Goal: Task Accomplishment & Management: Manage account settings

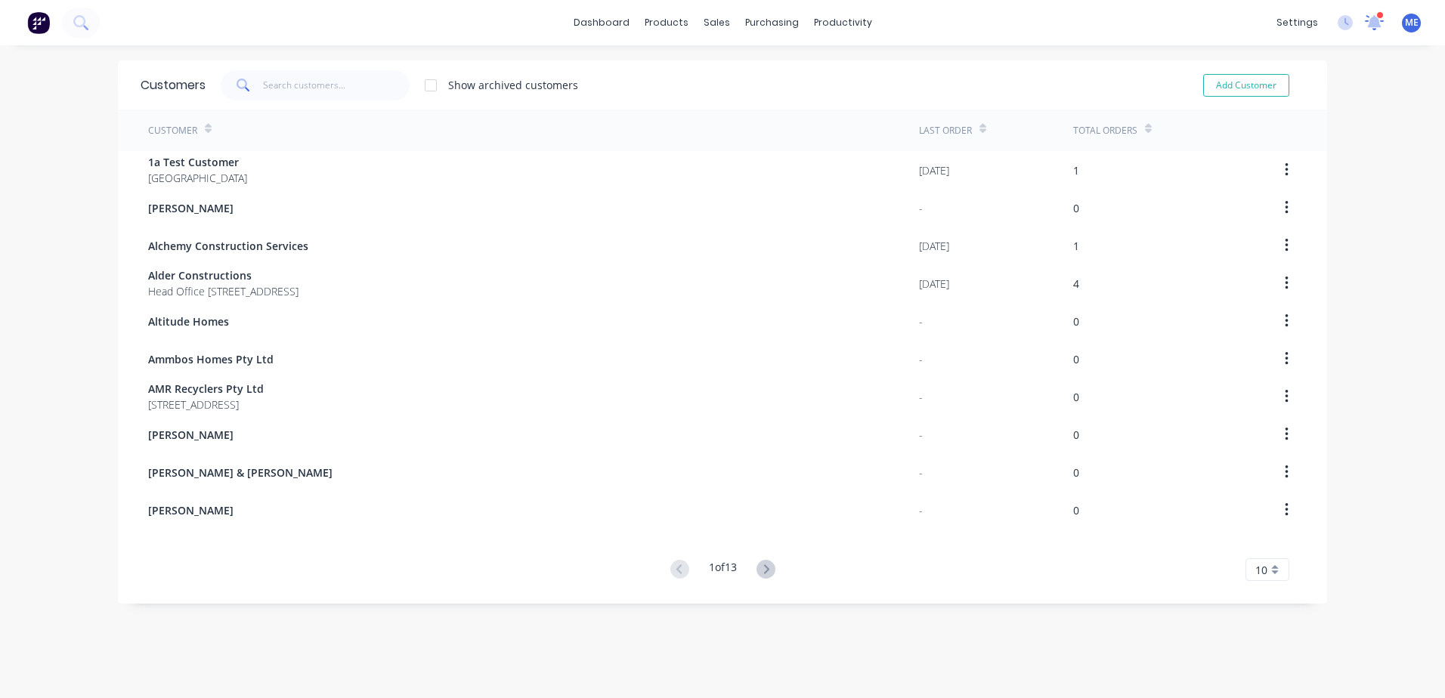
click at [1367, 22] on icon at bounding box center [1374, 21] width 14 height 12
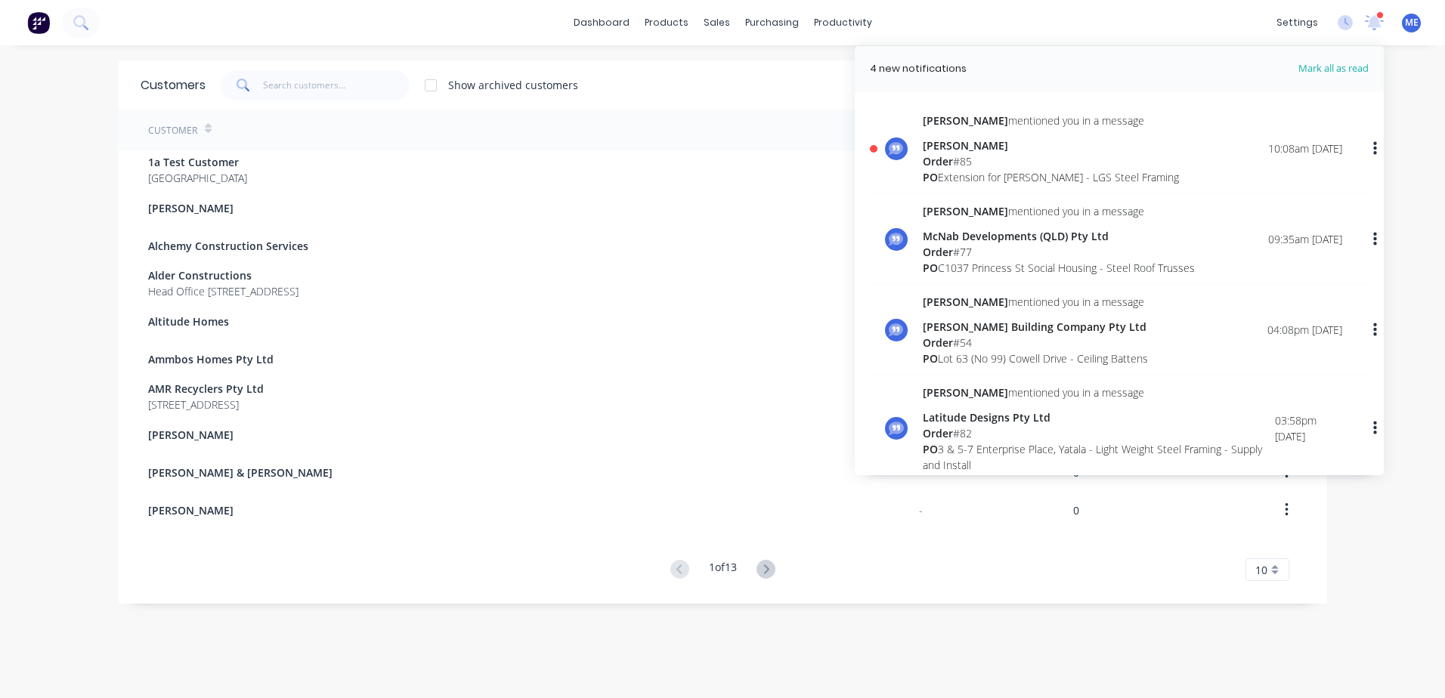
click at [952, 159] on div "Order # 85" at bounding box center [1050, 161] width 256 height 16
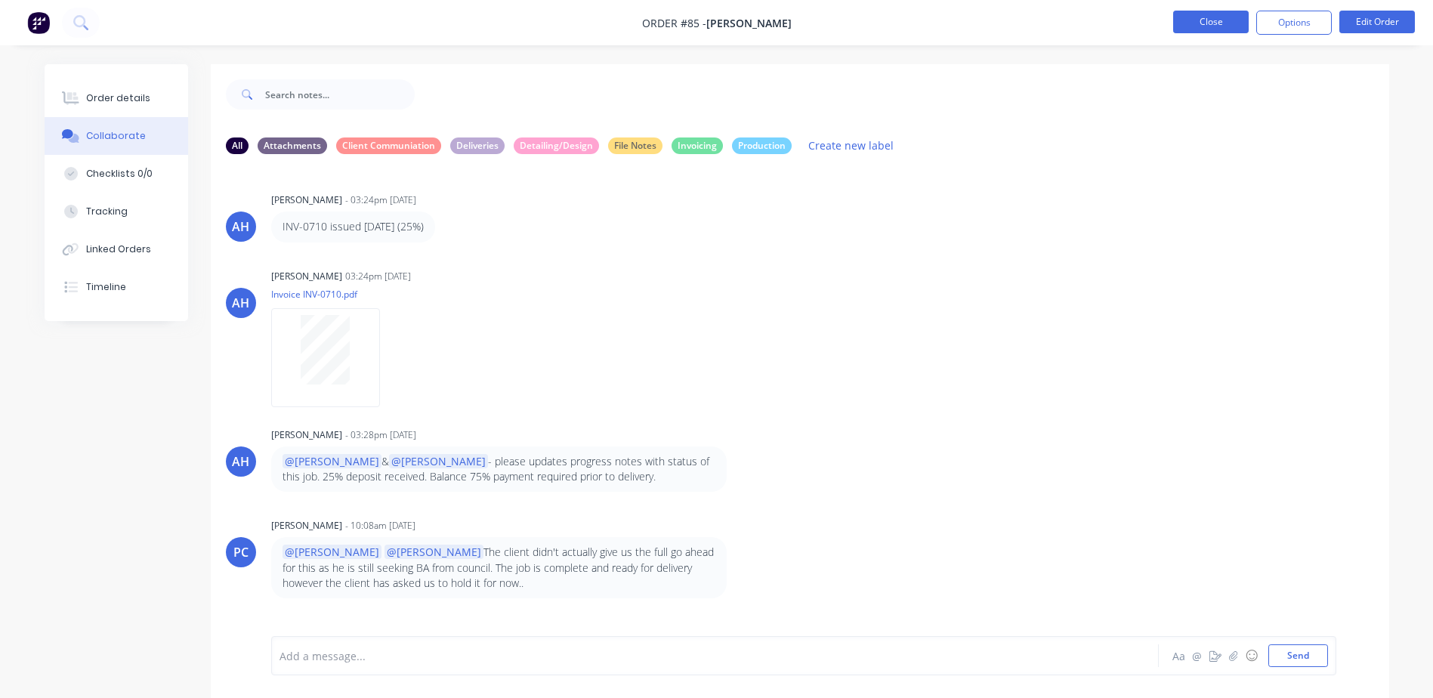
click at [1203, 24] on button "Close" at bounding box center [1211, 22] width 76 height 23
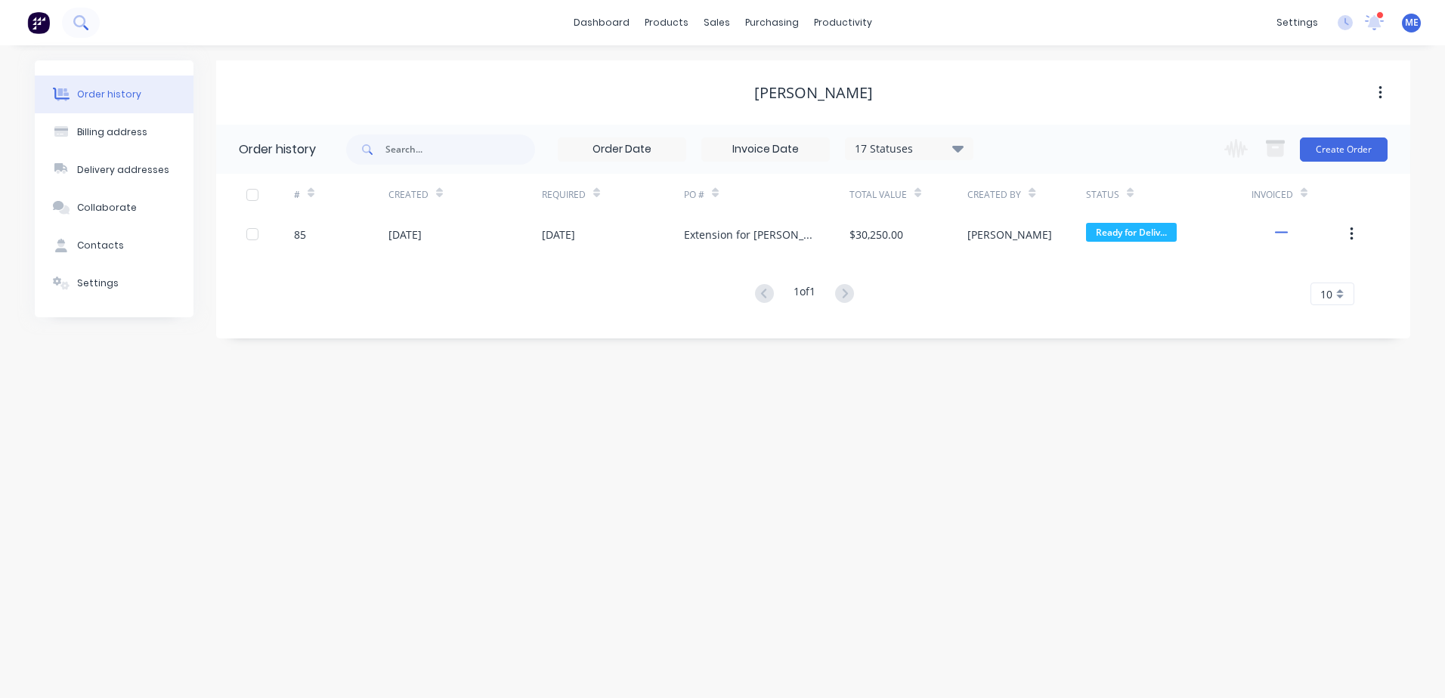
click at [85, 20] on icon at bounding box center [79, 21] width 12 height 12
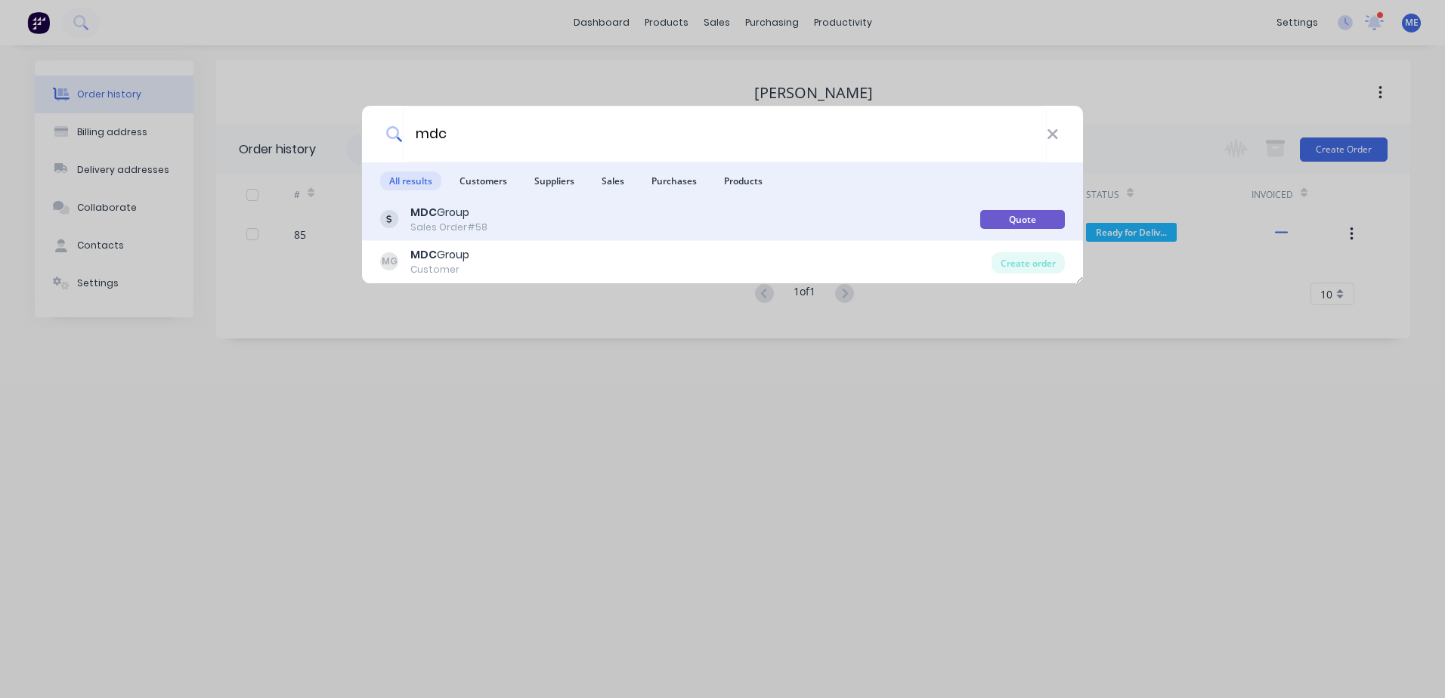
type input "mdc"
click at [580, 217] on div "MDC Group Sales Order #58" at bounding box center [680, 219] width 600 height 29
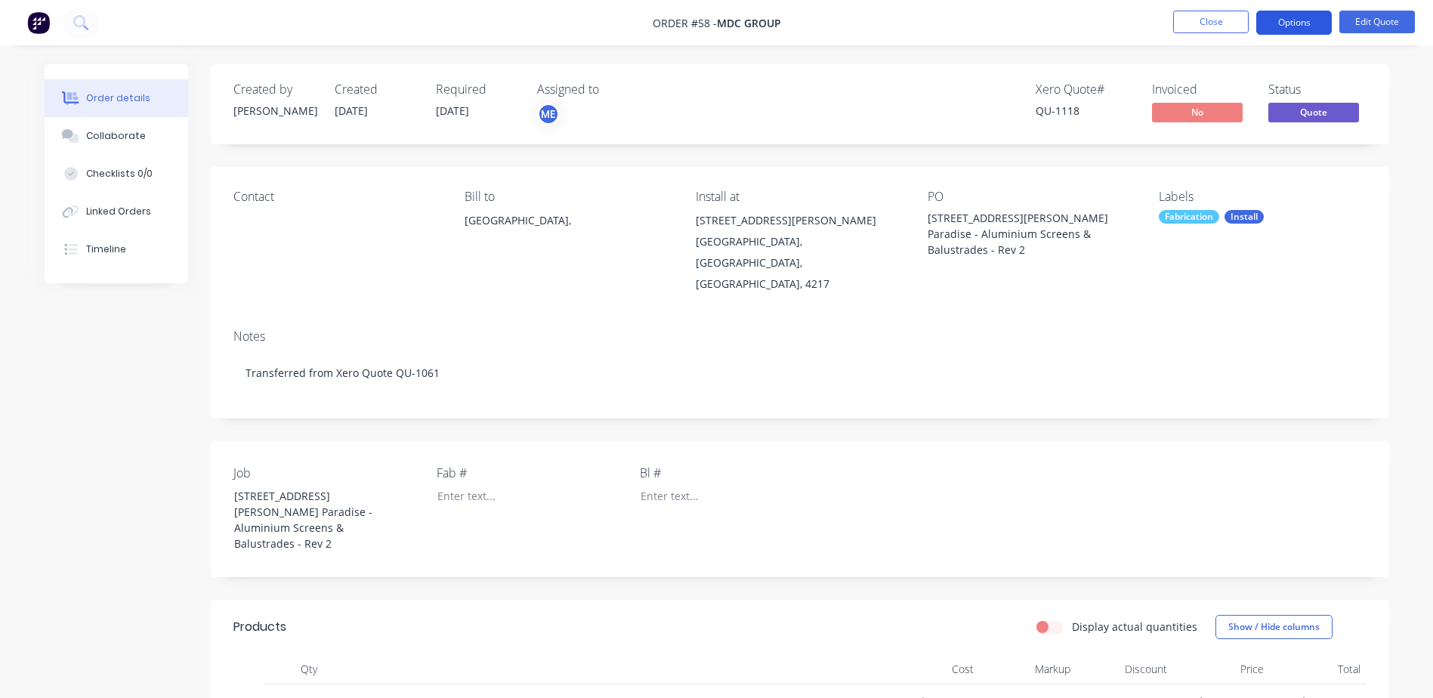
click at [1300, 19] on button "Options" at bounding box center [1294, 23] width 76 height 24
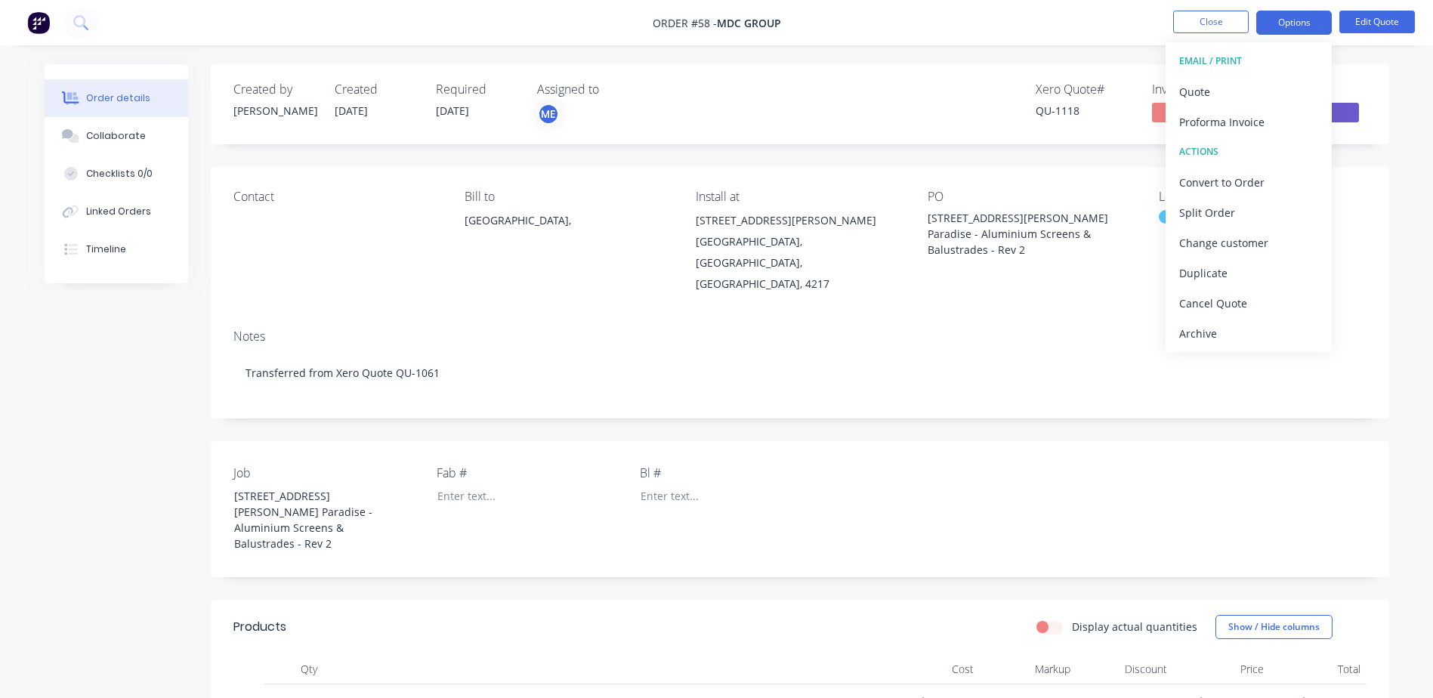
click at [1095, 29] on nav "Order #58 - MDC Group Close Options EMAIL / PRINT Quote Proforma Invoice ACTION…" at bounding box center [716, 22] width 1433 height 45
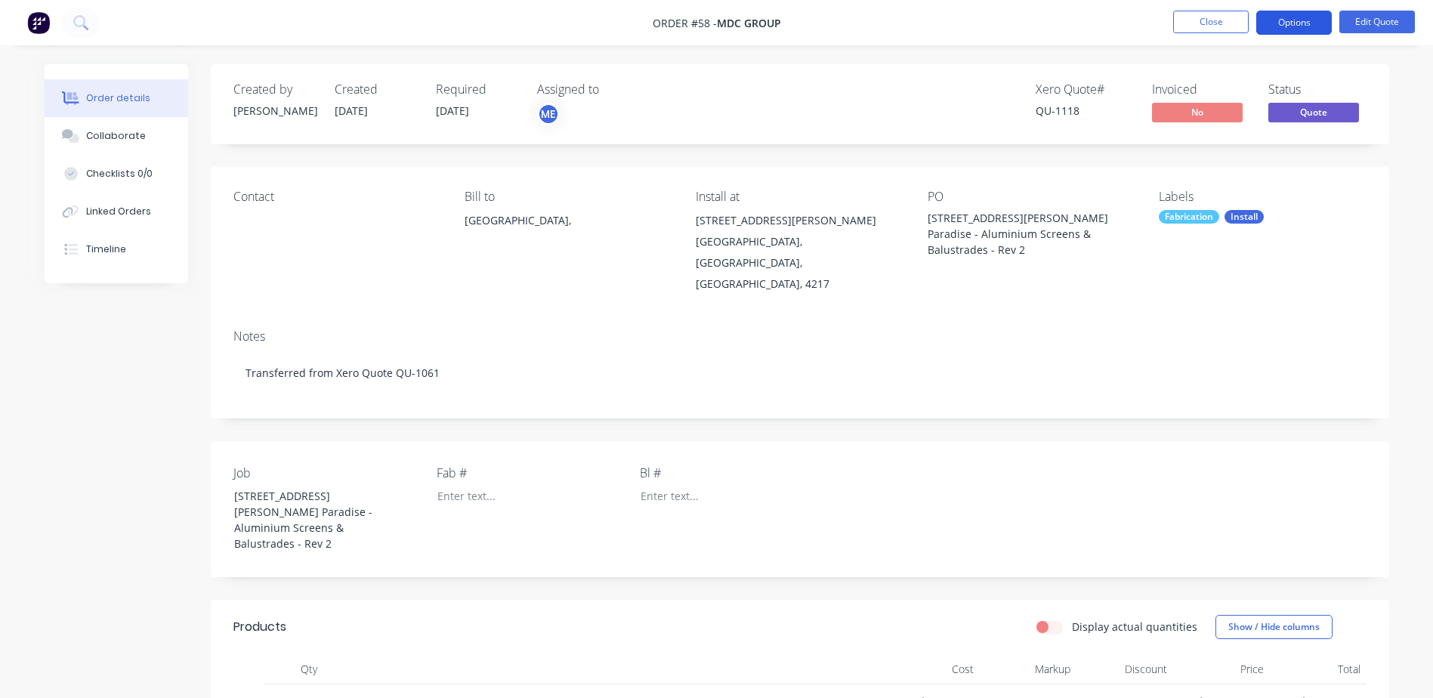
click at [1289, 23] on button "Options" at bounding box center [1294, 23] width 76 height 24
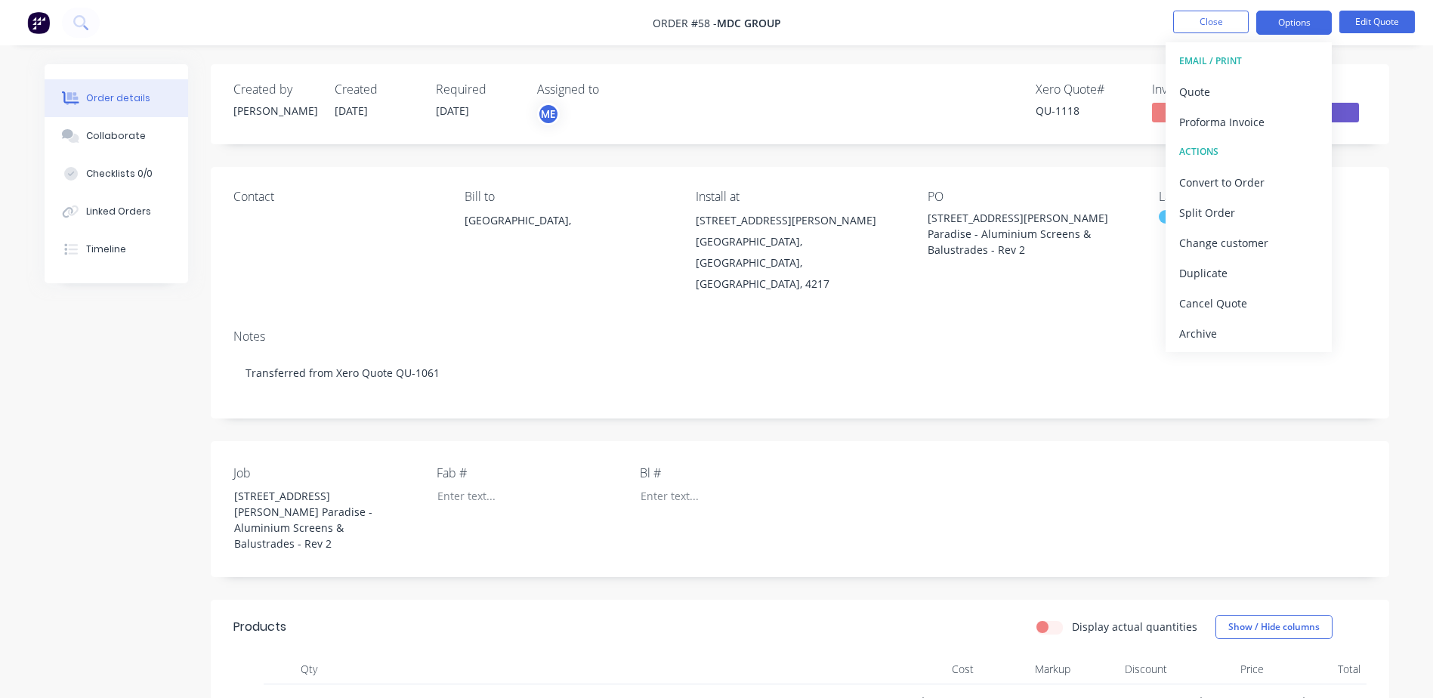
click at [1061, 34] on nav "Order #58 - MDC Group Close Options EMAIL / PRINT Quote Proforma Invoice ACTION…" at bounding box center [716, 22] width 1433 height 45
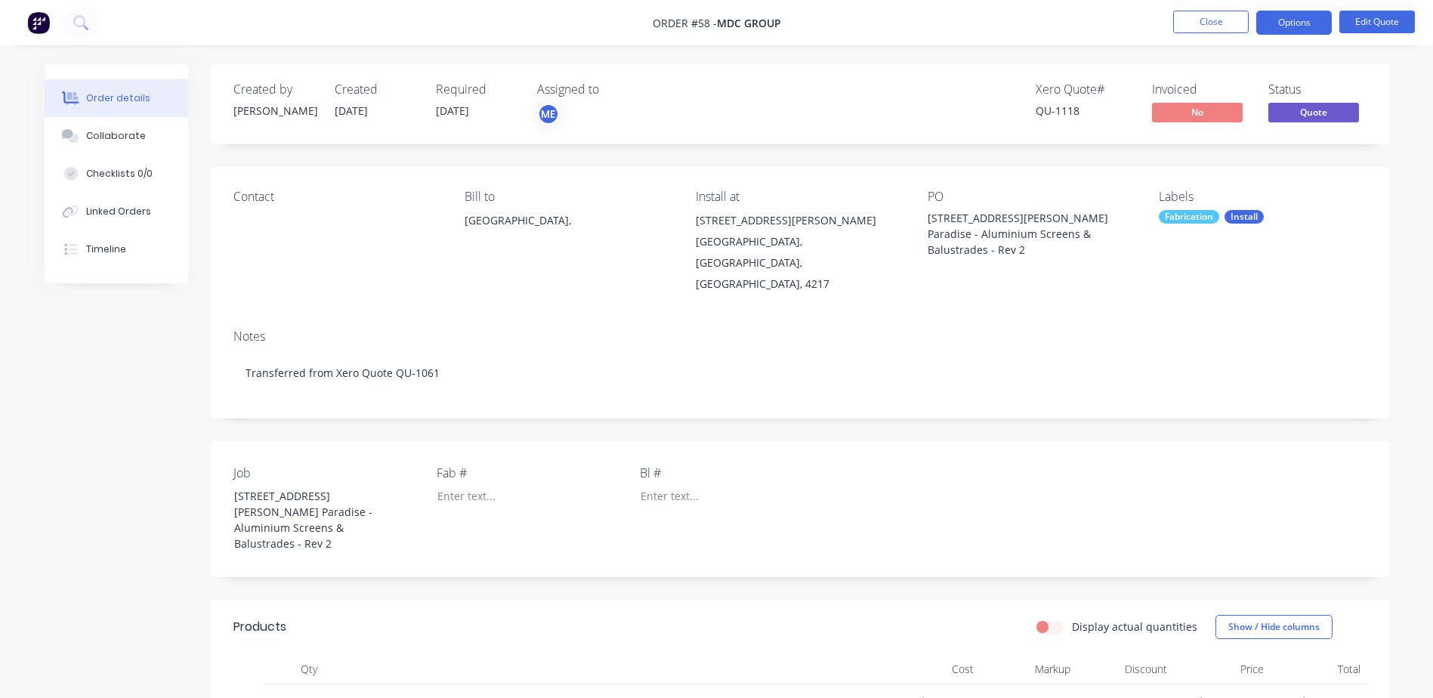
click at [41, 19] on img at bounding box center [38, 22] width 23 height 23
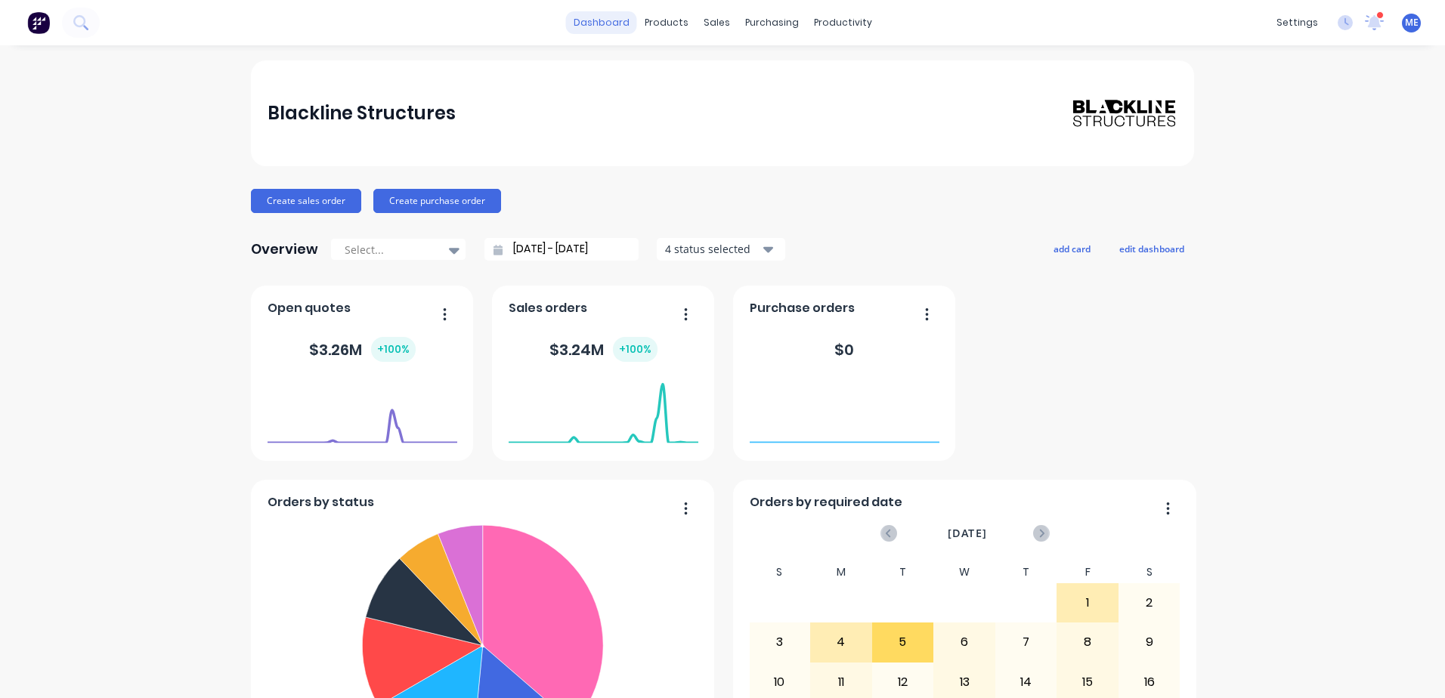
click at [615, 26] on link "dashboard" at bounding box center [601, 22] width 71 height 23
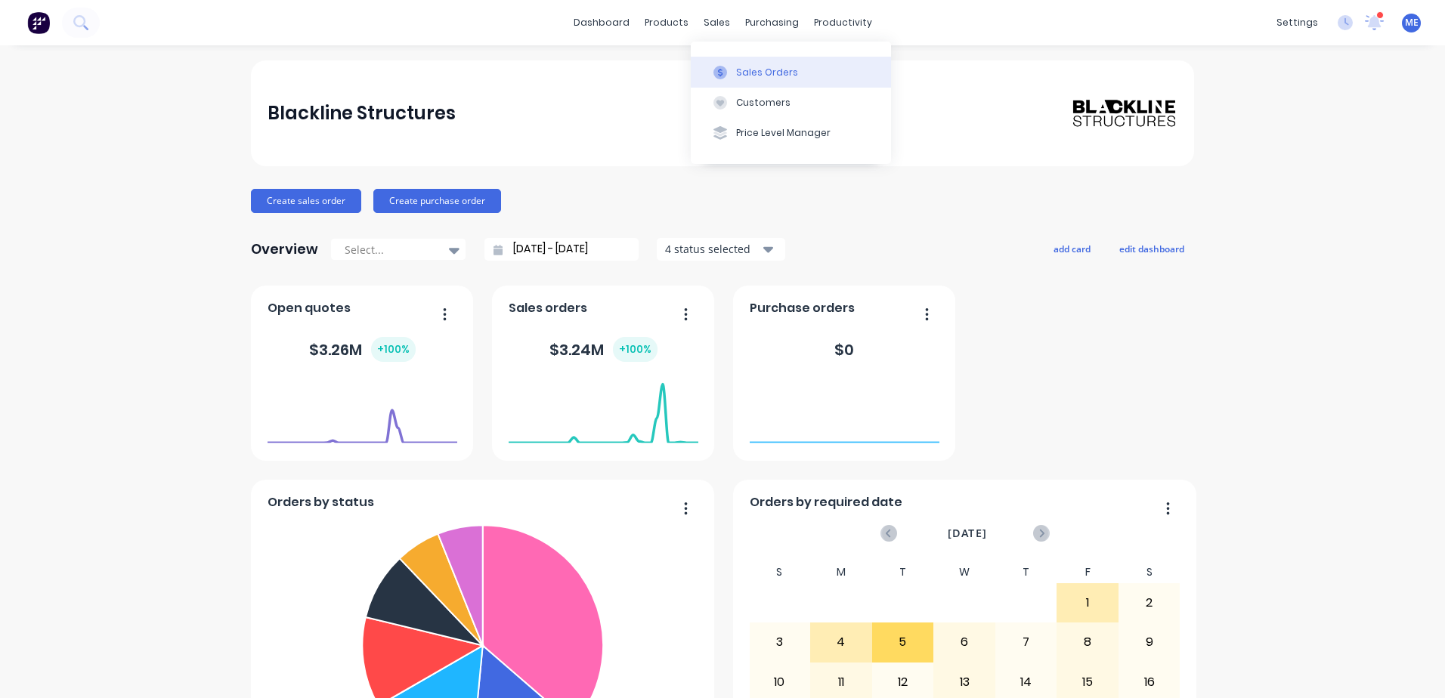
click at [764, 73] on div "Sales Orders" at bounding box center [767, 73] width 62 height 14
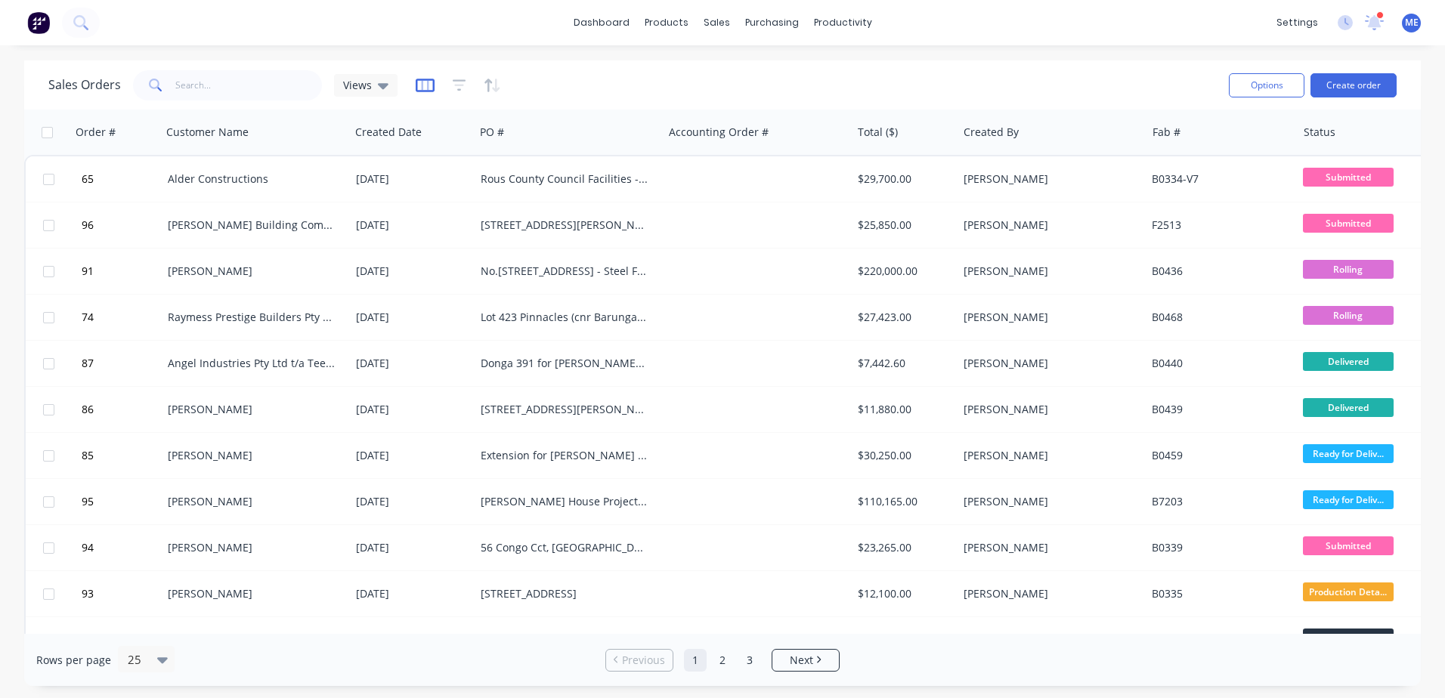
click at [421, 87] on icon "button" at bounding box center [425, 85] width 8 height 10
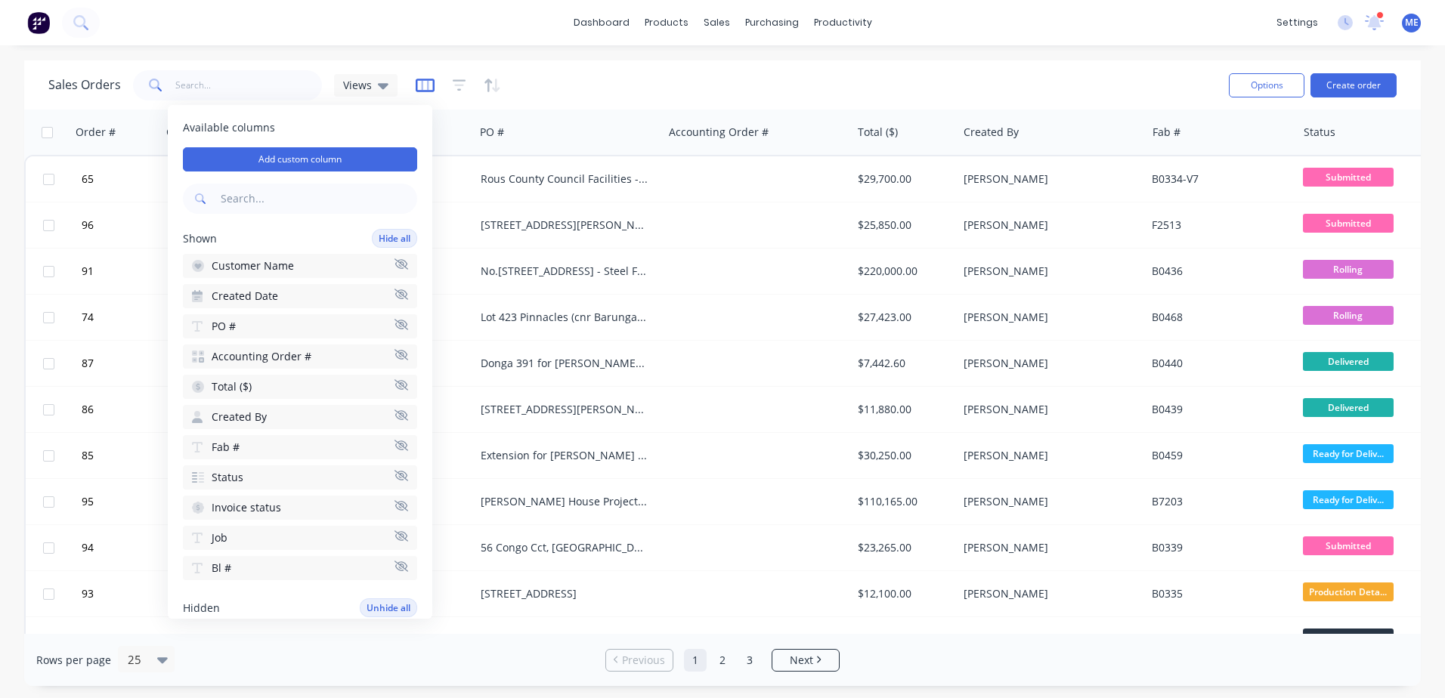
click at [425, 85] on icon "button" at bounding box center [425, 85] width 8 height 10
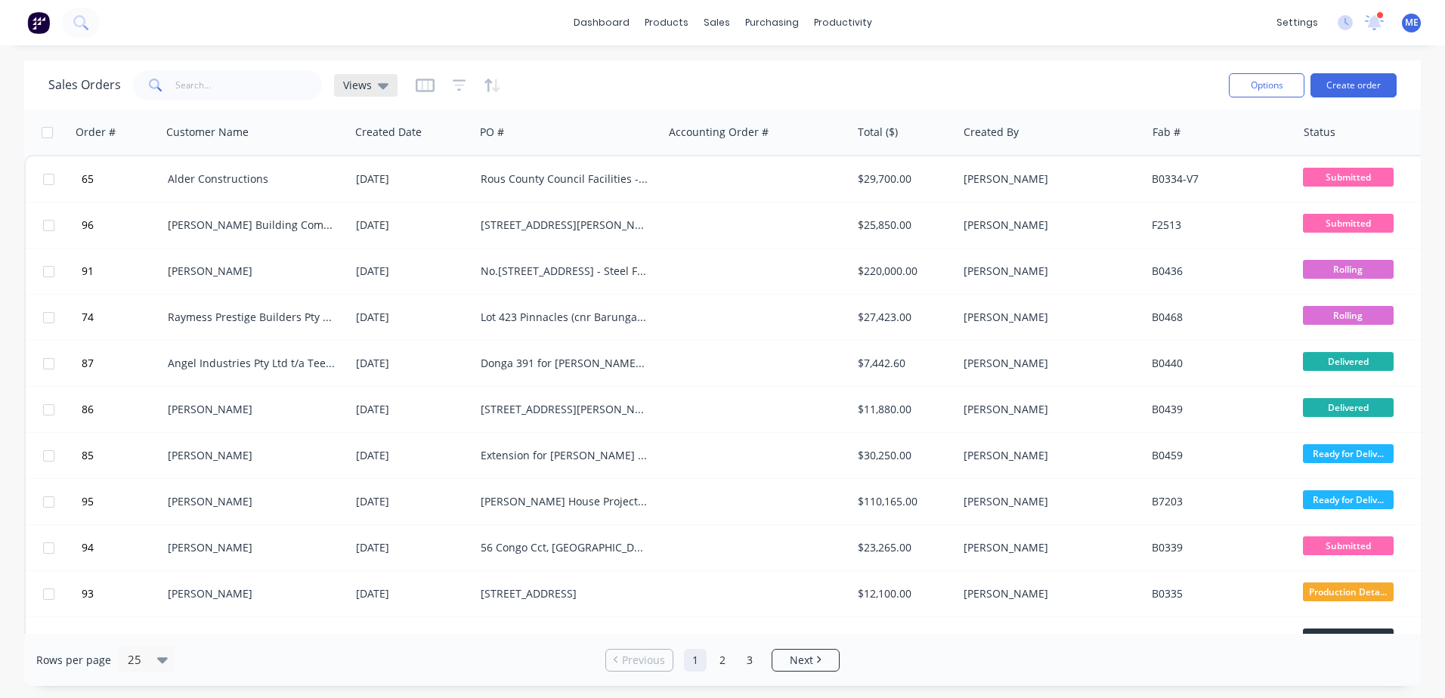
click at [382, 82] on icon at bounding box center [383, 85] width 11 height 17
click at [1367, 20] on icon at bounding box center [1373, 22] width 19 height 15
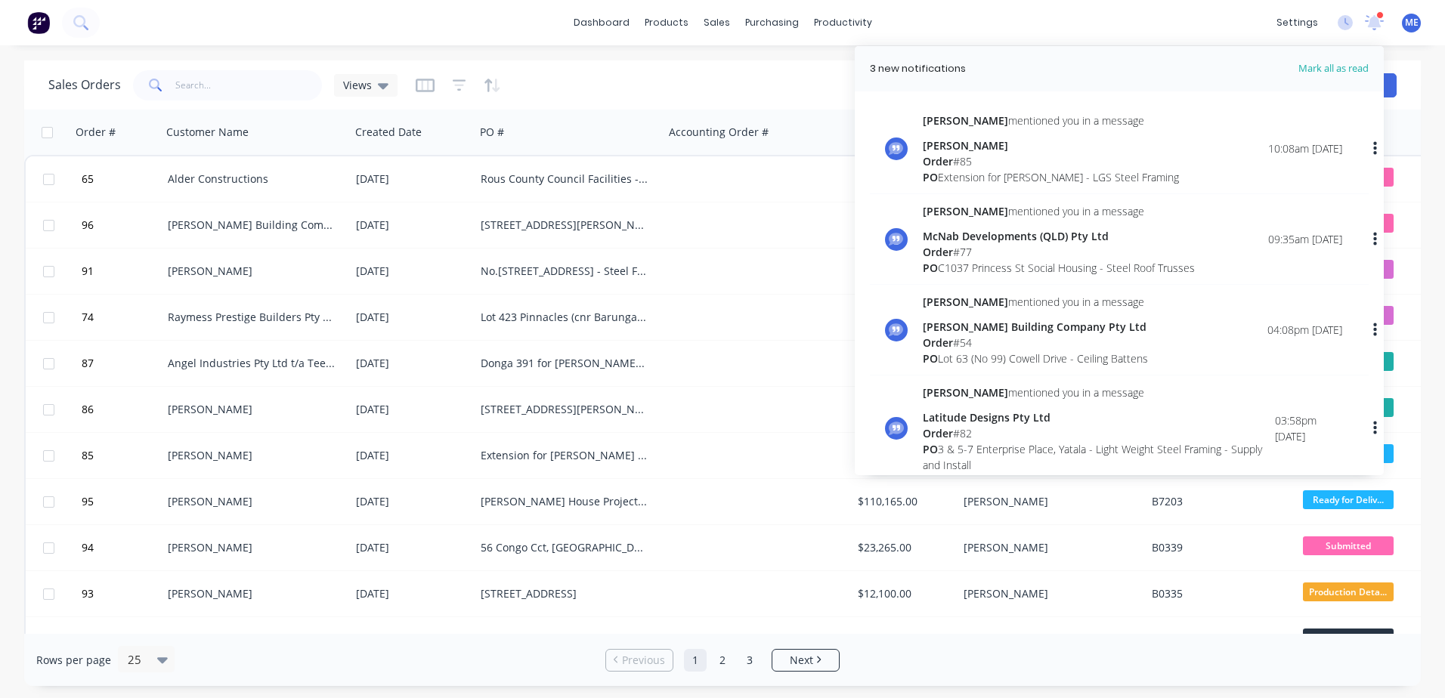
click at [700, 68] on div "Sales Orders Views" at bounding box center [632, 84] width 1168 height 37
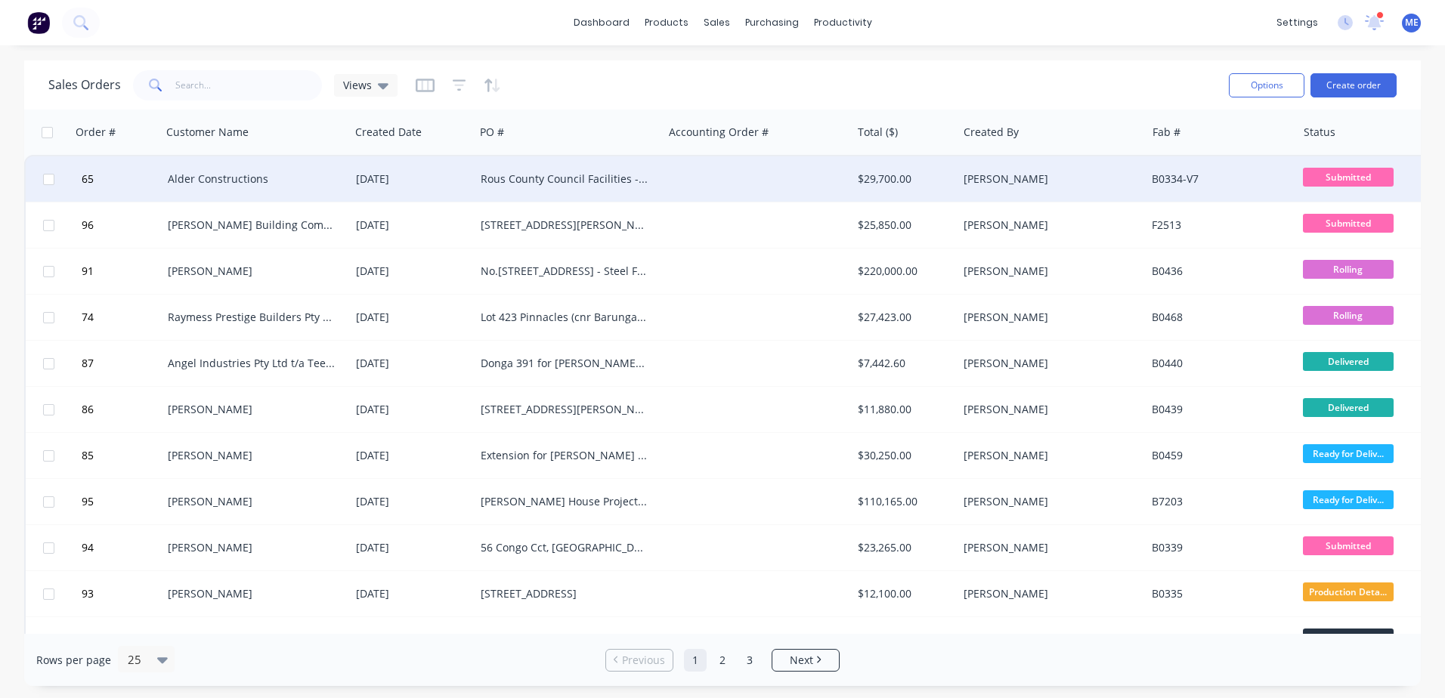
click at [48, 181] on input "checkbox" at bounding box center [48, 179] width 11 height 11
click at [629, 66] on div "Sales Orders Views Options Create order" at bounding box center [722, 84] width 1396 height 49
click at [52, 177] on input "checkbox" at bounding box center [48, 179] width 11 height 11
checkbox input "false"
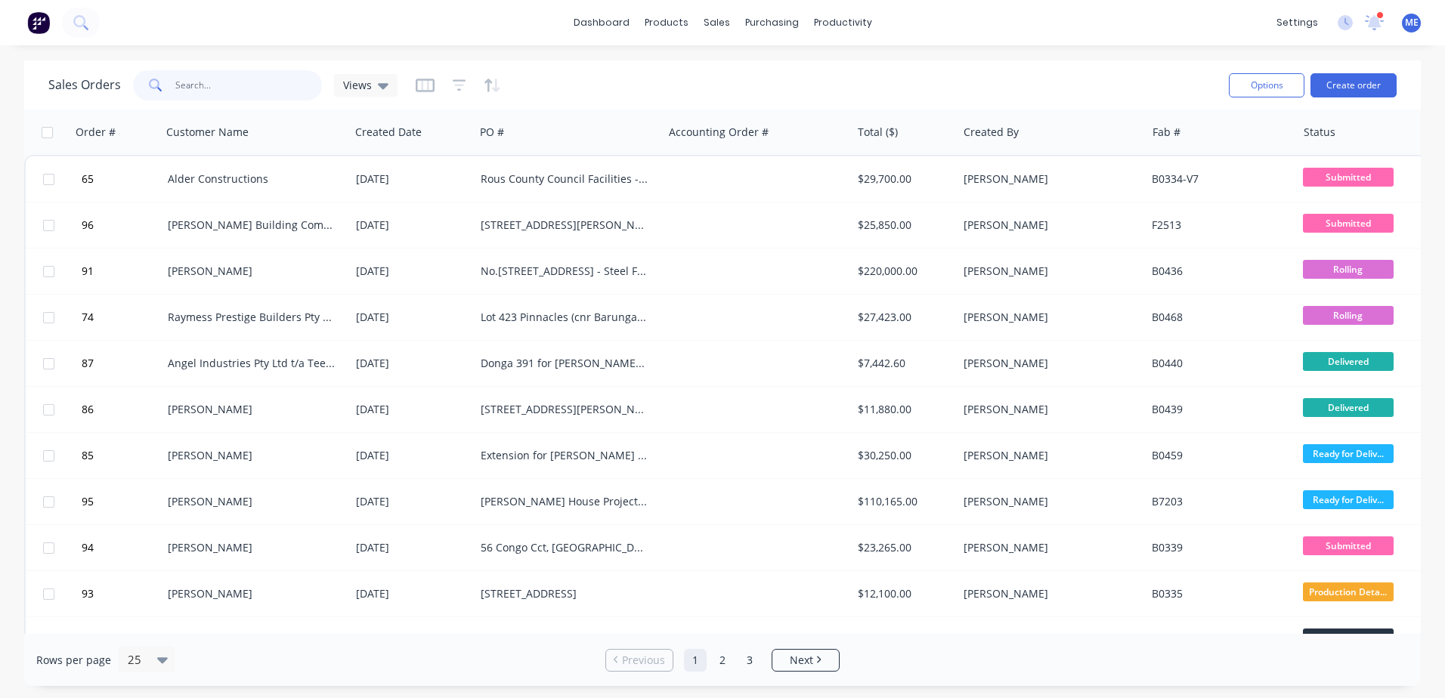
click at [191, 88] on input "text" at bounding box center [248, 85] width 147 height 30
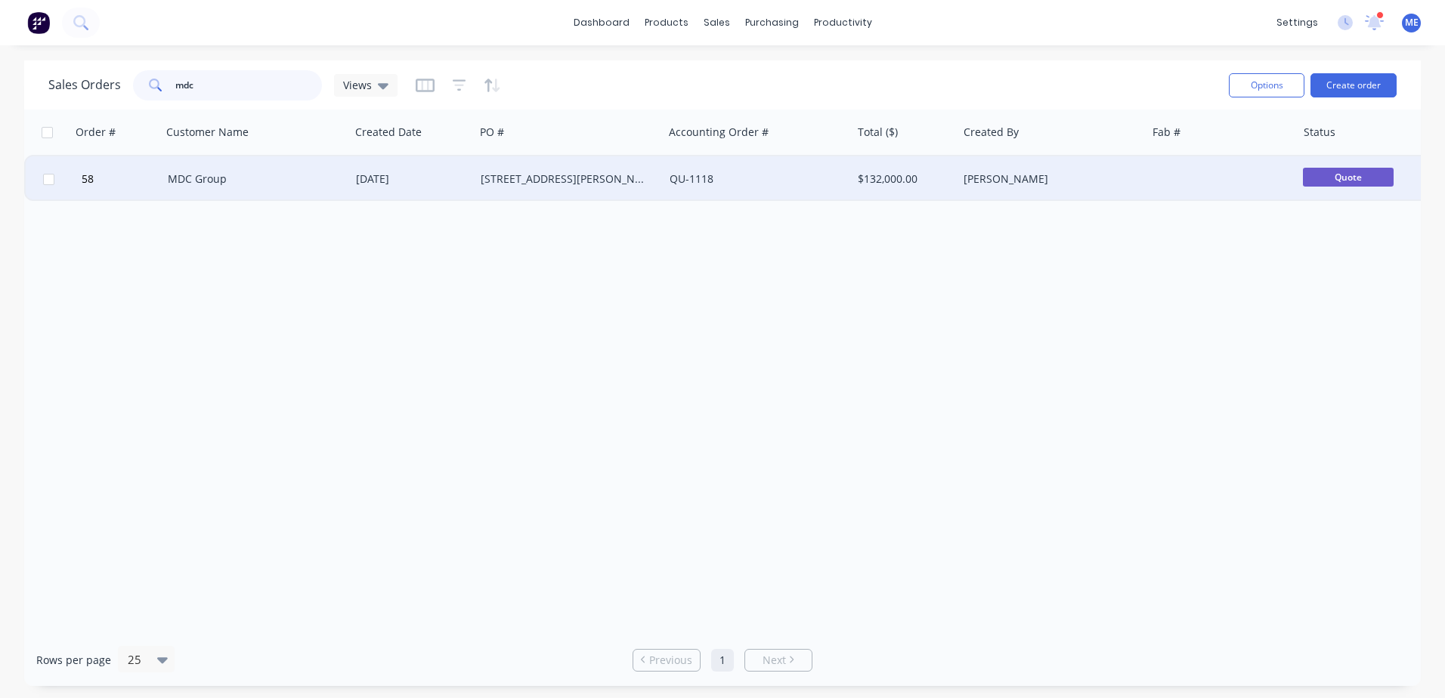
type input "mdc"
click at [53, 179] on input "checkbox" at bounding box center [48, 179] width 11 height 11
checkbox input "true"
click at [243, 215] on button "Duplicate" at bounding box center [255, 214] width 151 height 30
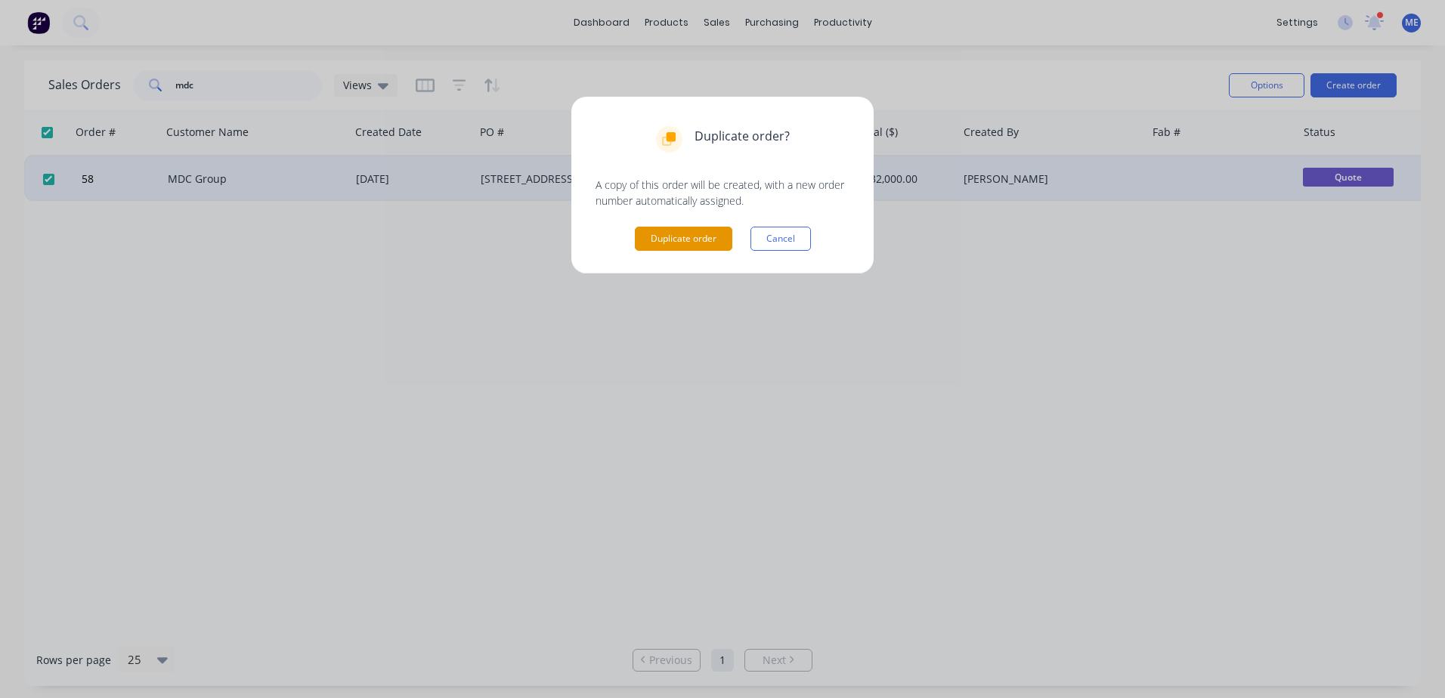
click at [684, 236] on button "Duplicate order" at bounding box center [683, 239] width 97 height 24
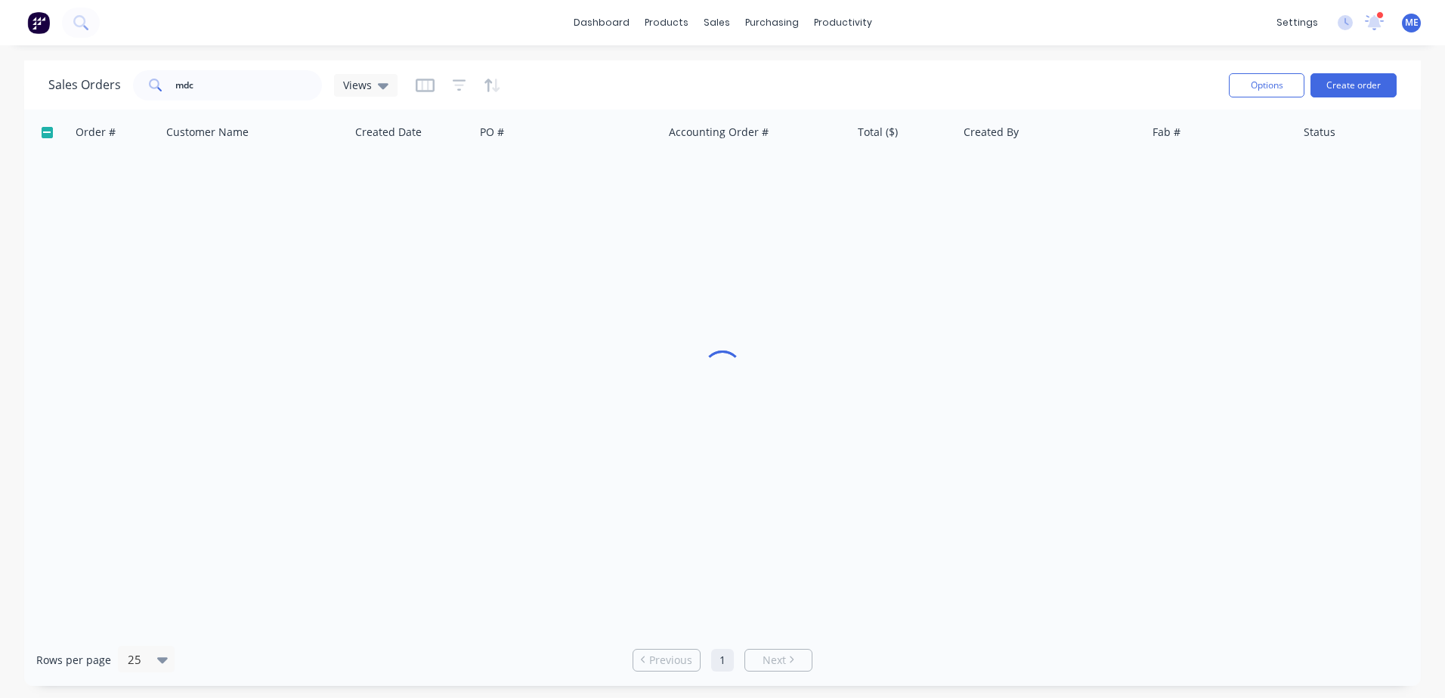
checkbox input "false"
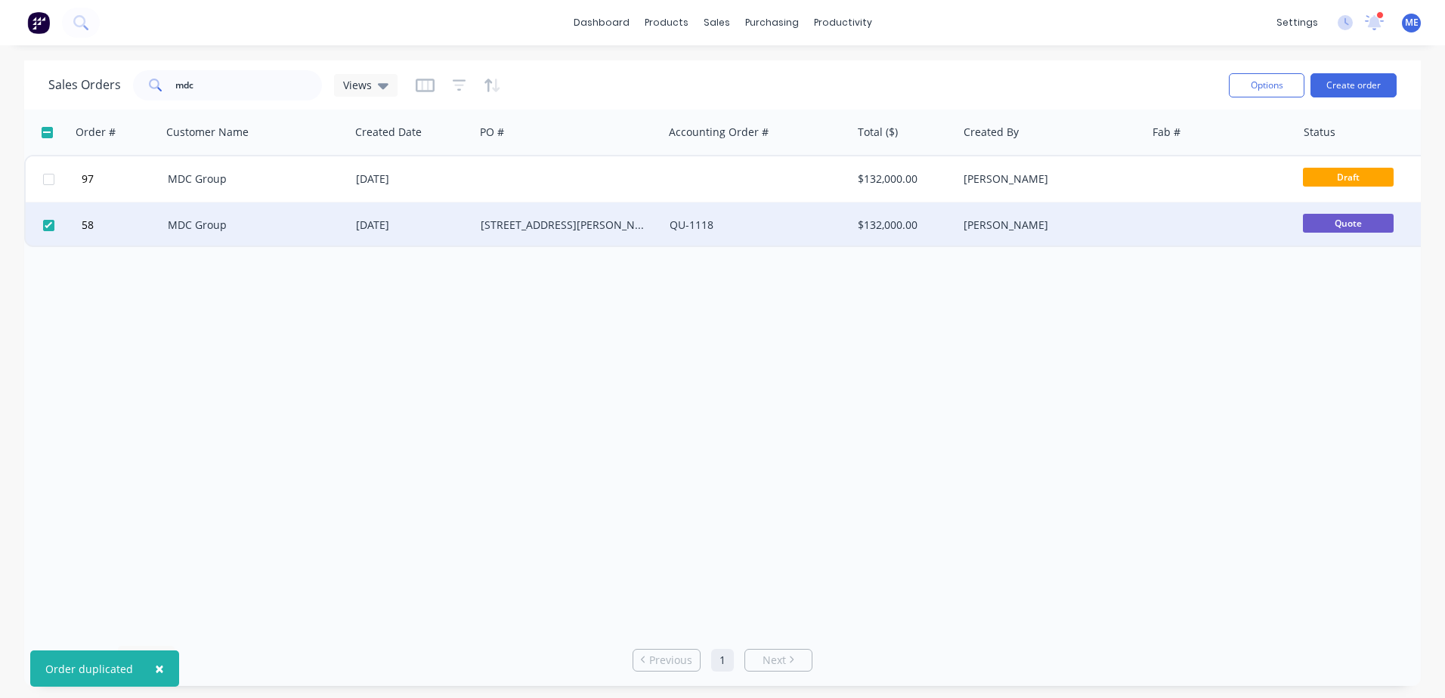
drag, startPoint x: 49, startPoint y: 227, endPoint x: 62, endPoint y: 227, distance: 12.8
click at [51, 226] on input "checkbox" at bounding box center [48, 225] width 11 height 11
checkbox input "false"
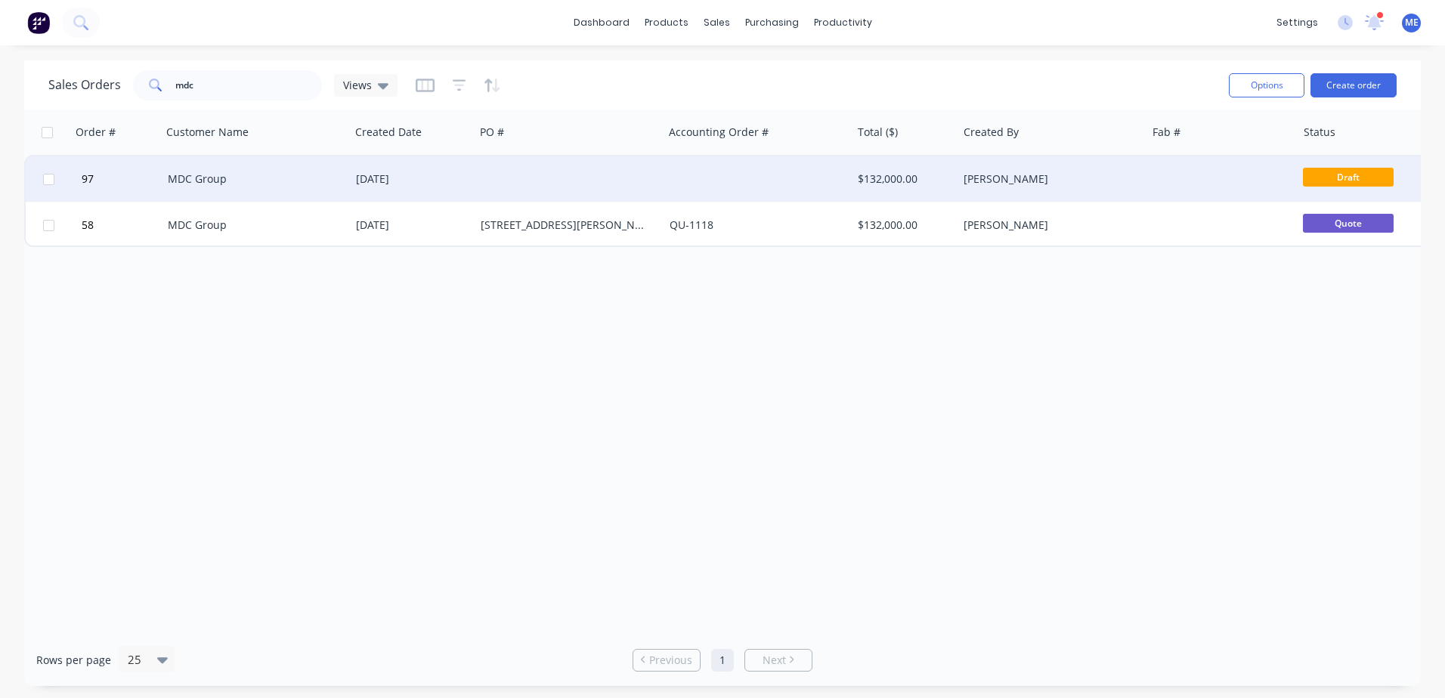
click at [471, 178] on div "[DATE]" at bounding box center [412, 178] width 125 height 45
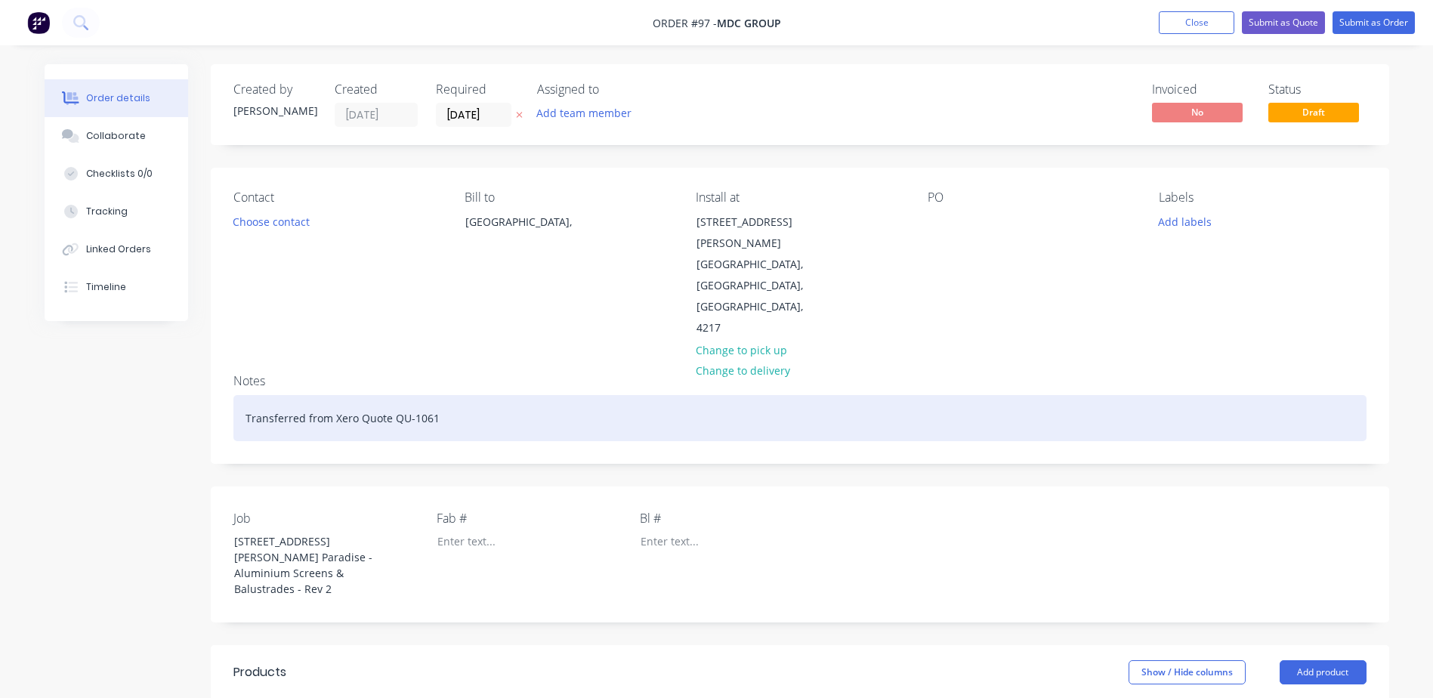
click at [432, 395] on div "Transferred from Xero Quote QU-1061" at bounding box center [799, 418] width 1133 height 46
drag, startPoint x: 433, startPoint y: 375, endPoint x: 39, endPoint y: 385, distance: 394.5
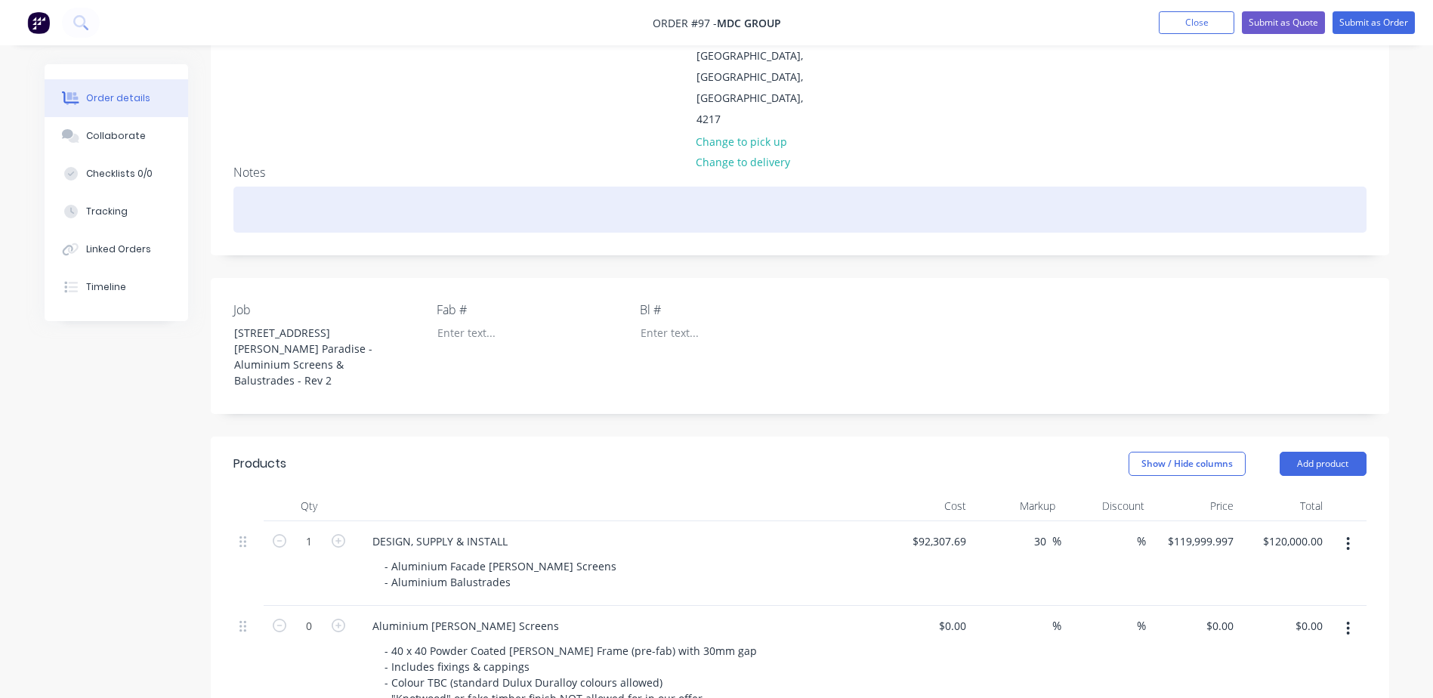
scroll to position [227, 0]
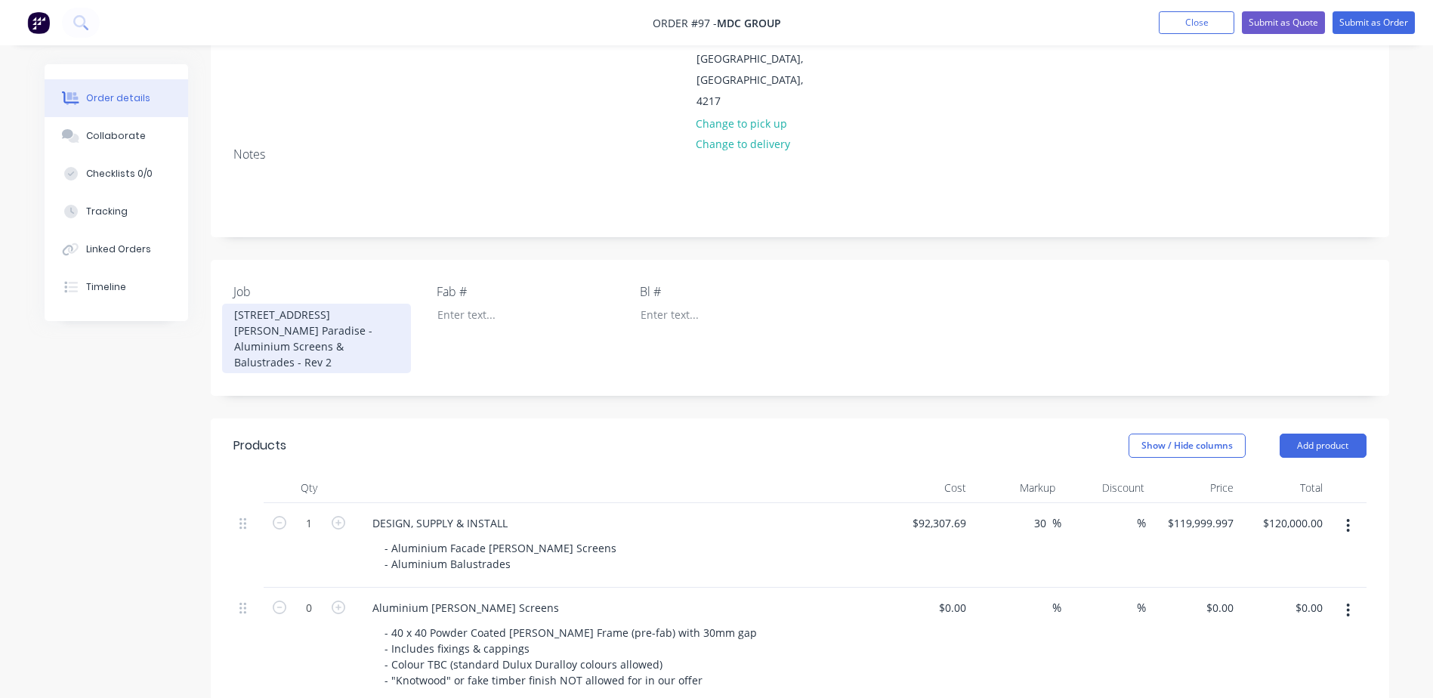
click at [321, 306] on div "[STREET_ADDRESS][PERSON_NAME] Paradise - Aluminium Screens & Balustrades - Rev 2" at bounding box center [316, 339] width 189 height 70
drag, startPoint x: 343, startPoint y: 307, endPoint x: 222, endPoint y: 269, distance: 126.6
click at [222, 304] on div "[STREET_ADDRESS][PERSON_NAME] Paradise - Aluminium Screens & Balustrades - Rev 2" at bounding box center [316, 339] width 189 height 70
click at [348, 306] on div "[STREET_ADDRESS][PERSON_NAME] Paradise - Aluminium Screens & Balustrades - Rev 2" at bounding box center [316, 339] width 189 height 70
drag, startPoint x: 339, startPoint y: 304, endPoint x: 202, endPoint y: 277, distance: 139.3
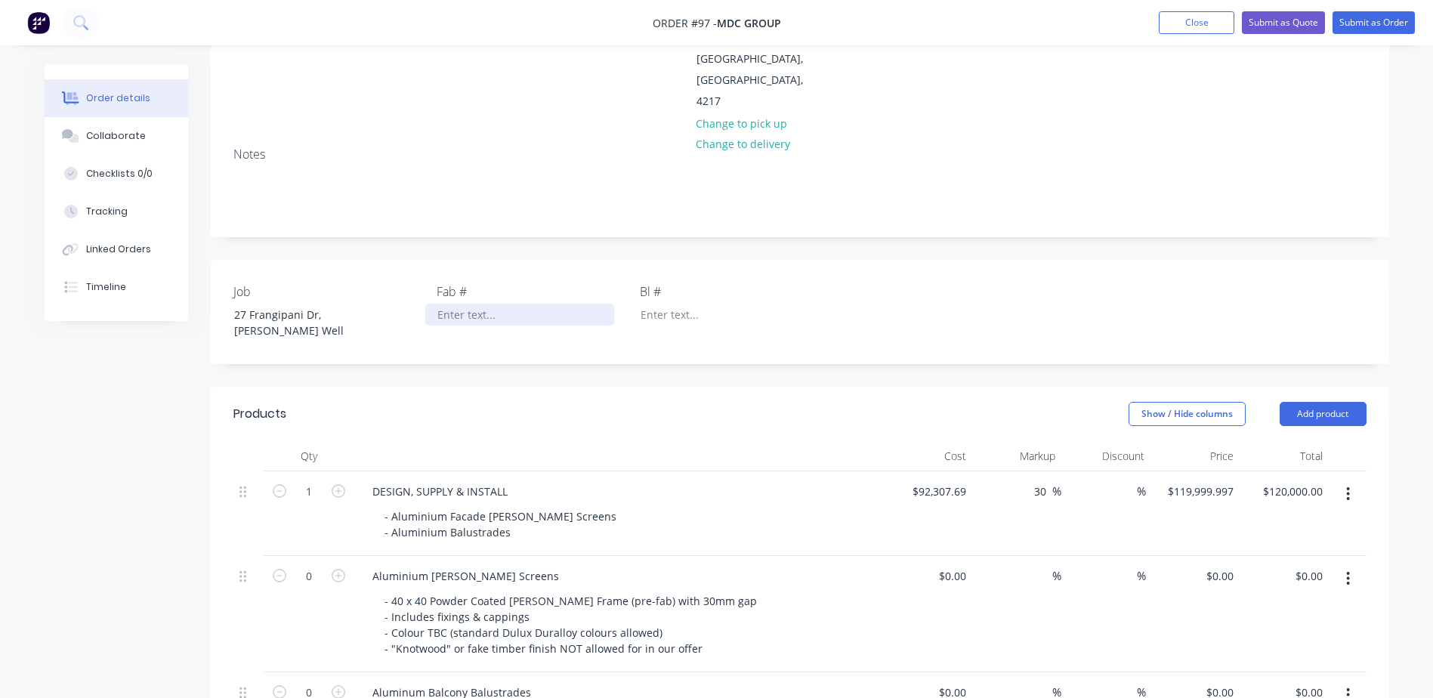
click at [477, 304] on div at bounding box center [519, 315] width 189 height 22
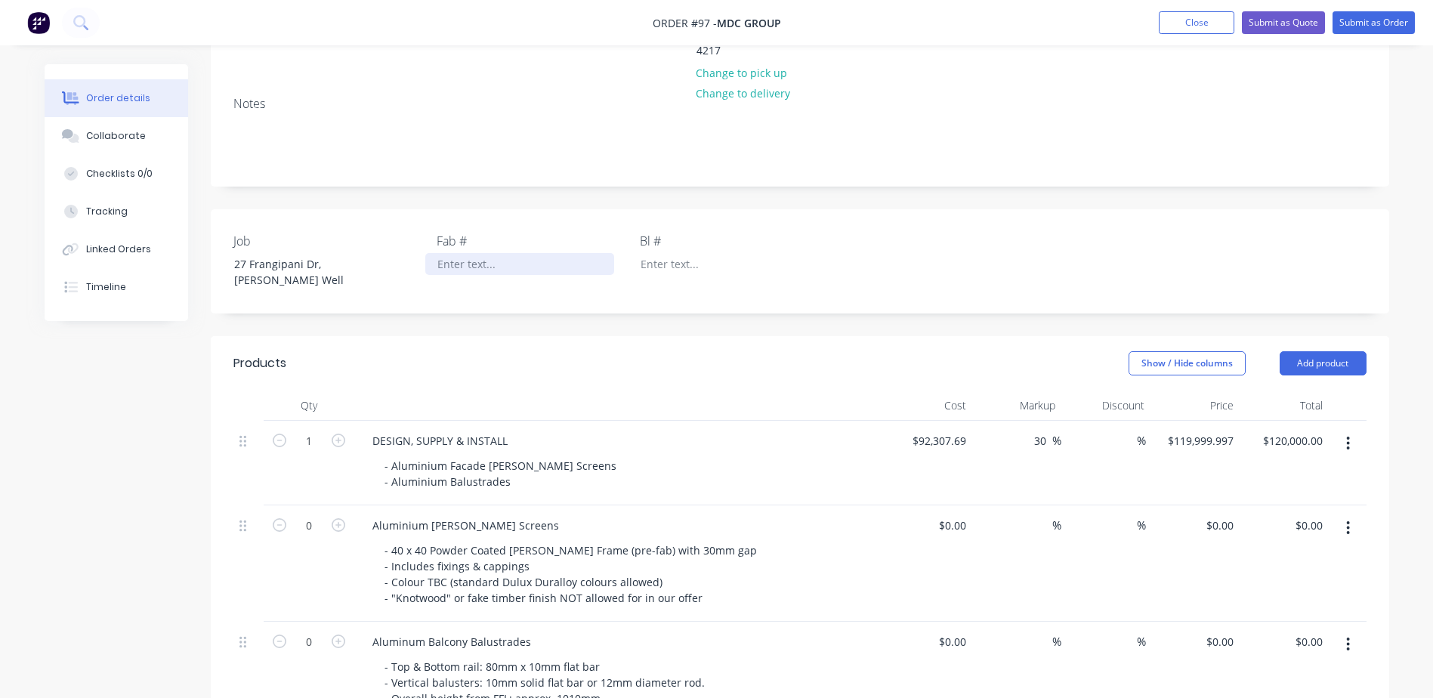
scroll to position [378, 0]
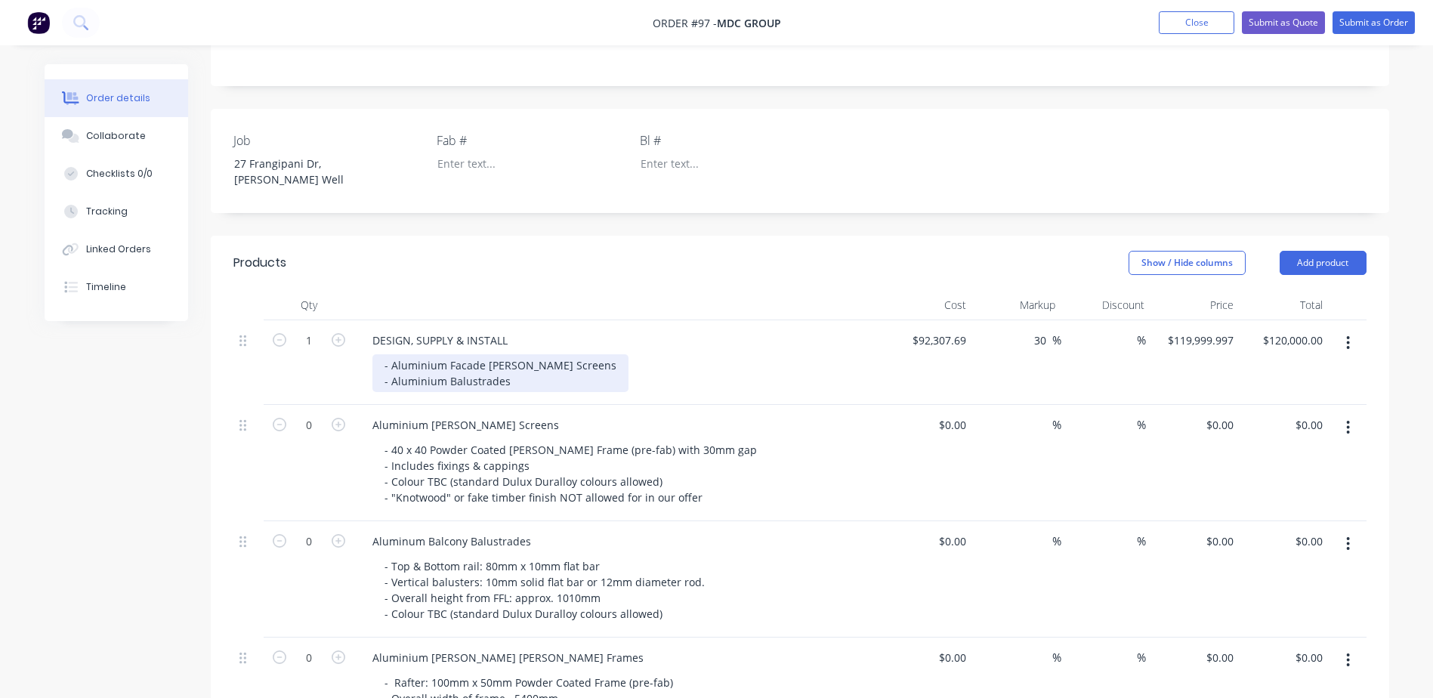
click at [515, 354] on div "- Aluminium Facade Batten Screens - Aluminium Balustrades" at bounding box center [500, 373] width 256 height 38
drag, startPoint x: 511, startPoint y: 326, endPoint x: 311, endPoint y: 317, distance: 200.4
click at [311, 320] on div "1 DESIGN, SUPPLY & INSTALL - Aluminium Facade Batten Screens - Aluminium Balust…" at bounding box center [799, 362] width 1133 height 85
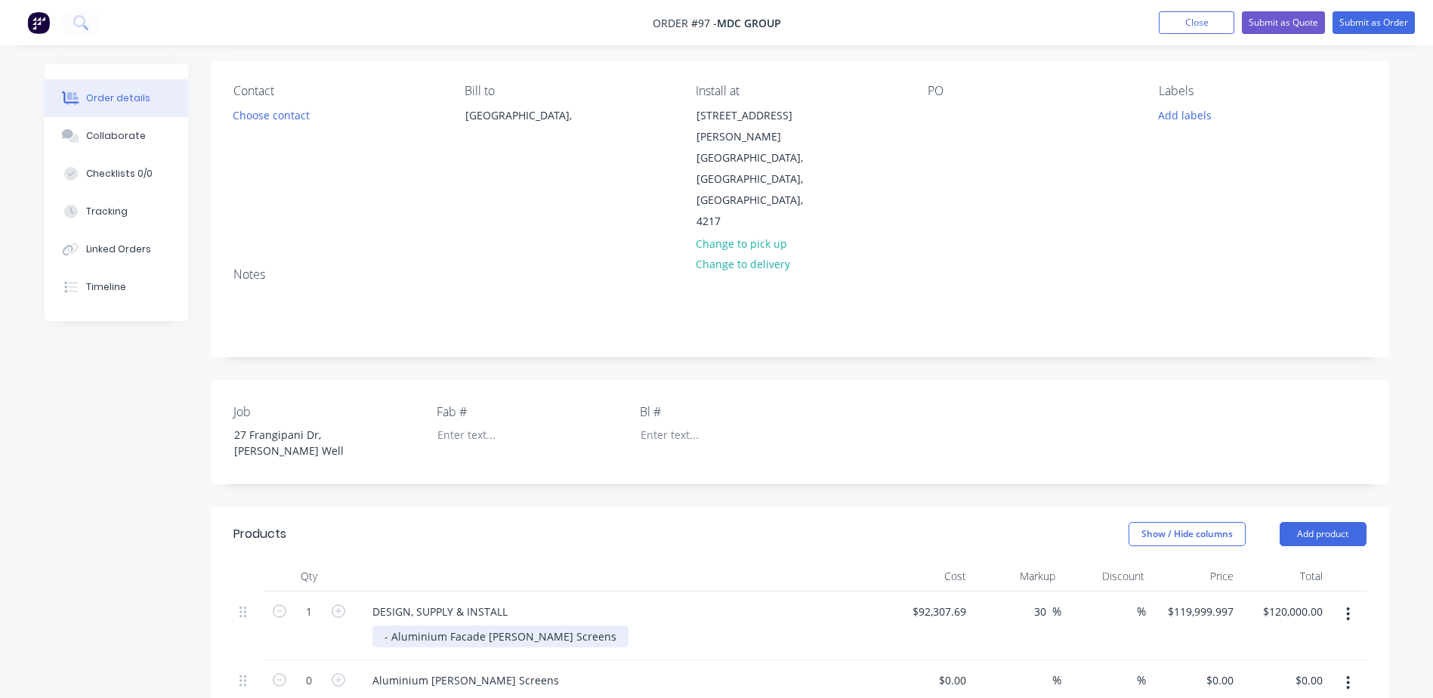
scroll to position [227, 0]
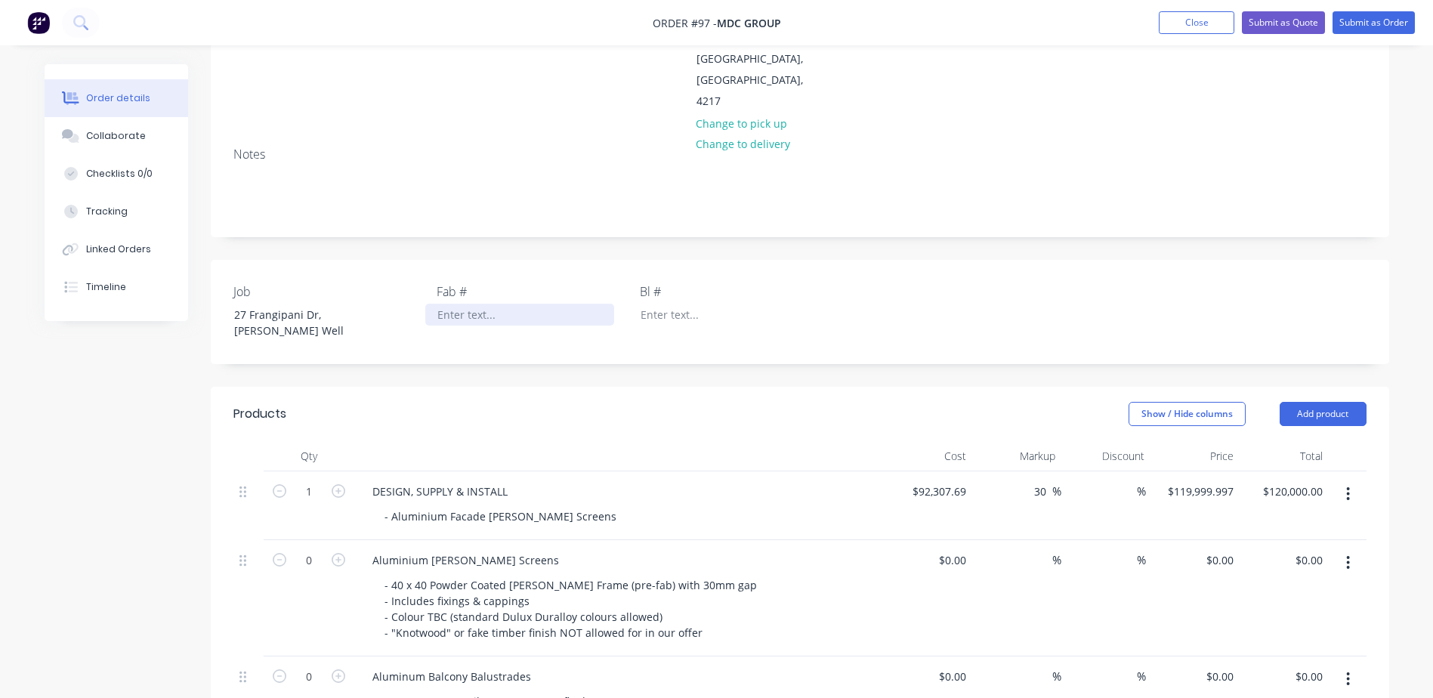
drag, startPoint x: 471, startPoint y: 266, endPoint x: 532, endPoint y: 279, distance: 61.8
click at [478, 304] on div at bounding box center [519, 315] width 189 height 22
click at [706, 26] on span "Order #97 -" at bounding box center [685, 23] width 64 height 14
click at [672, 402] on div "Show / Hide columns Add product" at bounding box center [920, 414] width 892 height 24
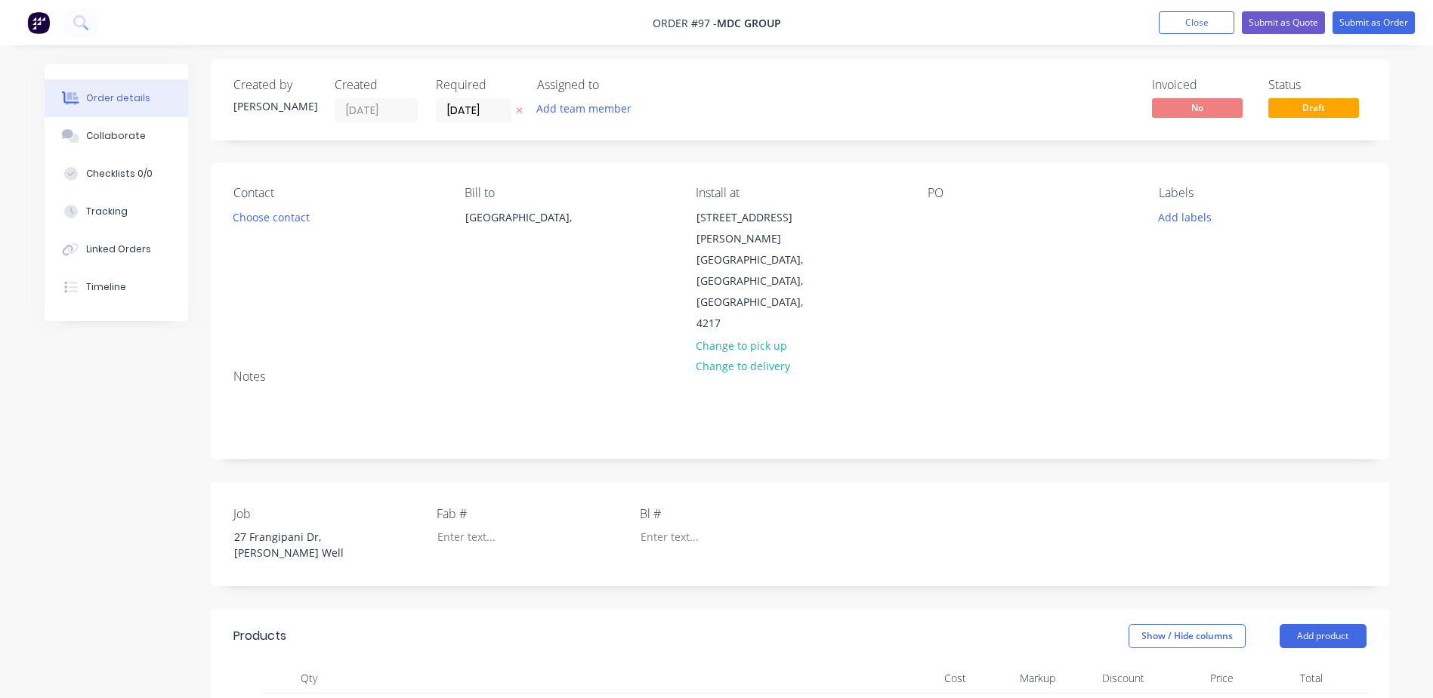
scroll to position [0, 0]
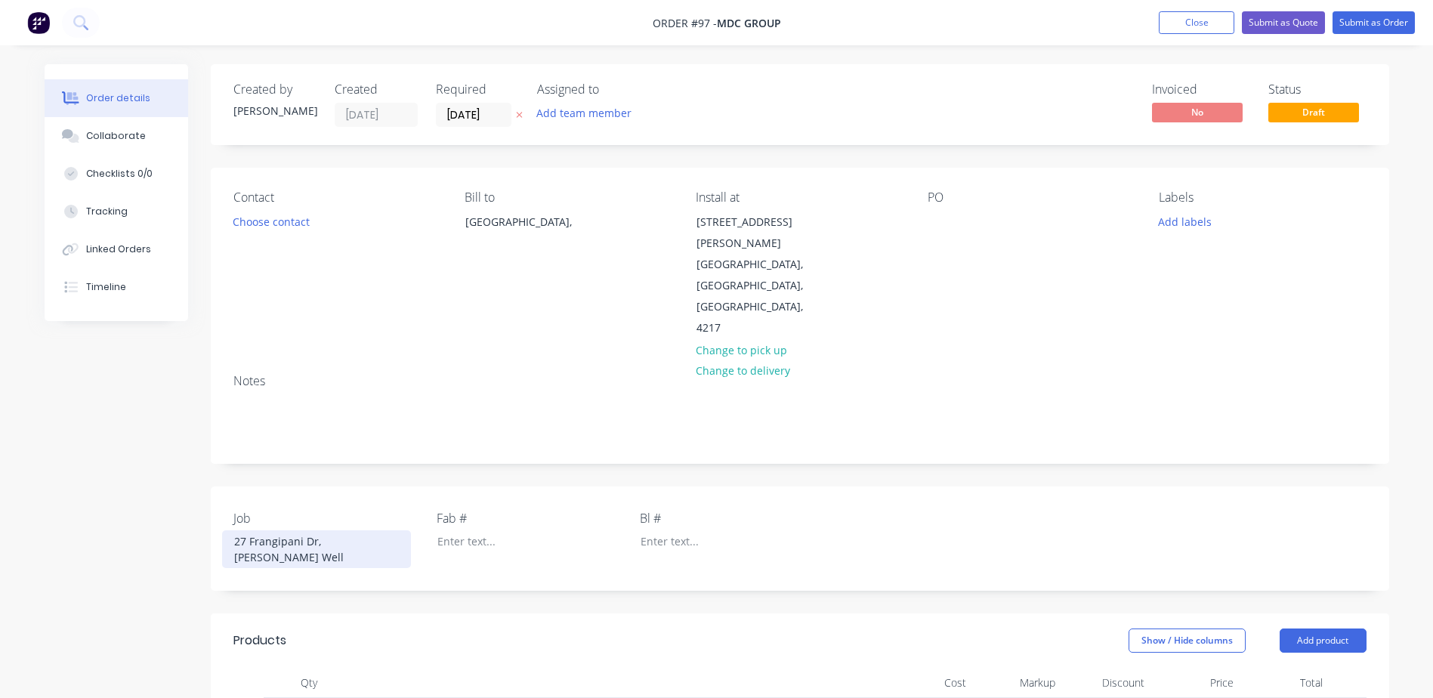
click at [357, 530] on div "27 Frangipani Dr, [PERSON_NAME] Well" at bounding box center [316, 549] width 189 height 38
drag, startPoint x: 382, startPoint y: 499, endPoint x: 145, endPoint y: 499, distance: 236.5
copy div "27 Frangipani Dr, [PERSON_NAME] Well"
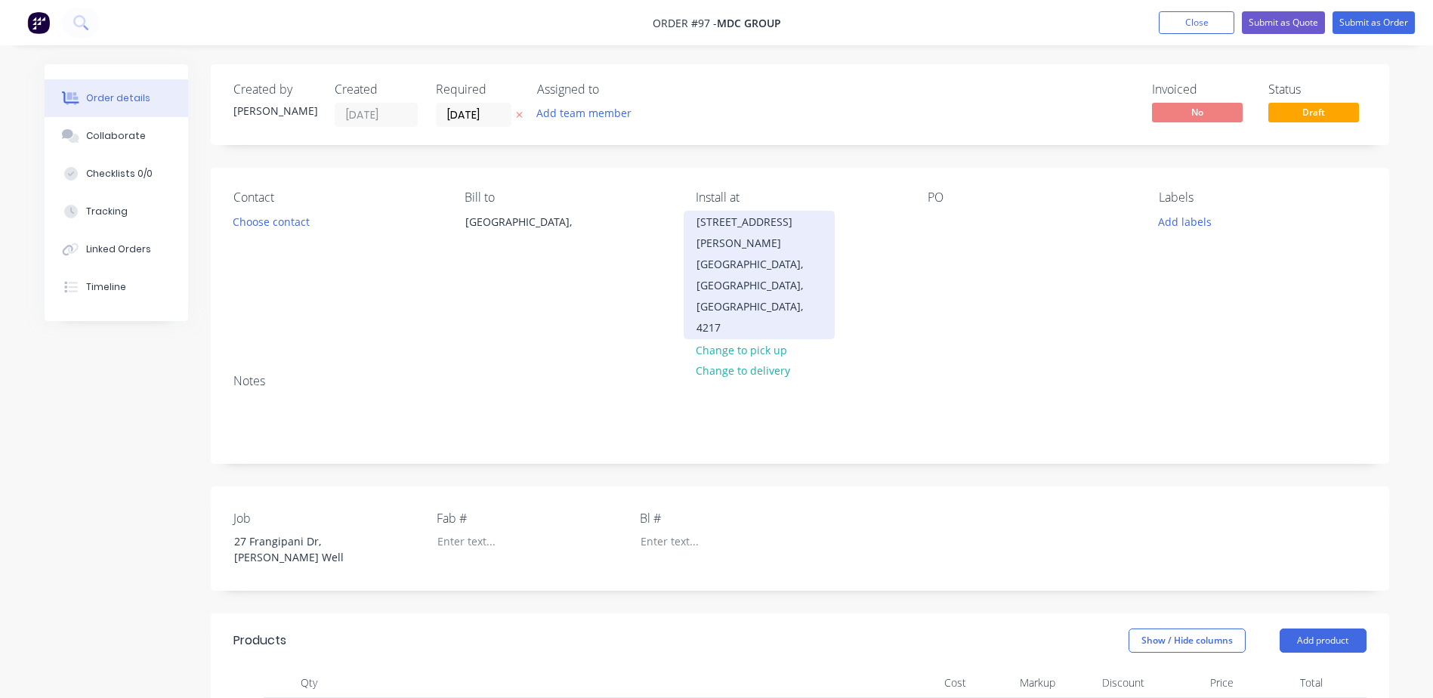
click at [789, 266] on div "Surfers Paradise, Queensland, Australia, 4217" at bounding box center [759, 296] width 125 height 85
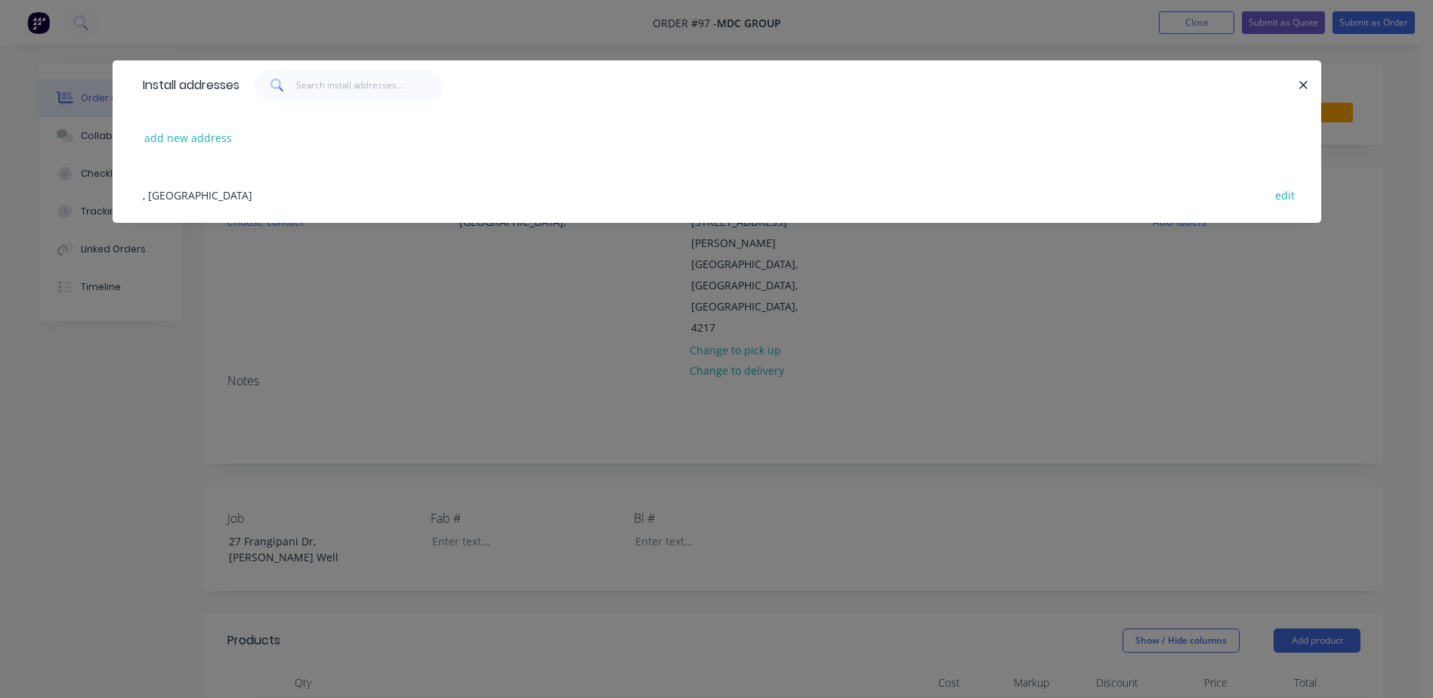
drag, startPoint x: 1304, startPoint y: 83, endPoint x: 1133, endPoint y: 192, distance: 202.5
click at [1303, 83] on icon "button" at bounding box center [1304, 86] width 10 height 14
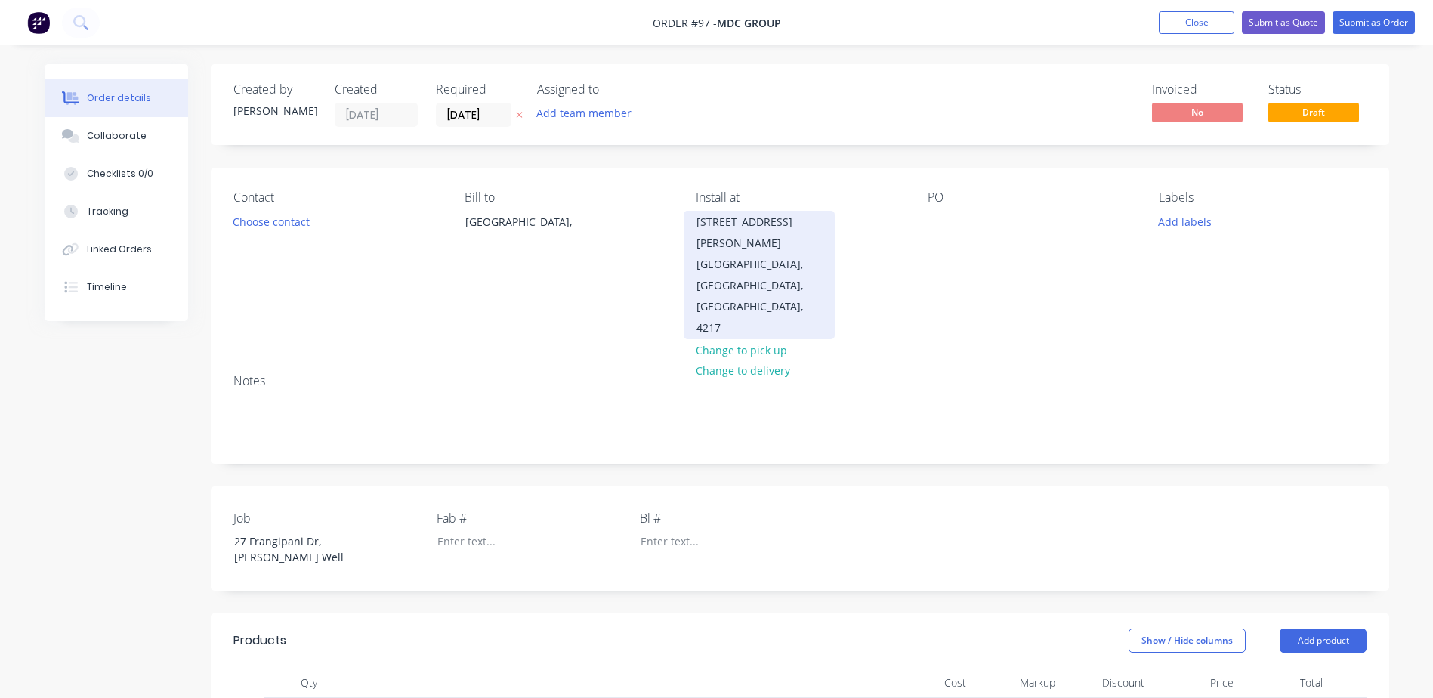
click at [752, 227] on div "21 Thomas Drive" at bounding box center [759, 233] width 125 height 42
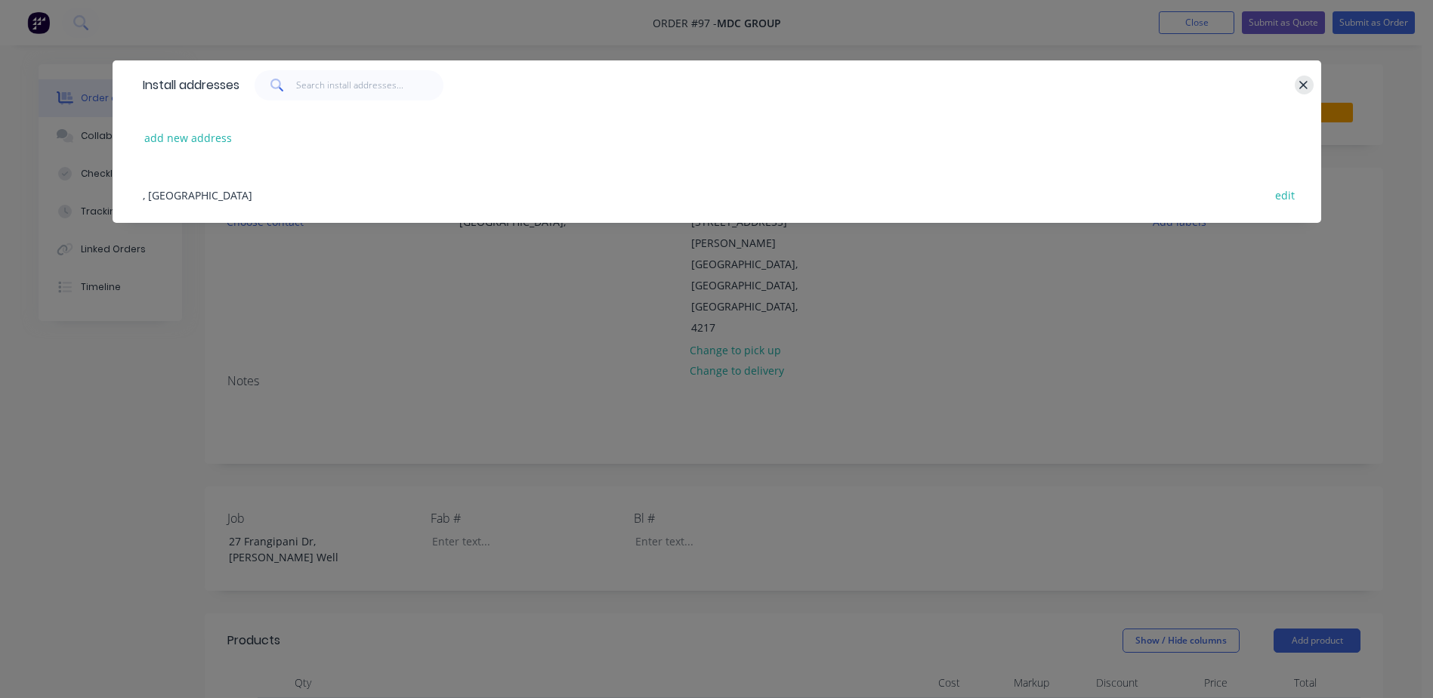
click at [1298, 87] on button "button" at bounding box center [1304, 85] width 19 height 19
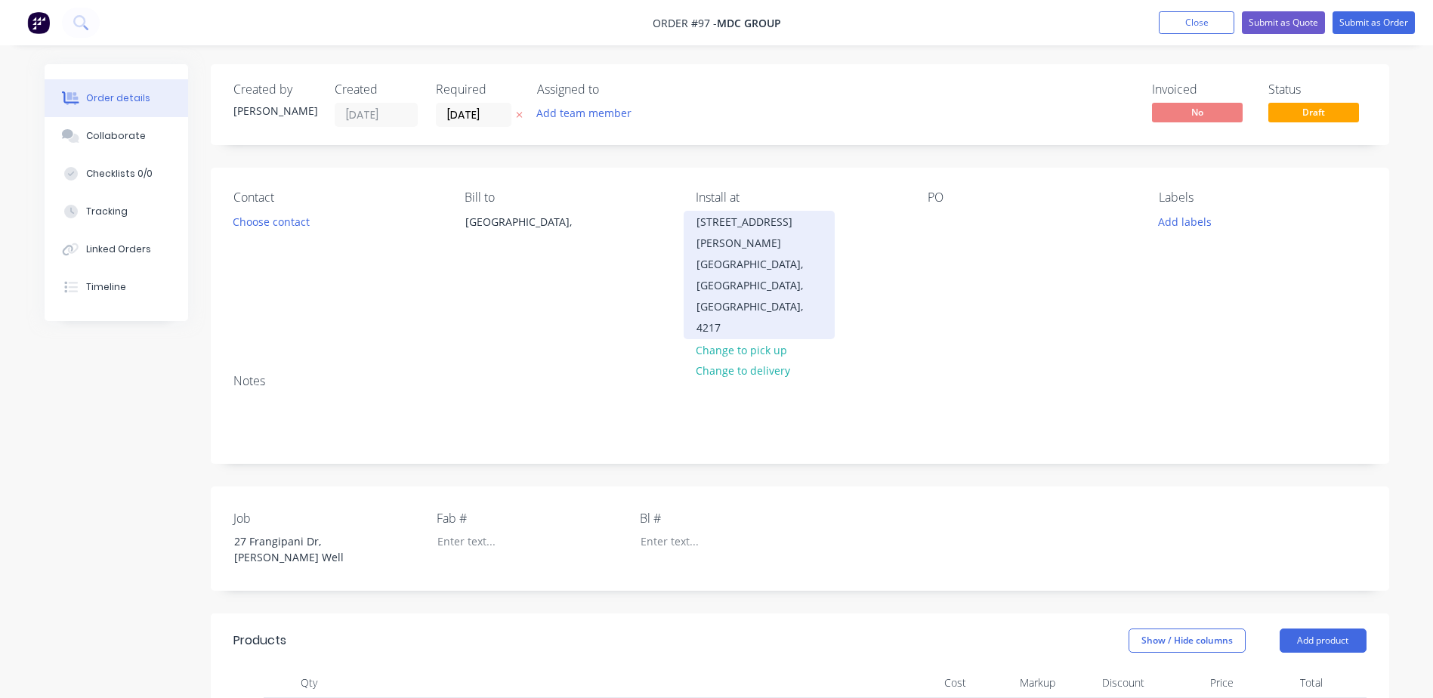
click at [739, 254] on div "Surfers Paradise, Queensland, Australia, 4217" at bounding box center [759, 296] width 125 height 85
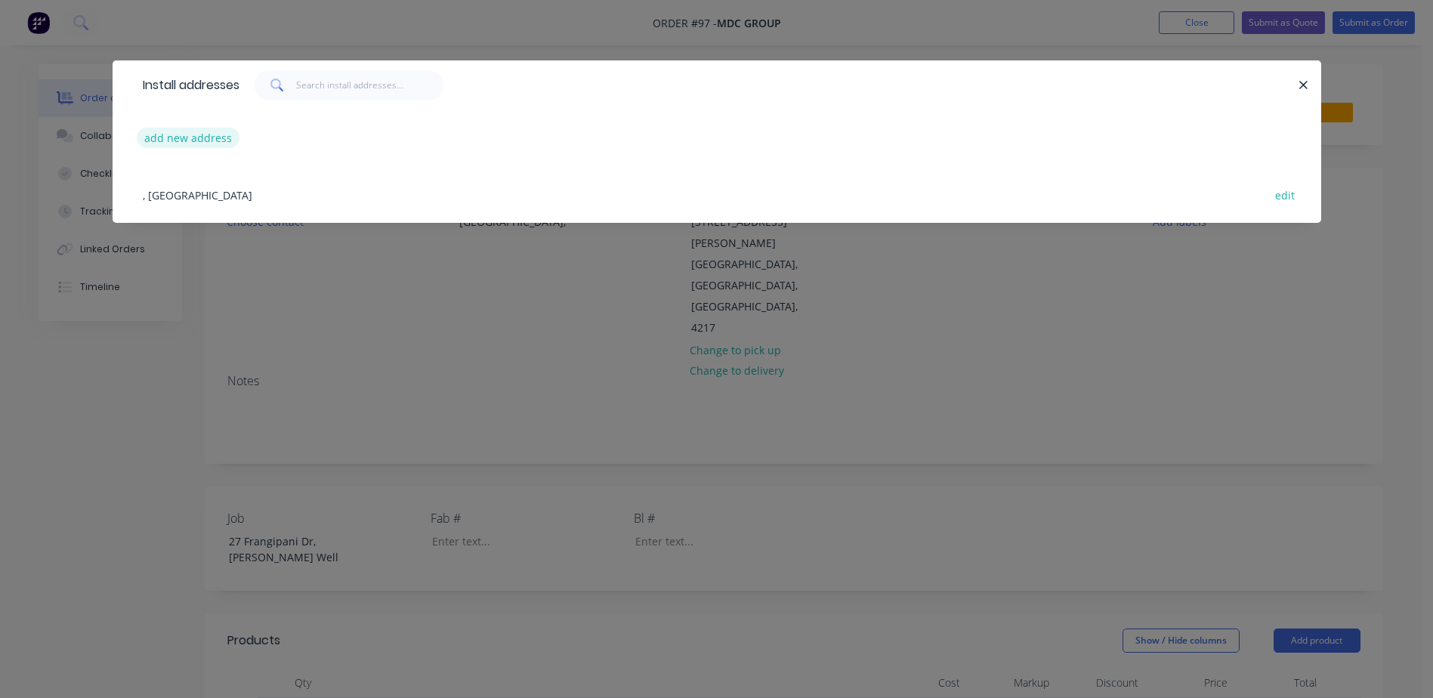
click at [181, 132] on button "add new address" at bounding box center [189, 138] width 104 height 20
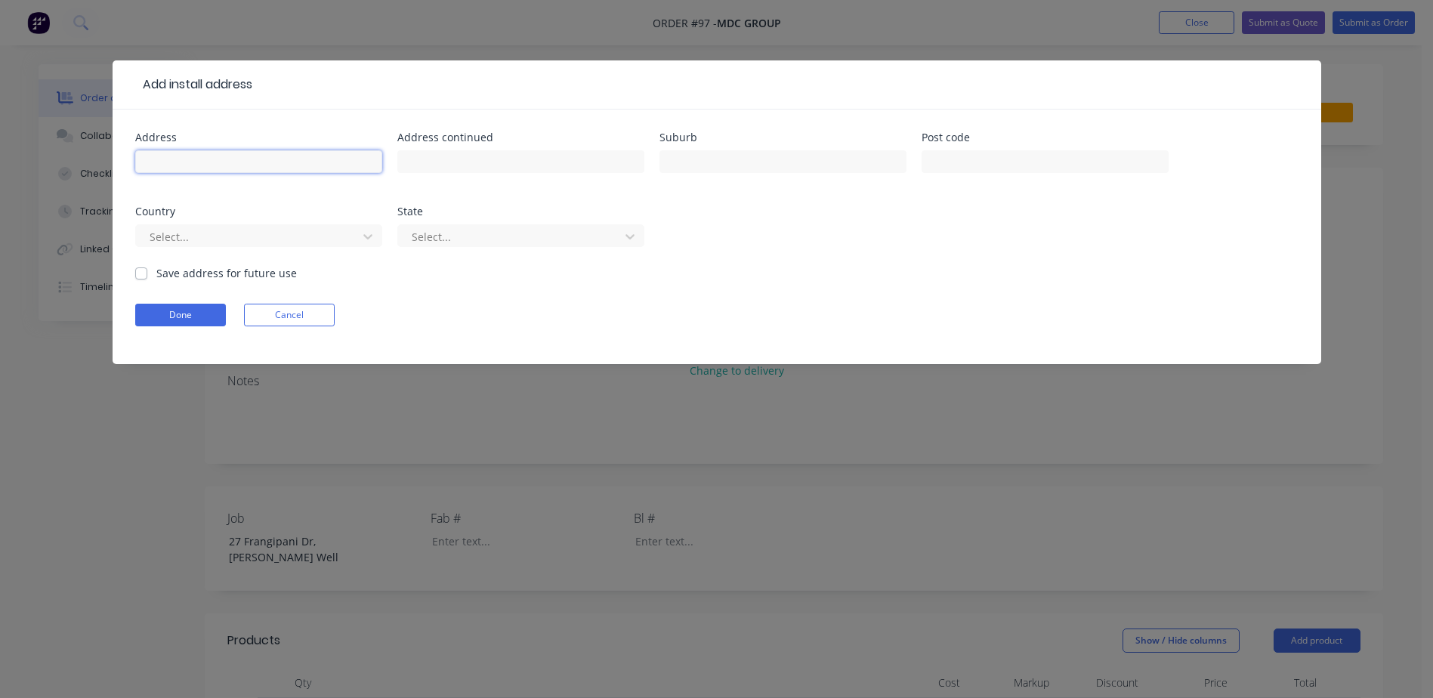
click at [241, 161] on input "text" at bounding box center [258, 161] width 247 height 23
paste input "27 Frangipani Dr, [PERSON_NAME] Well"
drag, startPoint x: 226, startPoint y: 162, endPoint x: 462, endPoint y: 165, distance: 236.5
click at [368, 164] on input "27 Frangipani Dr, [PERSON_NAME] Well" at bounding box center [258, 161] width 247 height 23
type input "27 Frangipani Dr"
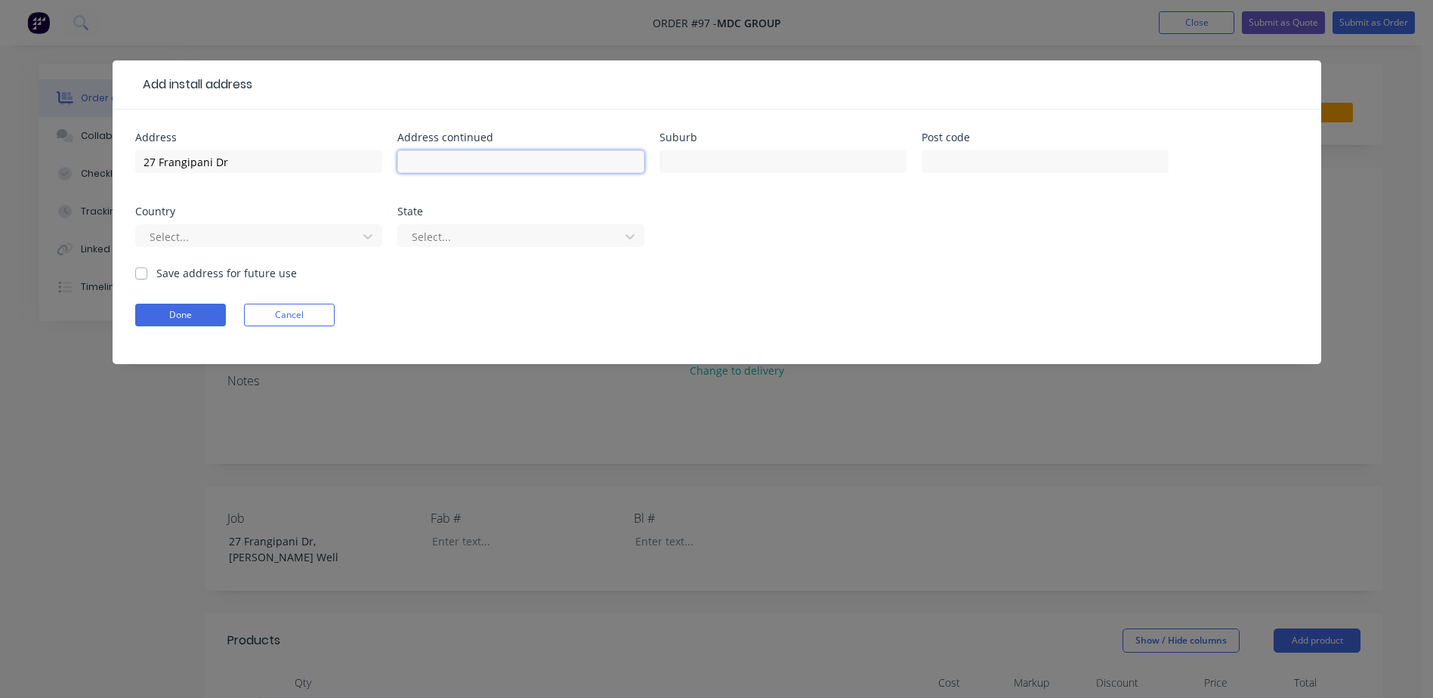
click at [461, 162] on input "text" at bounding box center [520, 161] width 247 height 23
click at [696, 150] on div at bounding box center [783, 169] width 247 height 45
drag, startPoint x: 696, startPoint y: 150, endPoint x: 708, endPoint y: 161, distance: 16.6
click at [701, 156] on div at bounding box center [783, 169] width 247 height 45
click at [749, 170] on input "text" at bounding box center [783, 161] width 247 height 23
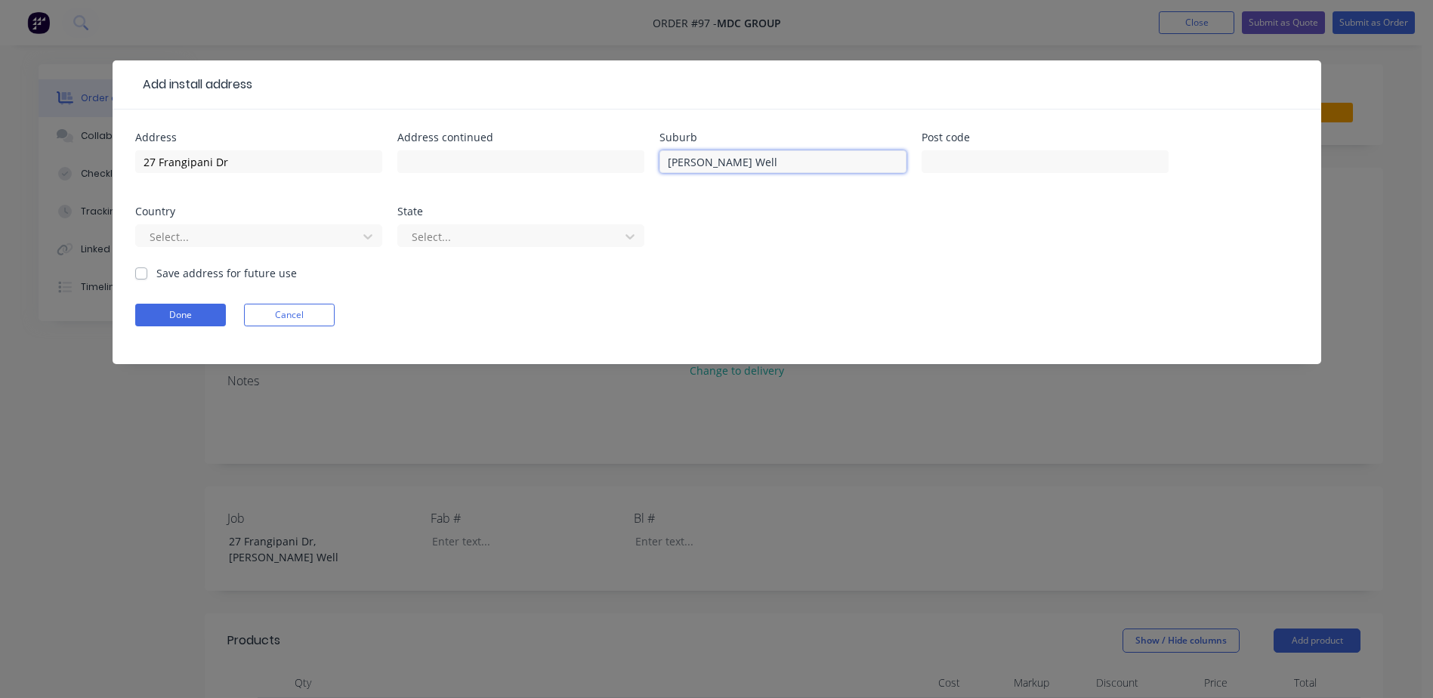
type input "Jacobs Well"
drag, startPoint x: 549, startPoint y: 73, endPoint x: 586, endPoint y: 63, distance: 38.3
click at [586, 63] on header "Add install address" at bounding box center [717, 84] width 1209 height 49
click at [950, 166] on input "text" at bounding box center [1045, 161] width 247 height 23
type input "4208"
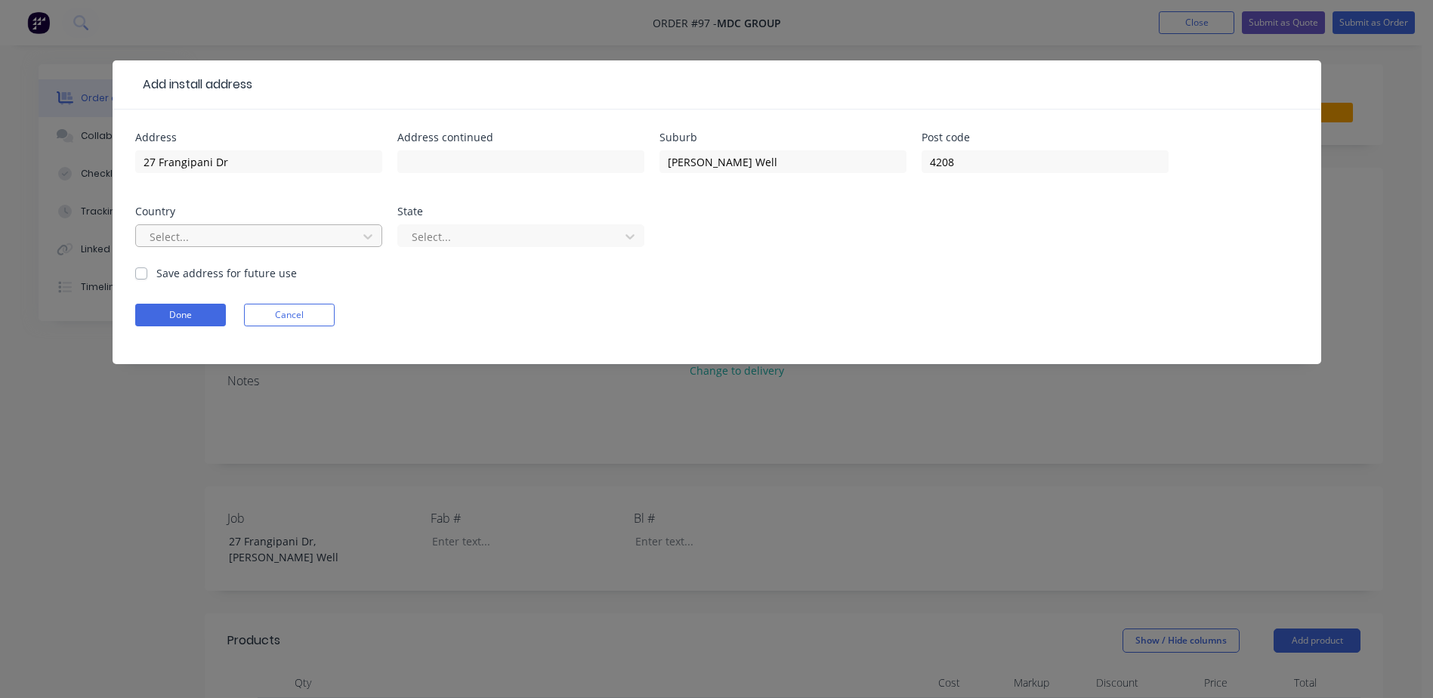
click at [246, 238] on div at bounding box center [249, 236] width 202 height 19
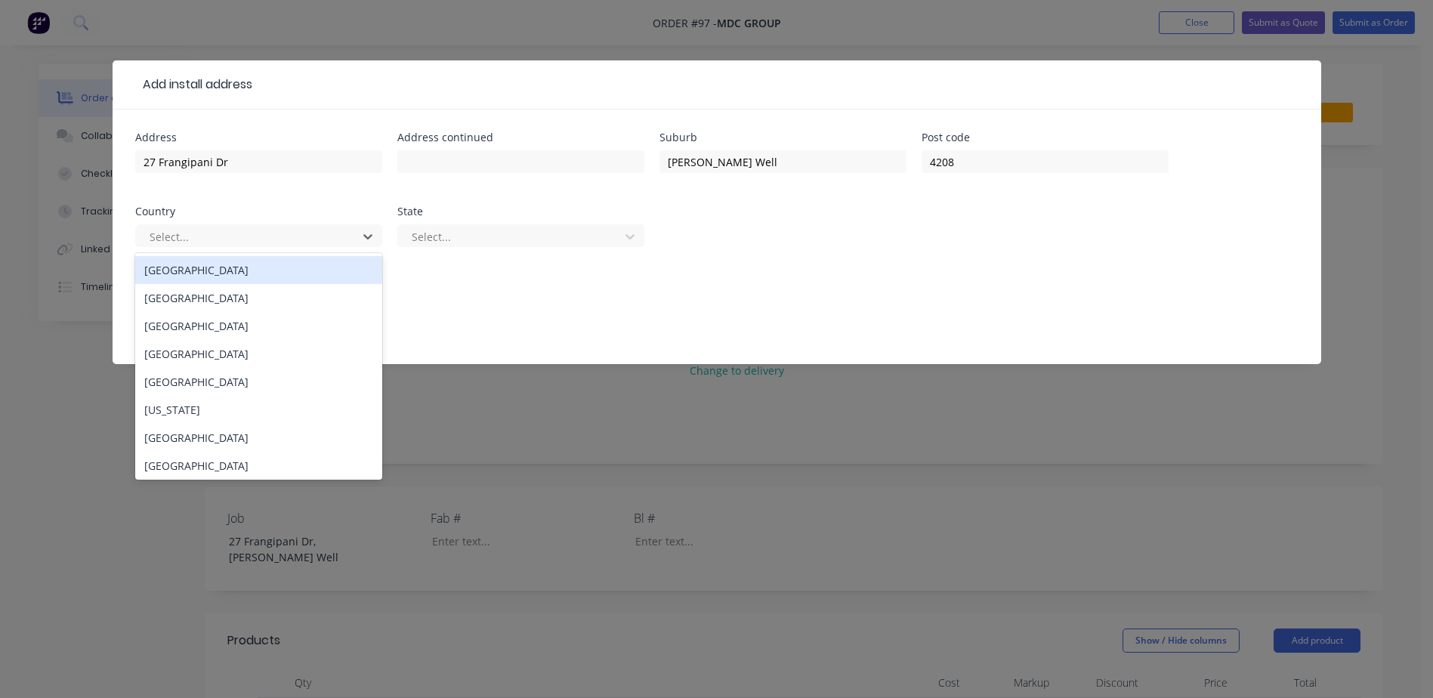
click at [220, 274] on div "[GEOGRAPHIC_DATA]" at bounding box center [258, 270] width 247 height 28
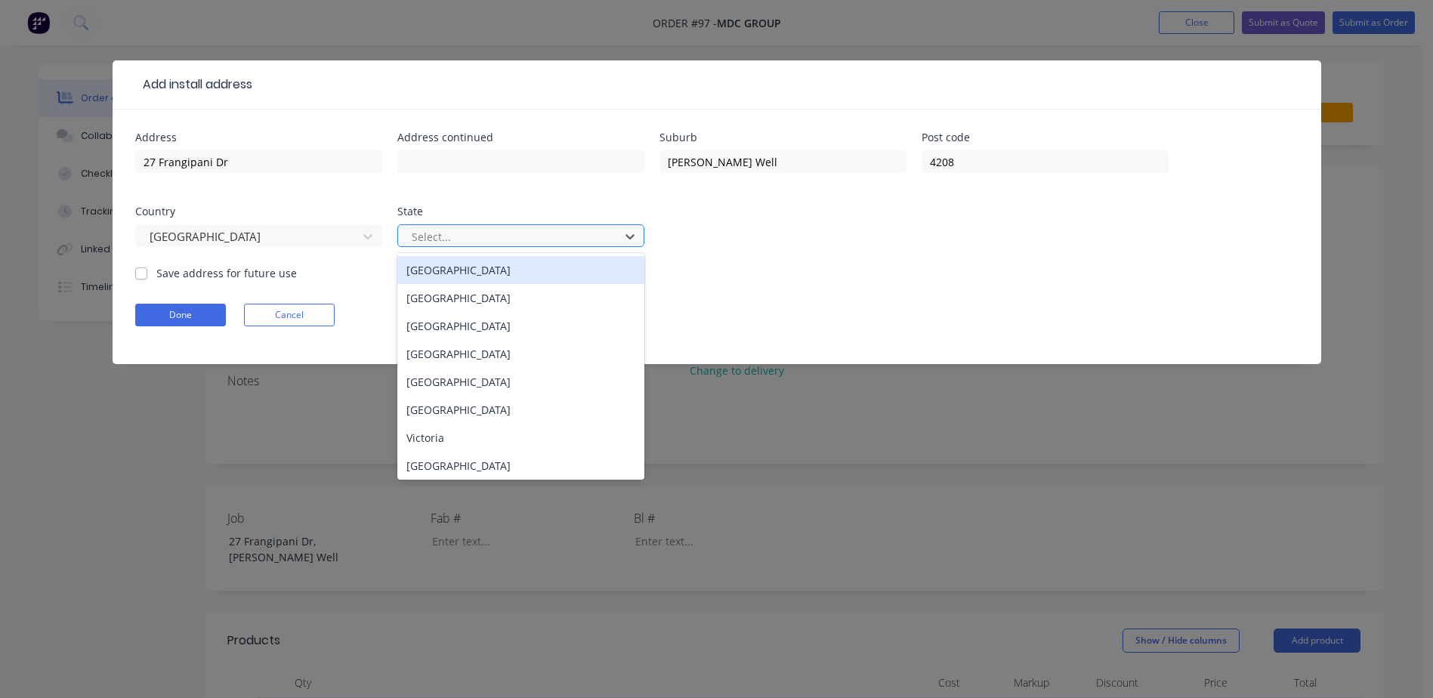
click at [460, 237] on div at bounding box center [511, 236] width 202 height 19
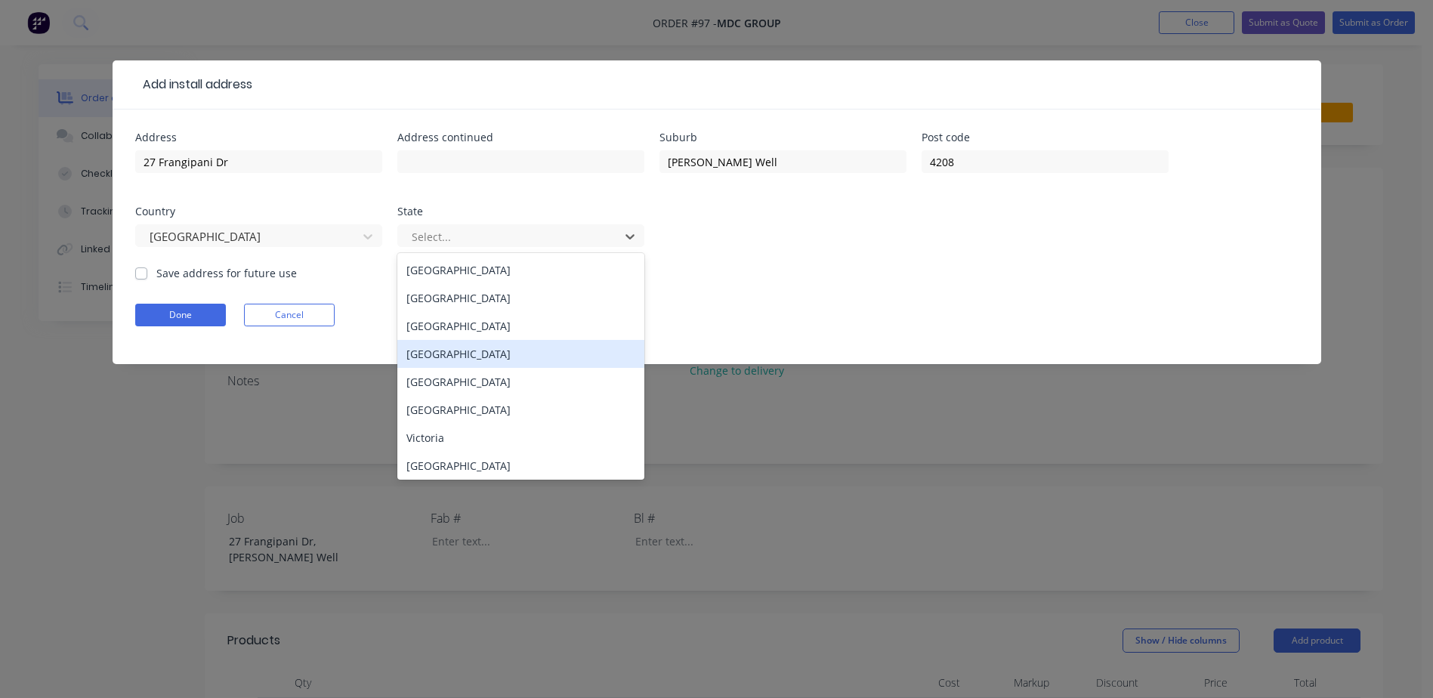
click at [461, 351] on div "Queensland" at bounding box center [520, 354] width 247 height 28
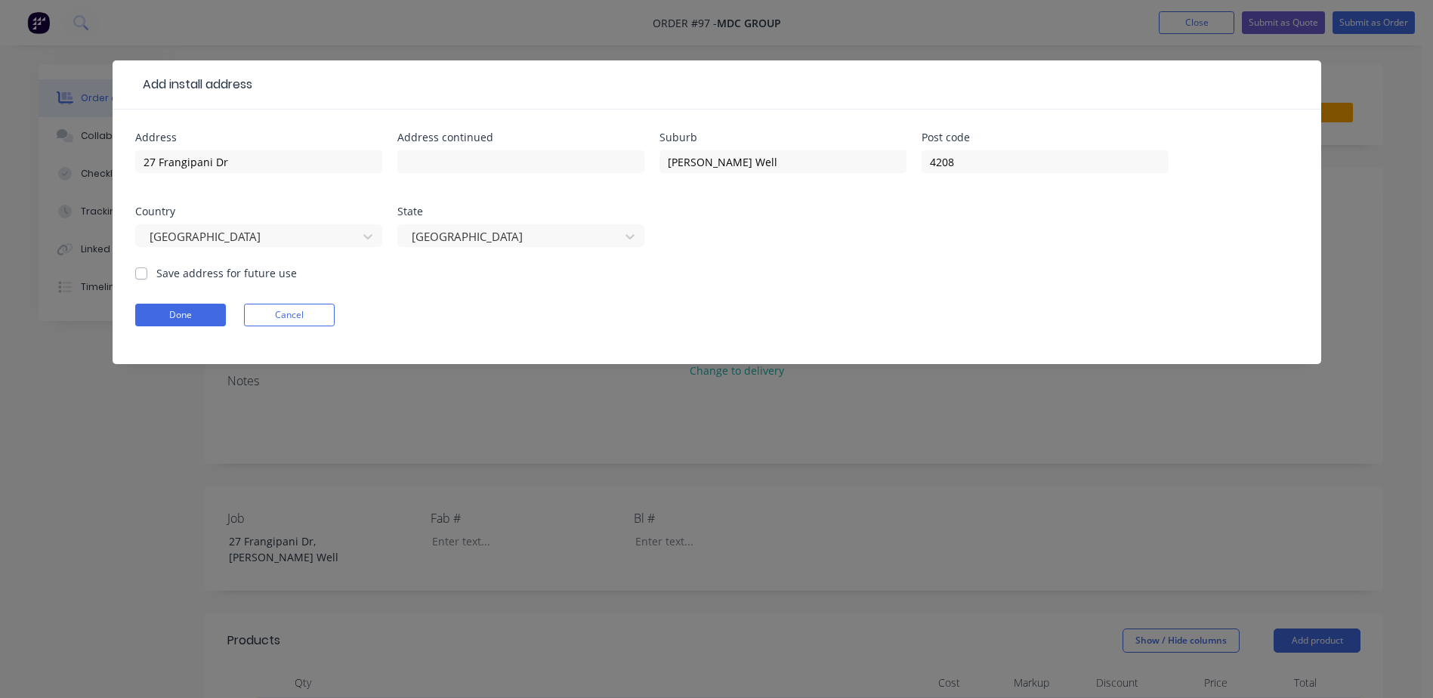
click at [168, 272] on label "Save address for future use" at bounding box center [226, 273] width 141 height 16
click at [147, 272] on input "Save address for future use" at bounding box center [141, 272] width 12 height 14
checkbox input "true"
click at [196, 325] on button "Done" at bounding box center [180, 315] width 91 height 23
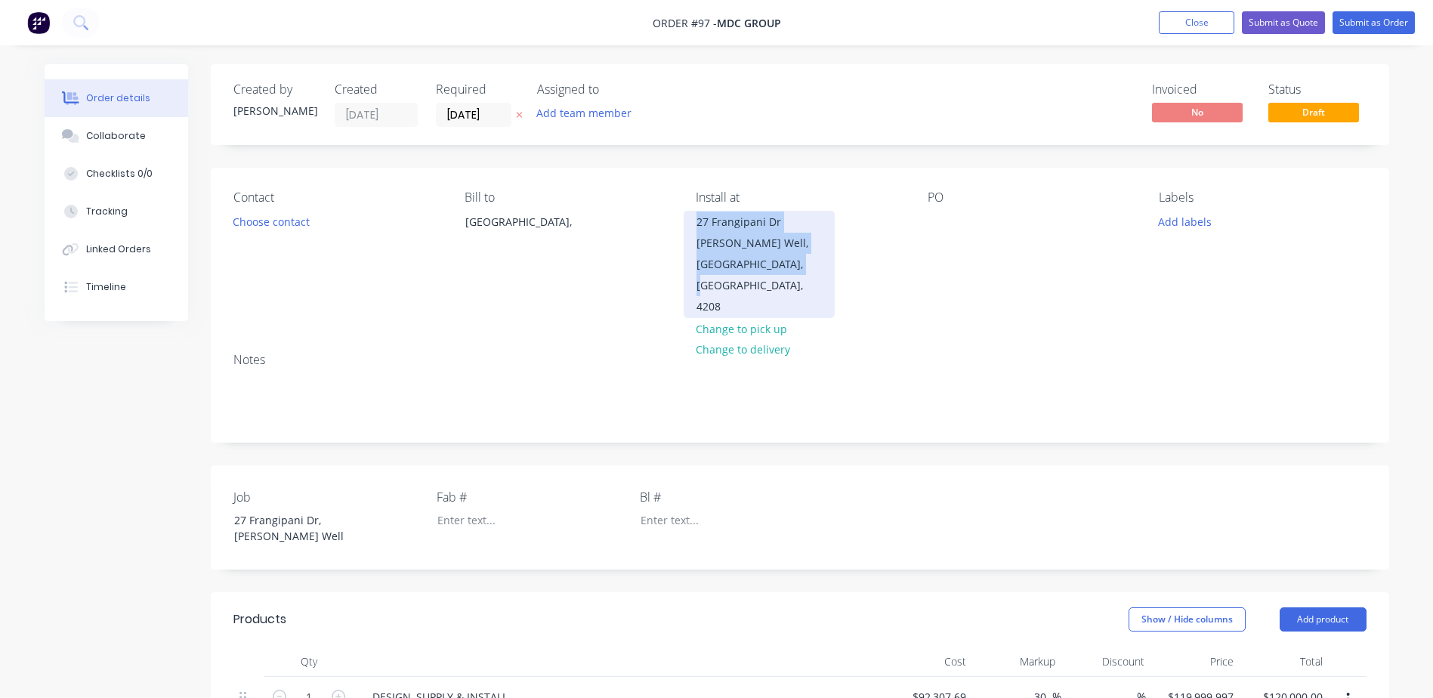
drag, startPoint x: 783, startPoint y: 266, endPoint x: 685, endPoint y: 230, distance: 104.4
click at [685, 230] on div "27 Frangipani Dr Jacobs Well, Queensland, Australia, 4208" at bounding box center [759, 264] width 151 height 107
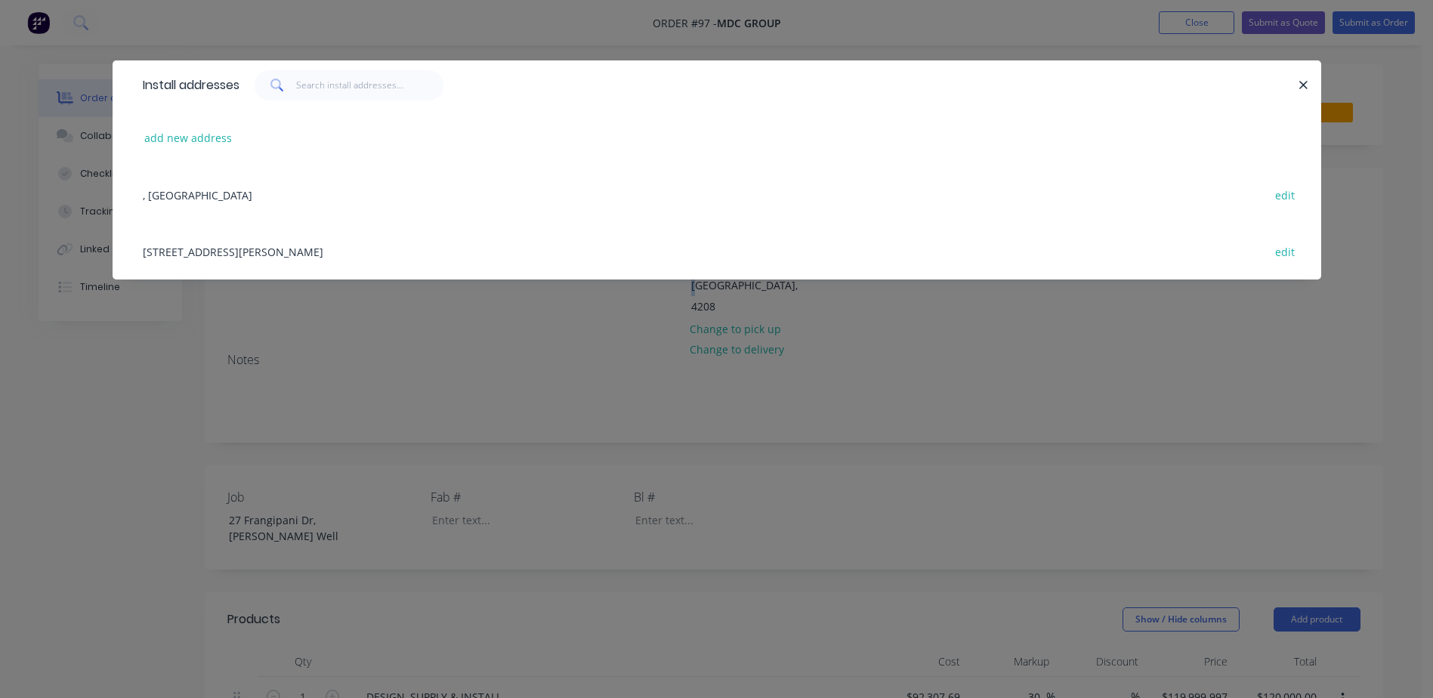
copy div "27 Frangipani Dr Jacobs Well, Queensland, Australia, 4208"
click at [1297, 86] on button "button" at bounding box center [1304, 85] width 19 height 19
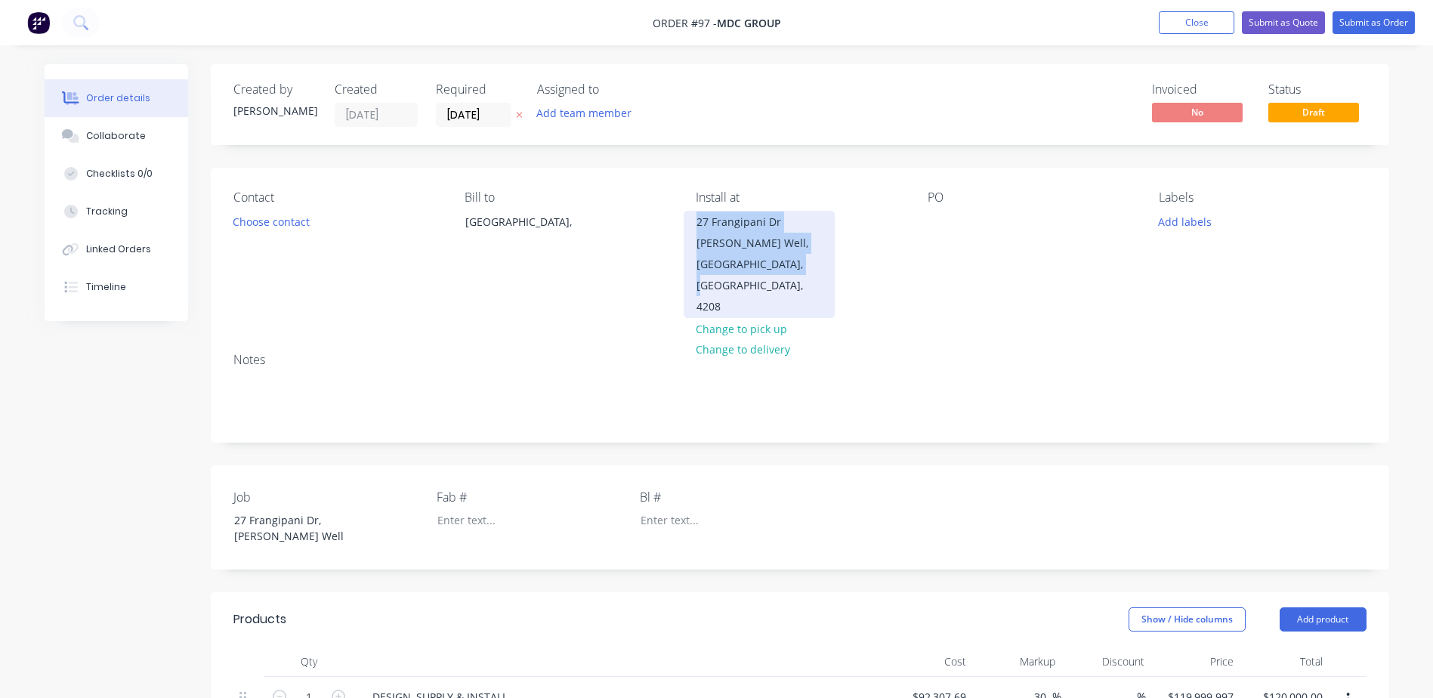
copy div "27 Frangipani Dr Jacobs Well, Queensland, Australia, 4208"
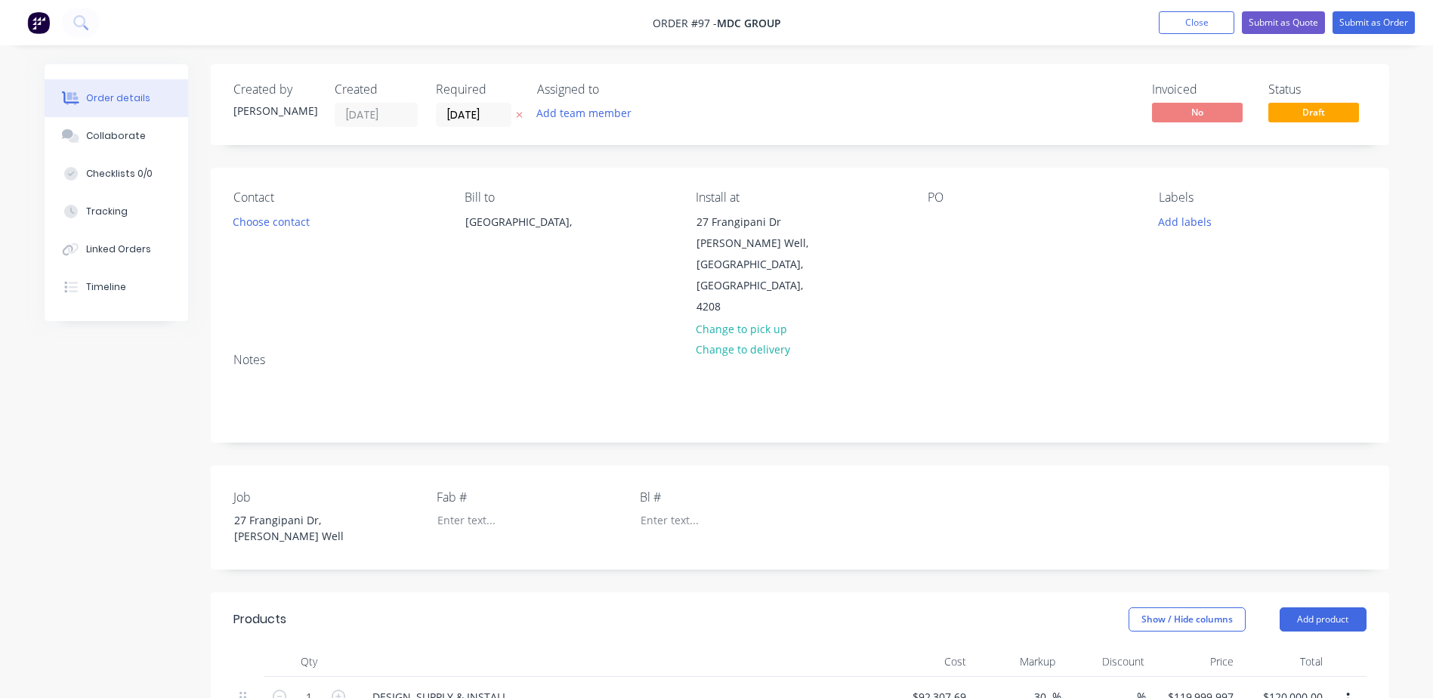
click at [920, 241] on div "Contact Choose contact Bill to Australia, Install at 27 Frangipani Dr Jacobs We…" at bounding box center [800, 254] width 1179 height 173
click at [931, 235] on div "PO" at bounding box center [1031, 254] width 207 height 128
click at [932, 219] on div at bounding box center [940, 222] width 24 height 22
paste div
click at [1191, 223] on button "Add labels" at bounding box center [1186, 221] width 70 height 20
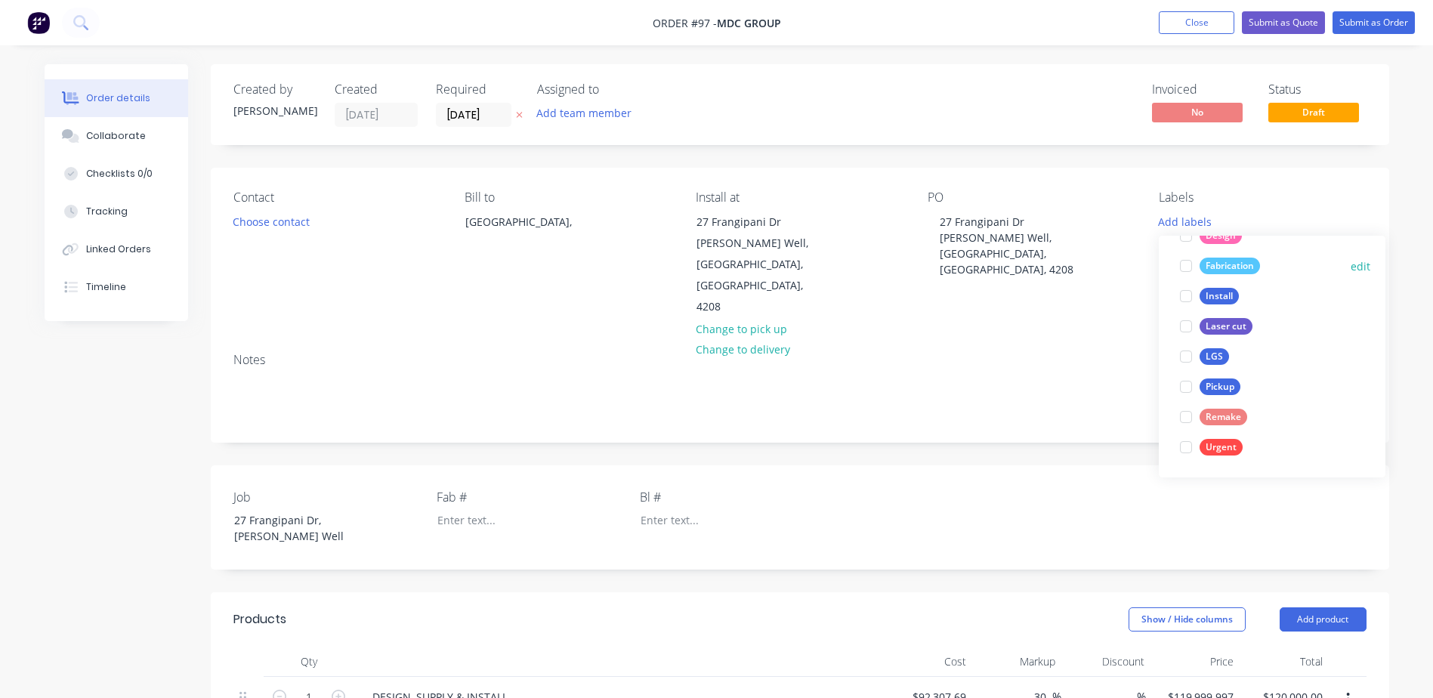
click at [1190, 267] on div at bounding box center [1186, 266] width 30 height 30
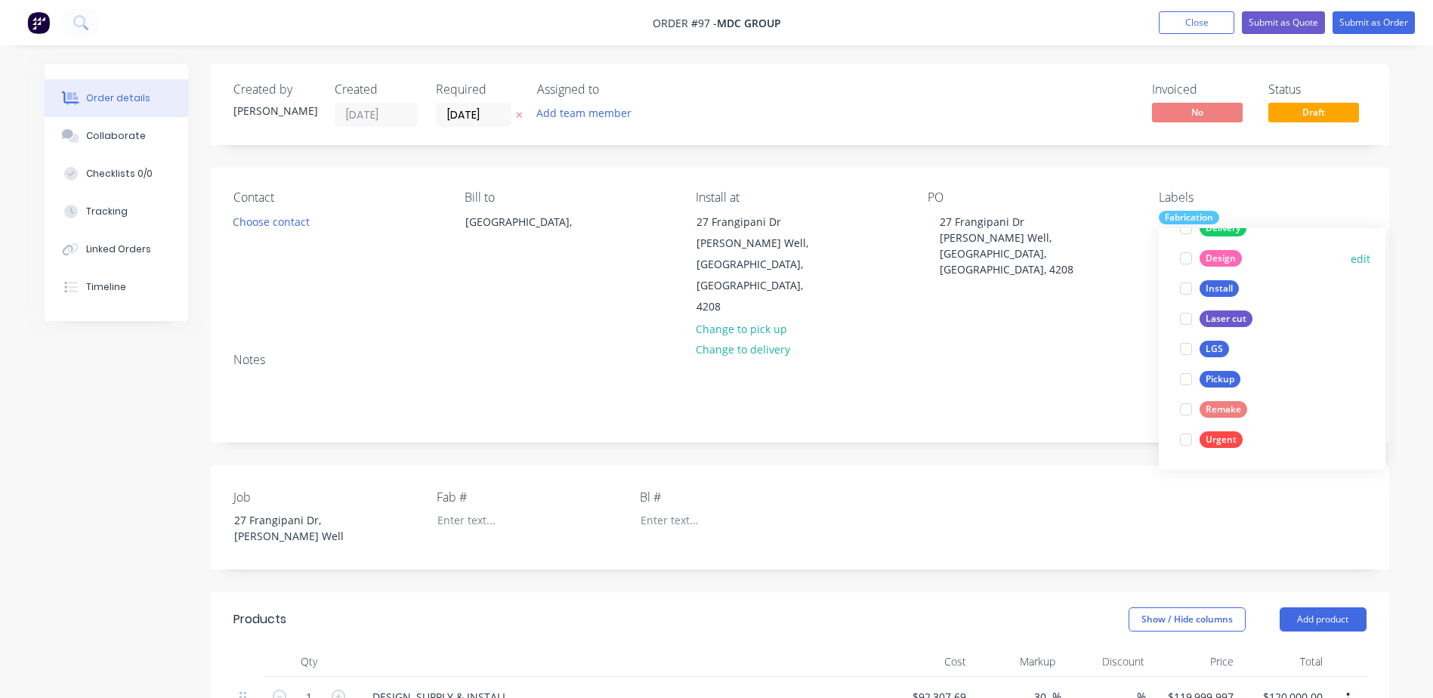
scroll to position [91, 0]
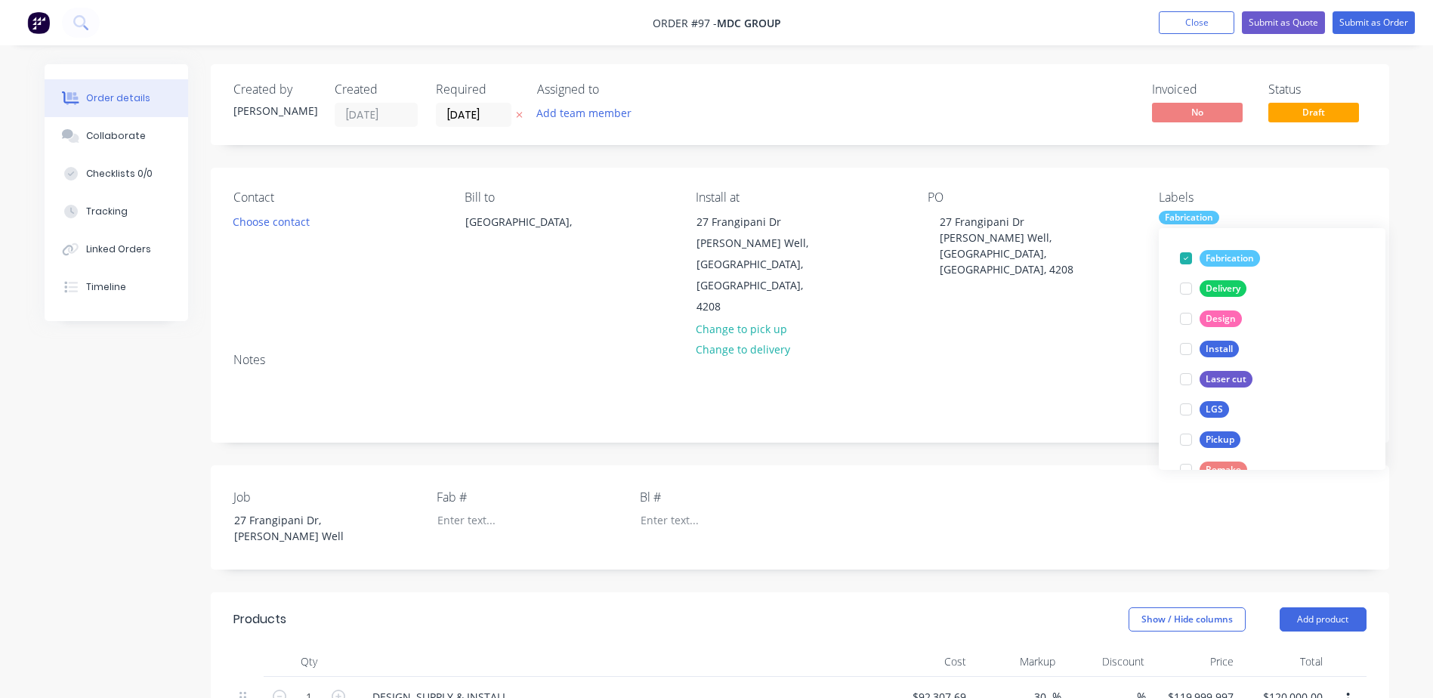
click at [1092, 277] on div "Contact Choose contact Bill to Australia, Install at 27 Frangipani Dr Jacobs We…" at bounding box center [800, 254] width 1179 height 173
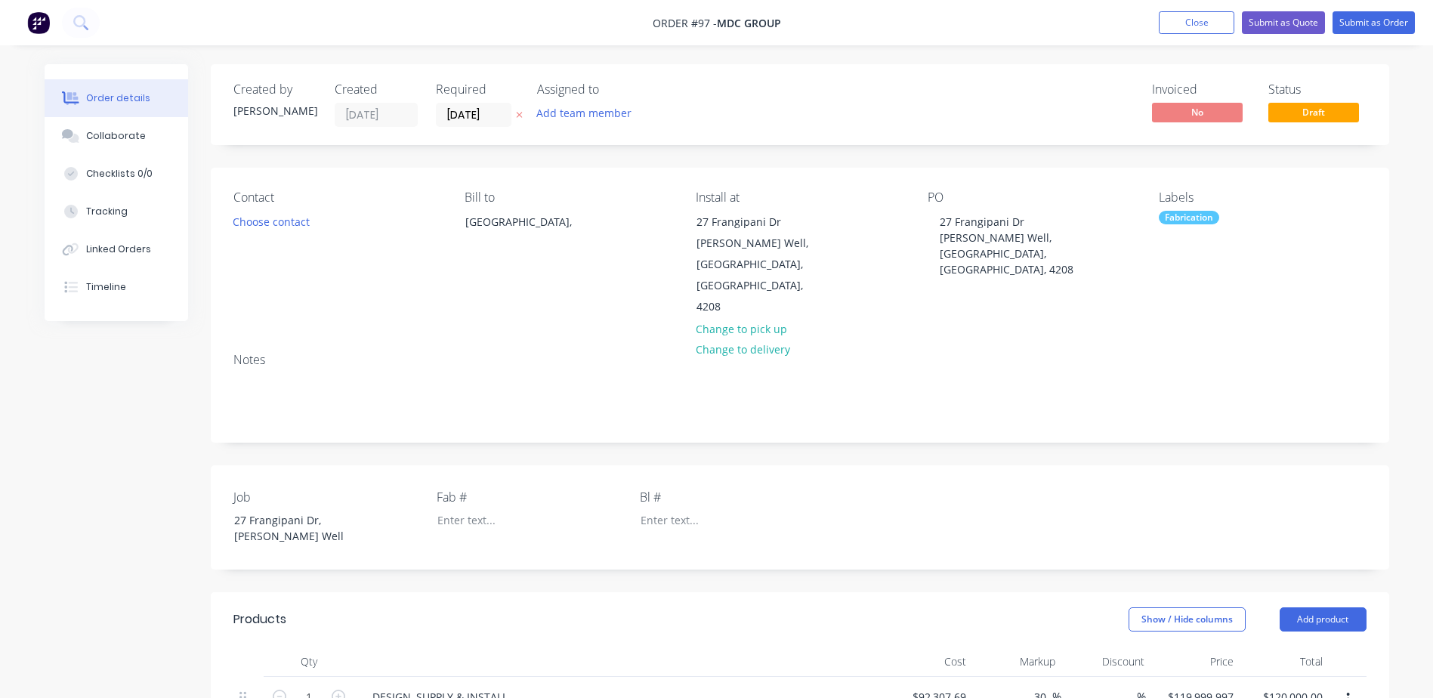
click at [1241, 222] on div "Fabrication" at bounding box center [1262, 218] width 207 height 14
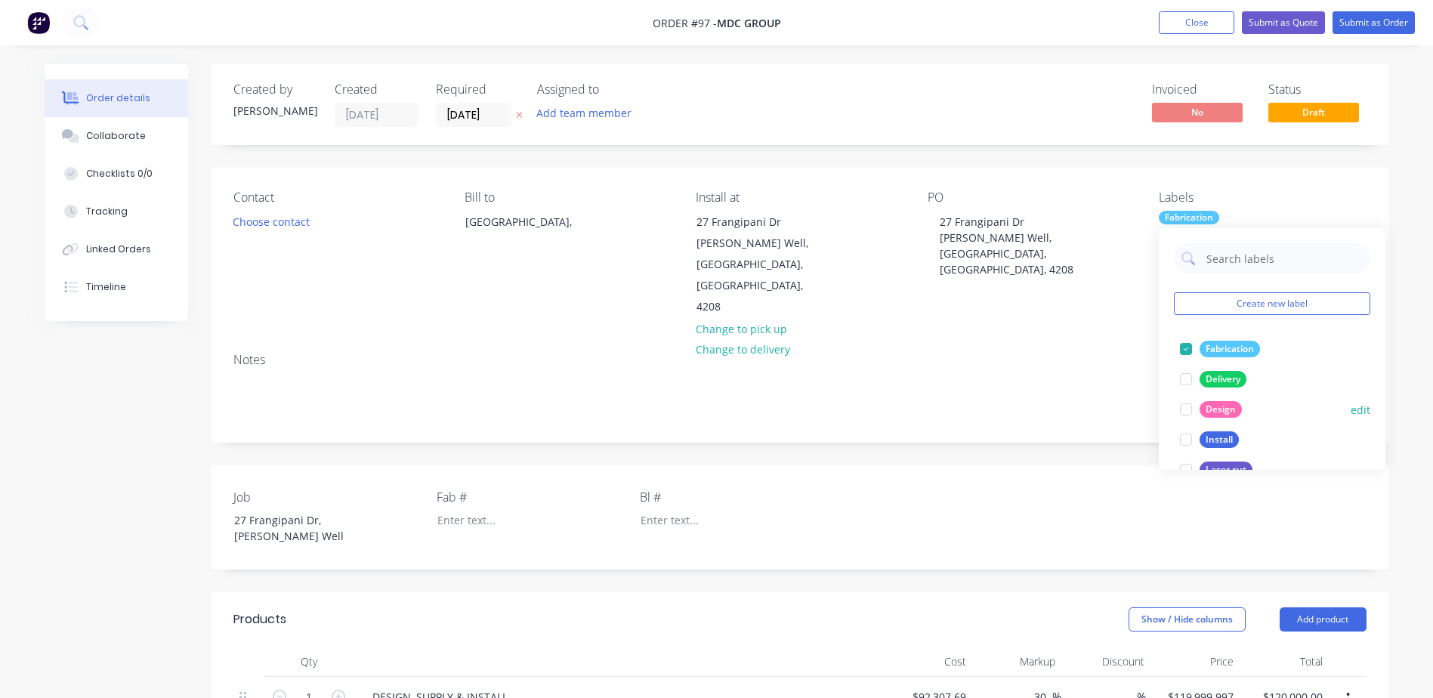
click at [1181, 410] on div at bounding box center [1186, 409] width 30 height 30
click at [1188, 379] on div at bounding box center [1186, 379] width 30 height 30
click at [1182, 440] on div at bounding box center [1186, 440] width 30 height 30
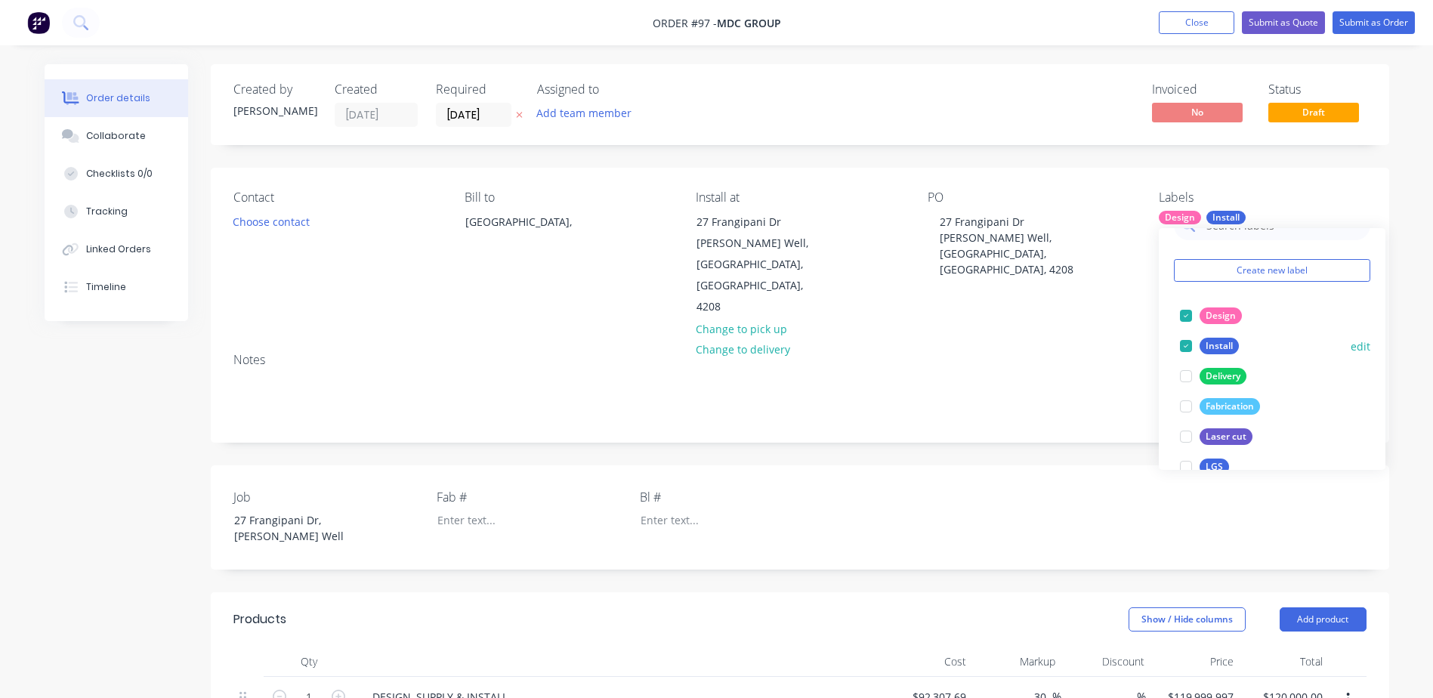
scroll to position [76, 0]
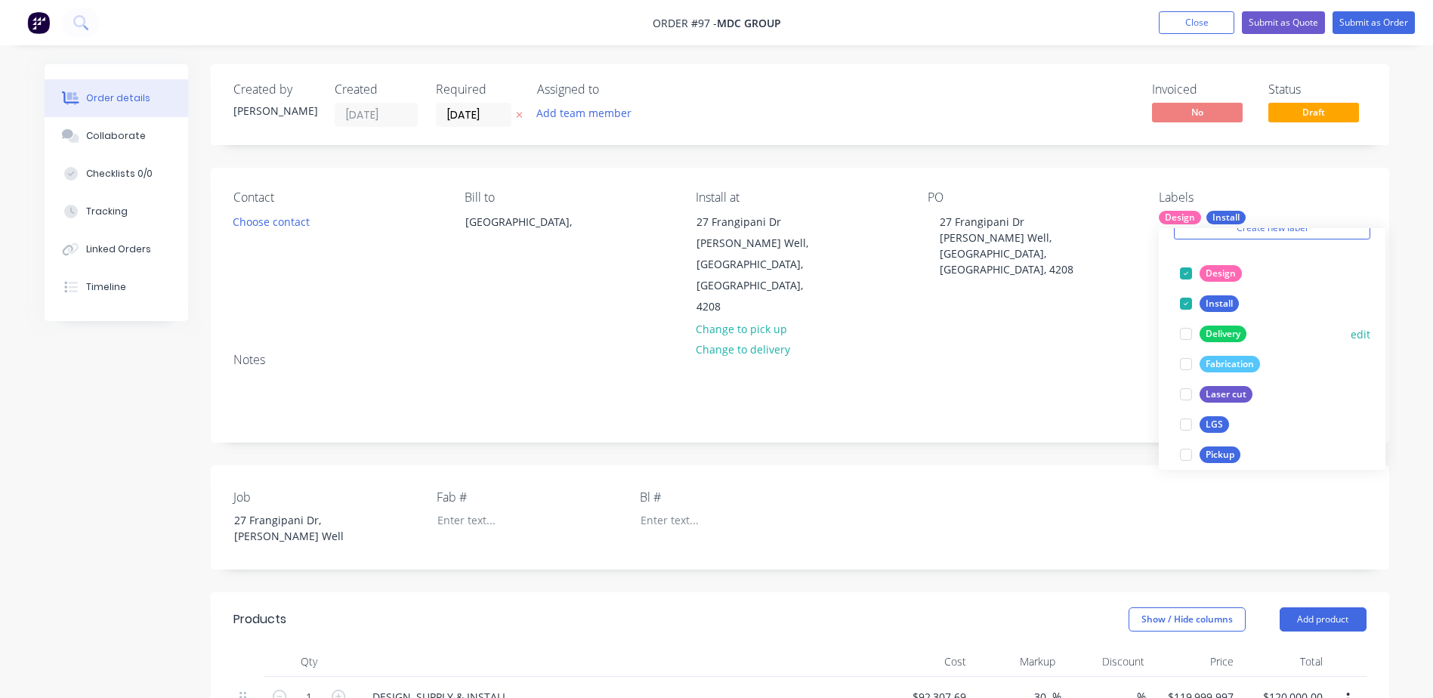
click at [1184, 335] on div at bounding box center [1186, 334] width 30 height 30
click at [1186, 361] on div at bounding box center [1186, 364] width 30 height 30
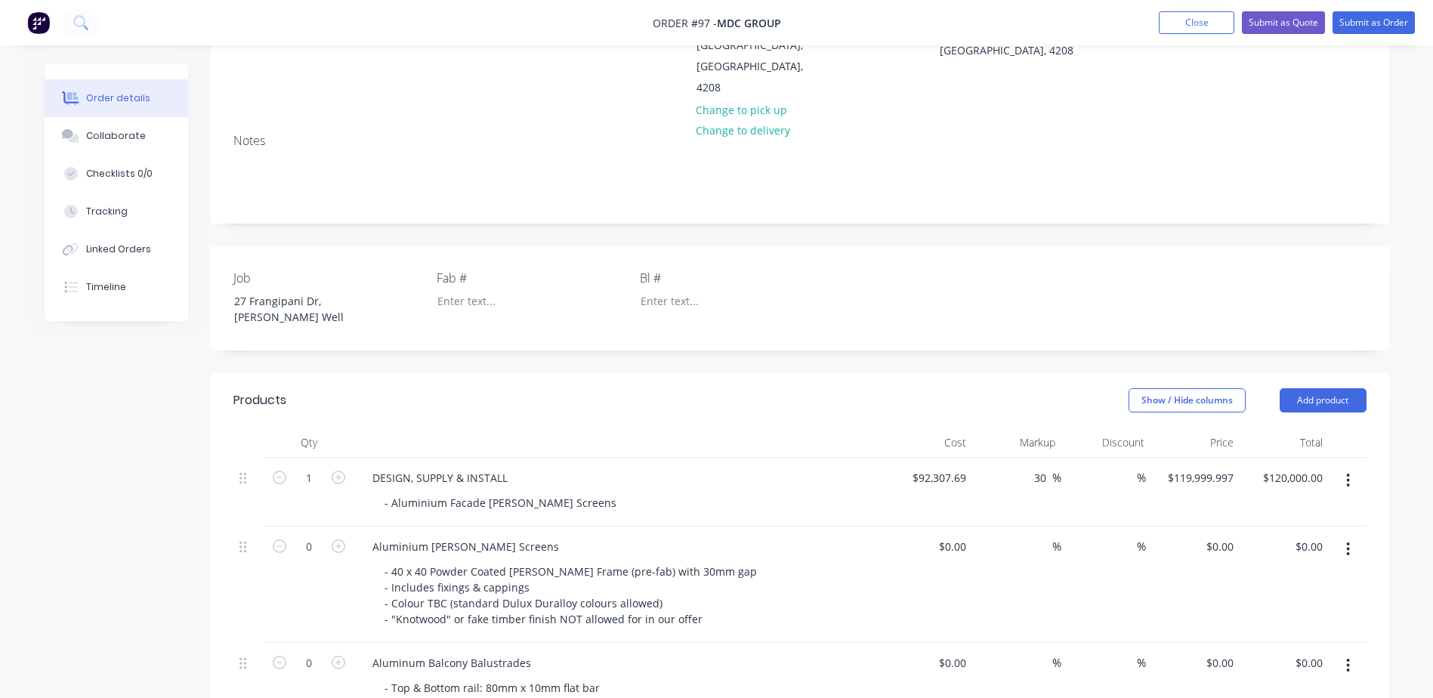
scroll to position [227, 0]
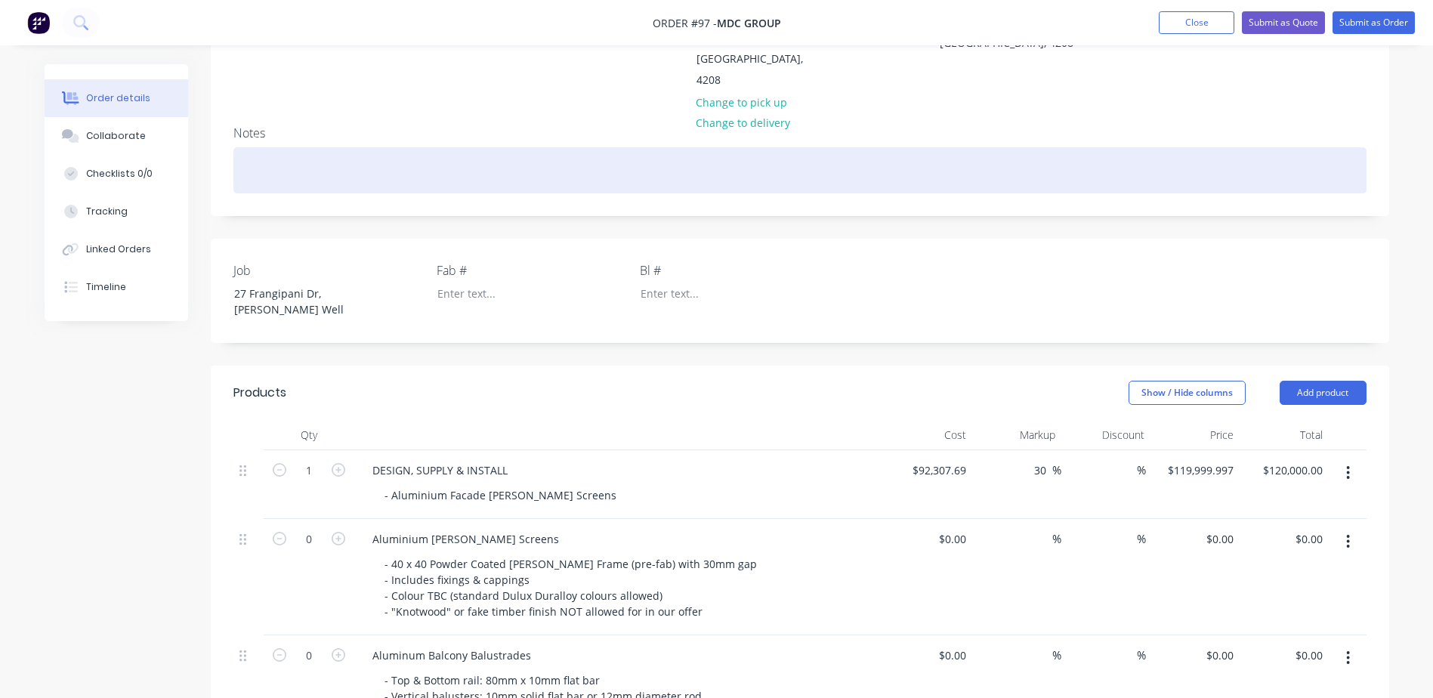
click at [261, 147] on div at bounding box center [799, 170] width 1133 height 46
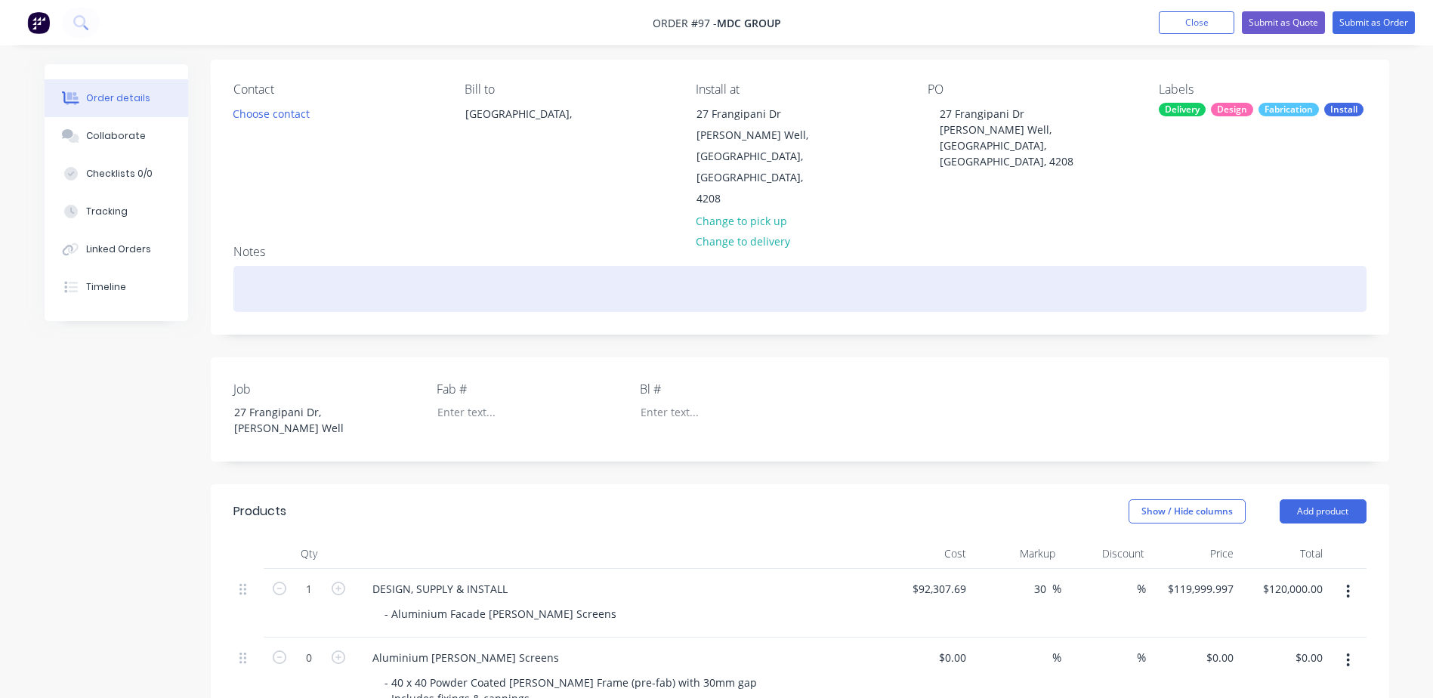
scroll to position [0, 0]
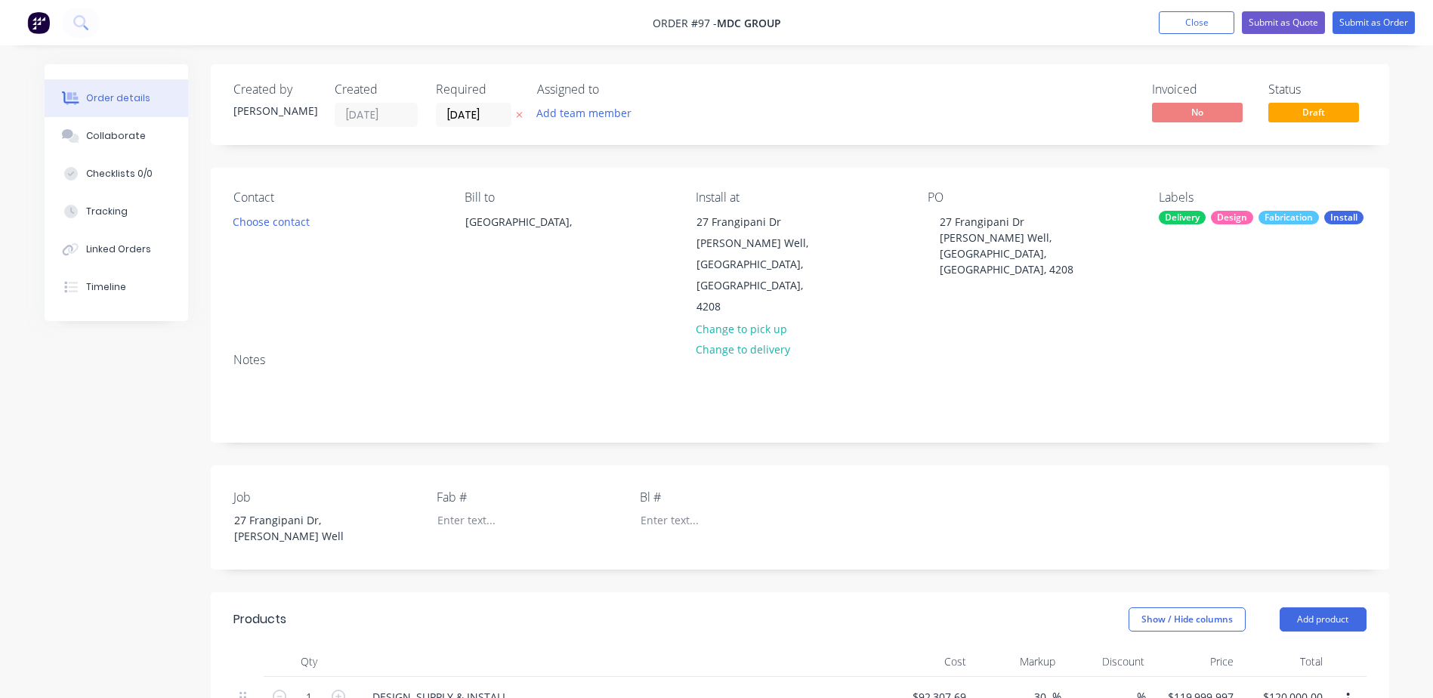
click at [476, 210] on div "Bill to Australia," at bounding box center [568, 254] width 207 height 128
click at [490, 224] on div "Australia," at bounding box center [527, 222] width 125 height 21
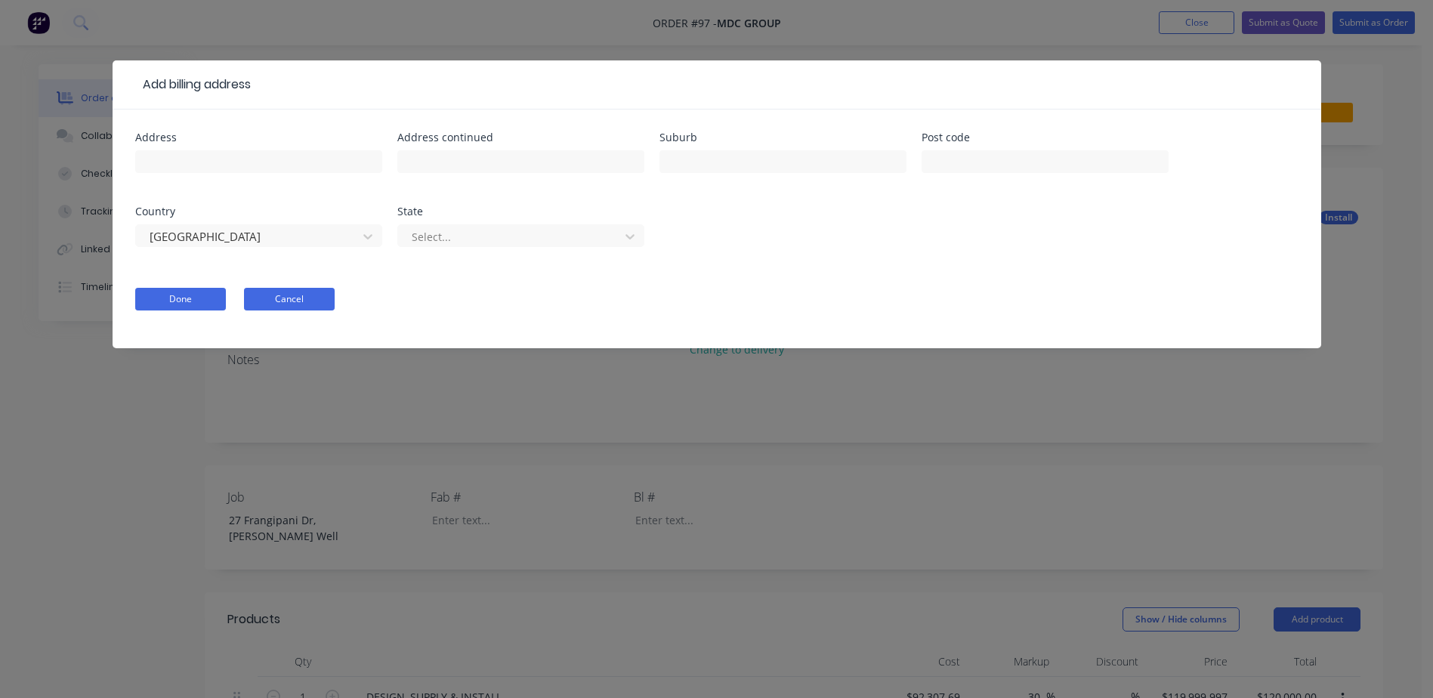
click at [297, 305] on button "Cancel" at bounding box center [289, 299] width 91 height 23
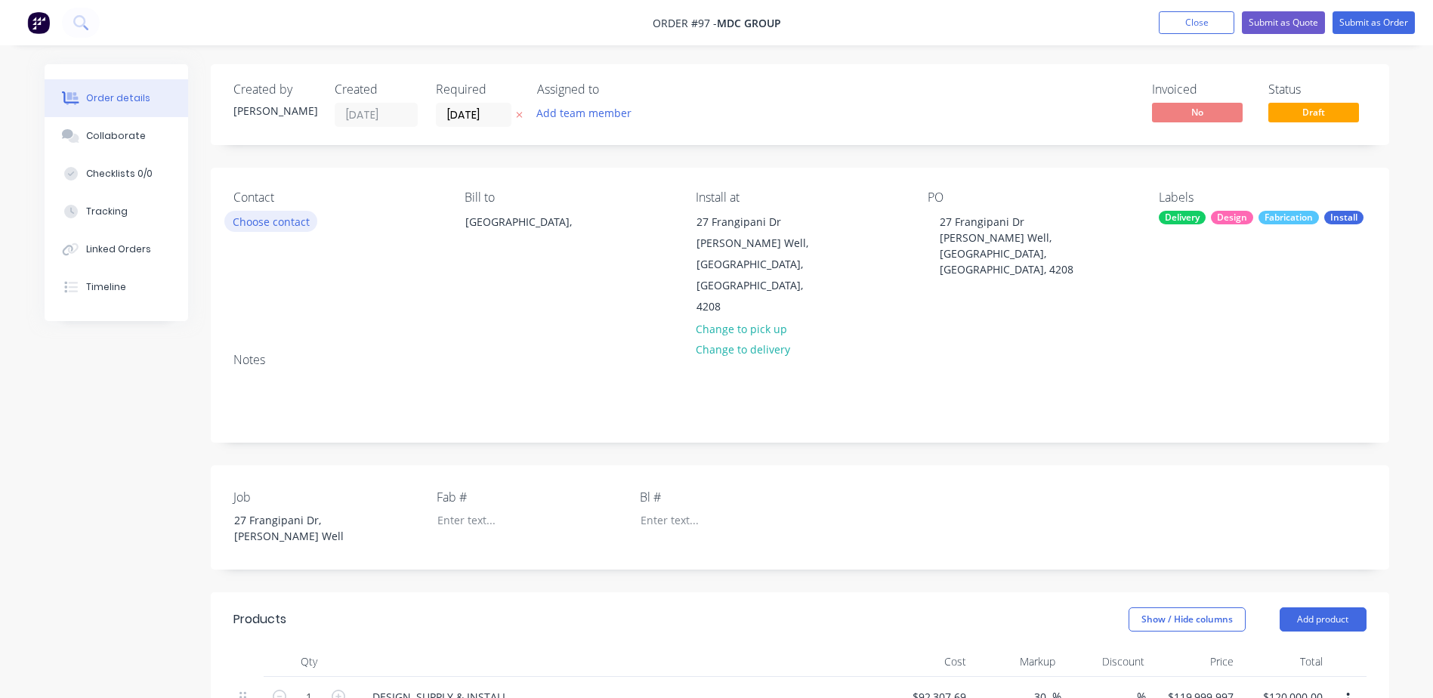
click at [287, 213] on button "Choose contact" at bounding box center [270, 221] width 93 height 20
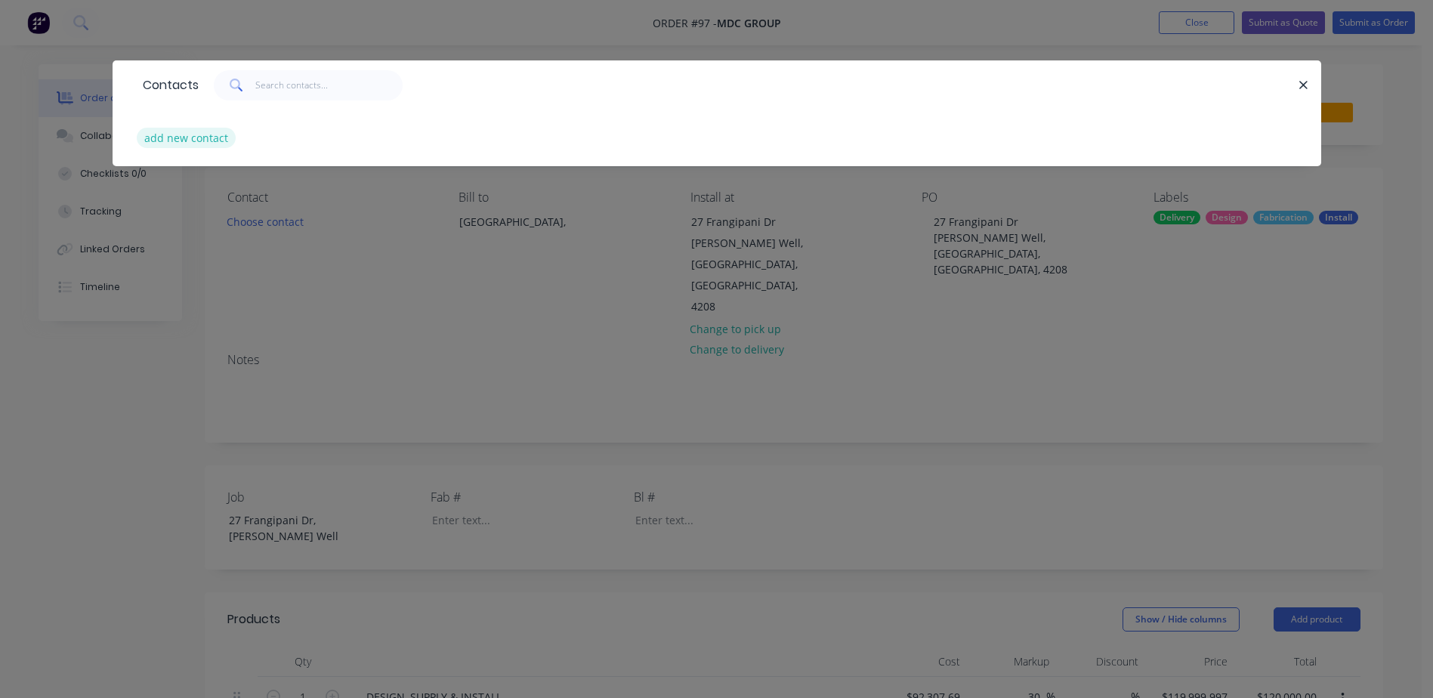
click at [205, 134] on button "add new contact" at bounding box center [187, 138] width 100 height 20
select select "AU"
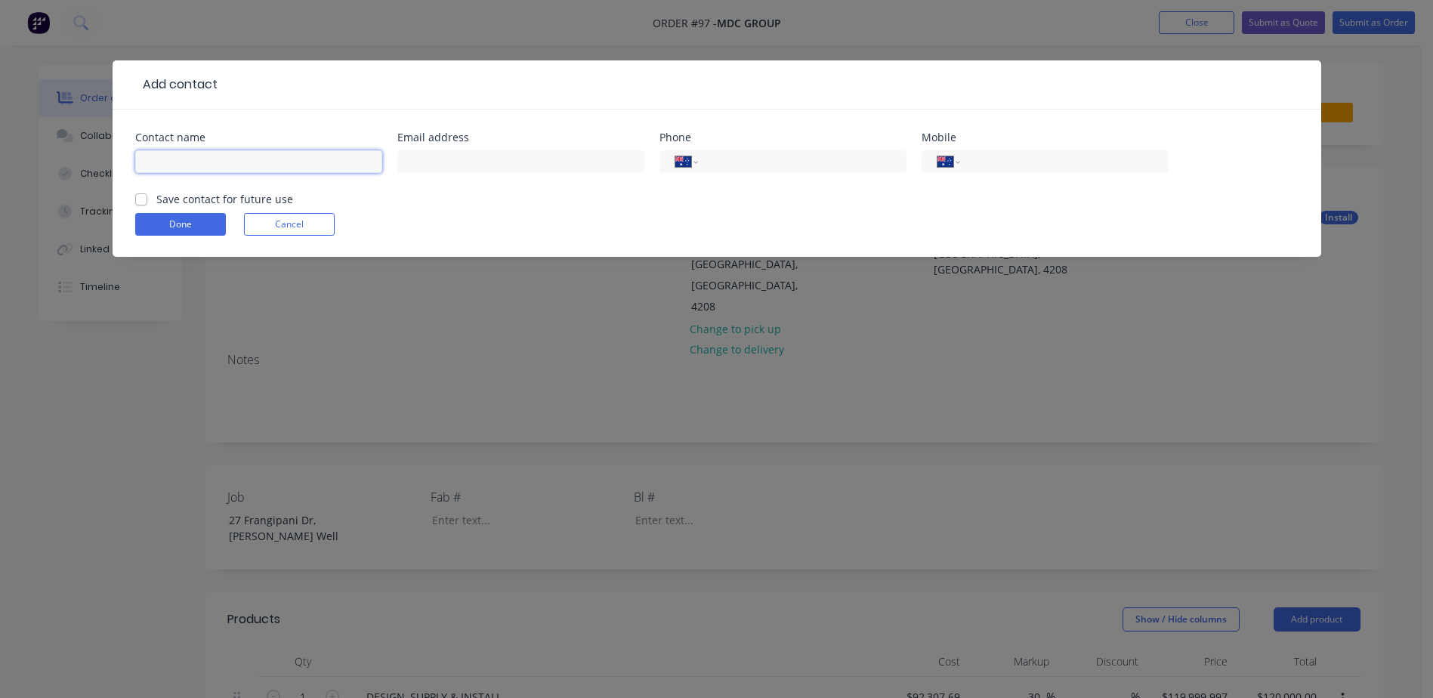
click at [335, 153] on input "text" at bounding box center [258, 161] width 247 height 23
type input "Rob Wells"
click at [461, 165] on input "text" at bounding box center [520, 161] width 247 height 23
paste input "estimating@mdcgrp.com.au"
type input "estimating@mdcgrp.com.au"
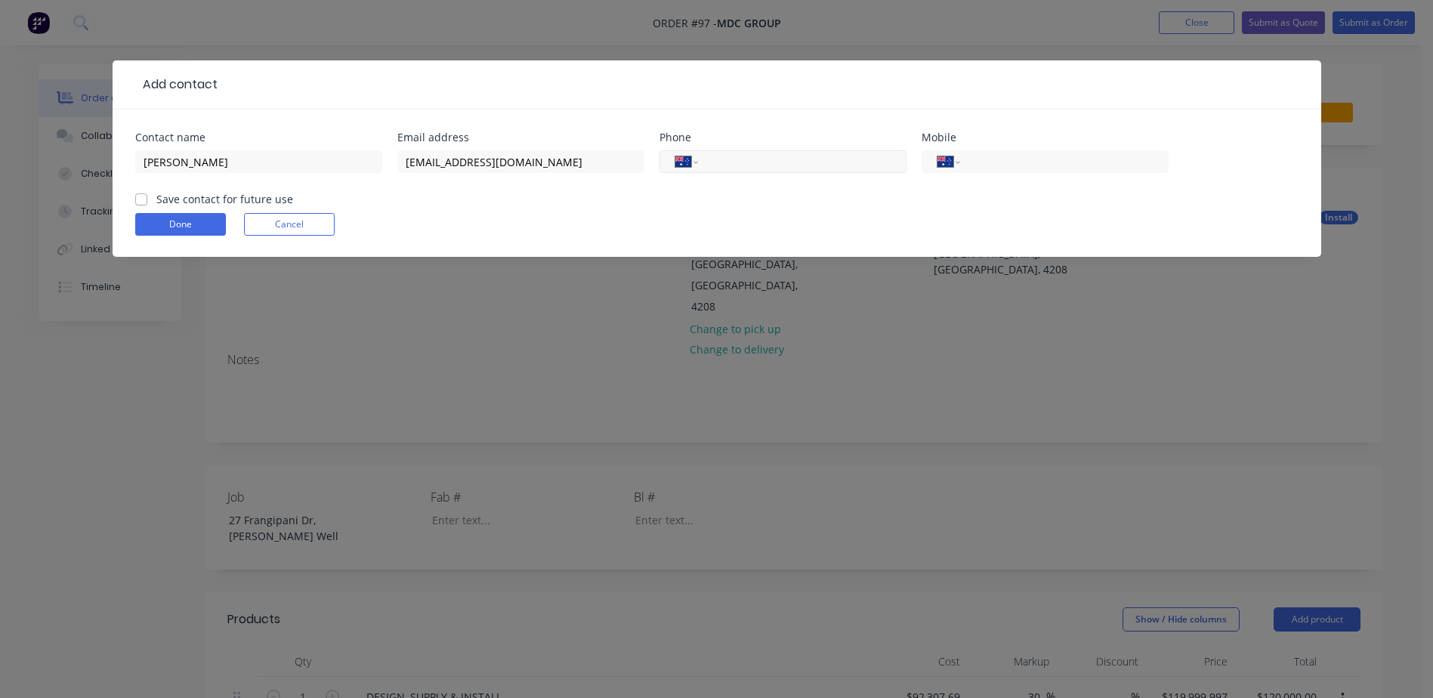
click at [719, 163] on input "tel" at bounding box center [799, 161] width 181 height 17
type input "0432 580 918"
click at [188, 196] on label "Save contact for future use" at bounding box center [224, 199] width 137 height 16
click at [147, 196] on input "Save contact for future use" at bounding box center [141, 198] width 12 height 14
checkbox input "true"
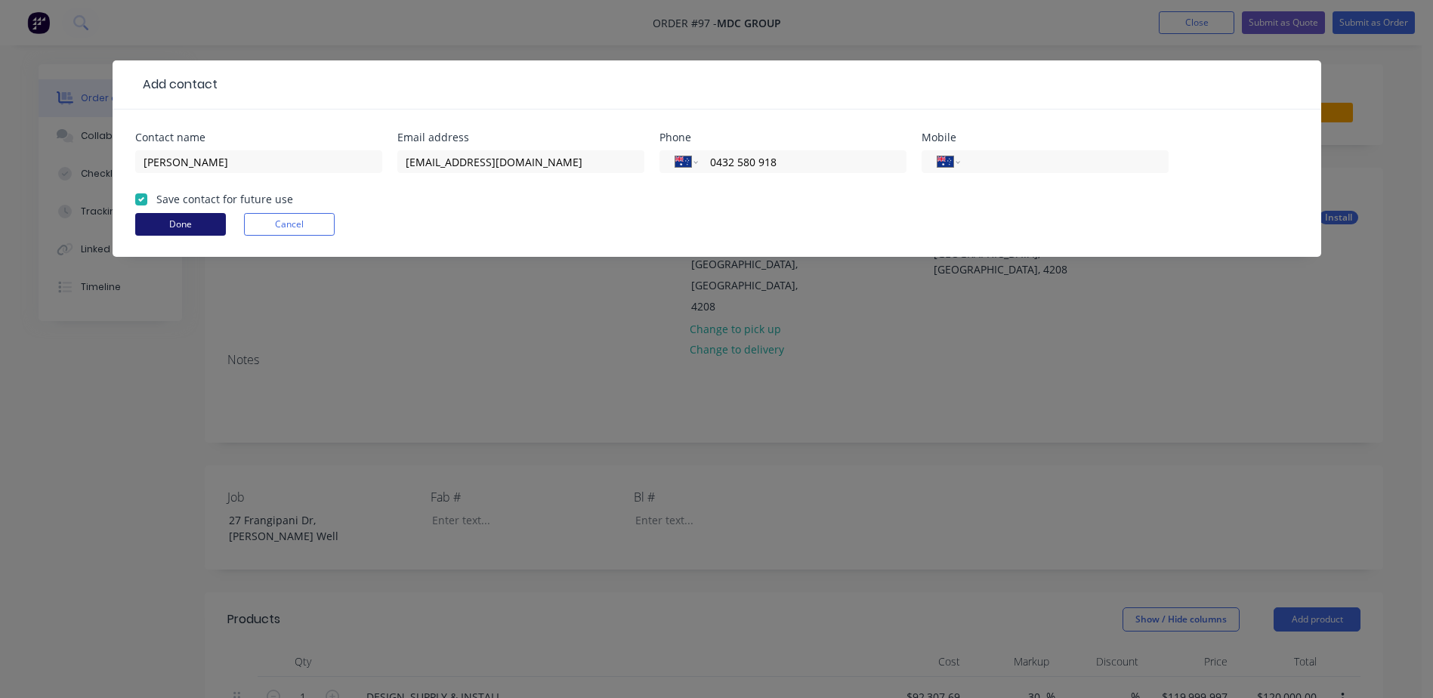
click at [193, 221] on button "Done" at bounding box center [180, 224] width 91 height 23
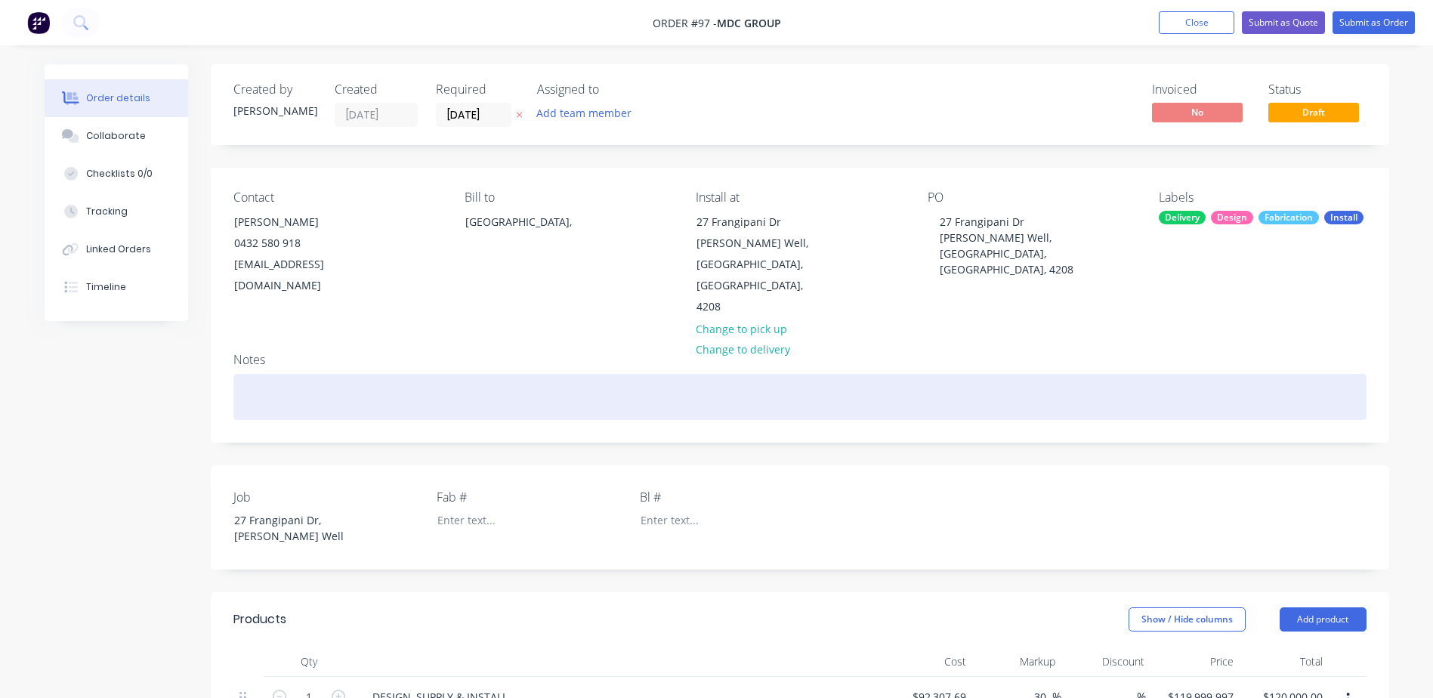
click at [308, 374] on div at bounding box center [799, 397] width 1133 height 46
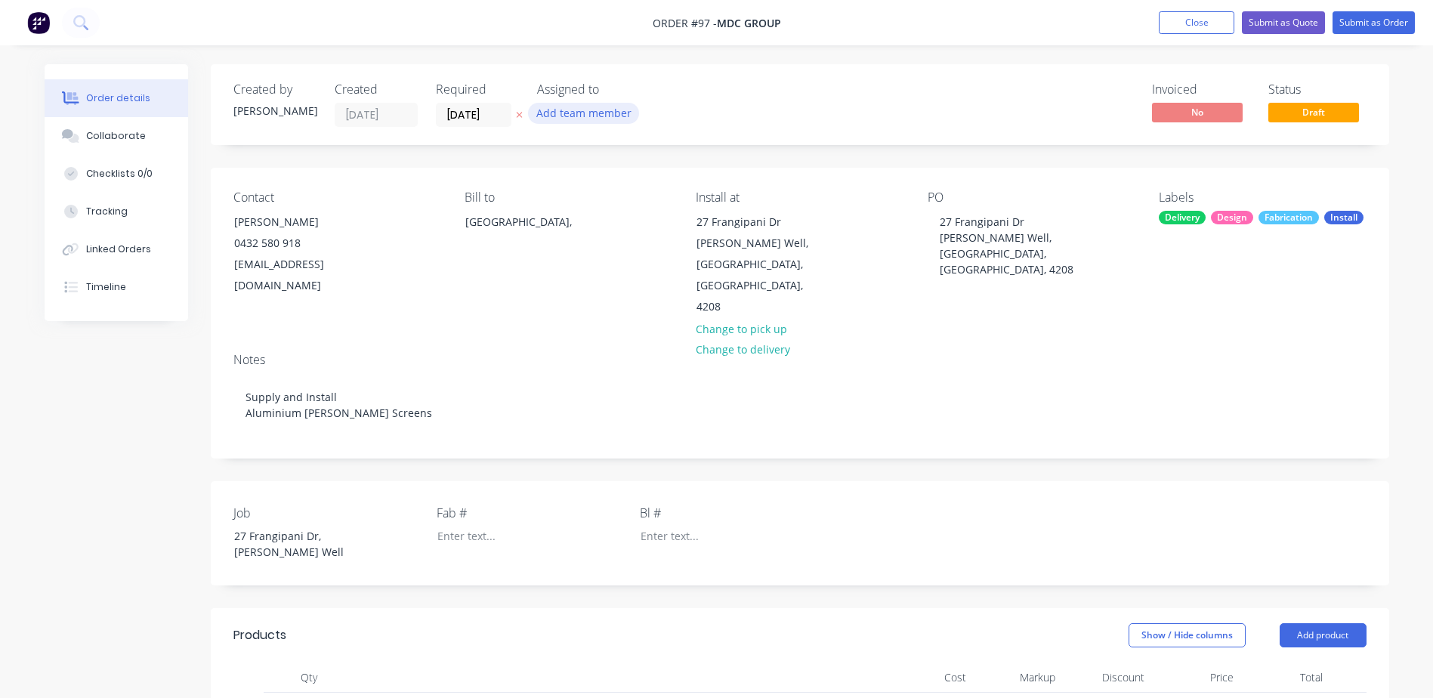
click at [582, 113] on button "Add team member" at bounding box center [583, 113] width 111 height 20
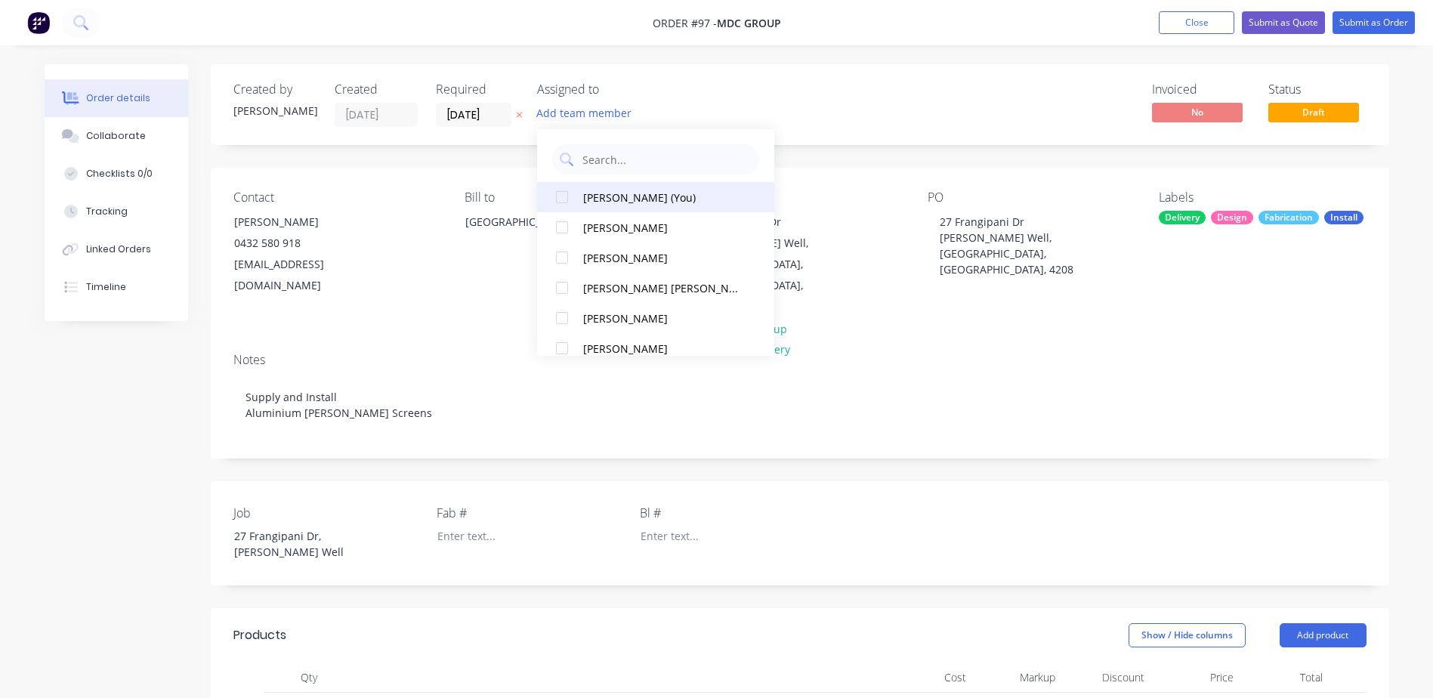
click at [563, 196] on div at bounding box center [562, 197] width 30 height 30
click at [824, 85] on div "Created by Michael Created 11/08/25 Required 11/08/25 Assigned to ME Invoiced N…" at bounding box center [800, 104] width 1179 height 81
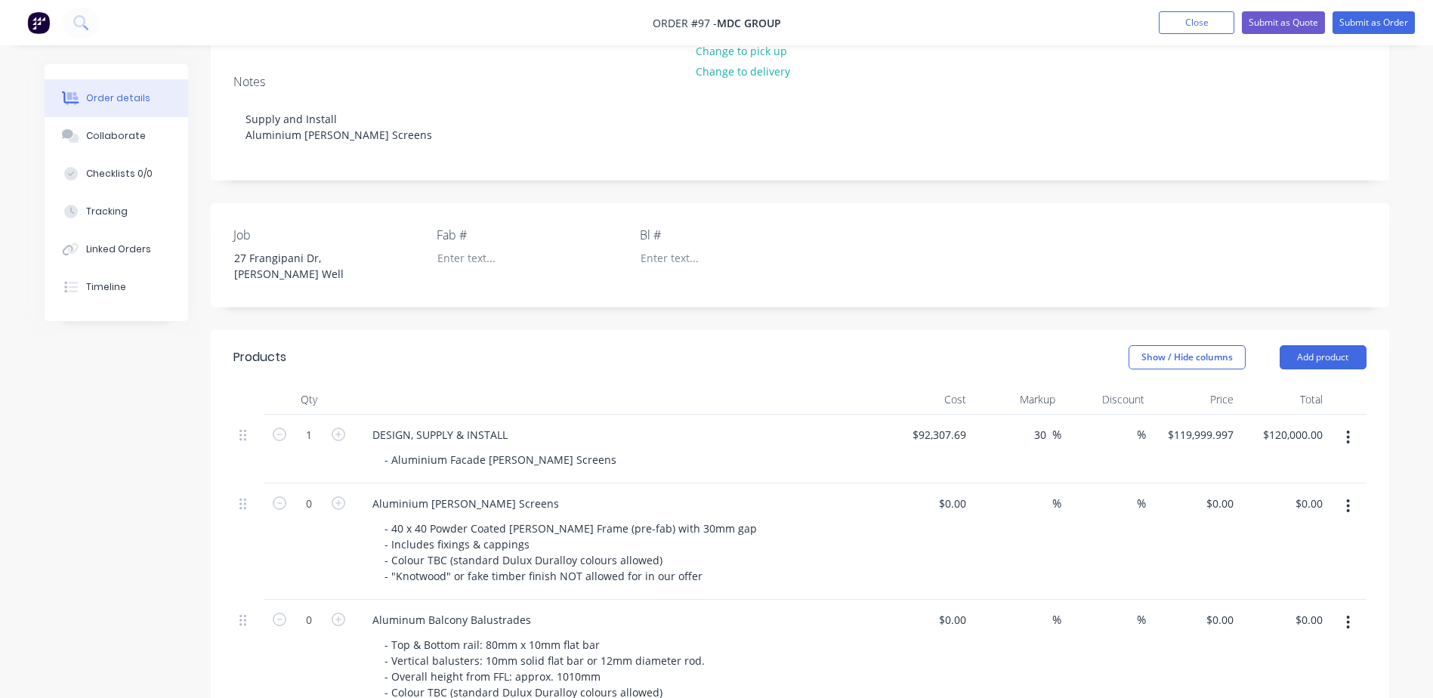
scroll to position [302, 0]
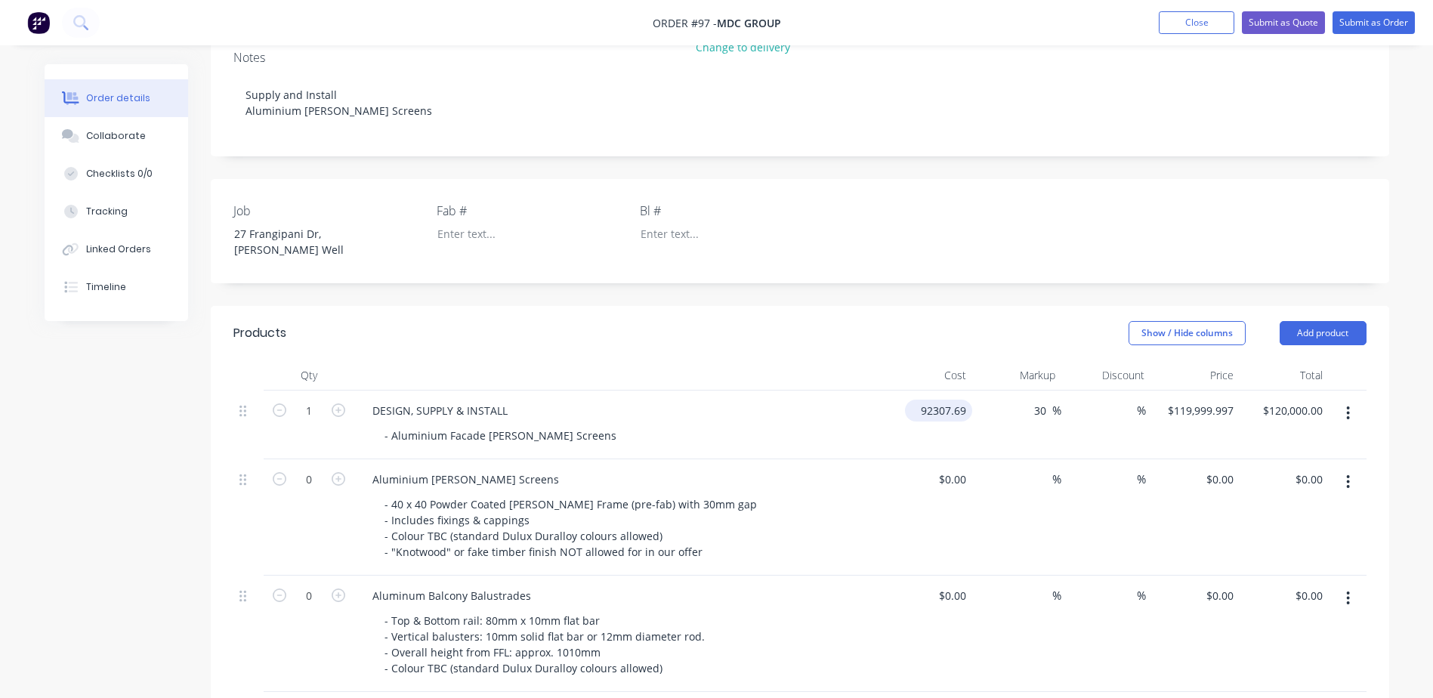
click at [949, 400] on input "92307.69" at bounding box center [941, 411] width 61 height 22
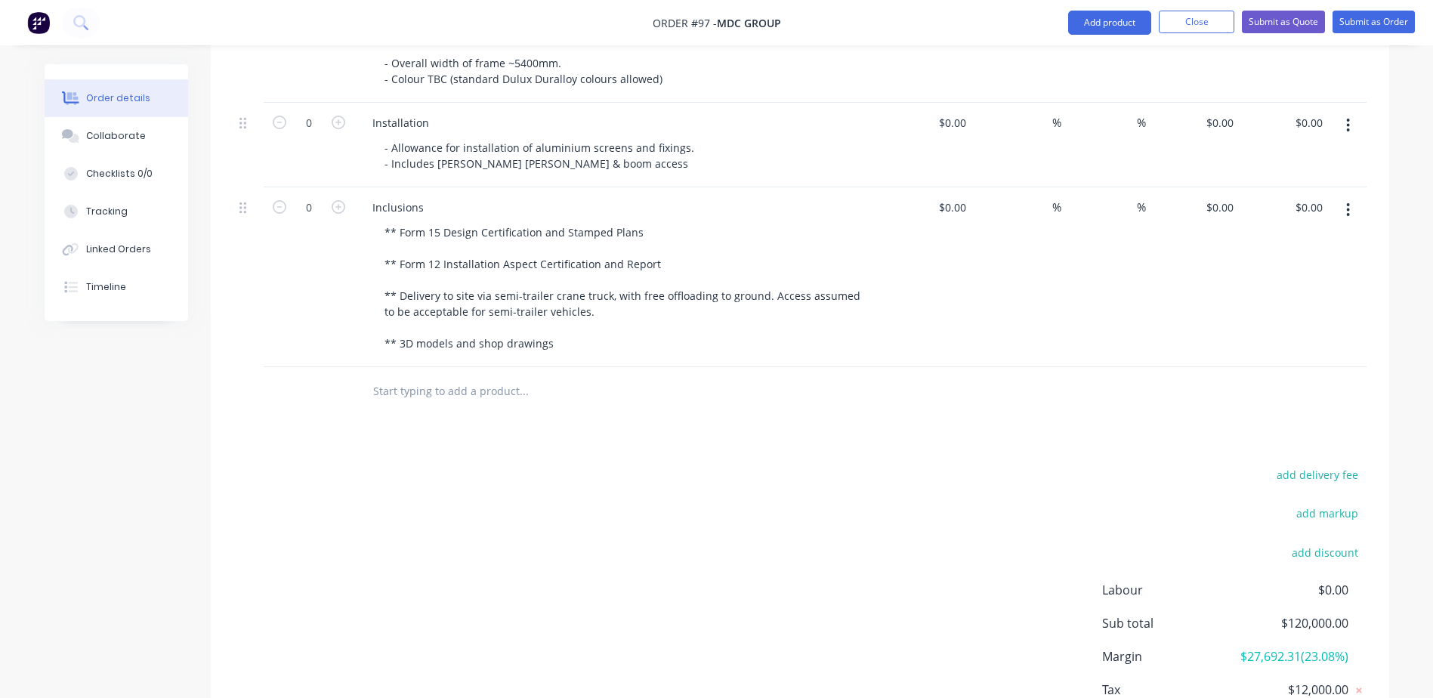
scroll to position [753, 0]
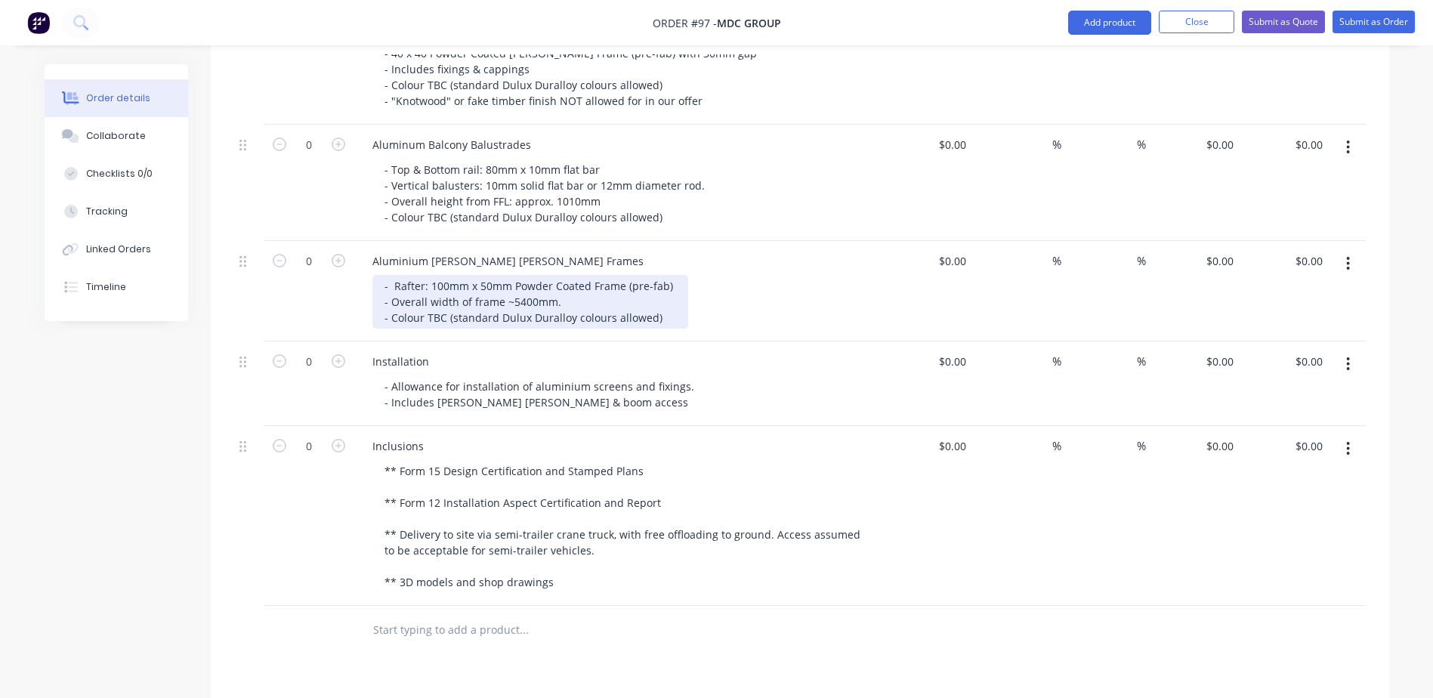
type input "$92,307.69"
click at [490, 275] on div "- Rafter: 100mm x 50mm Powder Coated Frame (pre-fab) - Overall width of frame ~…" at bounding box center [530, 302] width 316 height 54
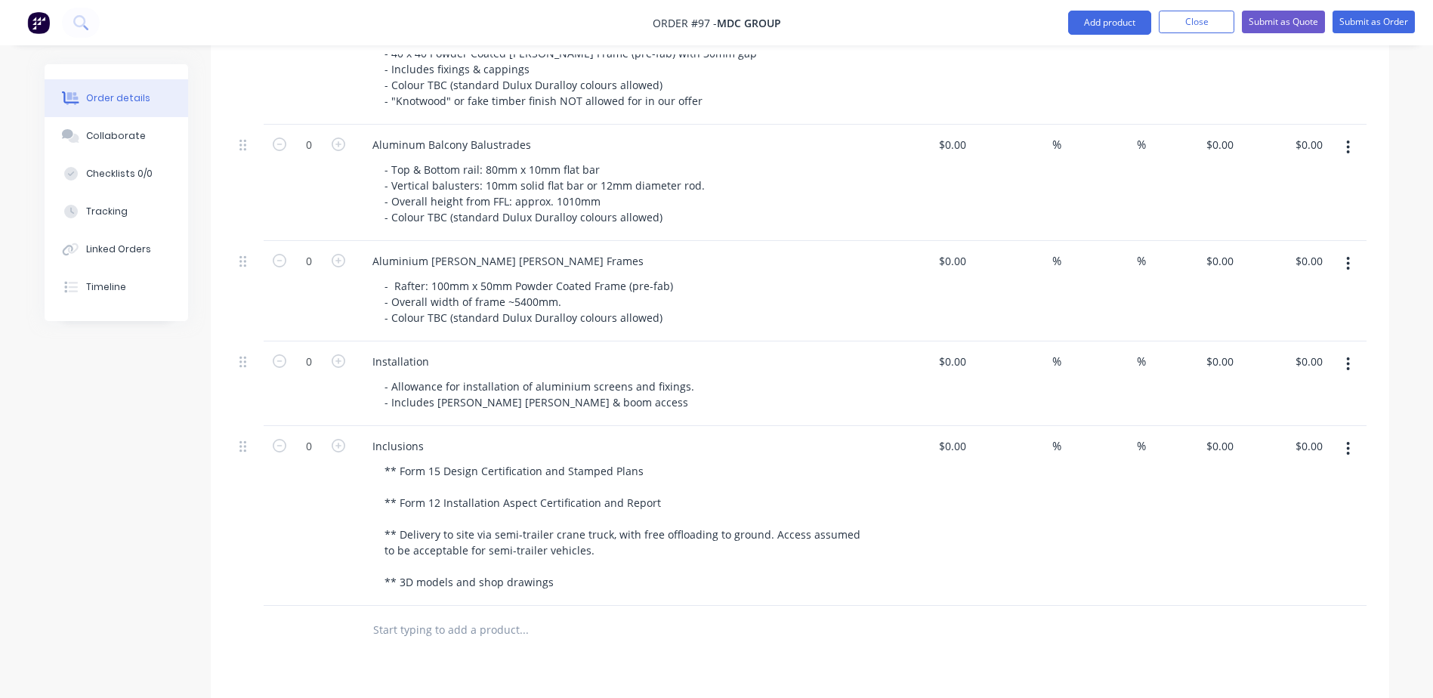
click at [1349, 255] on icon "button" at bounding box center [1348, 263] width 4 height 17
click at [1290, 383] on div "Delete" at bounding box center [1295, 394] width 116 height 22
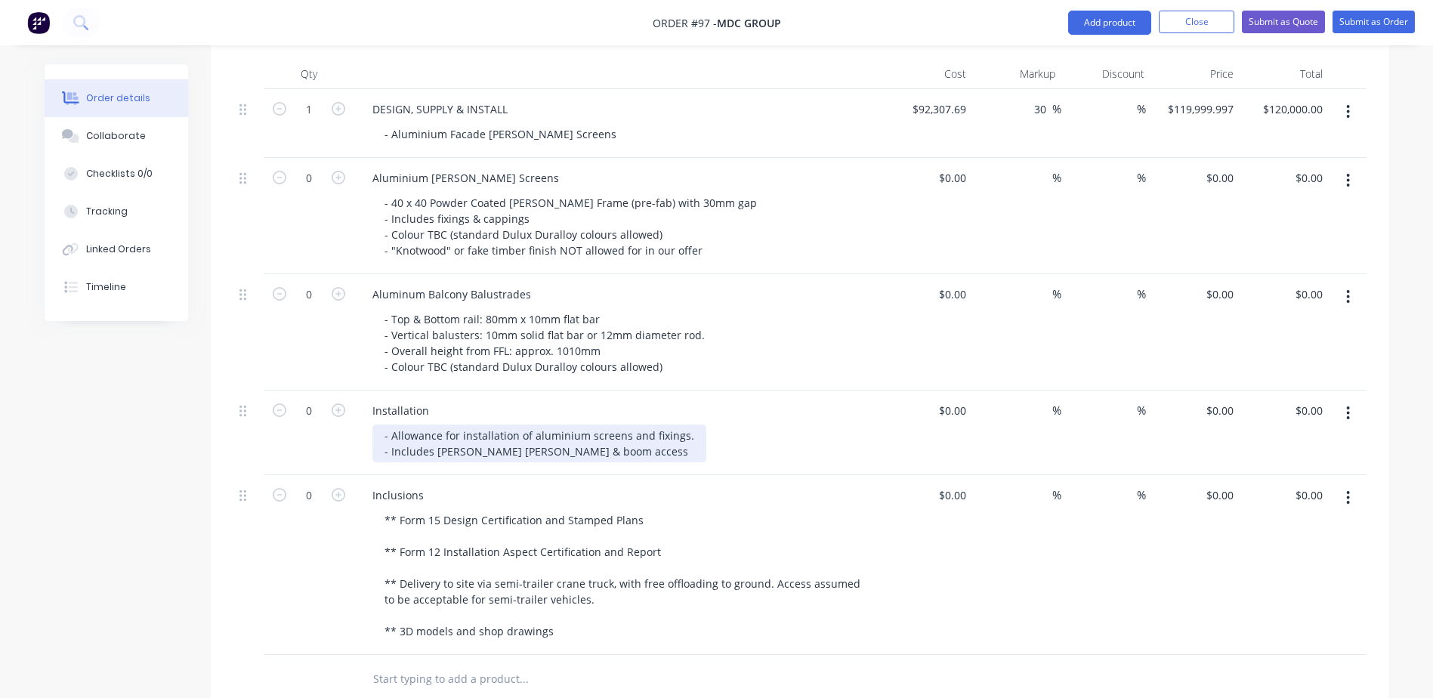
scroll to position [602, 0]
click at [1353, 285] on button "button" at bounding box center [1348, 298] width 36 height 27
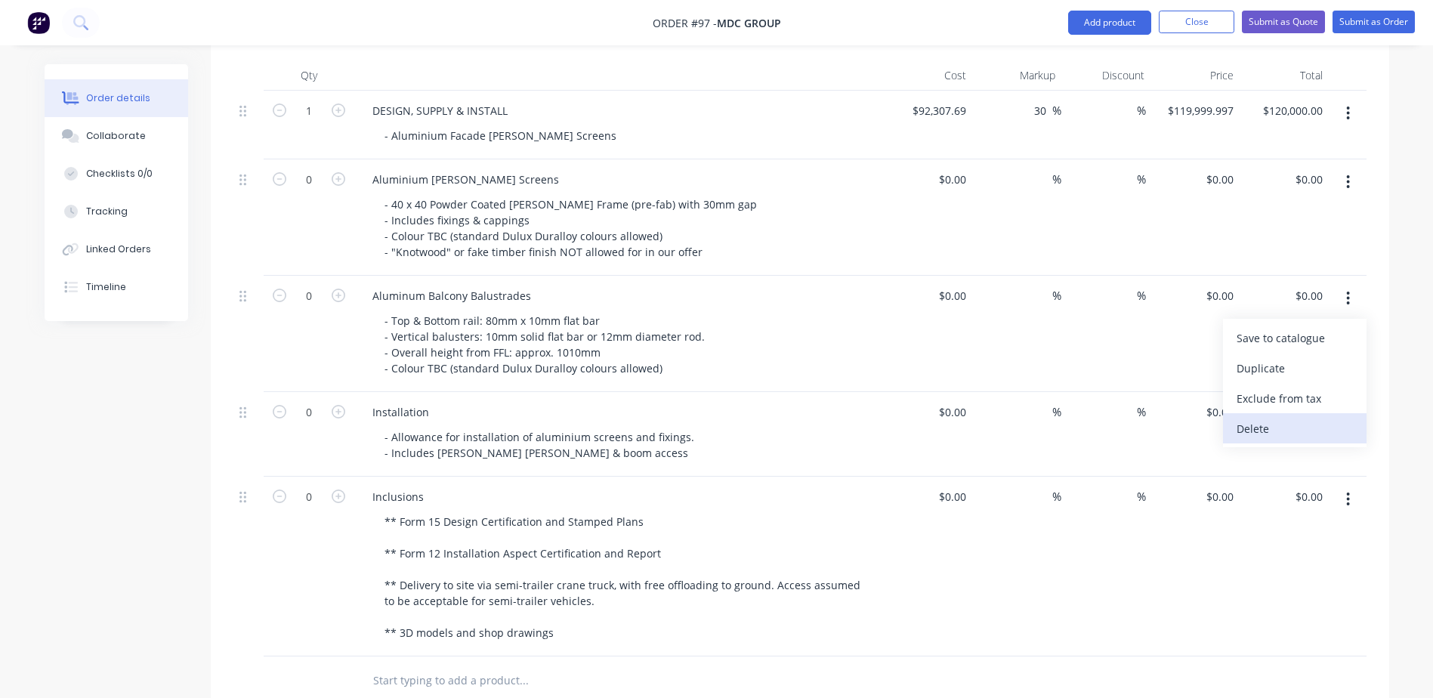
click at [1274, 418] on div "Delete" at bounding box center [1295, 429] width 116 height 22
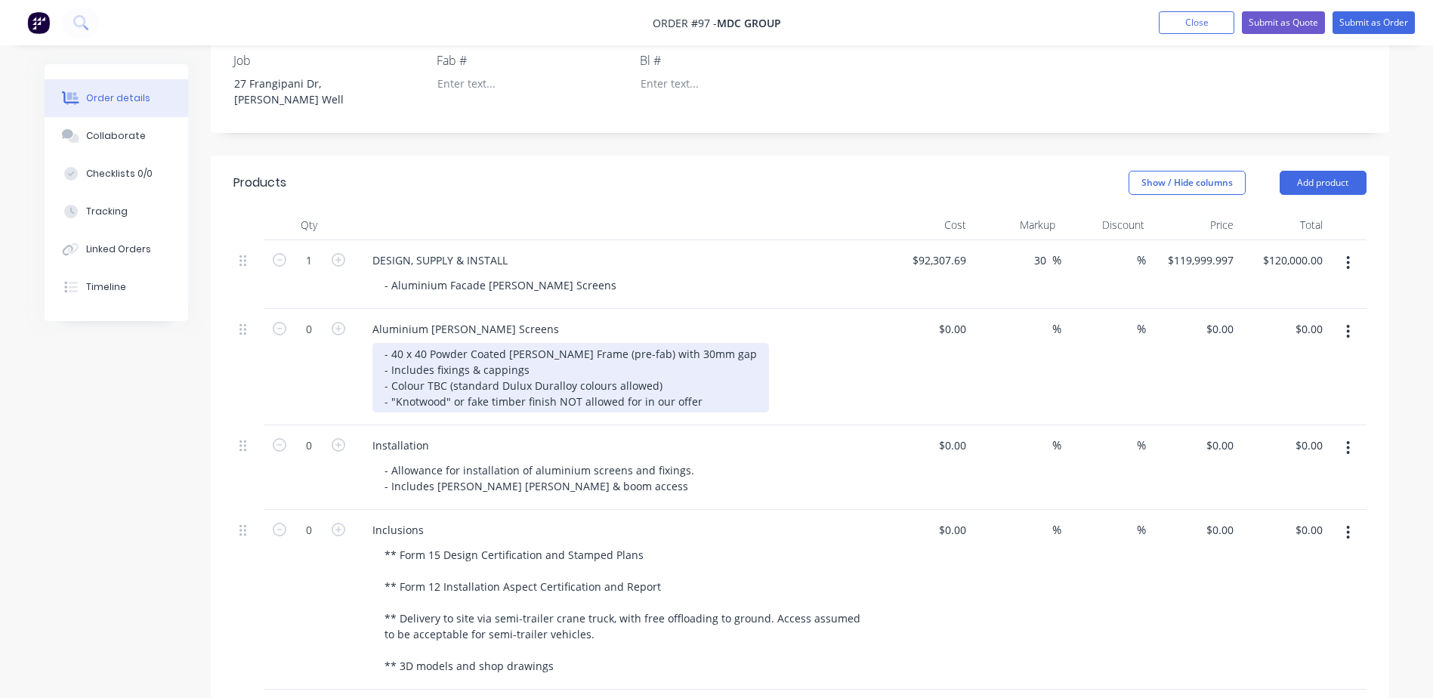
scroll to position [451, 0]
click at [451, 345] on div "- 40 x 40 Powder Coated Batten Frame (pre-fab) with 30mm gap - Includes fixings…" at bounding box center [570, 380] width 397 height 70
click at [651, 345] on div "- 40 x 40 Powder Coated Batten Frame (pre-fab) with 30mm gap - Includes fixings…" at bounding box center [570, 380] width 397 height 70
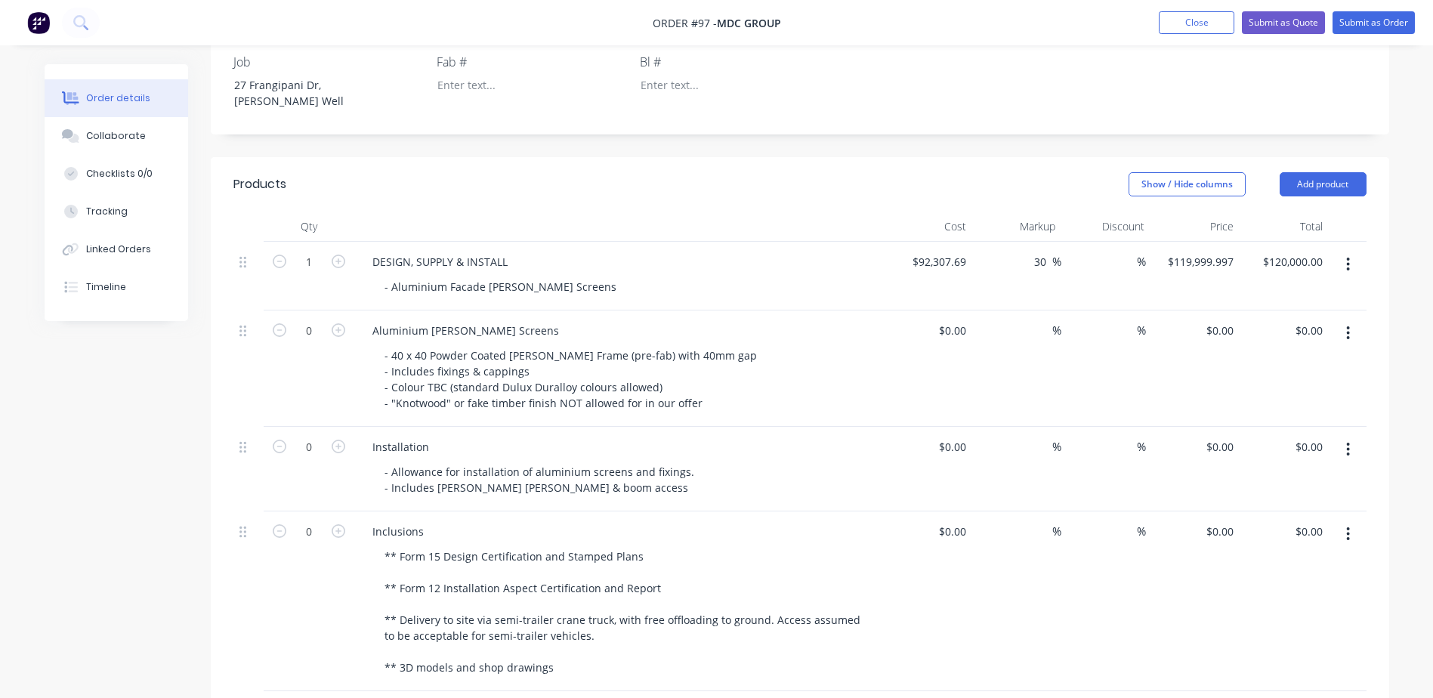
click at [655, 172] on div "Show / Hide columns Add product" at bounding box center [920, 184] width 892 height 24
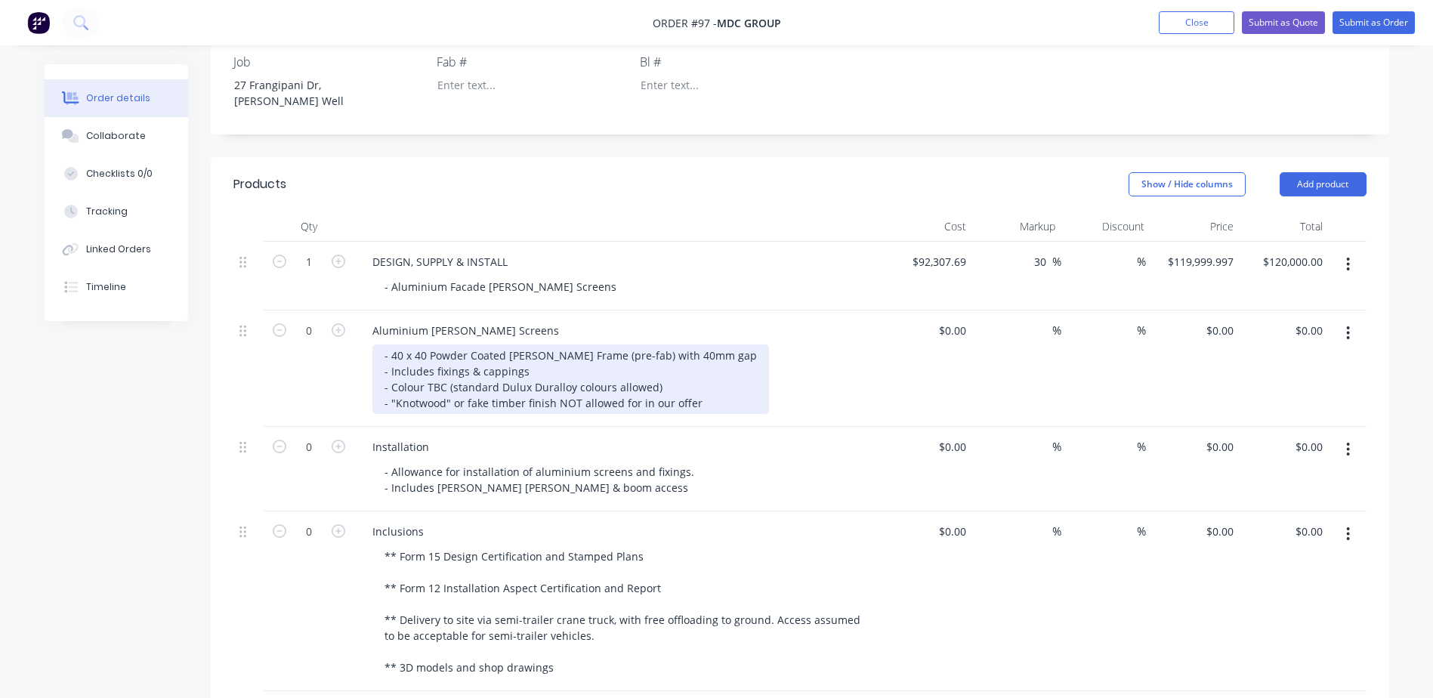
click at [534, 347] on div "- 40 x 40 Powder Coated Batten Frame (pre-fab) with 40mm gap - Includes fixings…" at bounding box center [570, 380] width 397 height 70
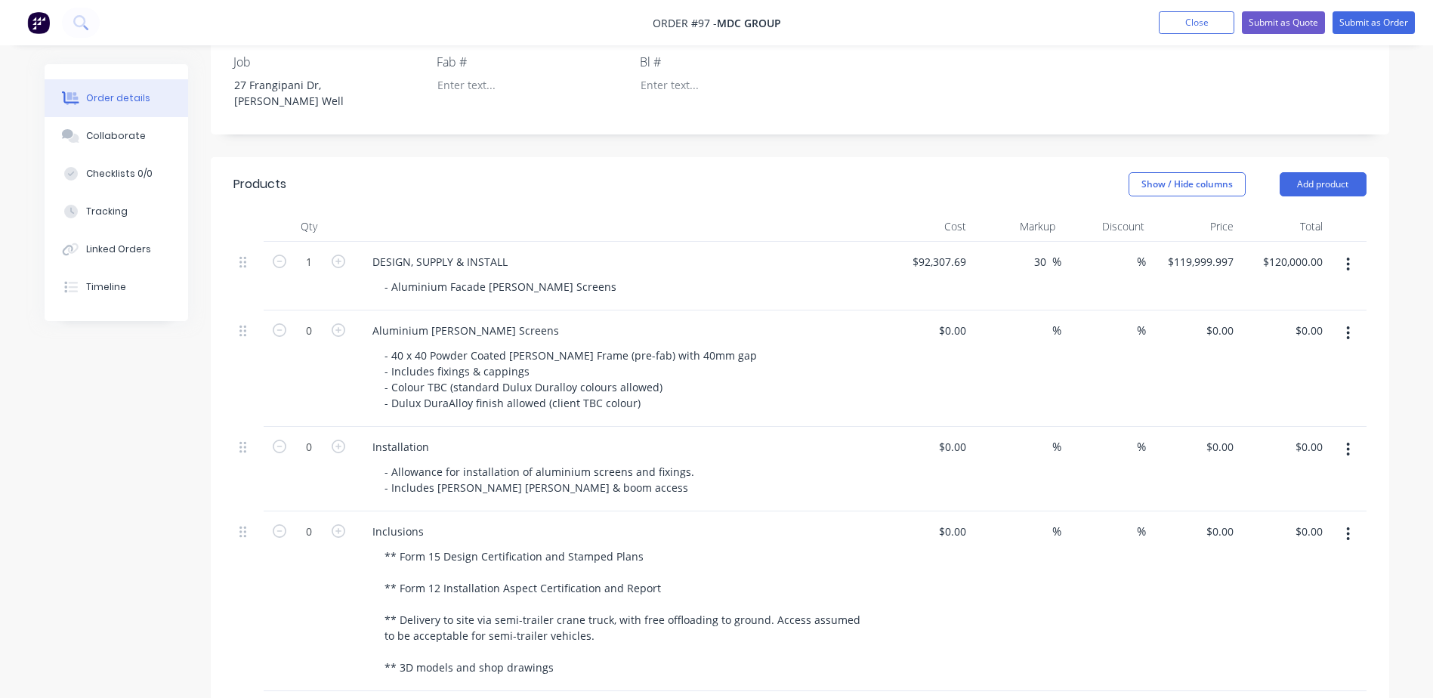
click at [1348, 326] on icon "button" at bounding box center [1348, 333] width 3 height 14
click at [1329, 392] on div "Duplicate" at bounding box center [1295, 403] width 116 height 22
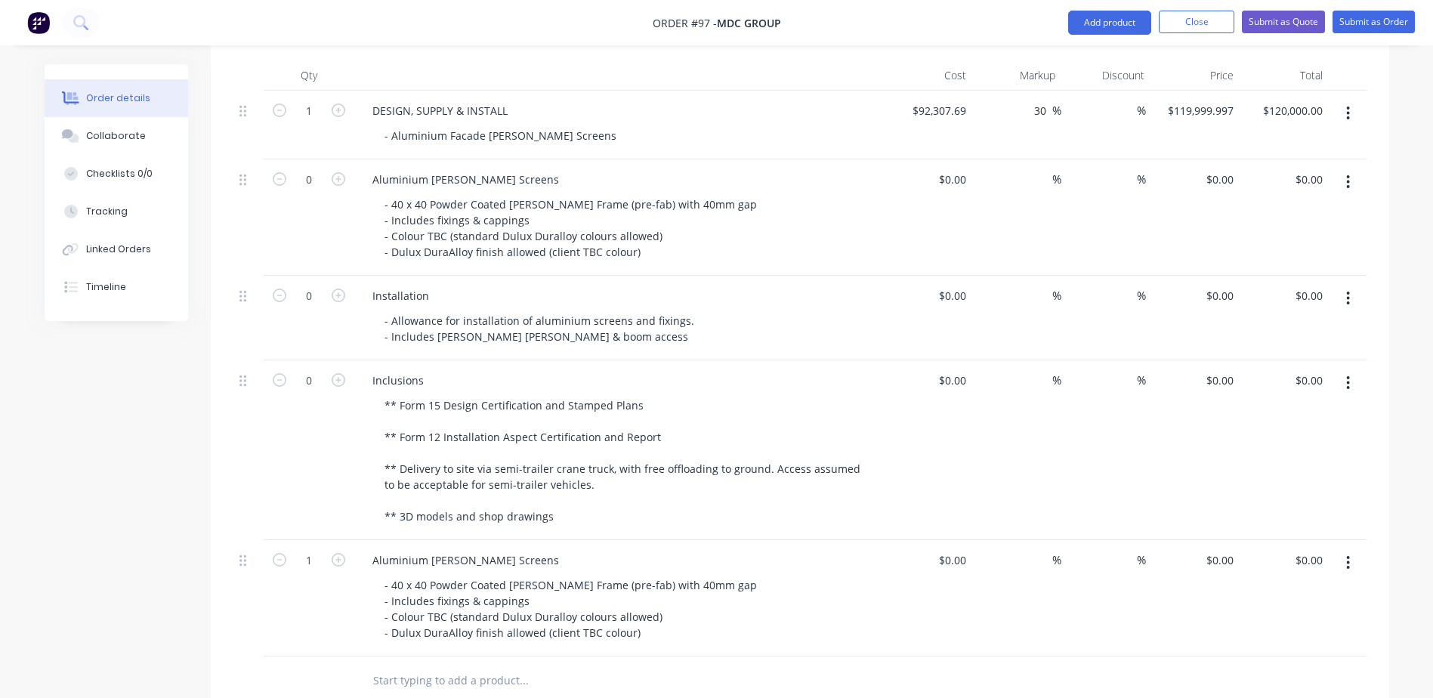
scroll to position [604, 0]
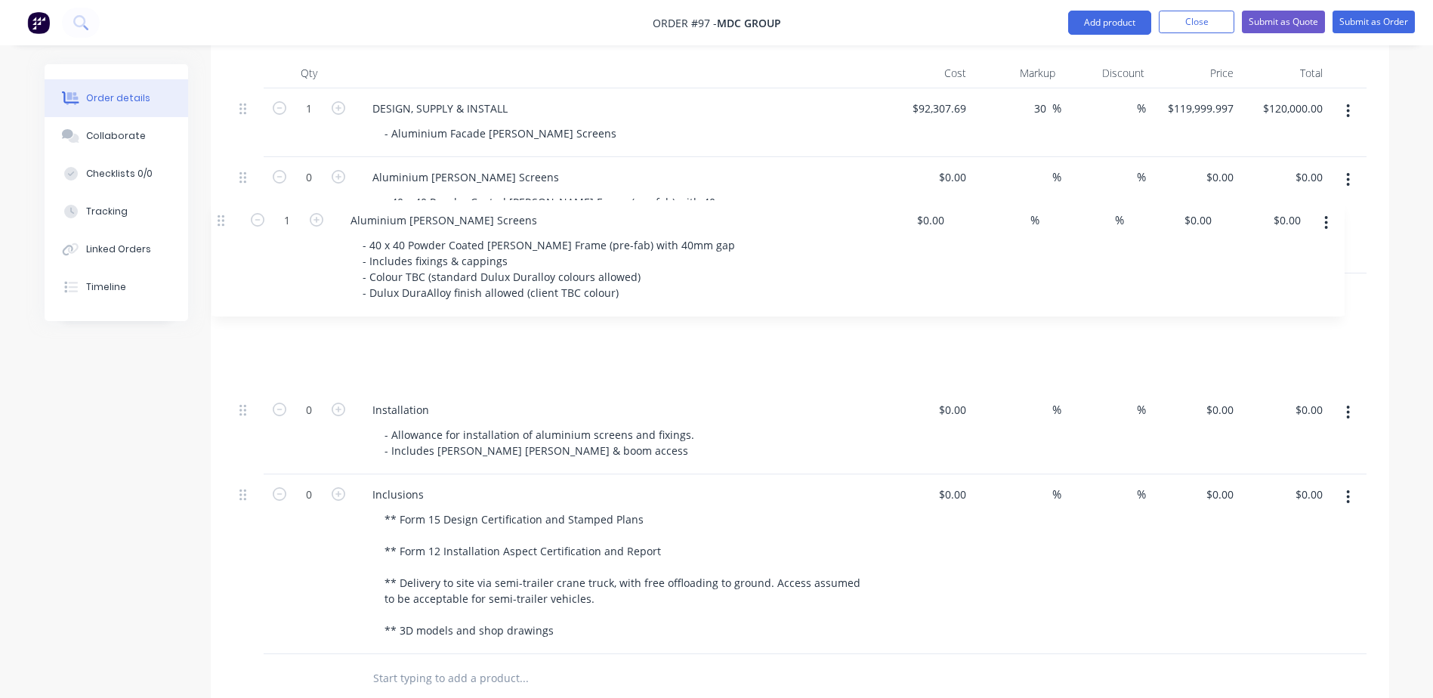
drag, startPoint x: 242, startPoint y: 490, endPoint x: 224, endPoint y: 217, distance: 273.3
click at [224, 217] on div "Qty Cost Markup Discount Price Total 1 DESIGN, SUPPLY & INSTALL - Aluminium Fac…" at bounding box center [800, 380] width 1179 height 645
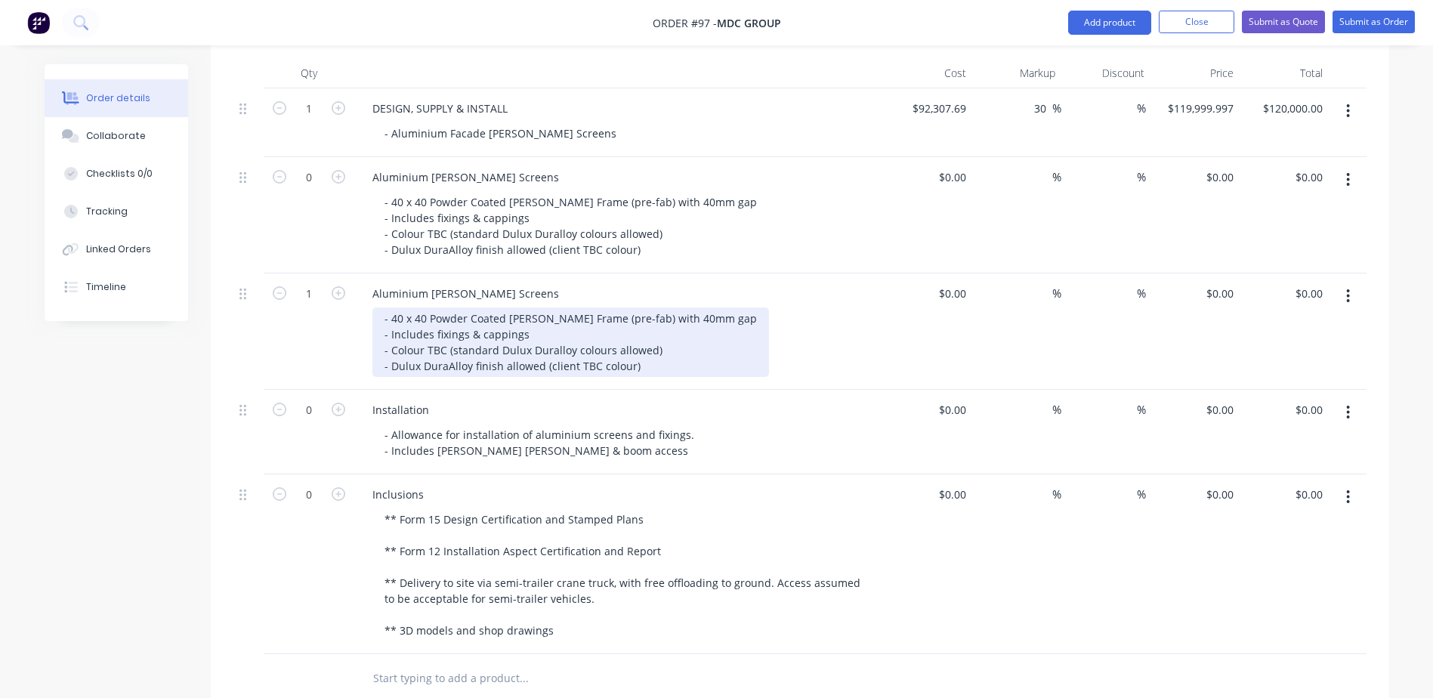
click at [513, 307] on div "- 40 x 40 Powder Coated Batten Frame (pre-fab) with 40mm gap - Includes fixings…" at bounding box center [570, 342] width 397 height 70
drag, startPoint x: 390, startPoint y: 261, endPoint x: 403, endPoint y: 261, distance: 12.8
click at [403, 307] on div "- 40 x 40 Powder Coated Batten Frame (pre-fab) with 40mm gap - Includes fixings…" at bounding box center [570, 342] width 397 height 70
click at [425, 307] on div "- 100 x 40 Powder Coated Batten Frame (pre-fab) with 40mm gap - Includes fixing…" at bounding box center [573, 342] width 403 height 70
click at [567, 307] on div "- 100 x 50 Powder Coated Batten Frame (pre-fab) with 40mm gap - Includes fixing…" at bounding box center [573, 342] width 403 height 70
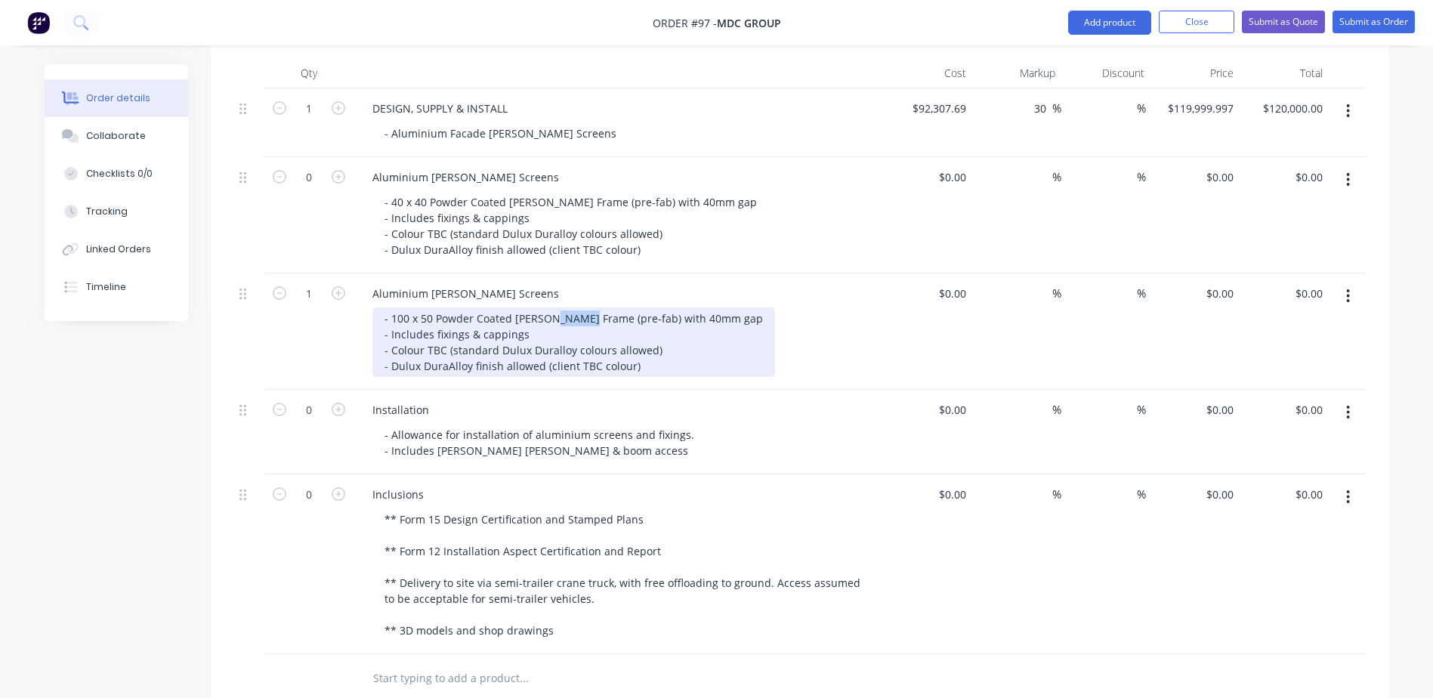
click at [567, 307] on div "- 100 x 50 Powder Coated Batten Frame (pre-fab) with 40mm gap - Includes fixing…" at bounding box center [573, 342] width 403 height 70
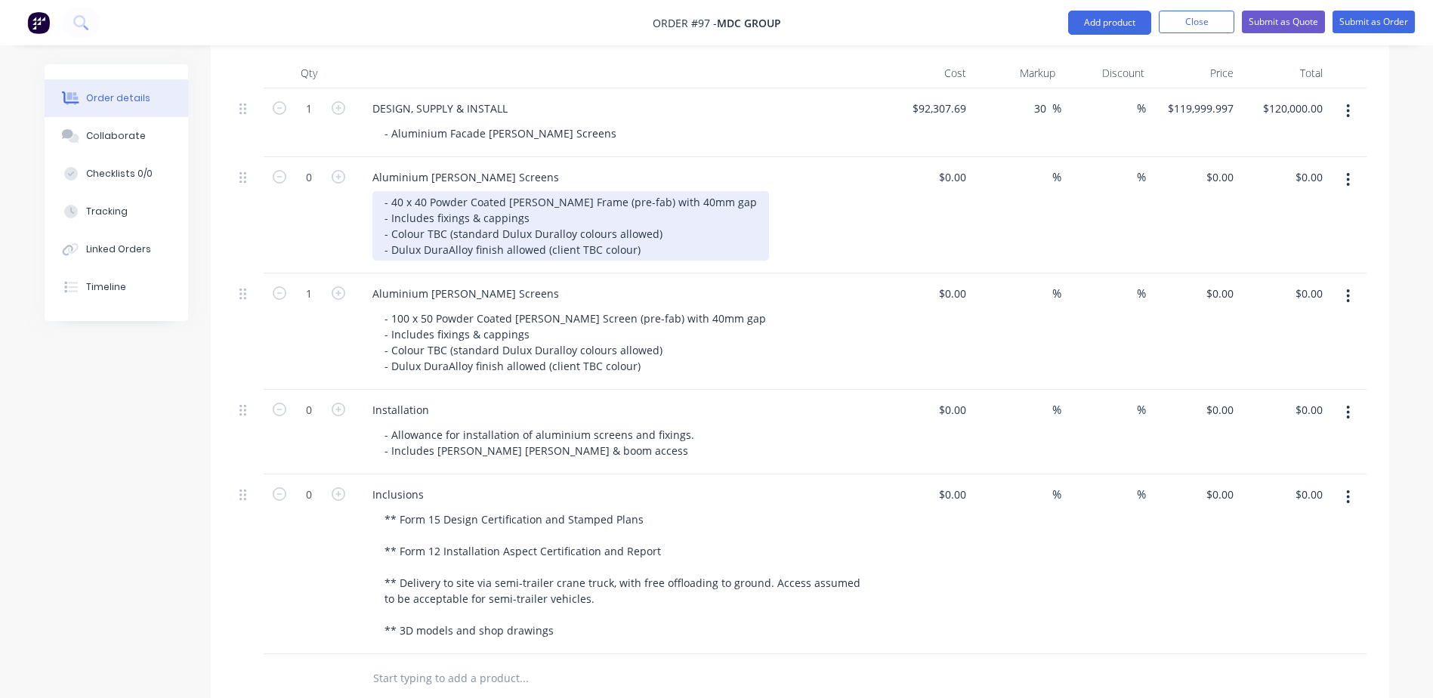
click at [539, 191] on div "- 40 x 40 Powder Coated Batten Frame (pre-fab) with 40mm gap - Includes fixings…" at bounding box center [570, 226] width 397 height 70
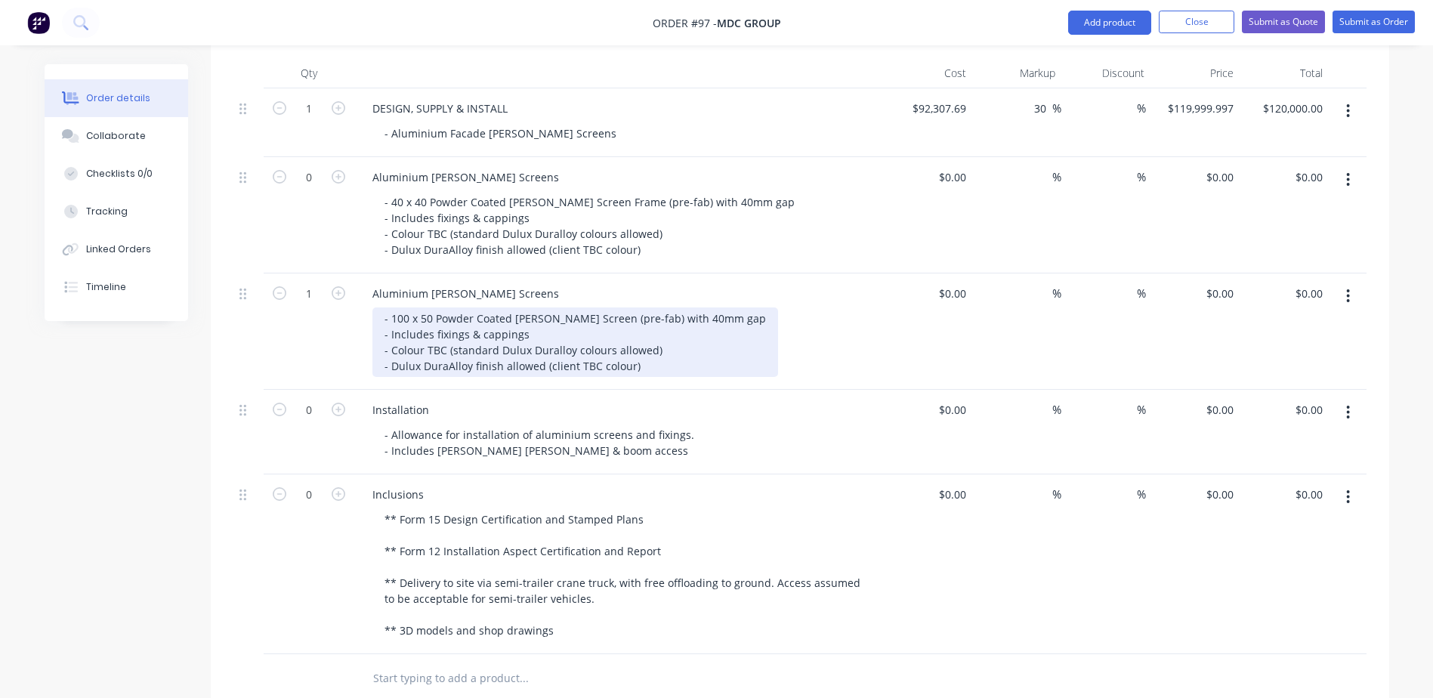
click at [659, 307] on div "- 100 x 50 Powder Coated Batten Screen (pre-fab) with 40mm gap - Includes fixin…" at bounding box center [575, 342] width 406 height 70
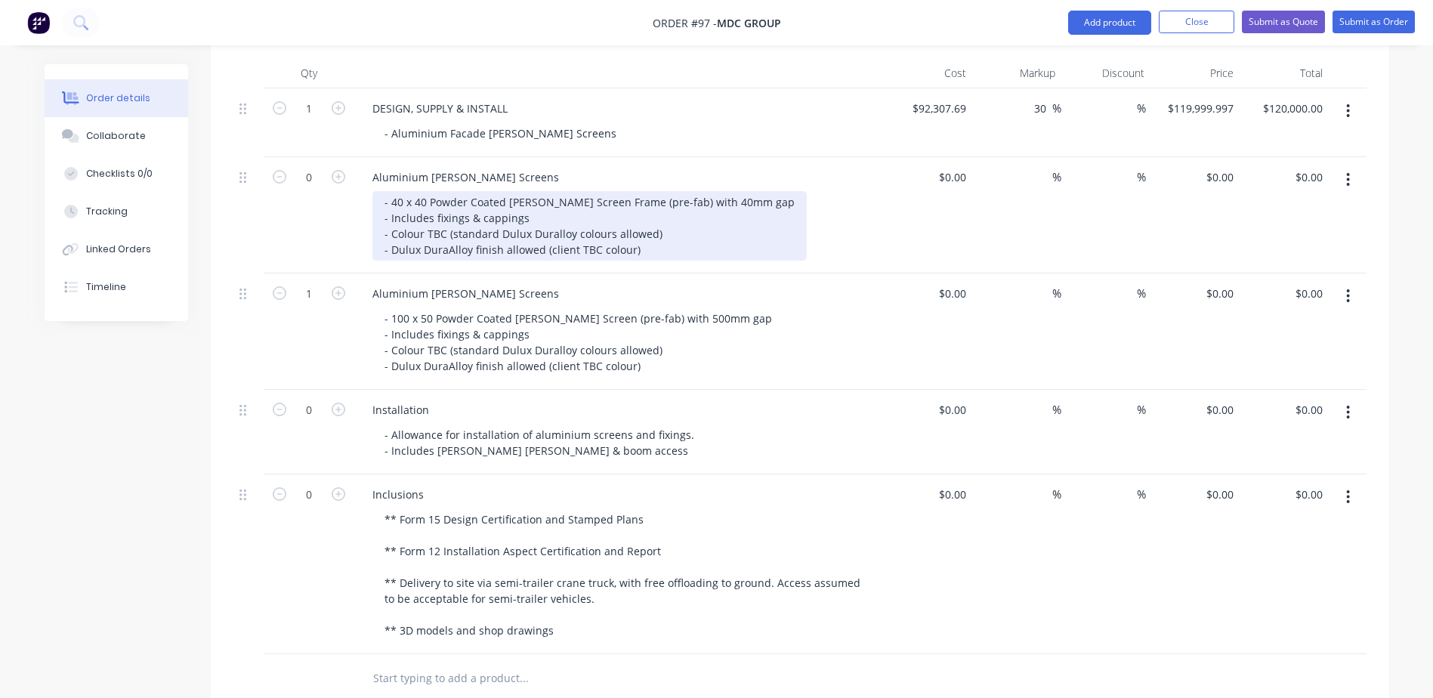
click at [506, 193] on div "- 40 x 40 Powder Coated Batten Screen Frame (pre-fab) with 40mm gap - Includes …" at bounding box center [589, 226] width 434 height 70
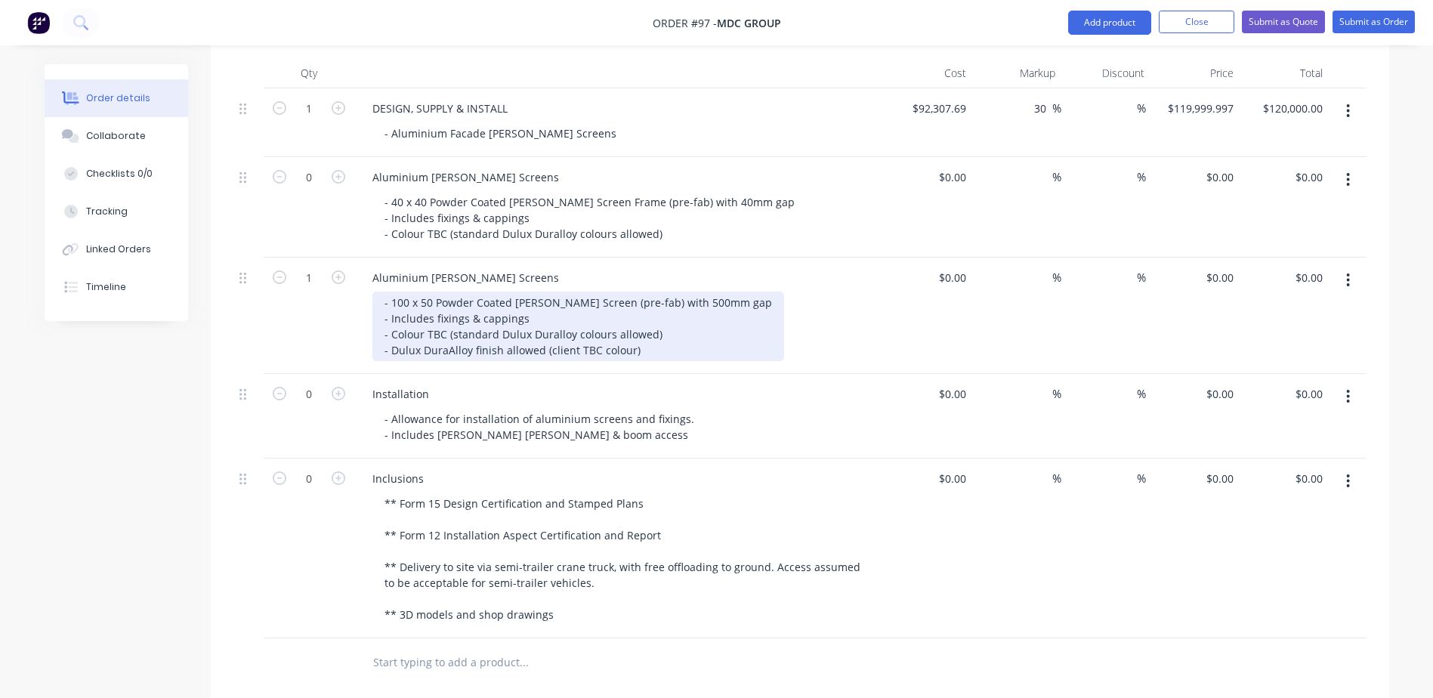
click at [487, 295] on div "- 100 x 50 Powder Coated Batten Screen (pre-fab) with 500mm gap - Includes fixi…" at bounding box center [578, 327] width 412 height 70
click at [488, 294] on div "- 100 x 50 Powder Coated Batten Screen (pre-fab) with 500mm gap - Includes fixi…" at bounding box center [578, 327] width 412 height 70
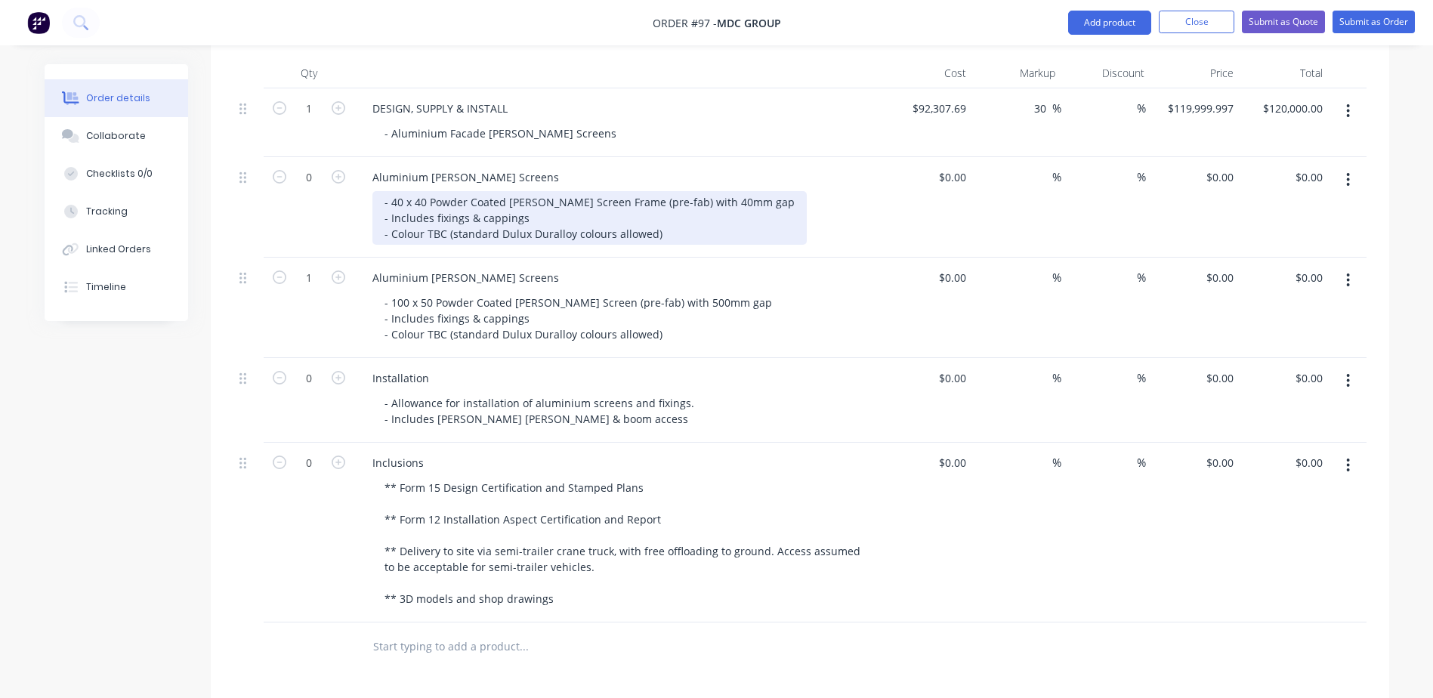
click at [608, 191] on div "- 40 x 40 Powder Coated Batten Screen Frame (pre-fab) with 40mm gap - Includes …" at bounding box center [589, 218] width 434 height 54
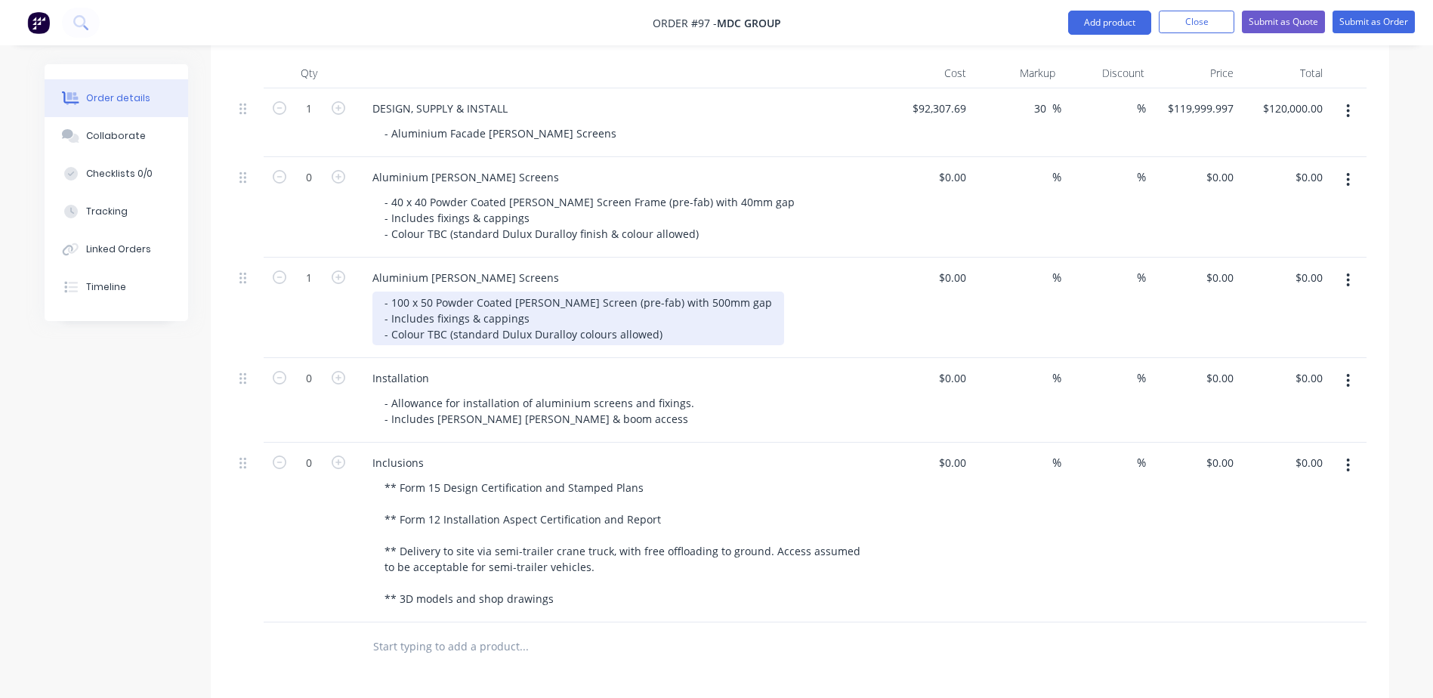
click at [576, 292] on div "- 100 x 50 Powder Coated Batten Screen (pre-fab) with 500mm gap - Includes fixi…" at bounding box center [578, 319] width 412 height 54
drag, startPoint x: 660, startPoint y: 243, endPoint x: 688, endPoint y: 258, distance: 30.8
click at [669, 292] on div "- 100 x 50 Powder Coated Batten Screen (pre-fab) with 500mm gap - Includes fixi…" at bounding box center [578, 319] width 412 height 54
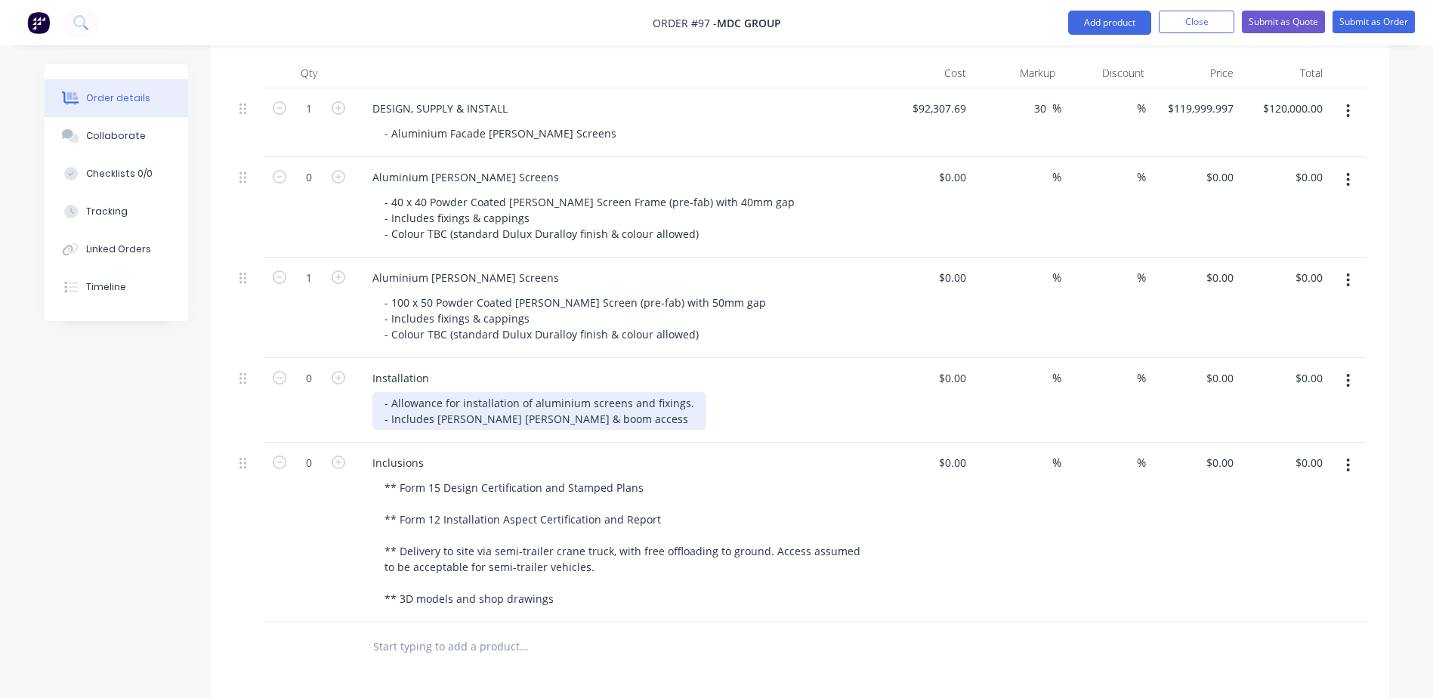
click at [632, 392] on div "- Allowance for installation of aluminium screens and fixings. - Includes frann…" at bounding box center [539, 411] width 334 height 38
drag, startPoint x: 625, startPoint y: 346, endPoint x: 687, endPoint y: 348, distance: 62.0
click at [687, 392] on div "- Allowance for installation of aluminium screens and fixings. - Includes frann…" at bounding box center [539, 411] width 334 height 38
click at [945, 623] on div at bounding box center [799, 647] width 1133 height 49
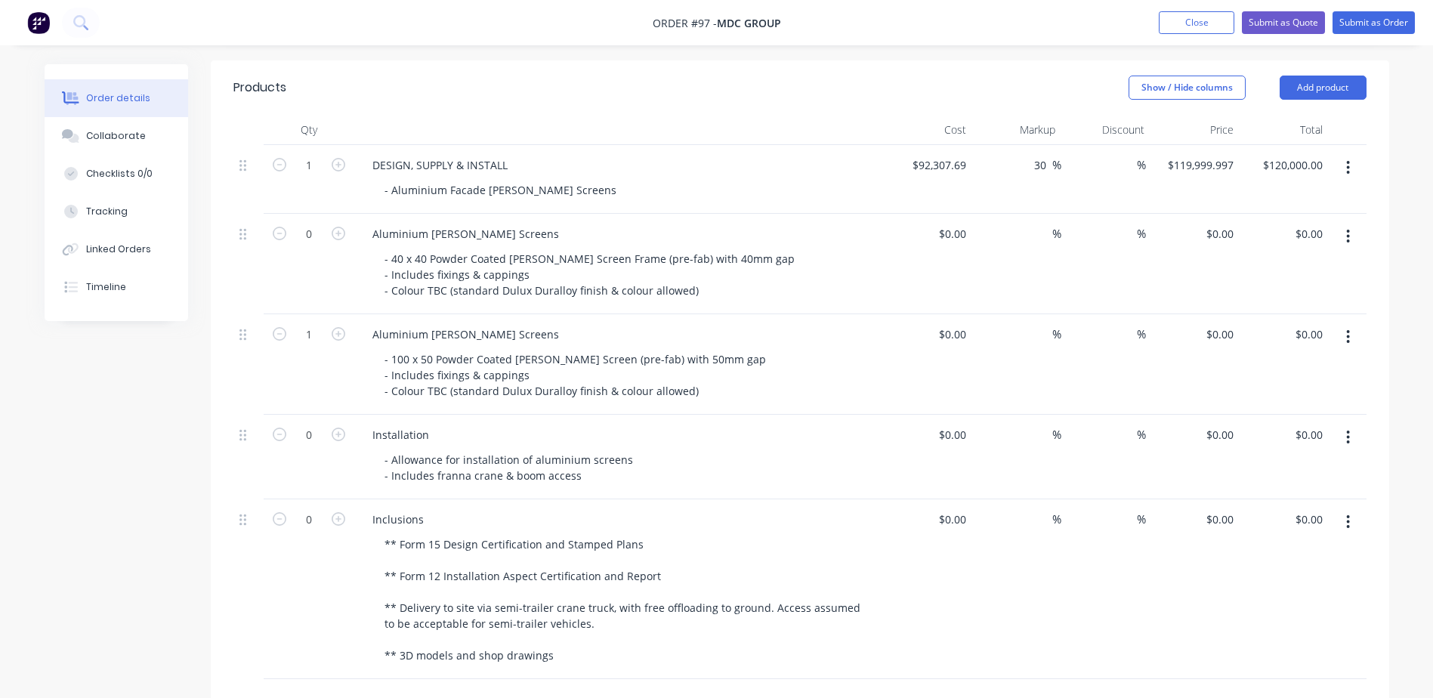
scroll to position [453, 0]
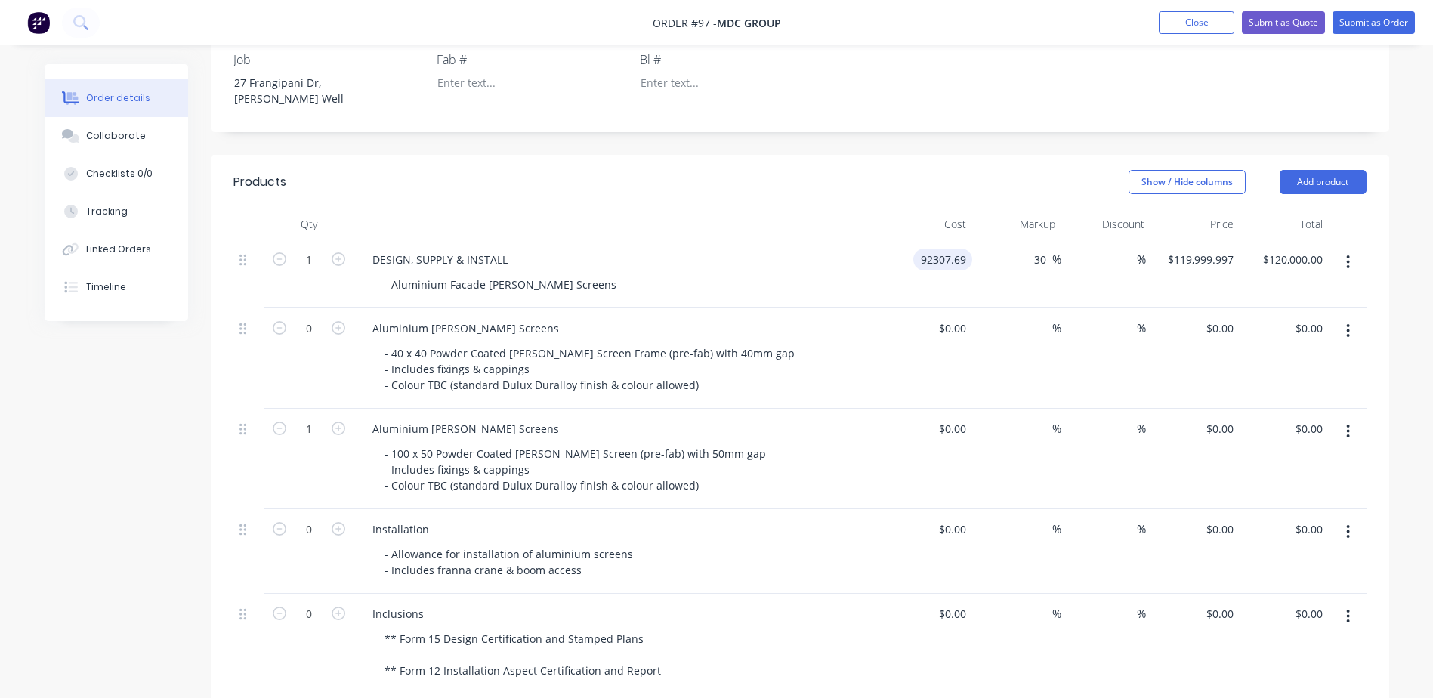
drag, startPoint x: 938, startPoint y: 201, endPoint x: 956, endPoint y: 209, distance: 19.9
click at [938, 249] on input "92307.69" at bounding box center [945, 260] width 53 height 22
click at [946, 249] on input "92307.69" at bounding box center [941, 260] width 61 height 22
type input "$45,800.00"
type input "$59,540.00"
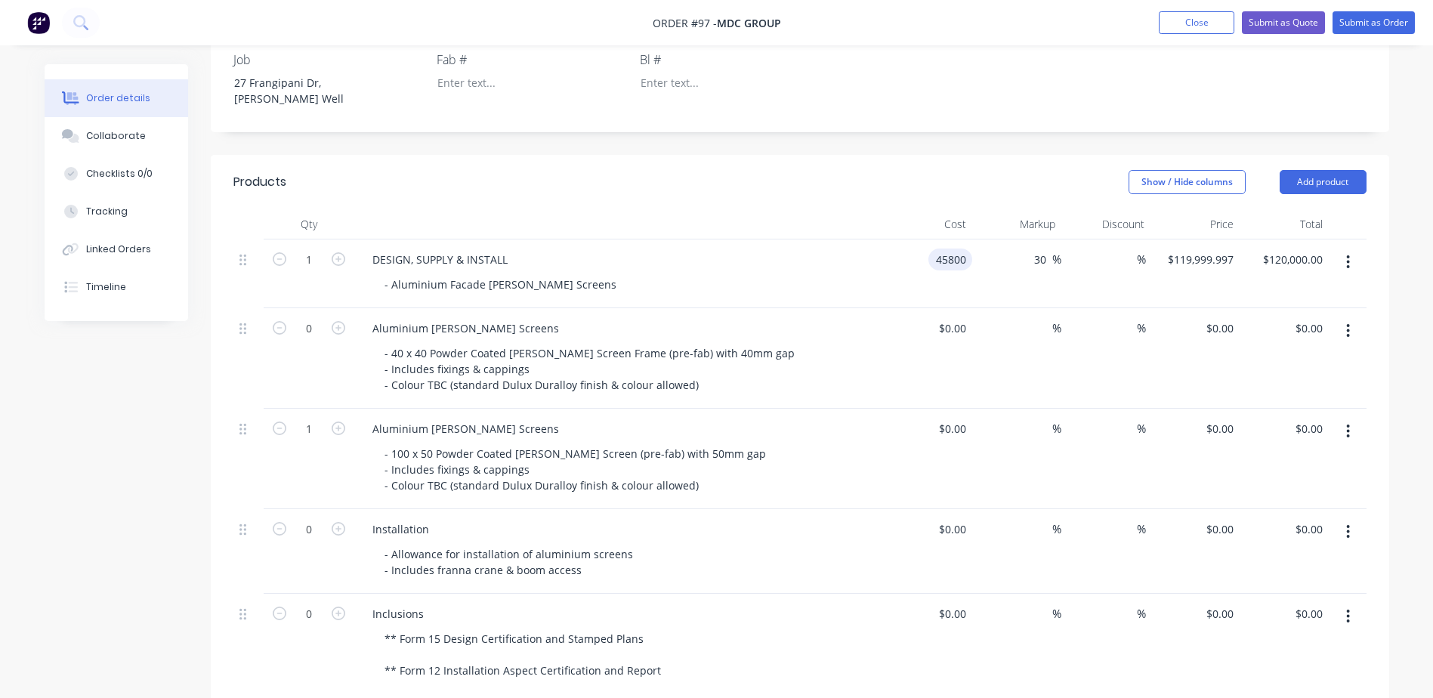
type input "$59,540.00"
click at [876, 155] on header "Products Show / Hide columns Add product" at bounding box center [800, 182] width 1179 height 54
click at [1036, 249] on input "30" at bounding box center [1043, 260] width 20 height 22
type input "0"
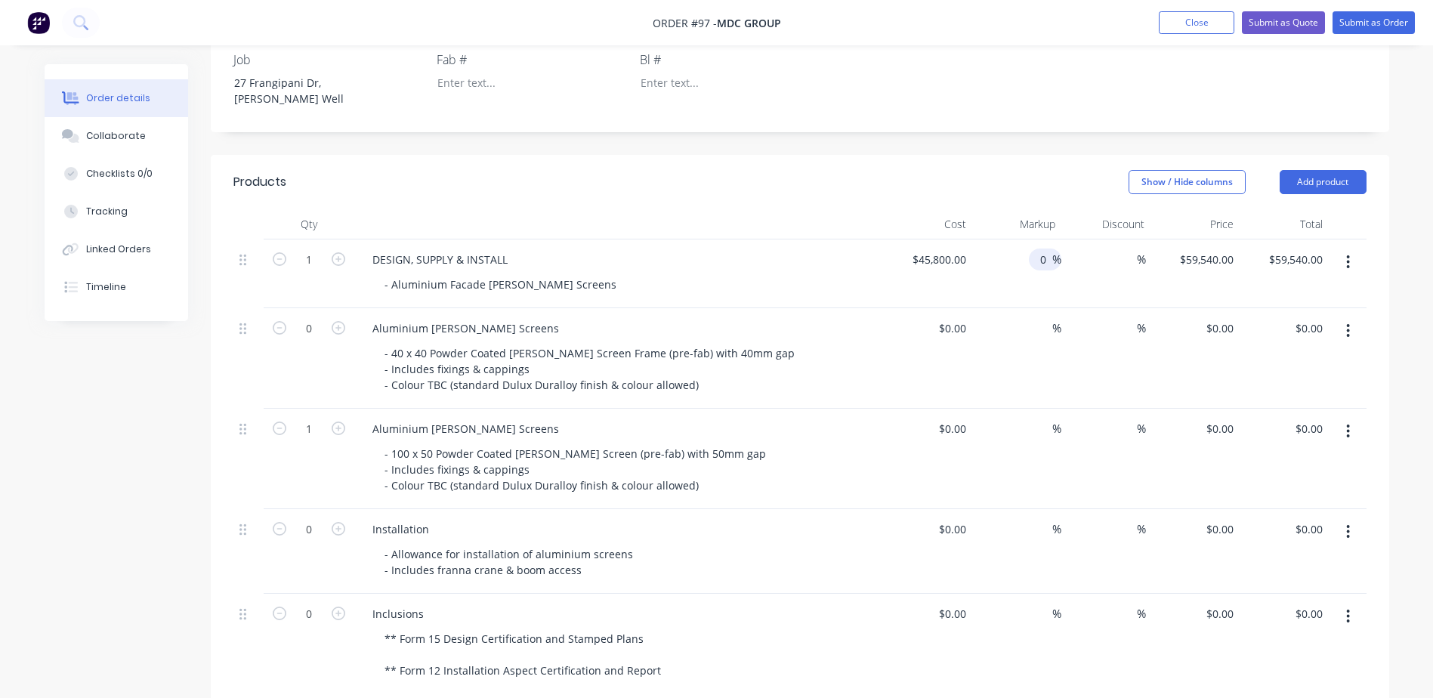
type input "$45,800.00"
click at [867, 155] on header "Products Show / Hide columns Add product" at bounding box center [800, 182] width 1179 height 54
click at [836, 155] on header "Products Show / Hide columns Add product" at bounding box center [800, 182] width 1179 height 54
click at [284, 422] on icon "button" at bounding box center [280, 429] width 14 height 14
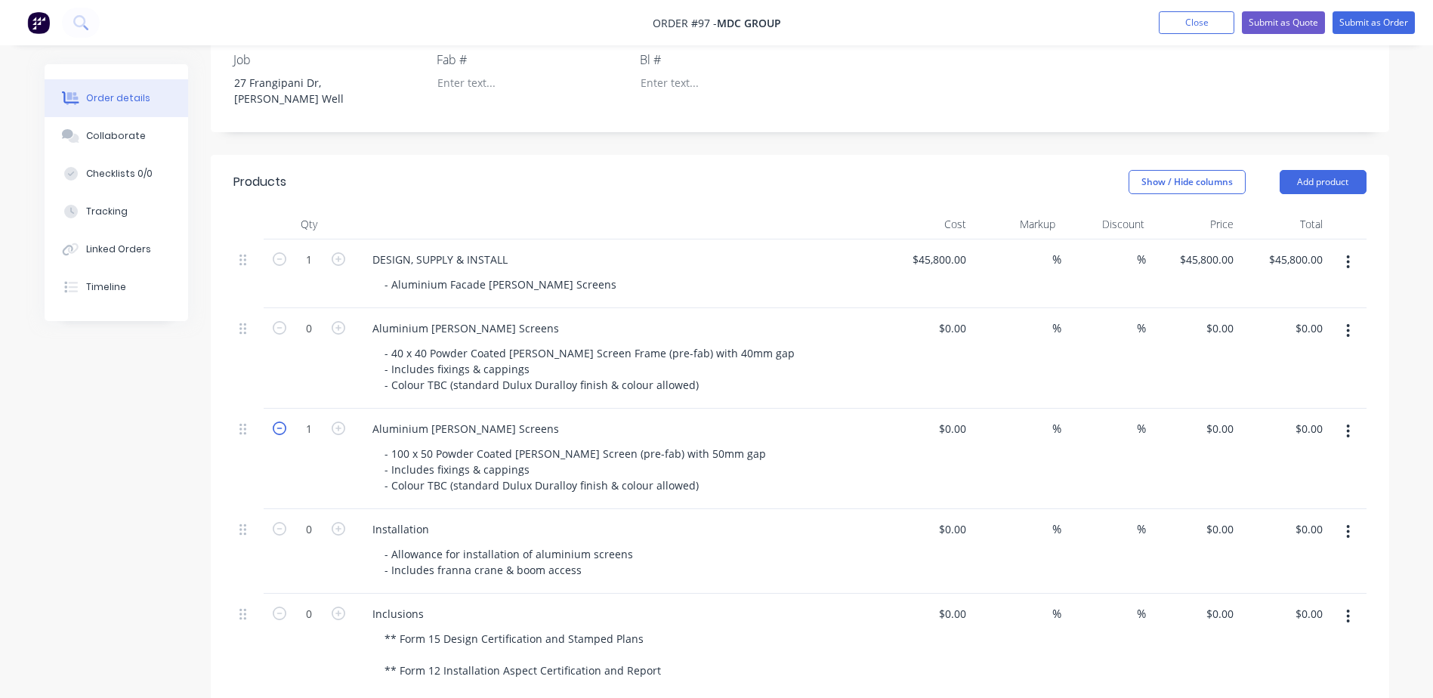
type input "0"
click at [714, 155] on header "Products Show / Hide columns Add product" at bounding box center [800, 182] width 1179 height 54
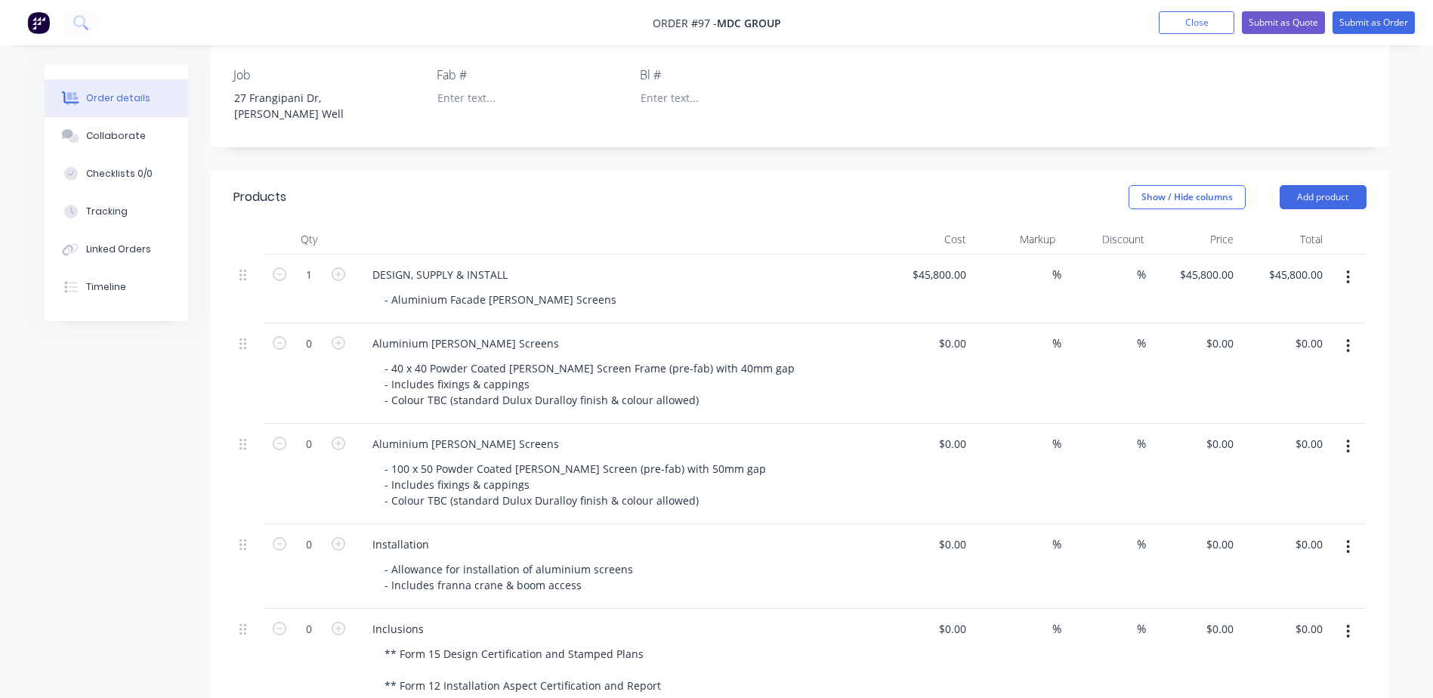
scroll to position [0, 0]
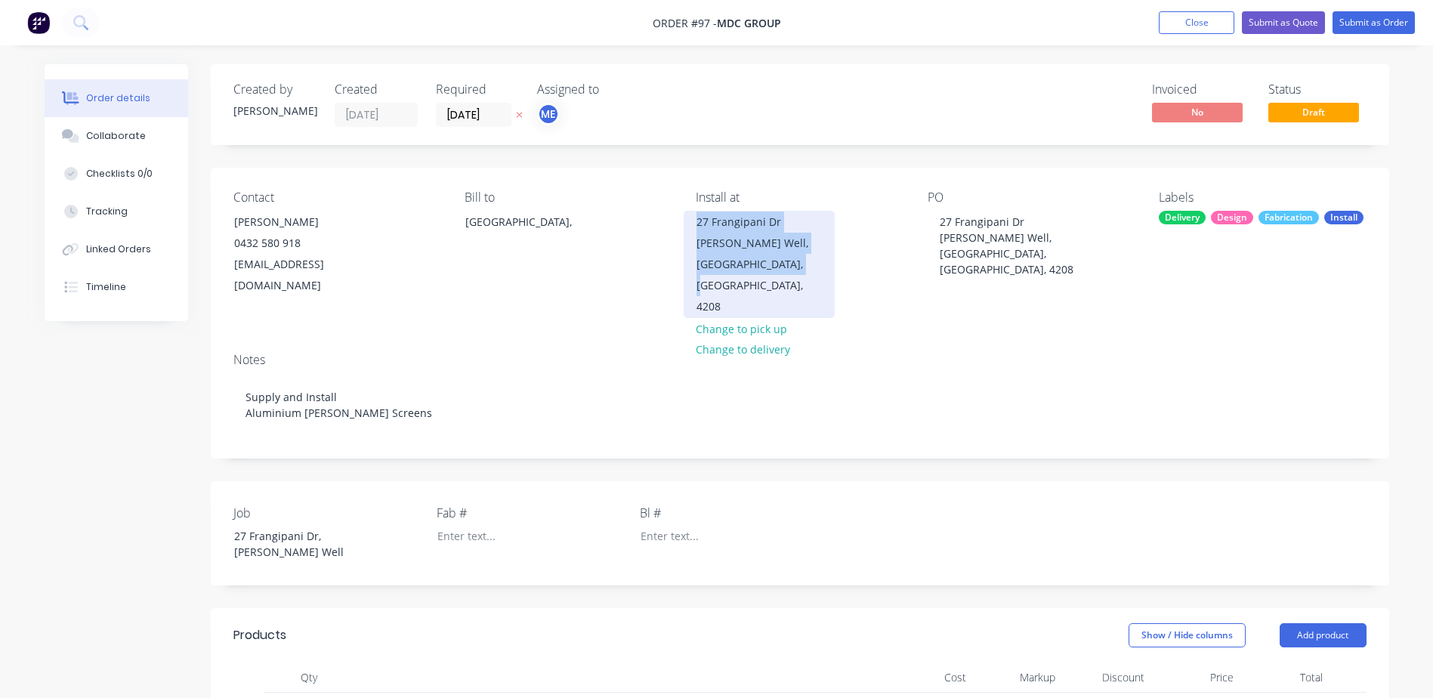
drag, startPoint x: 778, startPoint y: 261, endPoint x: 694, endPoint y: 227, distance: 90.5
click at [694, 227] on div "27 Frangipani Dr Jacobs Well, Queensland, Australia, 4208" at bounding box center [759, 264] width 151 height 107
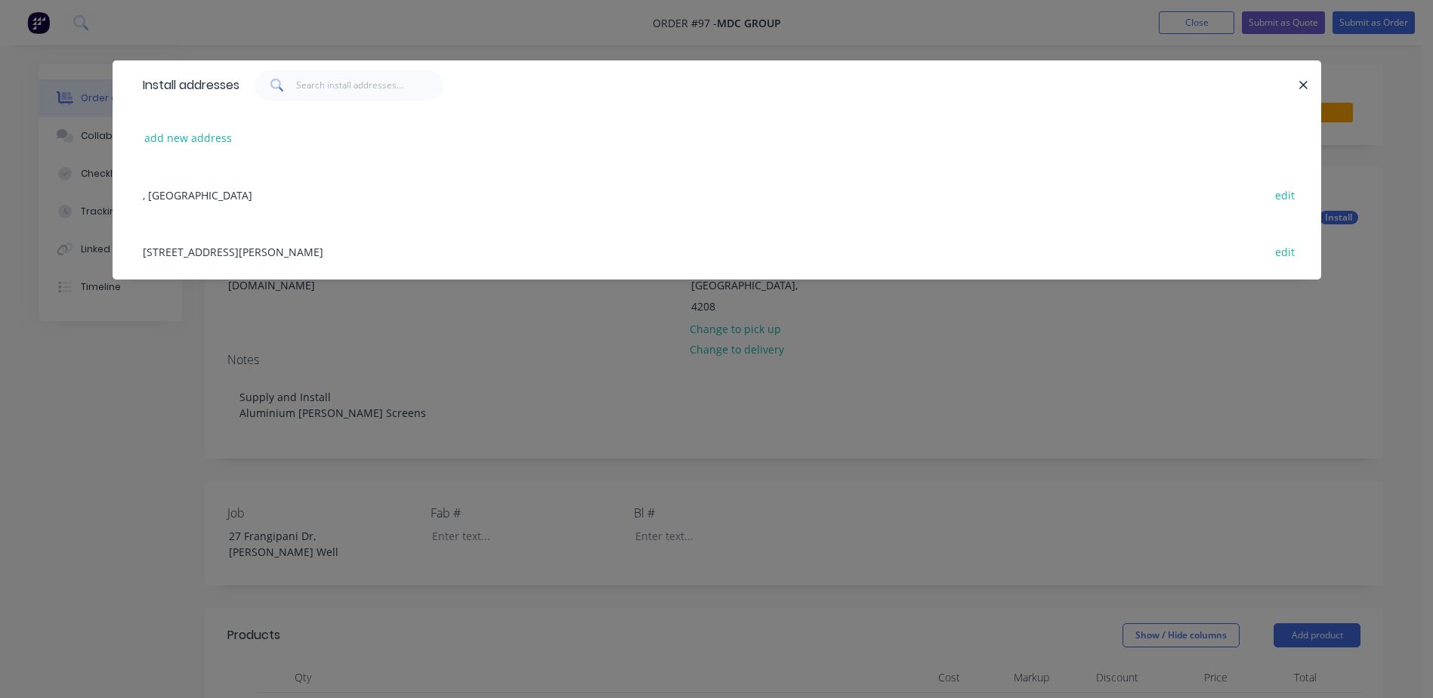
click at [295, 247] on div "27 Frangipani Dr, Jacobs Well, Queensland, Australia, 4208 edit" at bounding box center [716, 251] width 1163 height 57
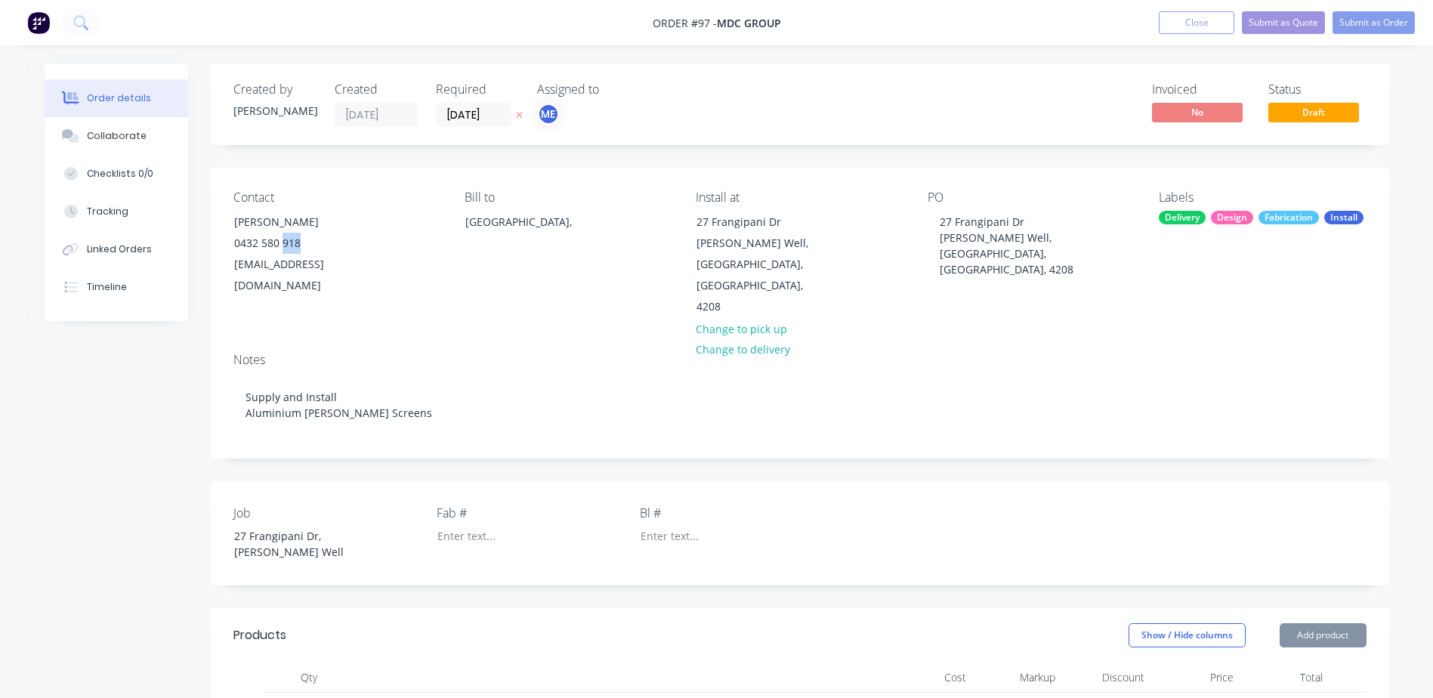
click at [295, 247] on div "0432 580 918" at bounding box center [296, 243] width 125 height 21
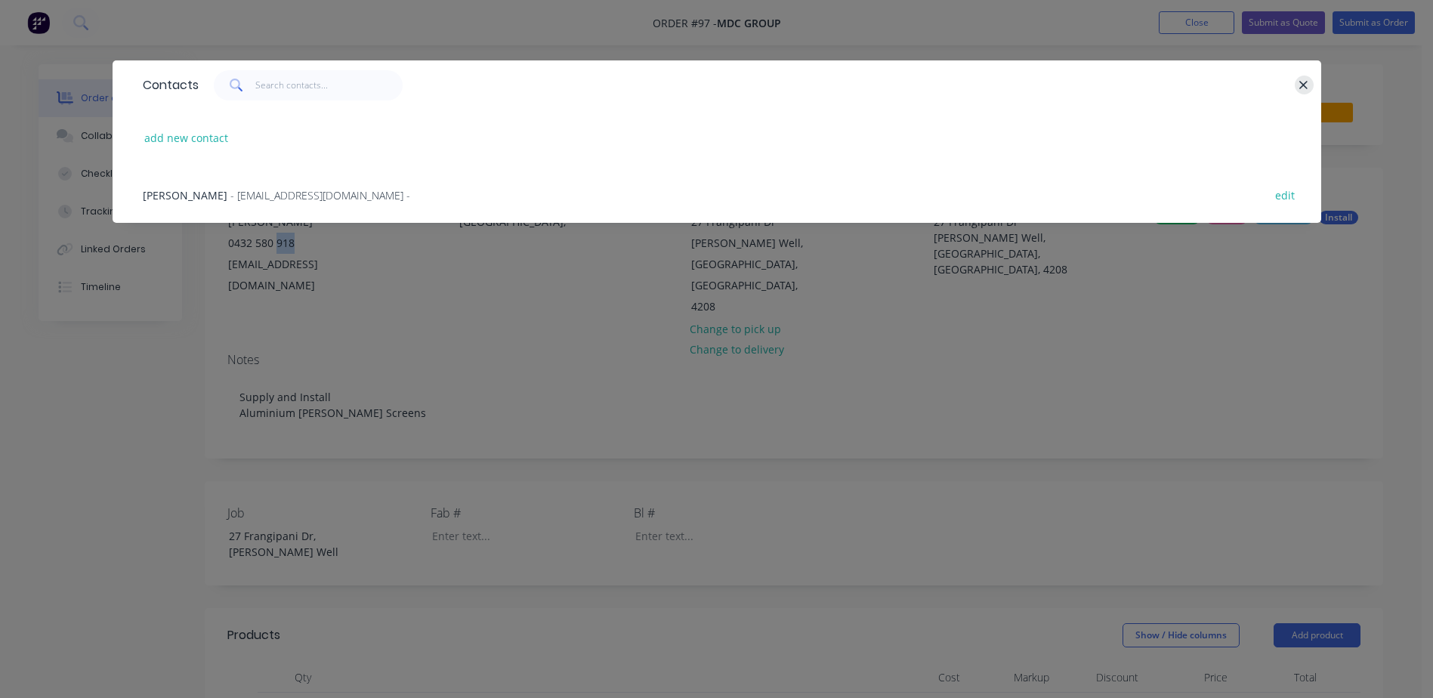
click at [1307, 81] on icon "button" at bounding box center [1304, 86] width 10 height 14
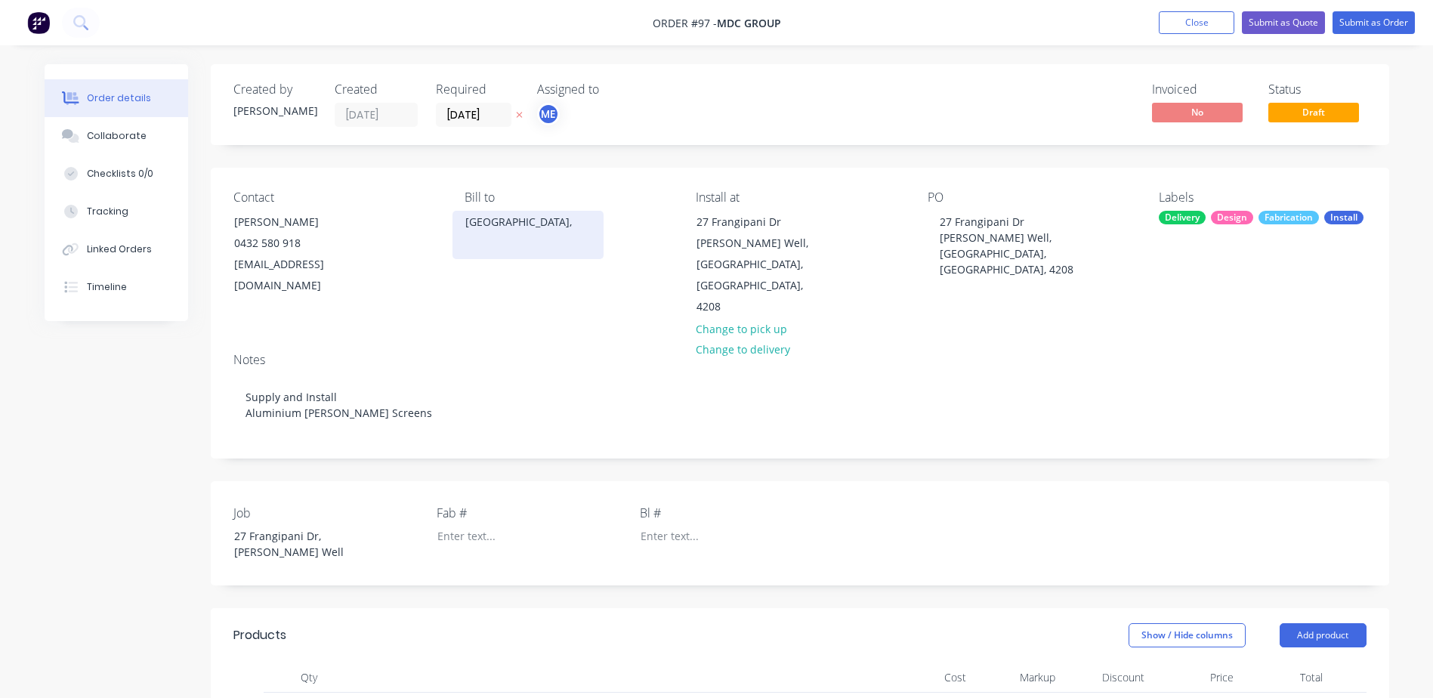
click at [483, 238] on div "Australia," at bounding box center [528, 235] width 151 height 48
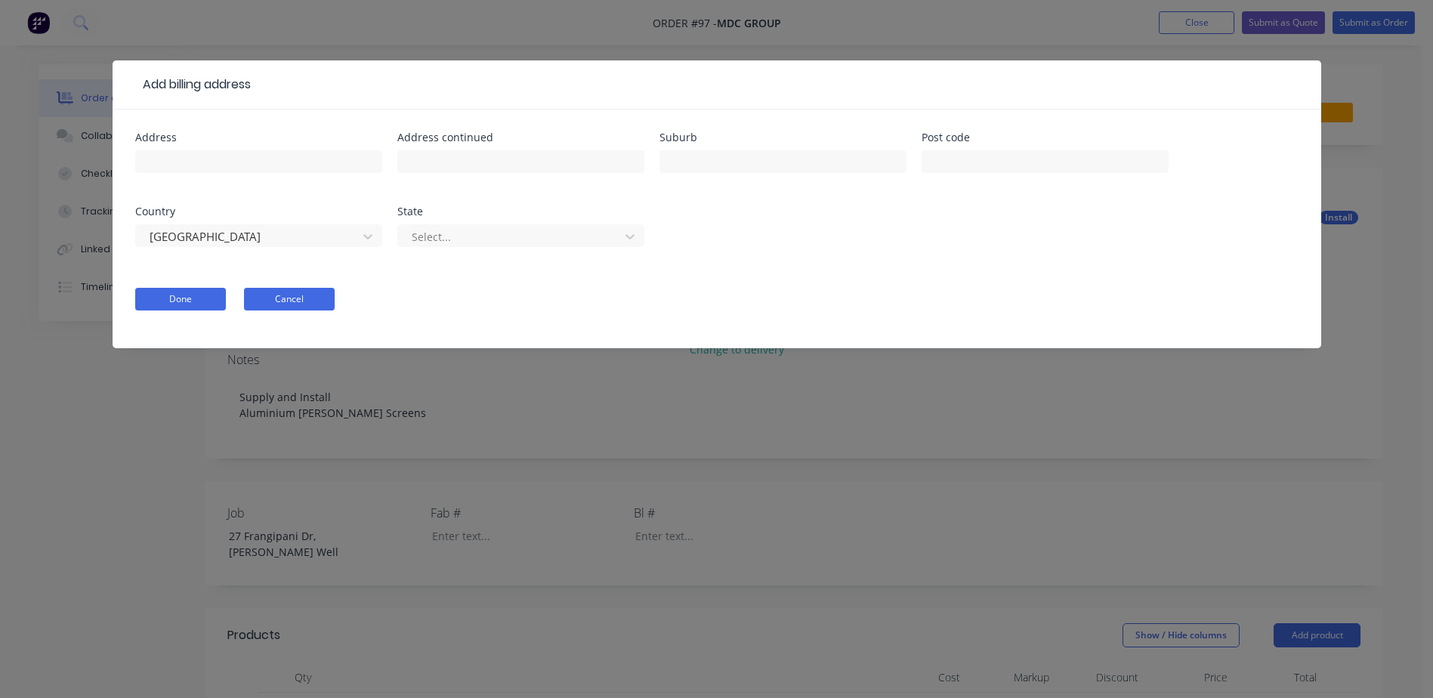
click at [287, 298] on button "Cancel" at bounding box center [289, 299] width 91 height 23
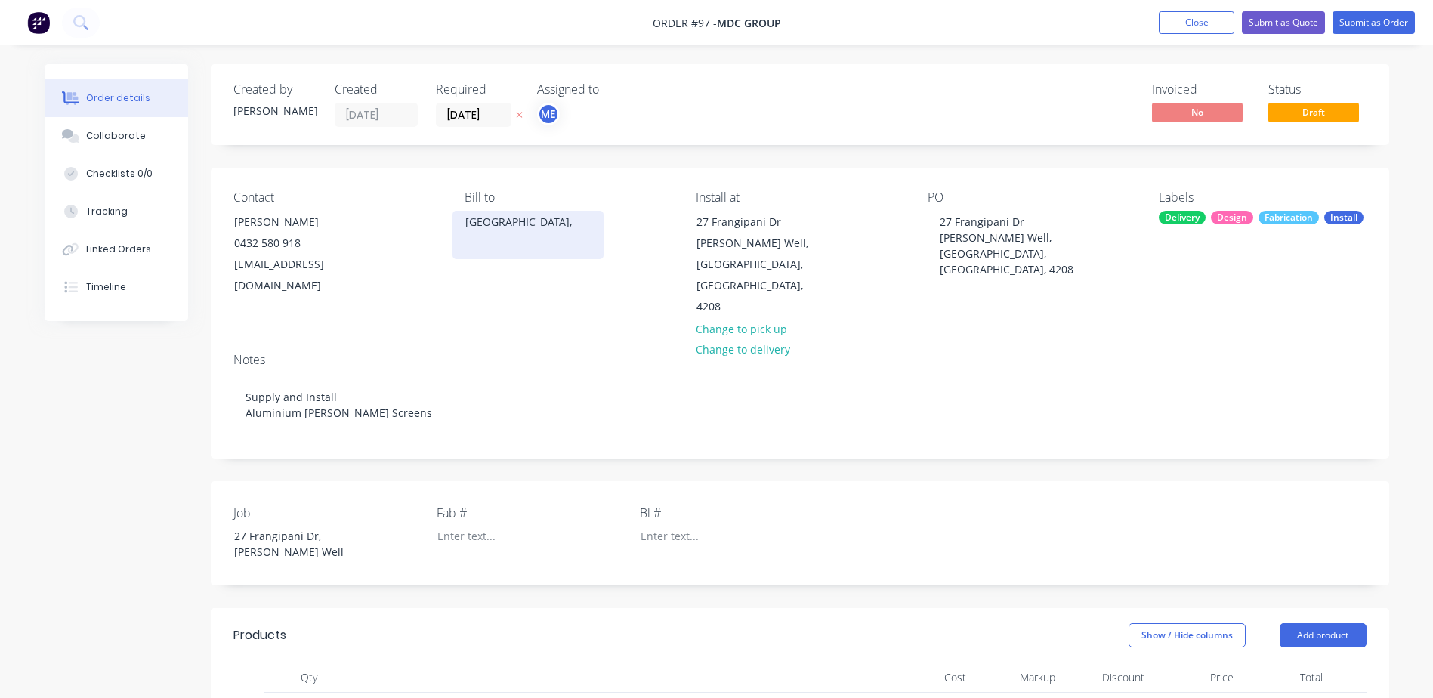
click at [511, 227] on div "Australia," at bounding box center [527, 222] width 125 height 21
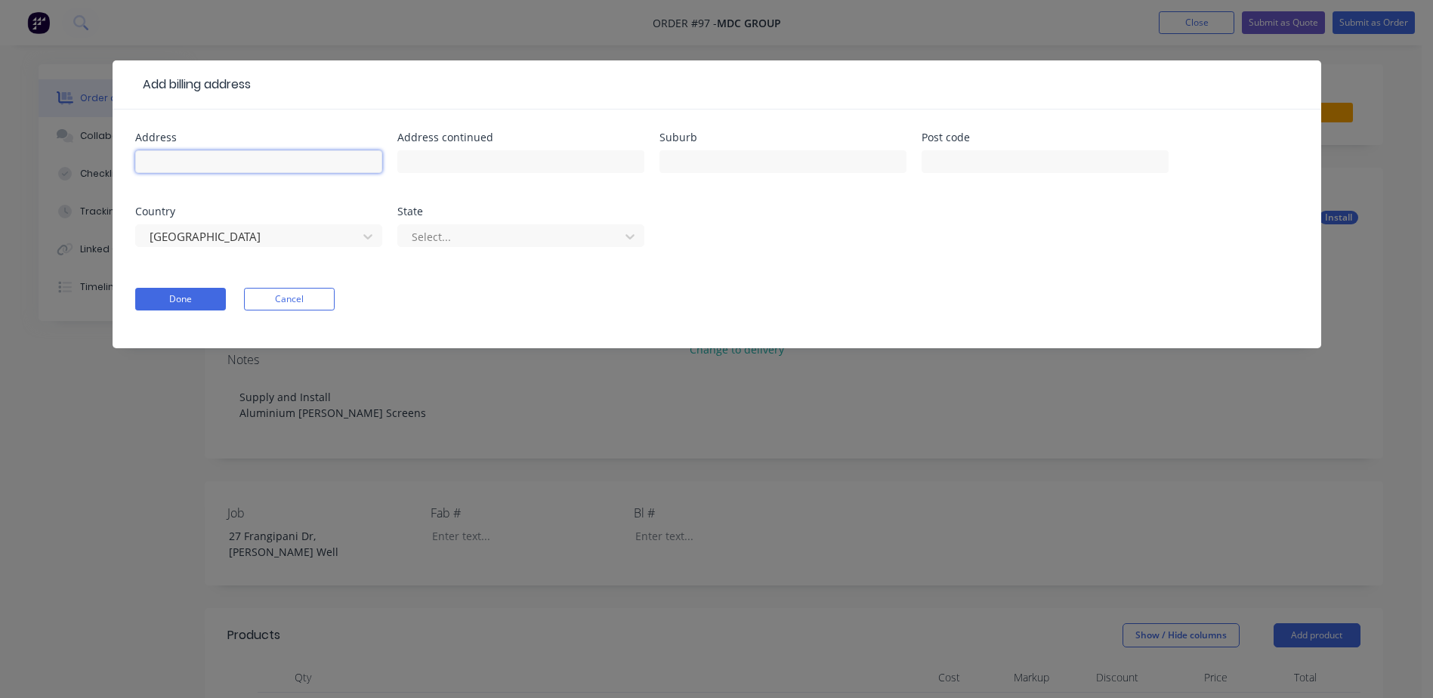
click at [265, 163] on input "text" at bounding box center [258, 161] width 247 height 23
paste input "Unit 2/71 Township Drive, Burleigh Heads, QLD, 4220"
drag, startPoint x: 237, startPoint y: 164, endPoint x: 416, endPoint y: 161, distance: 179.1
click at [416, 161] on div "Address Unit 2/71 Township Drive, Burleigh Heads, QLD, 4220 Address continued S…" at bounding box center [716, 198] width 1163 height 133
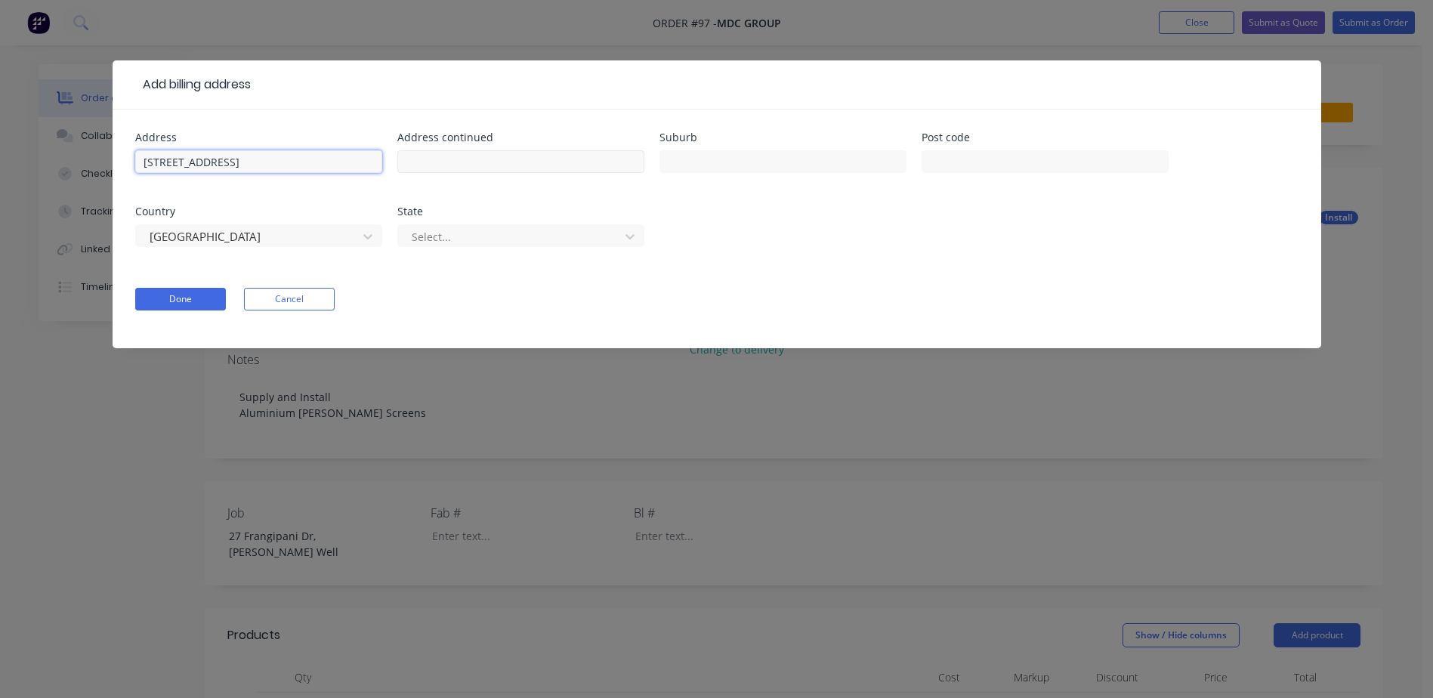
scroll to position [0, 0]
type input "Unit 2/71 Township Drive"
click at [704, 156] on input "text" at bounding box center [783, 161] width 247 height 23
paste input ", Burleigh Heads, QLD, 4220"
drag, startPoint x: 672, startPoint y: 161, endPoint x: 599, endPoint y: 171, distance: 73.9
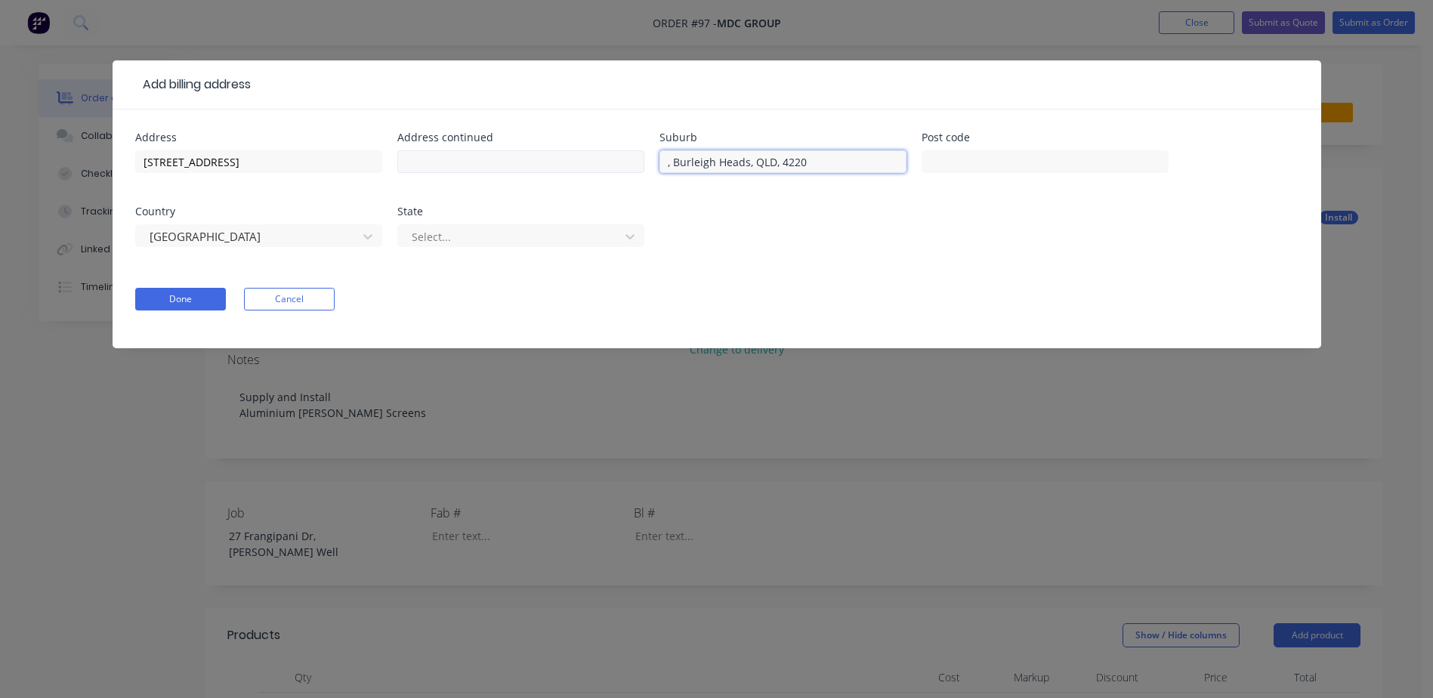
click at [604, 169] on div "Address Unit 2/71 Township Drive Address continued Suburb , Burleigh Heads, QLD…" at bounding box center [716, 198] width 1163 height 133
drag, startPoint x: 746, startPoint y: 164, endPoint x: 870, endPoint y: 171, distance: 124.9
click at [865, 170] on input "Burleigh Heads, QLD, 4220" at bounding box center [783, 161] width 247 height 23
type input "Burleigh Heads"
click at [981, 168] on input "text" at bounding box center [1045, 161] width 247 height 23
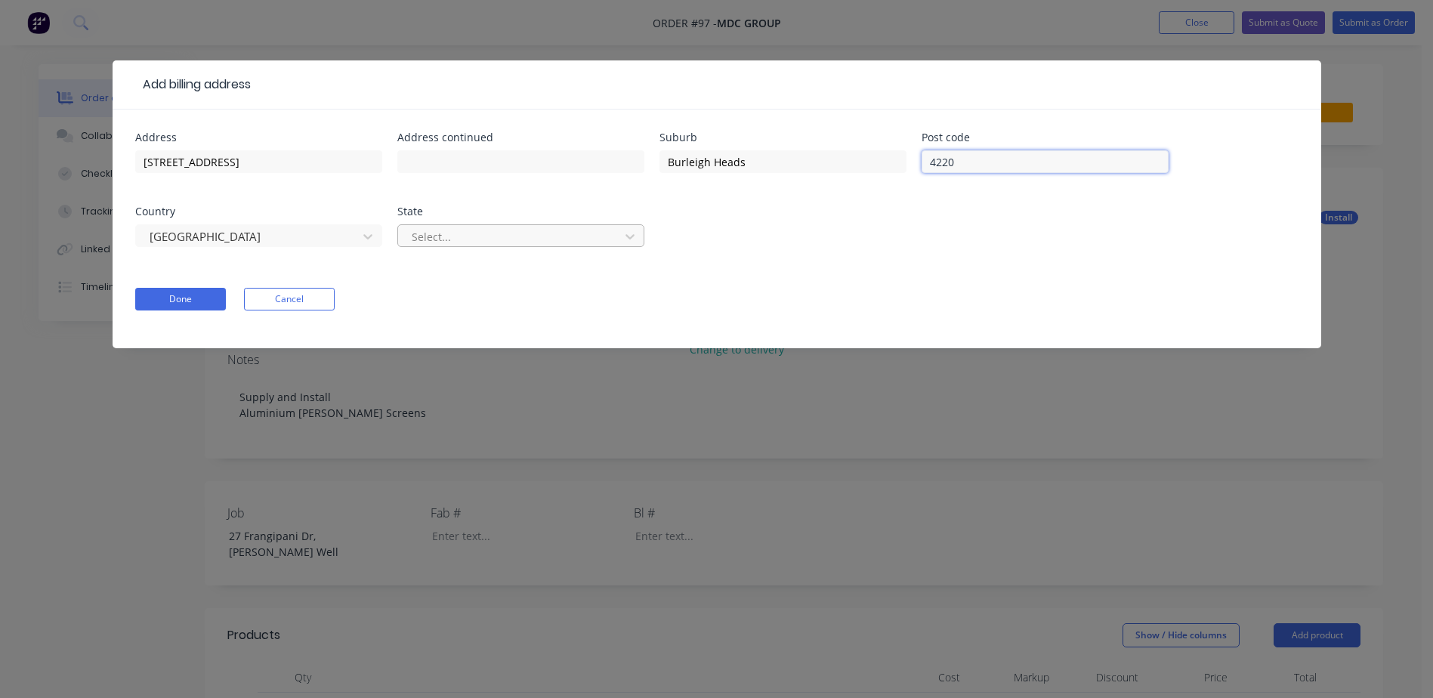
type input "4220"
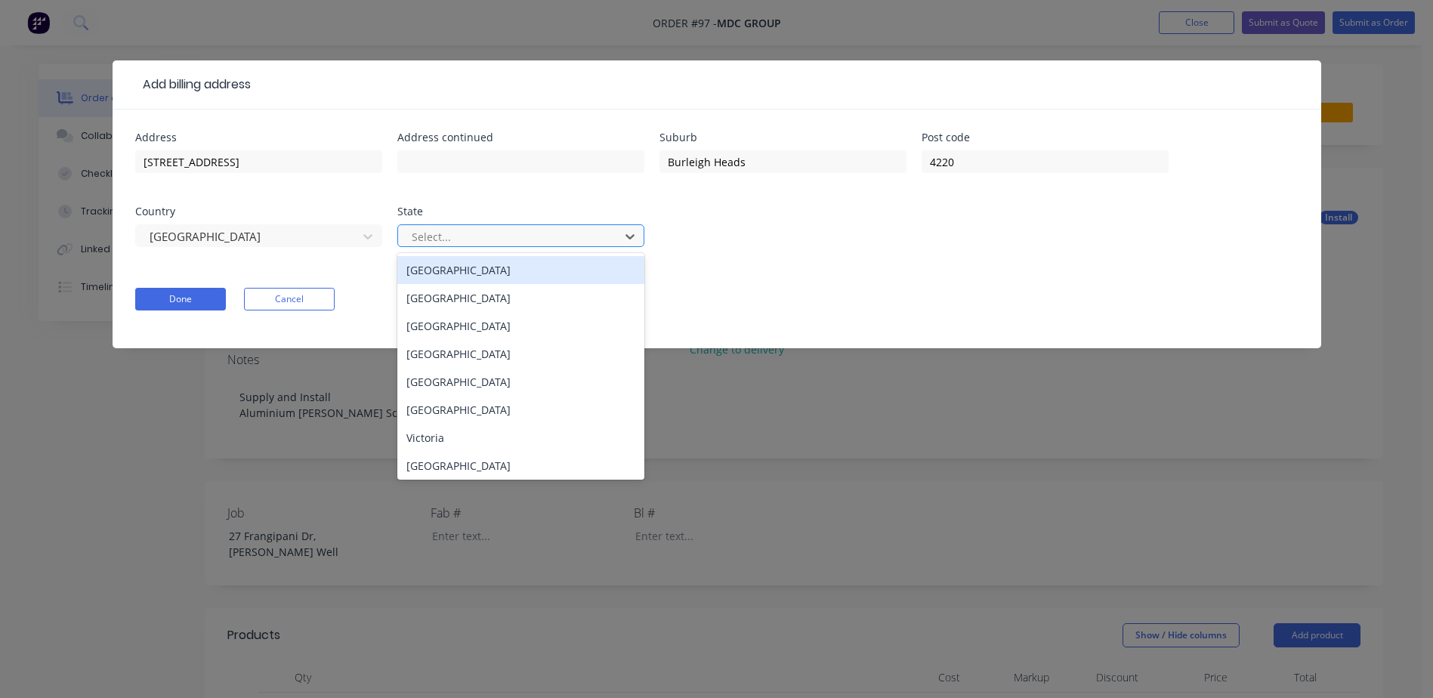
click at [467, 235] on div at bounding box center [511, 236] width 202 height 19
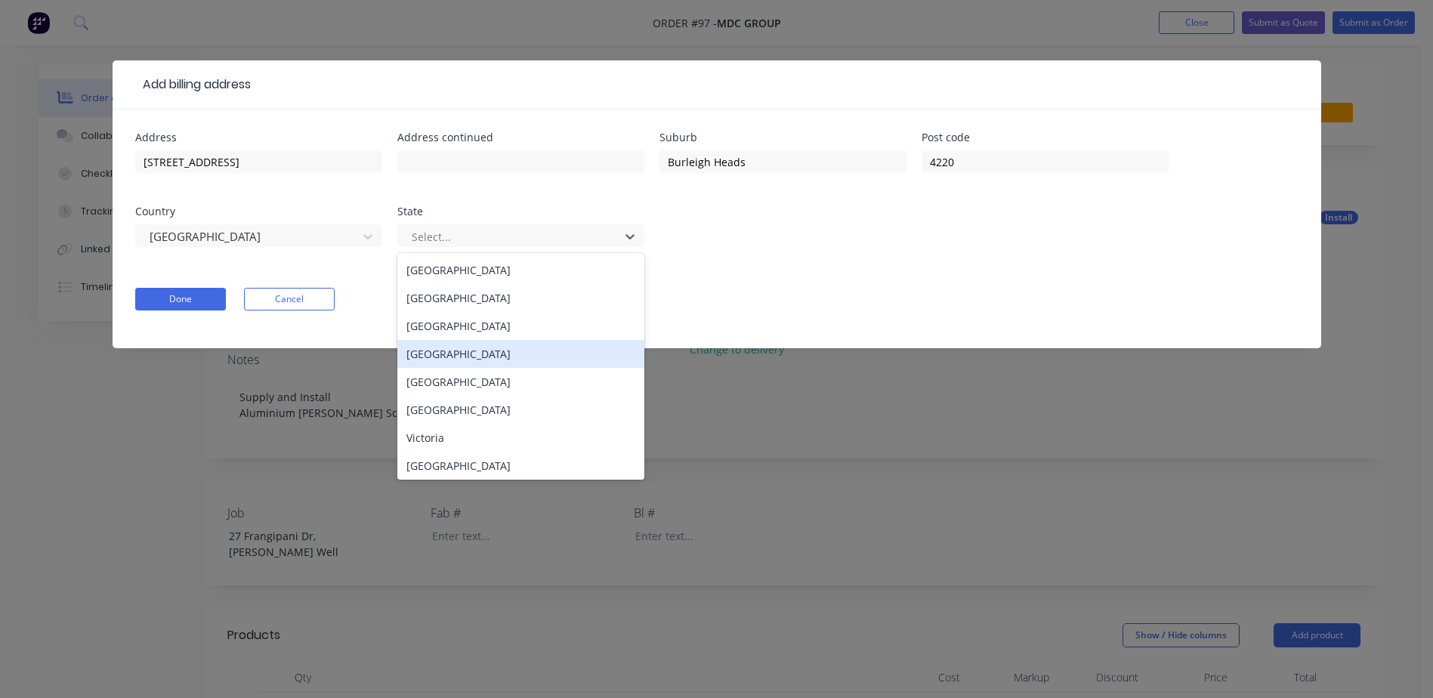
click at [477, 351] on div "Queensland" at bounding box center [520, 354] width 247 height 28
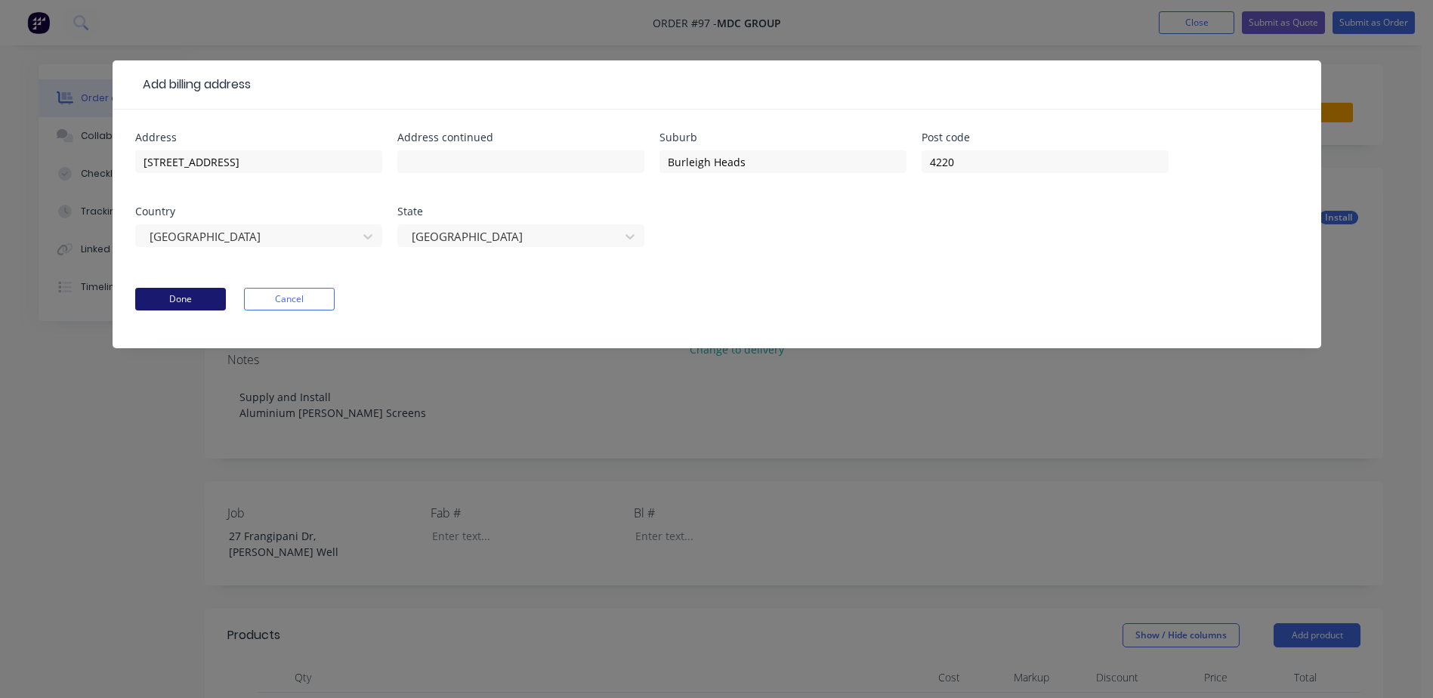
click at [199, 293] on button "Done" at bounding box center [180, 299] width 91 height 23
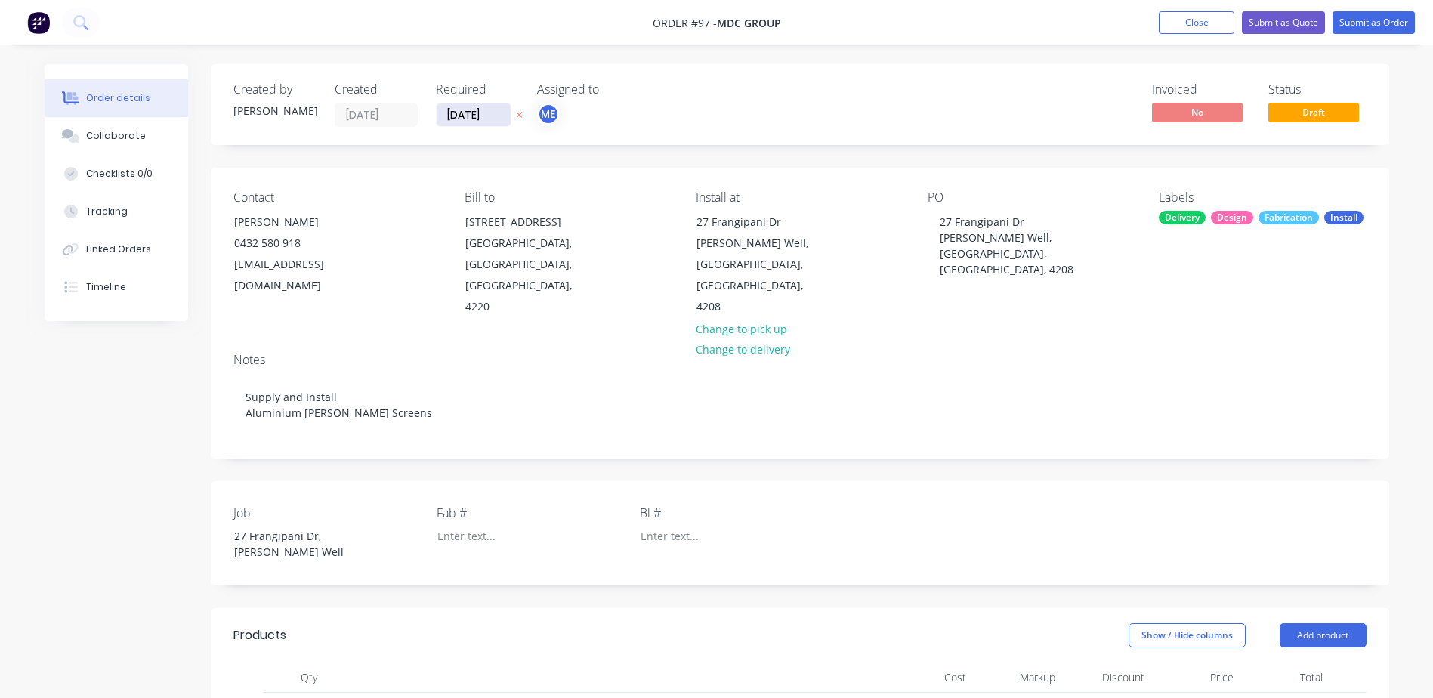
click at [456, 116] on input "[DATE]" at bounding box center [474, 115] width 74 height 23
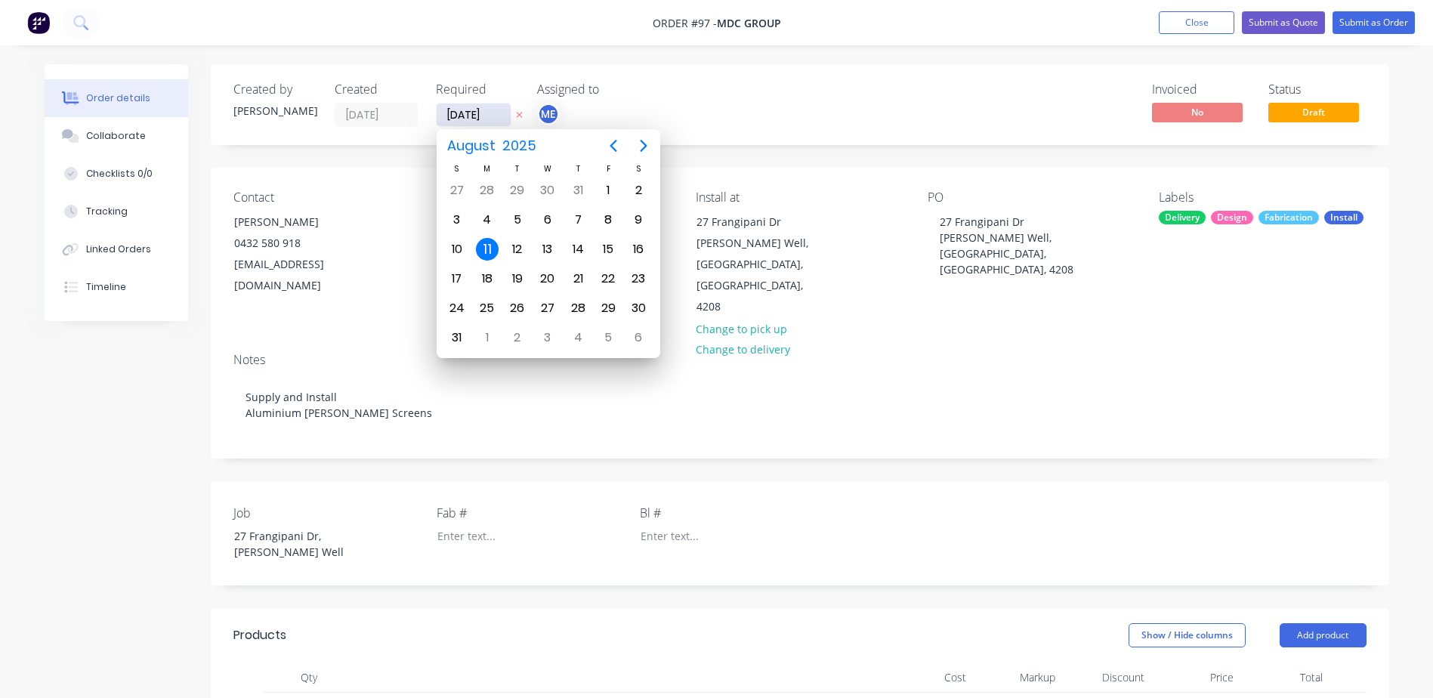
click at [456, 116] on input "[DATE]" at bounding box center [474, 115] width 74 height 23
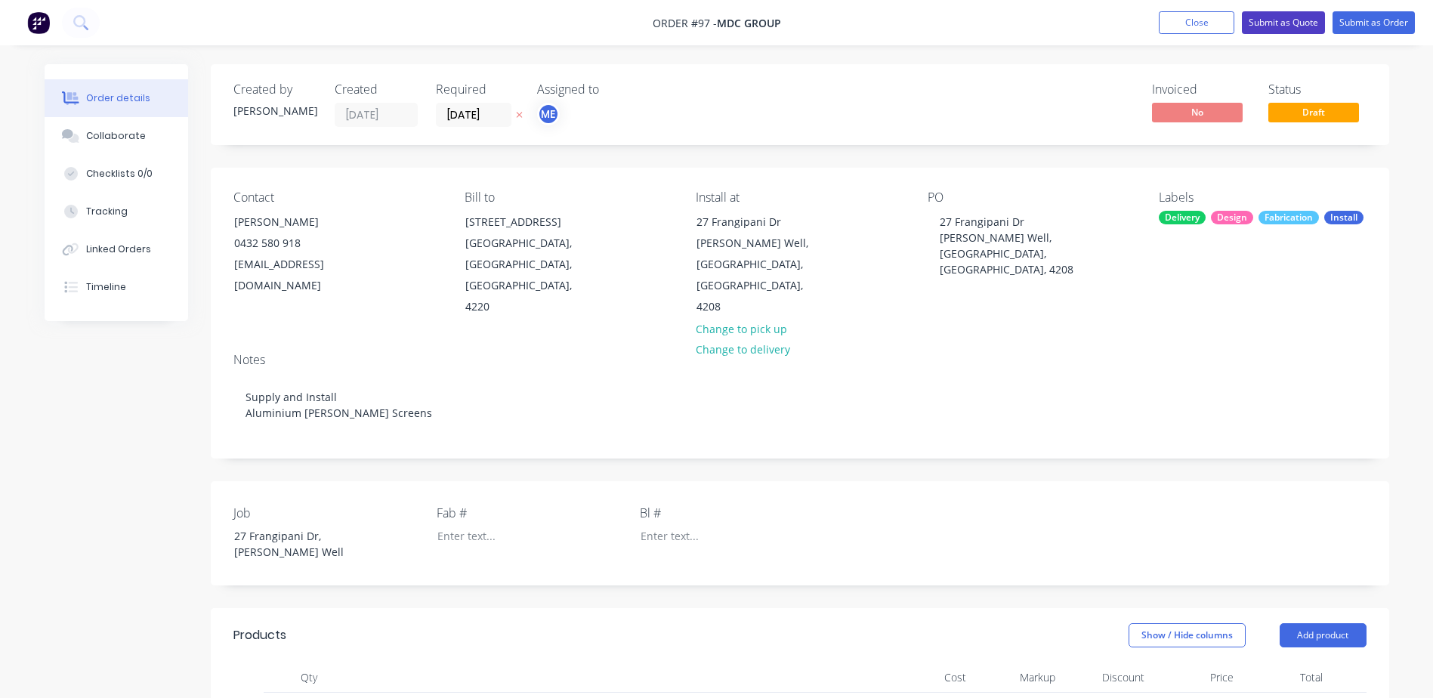
click at [1279, 23] on button "Submit as Quote" at bounding box center [1283, 22] width 83 height 23
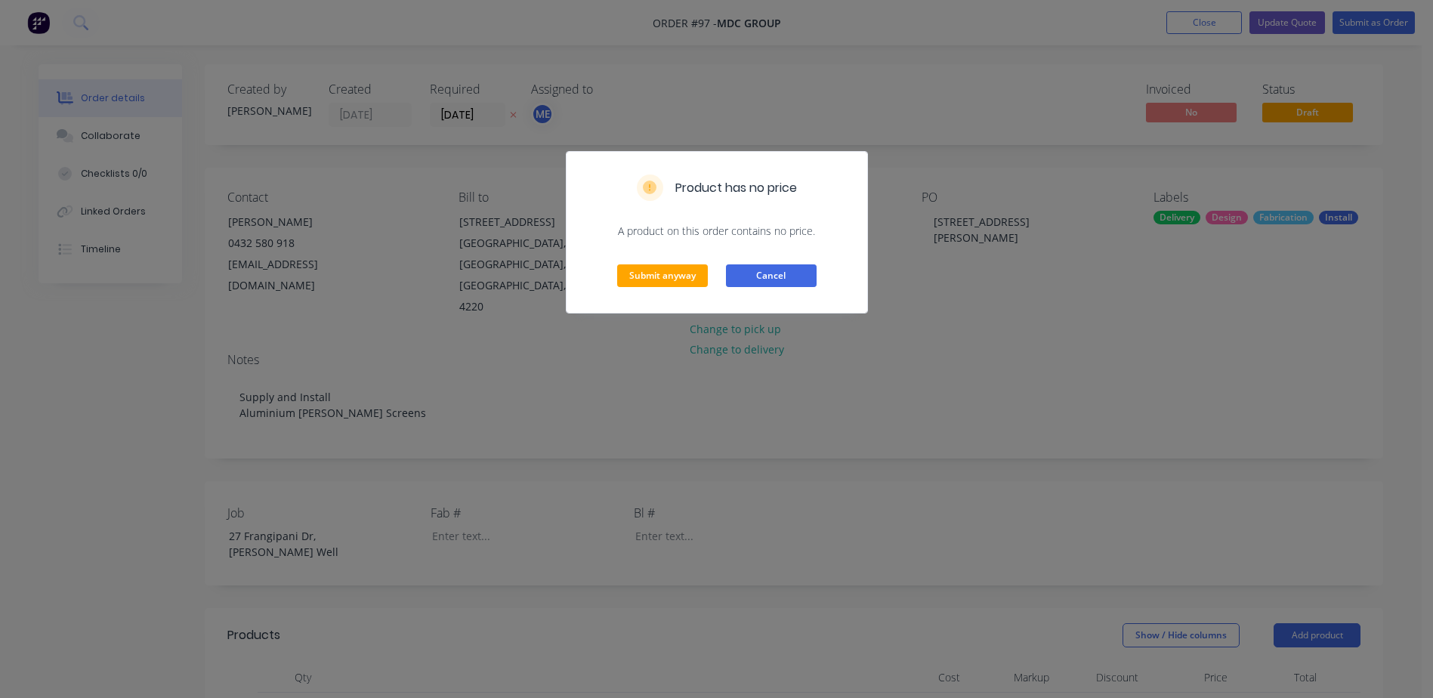
click at [763, 277] on button "Cancel" at bounding box center [771, 275] width 91 height 23
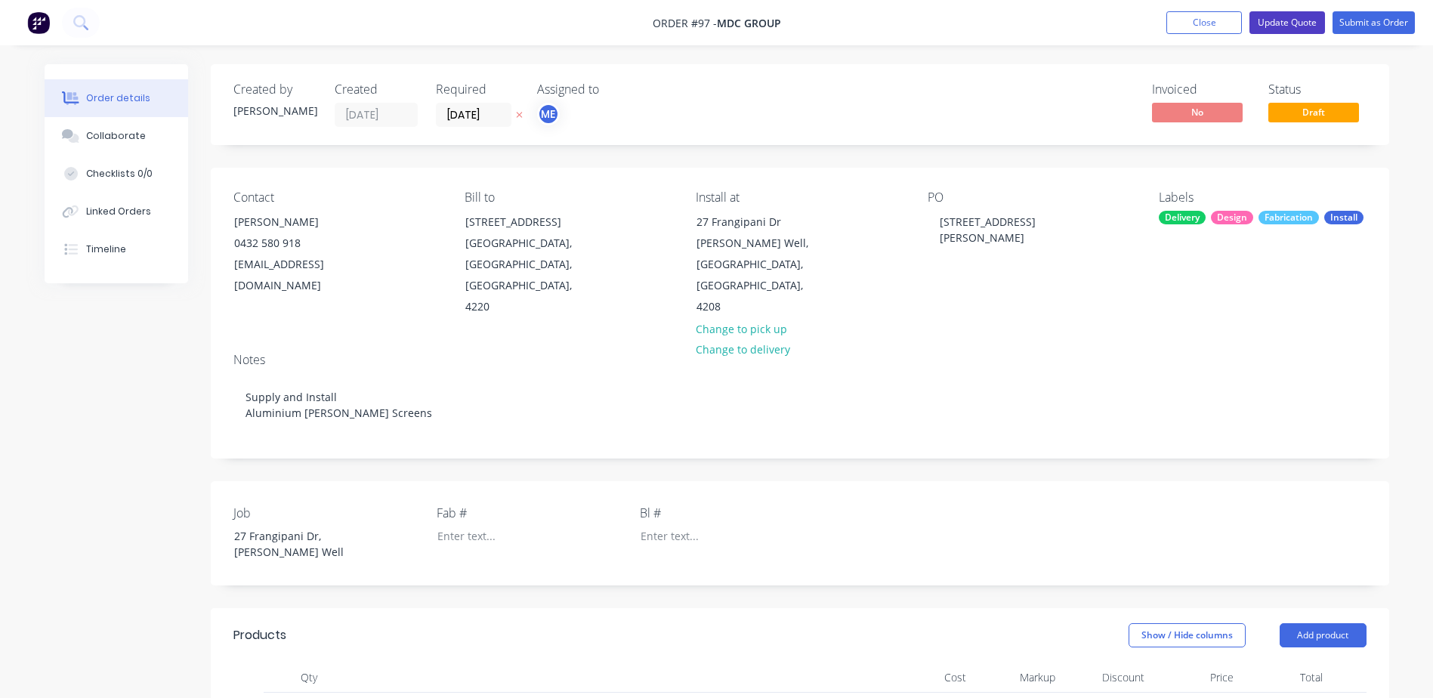
click at [1277, 23] on button "Update Quote" at bounding box center [1288, 22] width 76 height 23
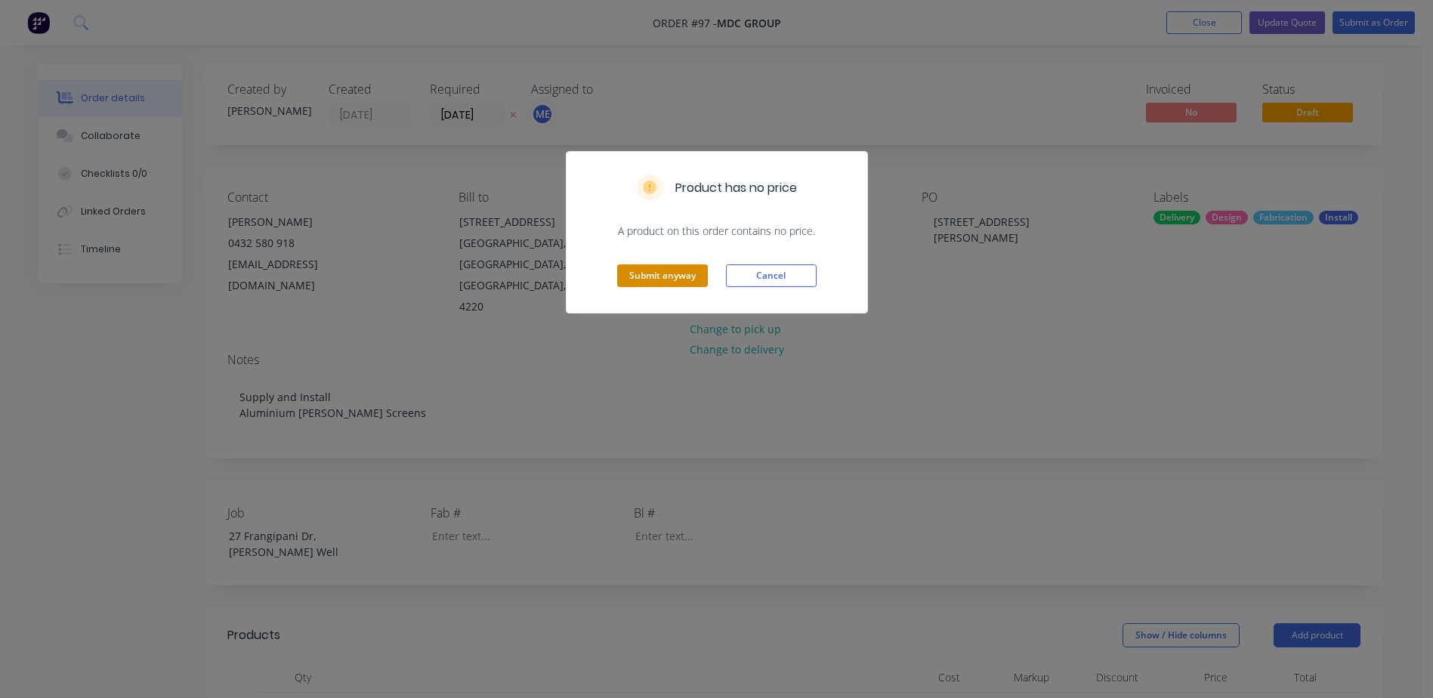
click at [652, 278] on button "Submit anyway" at bounding box center [662, 275] width 91 height 23
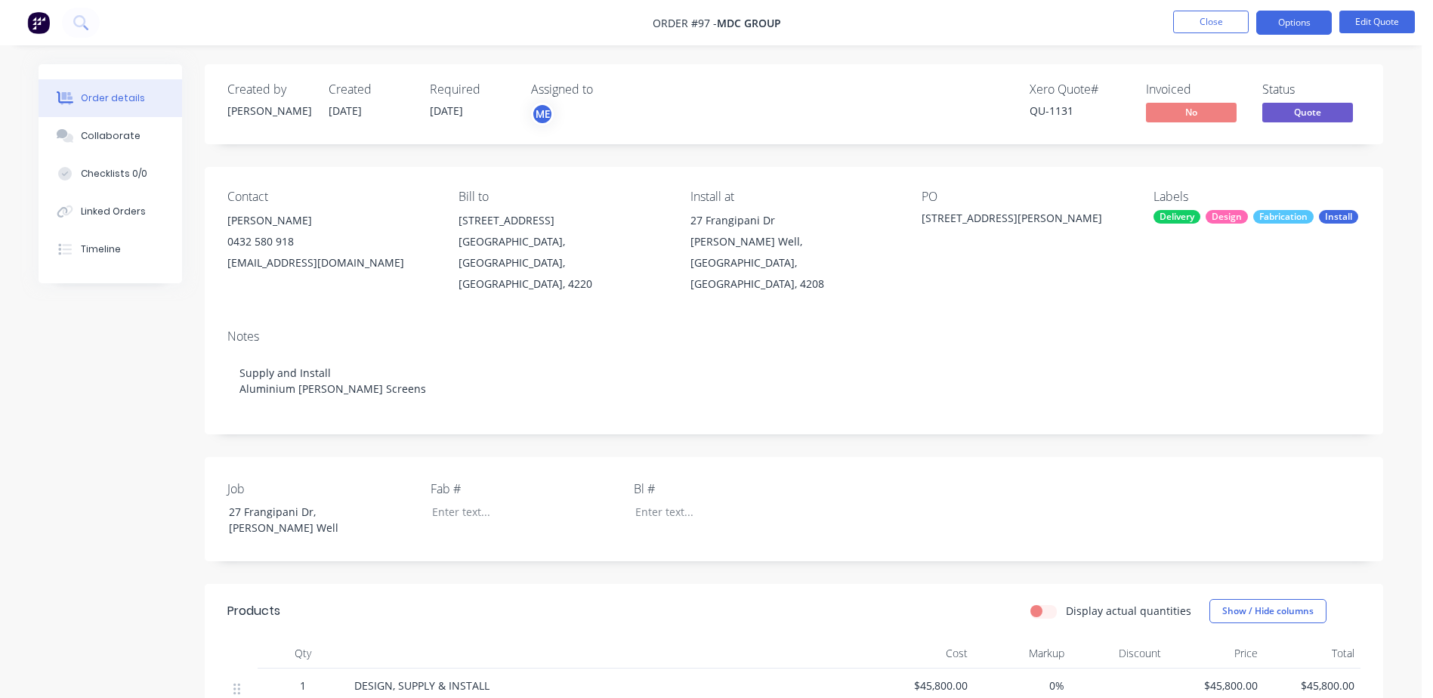
click at [798, 317] on div "Notes Supply and Install Aluminium Batten Screens" at bounding box center [794, 375] width 1179 height 117
click at [1296, 25] on button "Options" at bounding box center [1294, 23] width 76 height 24
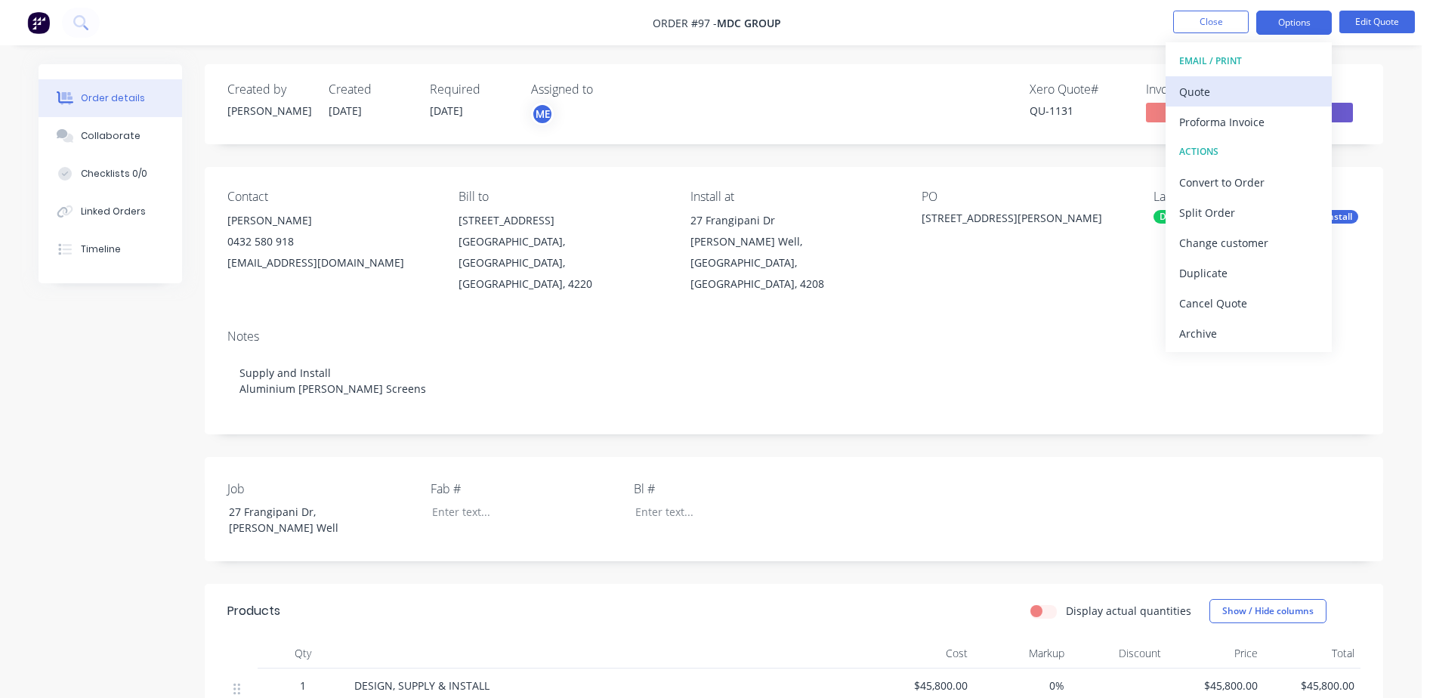
click at [1201, 91] on div "Quote" at bounding box center [1248, 92] width 139 height 22
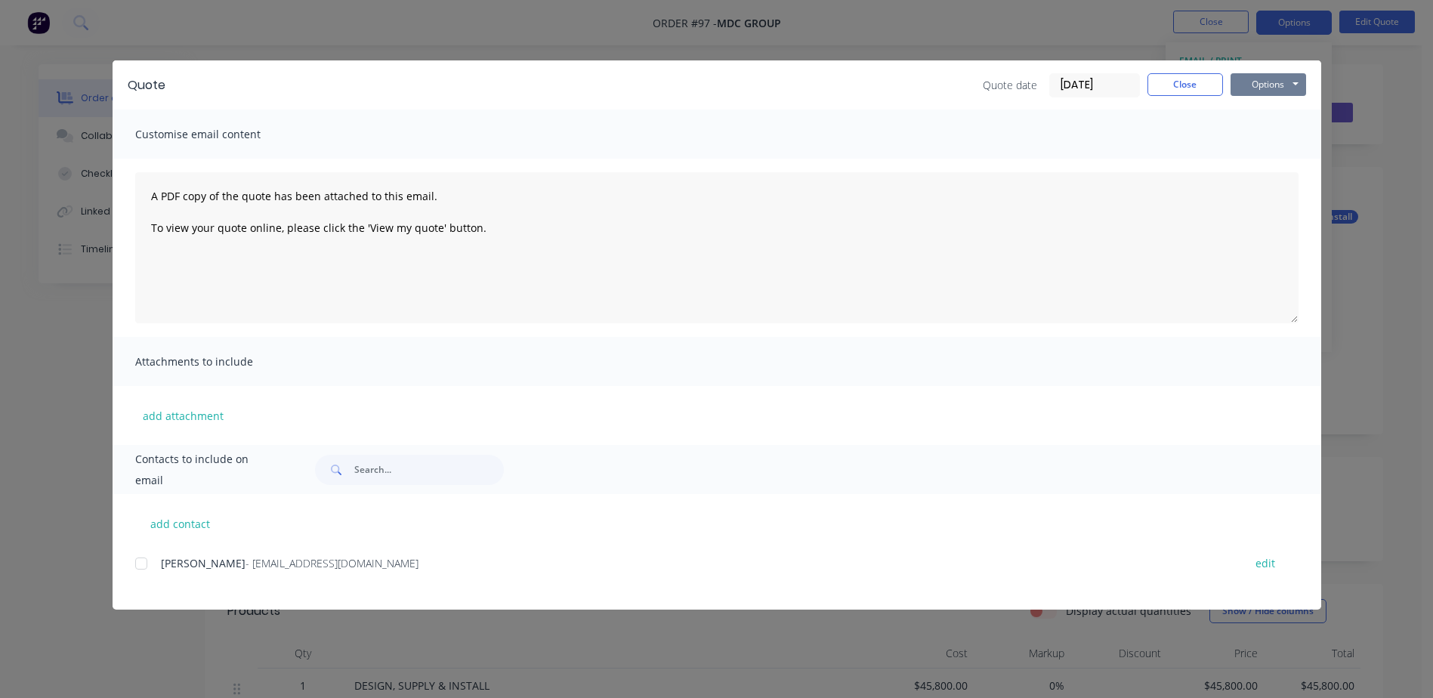
click at [1272, 81] on button "Options" at bounding box center [1269, 84] width 76 height 23
click at [1293, 116] on button "Preview" at bounding box center [1279, 111] width 97 height 25
click at [1183, 82] on button "Close" at bounding box center [1186, 84] width 76 height 23
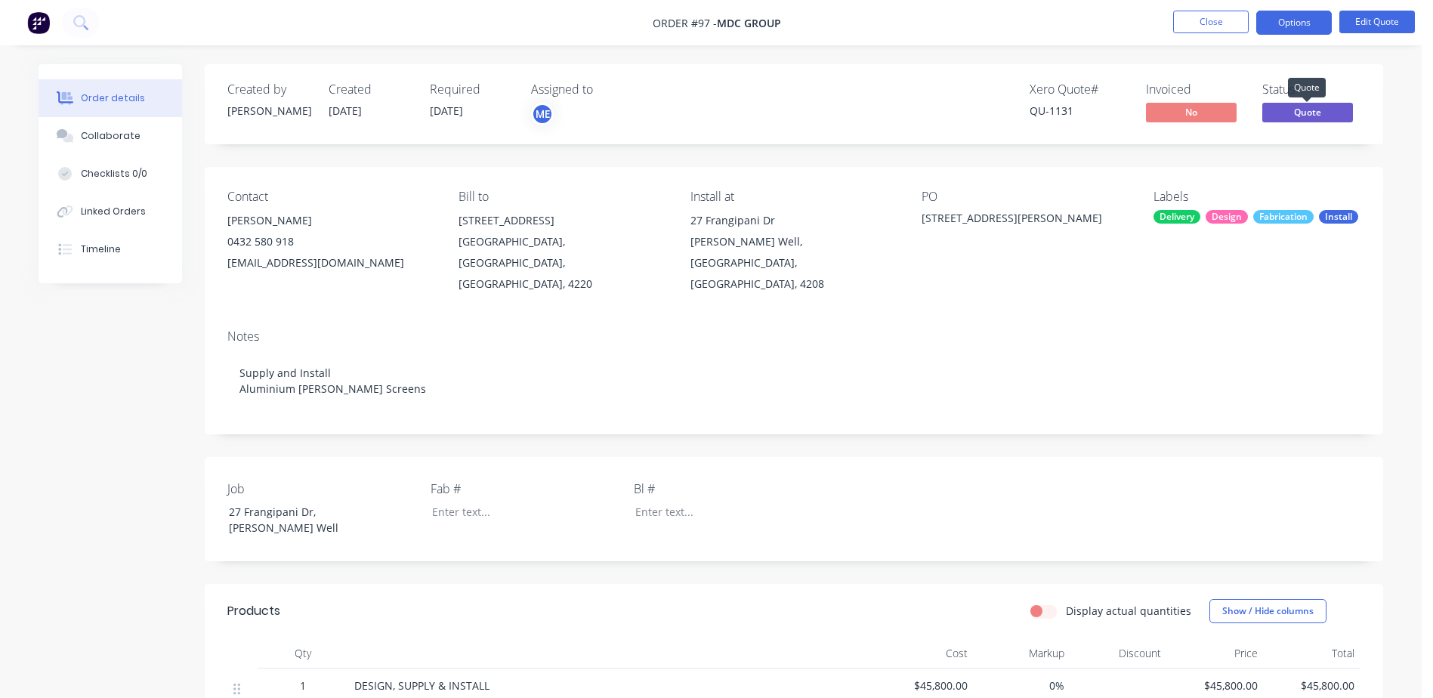
click at [1312, 110] on span "Quote" at bounding box center [1307, 112] width 91 height 19
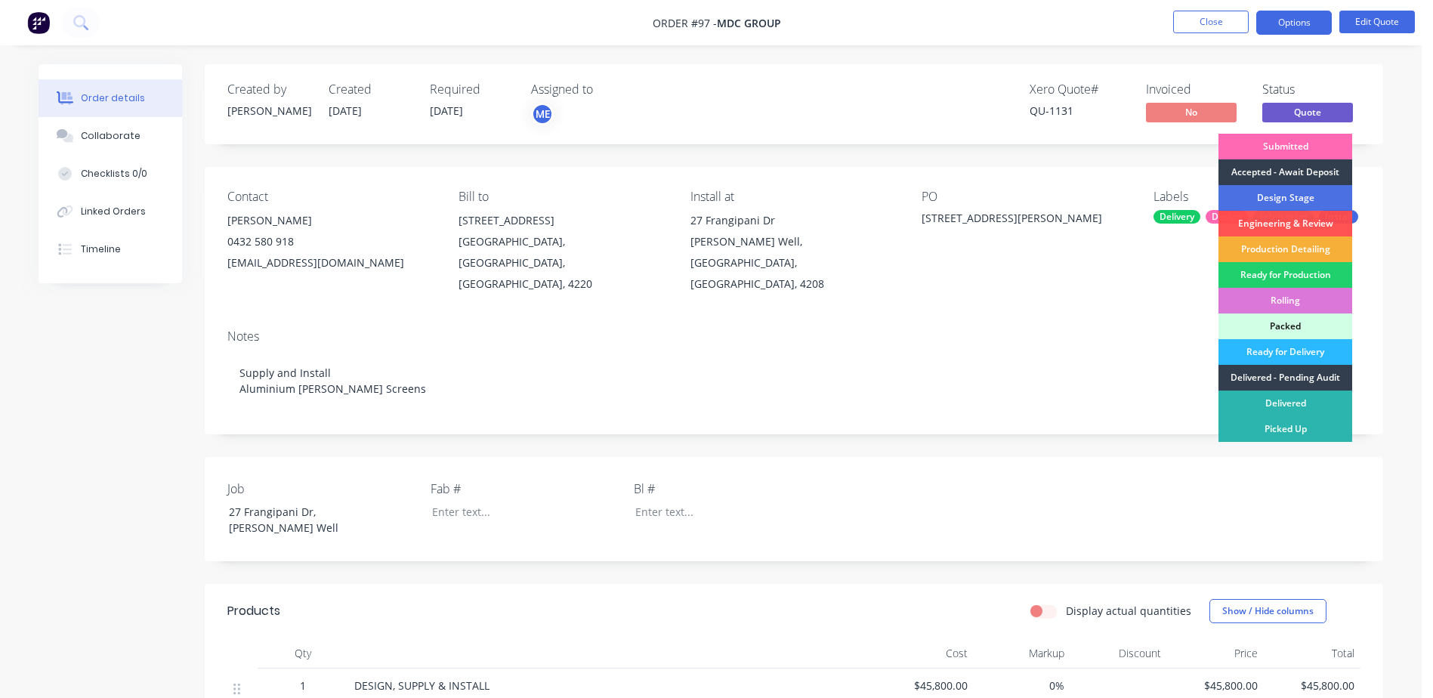
click at [1310, 143] on div "Submitted" at bounding box center [1286, 147] width 134 height 26
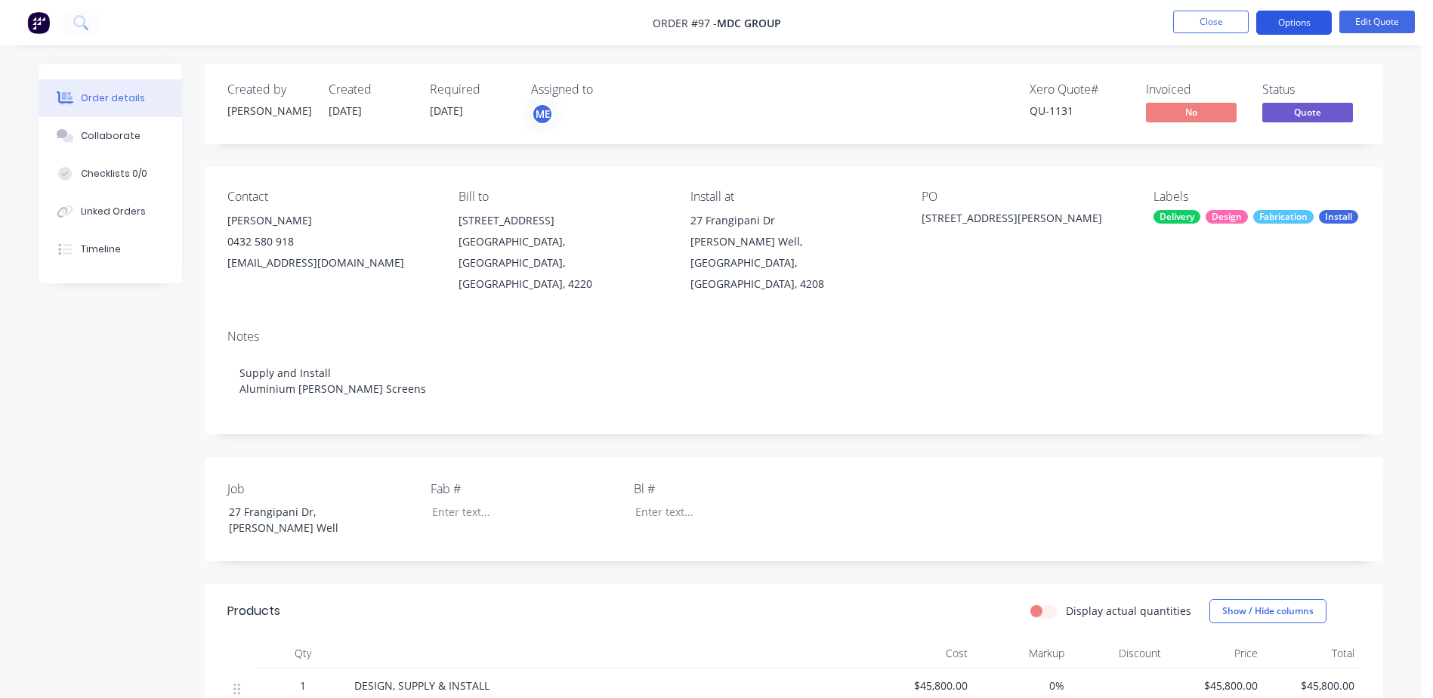
click at [1286, 18] on button "Options" at bounding box center [1294, 23] width 76 height 24
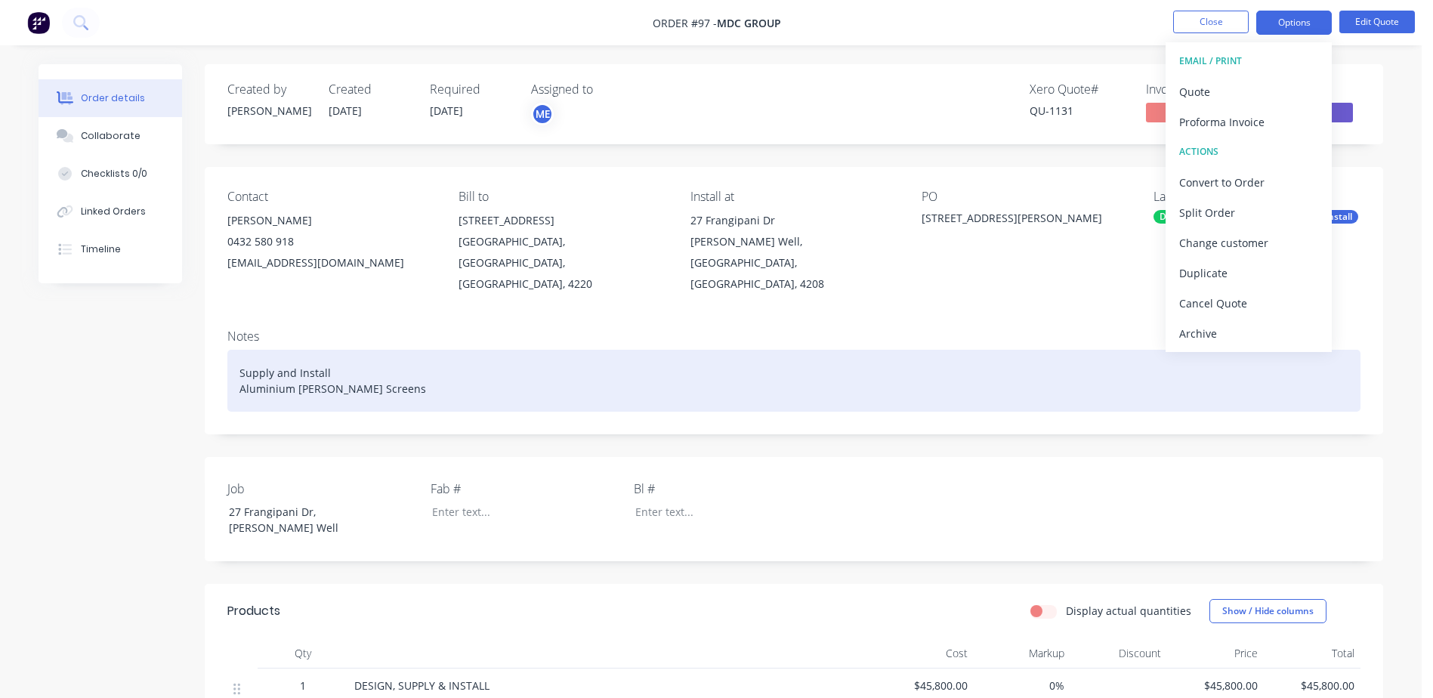
click at [916, 350] on div "Supply and Install Aluminium Batten Screens" at bounding box center [793, 381] width 1133 height 62
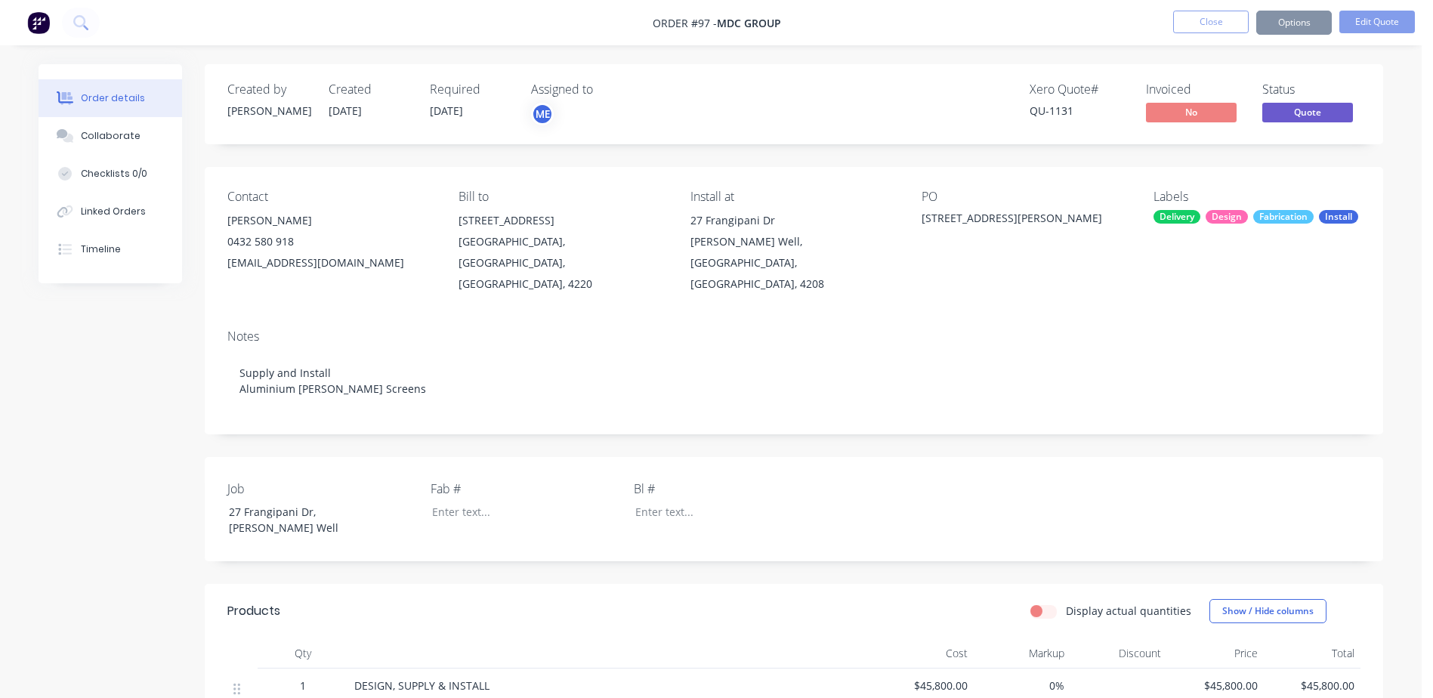
click at [1208, 23] on button "Close" at bounding box center [1211, 22] width 76 height 23
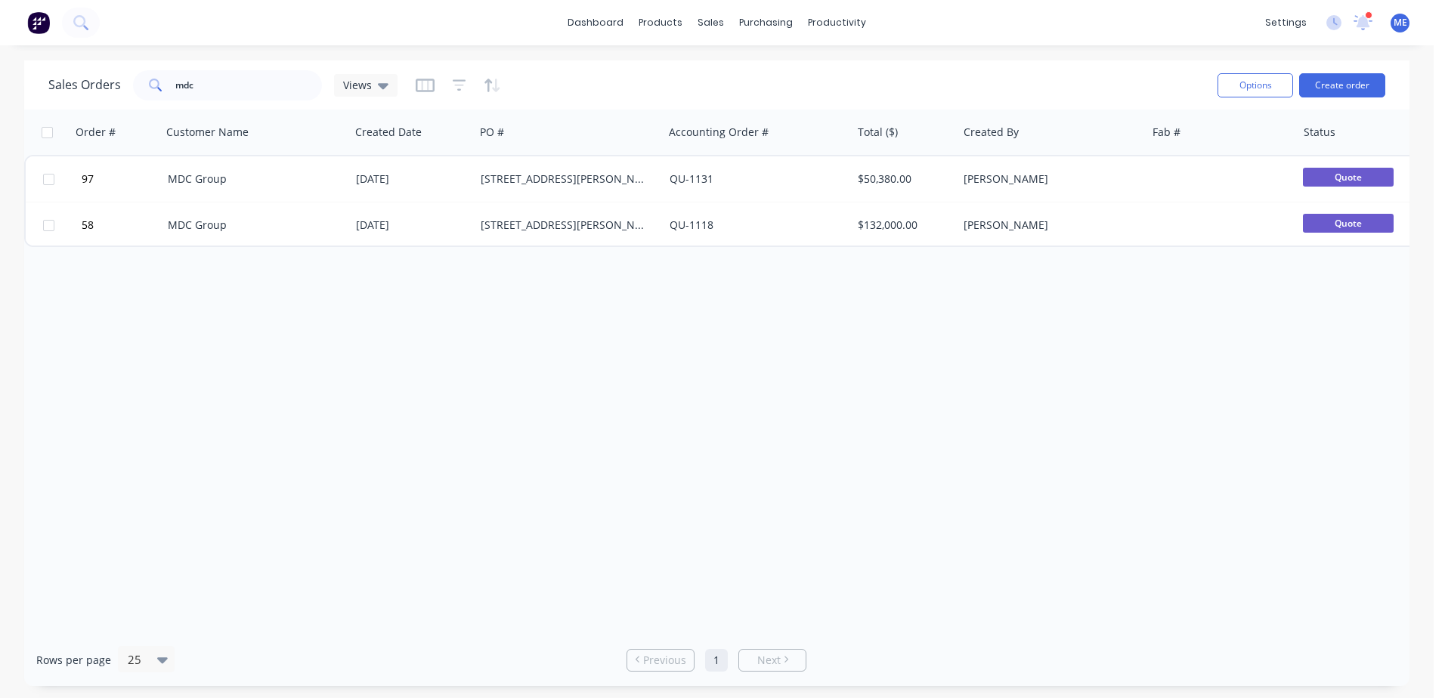
click at [462, 372] on div "Order # Customer Name Created Date PO # Accounting Order # Total ($) Created By…" at bounding box center [716, 372] width 1385 height 524
click at [125, 81] on div "Sales Orders mdc Views" at bounding box center [222, 85] width 349 height 30
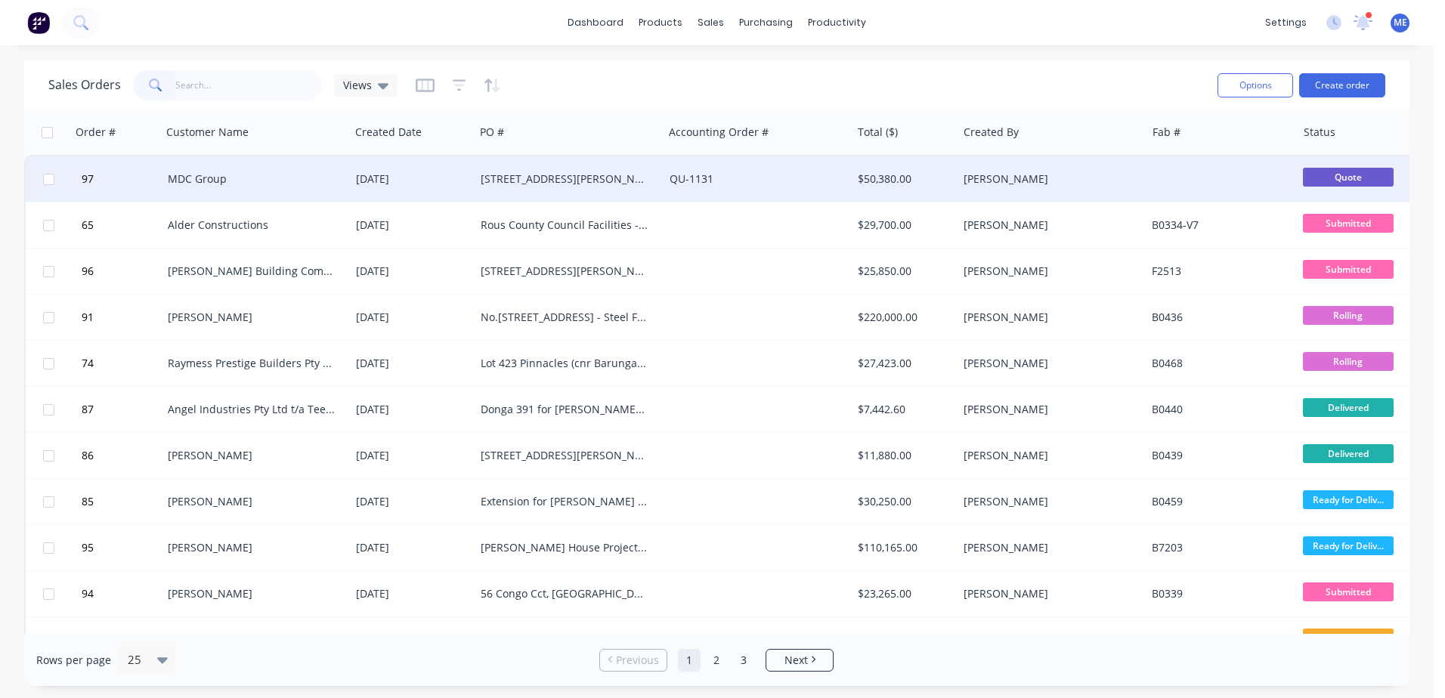
click at [243, 179] on div "MDC Group" at bounding box center [252, 178] width 168 height 15
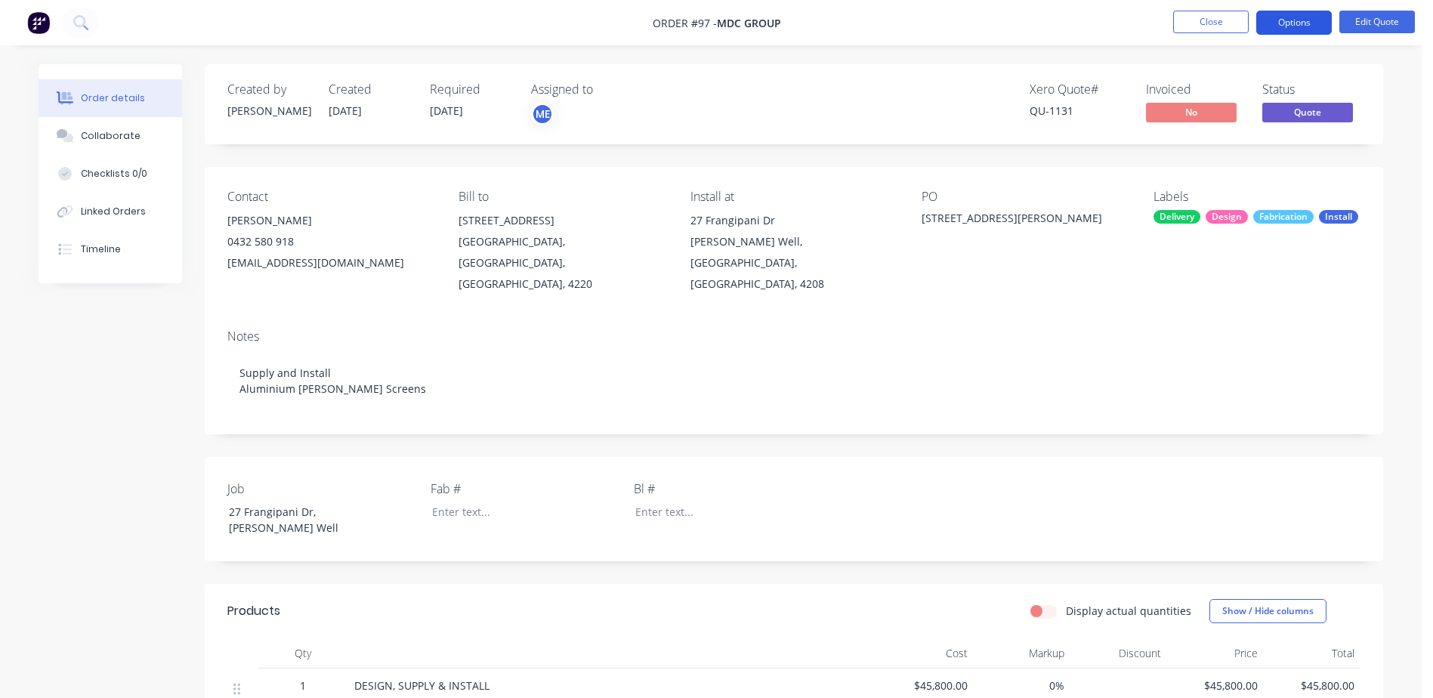
click at [1291, 24] on button "Options" at bounding box center [1294, 23] width 76 height 24
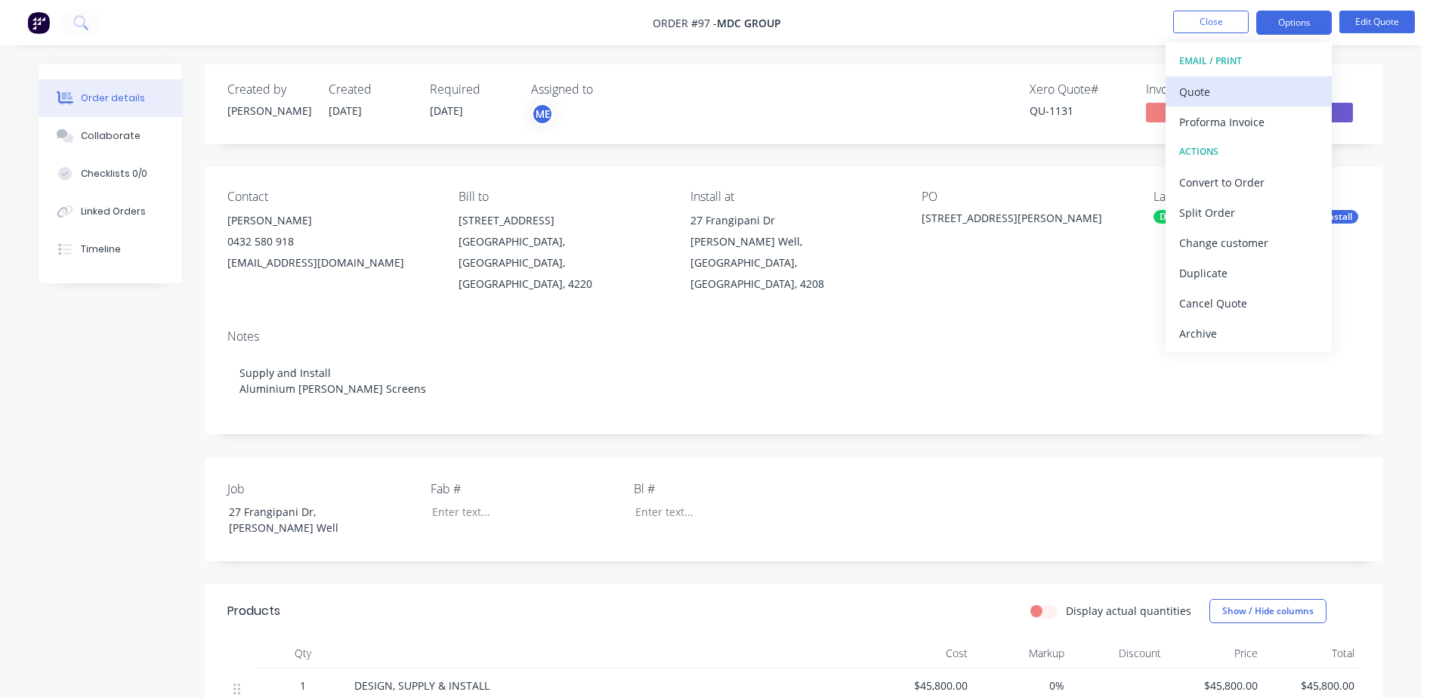
click at [1216, 94] on div "Quote" at bounding box center [1248, 92] width 139 height 22
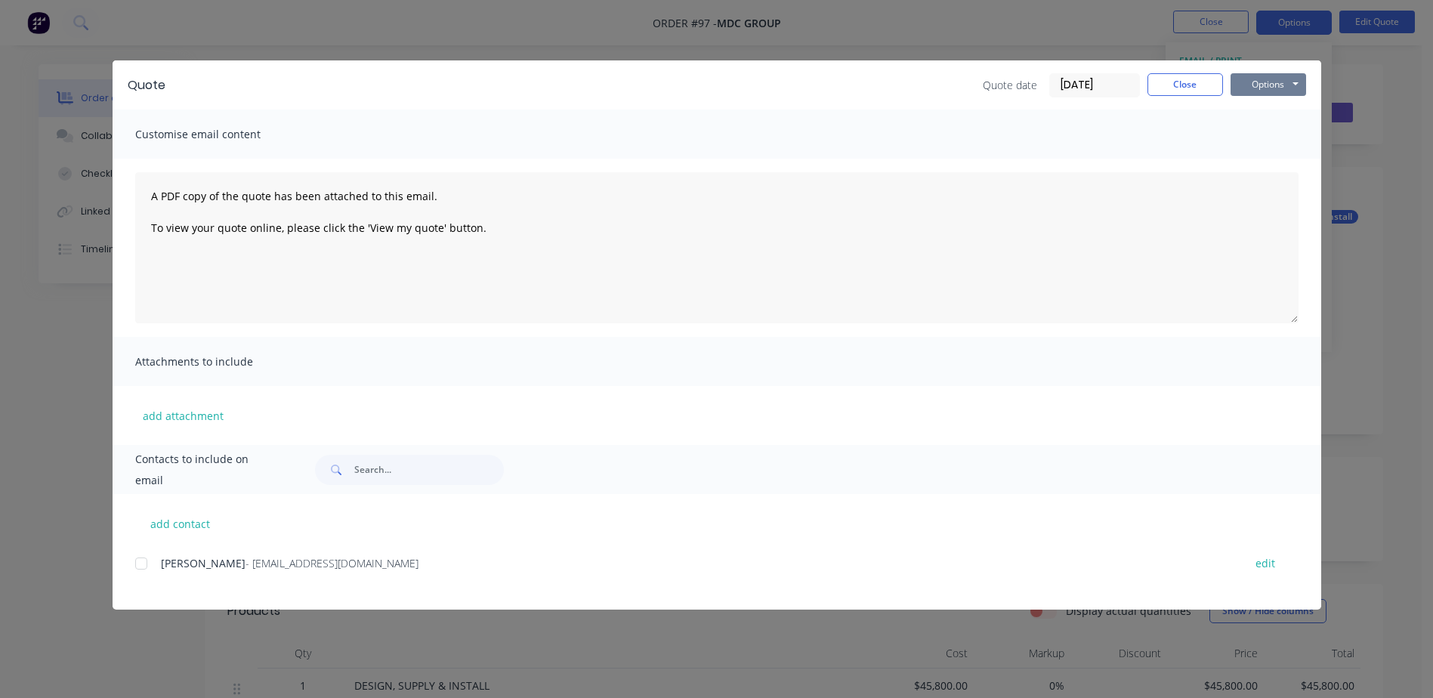
click at [1273, 80] on button "Options" at bounding box center [1269, 84] width 76 height 23
click at [1279, 134] on button "Print" at bounding box center [1279, 136] width 97 height 25
click at [1166, 76] on button "Close" at bounding box center [1186, 84] width 76 height 23
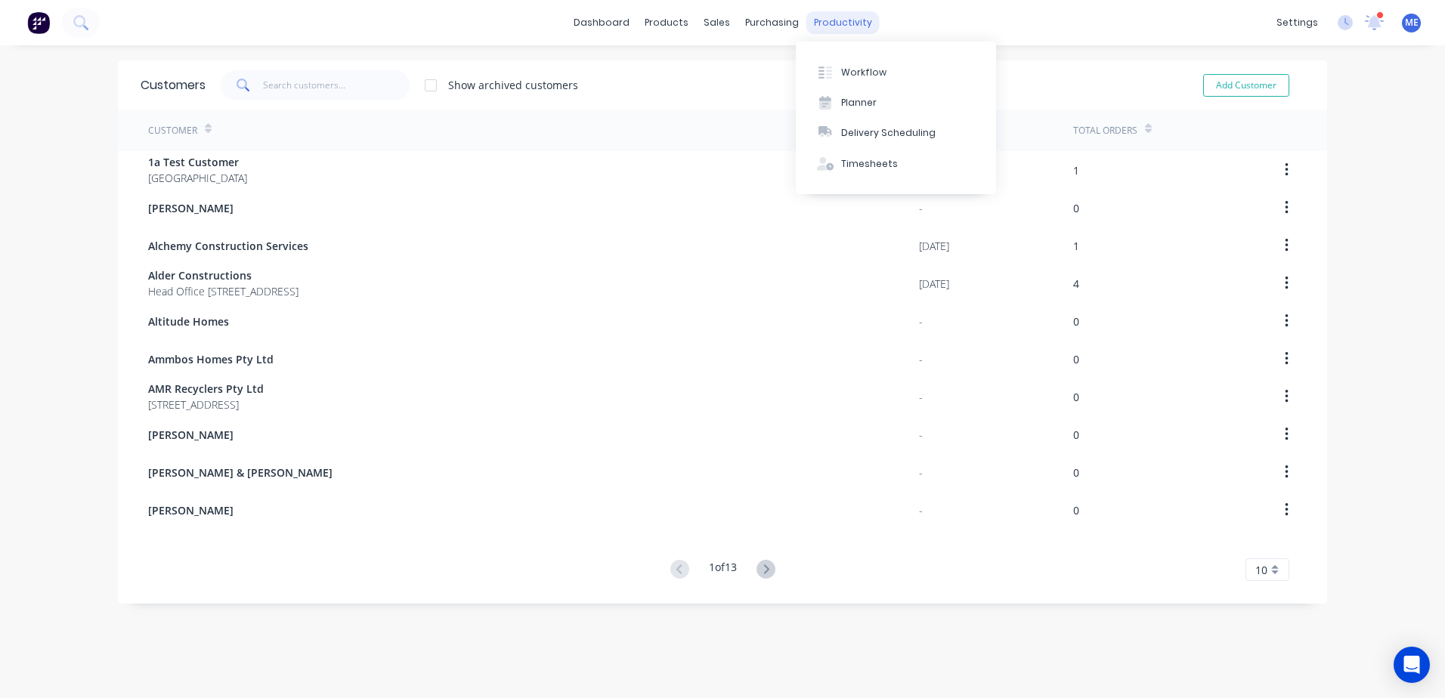
click at [825, 22] on div "productivity" at bounding box center [842, 22] width 73 height 23
click at [873, 72] on div "Workflow" at bounding box center [863, 73] width 45 height 14
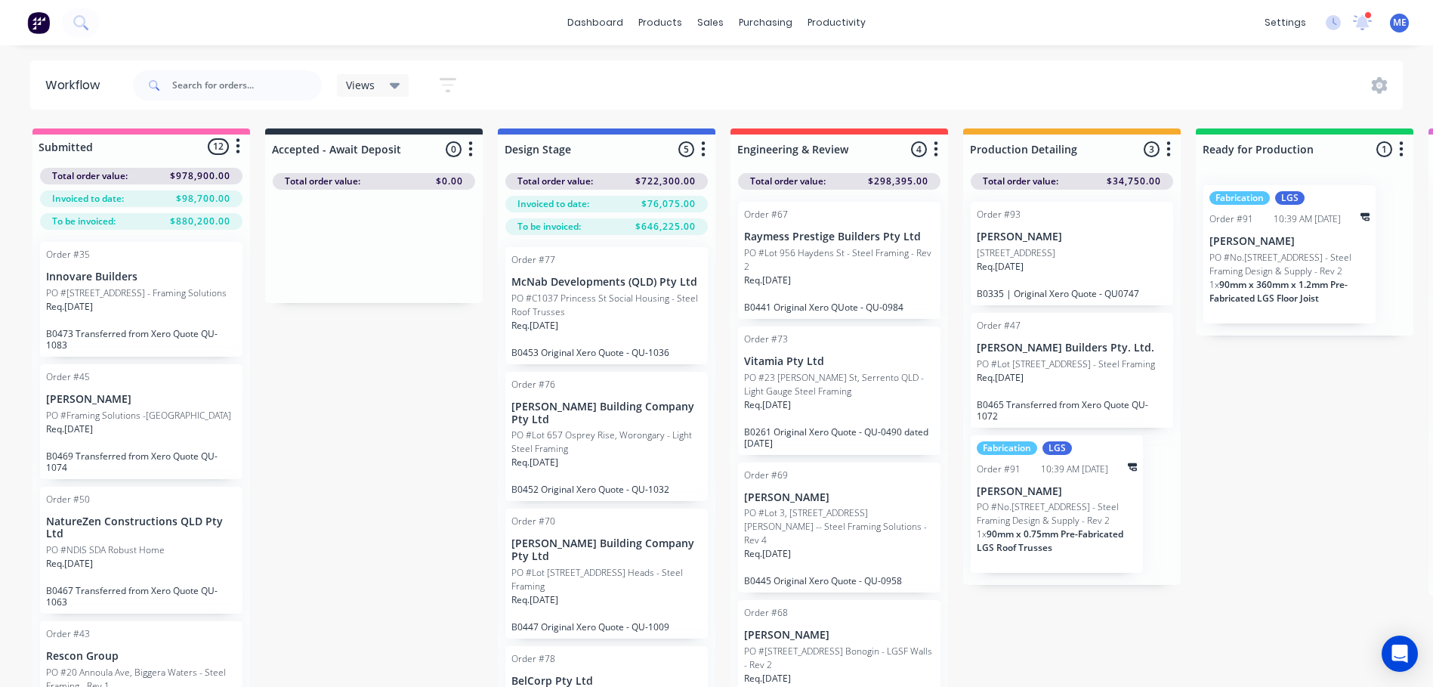
click at [612, 309] on p "PO #C1037 Princess St Social Housing - Steel Roof Trusses" at bounding box center [606, 305] width 190 height 27
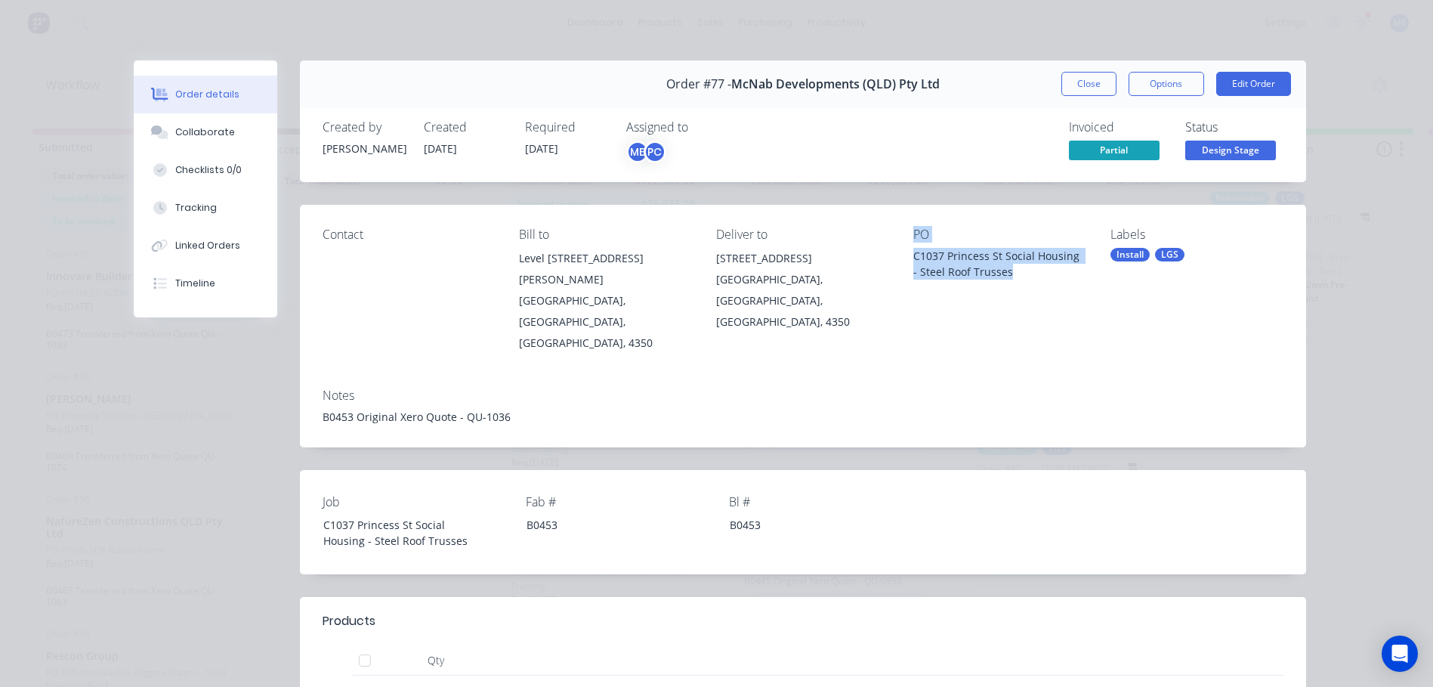
drag, startPoint x: 1000, startPoint y: 272, endPoint x: 899, endPoint y: 236, distance: 106.6
click at [899, 236] on div "Contact Bill to Level 1 12 Neil St Toowoomba, Queensland, Australia, 4350 Deliv…" at bounding box center [803, 290] width 1006 height 171
click at [893, 388] on div "Notes" at bounding box center [803, 395] width 961 height 14
click at [1064, 292] on div "PO C1037 Princess St Social Housing - Steel Roof Trusses" at bounding box center [999, 290] width 173 height 126
click at [1360, 307] on div "Order details Collaborate Checklists 0/0 Tracking Linked Orders Timeline Order …" at bounding box center [716, 343] width 1433 height 687
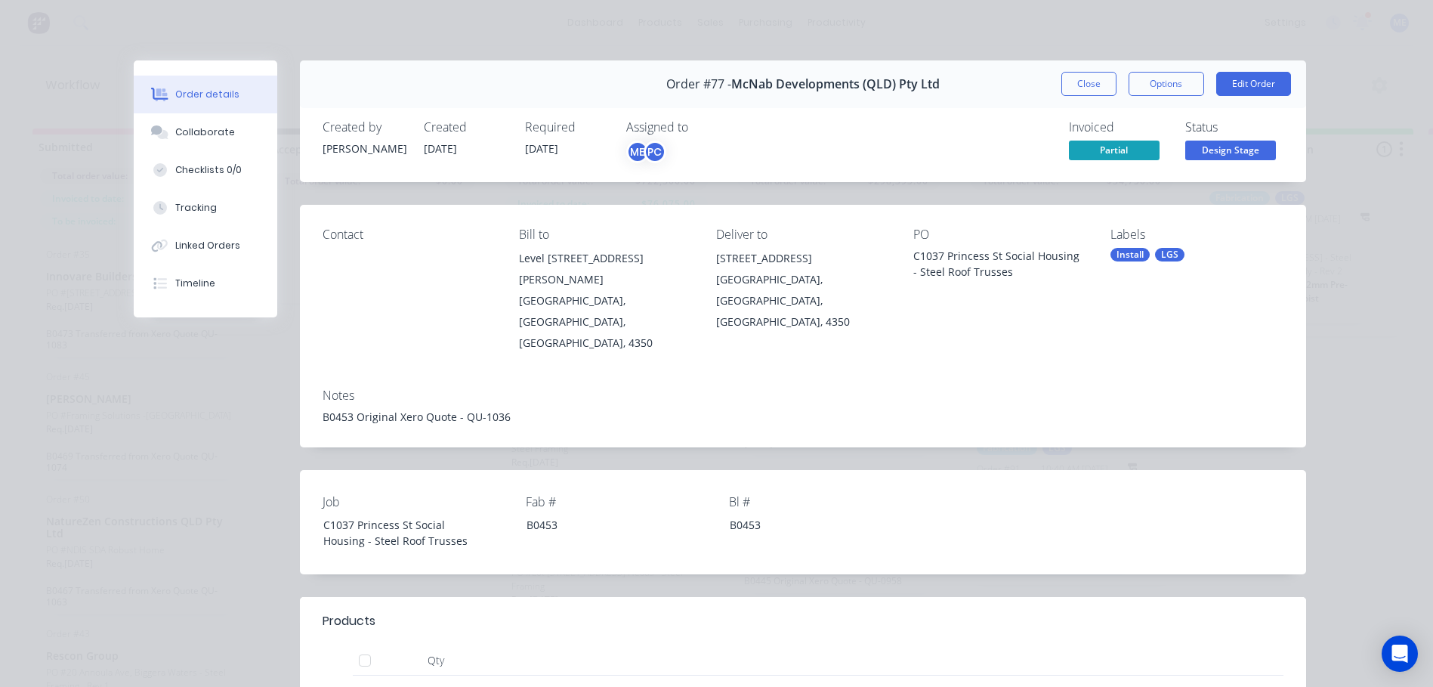
click at [1338, 321] on div "Order details Collaborate Checklists 0/0 Tracking Linked Orders Timeline Order …" at bounding box center [716, 343] width 1433 height 687
click at [1338, 335] on div "Order details Collaborate Checklists 0/0 Tracking Linked Orders Timeline Order …" at bounding box center [716, 343] width 1433 height 687
click at [1343, 337] on div "Order details Collaborate Checklists 0/0 Tracking Linked Orders Timeline Order …" at bounding box center [716, 343] width 1433 height 687
click at [1338, 347] on div "Order details Collaborate Checklists 0/0 Tracking Linked Orders Timeline Order …" at bounding box center [716, 343] width 1433 height 687
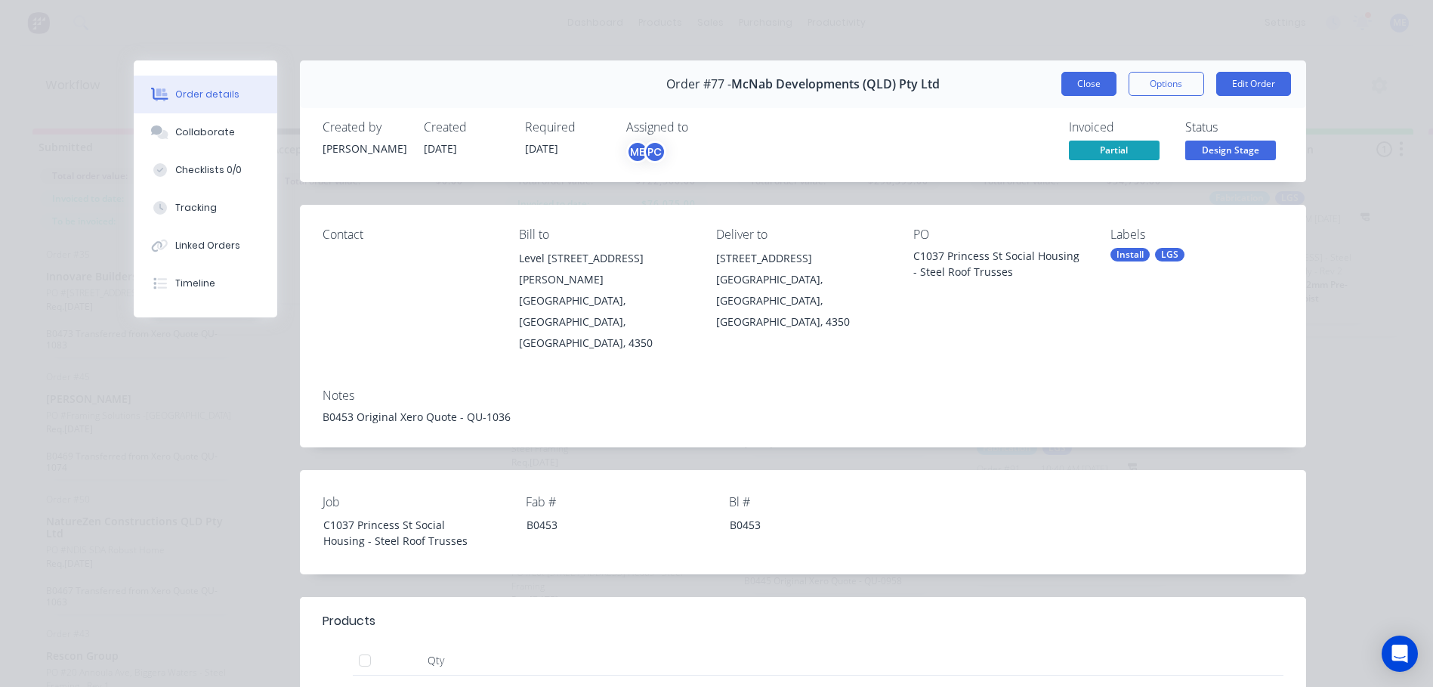
click at [1084, 79] on button "Close" at bounding box center [1088, 84] width 55 height 24
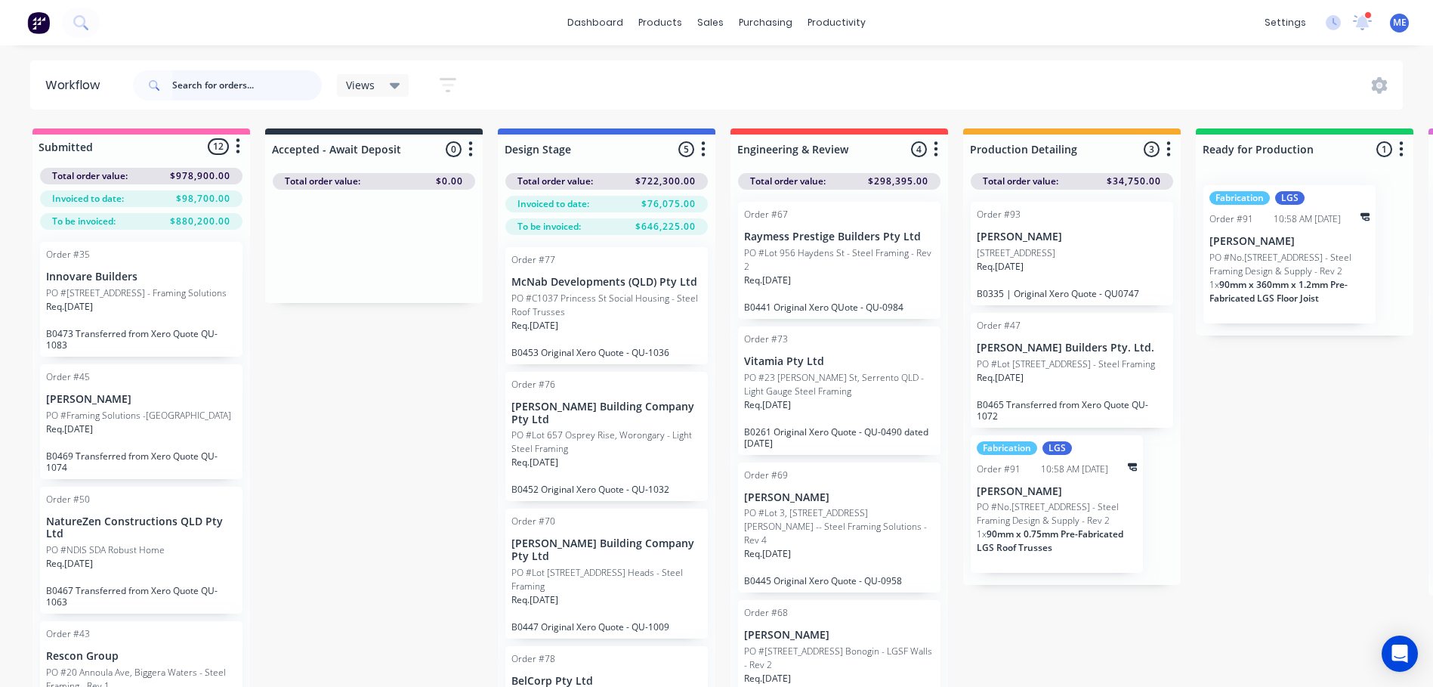
click at [247, 84] on input "text" at bounding box center [247, 85] width 150 height 30
type input "mdc"
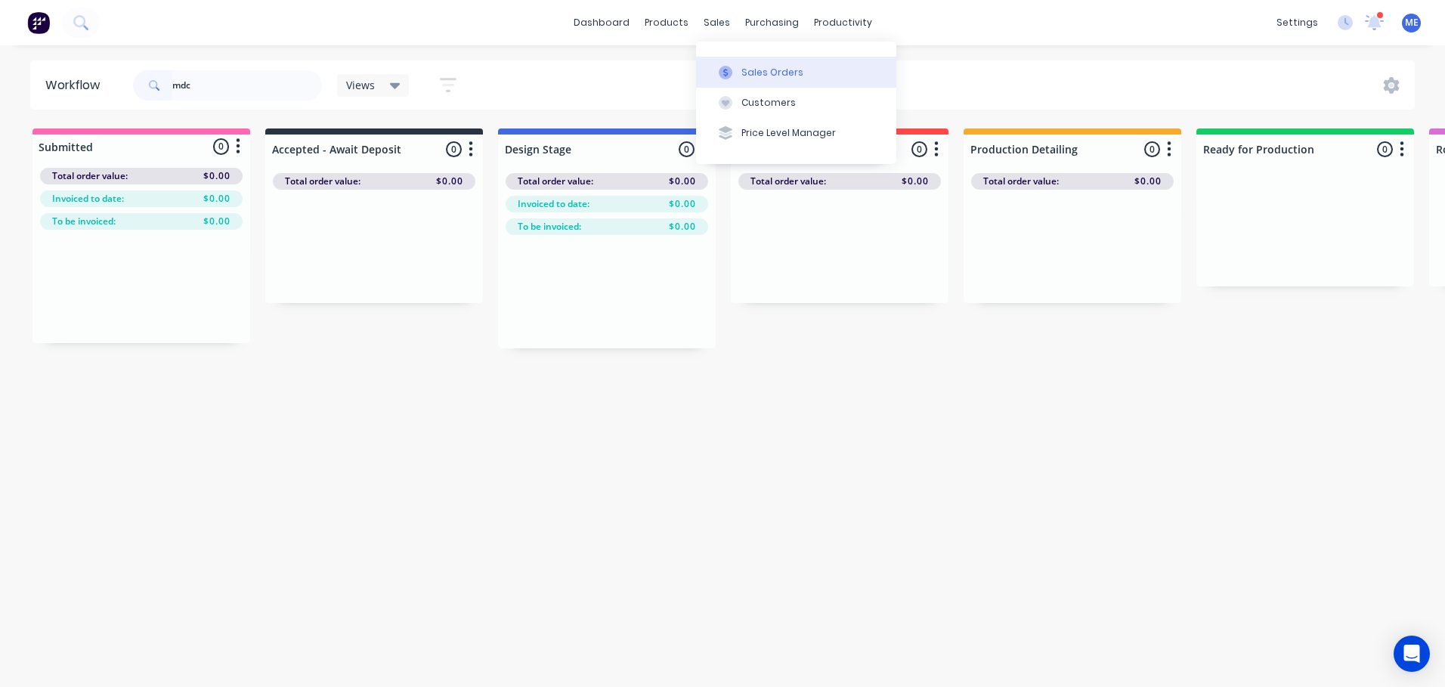
click at [741, 73] on div "Sales Orders" at bounding box center [772, 73] width 62 height 14
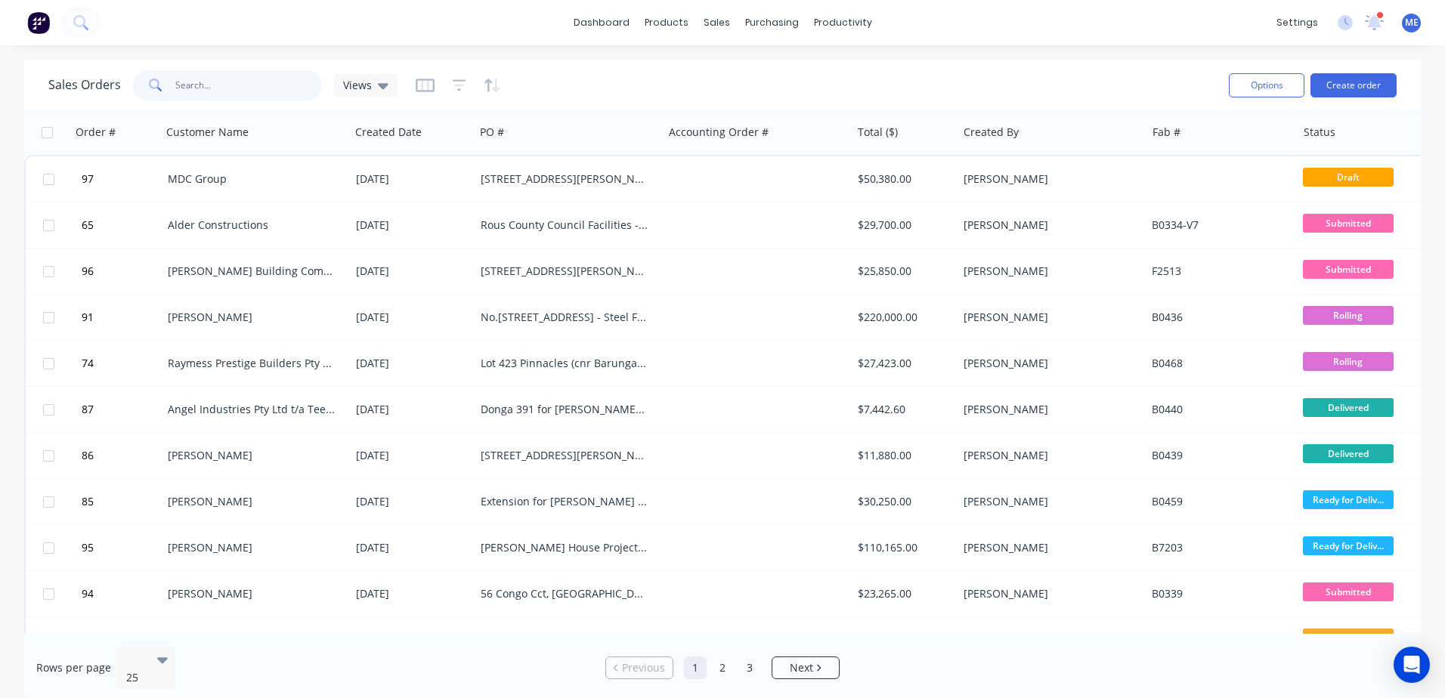
click at [255, 81] on input "text" at bounding box center [248, 85] width 147 height 30
type input "mdc"
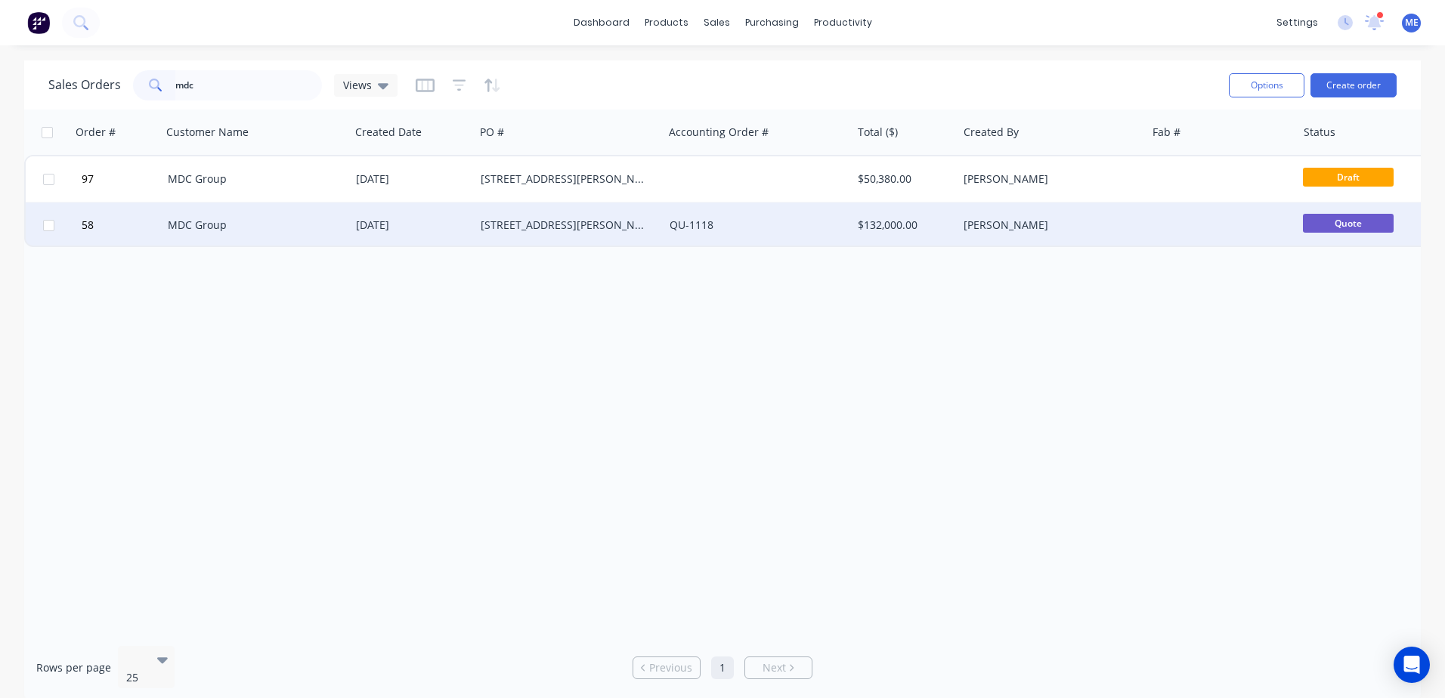
click at [569, 230] on div "[STREET_ADDRESS][PERSON_NAME] Paradise - Aluminium Screens & Balustrades - Rev 2" at bounding box center [565, 225] width 168 height 15
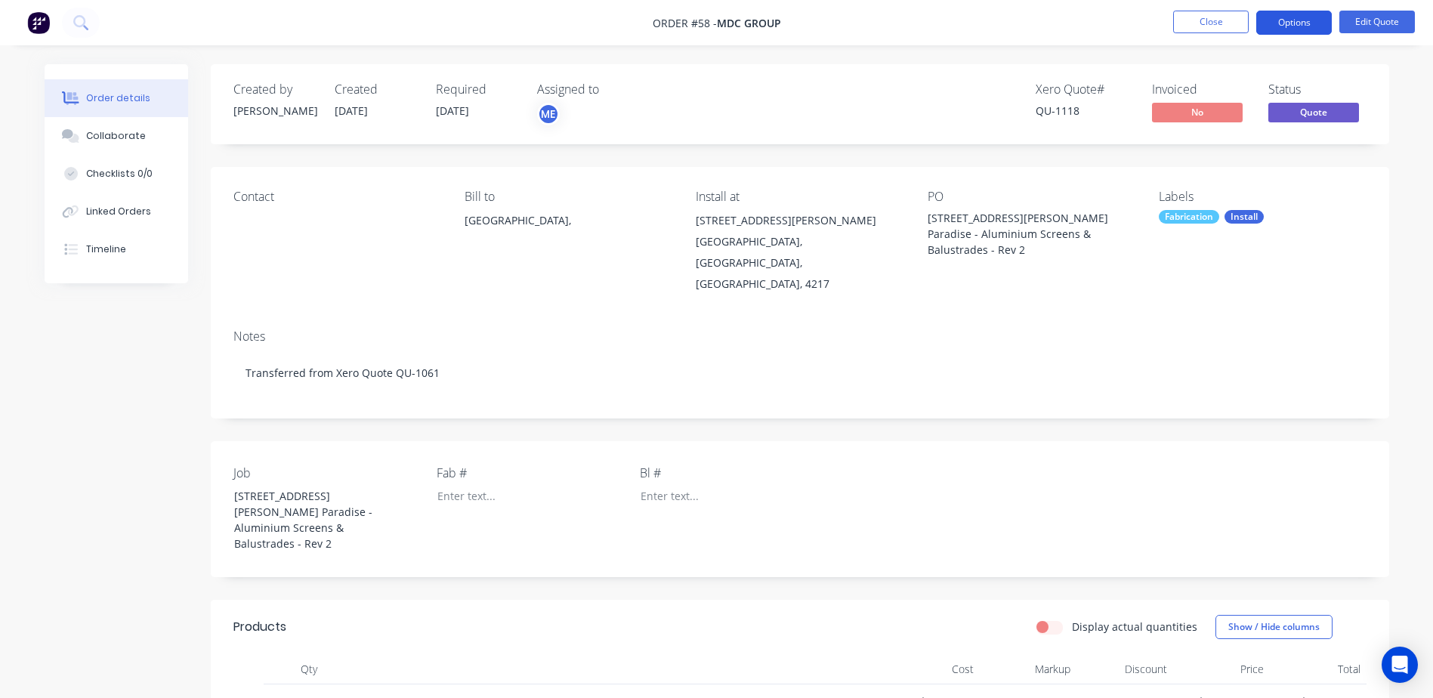
click at [1299, 22] on button "Options" at bounding box center [1294, 23] width 76 height 24
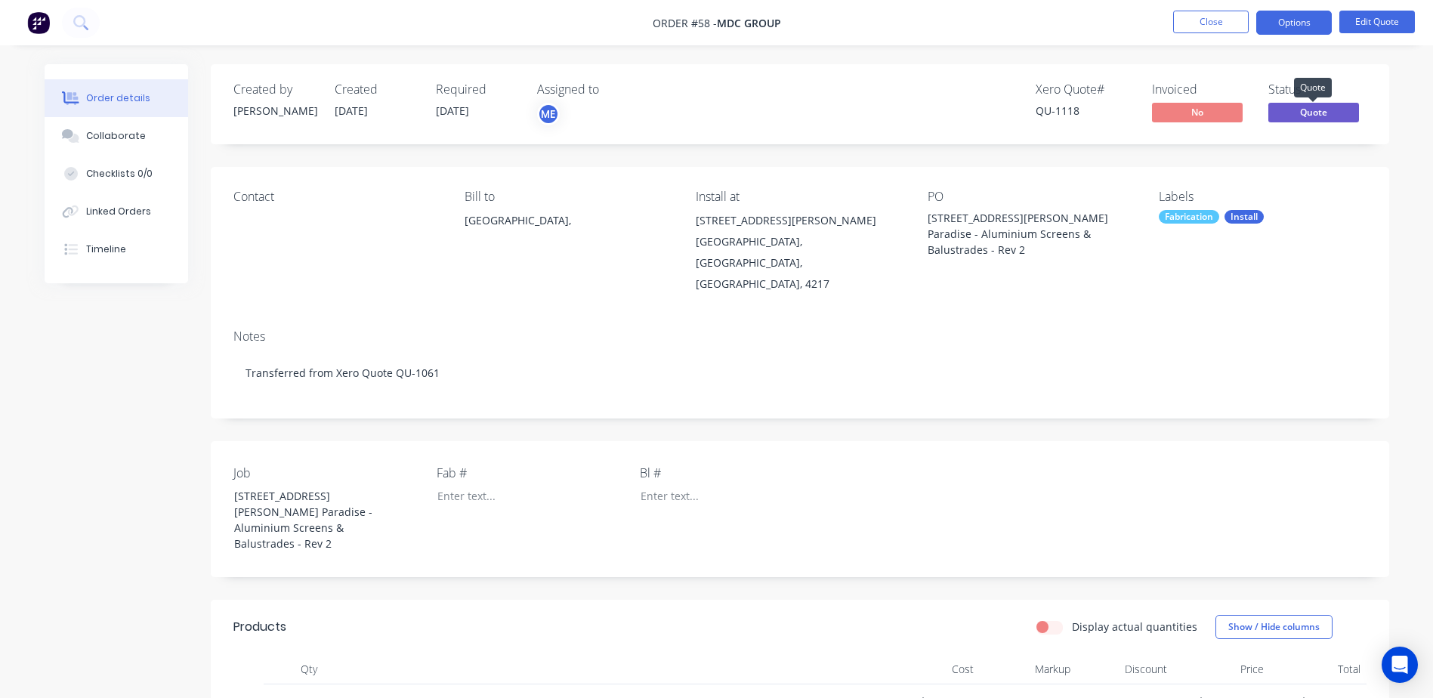
click at [1321, 110] on span "Quote" at bounding box center [1313, 112] width 91 height 19
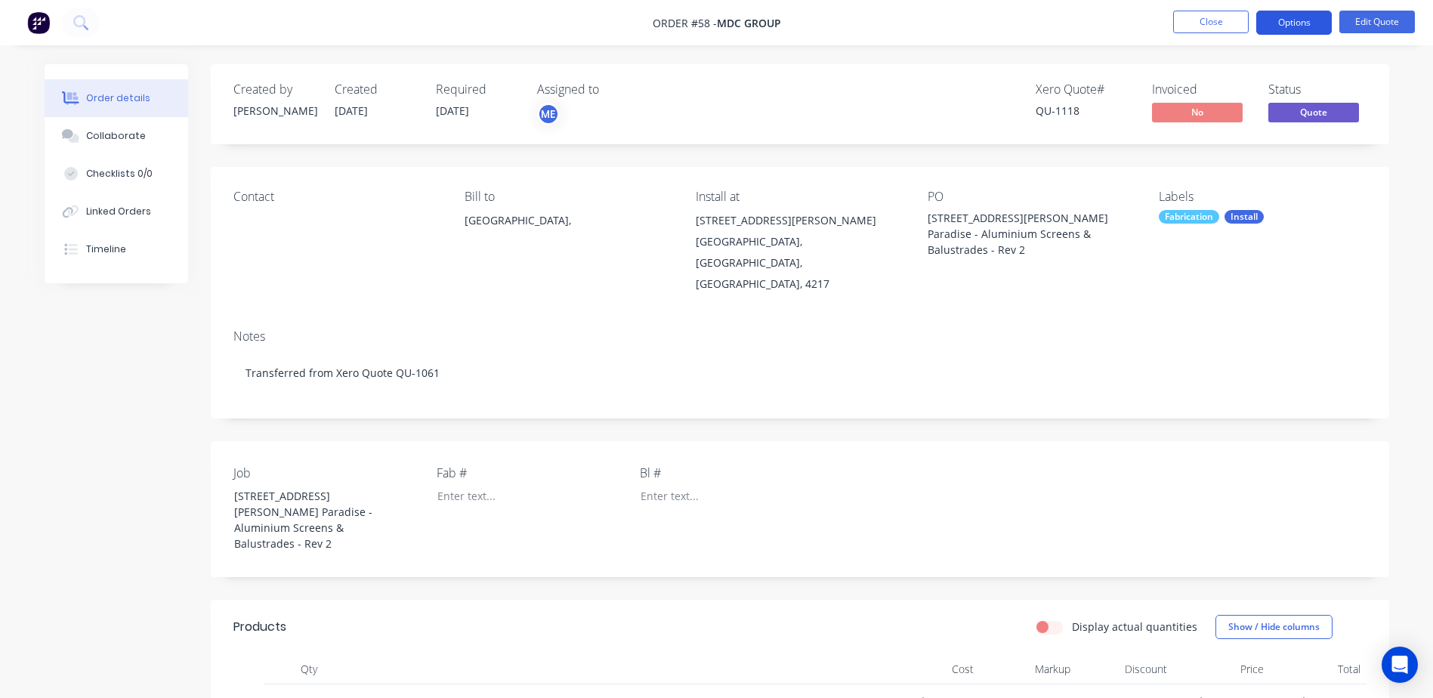
click at [1312, 30] on button "Options" at bounding box center [1294, 23] width 76 height 24
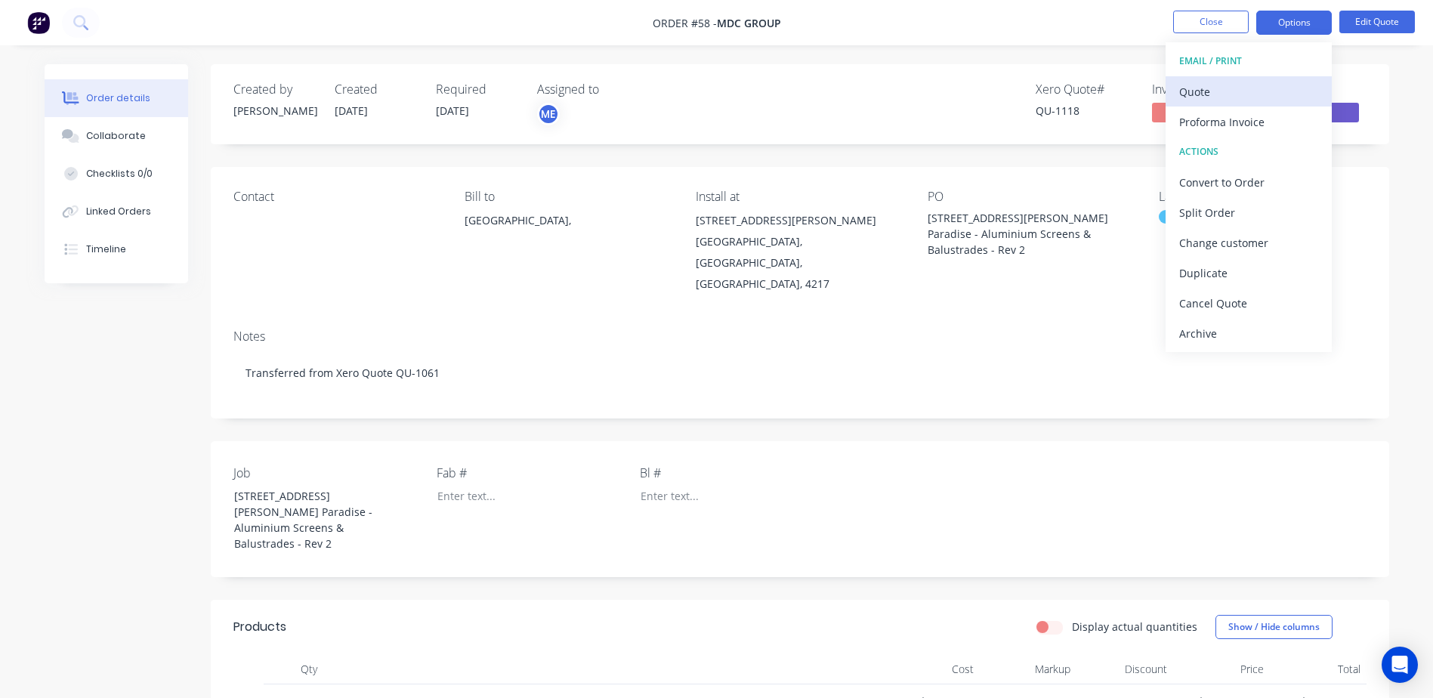
click at [1224, 97] on div "Quote" at bounding box center [1248, 92] width 139 height 22
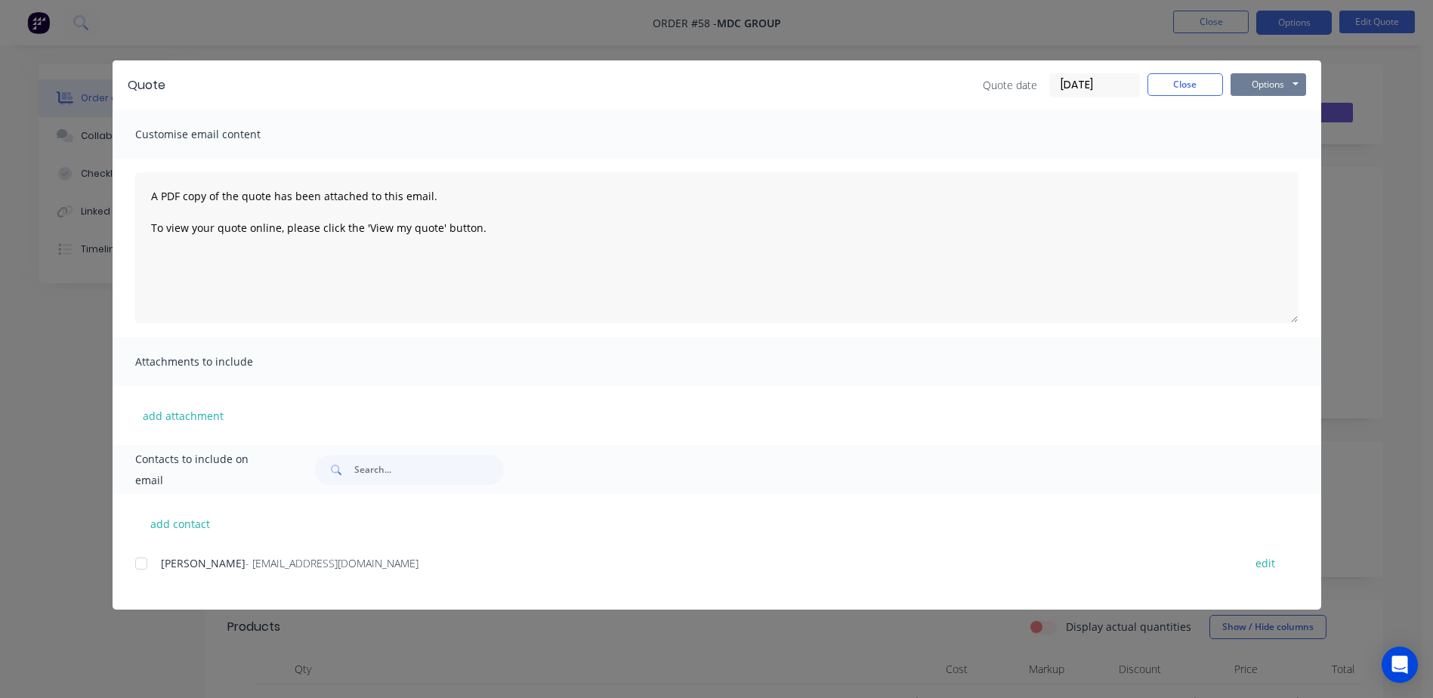
click at [1270, 84] on button "Options" at bounding box center [1269, 84] width 76 height 23
click at [1276, 110] on button "Preview" at bounding box center [1279, 111] width 97 height 25
click at [1170, 82] on button "Close" at bounding box center [1186, 84] width 76 height 23
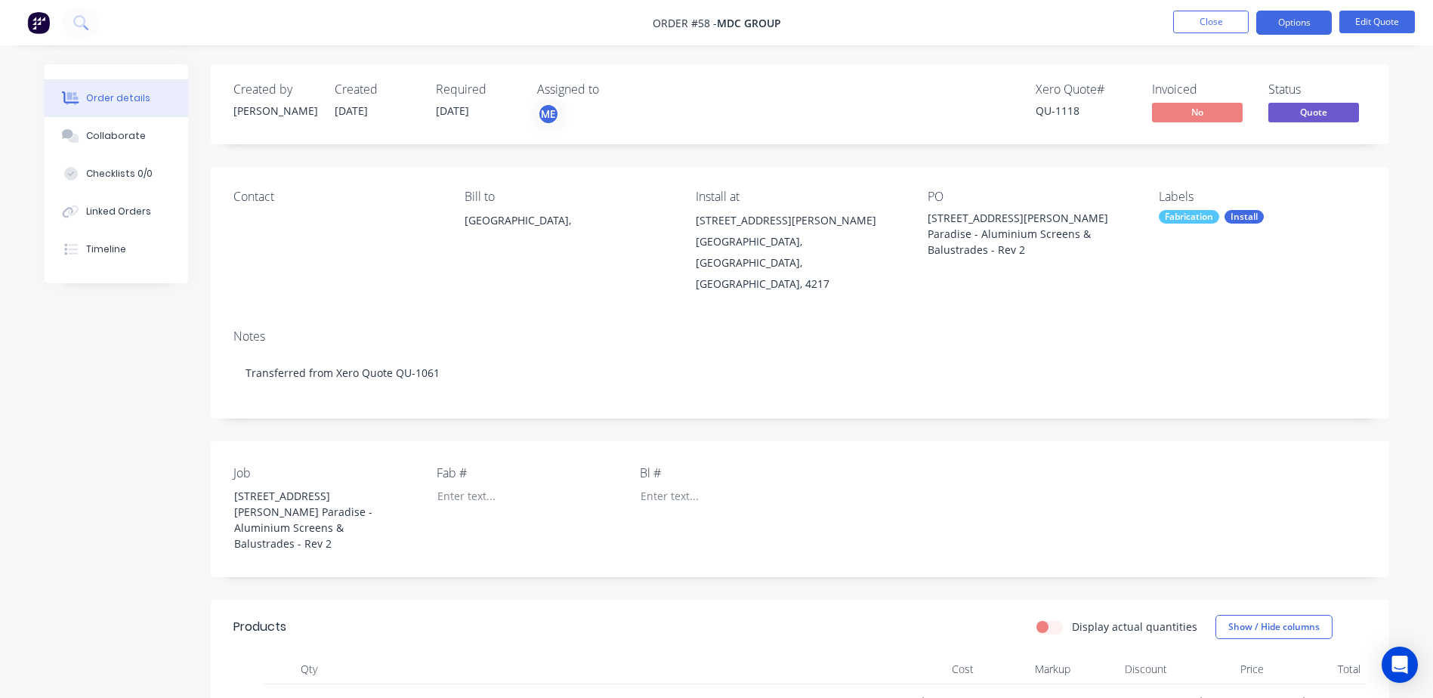
click at [27, 23] on img at bounding box center [38, 22] width 23 height 23
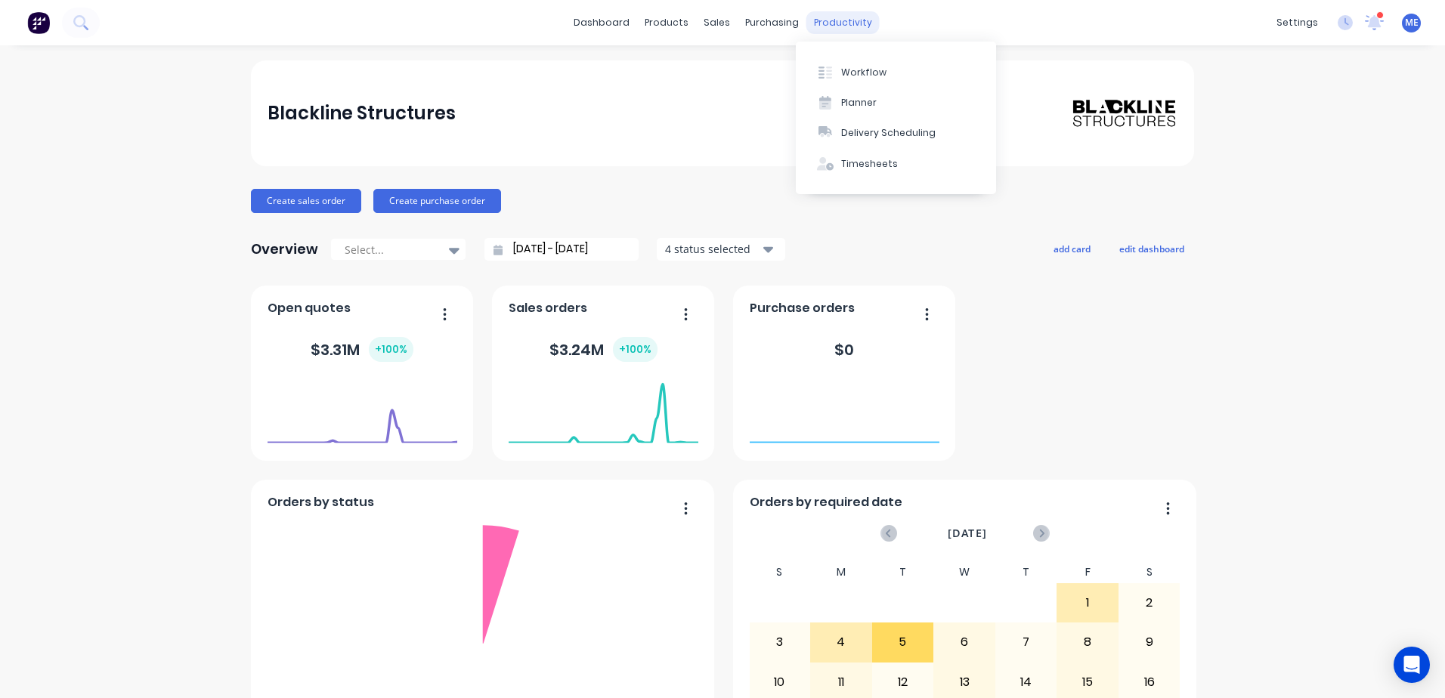
click at [830, 18] on div "productivity" at bounding box center [842, 22] width 73 height 23
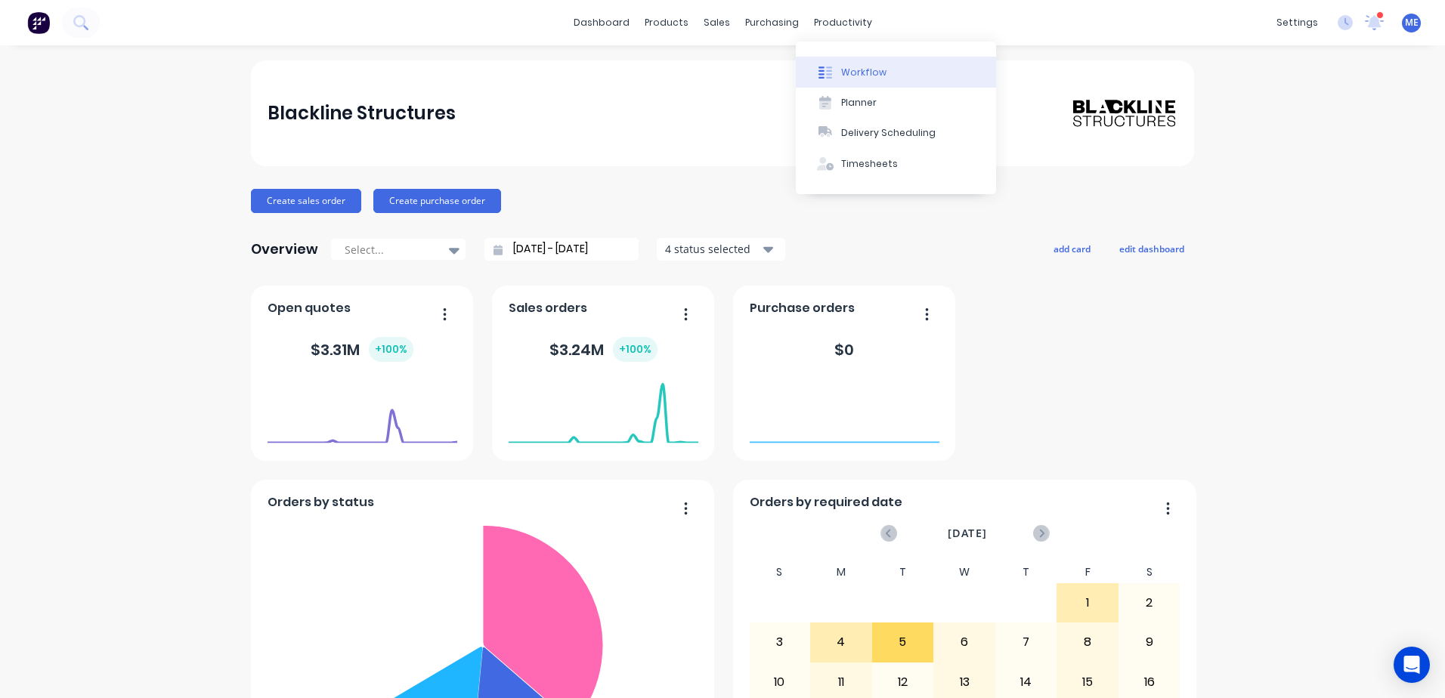
click at [849, 72] on div "Workflow" at bounding box center [863, 73] width 45 height 14
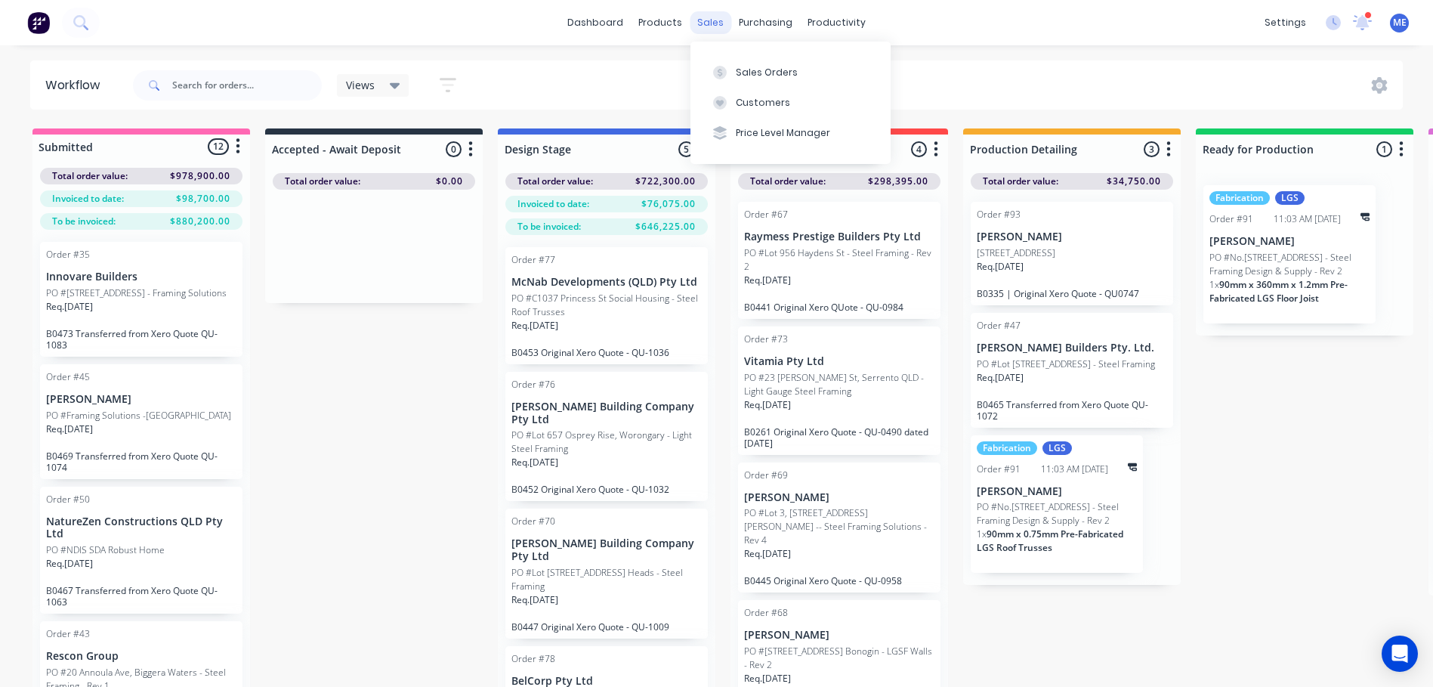
click at [712, 23] on div "sales" at bounding box center [711, 22] width 42 height 23
click at [765, 76] on div "Sales Orders" at bounding box center [767, 73] width 62 height 14
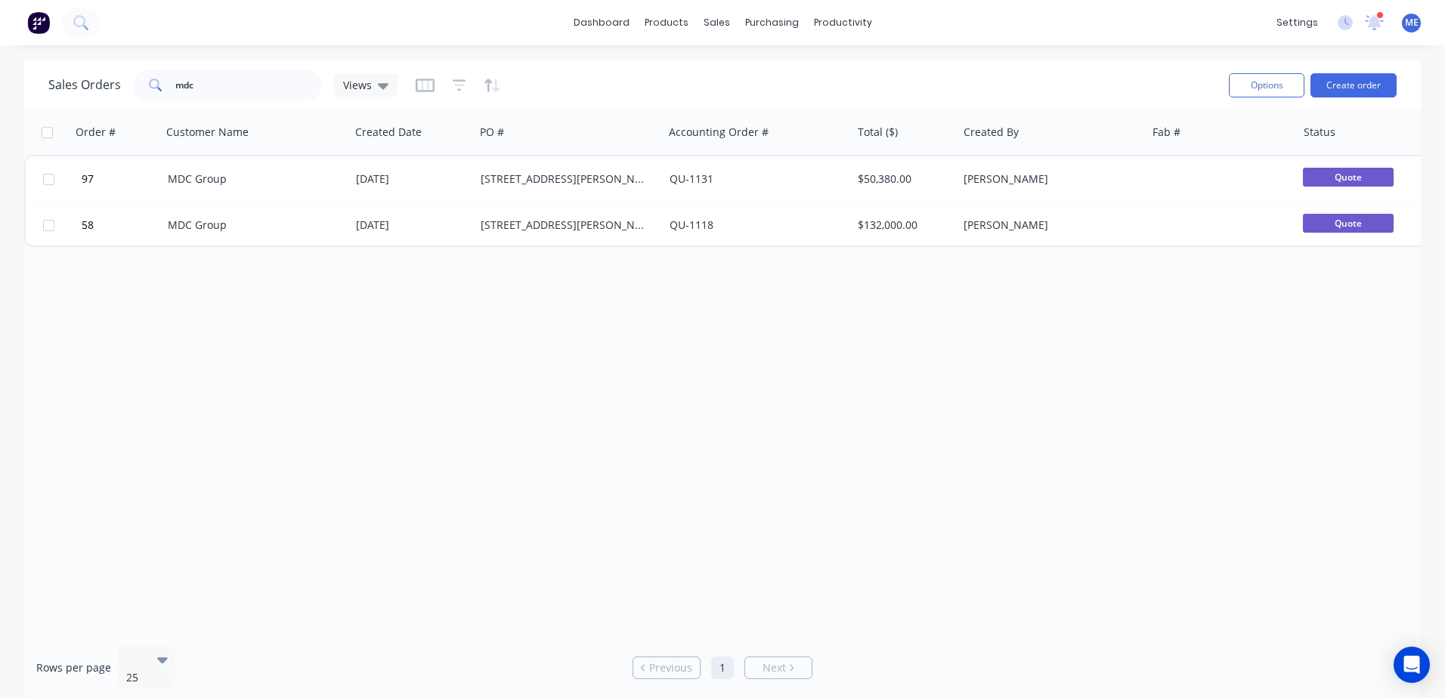
click at [164, 91] on div "Sales Orders mdc Views" at bounding box center [632, 84] width 1168 height 37
click at [131, 83] on div "Sales Orders mdc Views" at bounding box center [222, 85] width 349 height 30
click at [418, 468] on div "Order # Customer Name Created Date PO # Accounting Order # Total ($) Created By…" at bounding box center [722, 372] width 1396 height 524
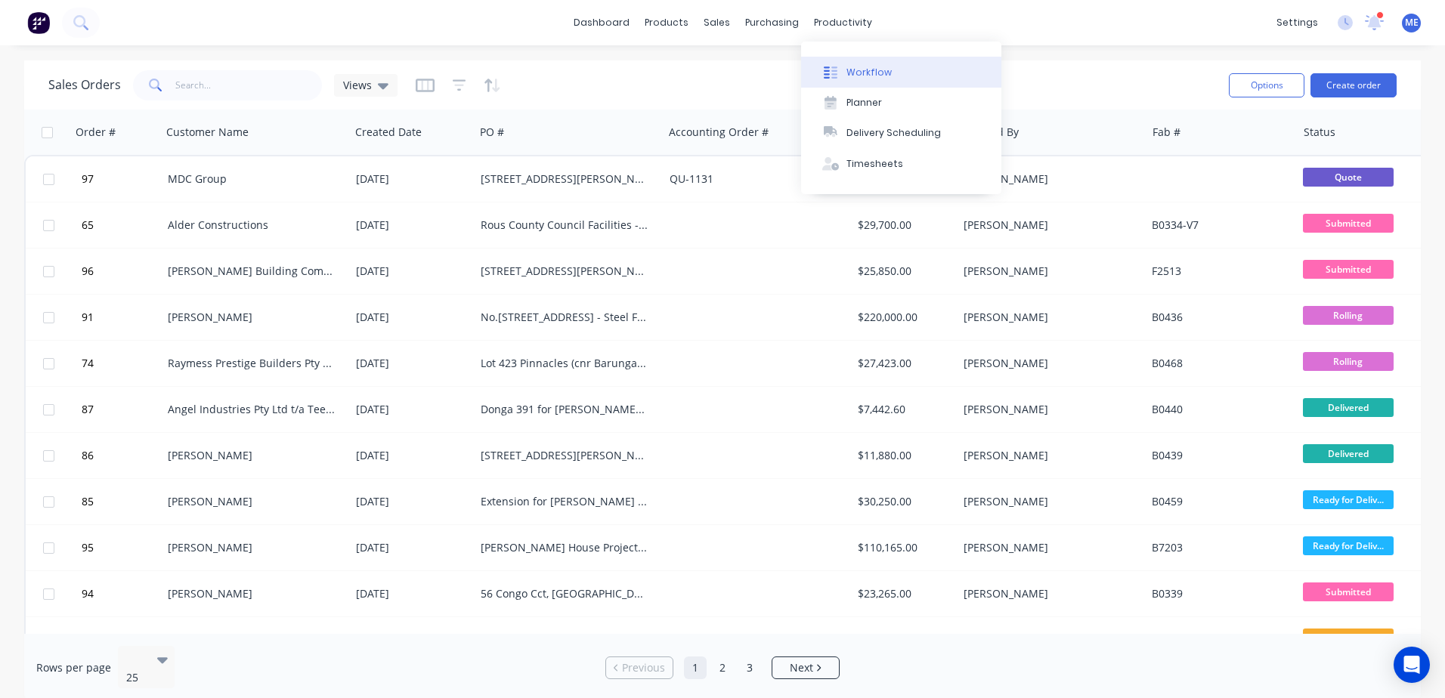
click at [864, 71] on div "Workflow" at bounding box center [868, 73] width 45 height 14
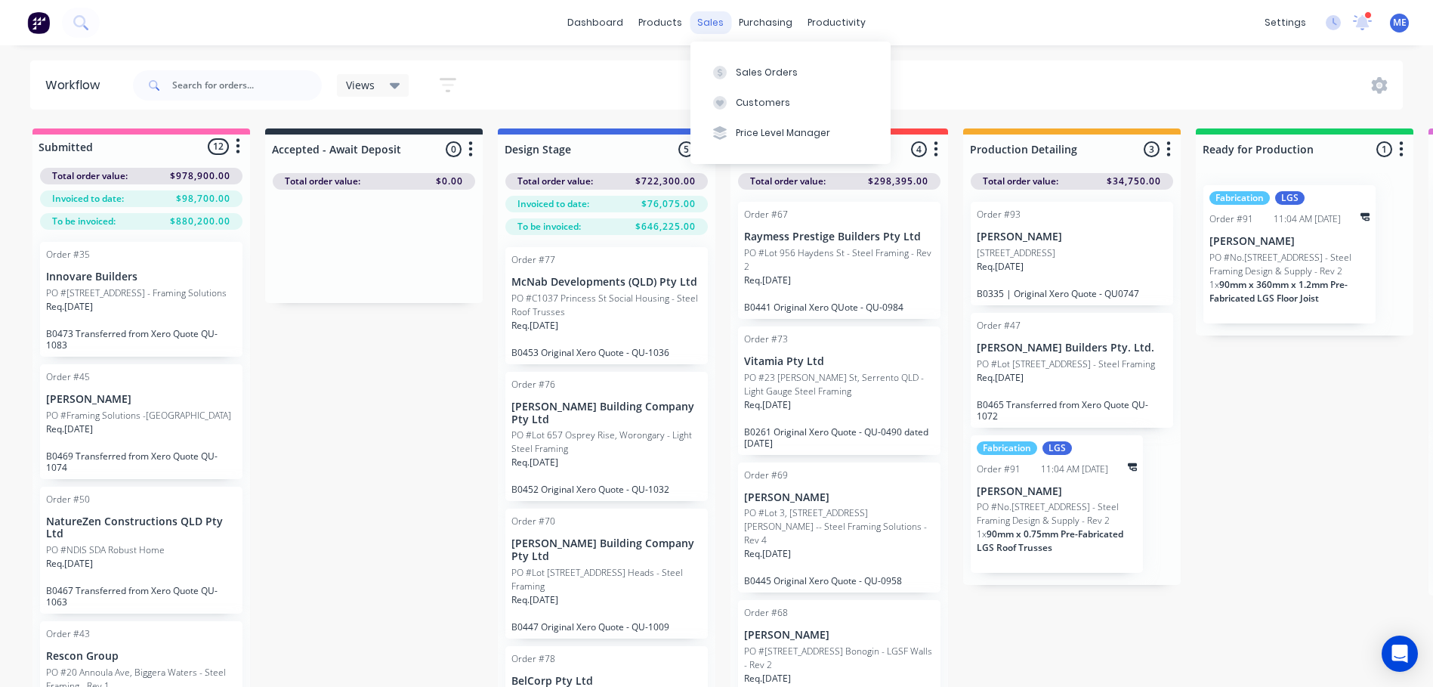
click at [712, 29] on div "sales" at bounding box center [711, 22] width 42 height 23
click at [733, 74] on button "Sales Orders" at bounding box center [791, 72] width 200 height 30
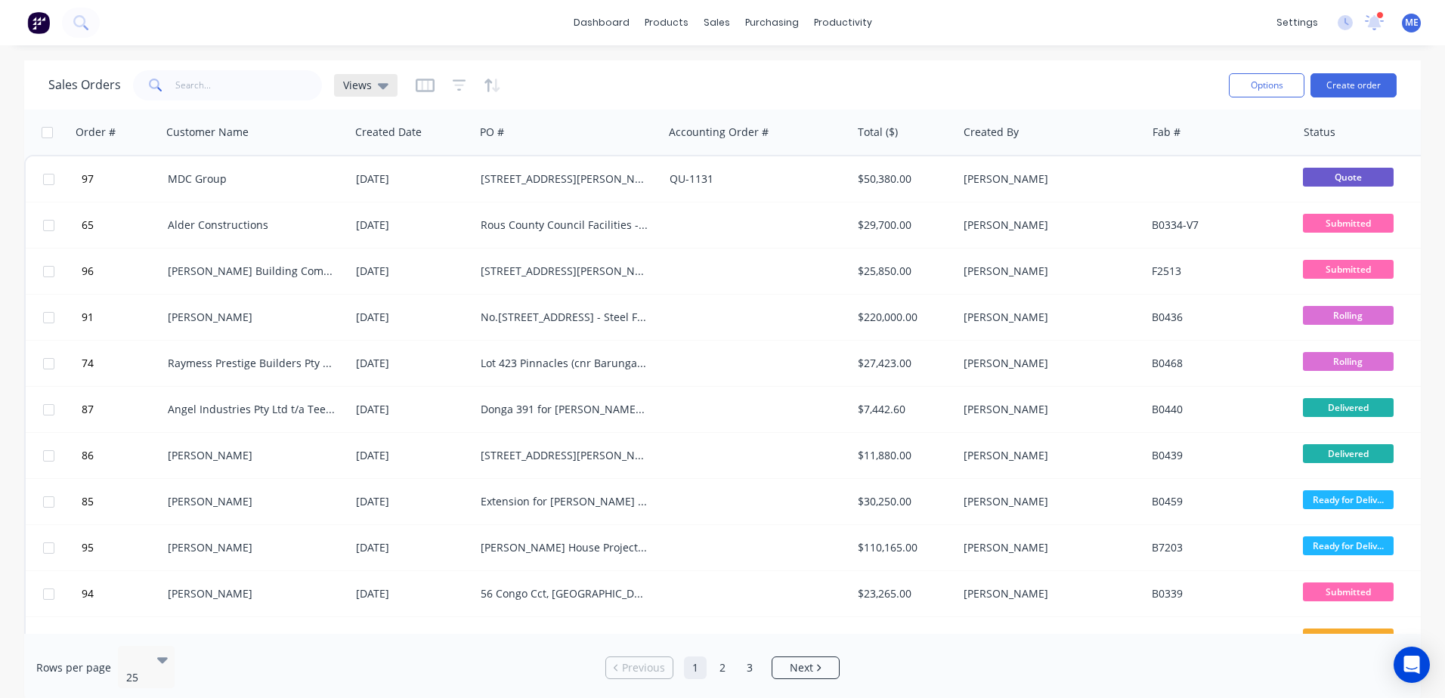
click at [382, 91] on icon at bounding box center [383, 85] width 11 height 17
click at [421, 85] on icon "button" at bounding box center [425, 85] width 8 height 10
click at [556, 89] on div "Sales Orders Views" at bounding box center [632, 84] width 1168 height 37
click at [1352, 20] on icon at bounding box center [1344, 22] width 15 height 15
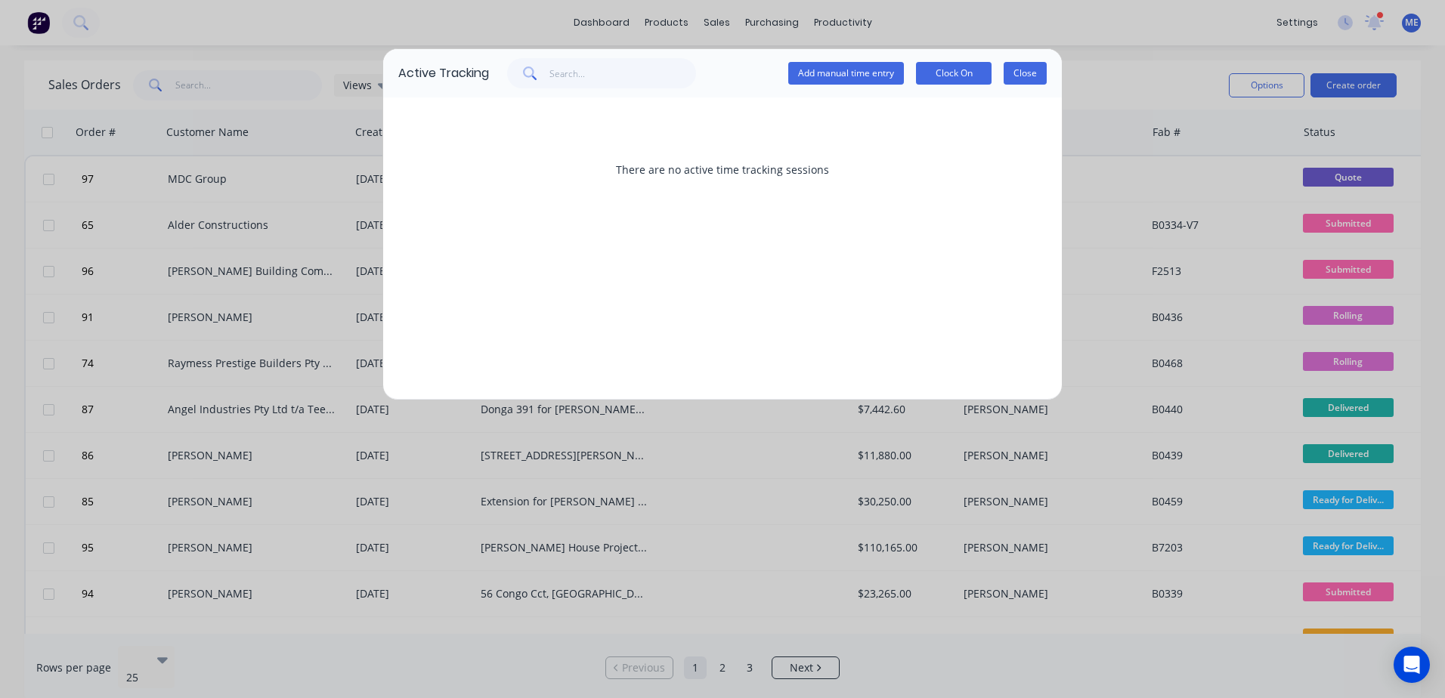
click at [1034, 69] on button "Close" at bounding box center [1024, 73] width 43 height 23
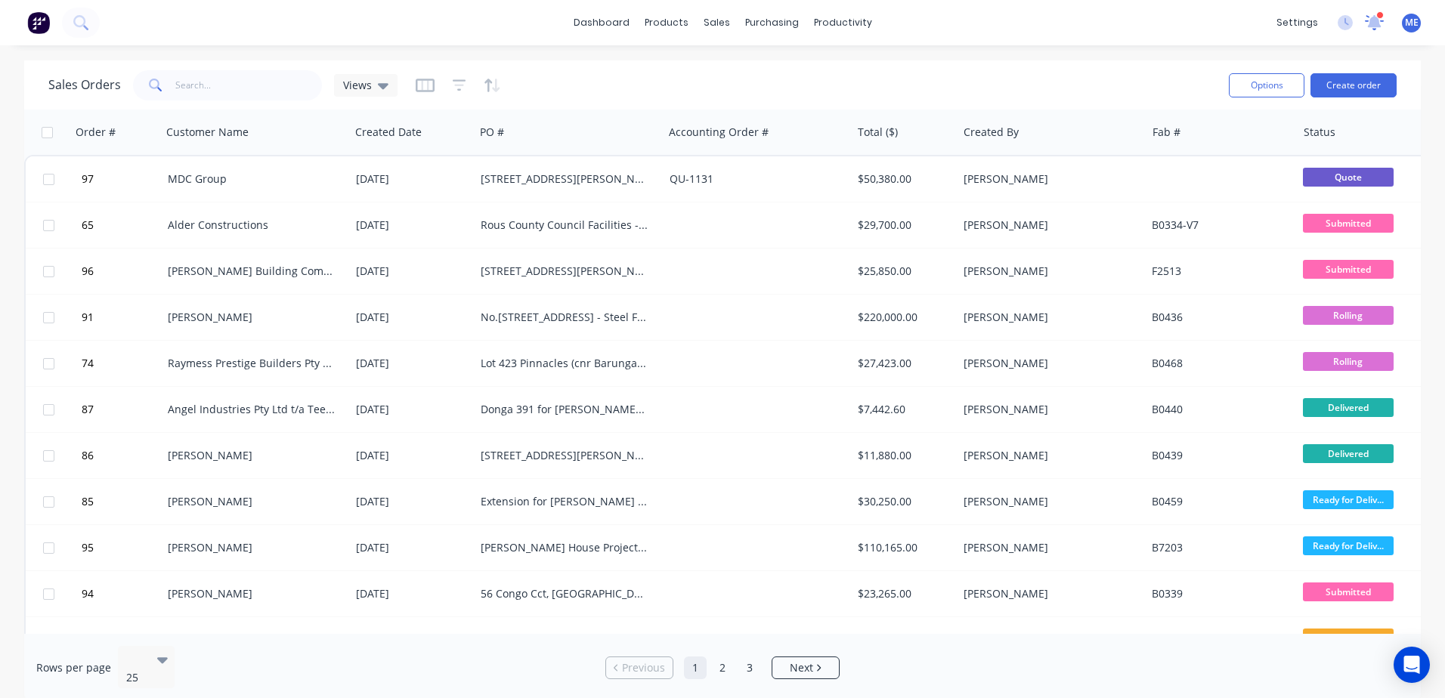
click at [1370, 14] on div at bounding box center [1373, 22] width 19 height 23
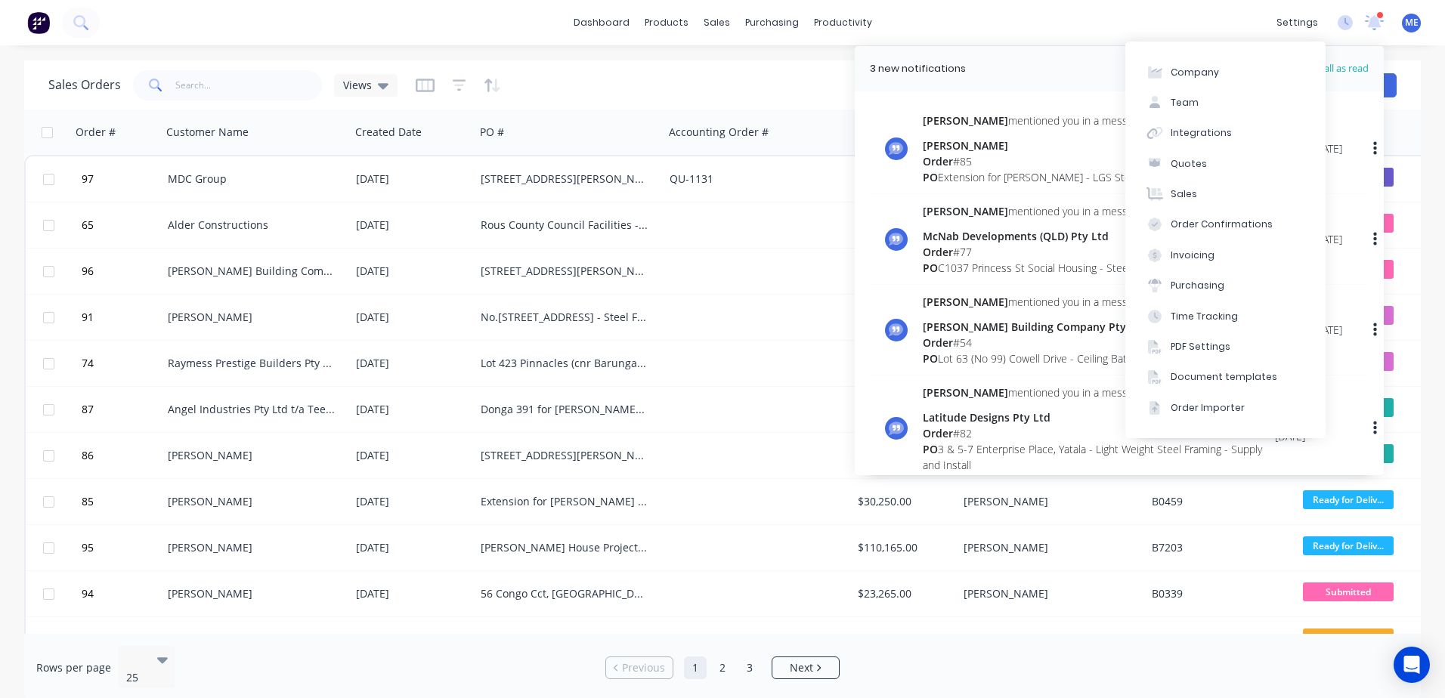
click at [1176, 23] on div "dashboard products sales purchasing productivity dashboard products Product Cat…" at bounding box center [722, 22] width 1445 height 45
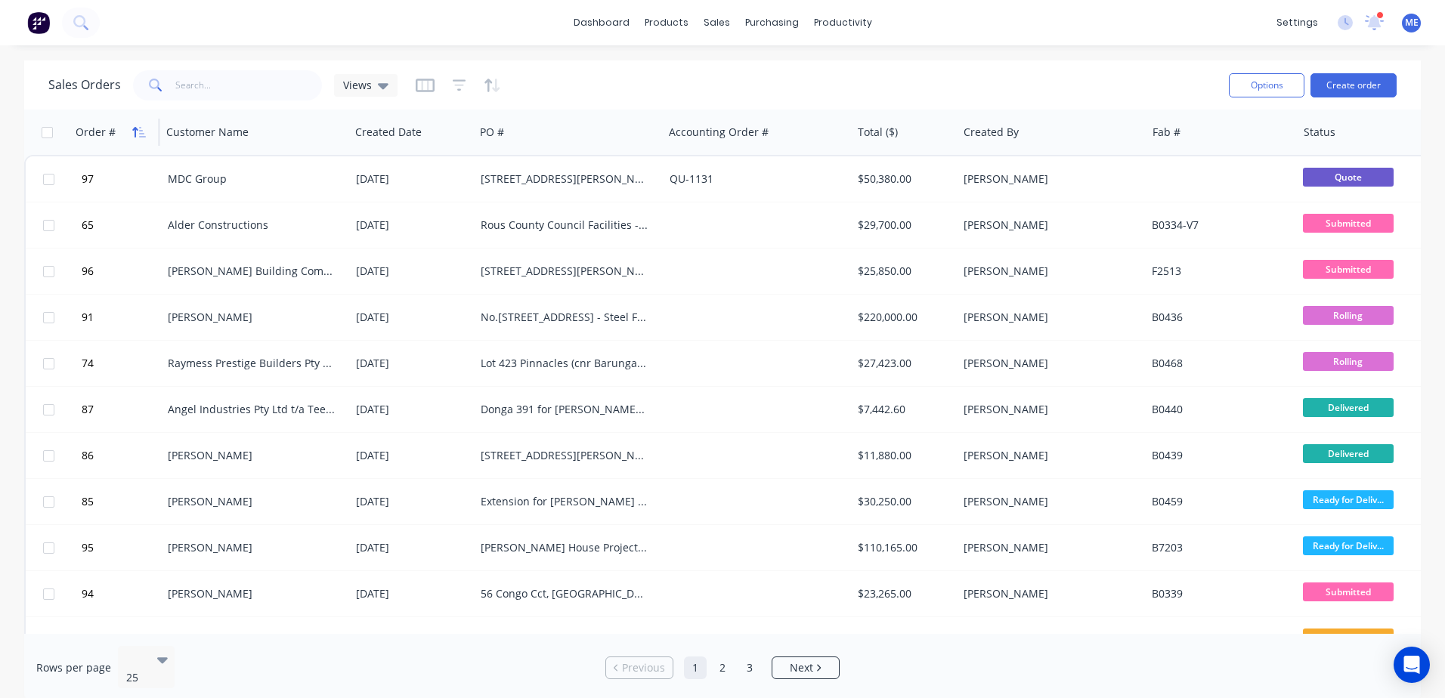
click at [134, 134] on icon "button" at bounding box center [134, 132] width 5 height 11
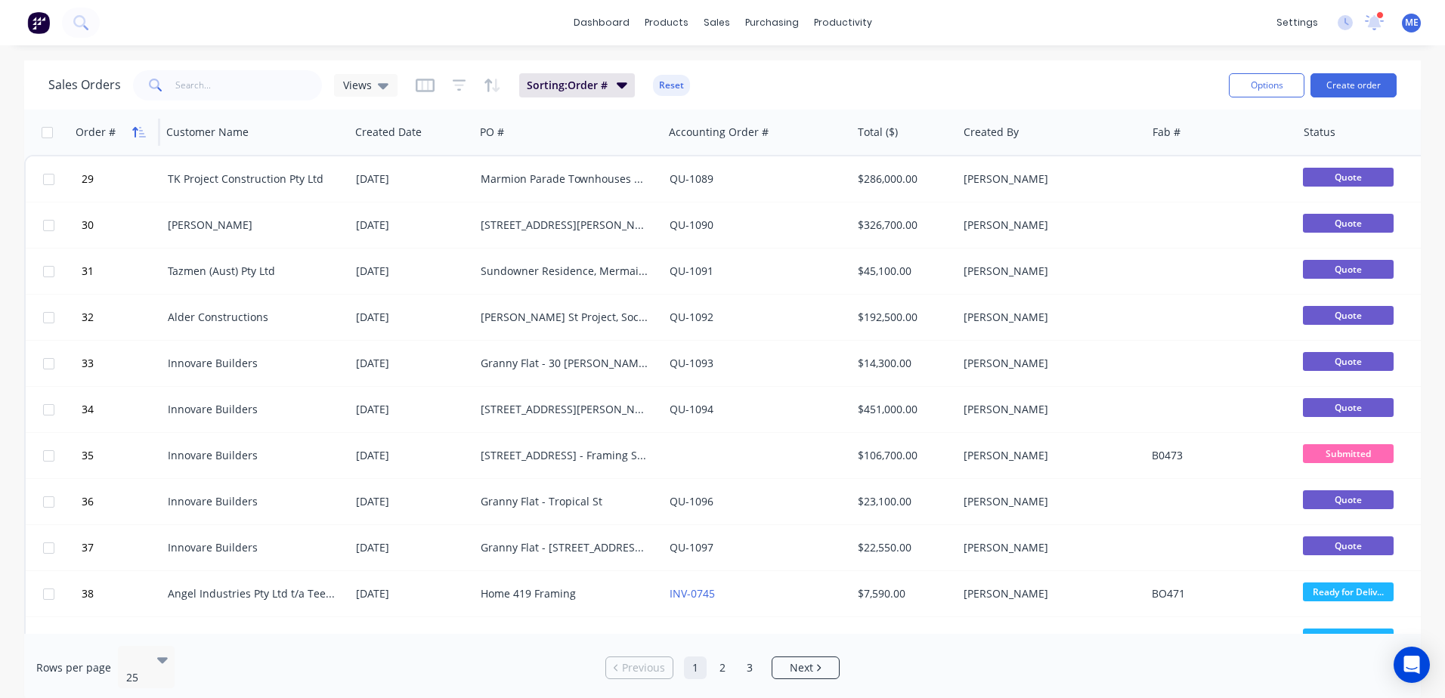
click at [135, 132] on icon "button" at bounding box center [134, 132] width 5 height 11
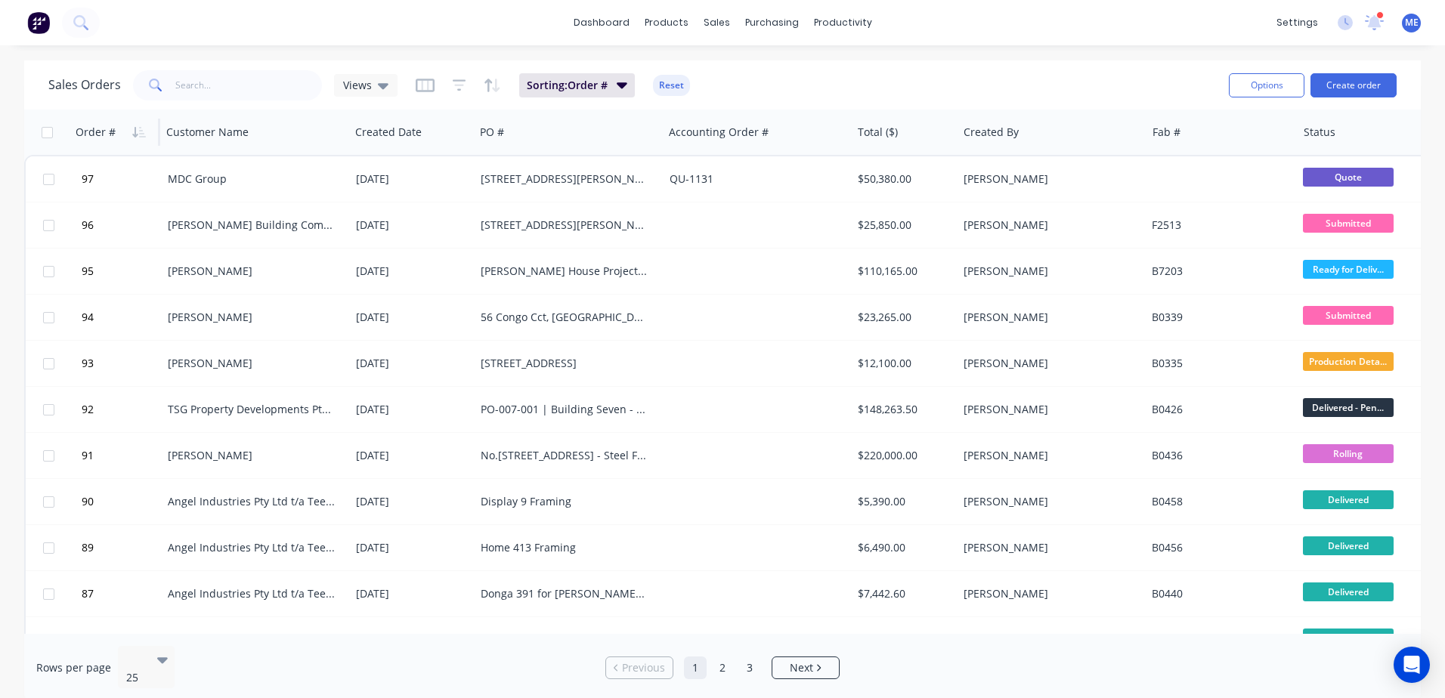
click at [17, 76] on div "Sales Orders Views Sorting: Order # Reset Options Create order Order # Customer…" at bounding box center [722, 380] width 1445 height 641
click at [963, 19] on div "dashboard products sales purchasing productivity dashboard products Product Cat…" at bounding box center [722, 22] width 1445 height 45
click at [972, 14] on div "dashboard products sales purchasing productivity dashboard products Product Cat…" at bounding box center [722, 22] width 1445 height 45
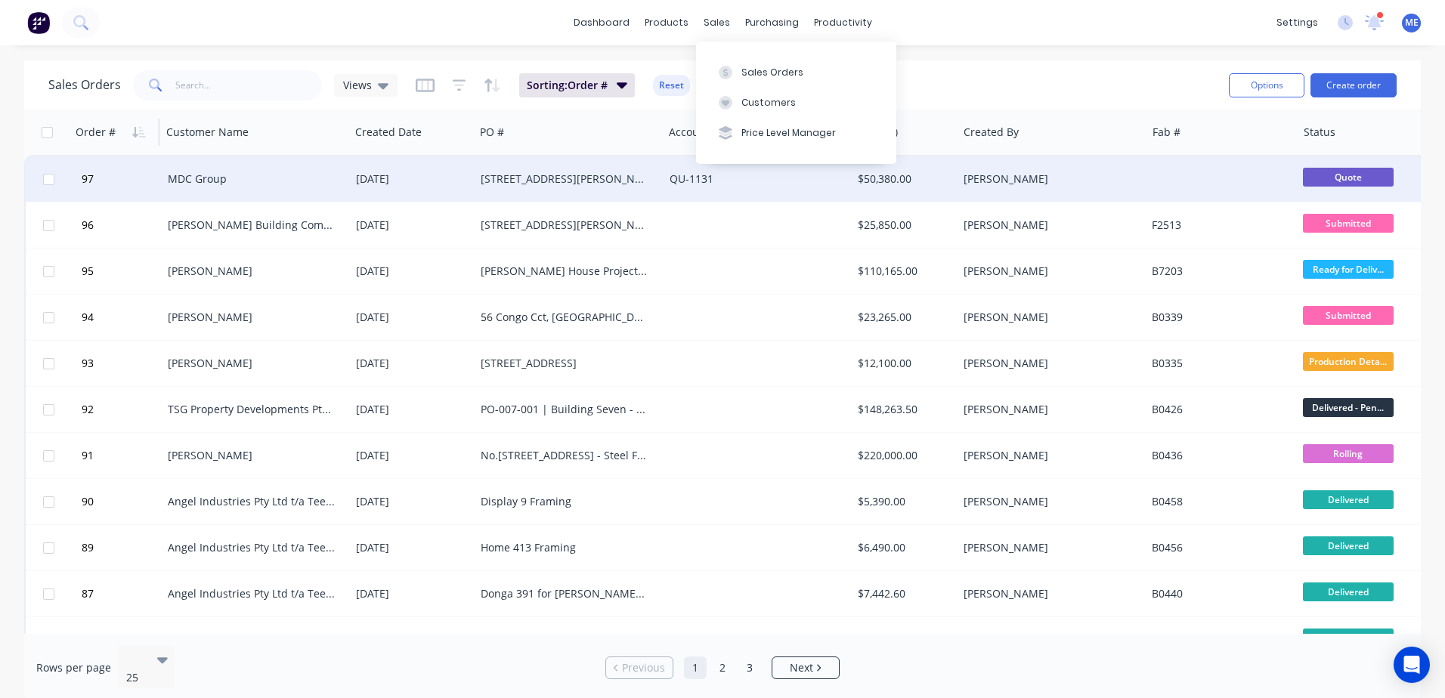
click at [639, 172] on div "[STREET_ADDRESS][PERSON_NAME]" at bounding box center [565, 178] width 168 height 15
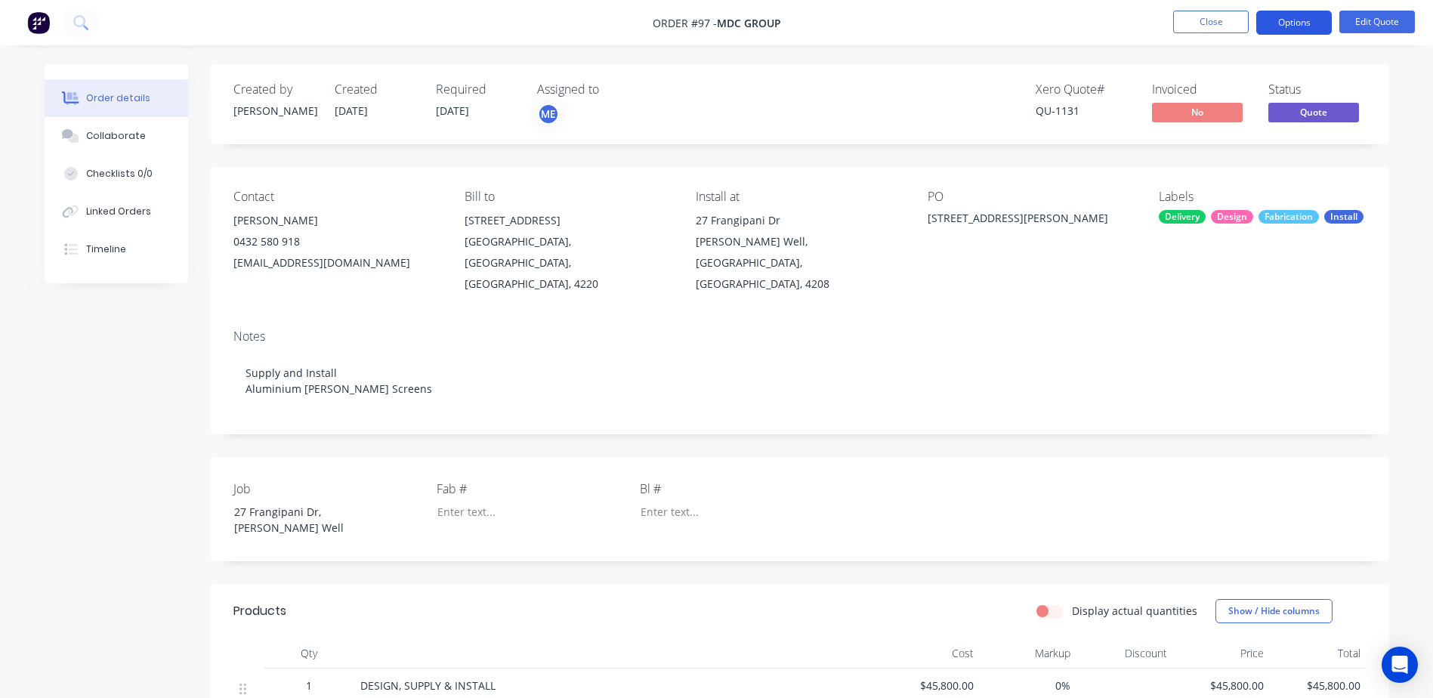
click at [1293, 23] on button "Options" at bounding box center [1294, 23] width 76 height 24
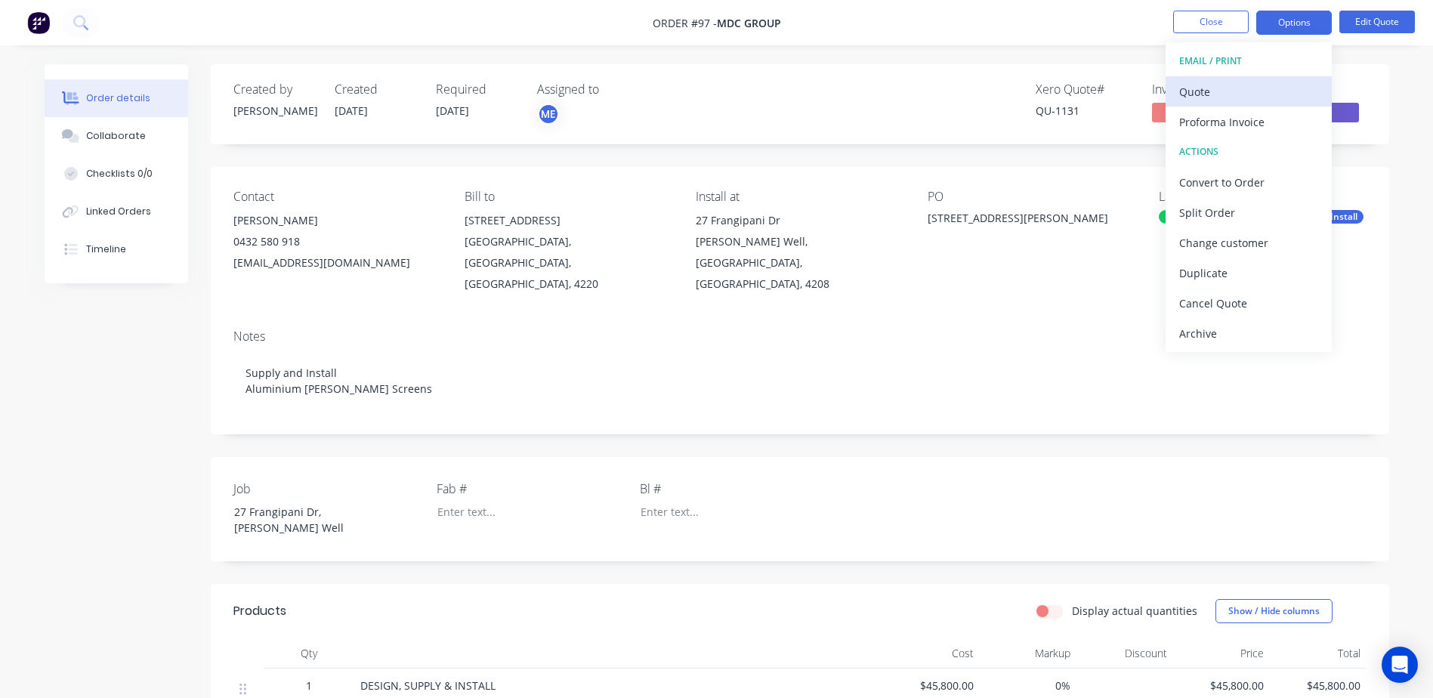
click at [1213, 94] on div "Quote" at bounding box center [1248, 92] width 139 height 22
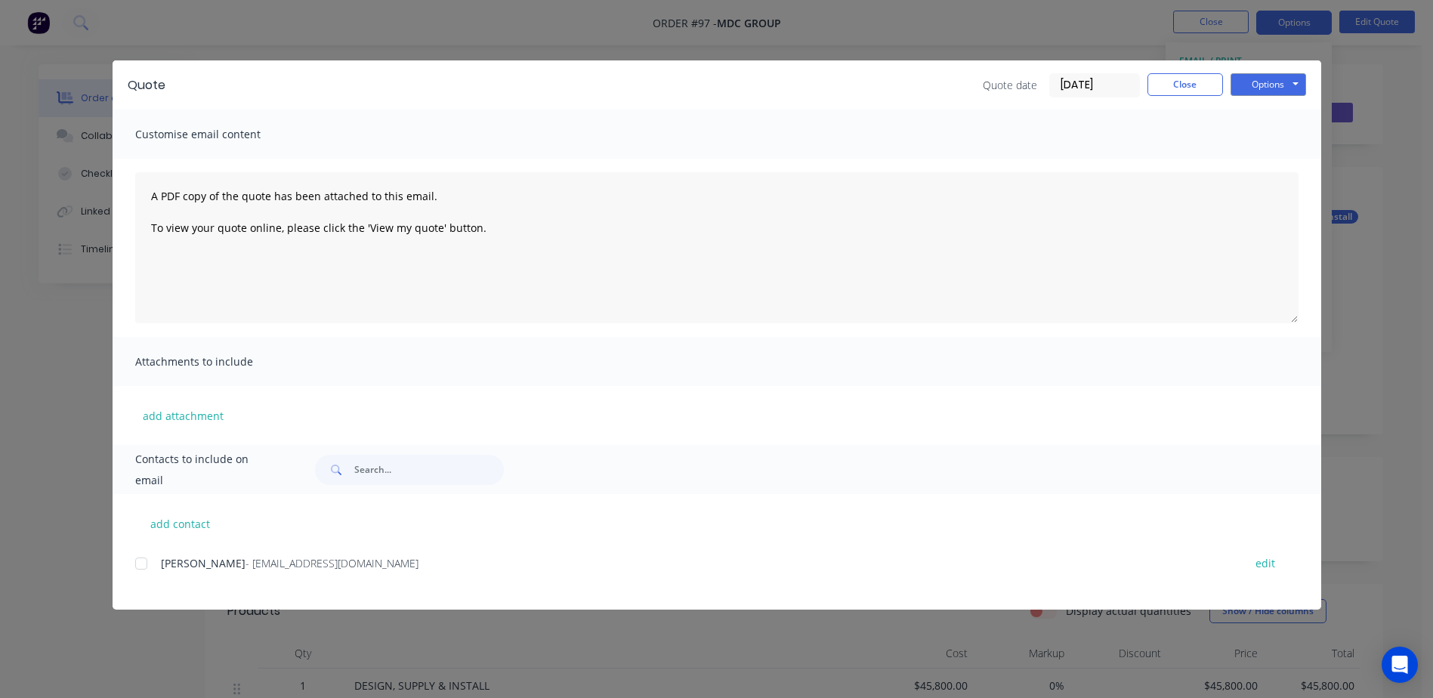
click at [1290, 72] on div "Quote Quote date 11/08/25 Close Options Preview Print Email" at bounding box center [717, 84] width 1209 height 49
click at [1290, 79] on button "Options" at bounding box center [1269, 84] width 76 height 23
click at [1276, 111] on button "Preview" at bounding box center [1279, 111] width 97 height 25
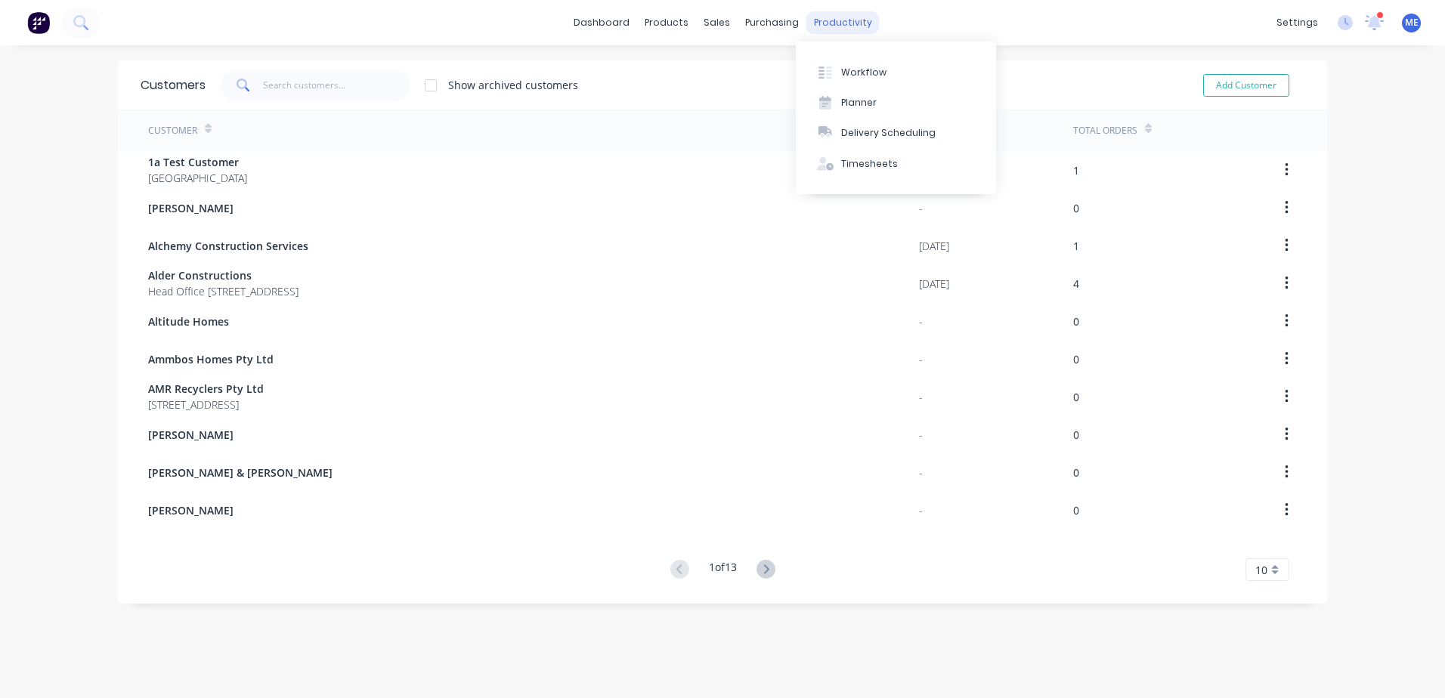
click at [842, 24] on div "productivity" at bounding box center [842, 22] width 73 height 23
click at [873, 63] on button "Workflow" at bounding box center [896, 72] width 200 height 30
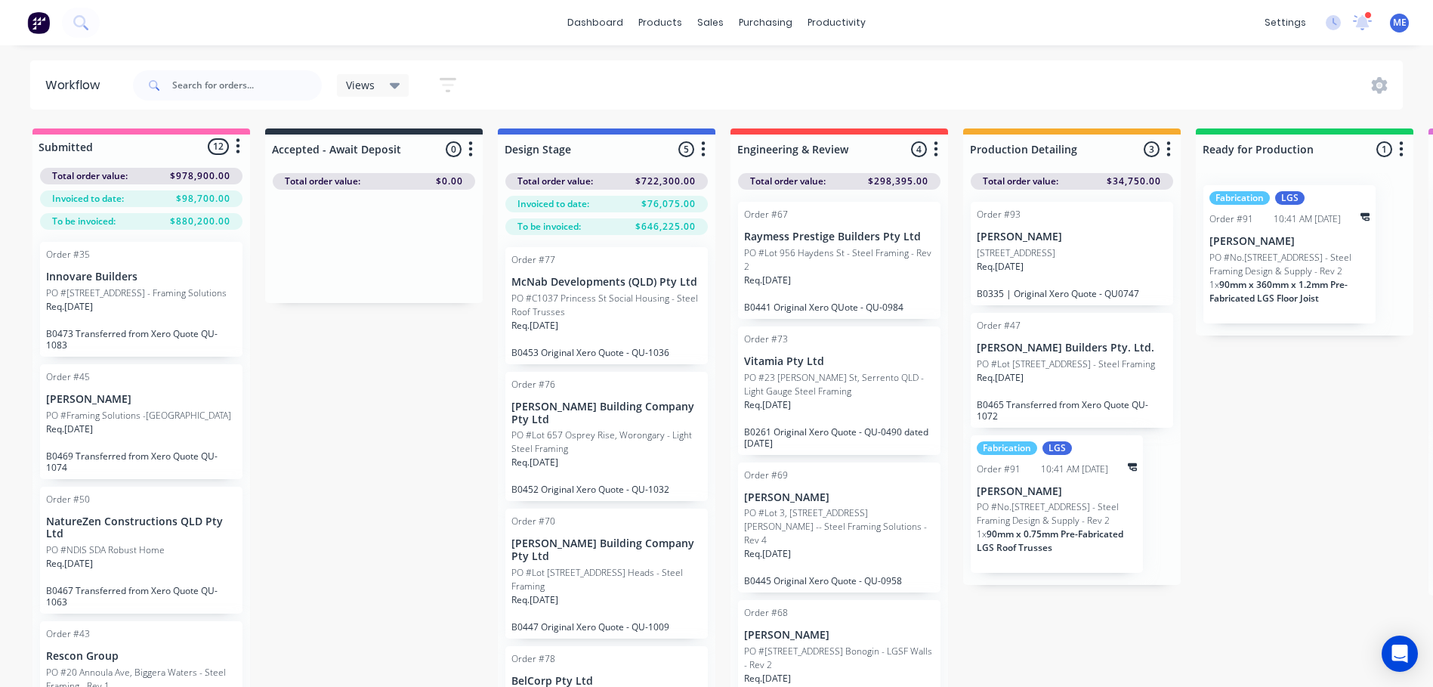
click at [1343, 206] on div "Fabrication LGS Order #91 10:41 AM 11/08/25 Nathan Flack PO #No.446 Mundoolun C…" at bounding box center [1290, 254] width 172 height 138
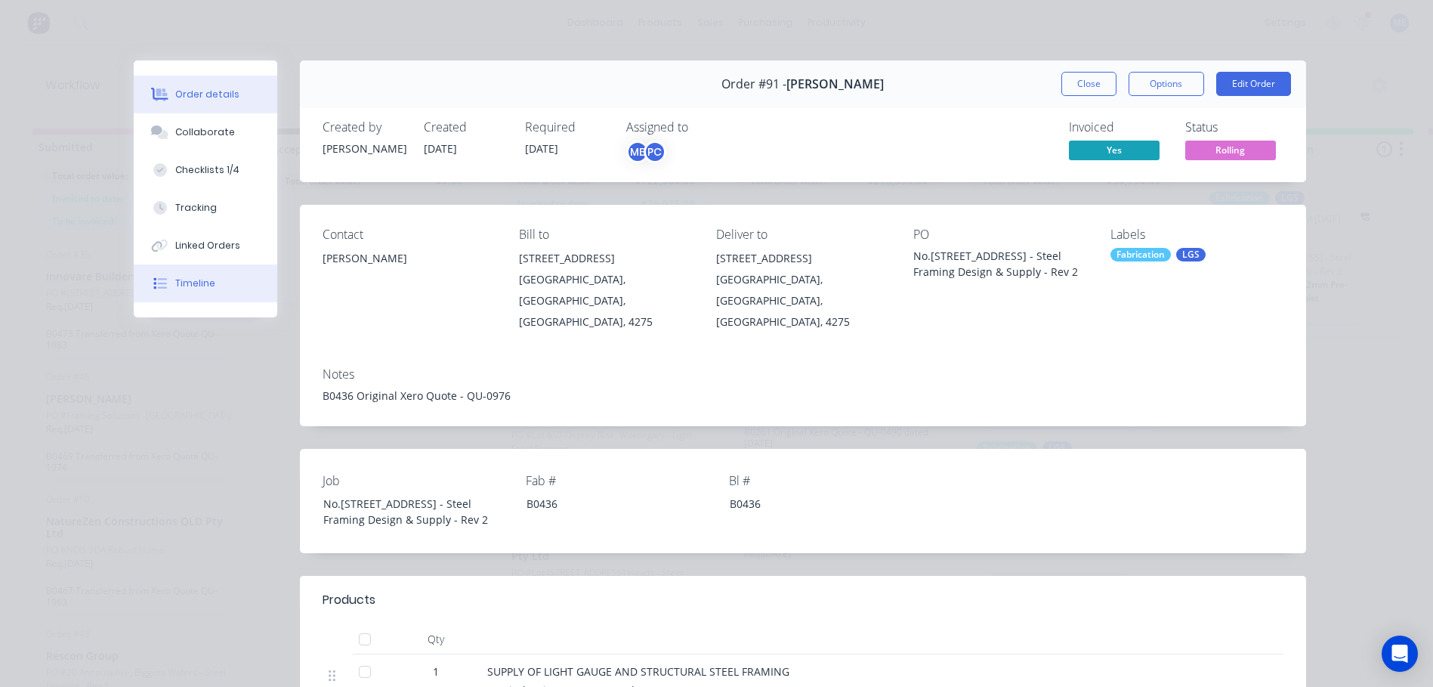
click at [175, 277] on div "Timeline" at bounding box center [195, 284] width 40 height 14
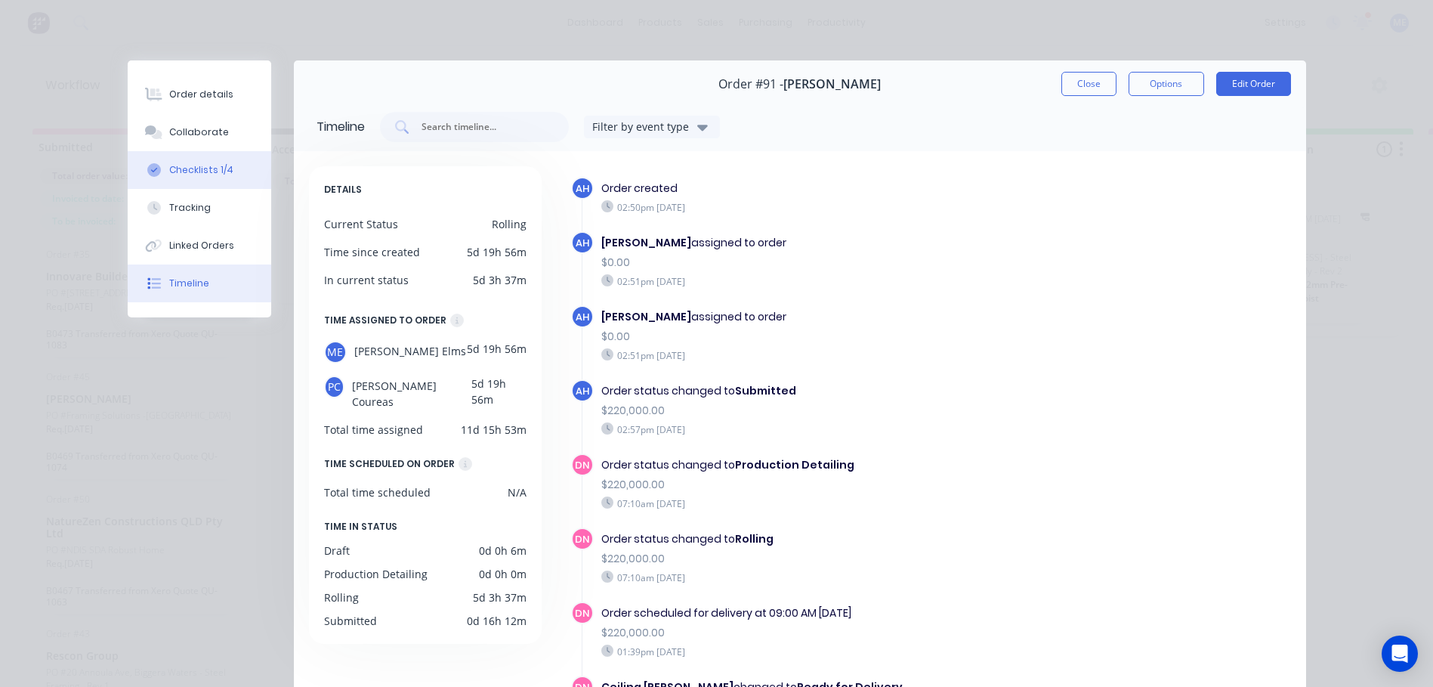
click at [196, 170] on div "Checklists 1/4" at bounding box center [201, 170] width 64 height 14
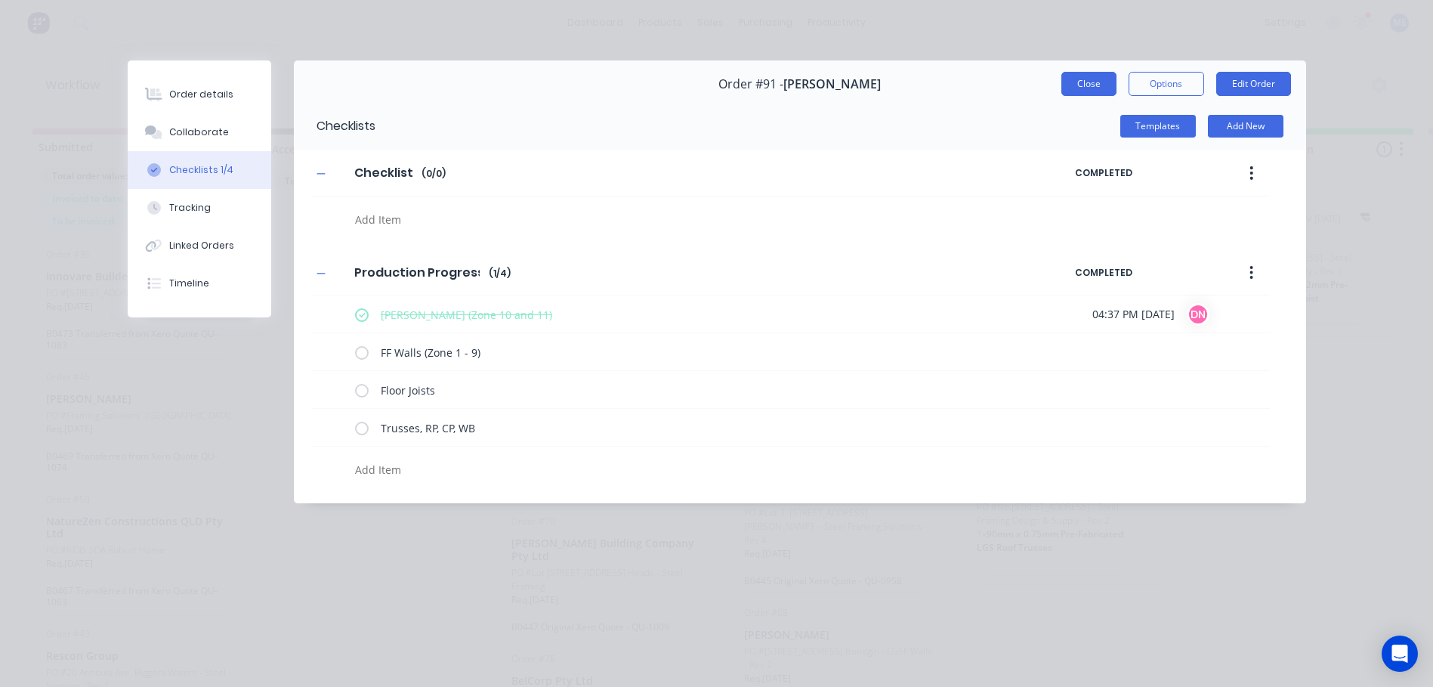
click at [1087, 86] on button "Close" at bounding box center [1088, 84] width 55 height 24
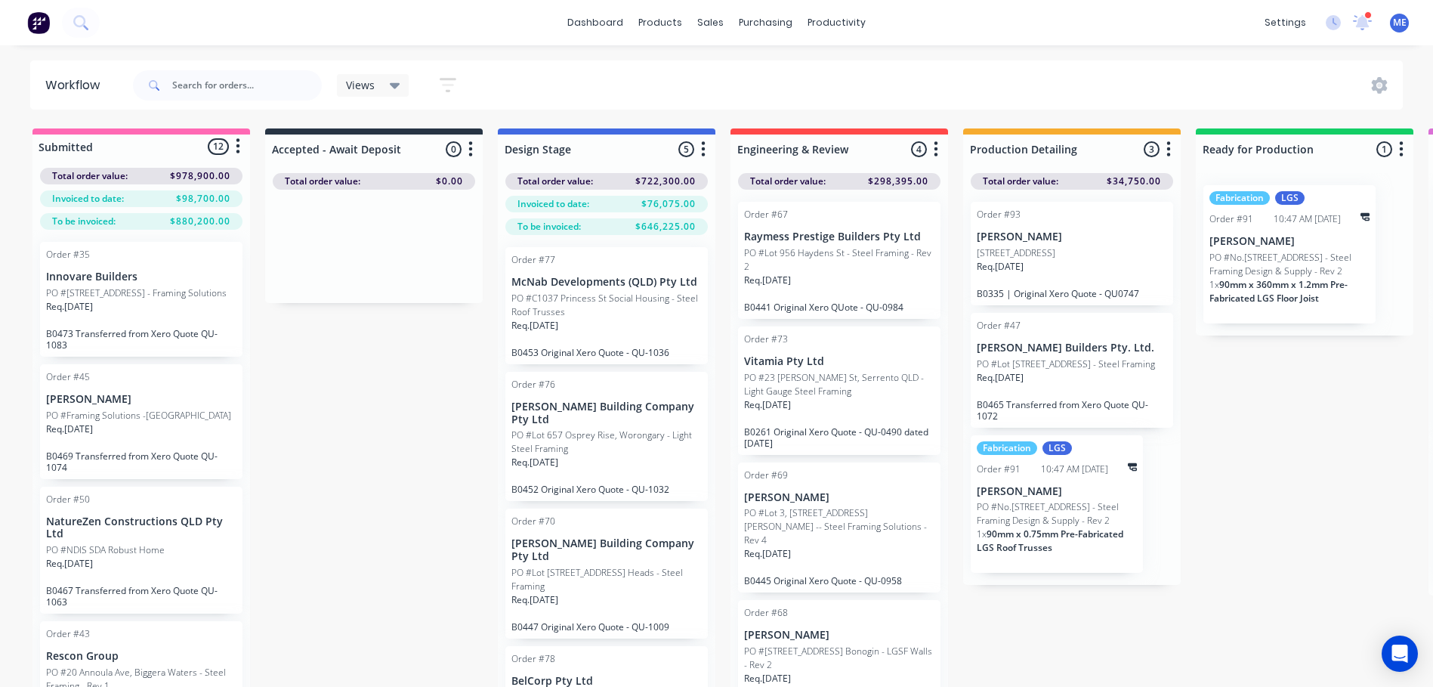
click at [1293, 274] on p "PO #No.446 Mundoolun Connection Rd - Steel Framing Design & Supply - Rev 2" at bounding box center [1290, 264] width 160 height 27
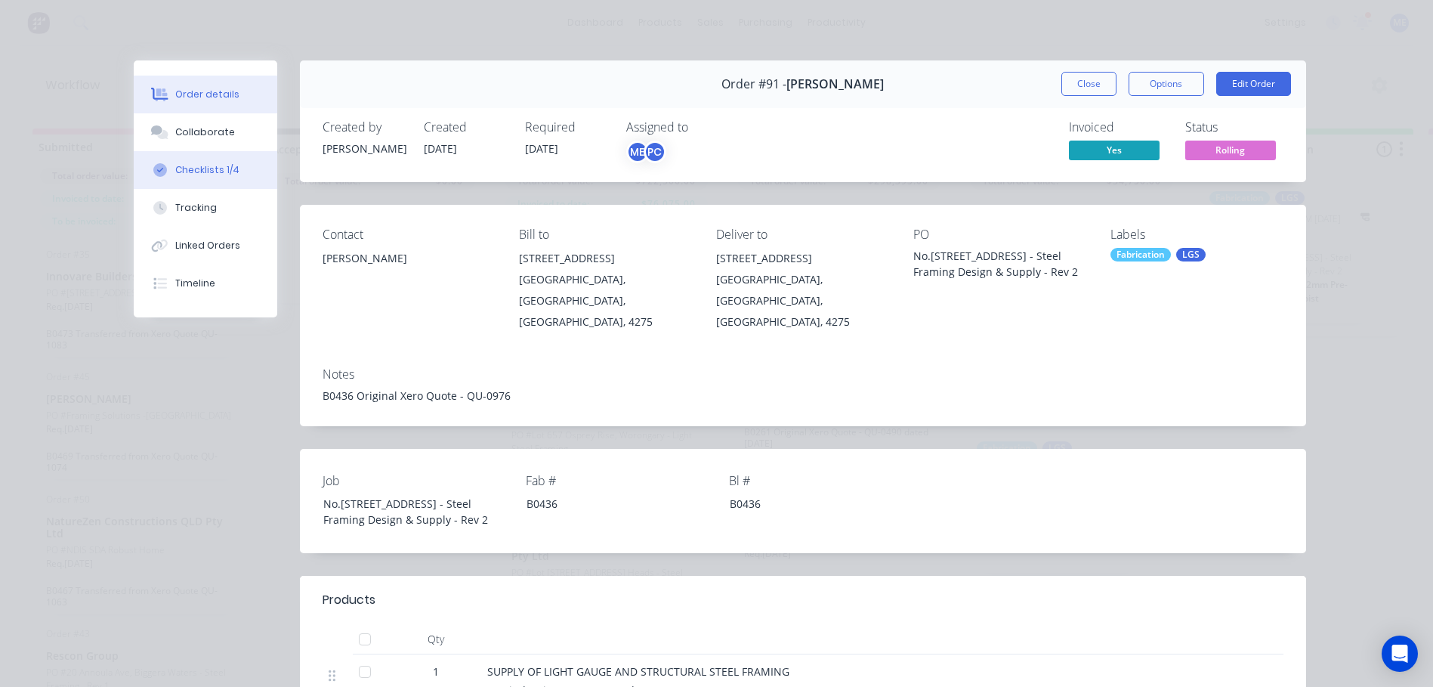
click at [168, 158] on button "Checklists 1/4" at bounding box center [206, 170] width 144 height 38
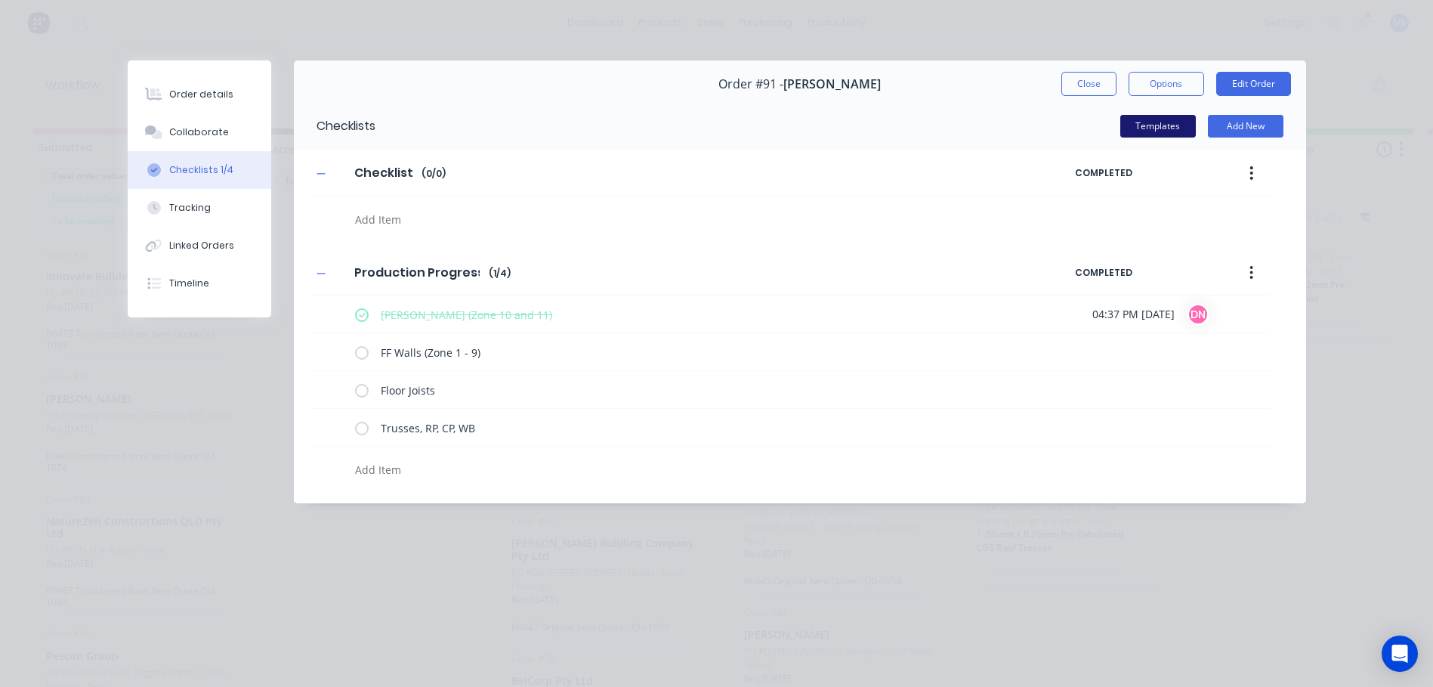
click at [1185, 123] on button "Templates" at bounding box center [1158, 126] width 76 height 23
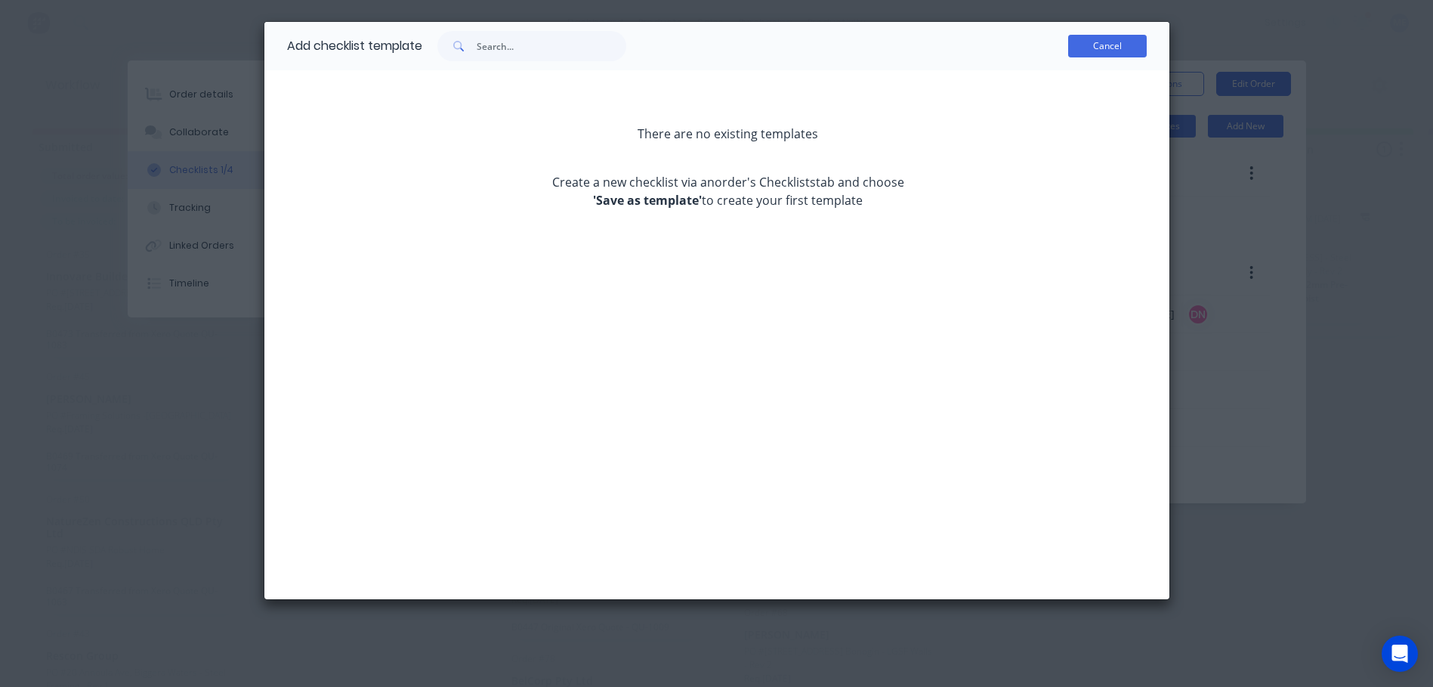
click at [1106, 41] on button "Cancel" at bounding box center [1107, 46] width 79 height 23
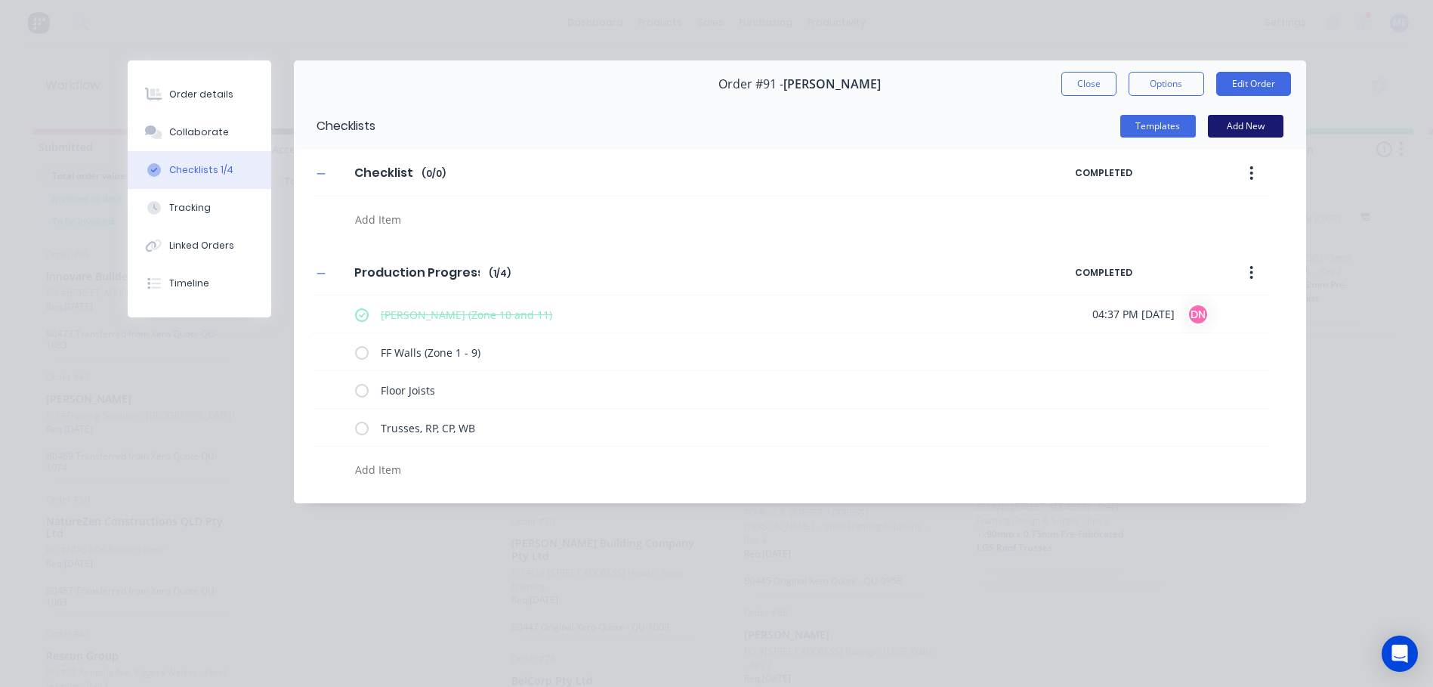
click at [1259, 126] on button "Add New" at bounding box center [1246, 126] width 76 height 23
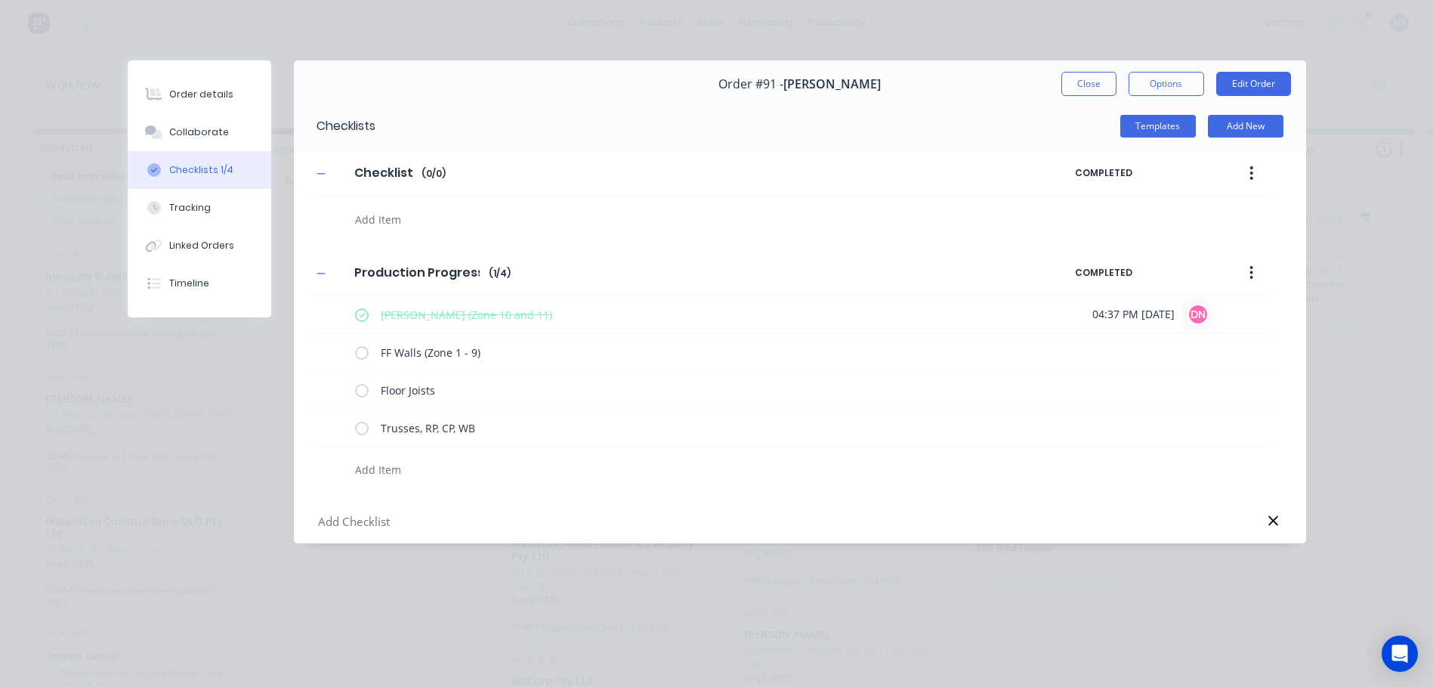
click at [1269, 517] on icon at bounding box center [1273, 521] width 10 height 10
type textarea "x"
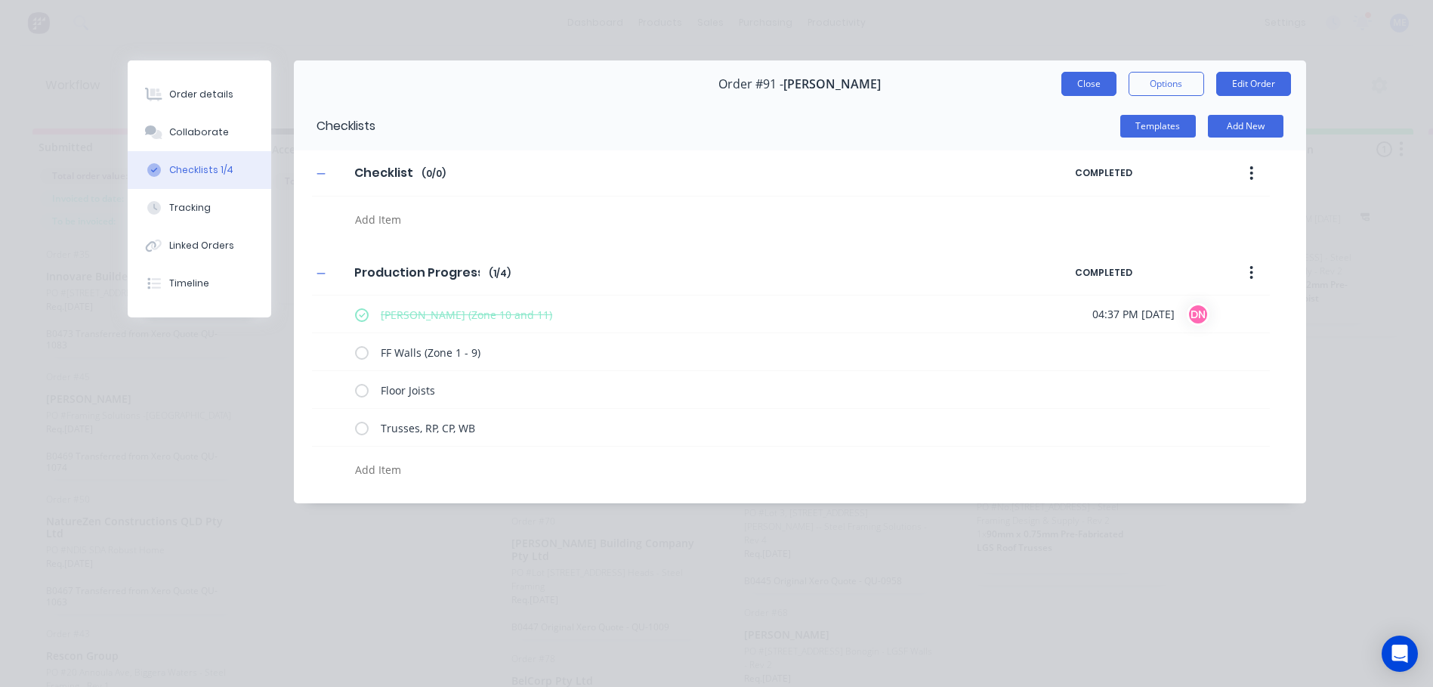
click at [1102, 85] on button "Close" at bounding box center [1088, 84] width 55 height 24
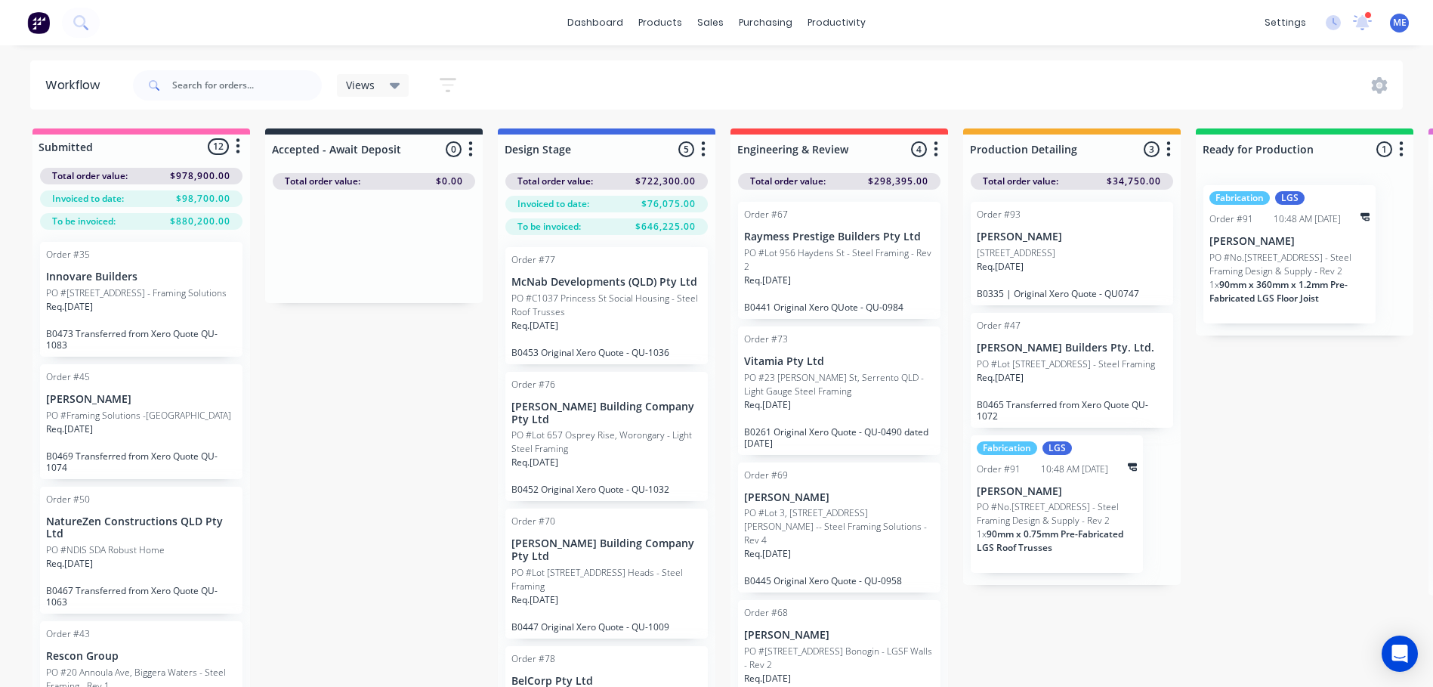
click at [362, 573] on div "Submitted 12 Status colour #FF69B4 hex #FF69B4 Save Cancel Summaries Total orde…" at bounding box center [1358, 434] width 2739 height 612
click at [1287, 471] on div "Submitted 12 Status colour #FF69B4 hex #FF69B4 Save Cancel Summaries Total orde…" at bounding box center [1358, 434] width 2739 height 612
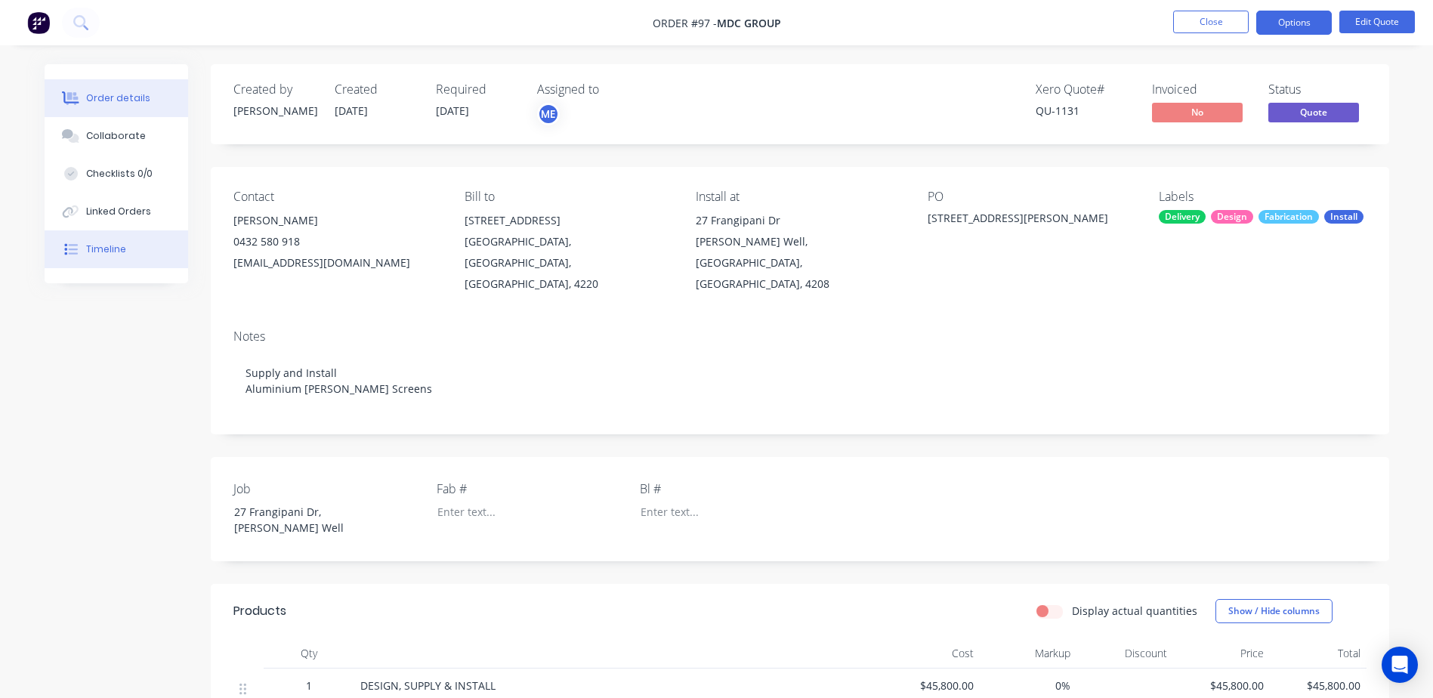
drag, startPoint x: 110, startPoint y: 131, endPoint x: 107, endPoint y: 236, distance: 105.1
click at [107, 236] on div "Order details Collaborate Checklists 0/0 Linked Orders Timeline" at bounding box center [117, 173] width 144 height 219
click at [107, 248] on div "Timeline" at bounding box center [106, 250] width 40 height 14
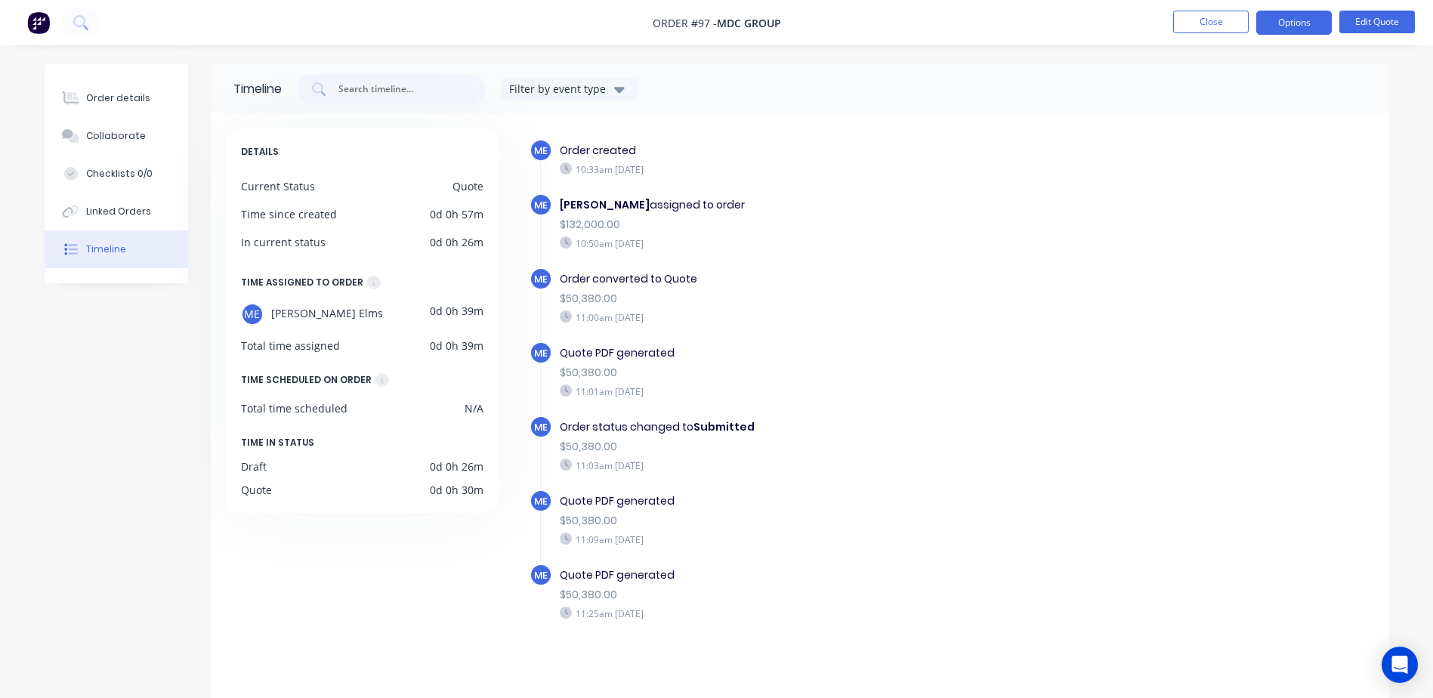
click at [602, 88] on div "Filter by event type" at bounding box center [559, 89] width 101 height 16
click at [49, 20] on img at bounding box center [38, 22] width 23 height 23
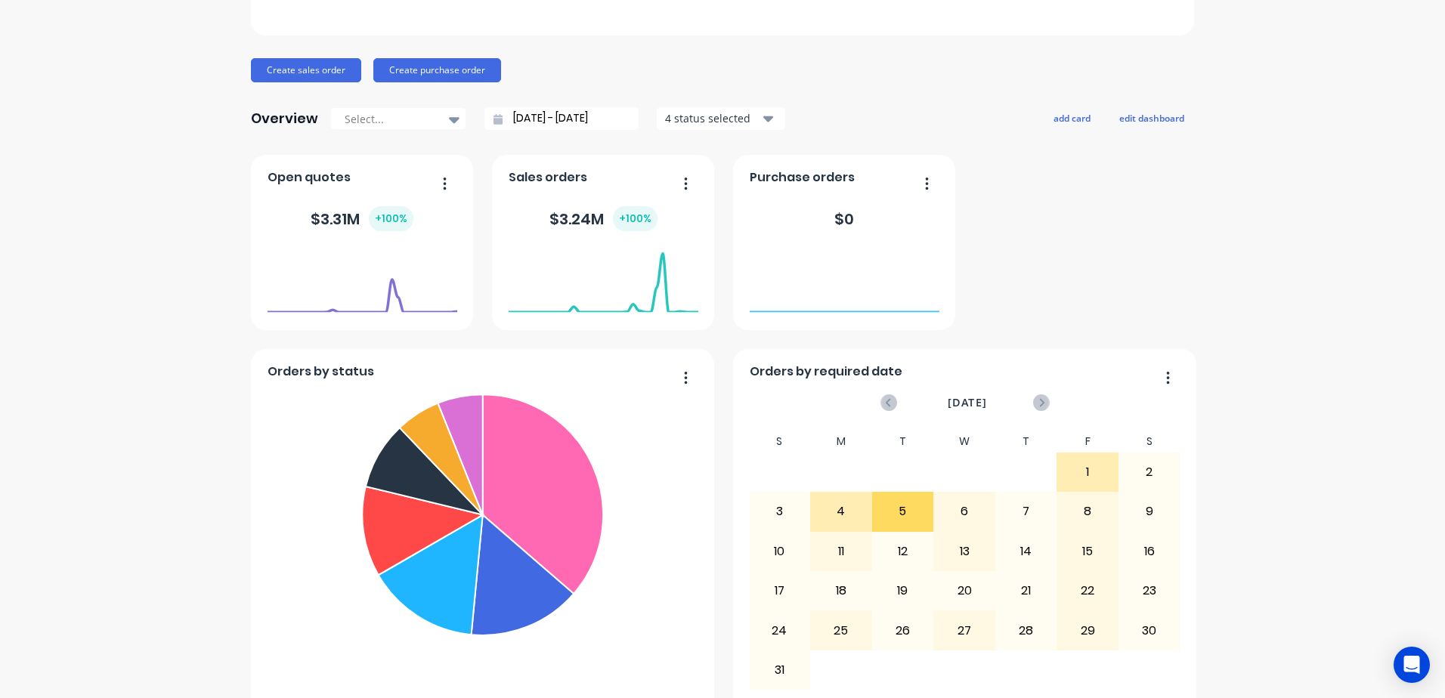
scroll to position [151, 0]
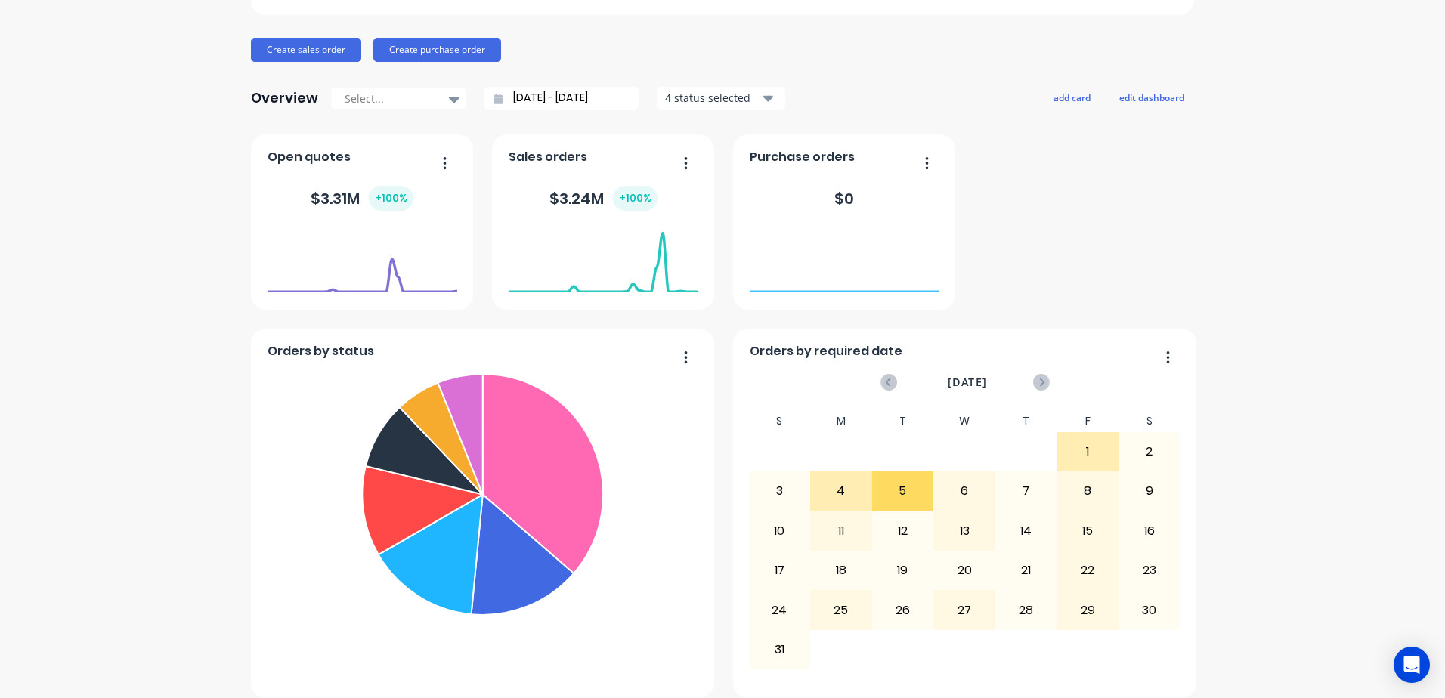
click at [434, 160] on button "button" at bounding box center [439, 164] width 32 height 23
drag, startPoint x: 156, startPoint y: 292, endPoint x: 310, endPoint y: 280, distance: 154.6
click at [404, 292] on foreignobject at bounding box center [362, 261] width 190 height 64
click at [413, 290] on foreignobject at bounding box center [362, 261] width 190 height 64
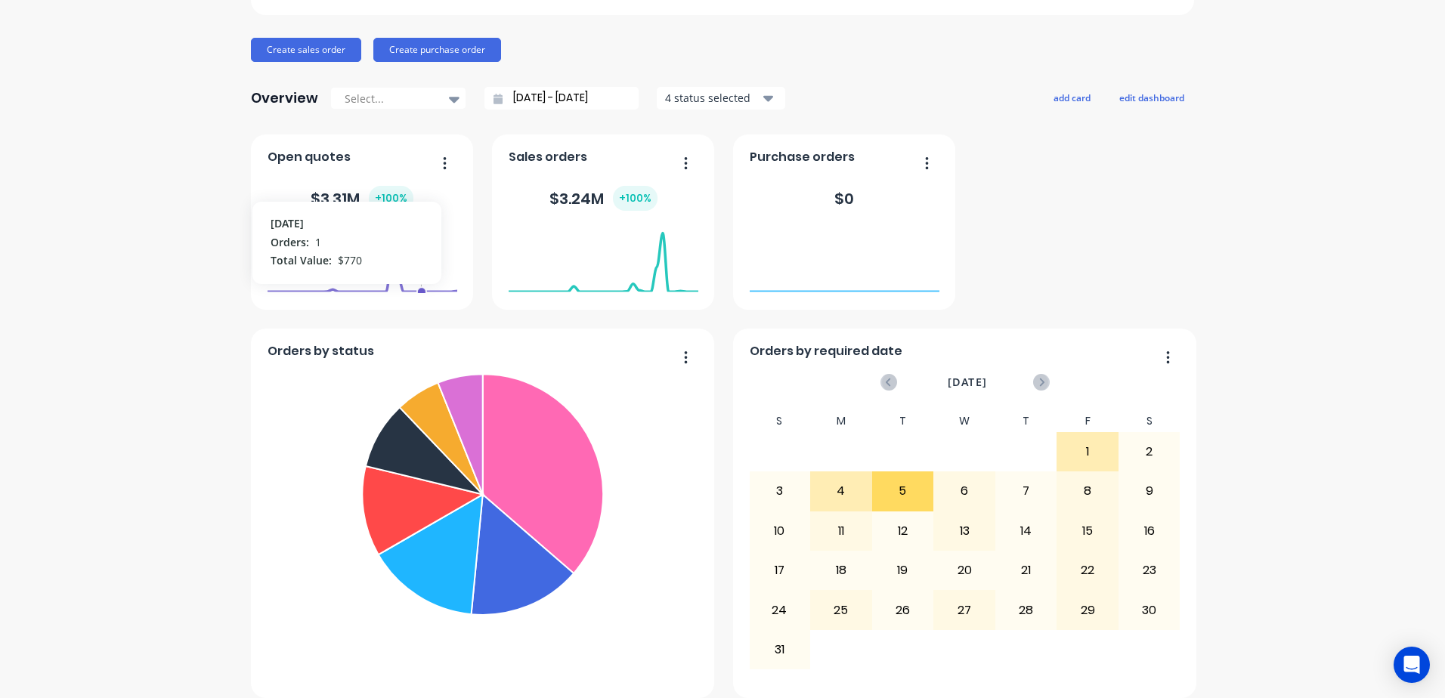
click at [418, 289] on foreignobject at bounding box center [362, 261] width 190 height 64
click at [388, 199] on div "+ 100 %" at bounding box center [391, 198] width 45 height 25
click at [330, 196] on div "$ 3.31M + 100 %" at bounding box center [362, 198] width 103 height 25
click at [325, 160] on span "Open quotes" at bounding box center [308, 157] width 83 height 18
click at [277, 158] on span "Open quotes" at bounding box center [308, 157] width 83 height 18
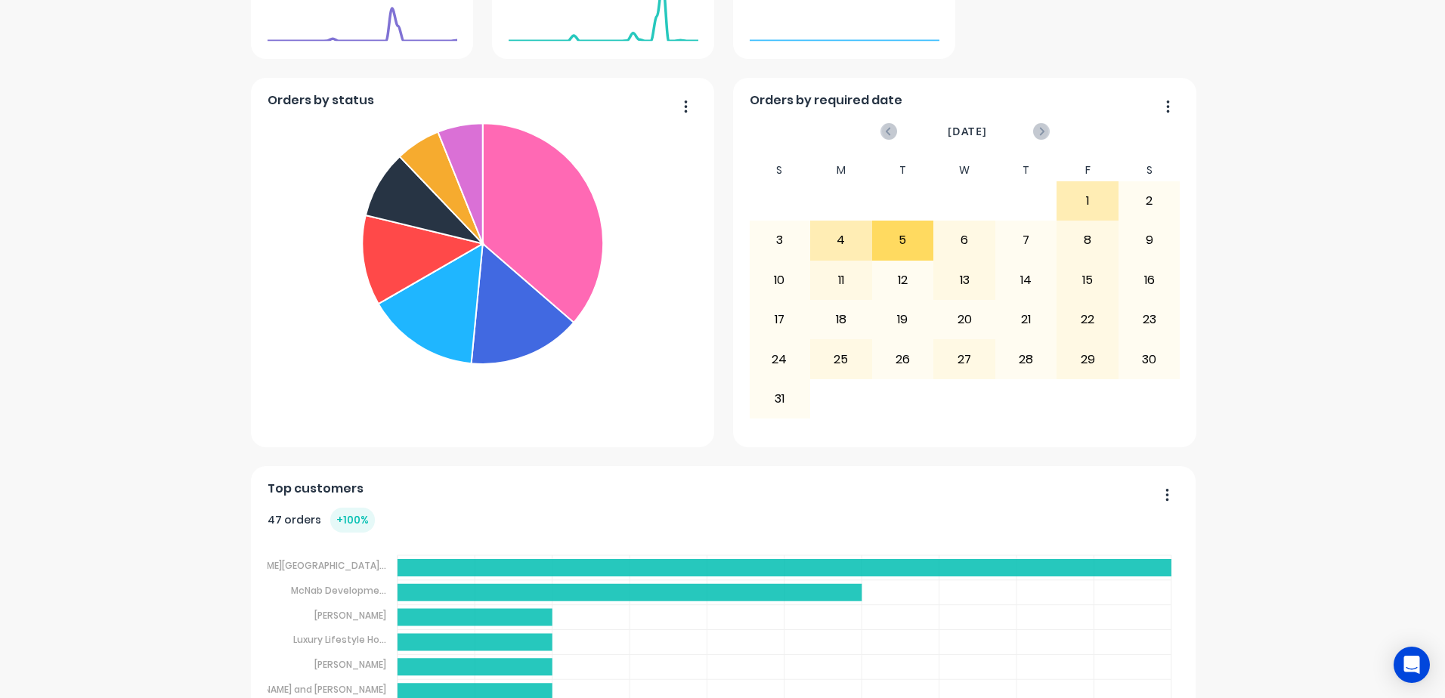
scroll to position [453, 0]
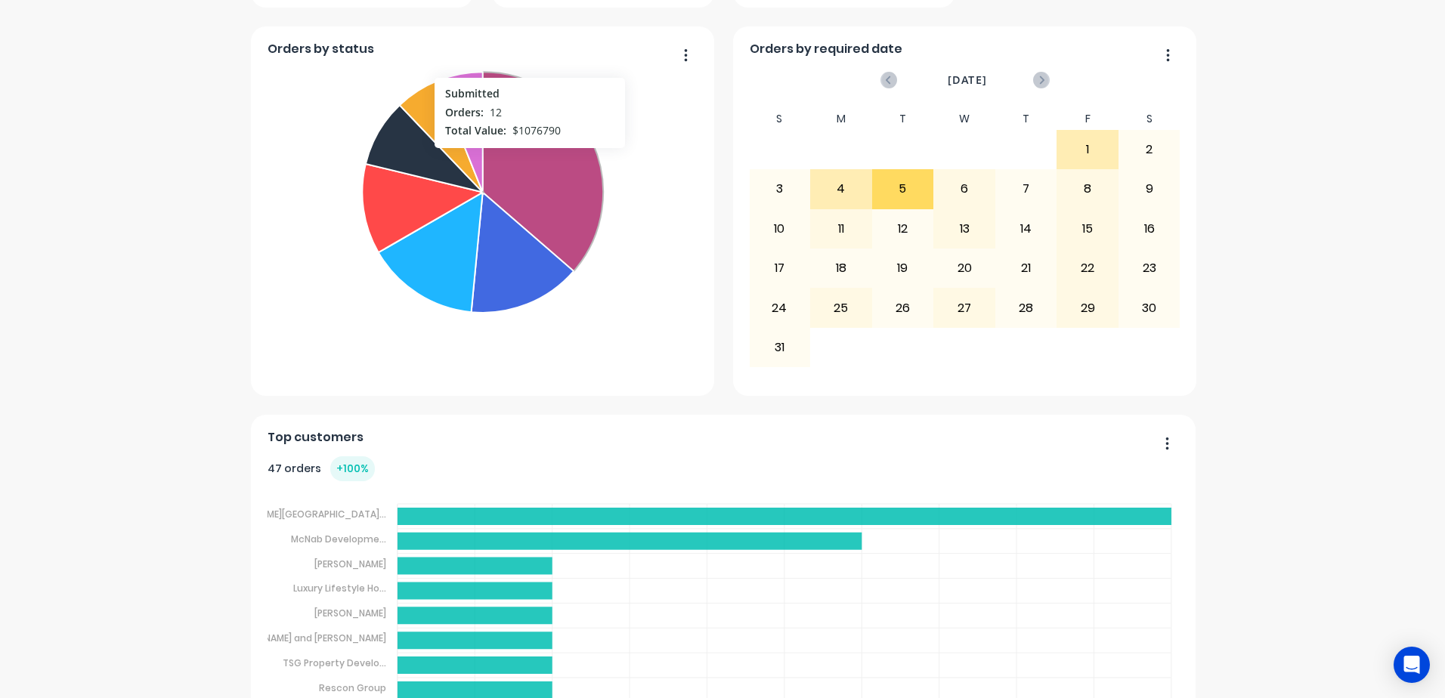
click at [524, 156] on icon at bounding box center [543, 171] width 121 height 199
click at [524, 156] on icon at bounding box center [545, 170] width 124 height 203
click at [524, 156] on icon at bounding box center [543, 171] width 121 height 199
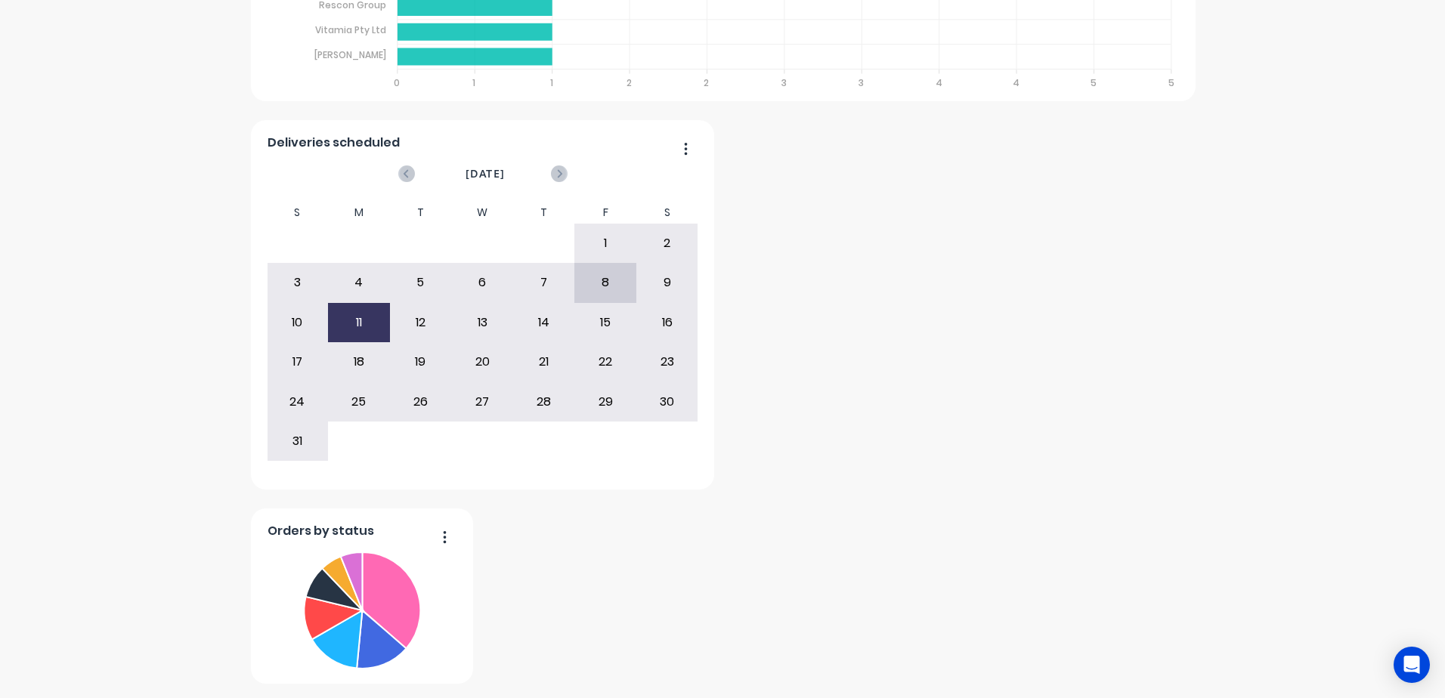
scroll to position [1137, 0]
click at [389, 597] on icon at bounding box center [391, 600] width 58 height 96
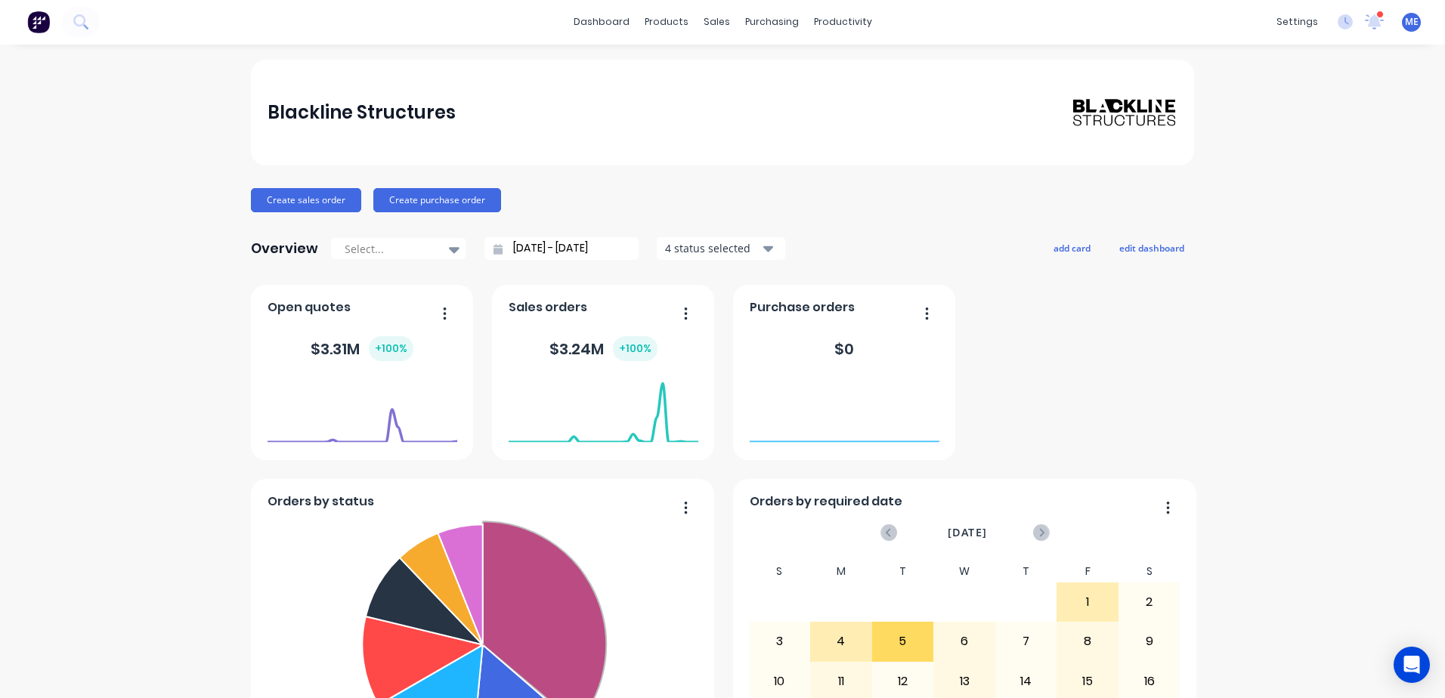
scroll to position [0, 0]
click at [710, 21] on div "sales" at bounding box center [717, 22] width 42 height 23
click at [740, 72] on div "Sales Orders" at bounding box center [767, 73] width 62 height 14
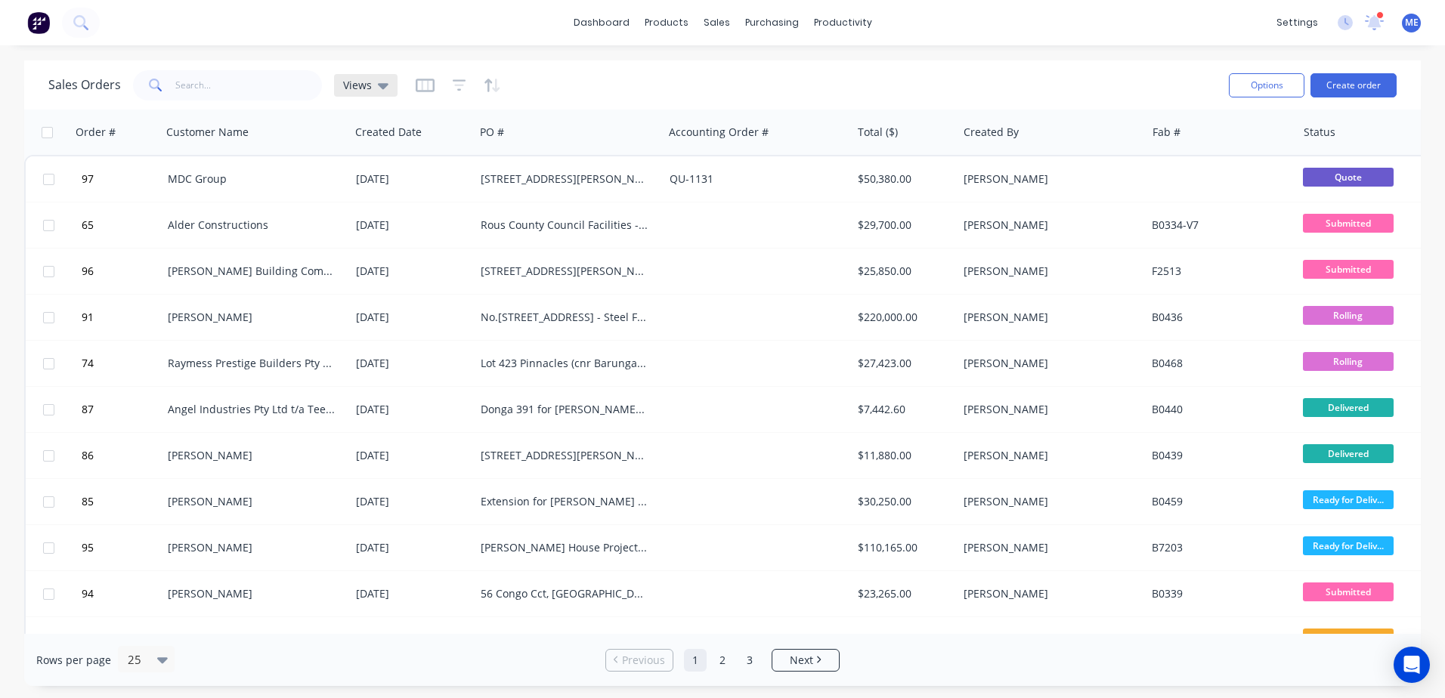
click at [383, 85] on icon at bounding box center [383, 86] width 11 height 6
click at [572, 97] on div "Sales Orders Views" at bounding box center [632, 84] width 1168 height 37
click at [428, 84] on icon "button" at bounding box center [425, 85] width 19 height 15
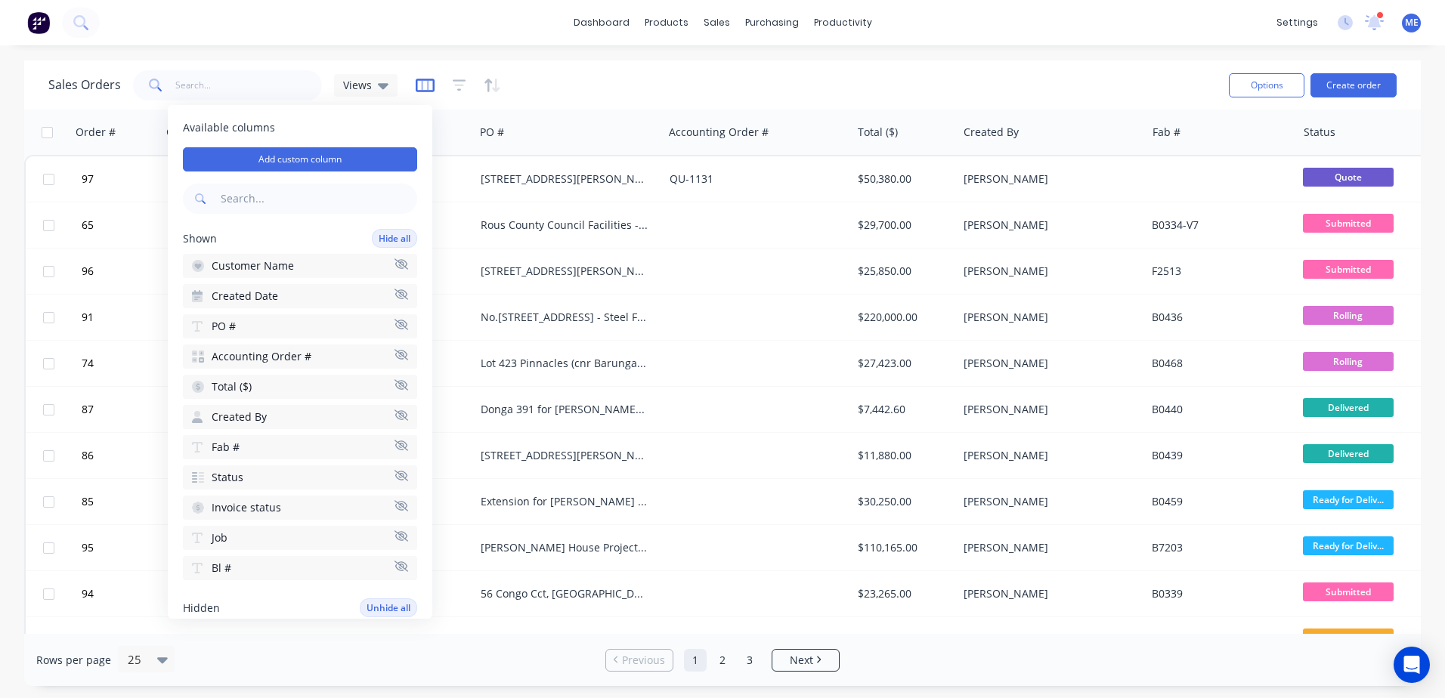
click at [429, 84] on icon "button" at bounding box center [425, 85] width 19 height 15
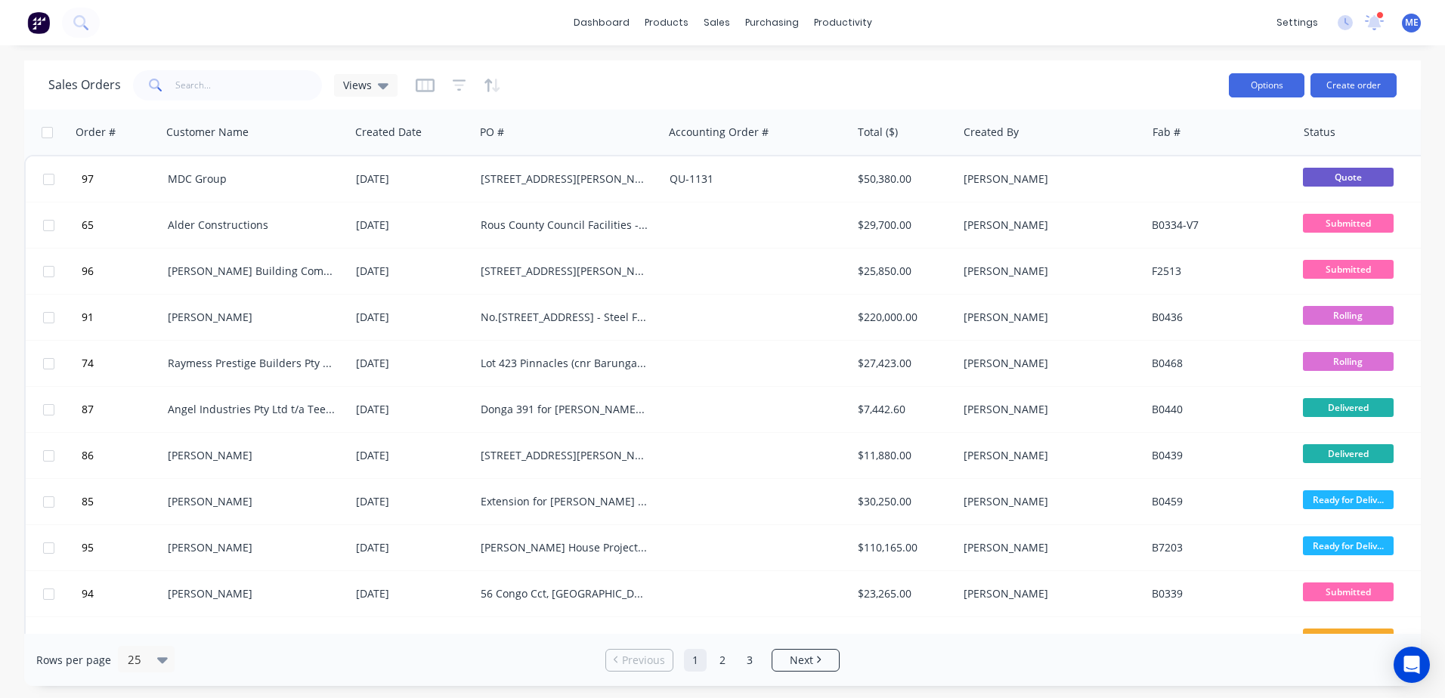
click at [1244, 90] on button "Options" at bounding box center [1266, 85] width 76 height 24
drag, startPoint x: 1054, startPoint y: 93, endPoint x: 1022, endPoint y: 96, distance: 31.9
click at [1052, 93] on div "Sales Orders Views" at bounding box center [632, 84] width 1168 height 37
click at [454, 83] on icon "button" at bounding box center [460, 85] width 14 height 15
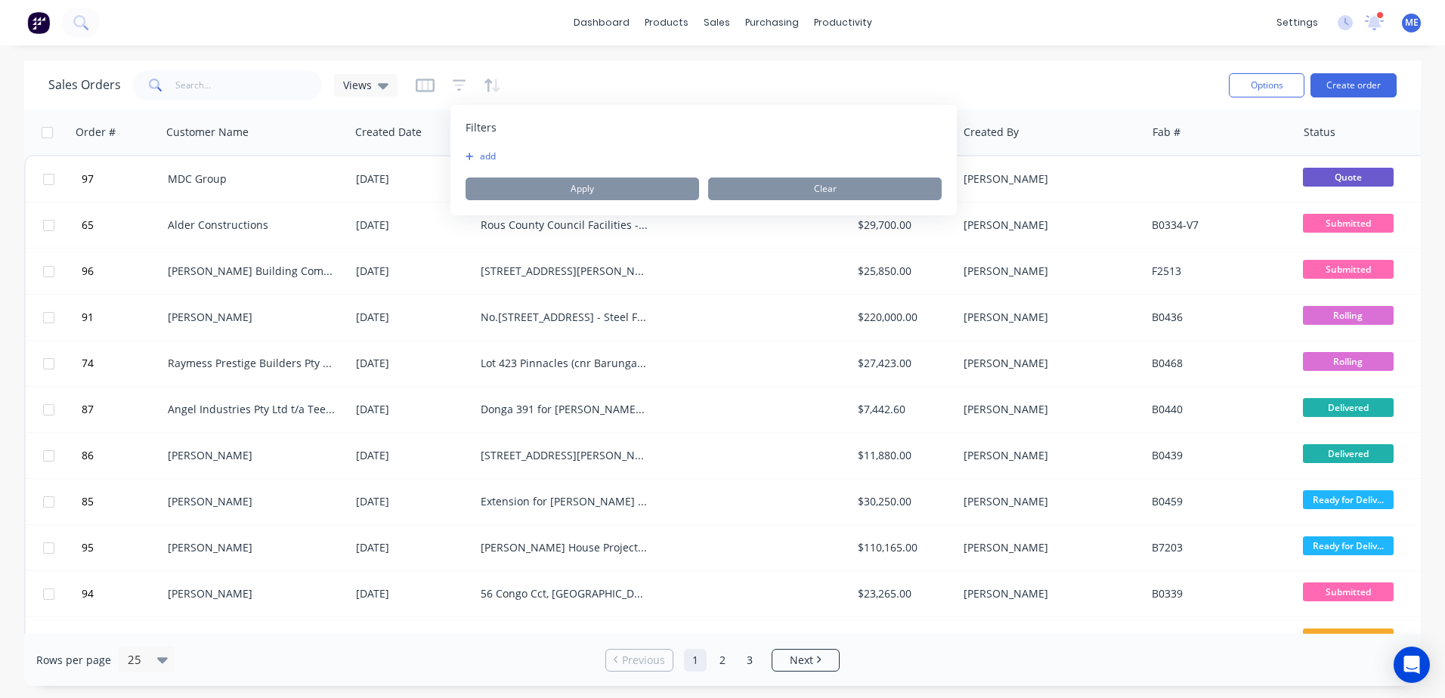
click at [484, 158] on button "add" at bounding box center [484, 156] width 38 height 12
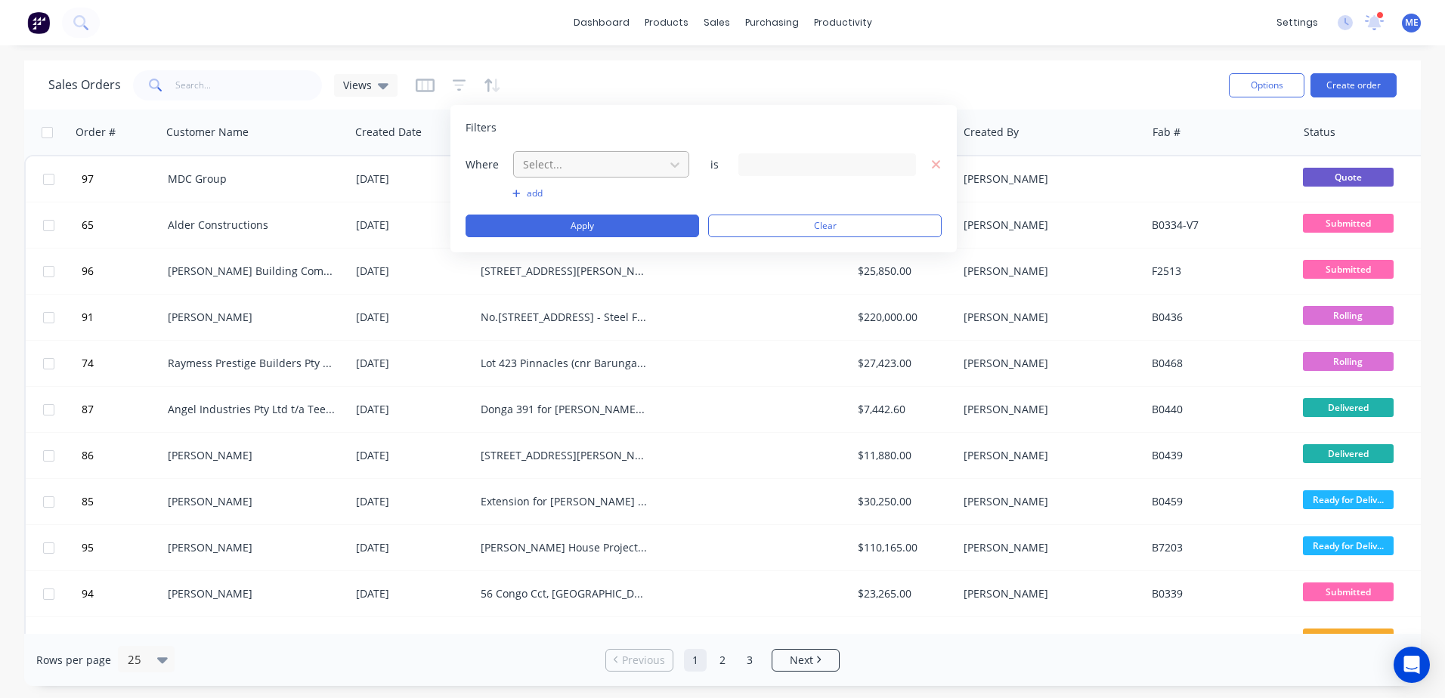
click at [598, 162] on div at bounding box center [588, 164] width 135 height 19
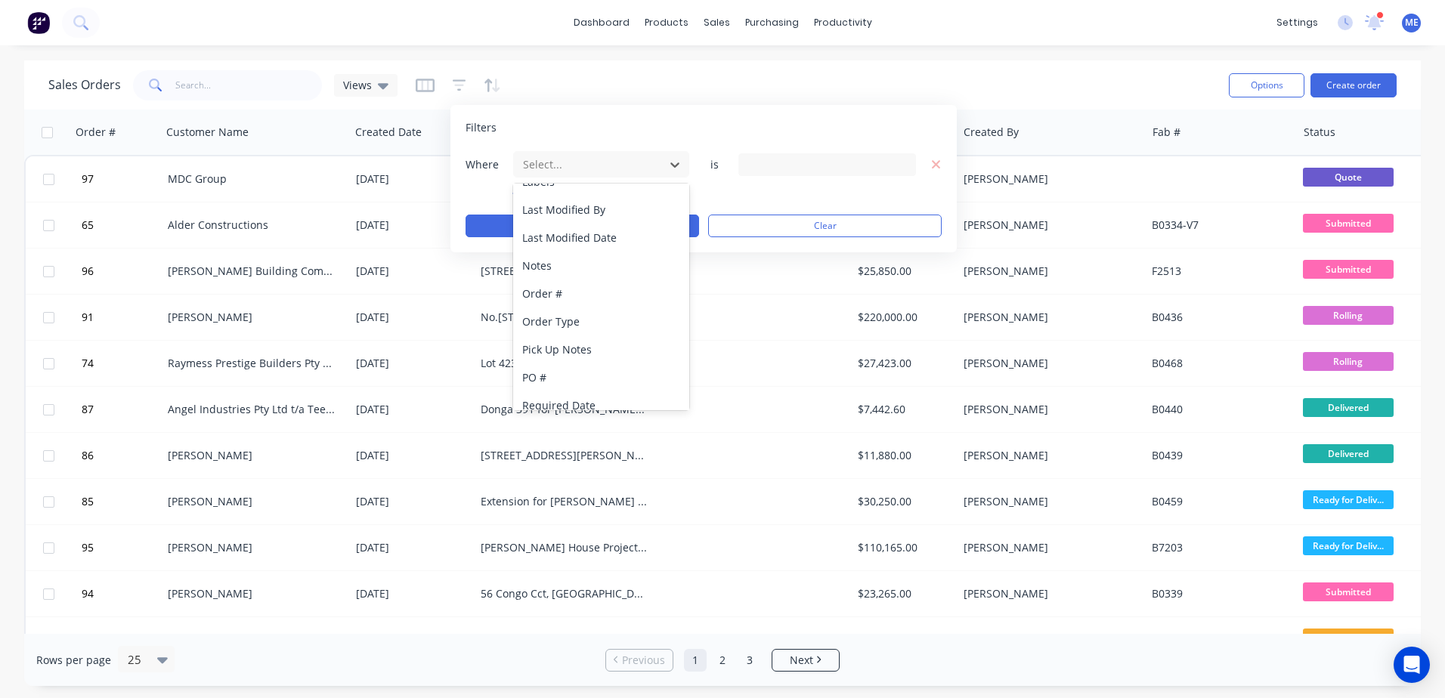
scroll to position [450, 0]
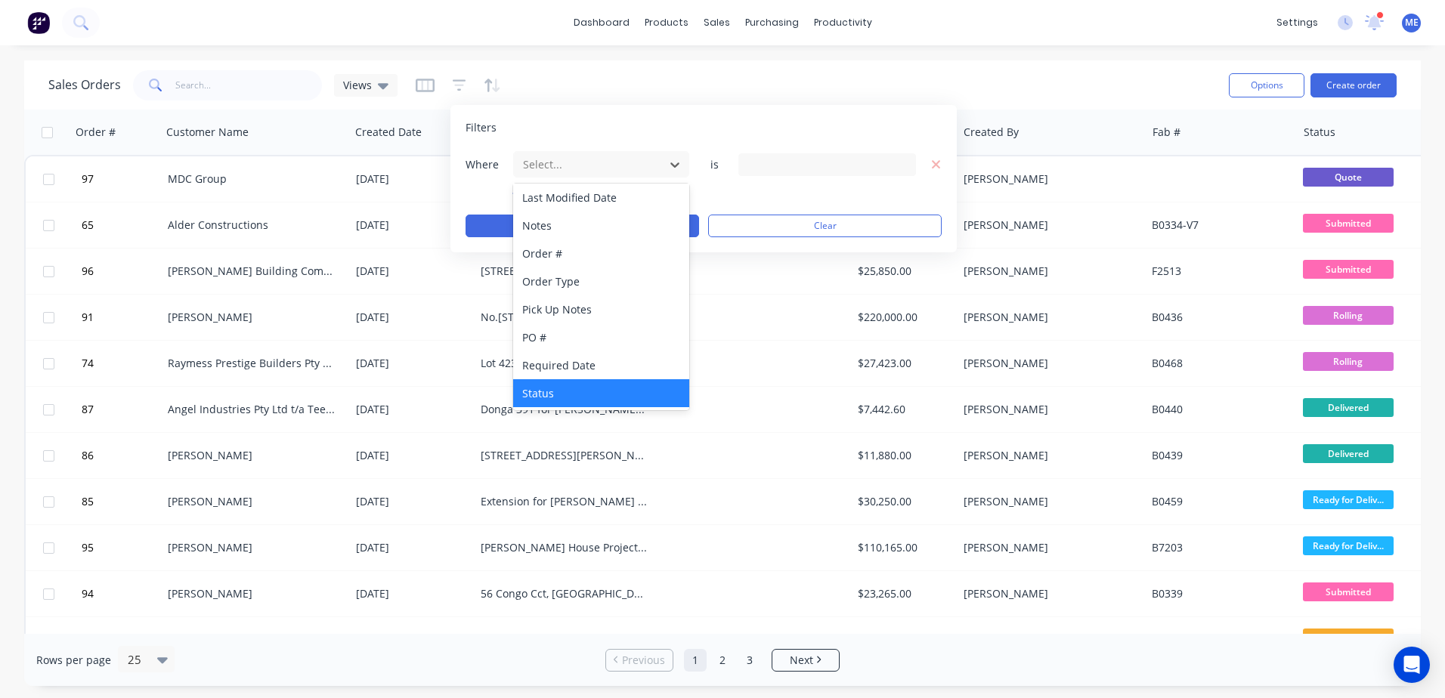
click at [548, 390] on div "Status" at bounding box center [601, 393] width 176 height 28
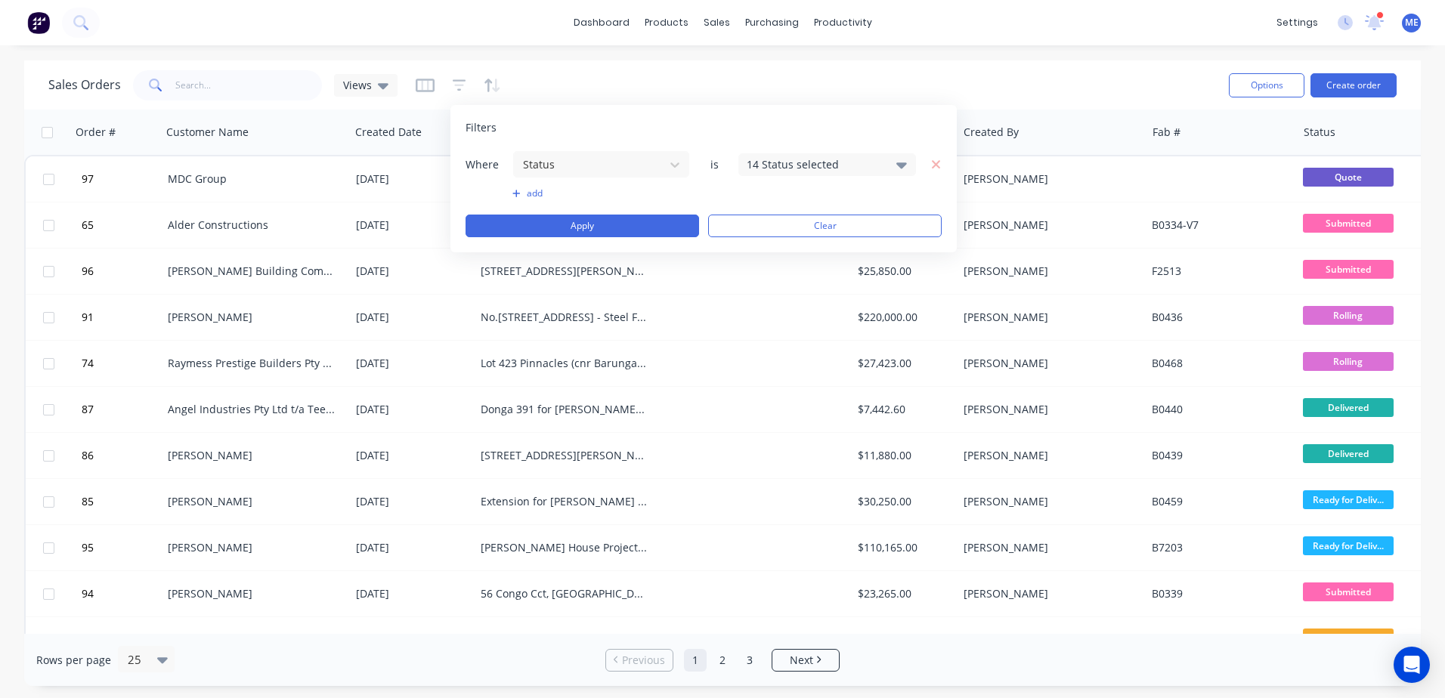
click at [786, 163] on div "14 Status selected" at bounding box center [814, 164] width 137 height 16
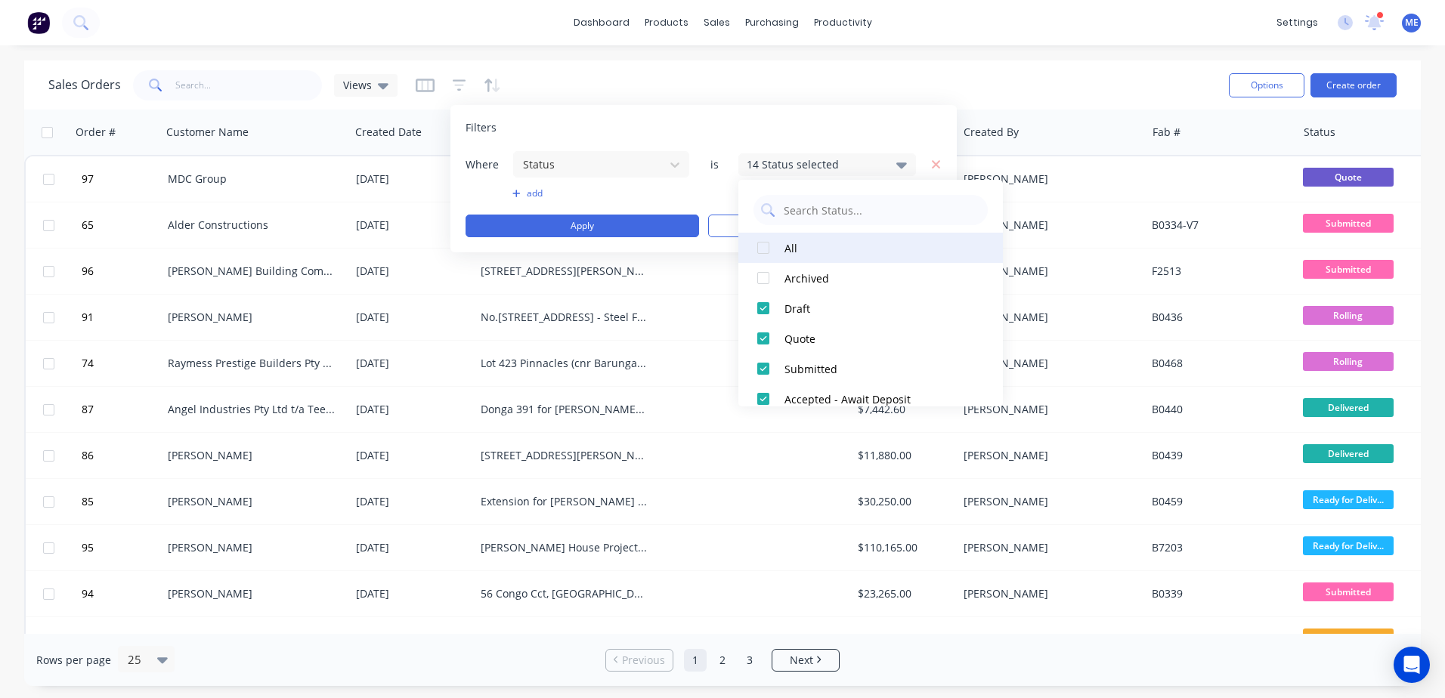
click at [764, 244] on div at bounding box center [763, 248] width 30 height 30
click at [764, 249] on div at bounding box center [763, 248] width 30 height 30
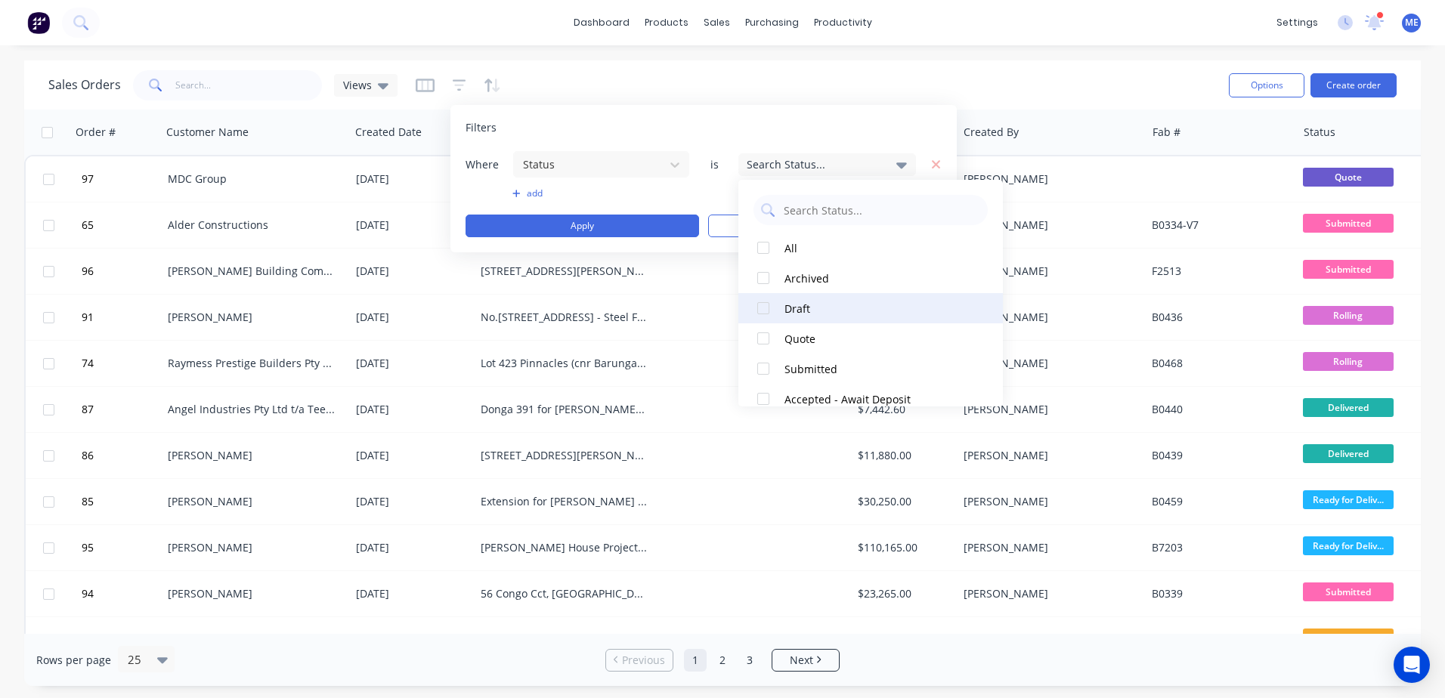
click at [762, 308] on div at bounding box center [763, 308] width 30 height 30
click at [765, 337] on div at bounding box center [763, 338] width 30 height 30
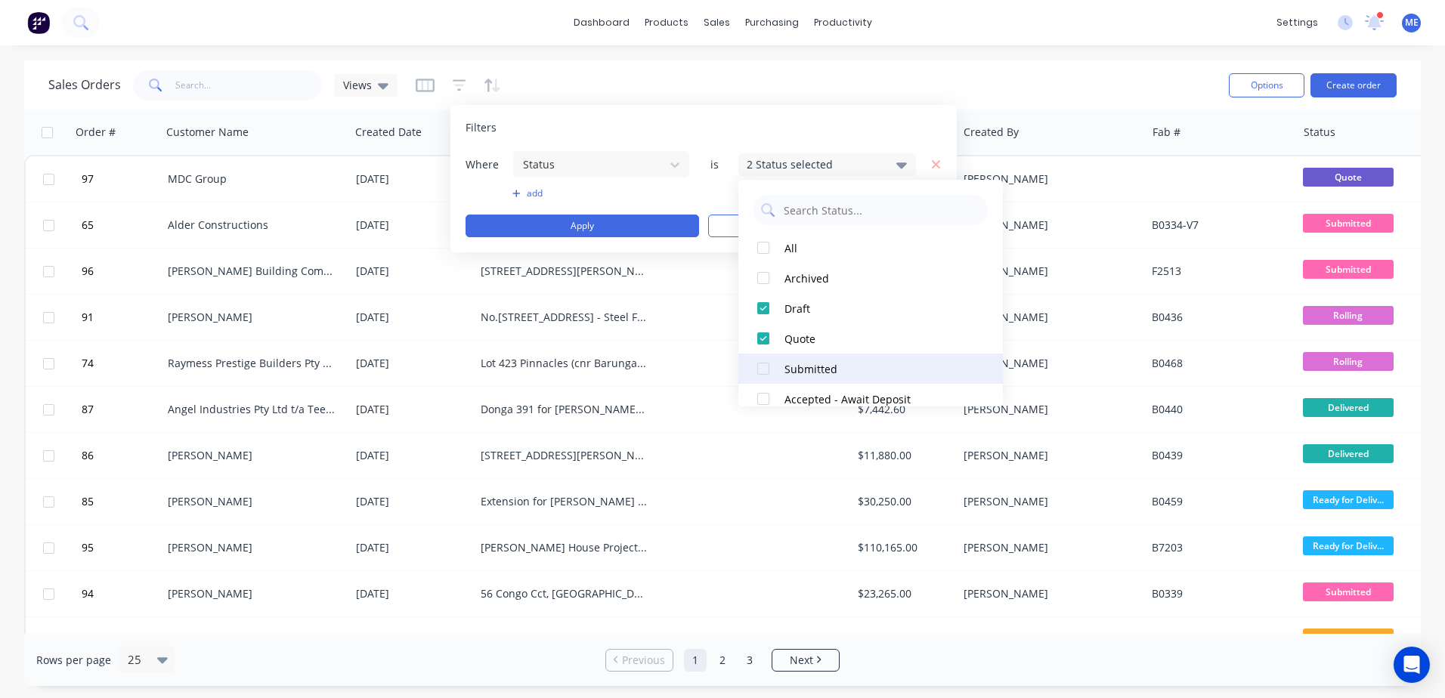
click at [763, 367] on div at bounding box center [763, 369] width 30 height 30
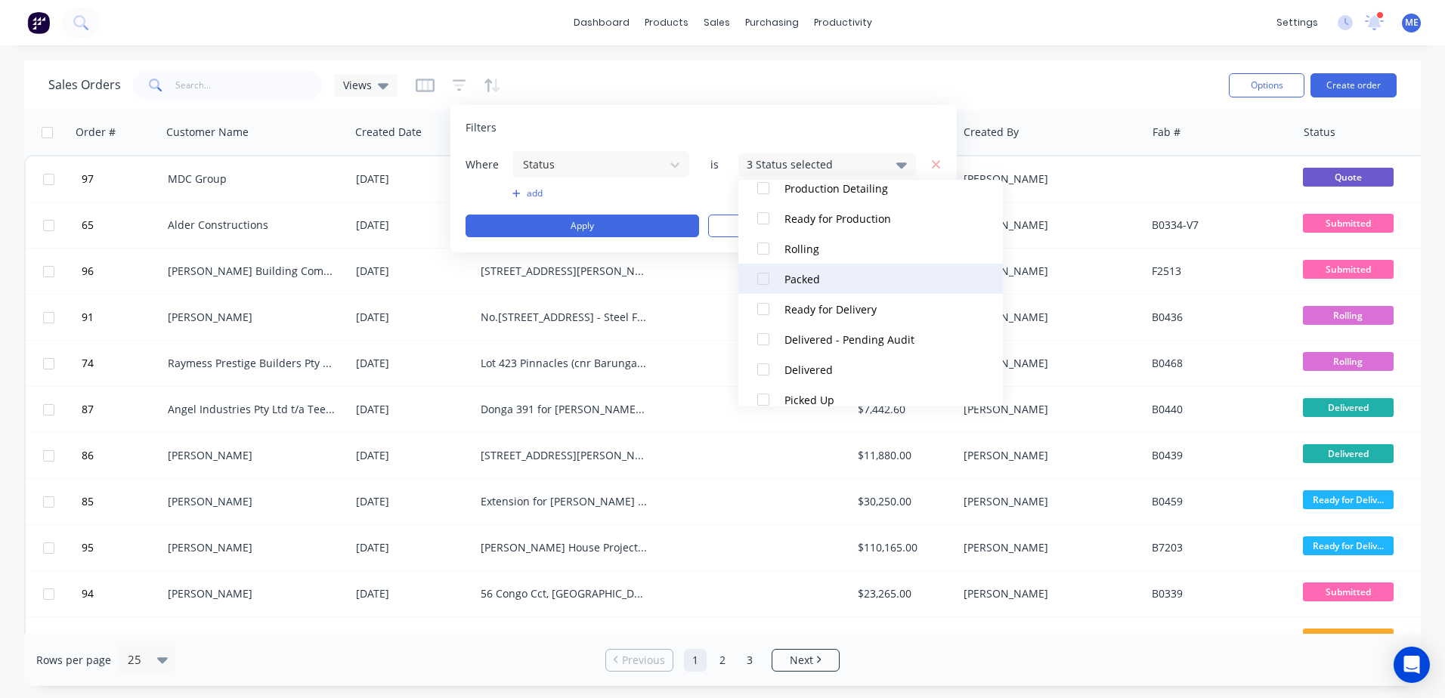
scroll to position [317, 0]
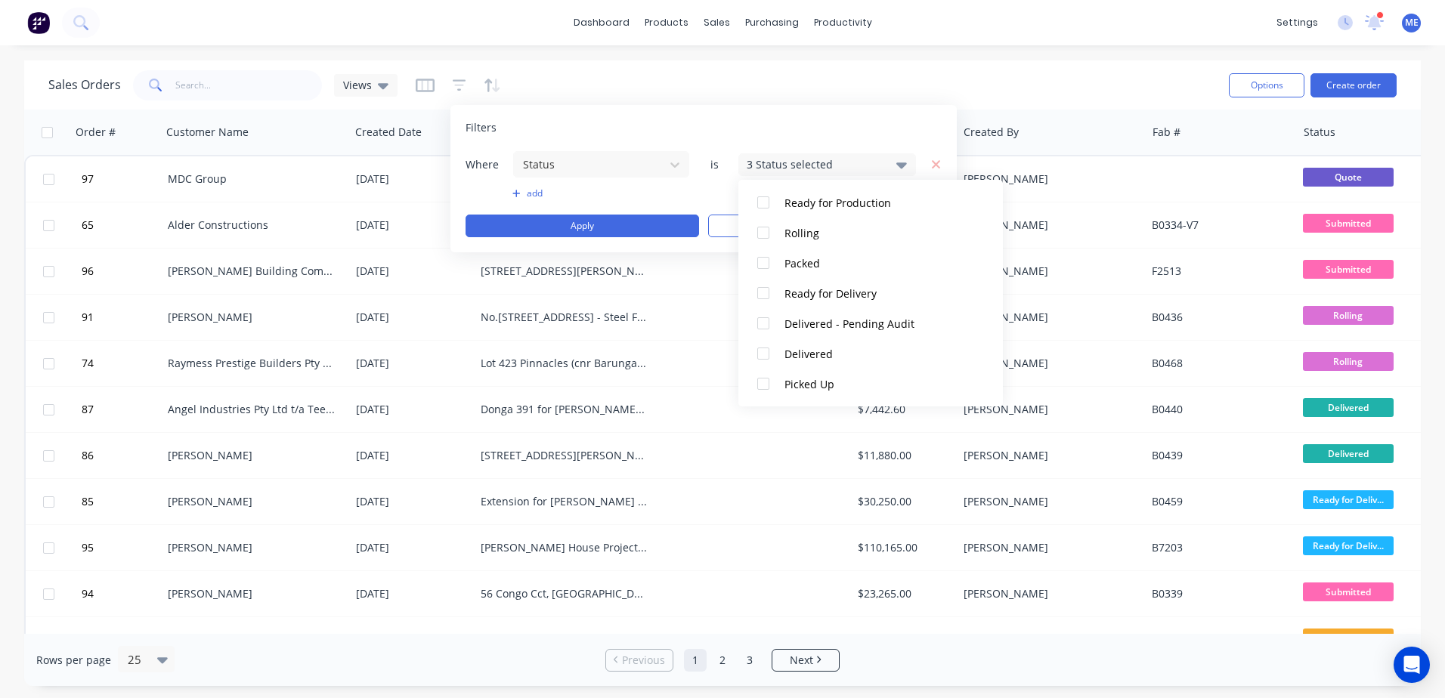
click at [842, 130] on div "Filters" at bounding box center [703, 127] width 476 height 15
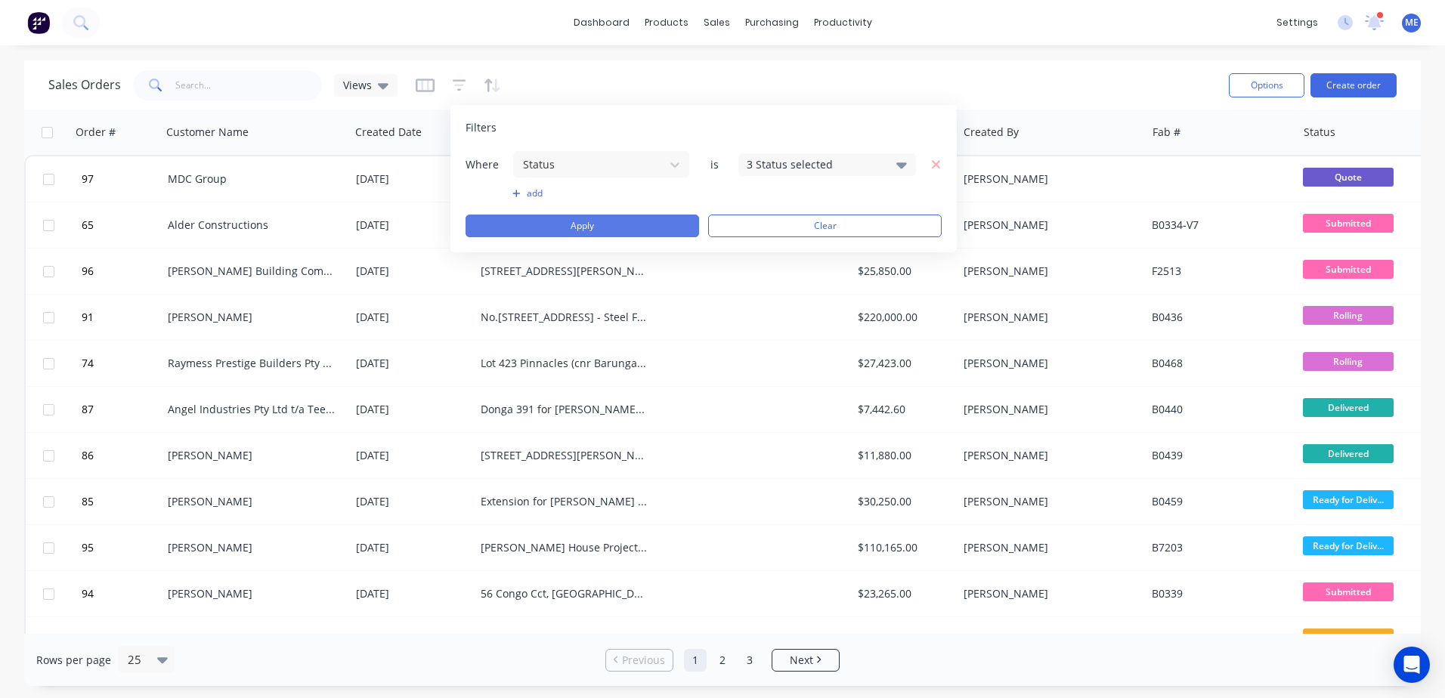
click at [604, 227] on button "Apply" at bounding box center [581, 226] width 233 height 23
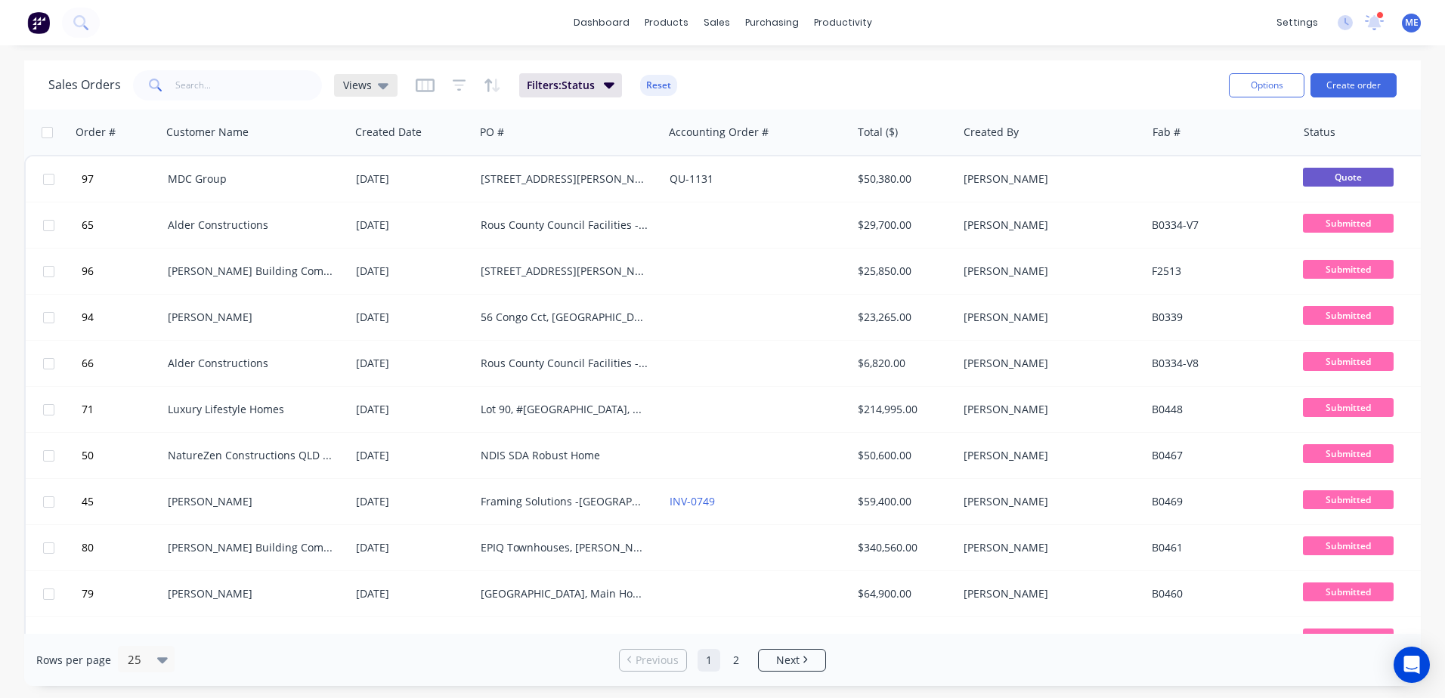
click at [352, 88] on span "Views" at bounding box center [357, 85] width 29 height 16
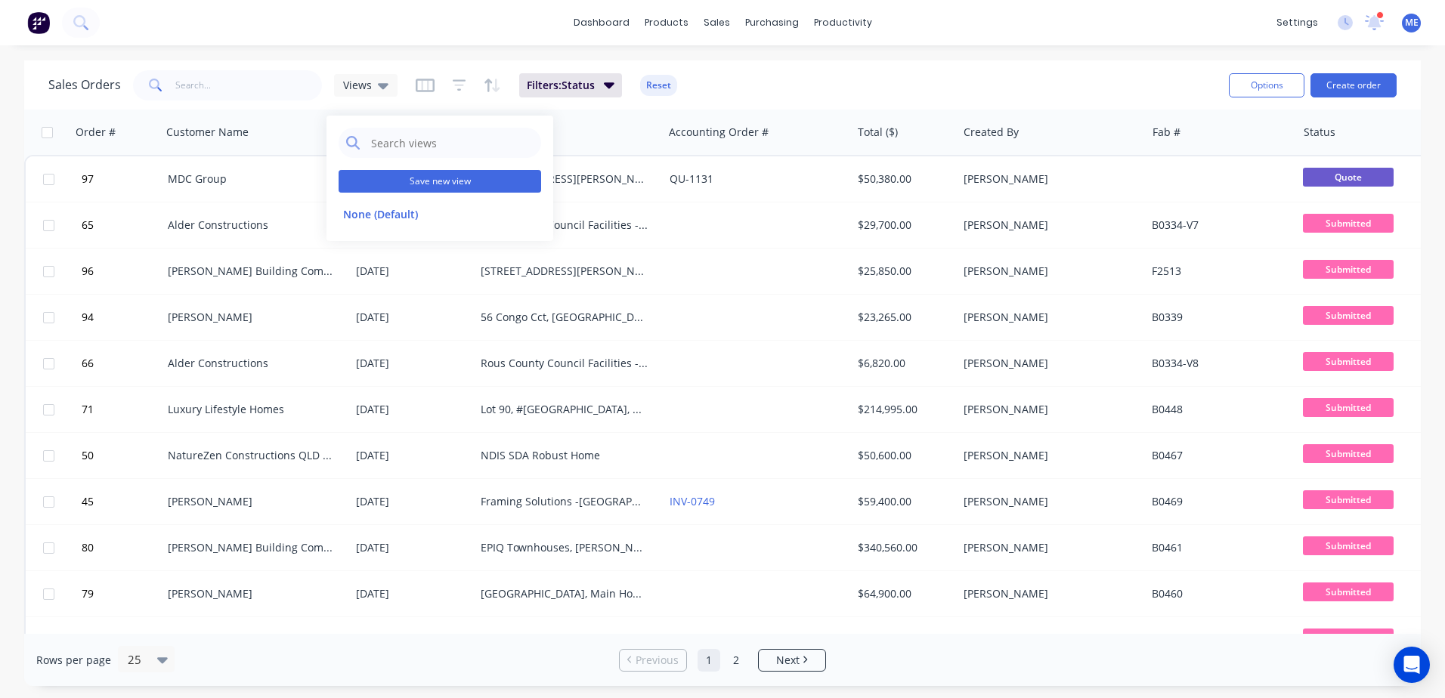
click at [400, 184] on button "Save new view" at bounding box center [439, 181] width 202 height 23
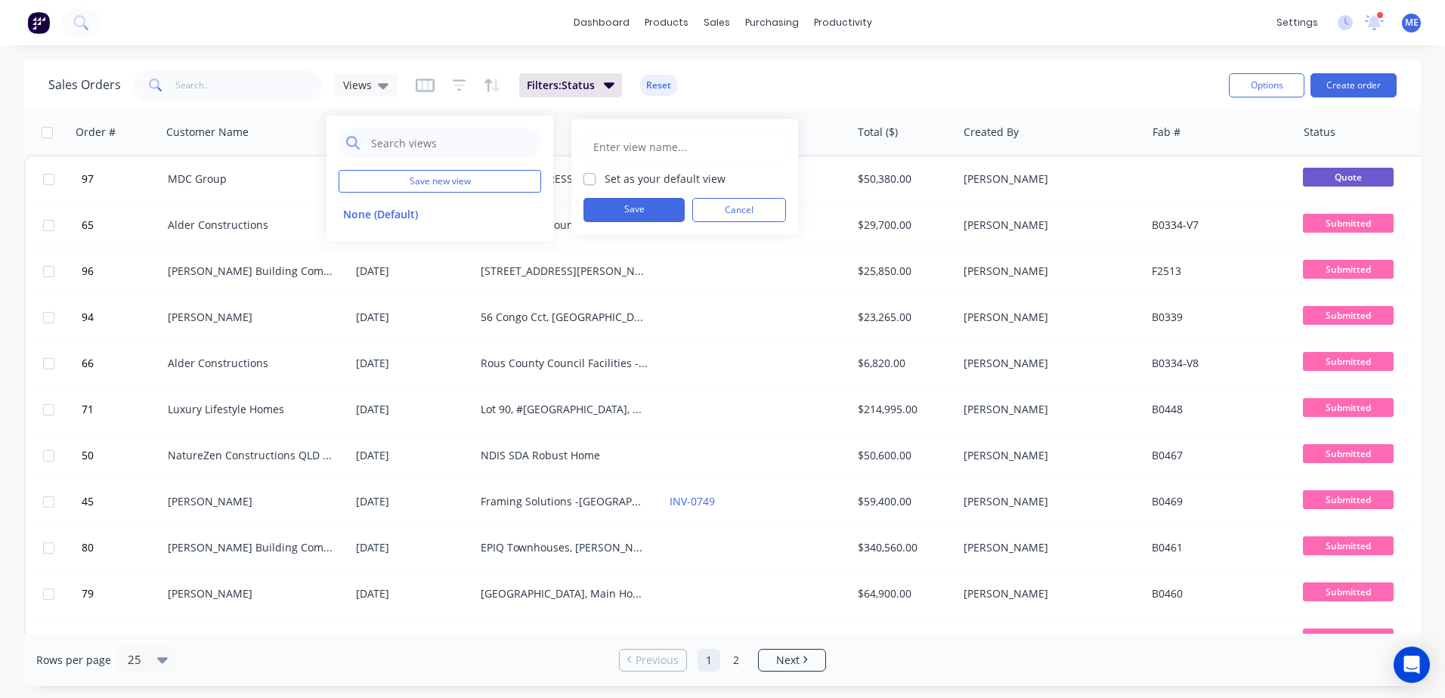
click at [666, 182] on label "Set as your default view" at bounding box center [664, 179] width 121 height 16
click at [595, 182] on input "Set as your default view" at bounding box center [589, 178] width 12 height 14
checkbox input "true"
click at [669, 152] on input "text" at bounding box center [685, 146] width 186 height 29
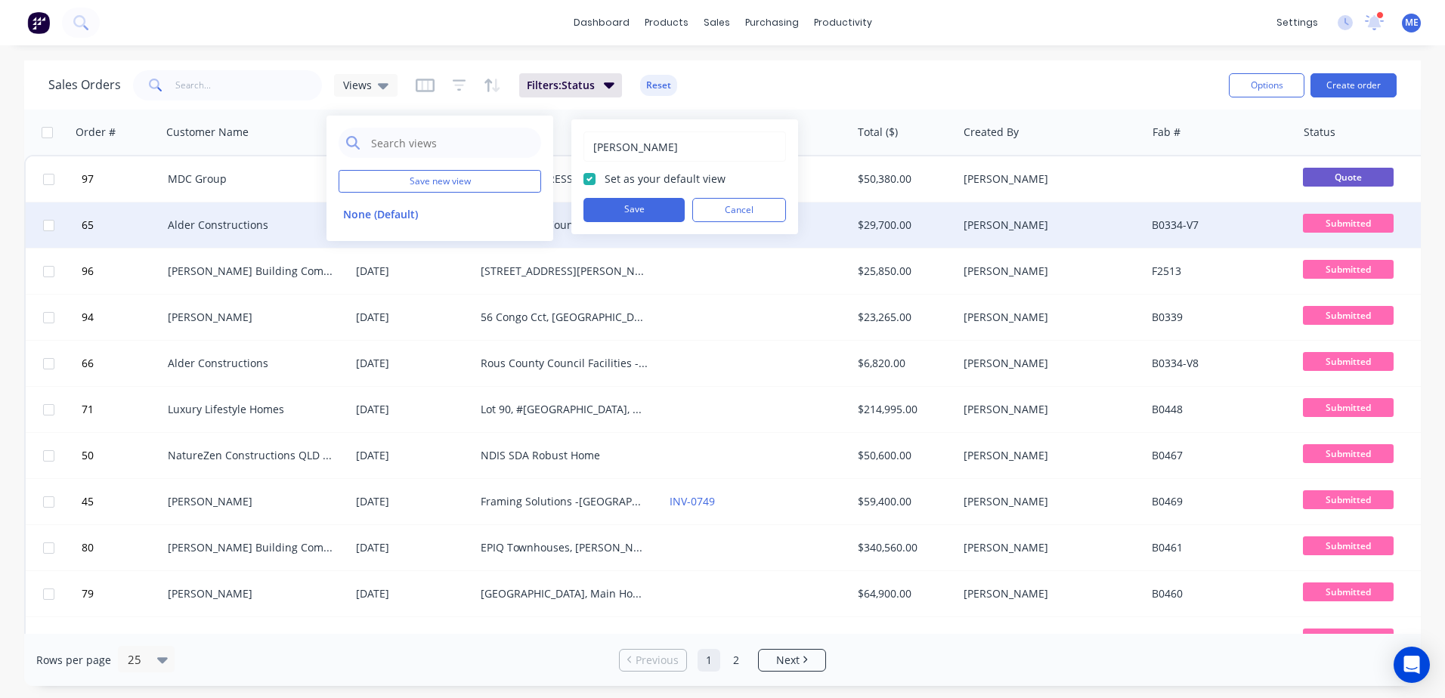
type input "[PERSON_NAME]"
click at [627, 216] on button "Save" at bounding box center [633, 210] width 101 height 24
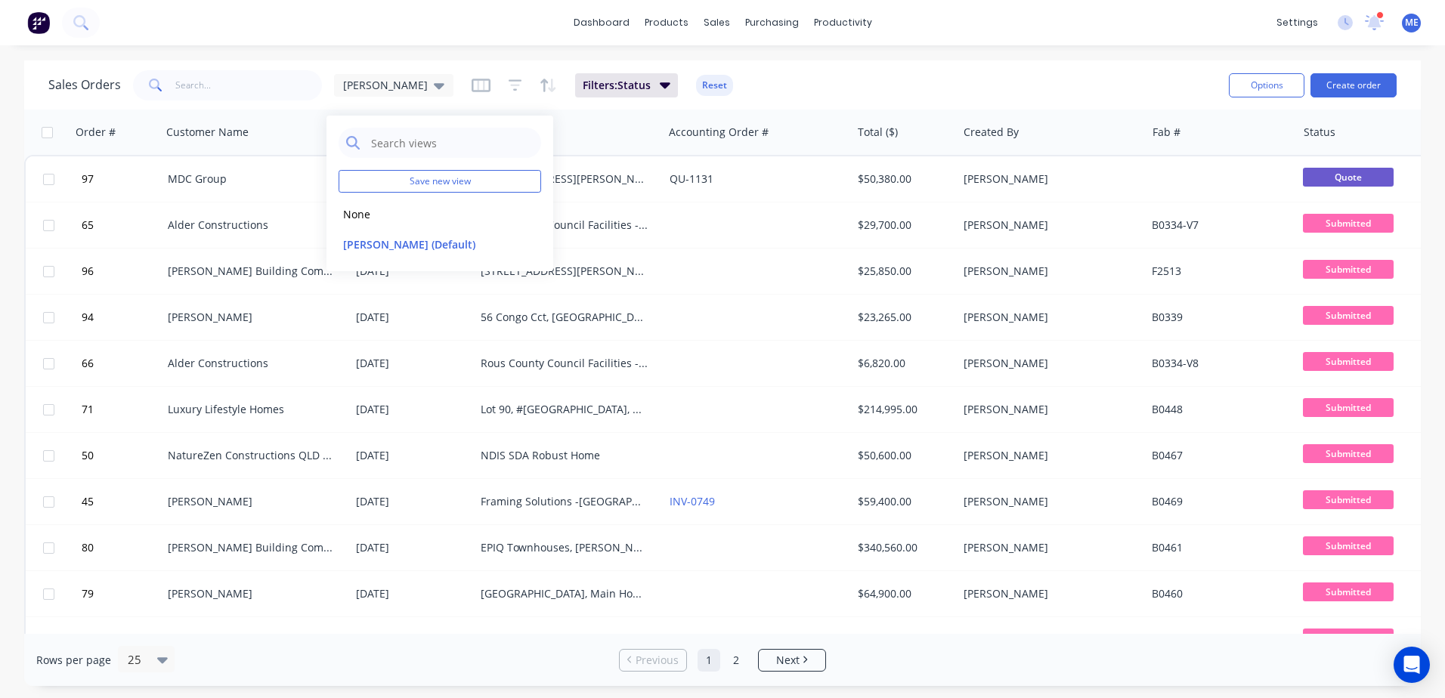
click at [864, 80] on div "Sales Orders Mike Sales Filters: Status Reset" at bounding box center [632, 84] width 1168 height 37
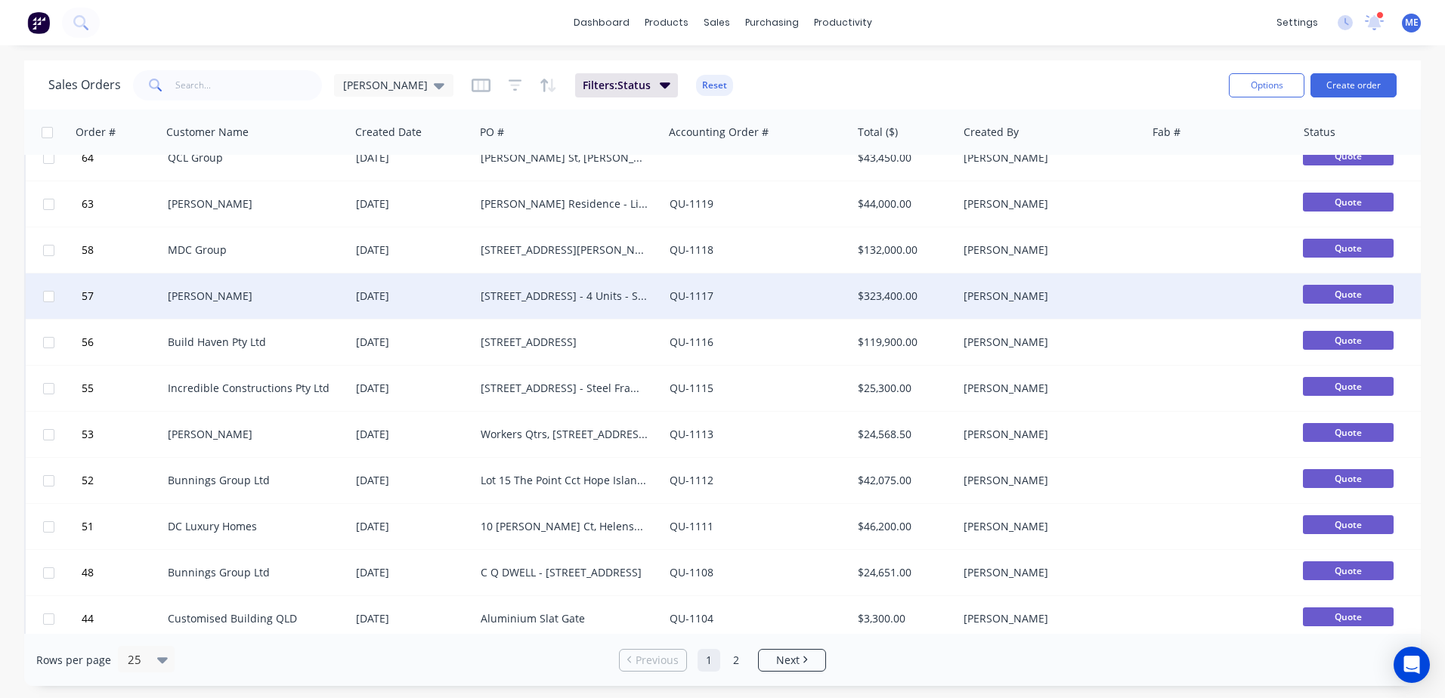
scroll to position [681, 0]
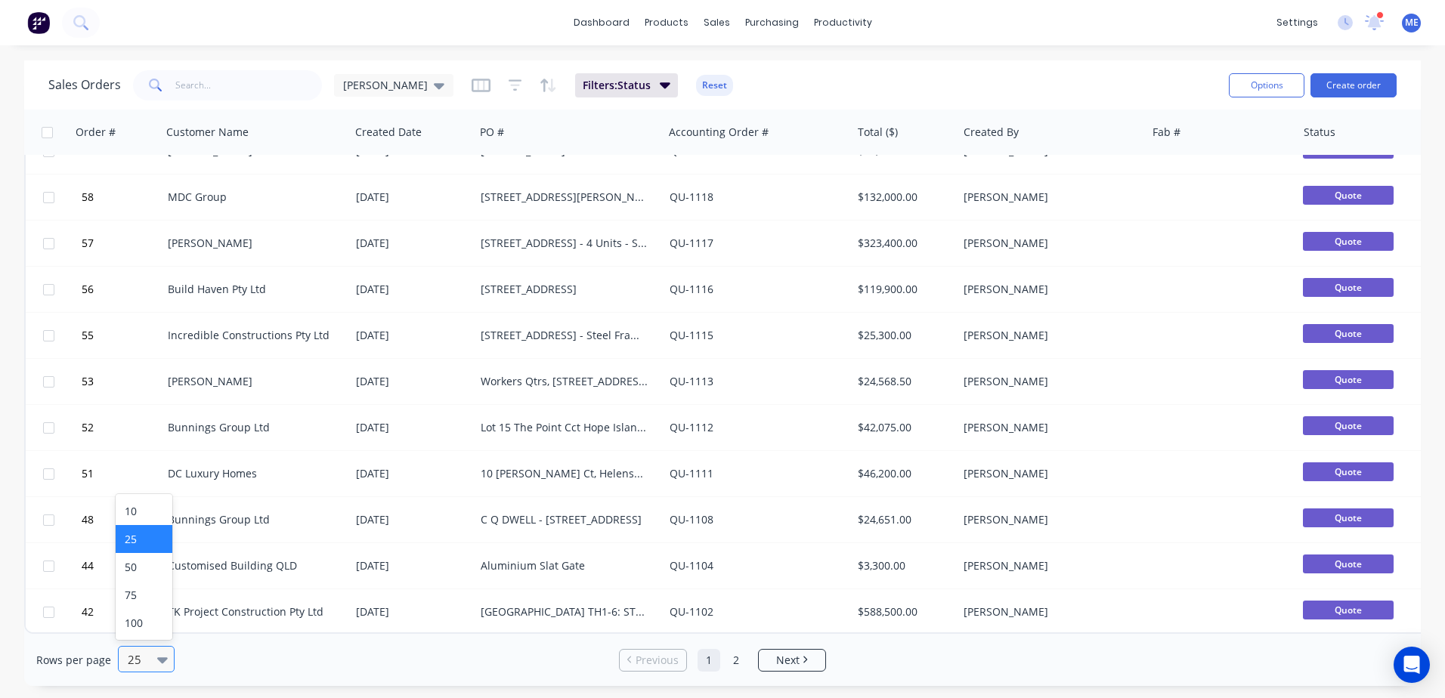
click at [161, 654] on icon at bounding box center [162, 659] width 11 height 17
click at [149, 628] on div "100" at bounding box center [144, 623] width 57 height 28
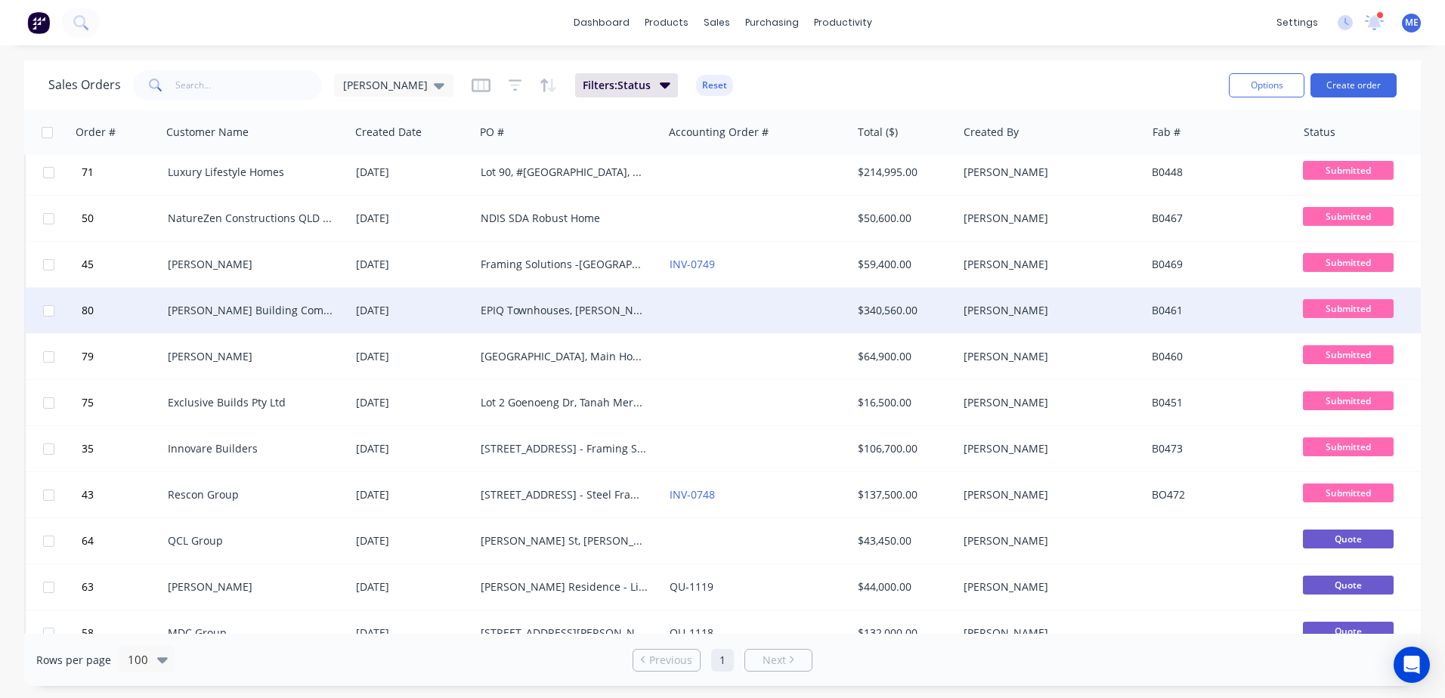
scroll to position [0, 0]
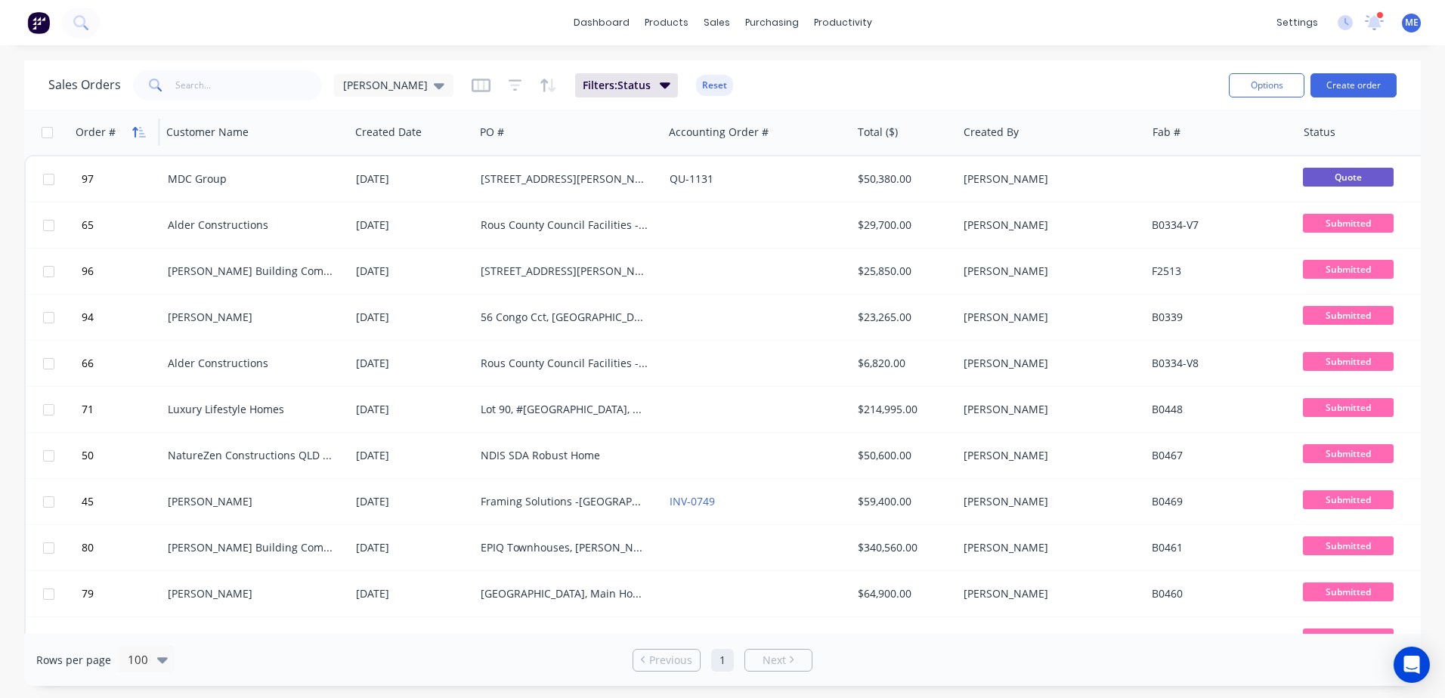
click at [136, 132] on icon "button" at bounding box center [139, 132] width 14 height 12
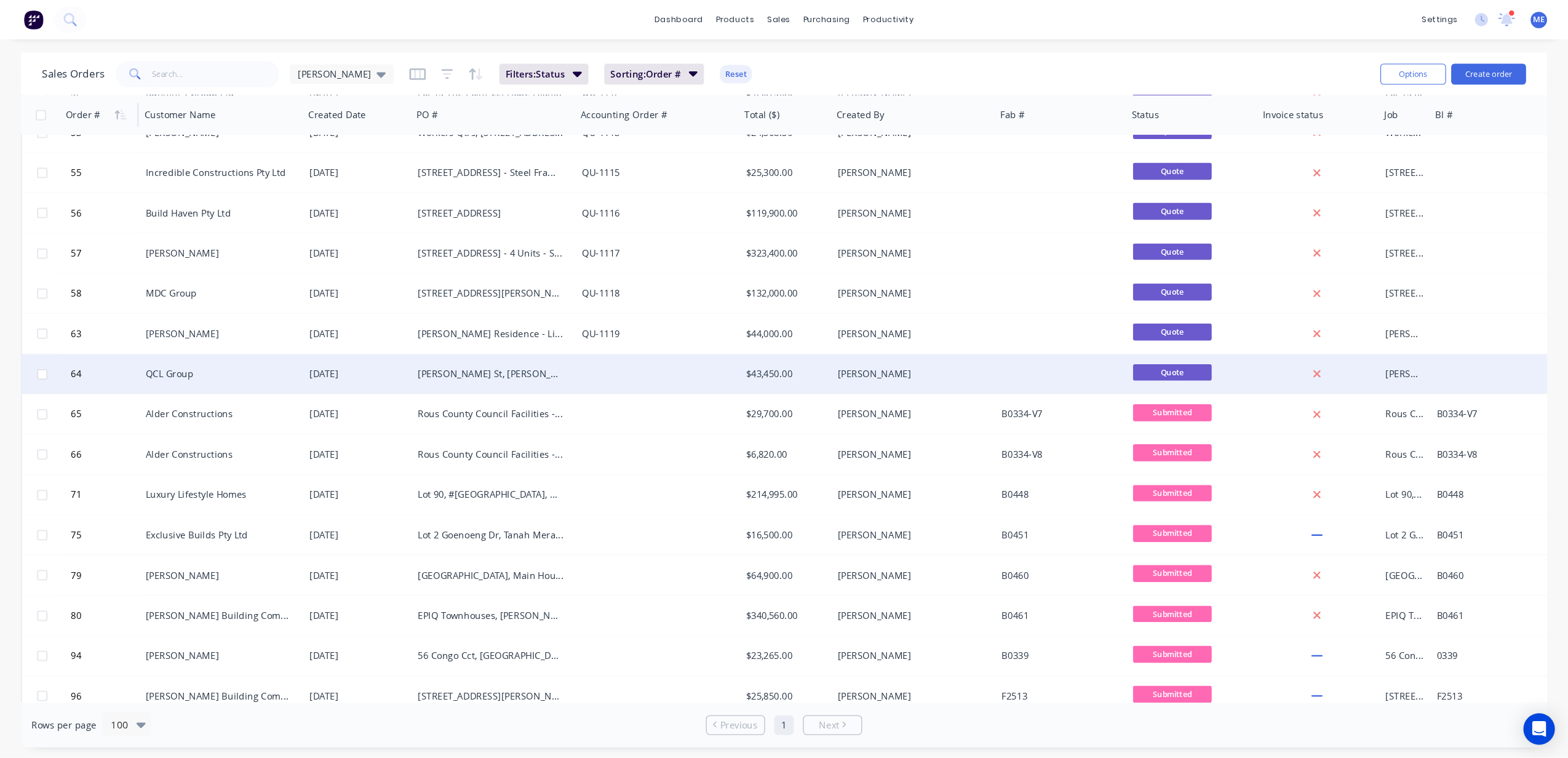
scroll to position [700, 0]
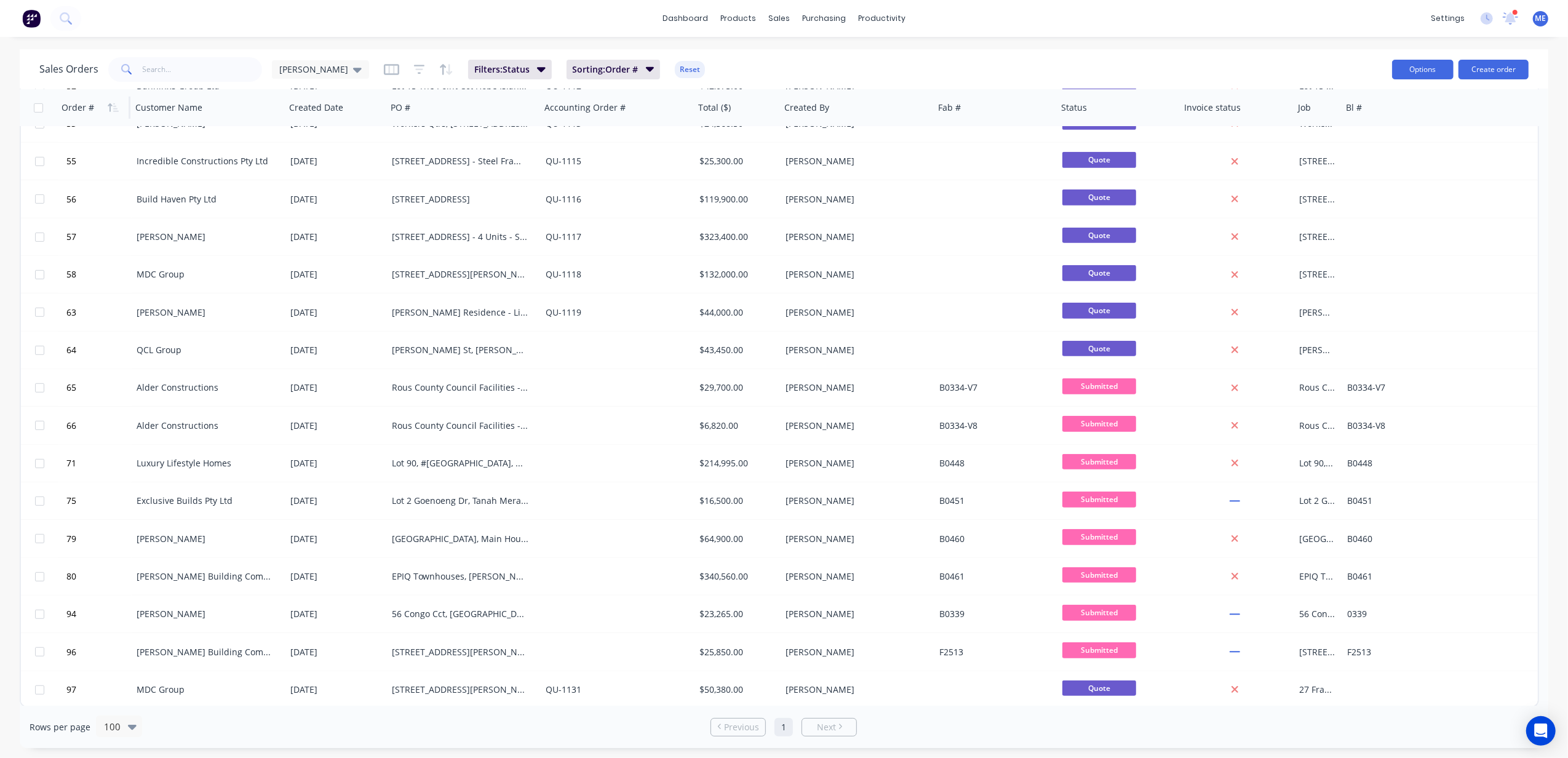
click at [1176, 69] on button "Options" at bounding box center [1423, 69] width 62 height 20
click at [1176, 69] on div "Sales Orders Mike Sales Filters: Status Sorting: Order # Reset" at bounding box center [710, 68] width 1342 height 30
click at [383, 69] on icon "button" at bounding box center [391, 69] width 15 height 12
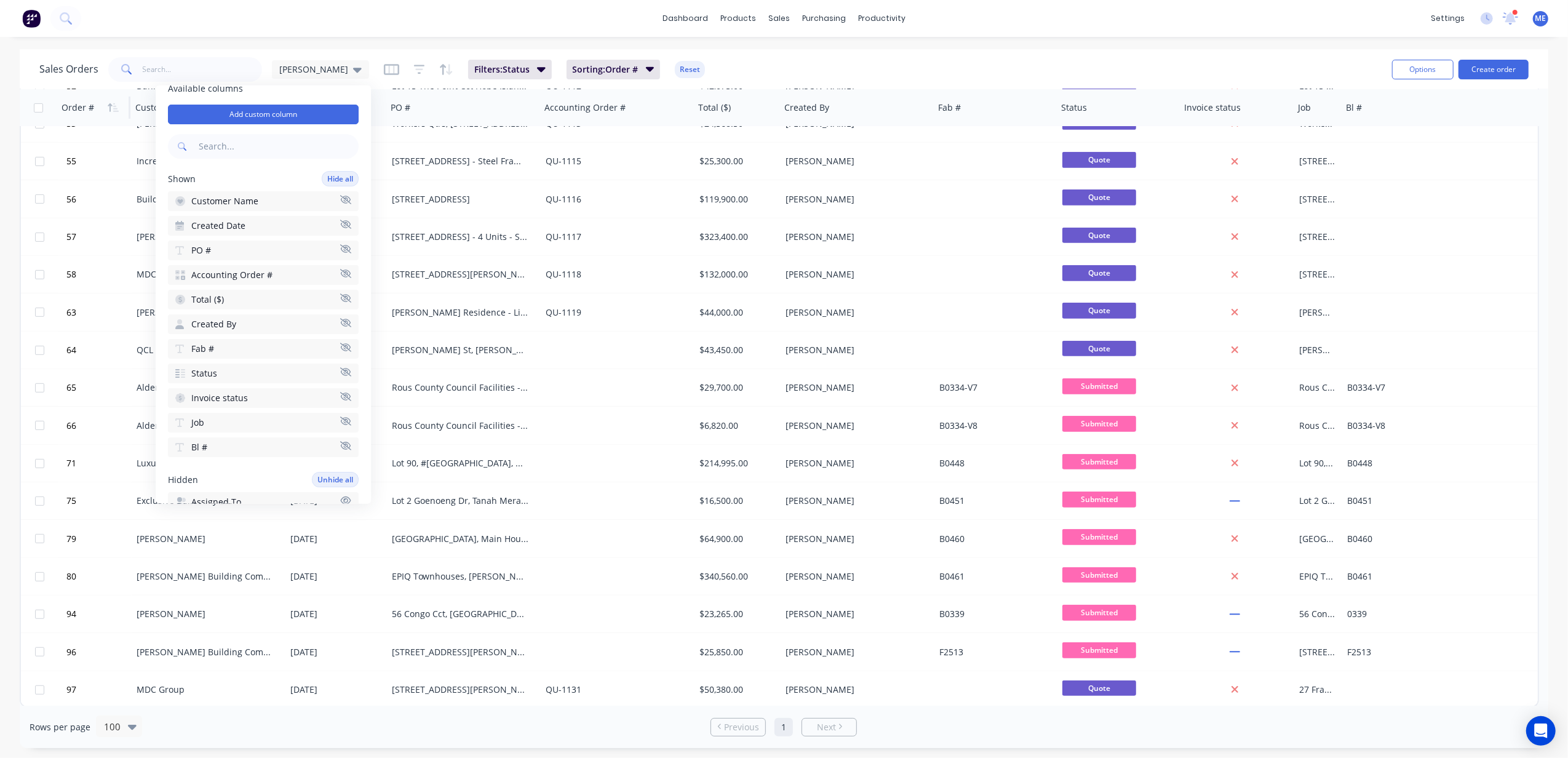
scroll to position [64, 0]
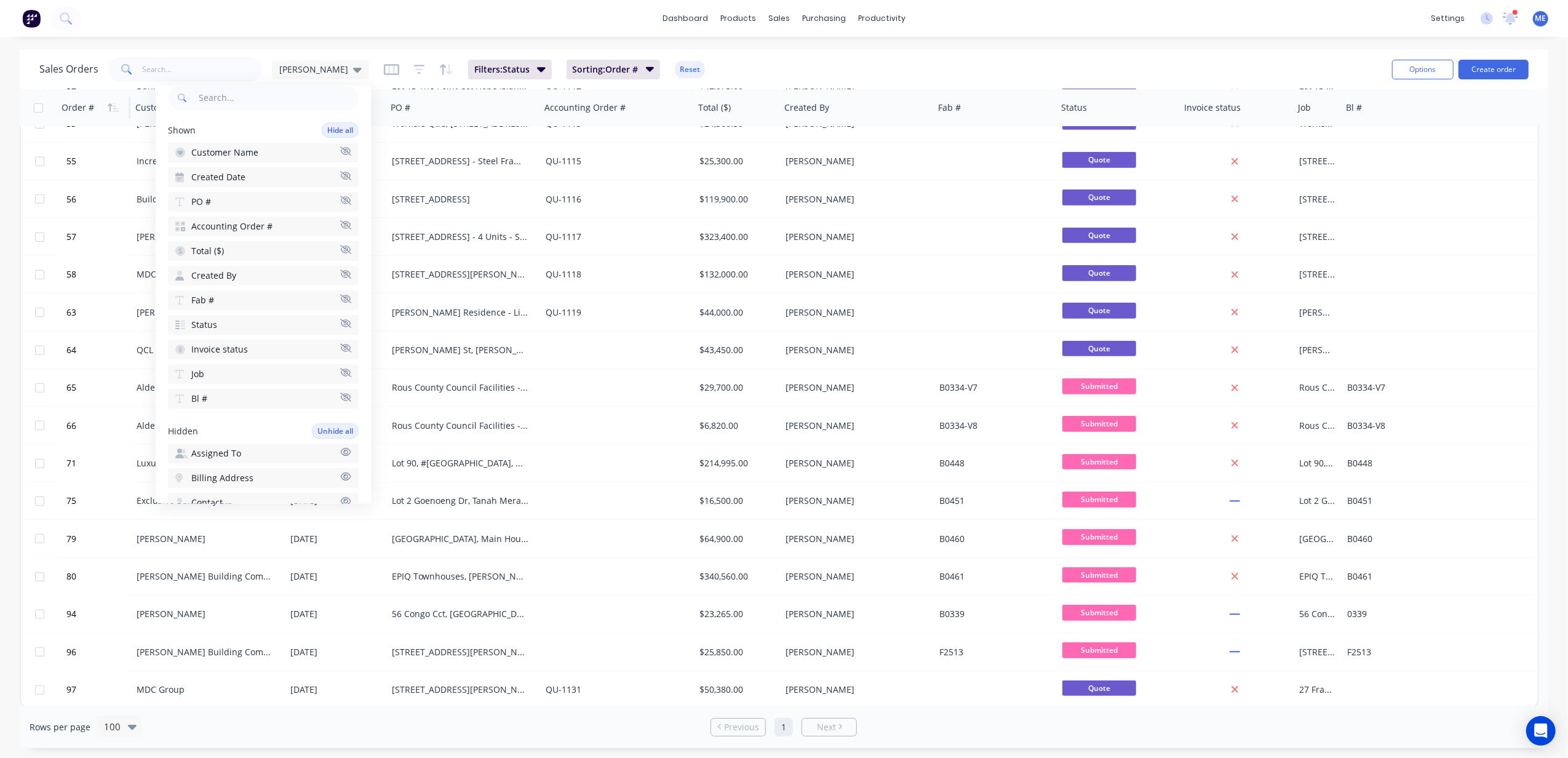
click at [340, 344] on icon "button" at bounding box center [346, 348] width 11 height 9
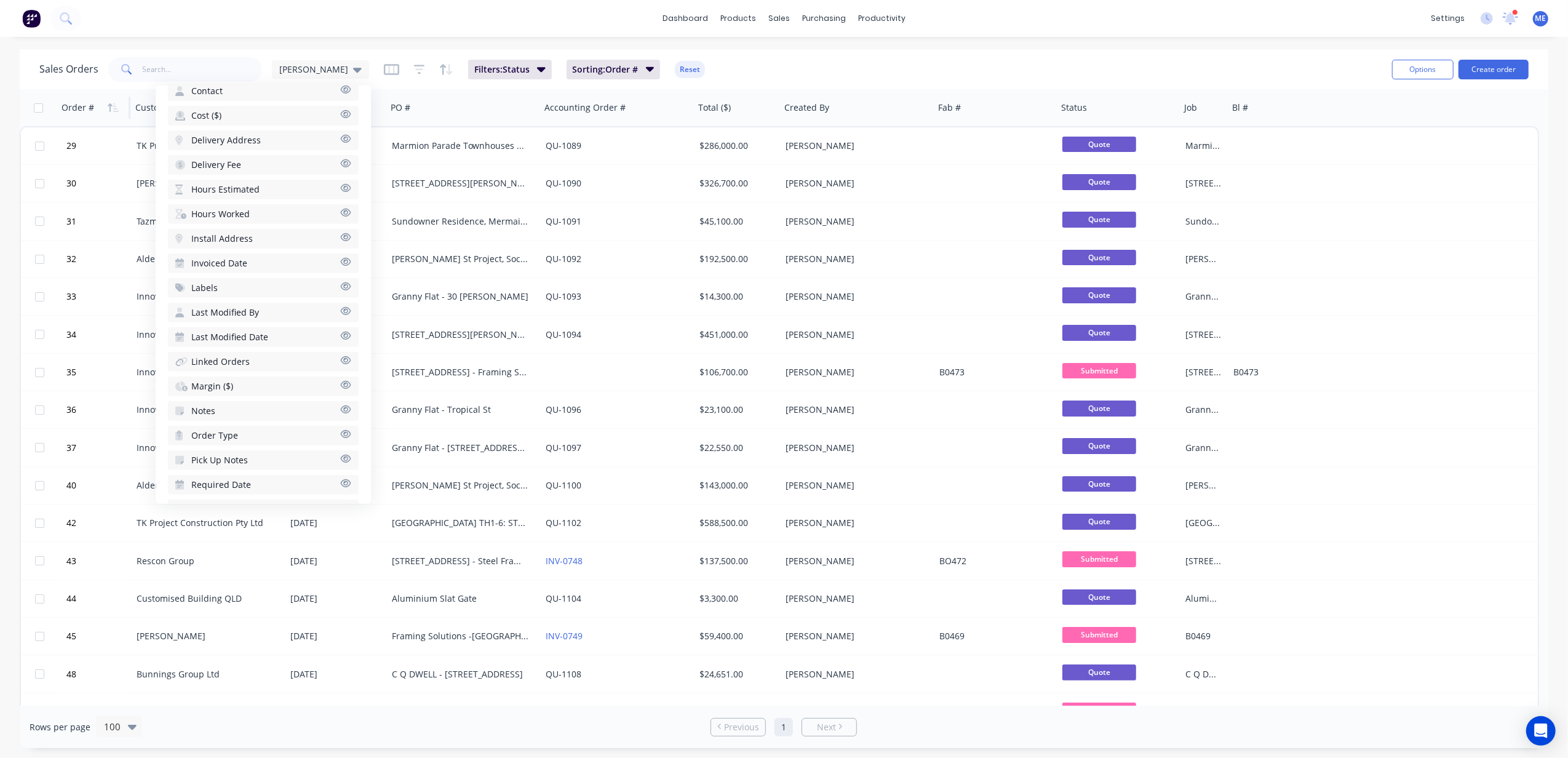
scroll to position [473, 0]
click at [340, 284] on icon "button" at bounding box center [346, 288] width 11 height 9
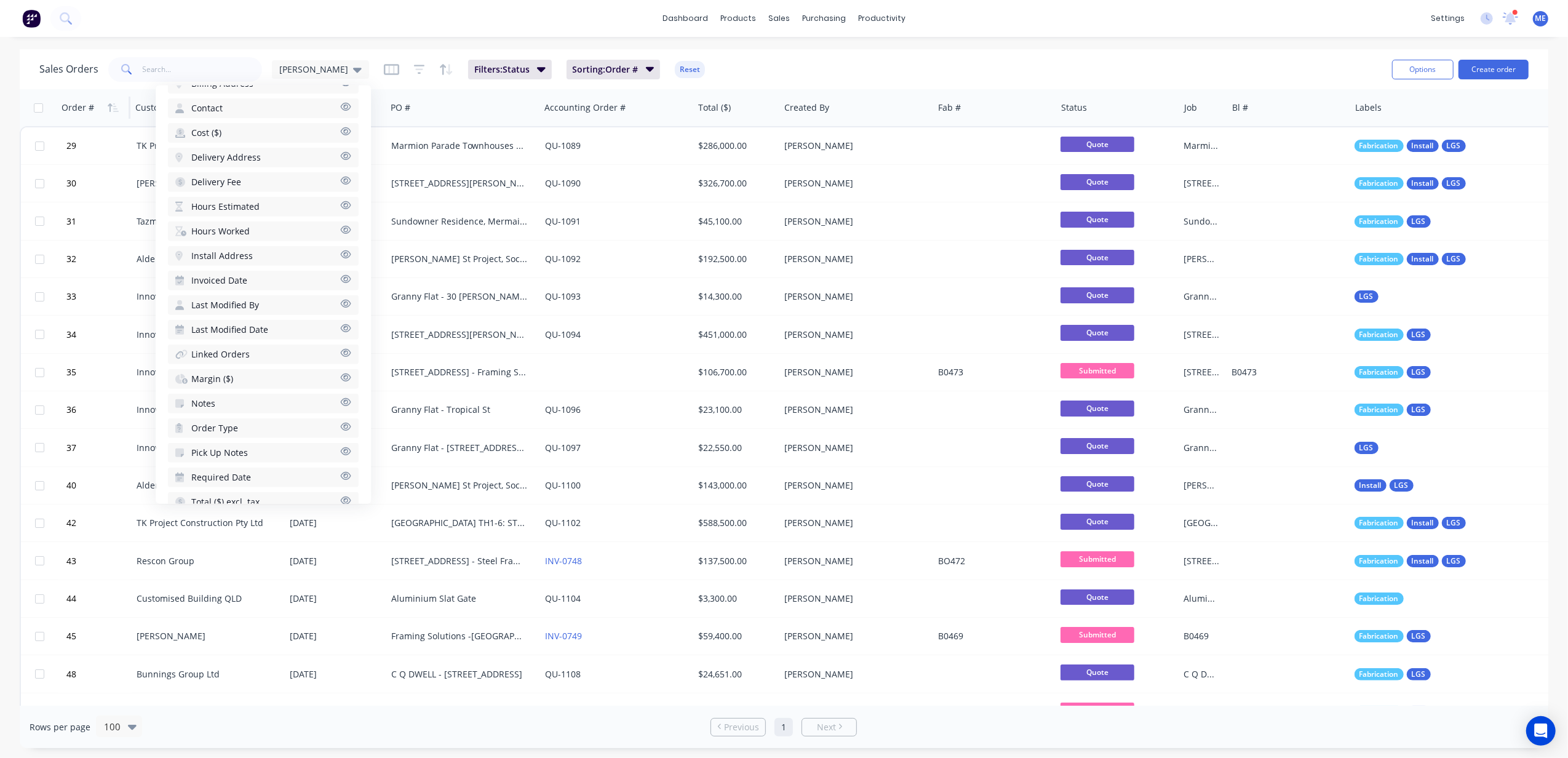
click at [341, 423] on icon "button" at bounding box center [346, 427] width 11 height 8
click at [776, 58] on div "Sales Orders Mike Sales Filters: Status Sorting: Order # Reset" at bounding box center [710, 68] width 1342 height 30
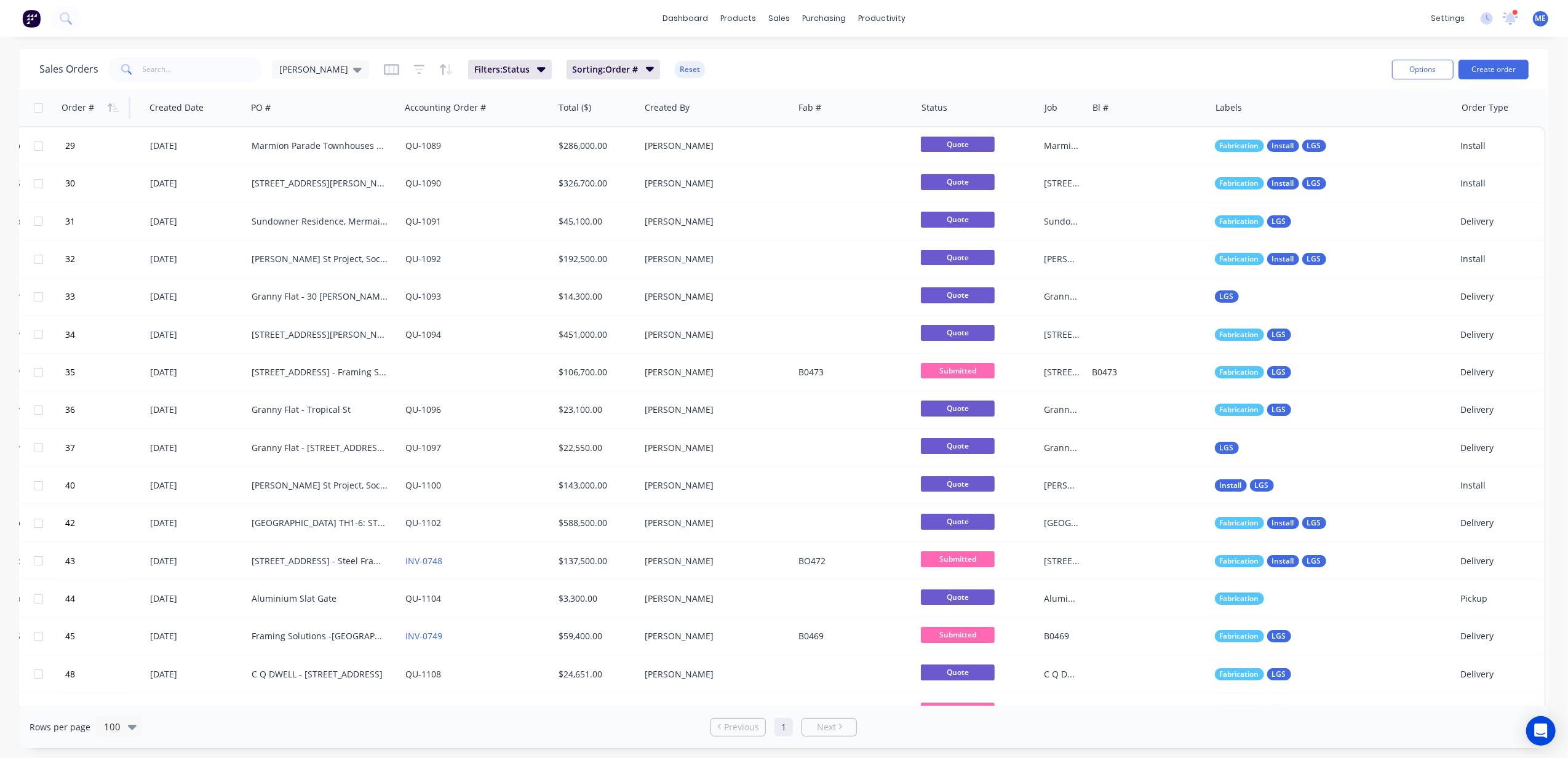
scroll to position [0, 0]
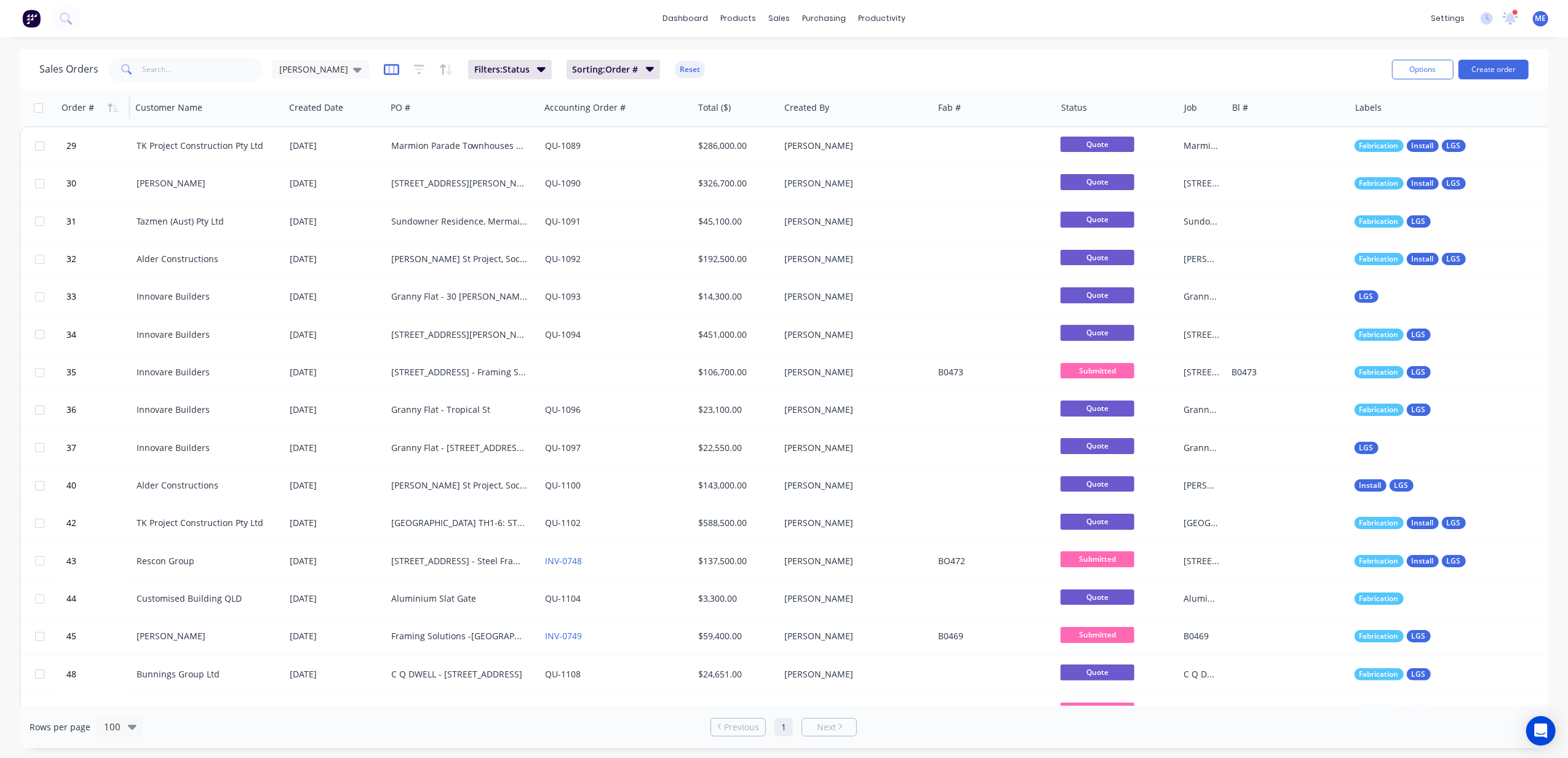
click at [383, 70] on icon "button" at bounding box center [391, 69] width 15 height 12
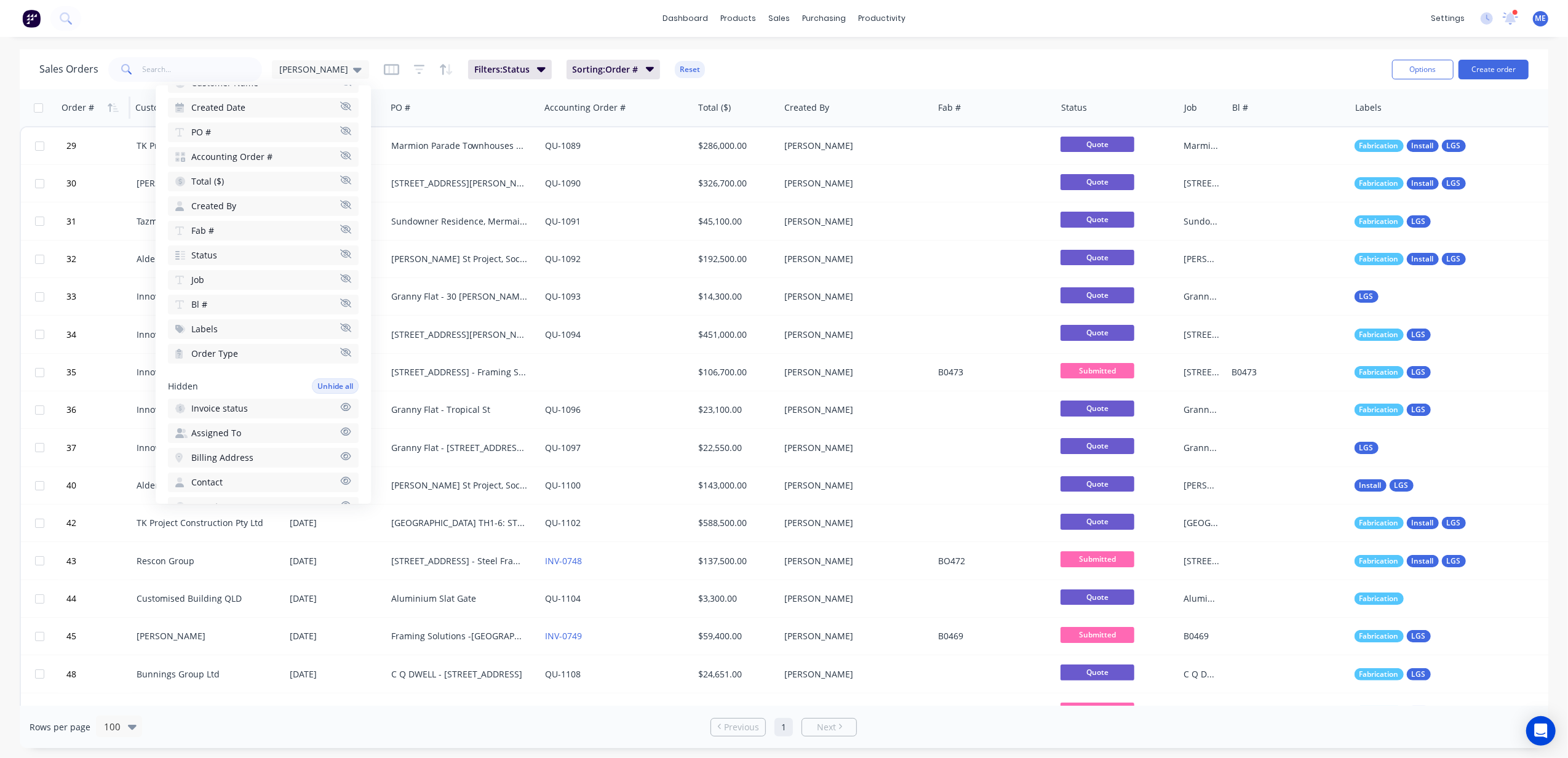
scroll to position [164, 0]
click at [340, 318] on icon "button" at bounding box center [346, 322] width 11 height 9
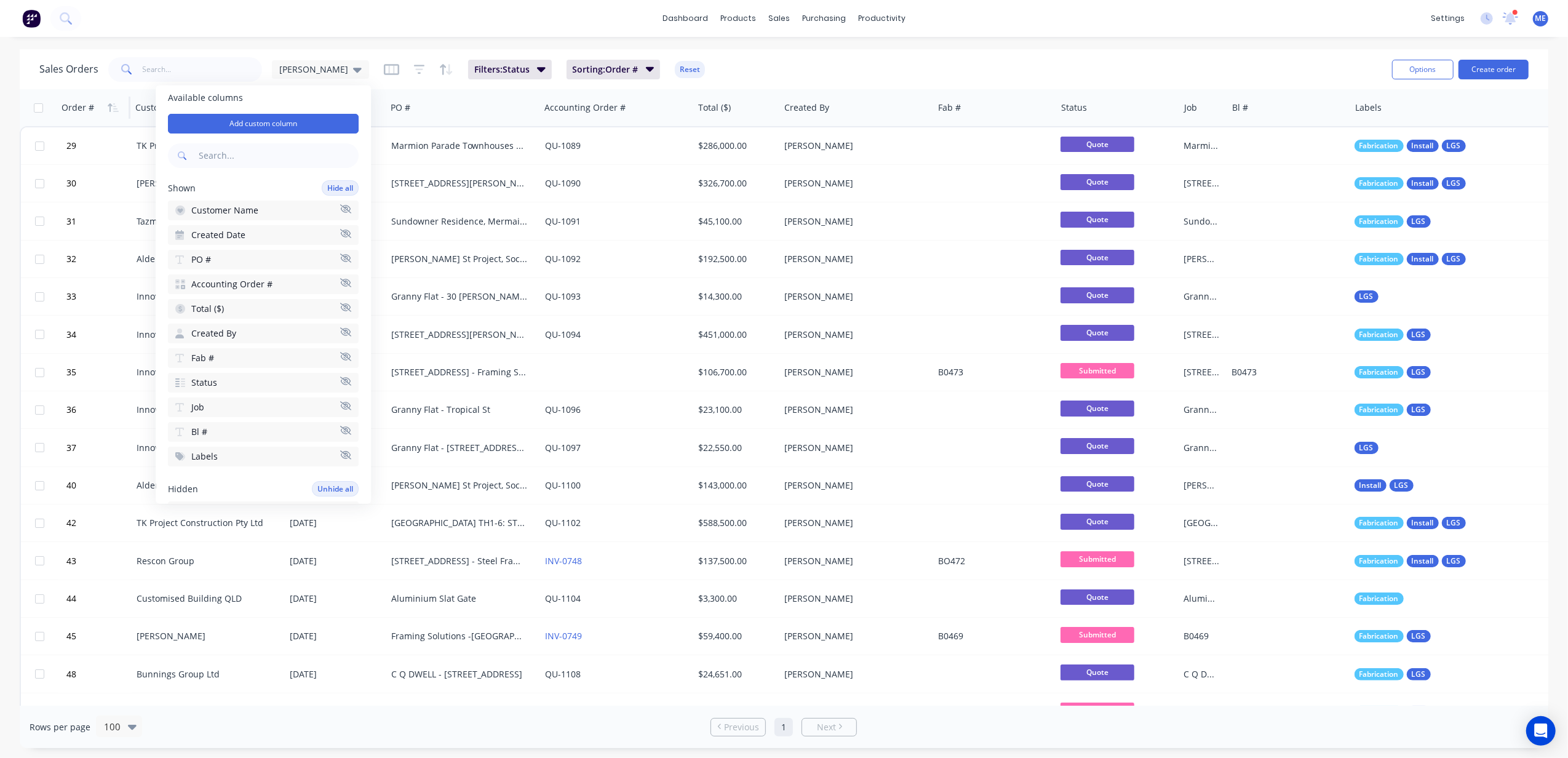
scroll to position [0, 0]
drag, startPoint x: 242, startPoint y: 310, endPoint x: 289, endPoint y: 94, distance: 221.1
click at [289, 94] on div "Available columns Add custom column Shown Hide all Customer Name Created Date P…" at bounding box center [263, 295] width 215 height 418
click at [274, 94] on div "Available columns Add custom column Shown Hide all Customer Name Created Date P…" at bounding box center [263, 295] width 215 height 418
click at [765, 67] on div "Sales Orders Mike Sales Filters: Status Sorting: Order # Reset" at bounding box center [710, 68] width 1342 height 30
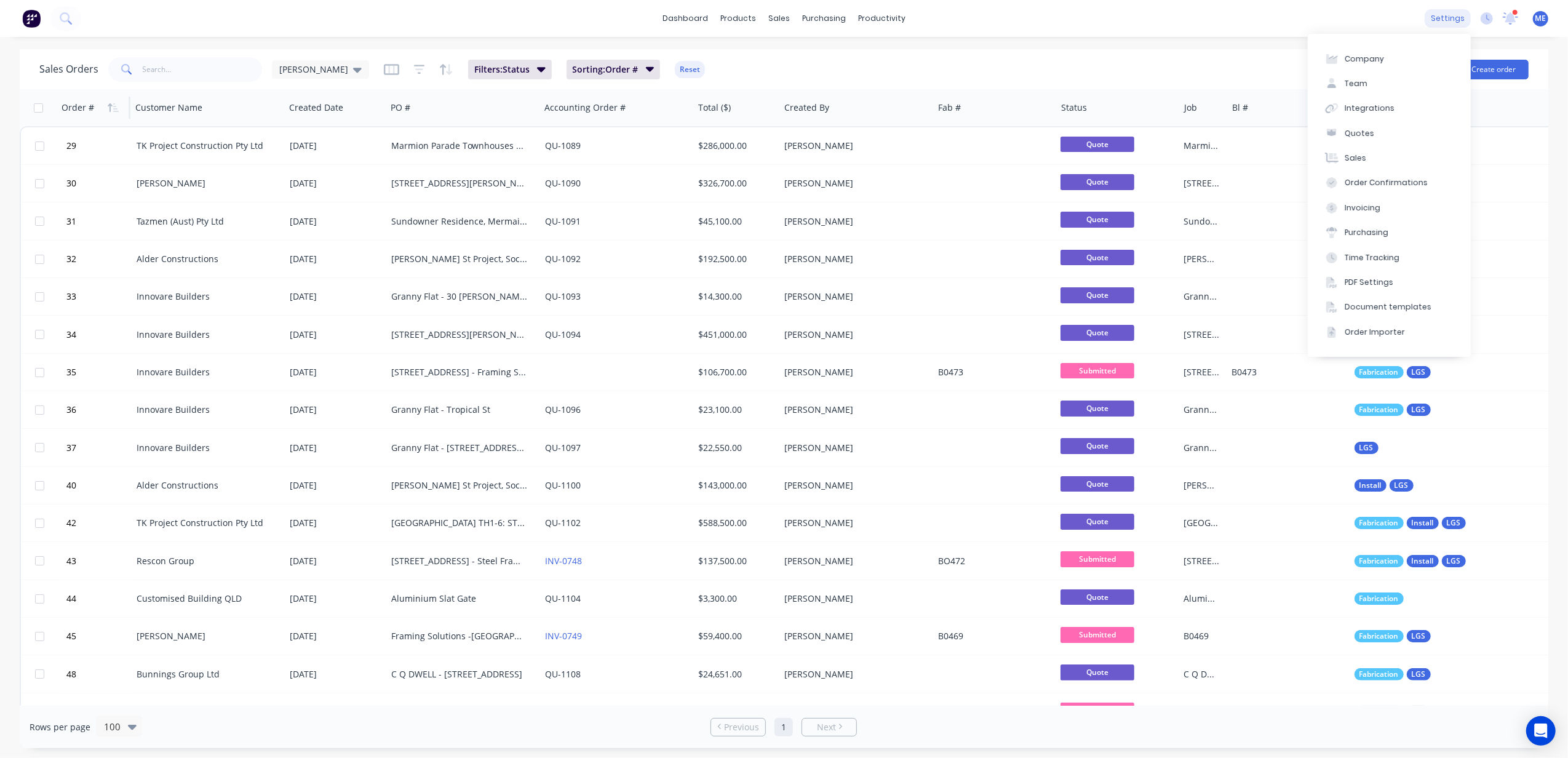
click at [1176, 15] on div "settings" at bounding box center [1448, 18] width 46 height 19
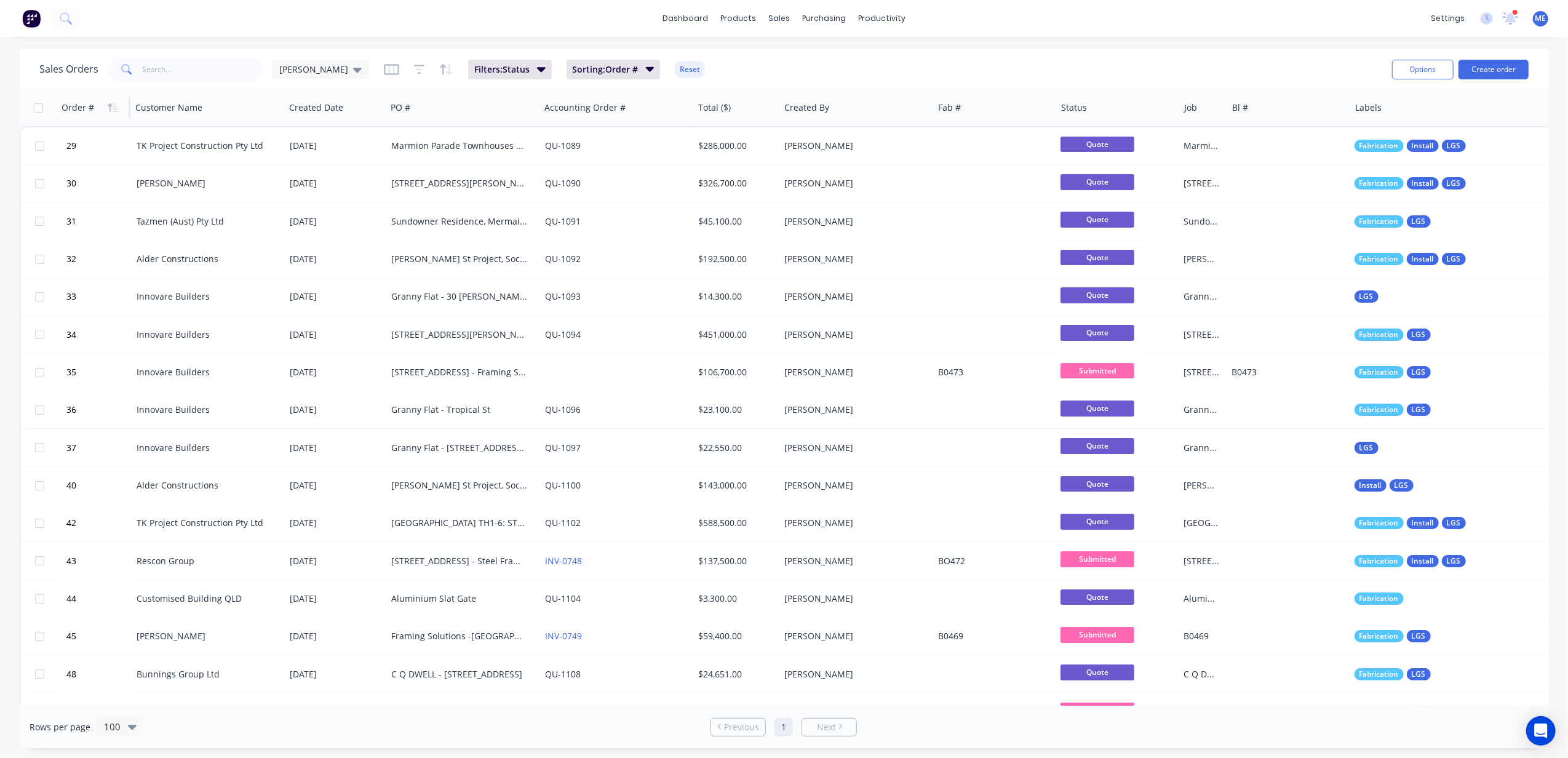
click at [1158, 62] on div "Sales Orders Mike Sales Filters: Status Sorting: Order # Reset" at bounding box center [710, 68] width 1342 height 30
click at [1176, 17] on icon at bounding box center [1511, 16] width 11 height 10
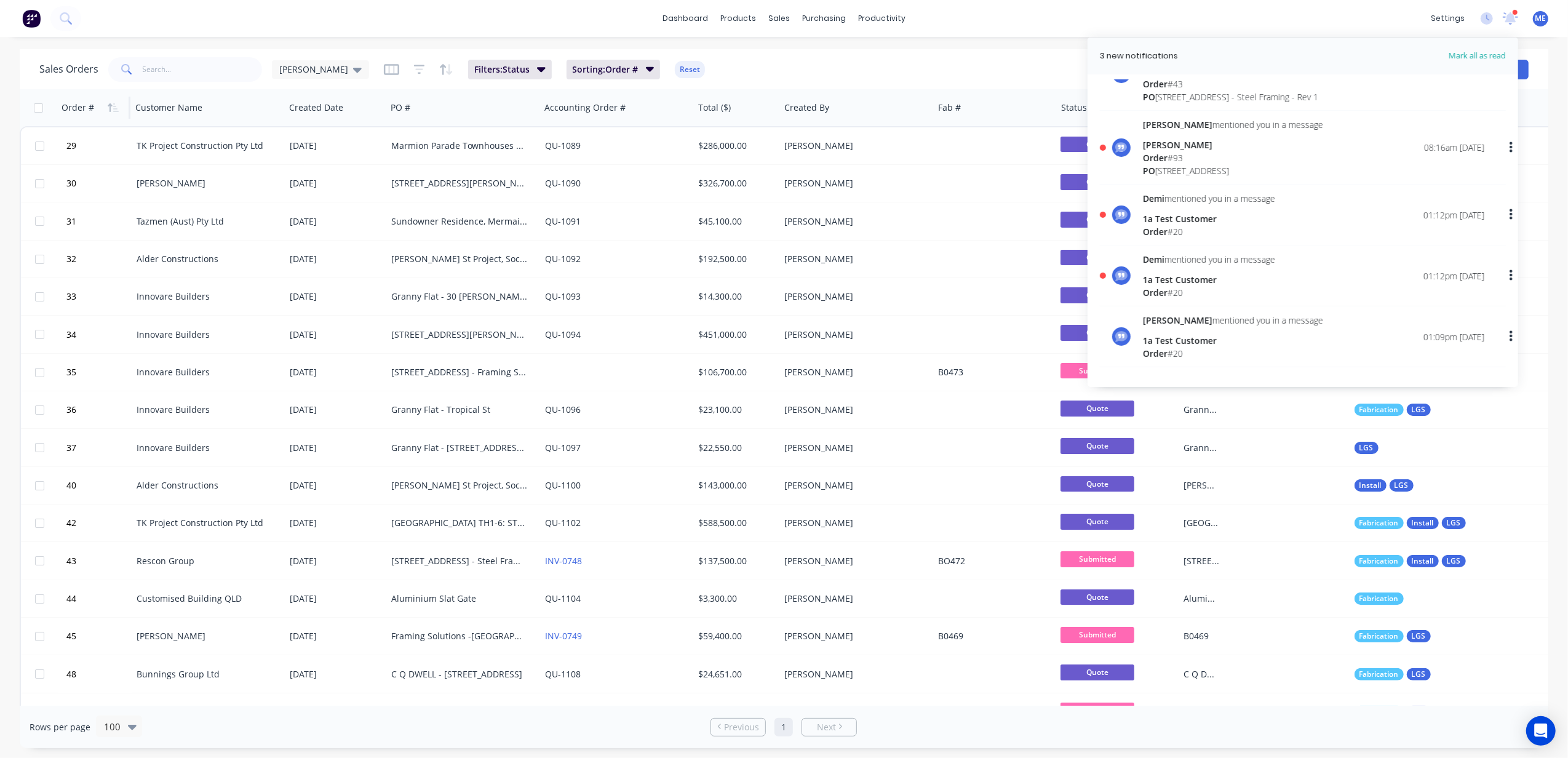
scroll to position [577, 0]
click at [1042, 47] on div "dashboard products sales purchasing productivity dashboard products Product Cat…" at bounding box center [784, 379] width 1568 height 758
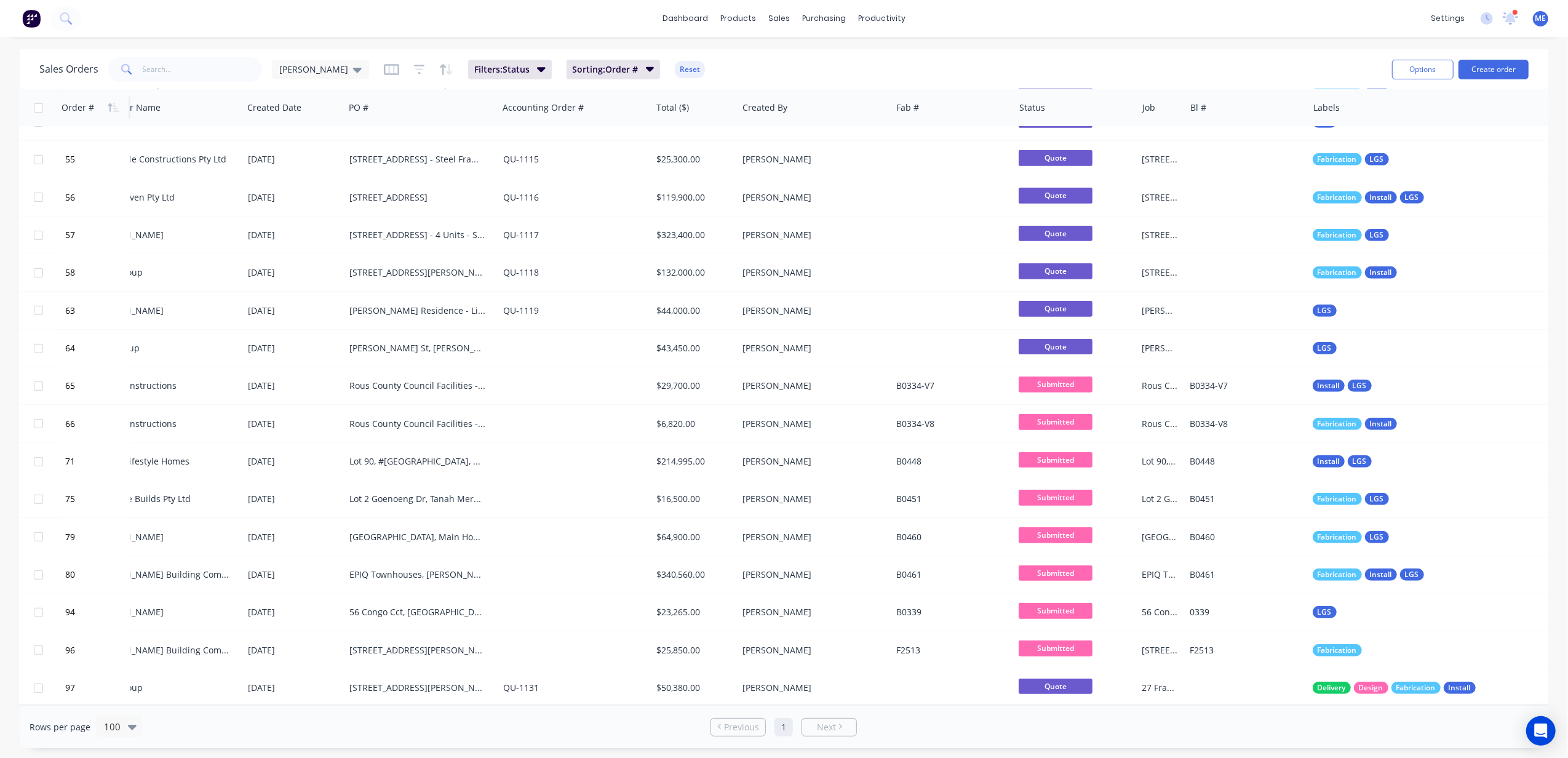
scroll to position [708, 0]
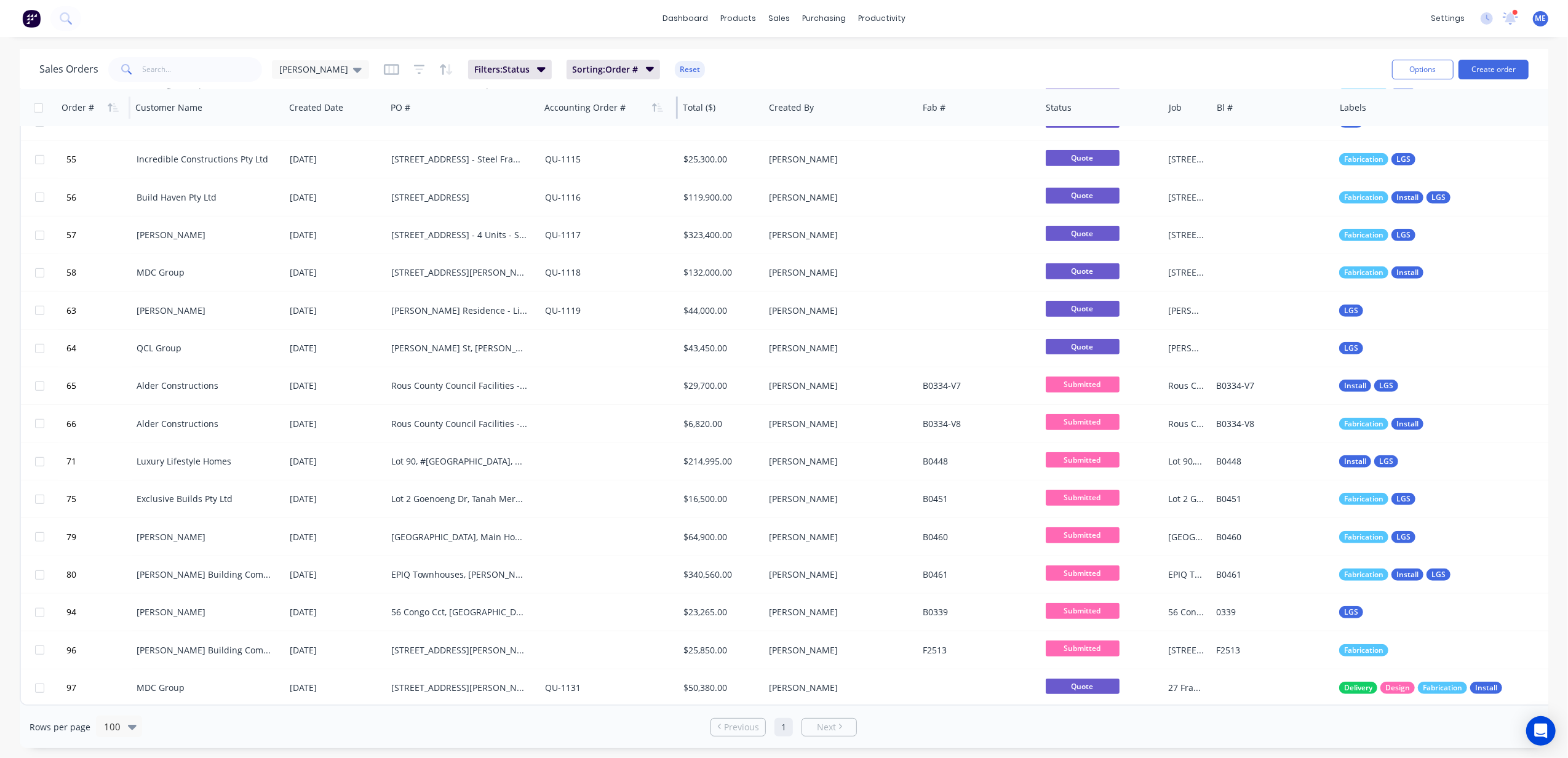
drag, startPoint x: 692, startPoint y: 107, endPoint x: 646, endPoint y: 108, distance: 46.0
click at [646, 108] on div "Accounting Order #" at bounding box center [609, 107] width 138 height 37
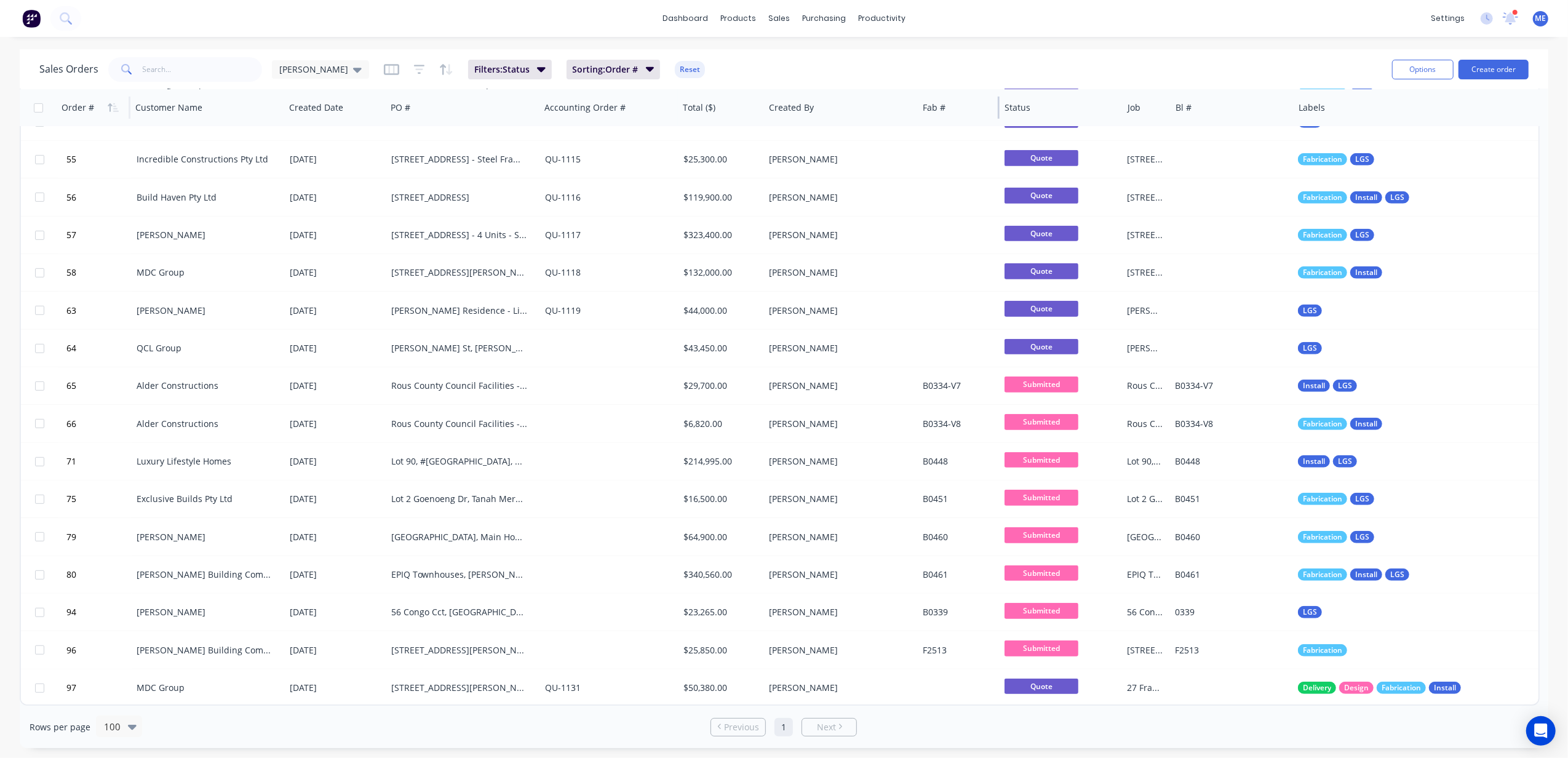
scroll to position [703, 0]
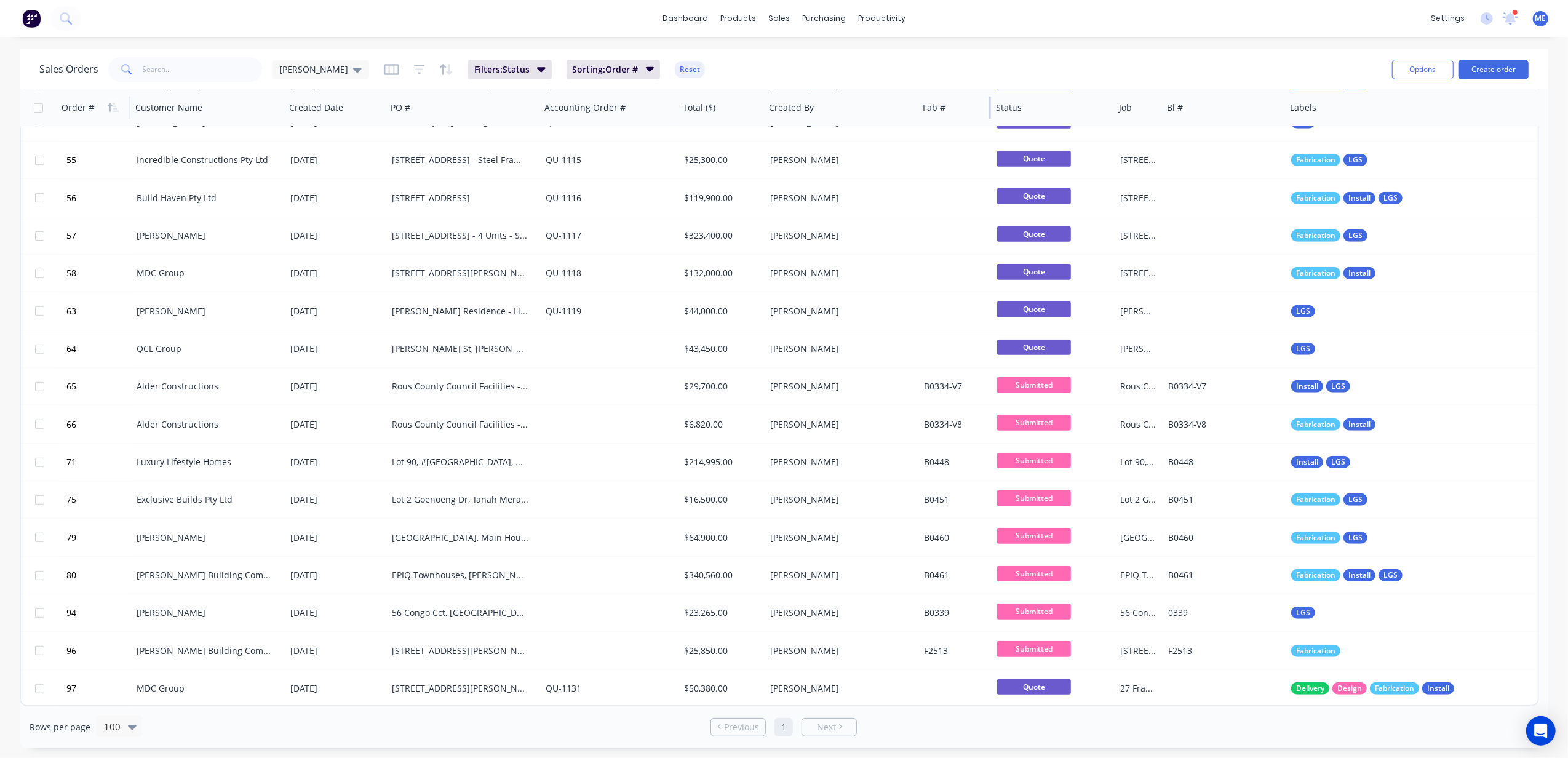
drag, startPoint x: 1039, startPoint y: 108, endPoint x: 989, endPoint y: 101, distance: 50.5
click at [989, 101] on div at bounding box center [990, 107] width 2 height 22
drag, startPoint x: 1528, startPoint y: 108, endPoint x: 1531, endPoint y: 72, distance: 36.1
click at [1176, 72] on div "Sales Orders Mike Sales Filters: Status Sorting: Order # Reset Options Create o…" at bounding box center [783, 398] width 1528 height 699
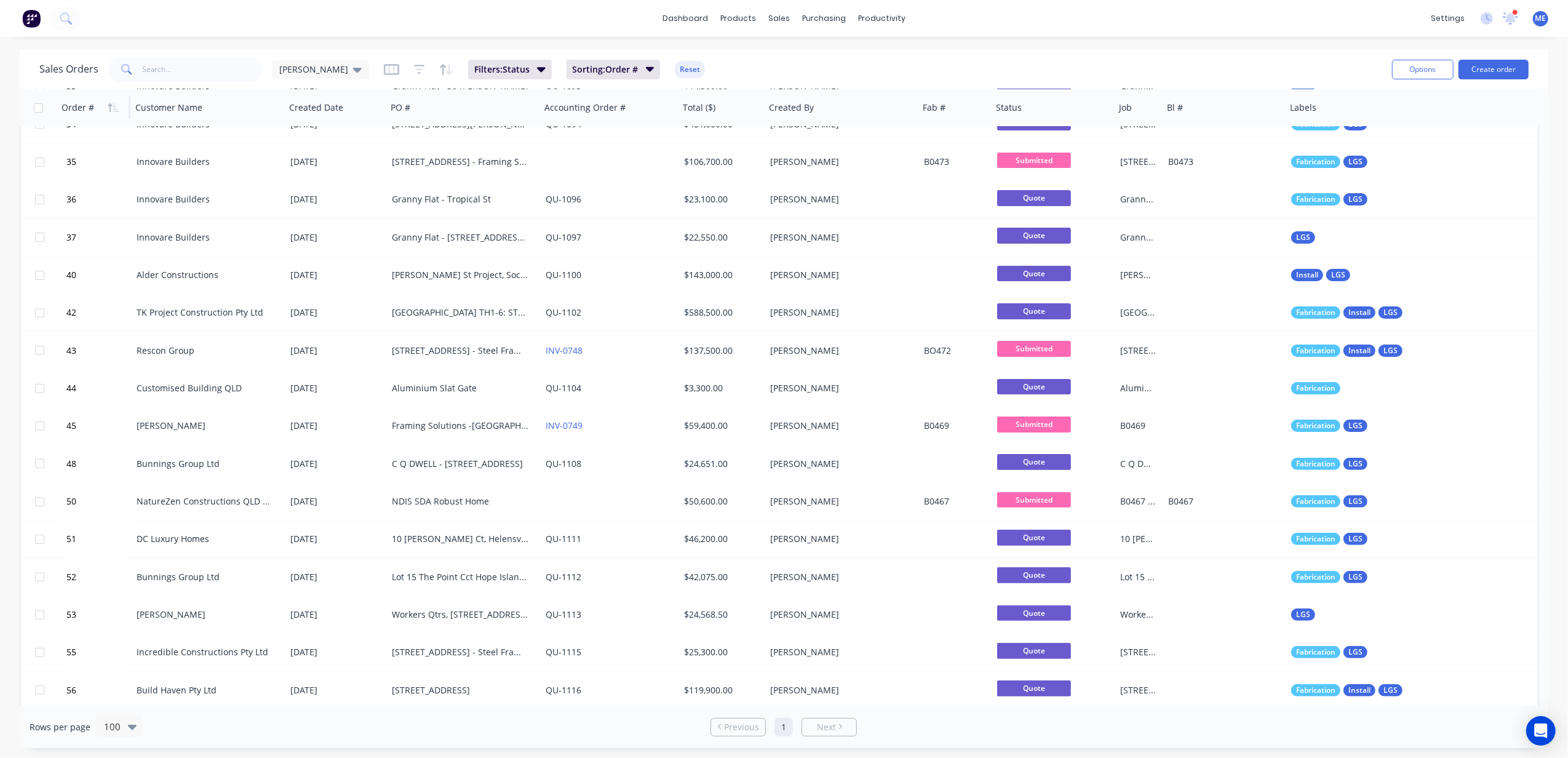
scroll to position [0, 0]
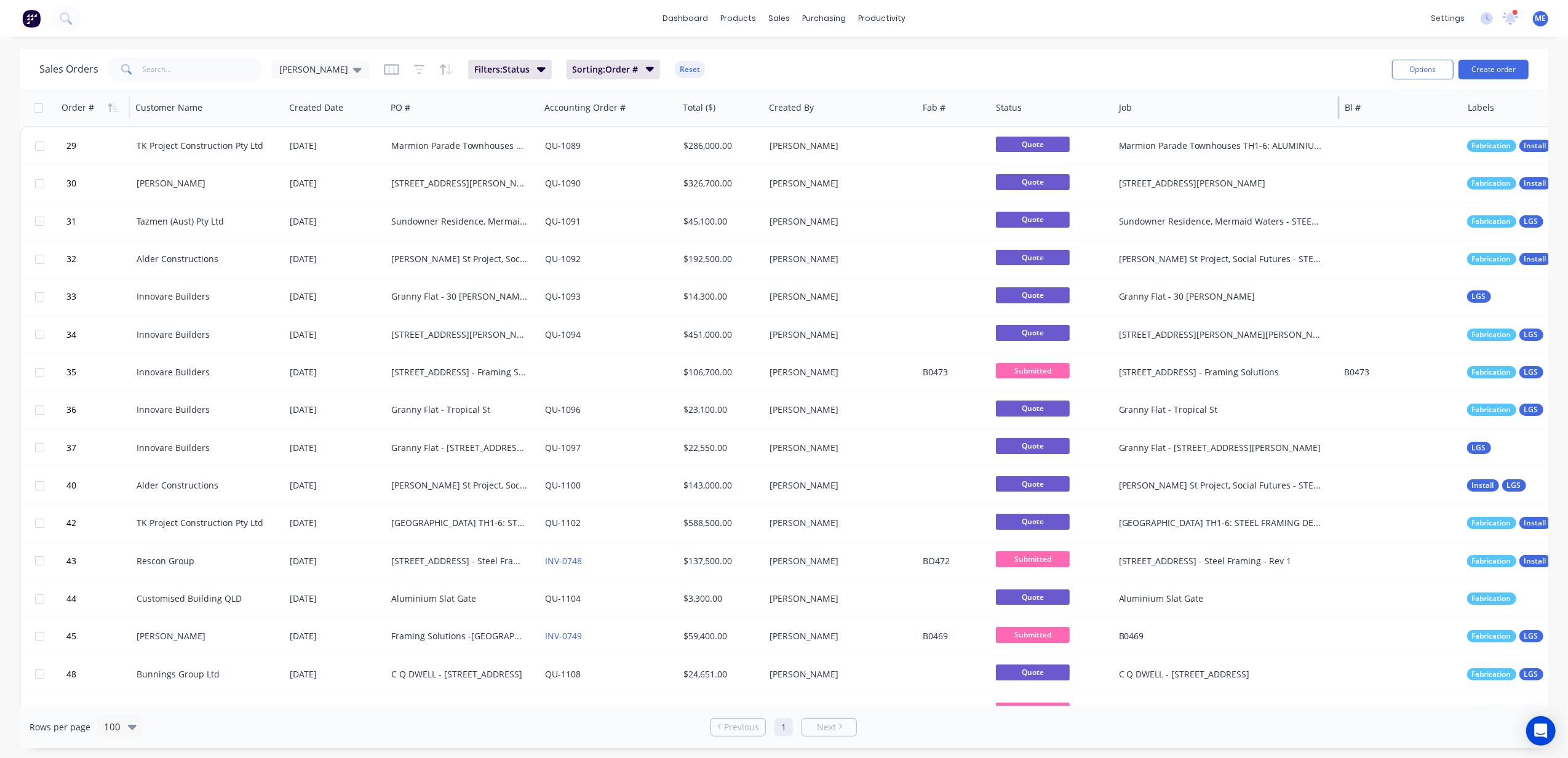
drag, startPoint x: 1159, startPoint y: 106, endPoint x: 1337, endPoint y: 117, distance: 178.3
click at [1176, 117] on div at bounding box center [1338, 107] width 2 height 22
click at [1176, 107] on div at bounding box center [1461, 107] width 2 height 22
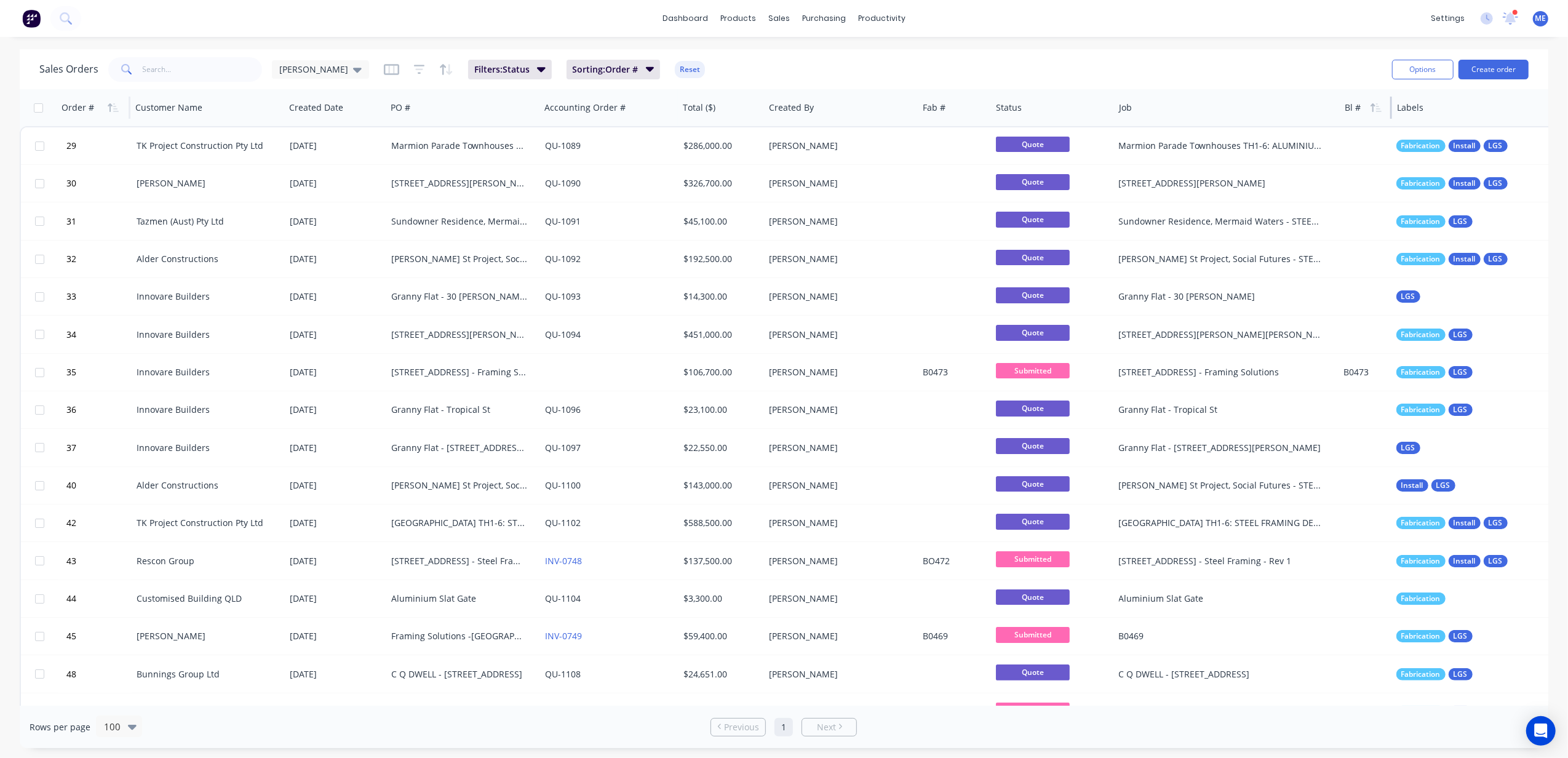
drag, startPoint x: 1461, startPoint y: 107, endPoint x: 1364, endPoint y: 111, distance: 97.1
click at [1176, 111] on div "Bl #" at bounding box center [1365, 107] width 52 height 37
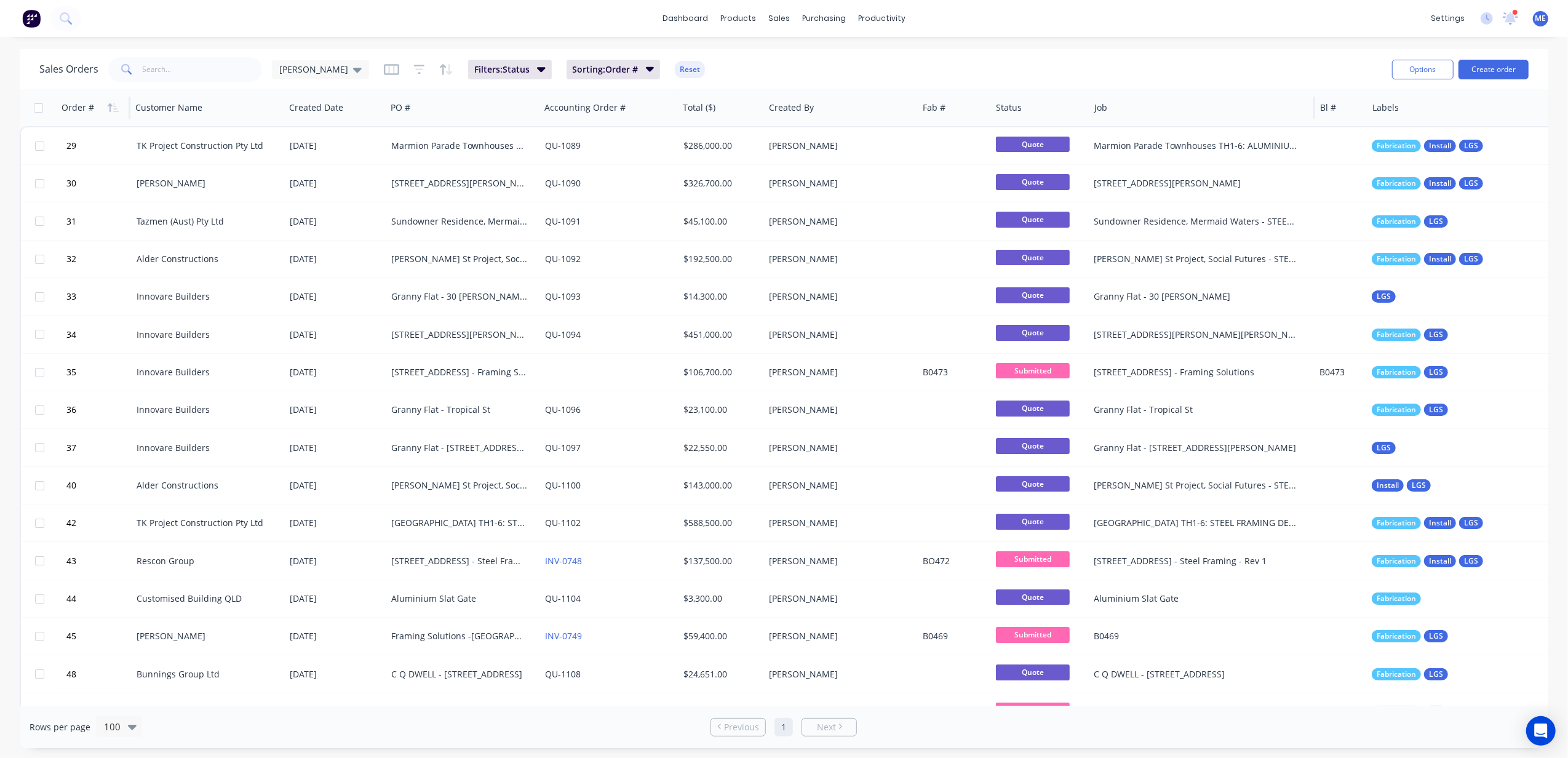
drag, startPoint x: 1113, startPoint y: 101, endPoint x: 1088, endPoint y: 107, distance: 25.7
click at [1088, 107] on div at bounding box center [1088, 107] width 2 height 22
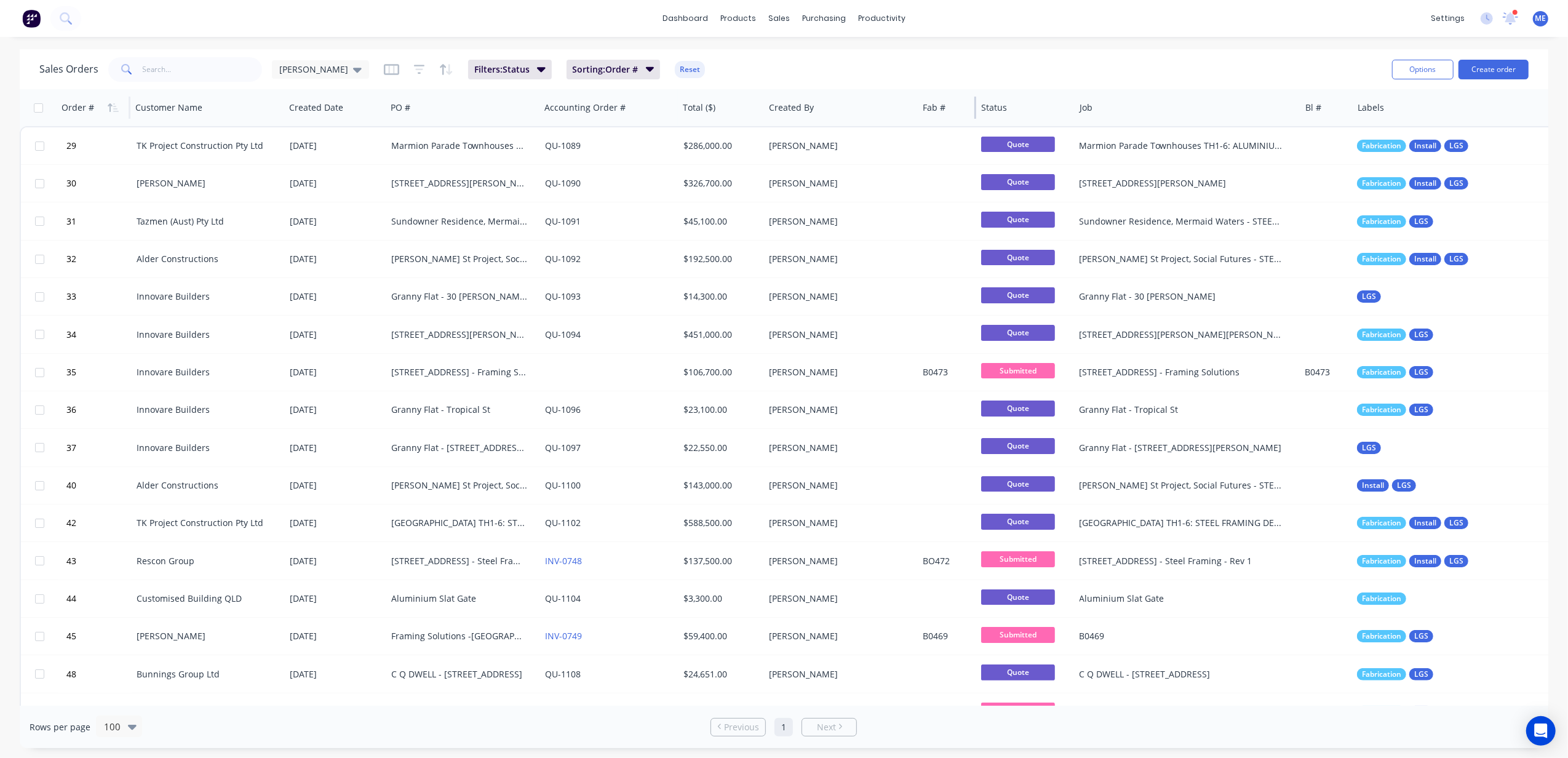
drag, startPoint x: 990, startPoint y: 104, endPoint x: 970, endPoint y: 107, distance: 20.2
click at [970, 107] on div "Fab #" at bounding box center [947, 107] width 59 height 37
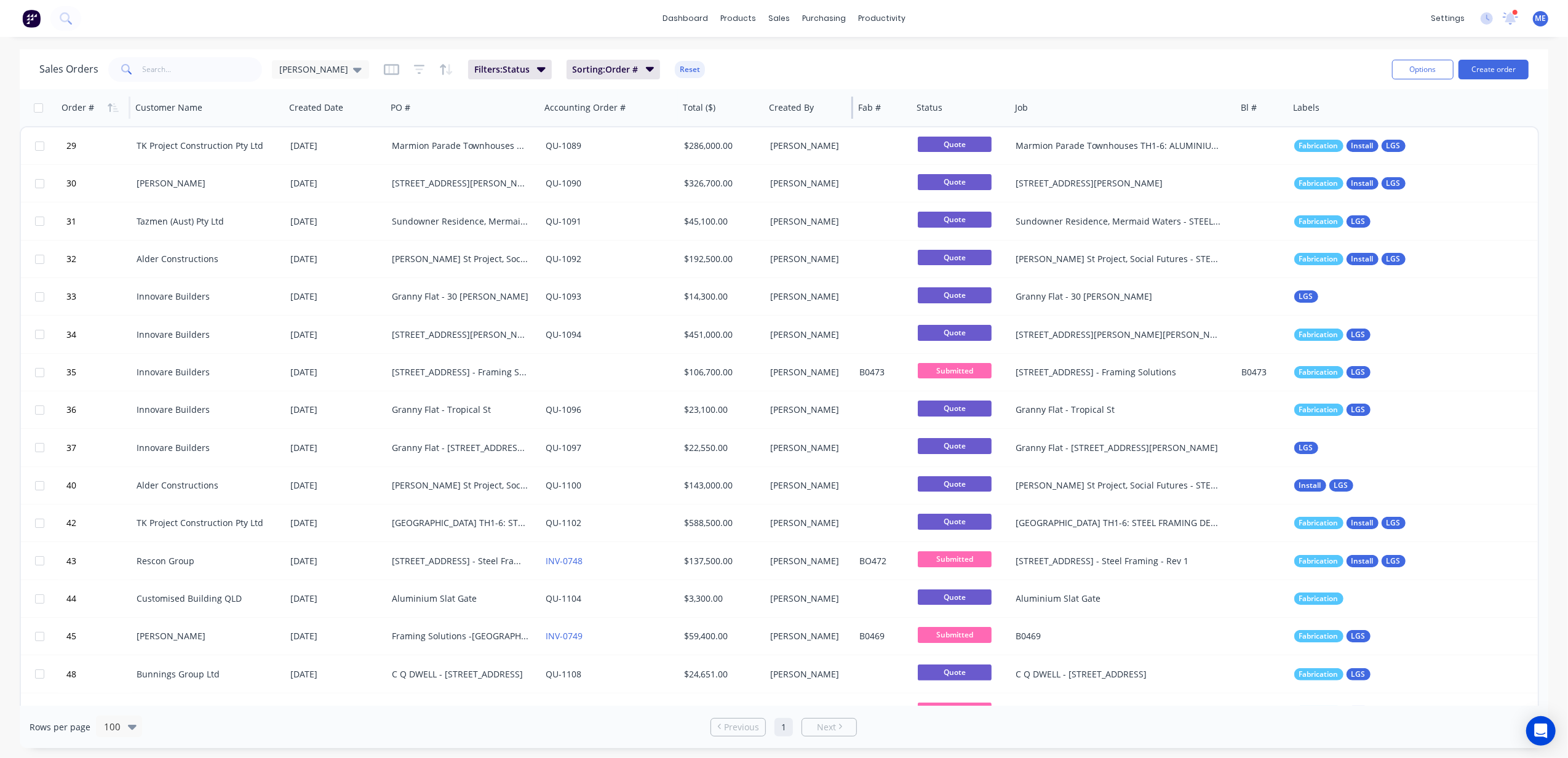
drag, startPoint x: 917, startPoint y: 112, endPoint x: 839, endPoint y: 122, distance: 78.6
click at [839, 122] on div "Created By" at bounding box center [808, 107] width 90 height 37
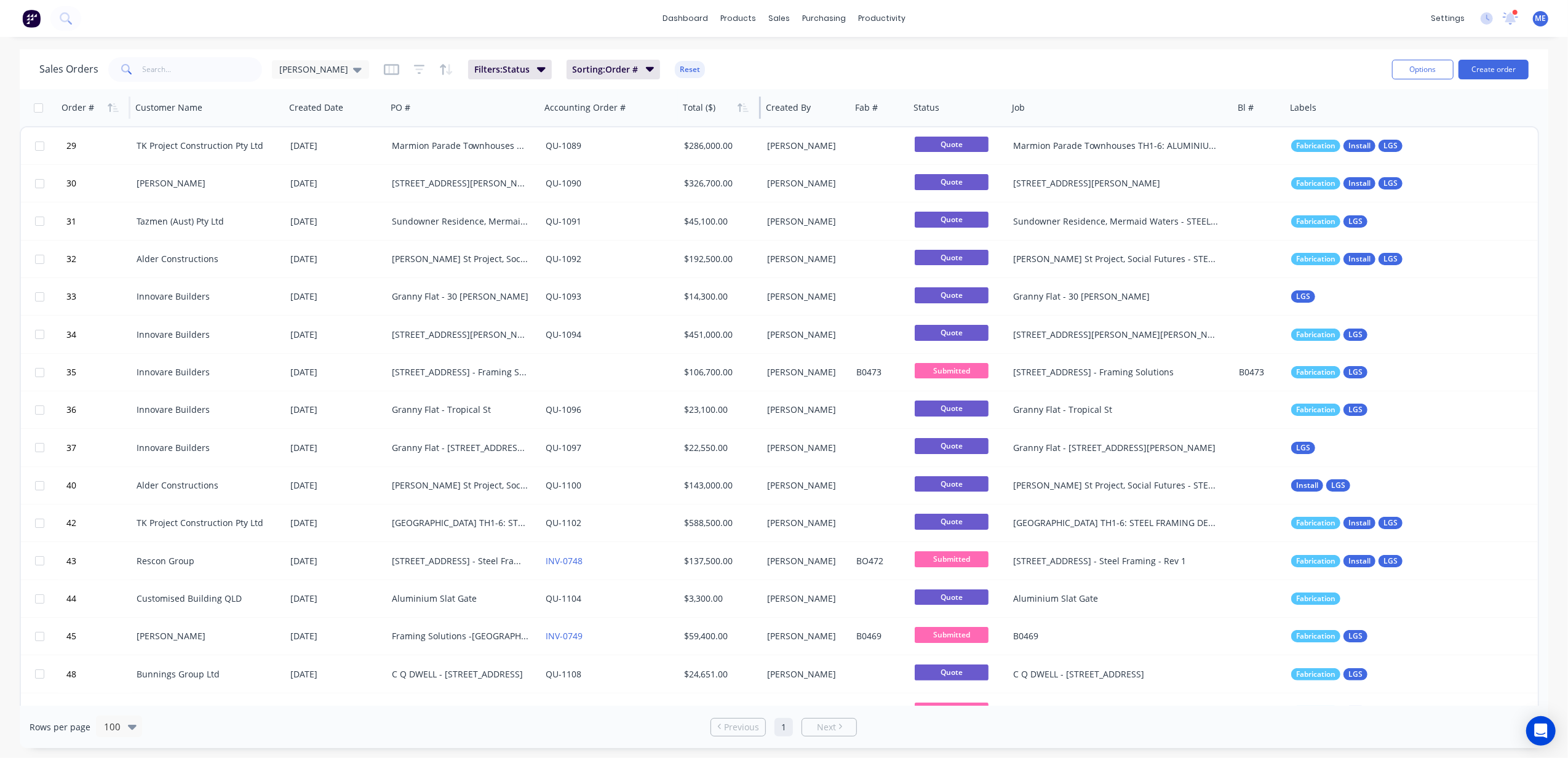
drag, startPoint x: 763, startPoint y: 107, endPoint x: 704, endPoint y: 109, distance: 59.0
click at [741, 109] on div "Total ($)" at bounding box center [720, 107] width 83 height 37
drag, startPoint x: 674, startPoint y: 113, endPoint x: 739, endPoint y: 72, distance: 76.9
click at [739, 72] on div "Sales Orders Mike Sales Filters: Status Sorting: Order # Reset Options Create o…" at bounding box center [783, 398] width 1528 height 699
drag, startPoint x: 739, startPoint y: 72, endPoint x: 714, endPoint y: 72, distance: 25.0
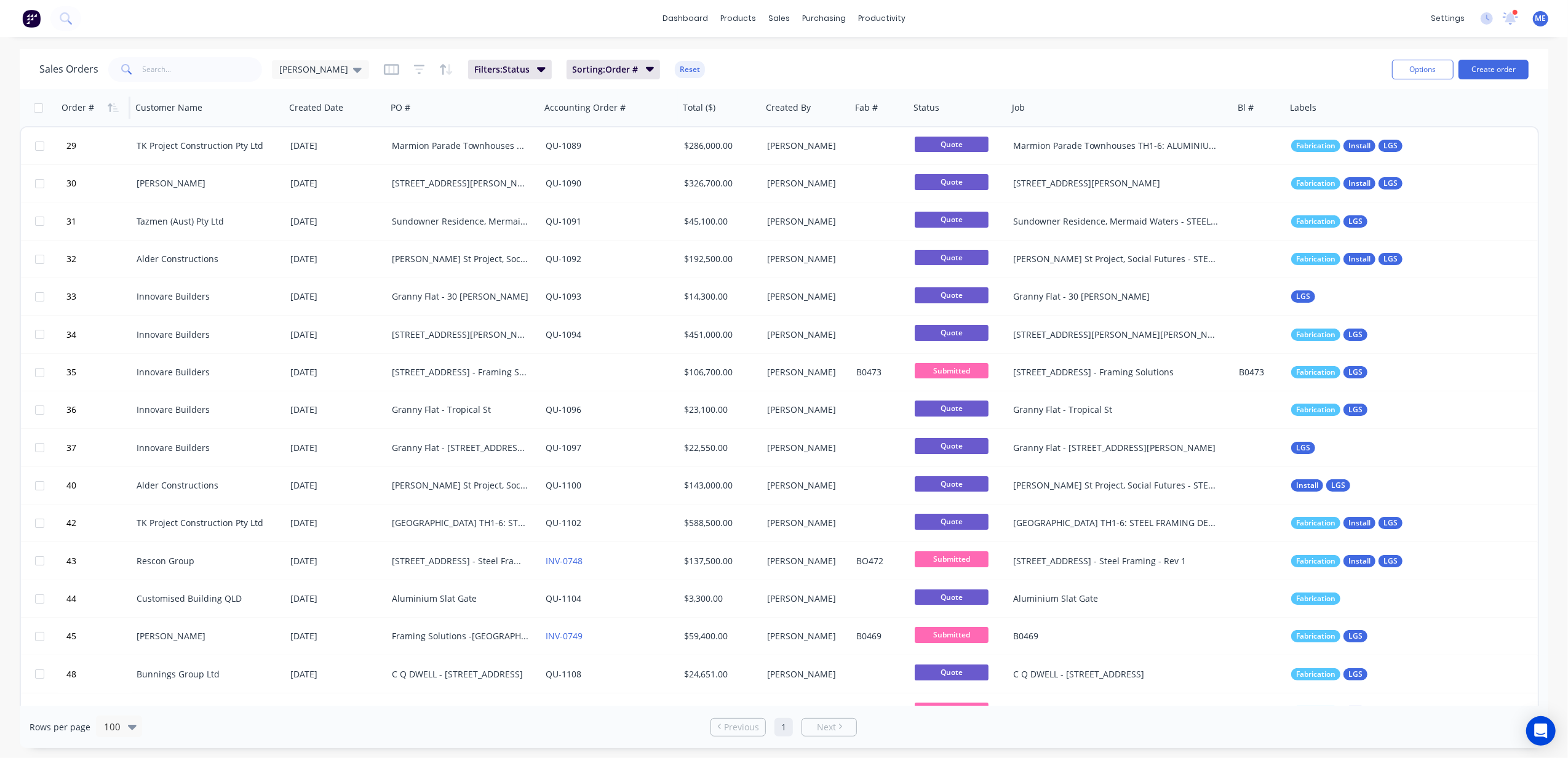
click at [710, 69] on div "Sales Orders Mike Sales Filters: Status Sorting: Order # Reset" at bounding box center [710, 68] width 1342 height 30
drag, startPoint x: 676, startPoint y: 111, endPoint x: 603, endPoint y: 85, distance: 77.5
click at [603, 85] on div "Sales Orders Mike Sales Filters: Status Sorting: Order # Reset Options Create o…" at bounding box center [783, 398] width 1528 height 699
drag, startPoint x: 281, startPoint y: 104, endPoint x: 318, endPoint y: 114, distance: 38.3
click at [318, 114] on div "Order # Customer Name Created Date PO # Accounting Order # Total ($) Created By…" at bounding box center [777, 107] width 1514 height 37
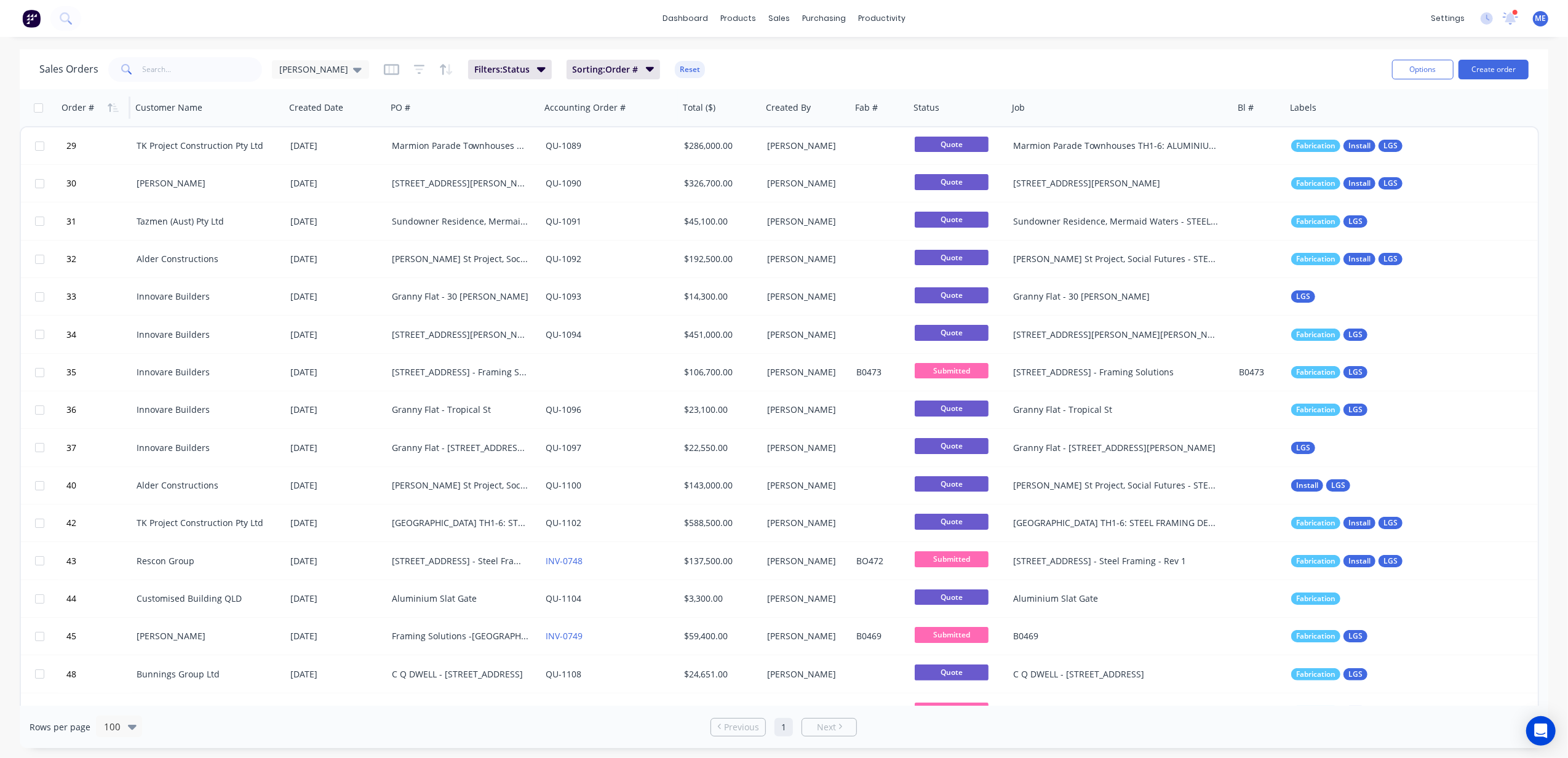
click at [734, 59] on div "Sales Orders Mike Sales Filters: Status Sorting: Order # Reset" at bounding box center [710, 68] width 1342 height 30
drag, startPoint x: 384, startPoint y: 108, endPoint x: 361, endPoint y: 111, distance: 23.2
click at [361, 111] on div "Created Date" at bounding box center [335, 107] width 102 height 37
drag, startPoint x: 128, startPoint y: 111, endPoint x: 114, endPoint y: 111, distance: 14.0
click at [114, 111] on div "Order #" at bounding box center [92, 107] width 71 height 37
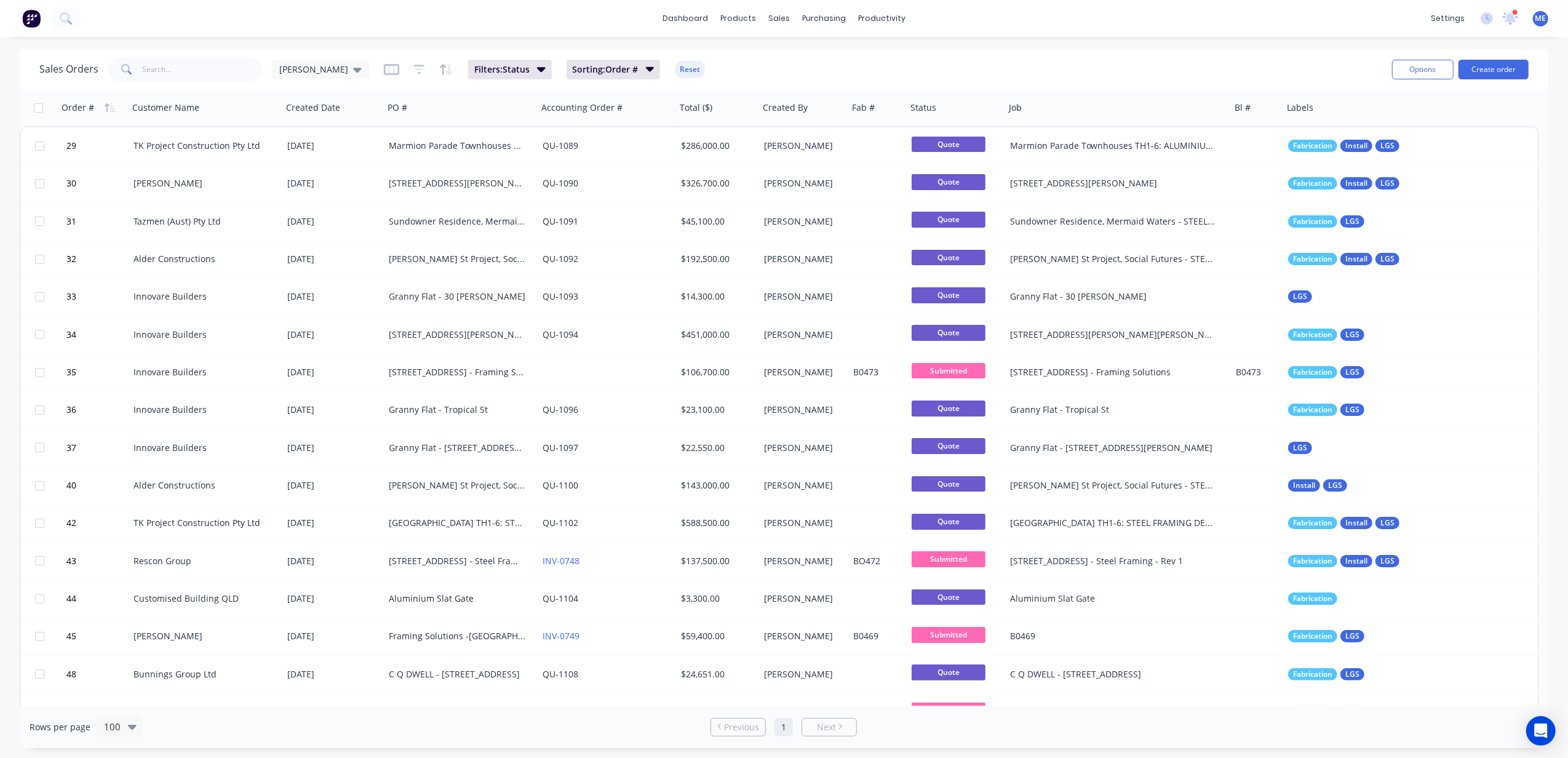
click at [1137, 62] on div "Sales Orders Mike Sales Filters: Status Sorting: Order # Reset" at bounding box center [710, 68] width 1342 height 30
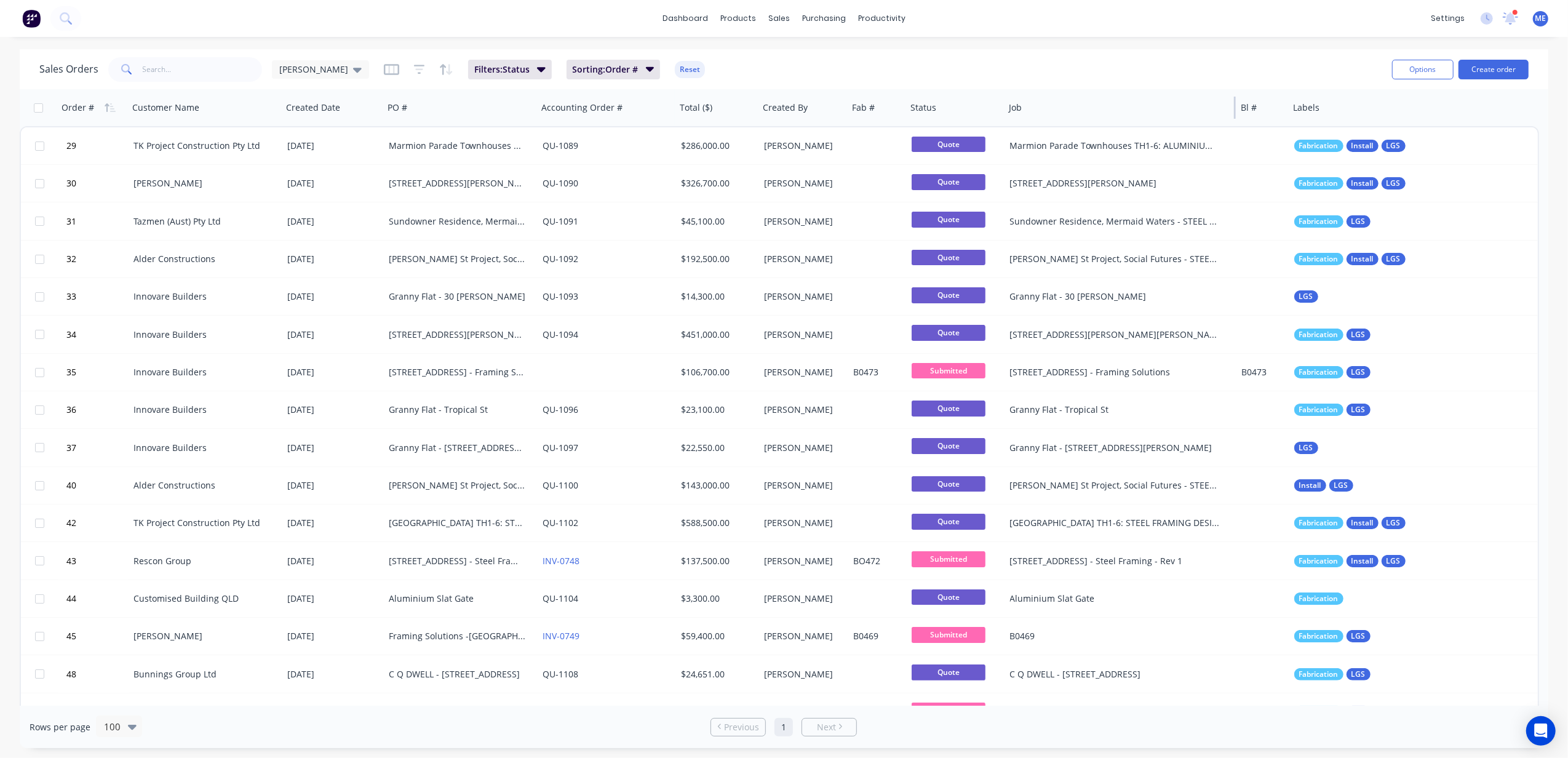
drag, startPoint x: 1228, startPoint y: 103, endPoint x: 1234, endPoint y: 99, distance: 7.2
click at [1176, 99] on div at bounding box center [1235, 107] width 2 height 22
click at [1176, 62] on div "Sales Orders Mike Sales Filters: Status Sorting: Order # Reset" at bounding box center [710, 68] width 1342 height 30
click at [108, 107] on icon "button" at bounding box center [110, 107] width 11 height 10
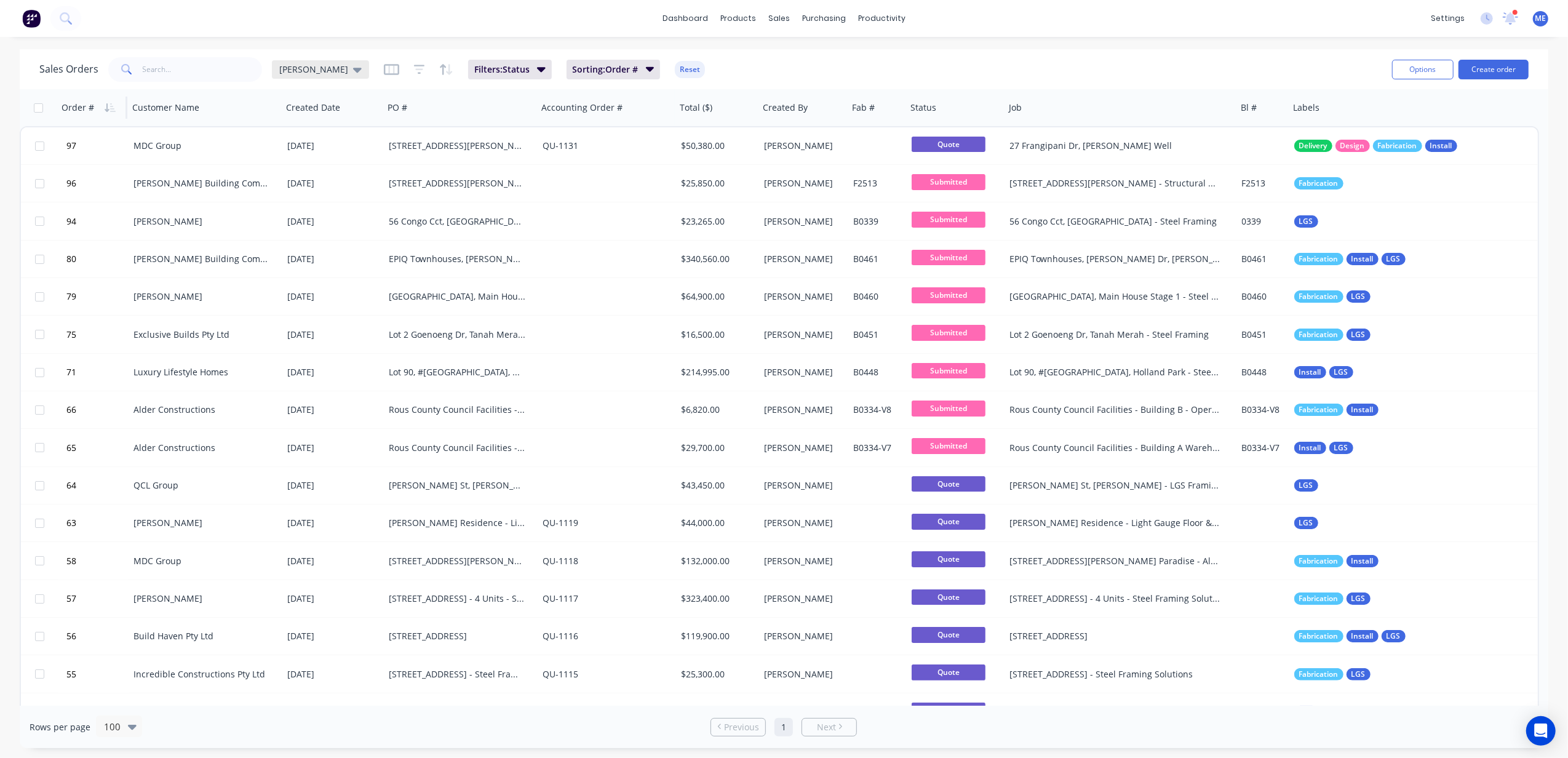
click at [335, 67] on div "Mike Sales" at bounding box center [320, 69] width 97 height 19
click at [390, 151] on button "Save new view" at bounding box center [357, 147] width 164 height 19
click at [558, 121] on input "text" at bounding box center [558, 118] width 151 height 24
type input "Mike Sales"
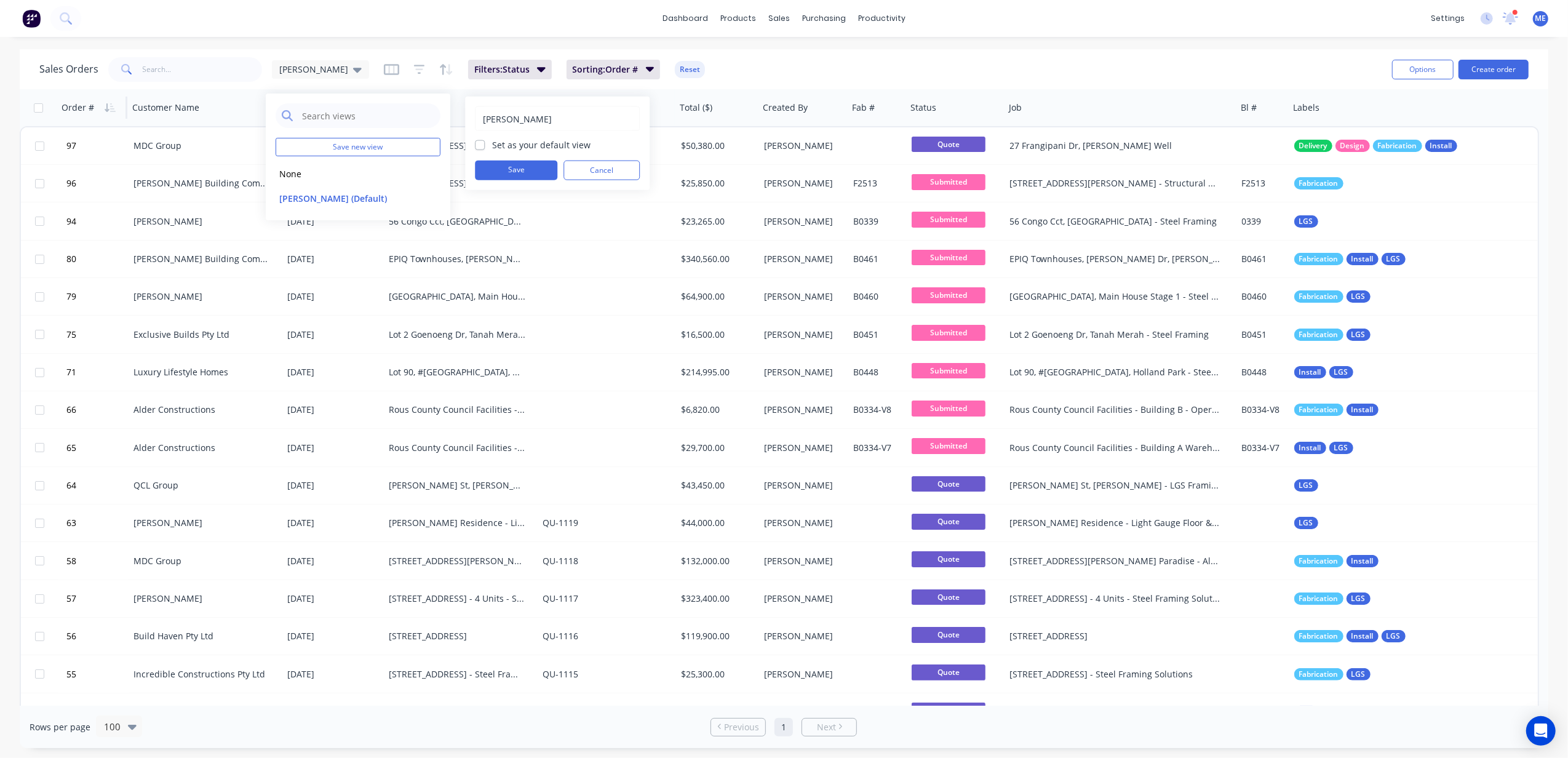
click at [506, 142] on label "Set as your default view" at bounding box center [541, 145] width 99 height 13
click at [484, 142] on input "Set as your default view" at bounding box center [480, 144] width 10 height 11
checkbox input "true"
click at [505, 167] on button "Save" at bounding box center [515, 170] width 82 height 20
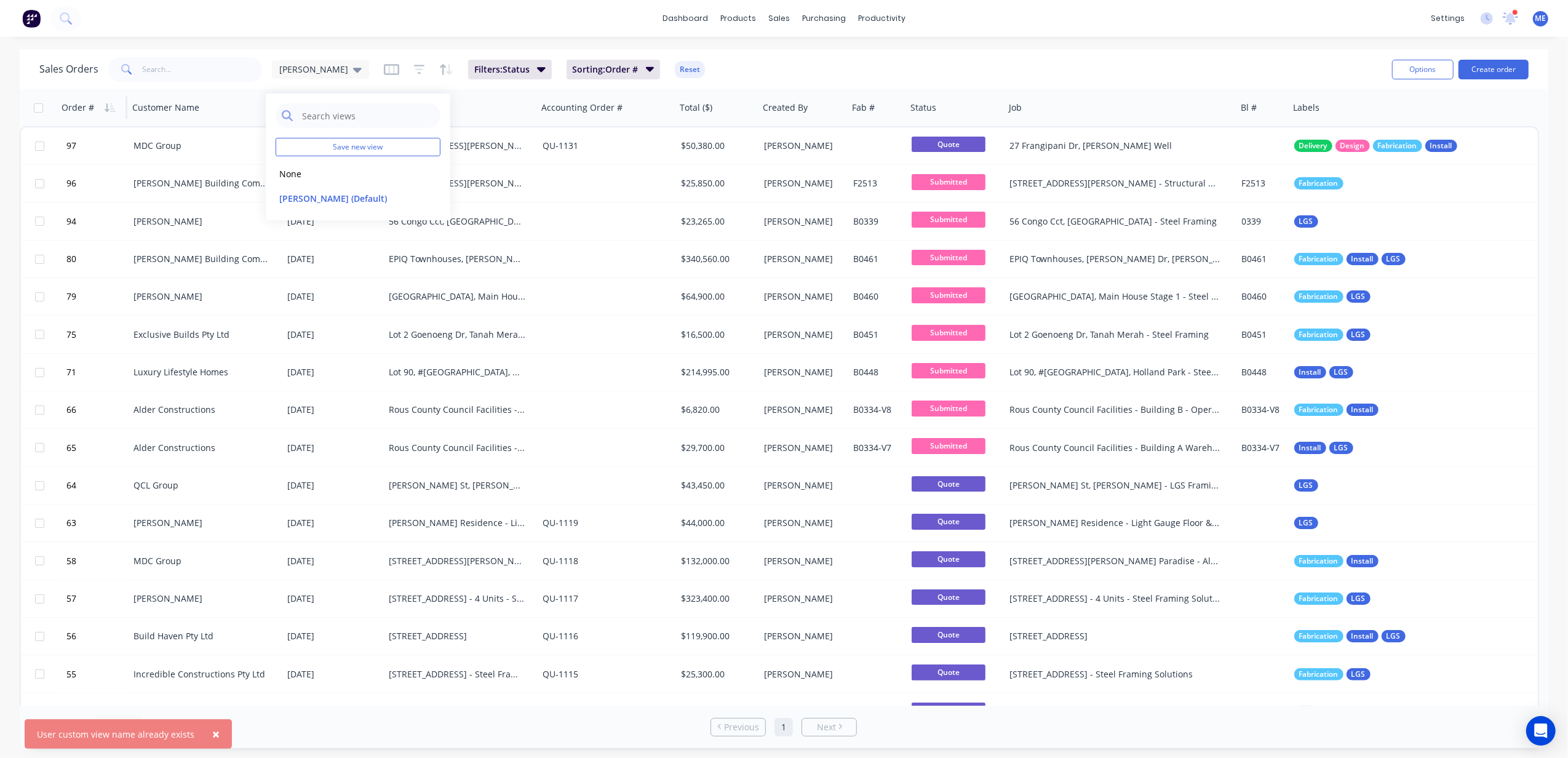
click at [751, 50] on div "Sales Orders Mike Sales Filters: Status Sorting: Order # Reset Options Create o…" at bounding box center [783, 68] width 1528 height 40
click at [313, 77] on div "Mike Sales" at bounding box center [320, 69] width 97 height 19
click at [318, 70] on span "Mike Sales" at bounding box center [313, 69] width 69 height 13
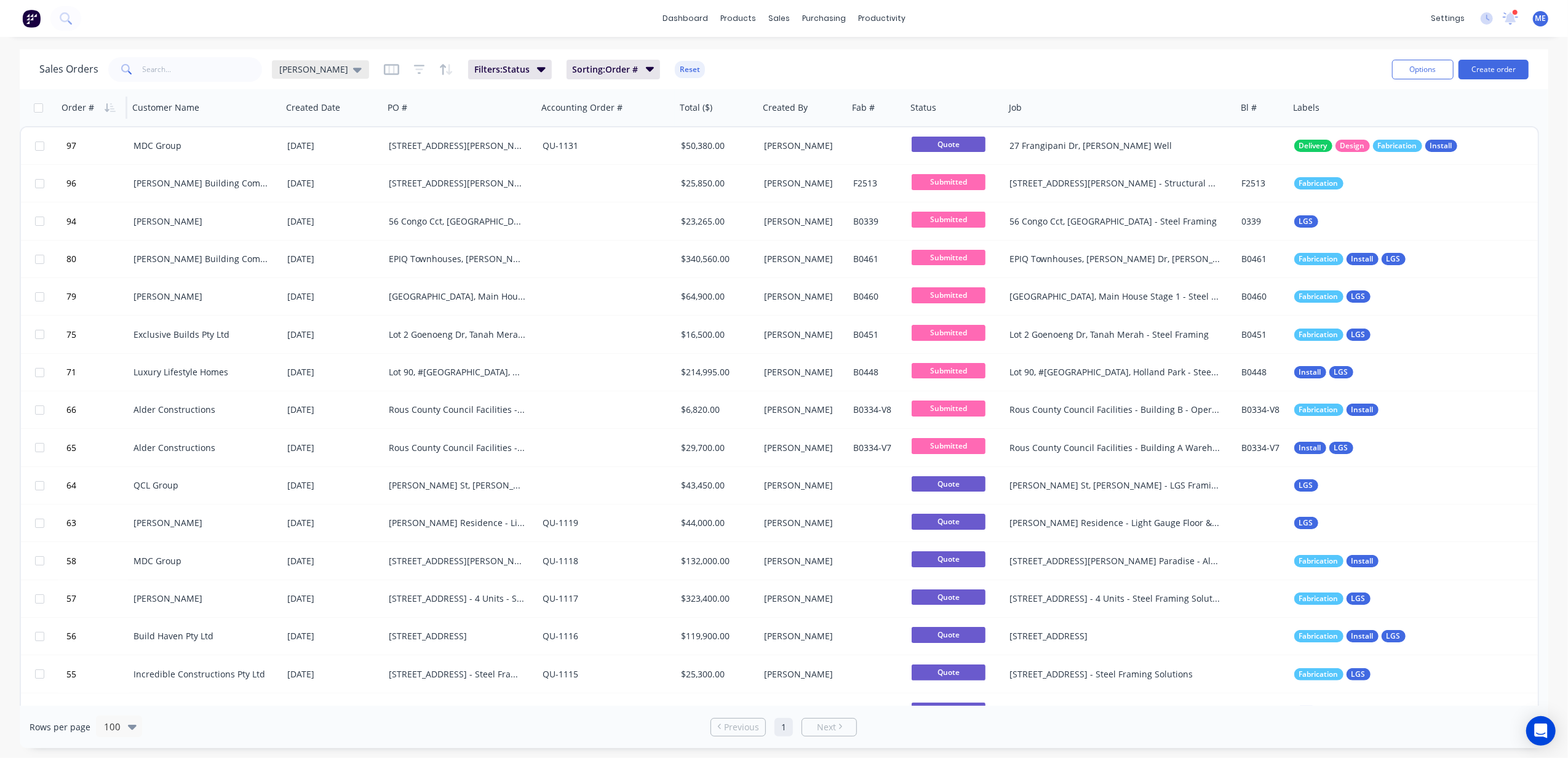
click at [310, 64] on span "Mike Sales" at bounding box center [313, 69] width 69 height 13
click at [431, 198] on button "edit" at bounding box center [430, 199] width 16 height 13
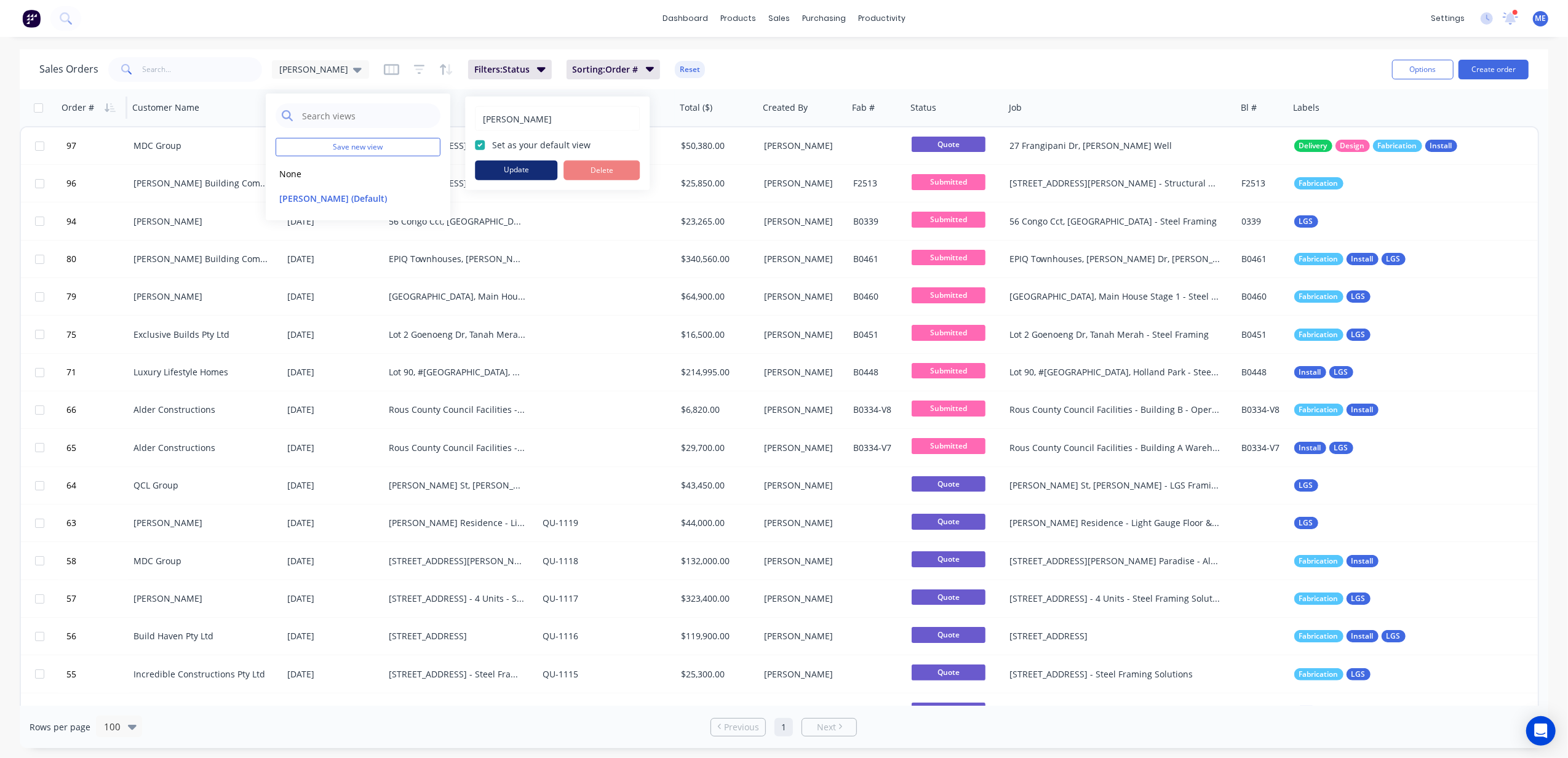
click at [524, 173] on button "Update" at bounding box center [515, 170] width 82 height 20
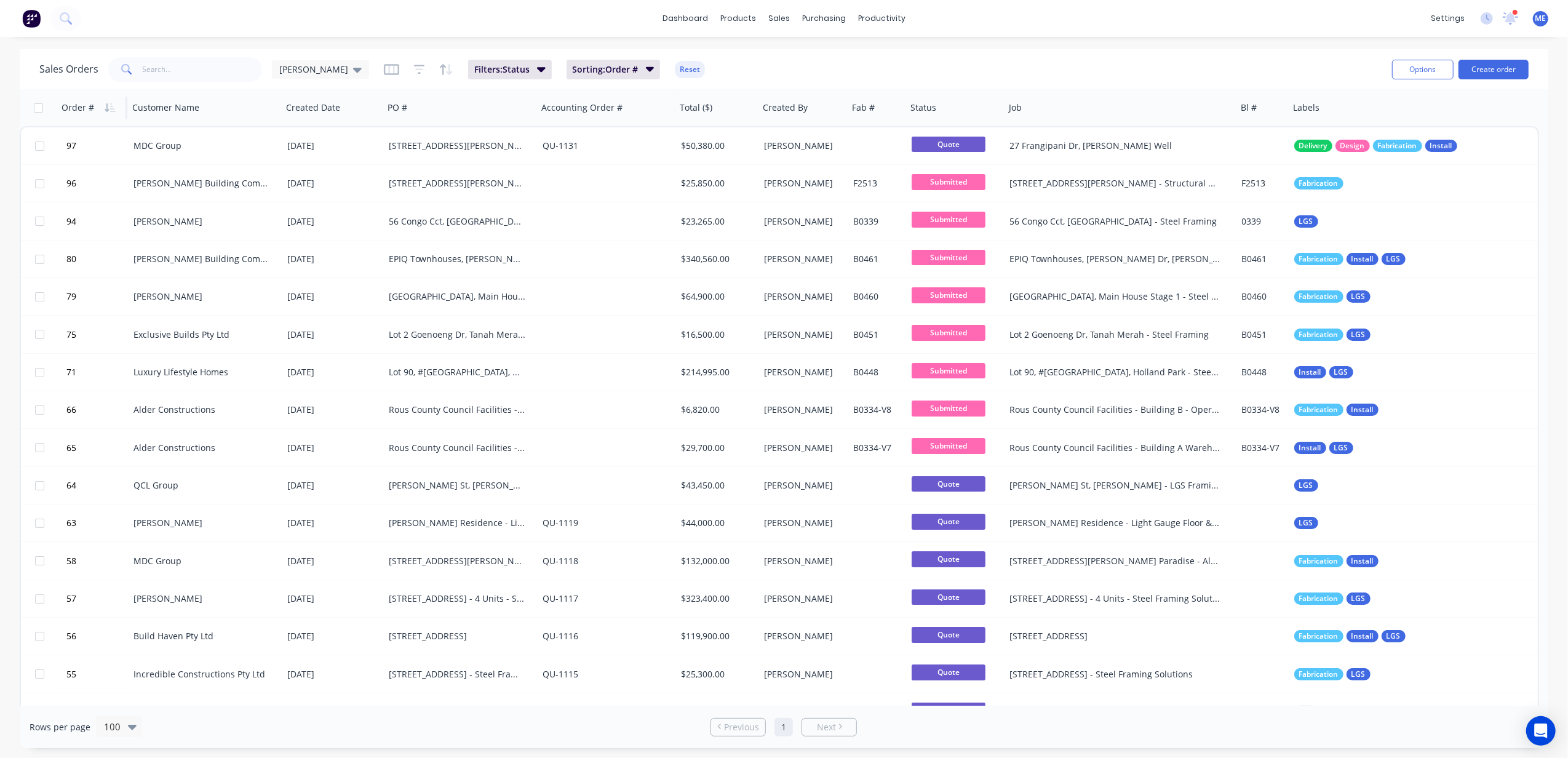
click at [926, 52] on div "Sales Orders Mike Sales Filters: Status Sorting: Order # Reset Options Create o…" at bounding box center [783, 68] width 1528 height 40
click at [988, 107] on icon "button" at bounding box center [986, 107] width 11 height 10
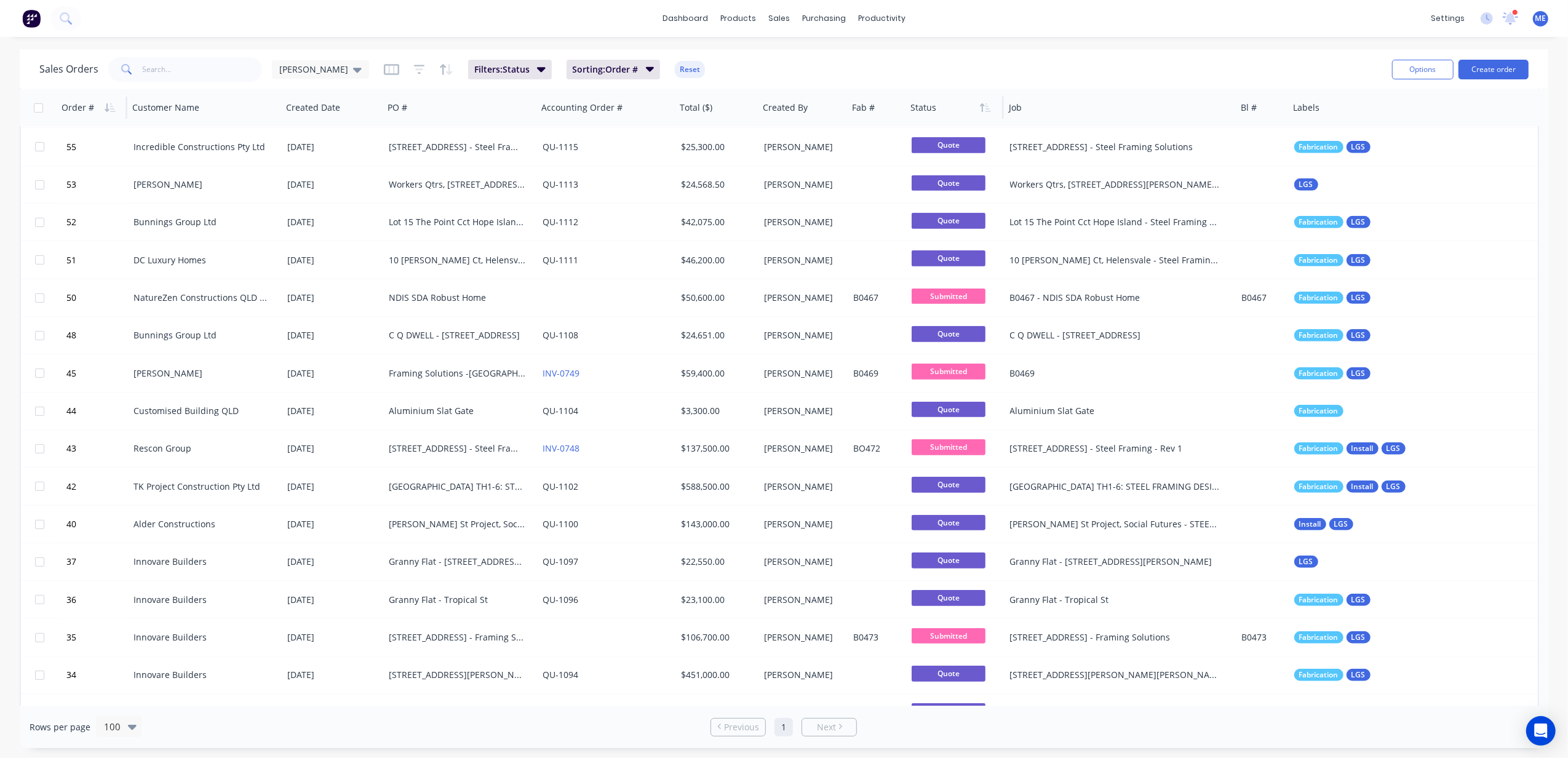
scroll to position [293, 0]
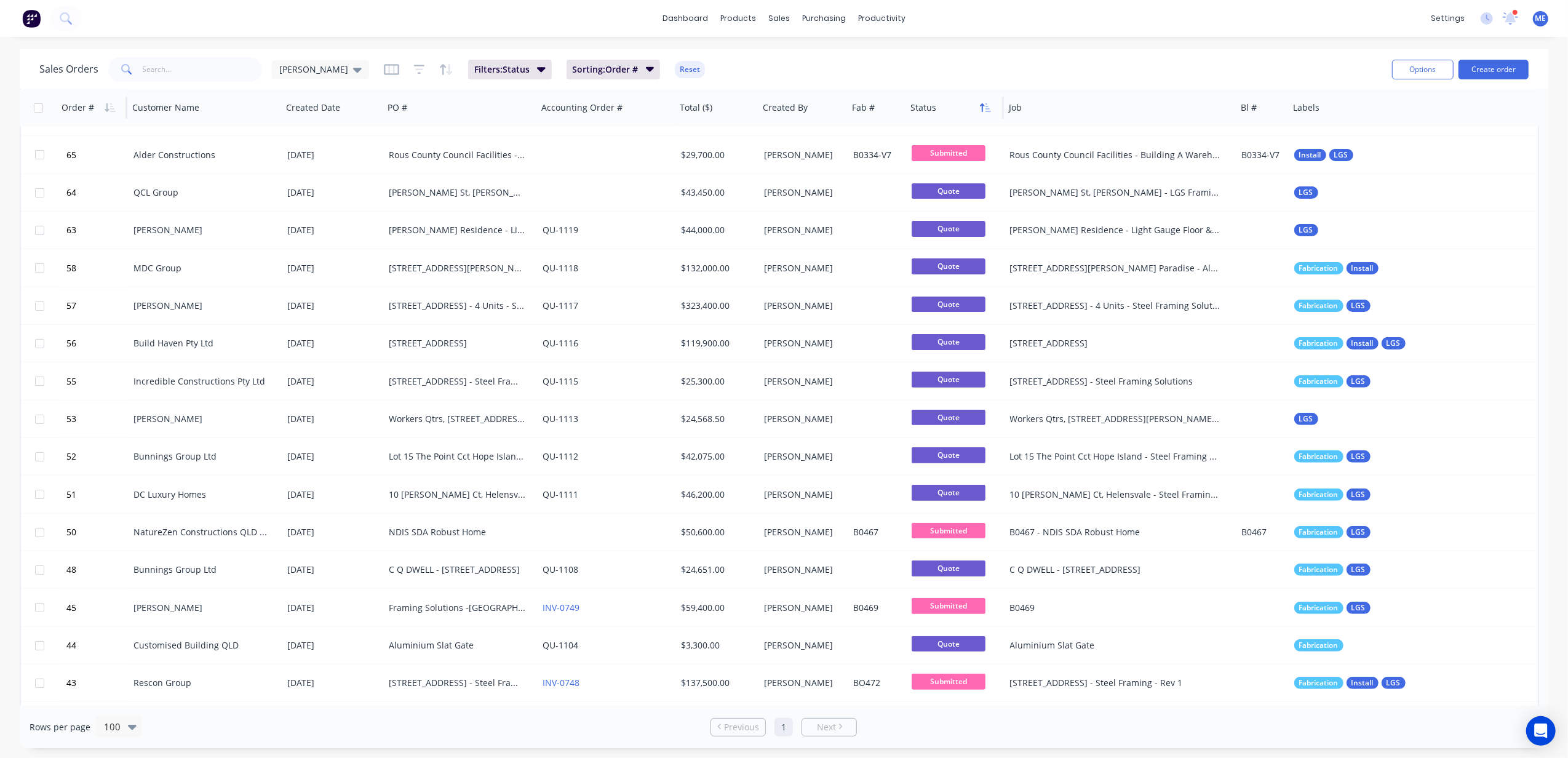
click at [984, 107] on icon "button" at bounding box center [986, 107] width 11 height 10
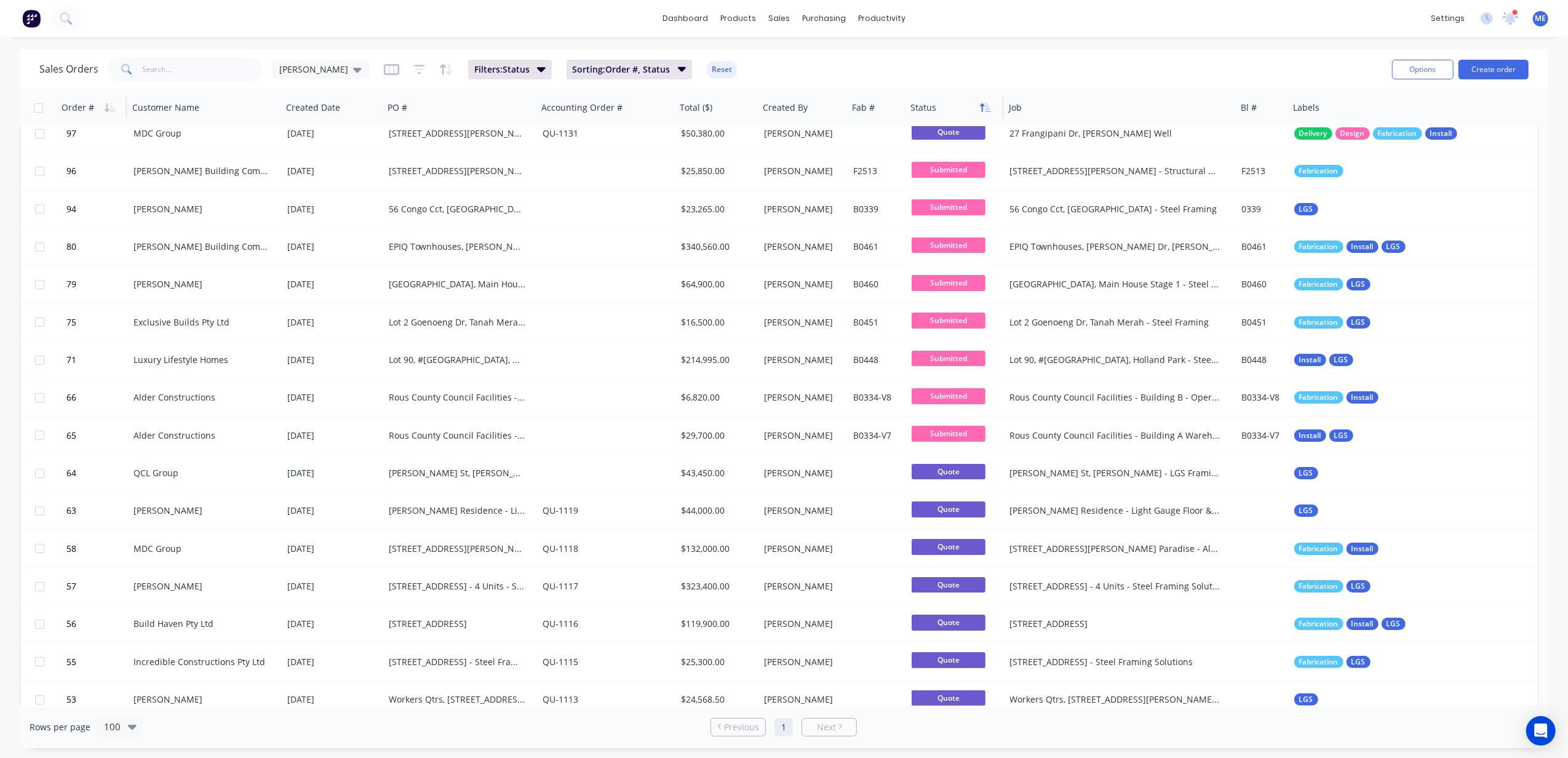
scroll to position [0, 0]
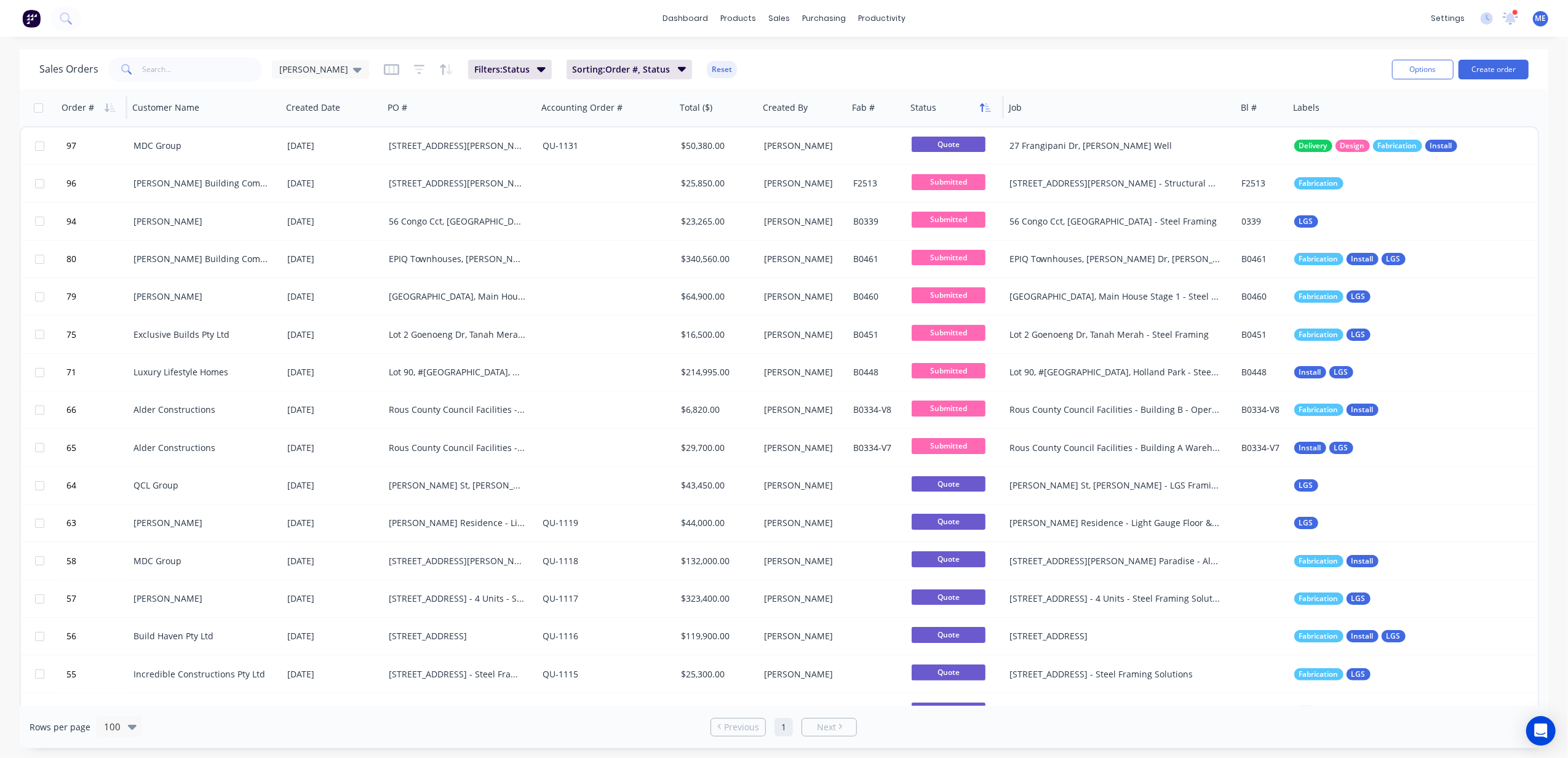
click at [985, 108] on icon "button" at bounding box center [986, 107] width 11 height 10
click at [953, 129] on button "Sort column" at bounding box center [956, 132] width 92 height 24
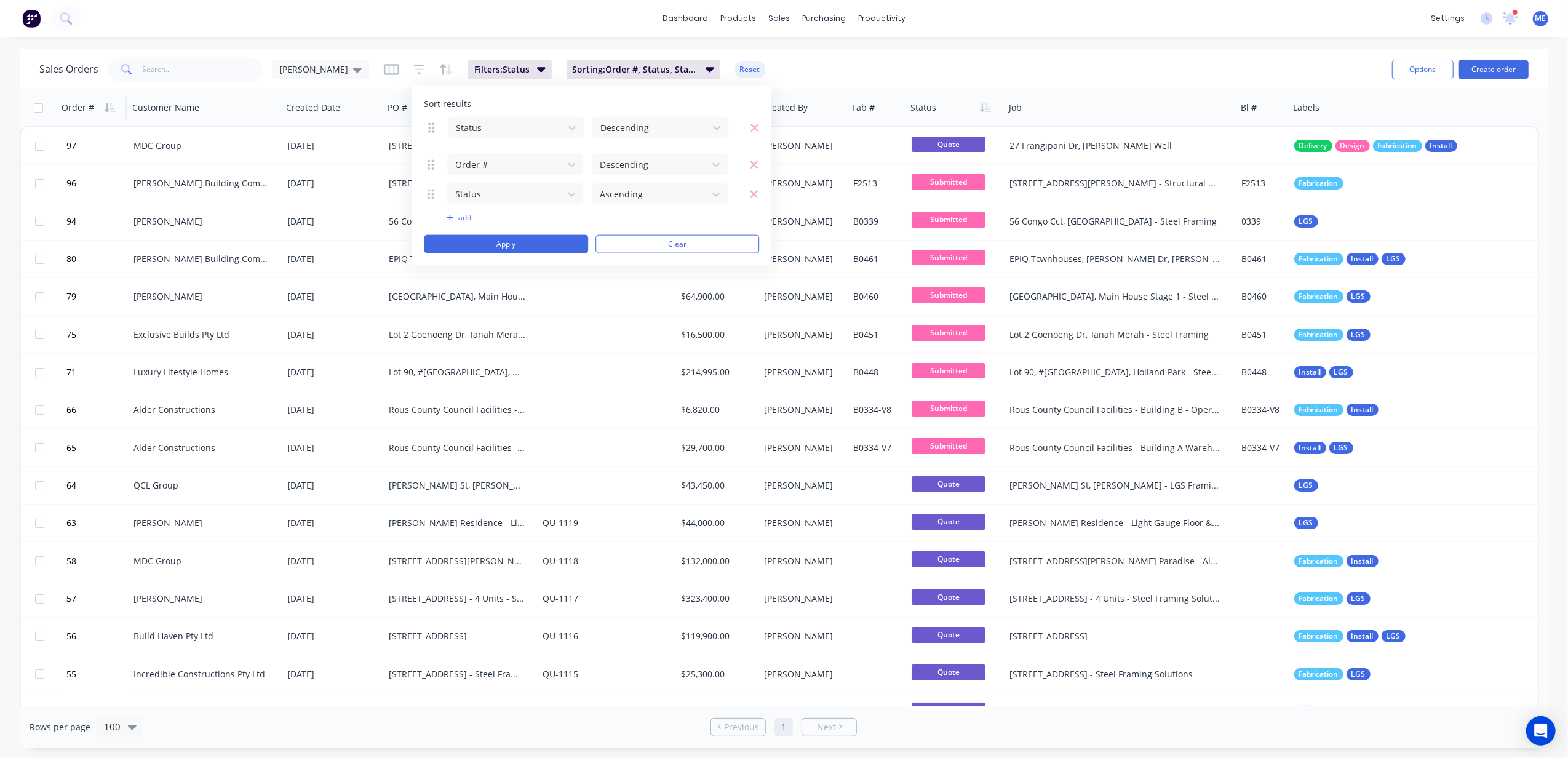
drag, startPoint x: 426, startPoint y: 164, endPoint x: 427, endPoint y: 128, distance: 36.0
click at [427, 128] on button at bounding box center [431, 127] width 15 height 14
click at [753, 162] on icon "button" at bounding box center [753, 163] width 9 height 12
click at [751, 164] on icon "button" at bounding box center [755, 164] width 8 height 8
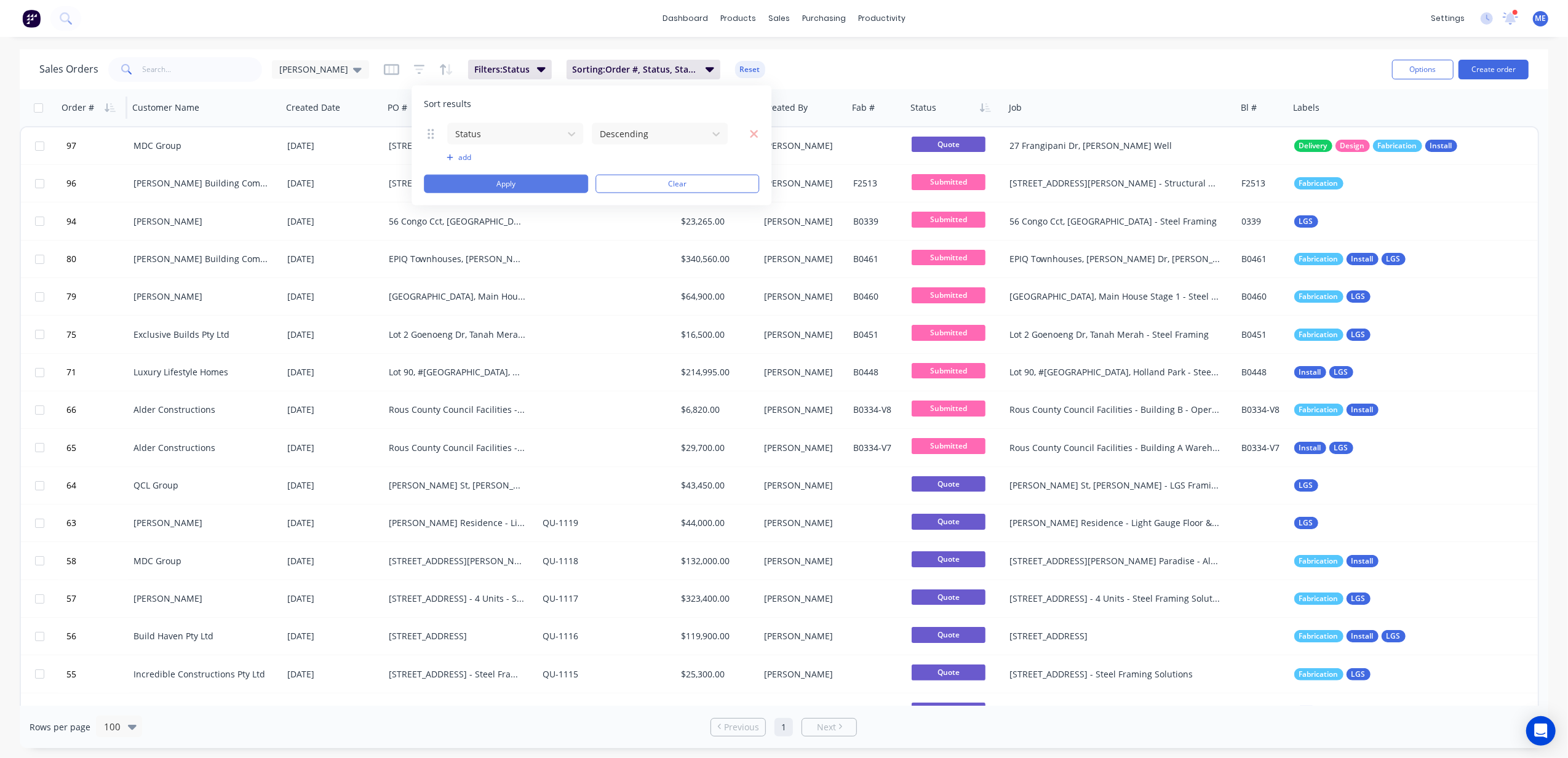
click at [517, 178] on button "Apply" at bounding box center [506, 184] width 164 height 19
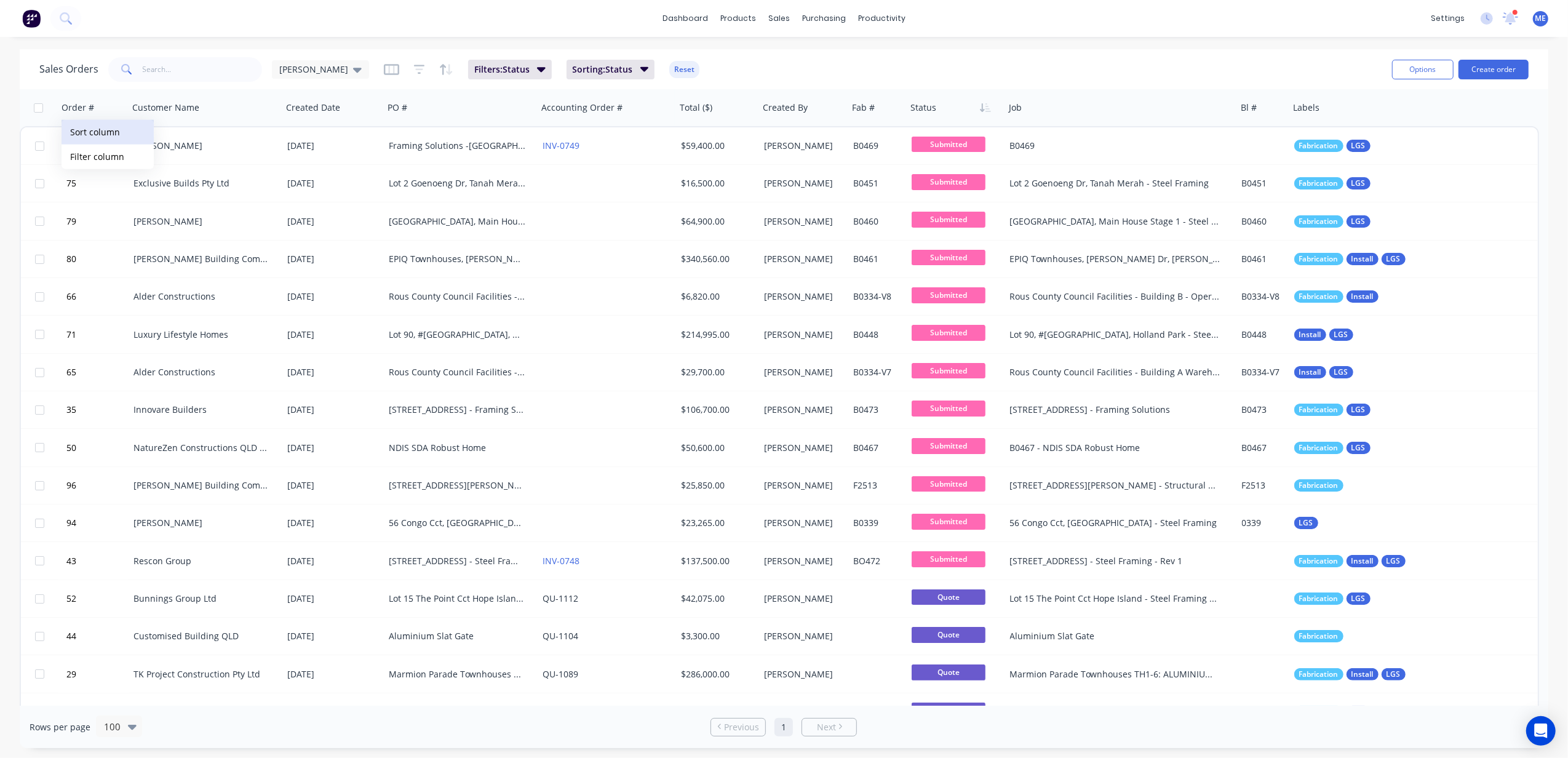
click at [109, 132] on button "Sort column" at bounding box center [107, 132] width 92 height 24
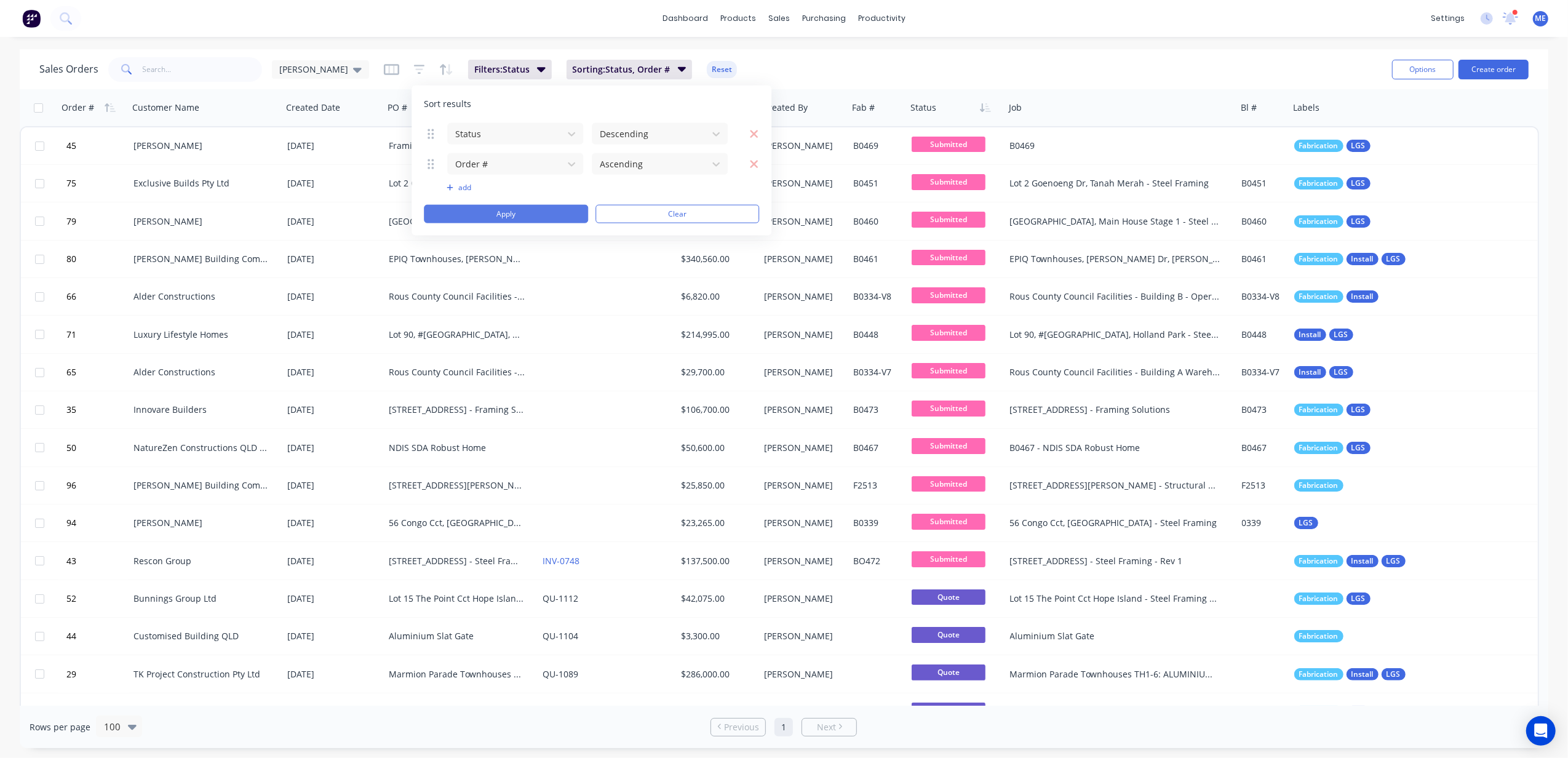
click at [549, 214] on button "Apply" at bounding box center [506, 214] width 164 height 19
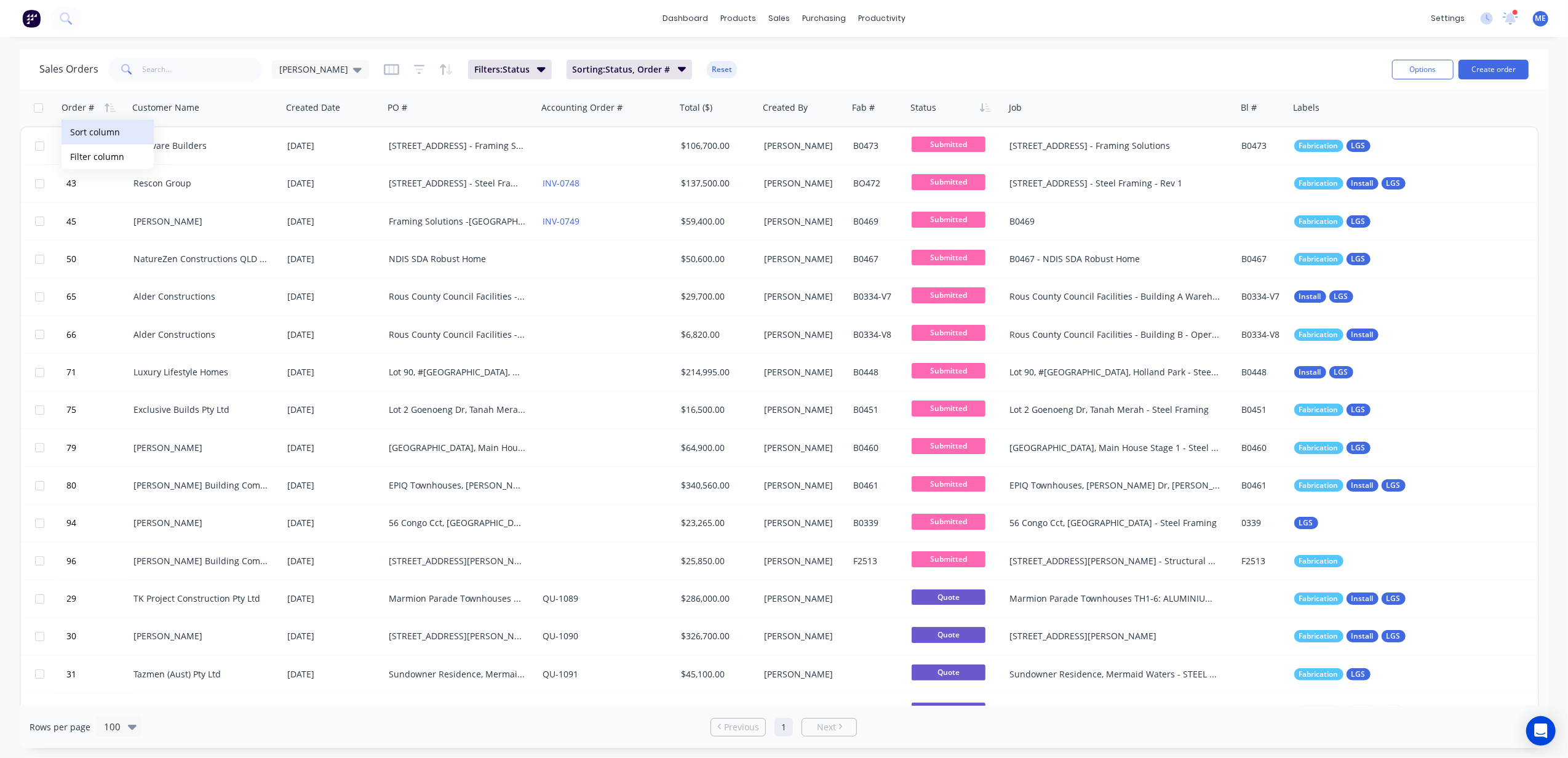
click at [128, 136] on button "Sort column" at bounding box center [107, 132] width 92 height 24
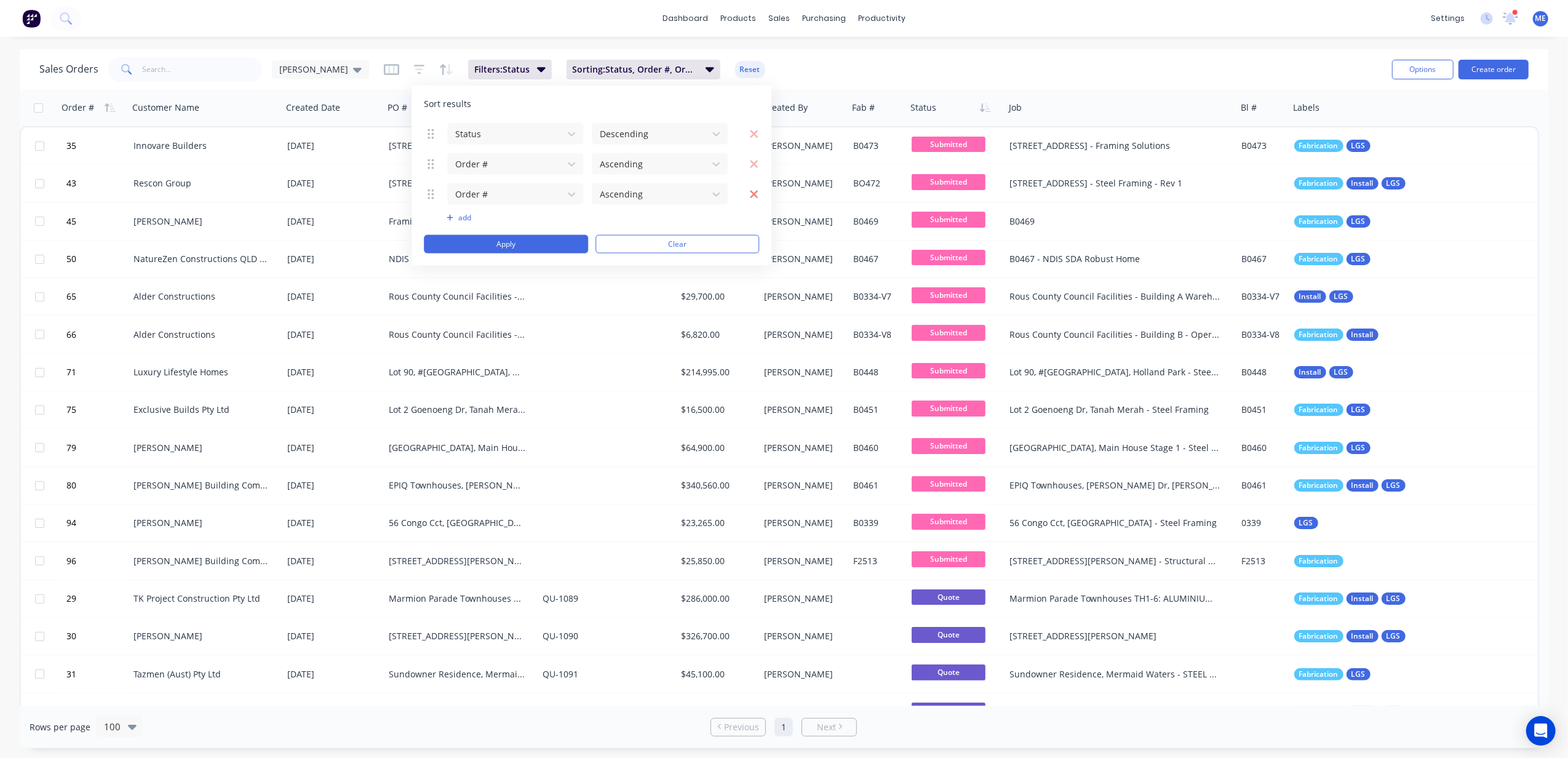
click at [753, 193] on icon "button" at bounding box center [753, 193] width 9 height 12
click at [711, 166] on icon at bounding box center [716, 163] width 12 height 12
click at [545, 215] on button "Apply" at bounding box center [506, 214] width 164 height 19
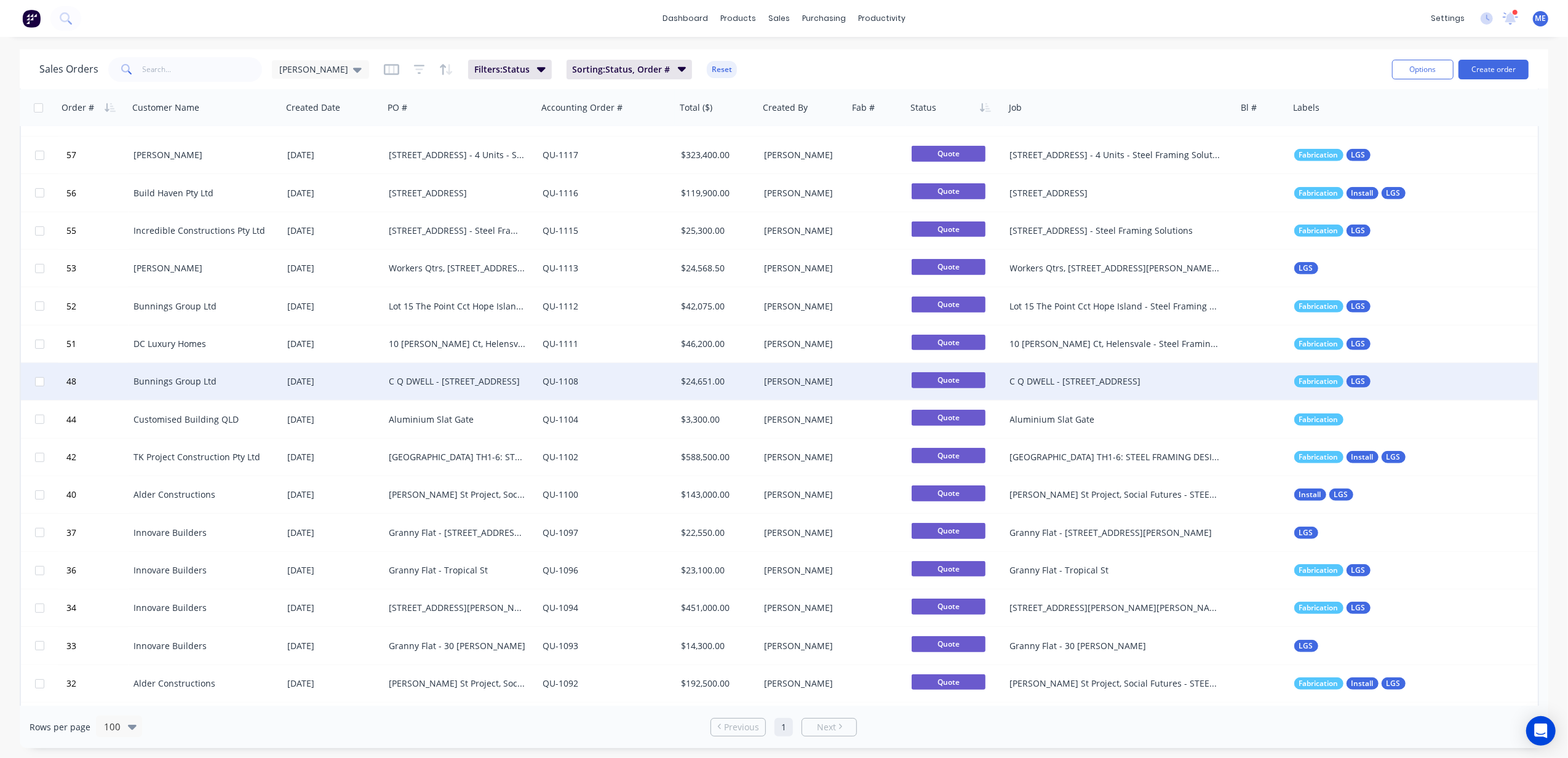
scroll to position [703, 0]
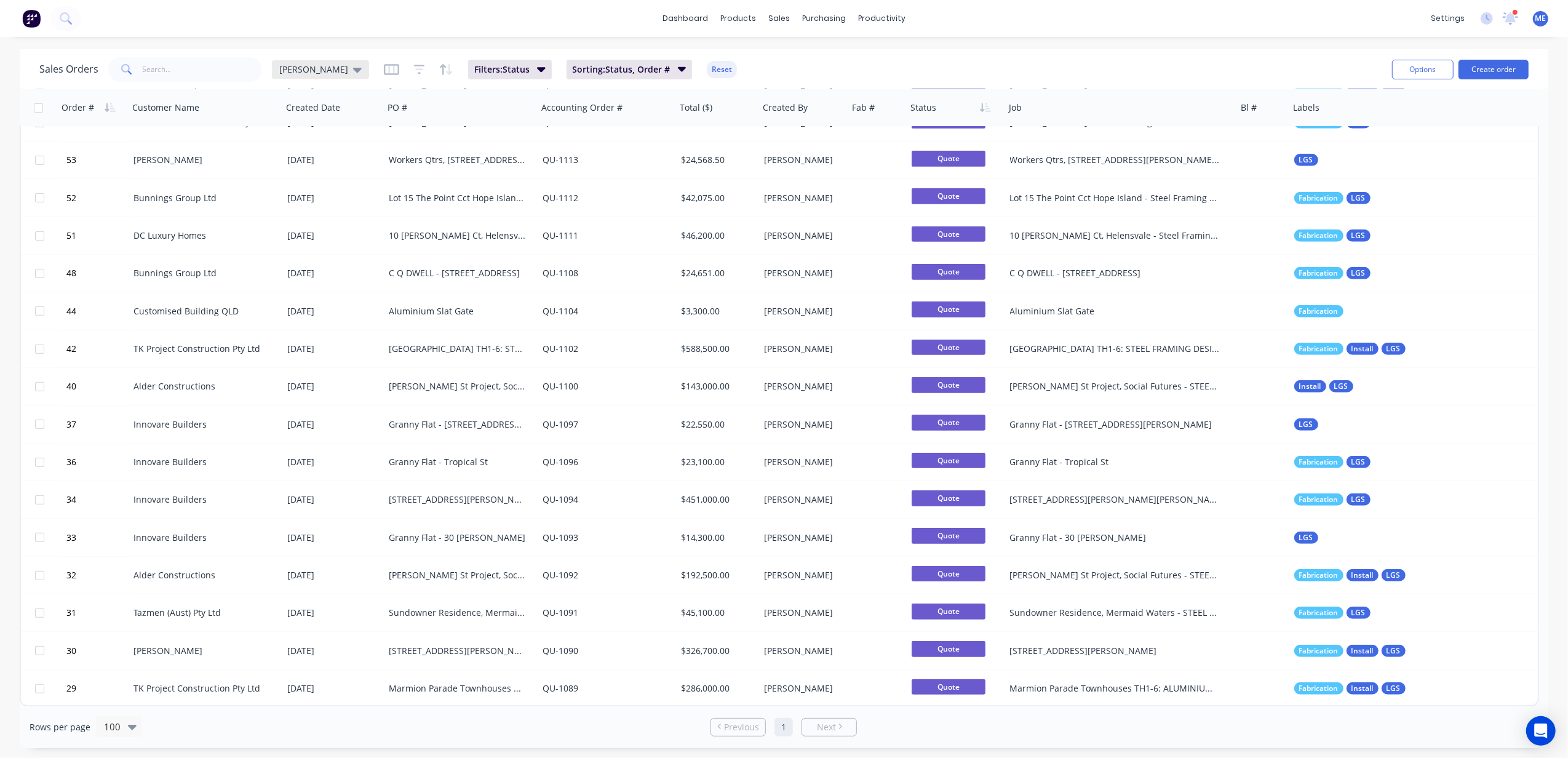
click at [353, 72] on icon at bounding box center [357, 69] width 9 height 14
click at [431, 198] on button "edit" at bounding box center [430, 199] width 16 height 13
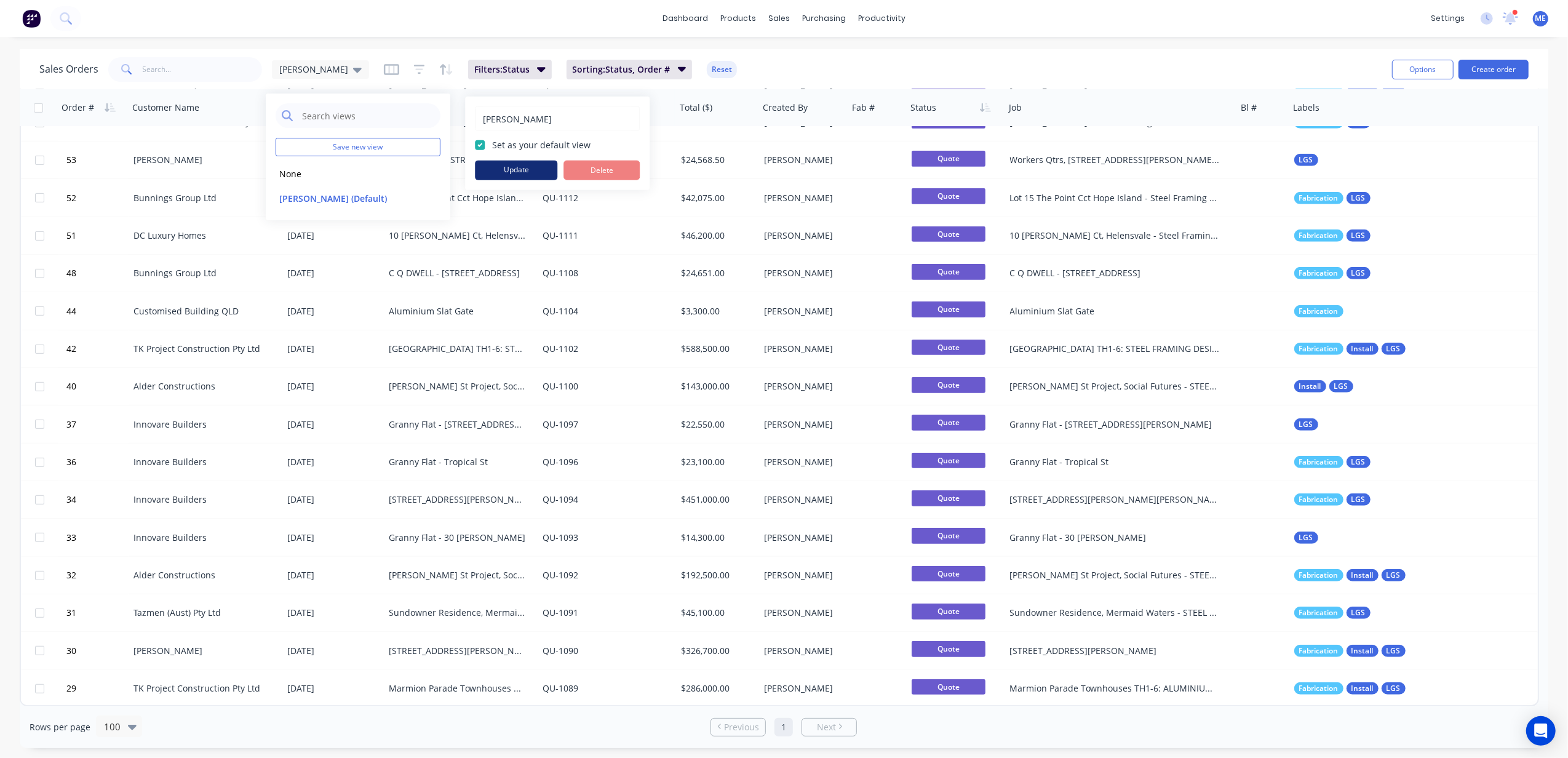
click at [497, 167] on button "Update" at bounding box center [515, 170] width 82 height 20
click at [773, 49] on div "Sales Orders Mike Sales Filters: Status Sorting: Status, Order # Reset Options …" at bounding box center [783, 68] width 1528 height 40
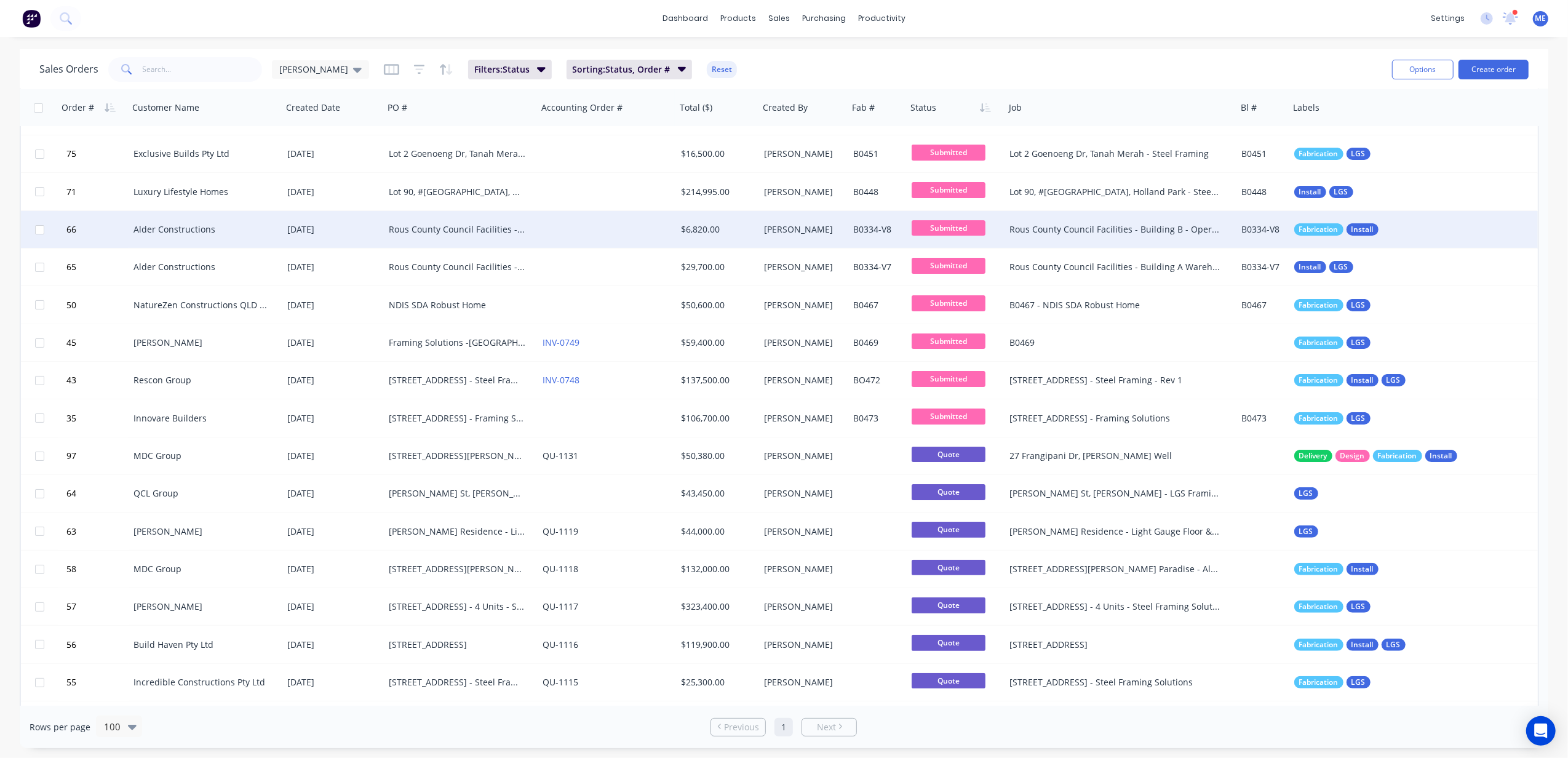
scroll to position [0, 0]
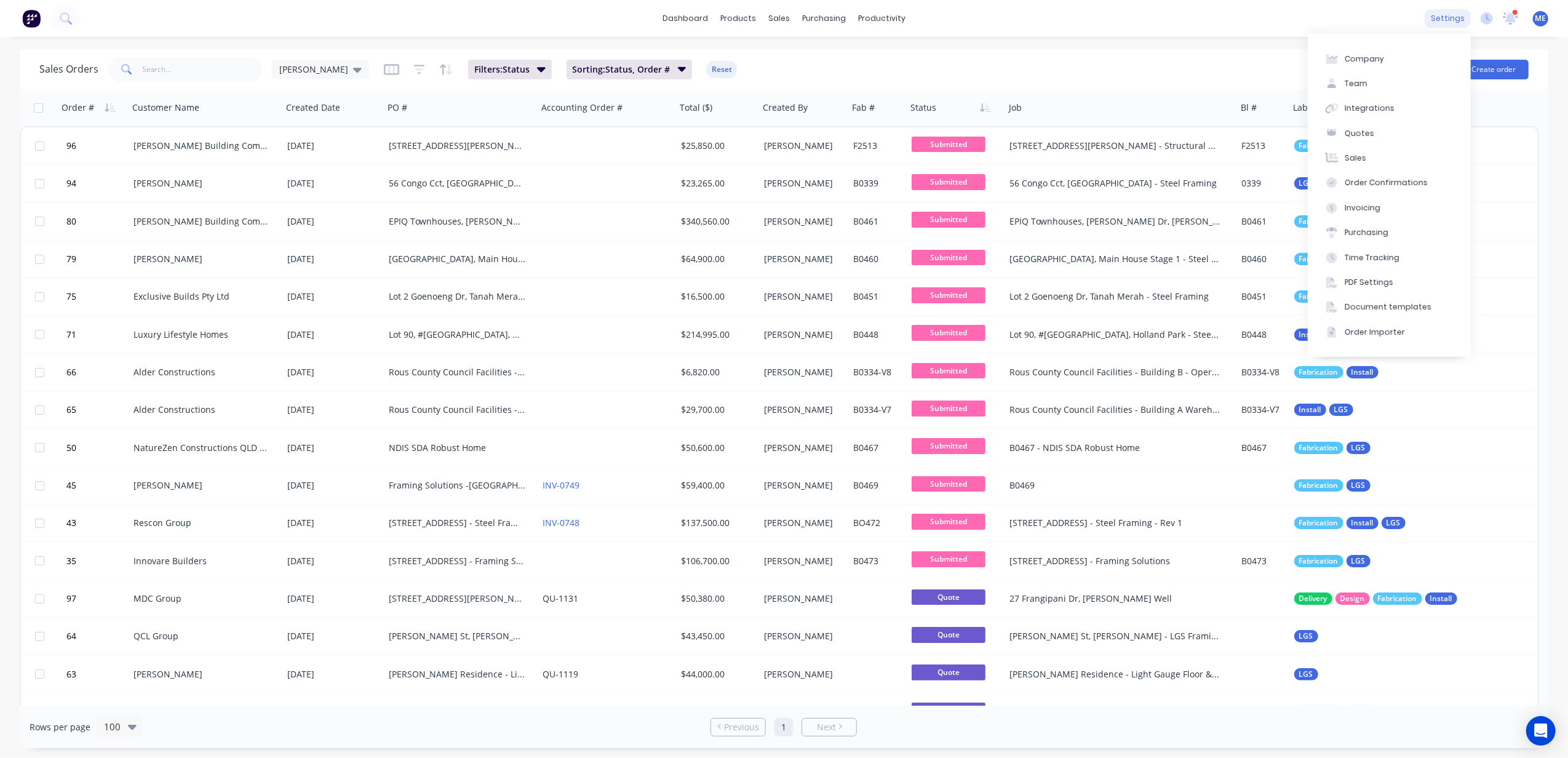
click at [1176, 15] on div "settings" at bounding box center [1448, 18] width 46 height 19
click at [1176, 57] on div "Company" at bounding box center [1364, 59] width 39 height 11
select select "AU"
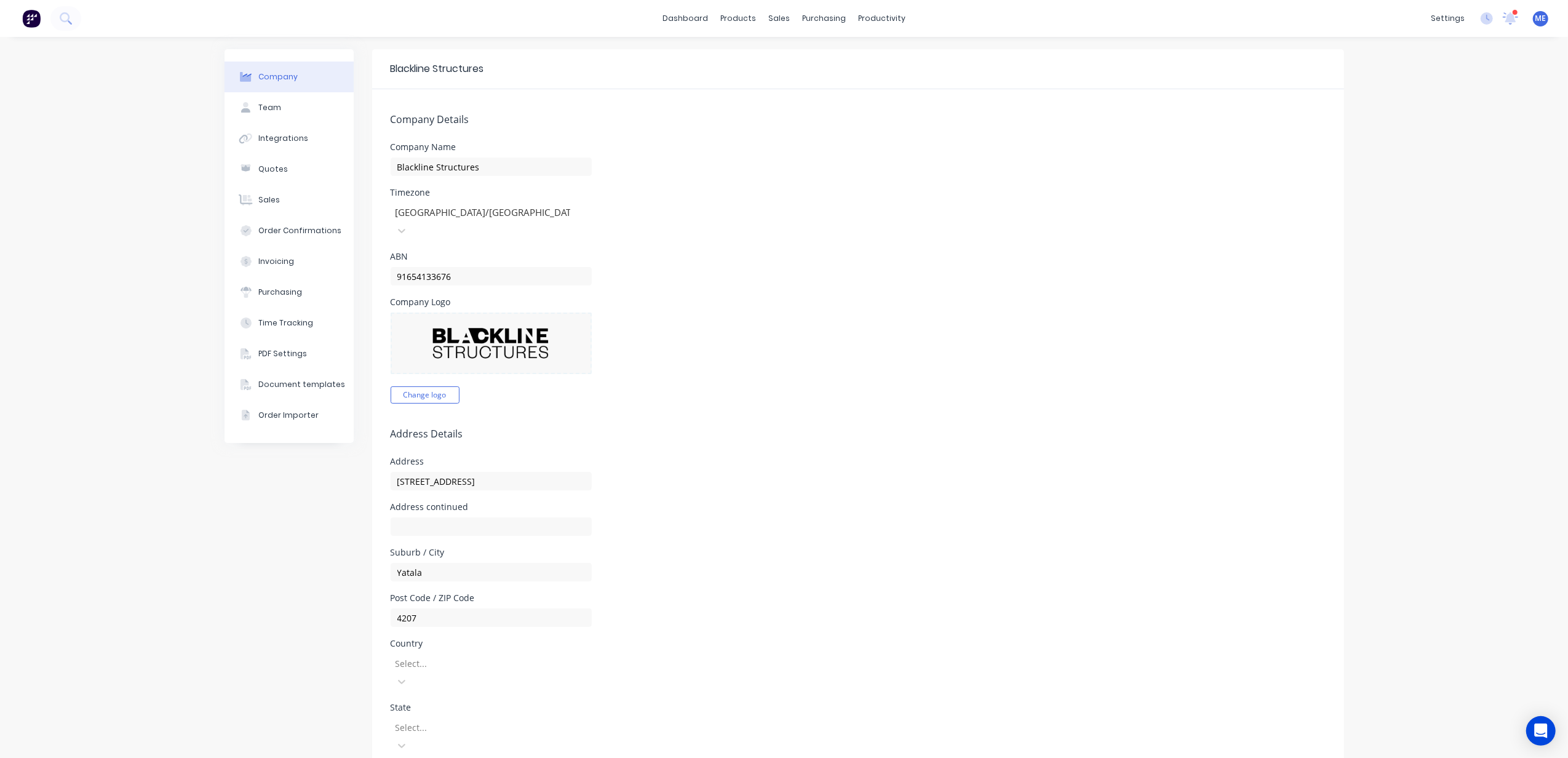
click at [25, 21] on img at bounding box center [31, 18] width 19 height 19
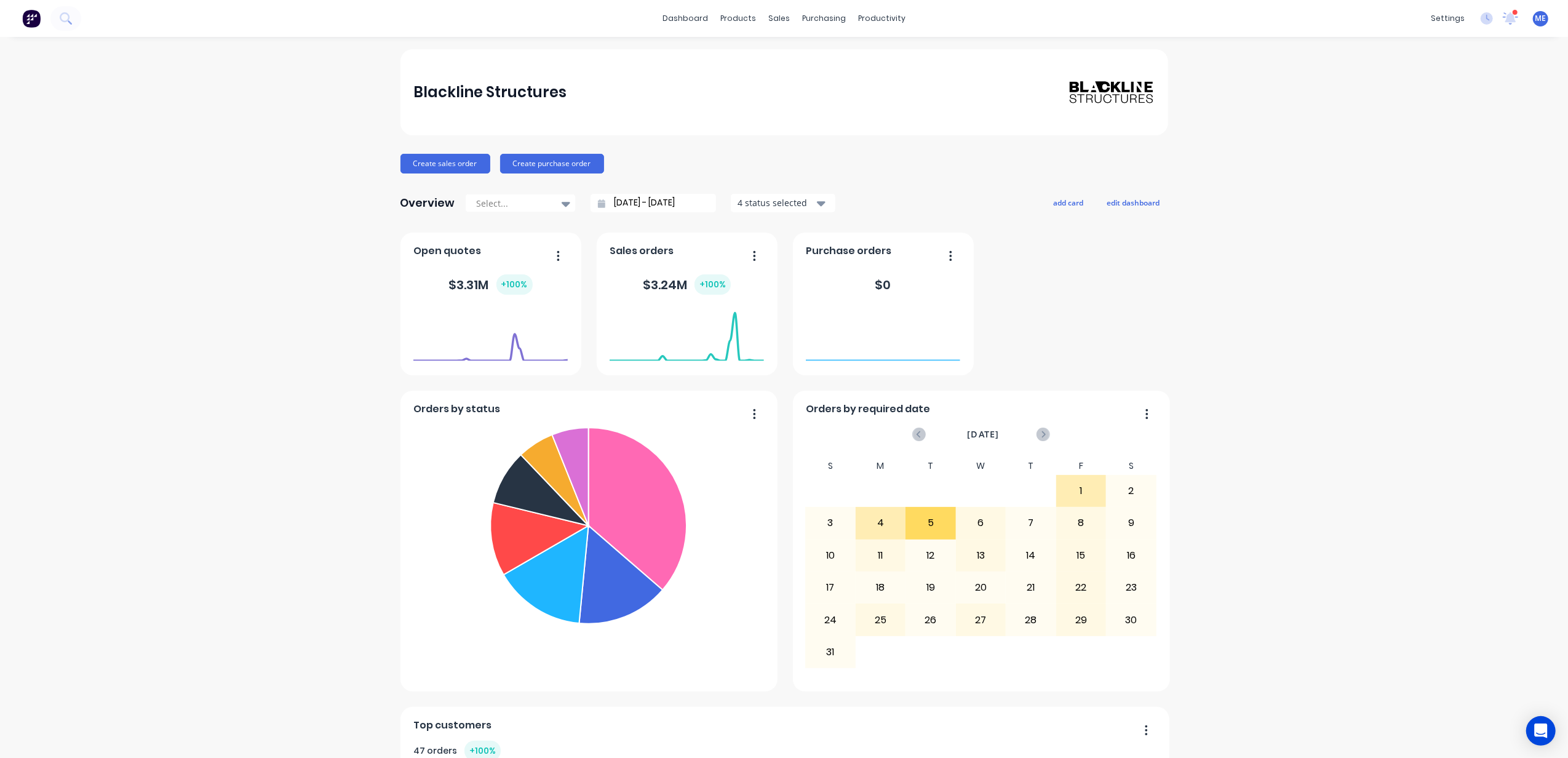
click at [1176, 17] on span "ME" at bounding box center [1541, 19] width 11 height 11
click at [234, 147] on div "Blackline Structures Create sales order Create purchase order Overview Select..…" at bounding box center [784, 765] width 1568 height 1433
click at [775, 55] on div "Product Catalogue" at bounding box center [786, 59] width 77 height 11
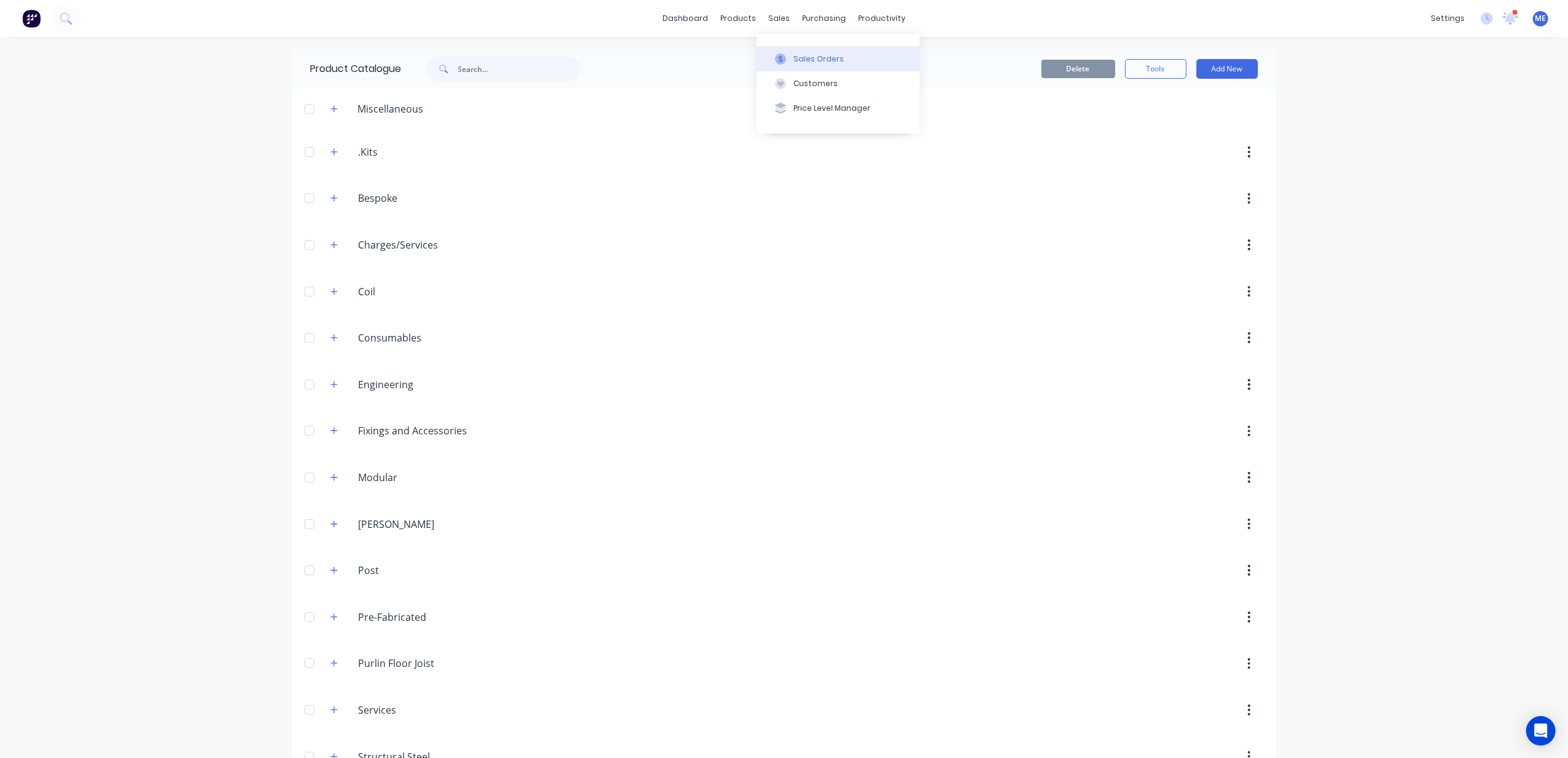
click at [780, 51] on button "Sales Orders" at bounding box center [838, 59] width 163 height 24
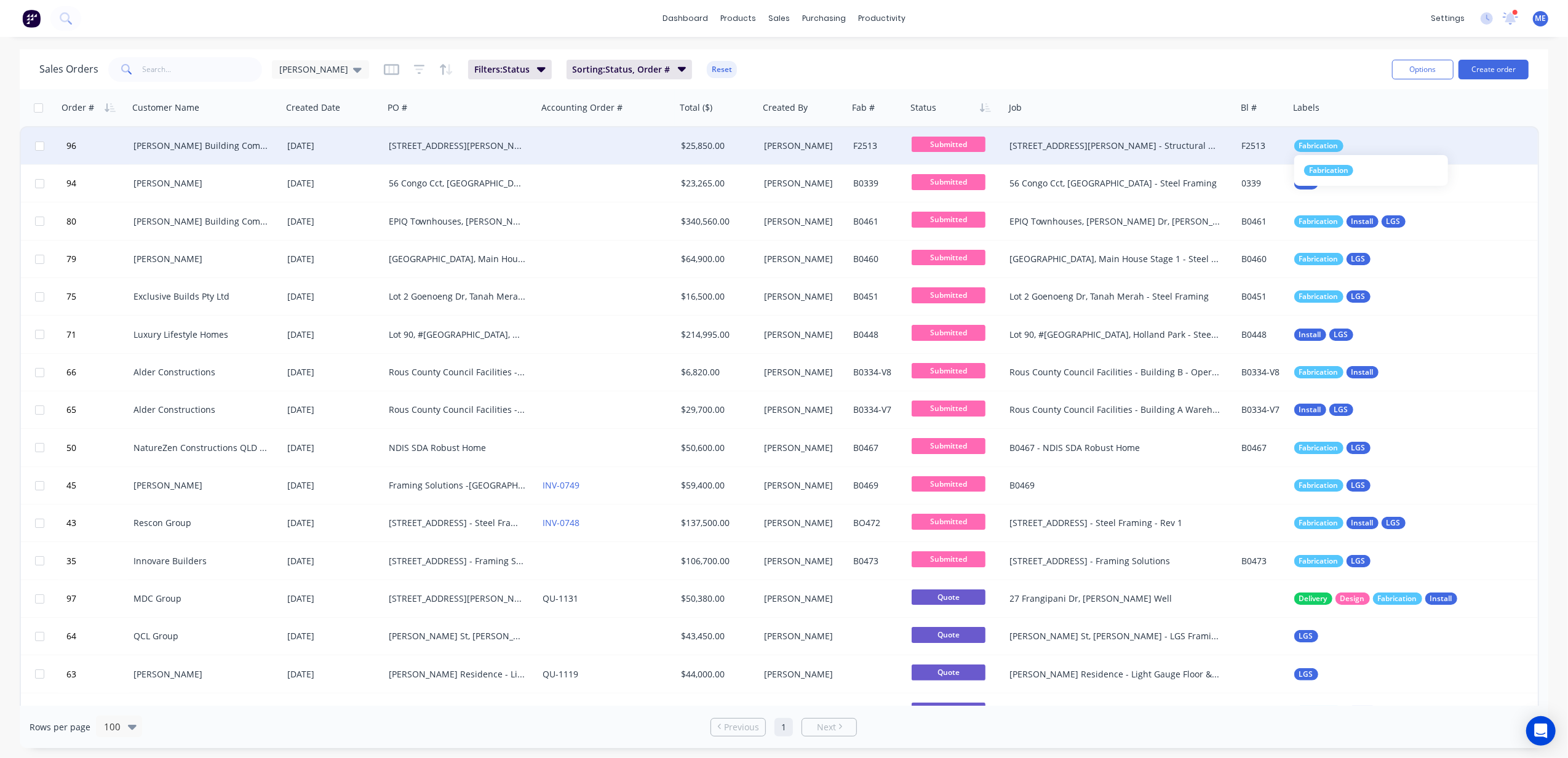
click at [1176, 143] on span "Fabrication" at bounding box center [1319, 145] width 39 height 12
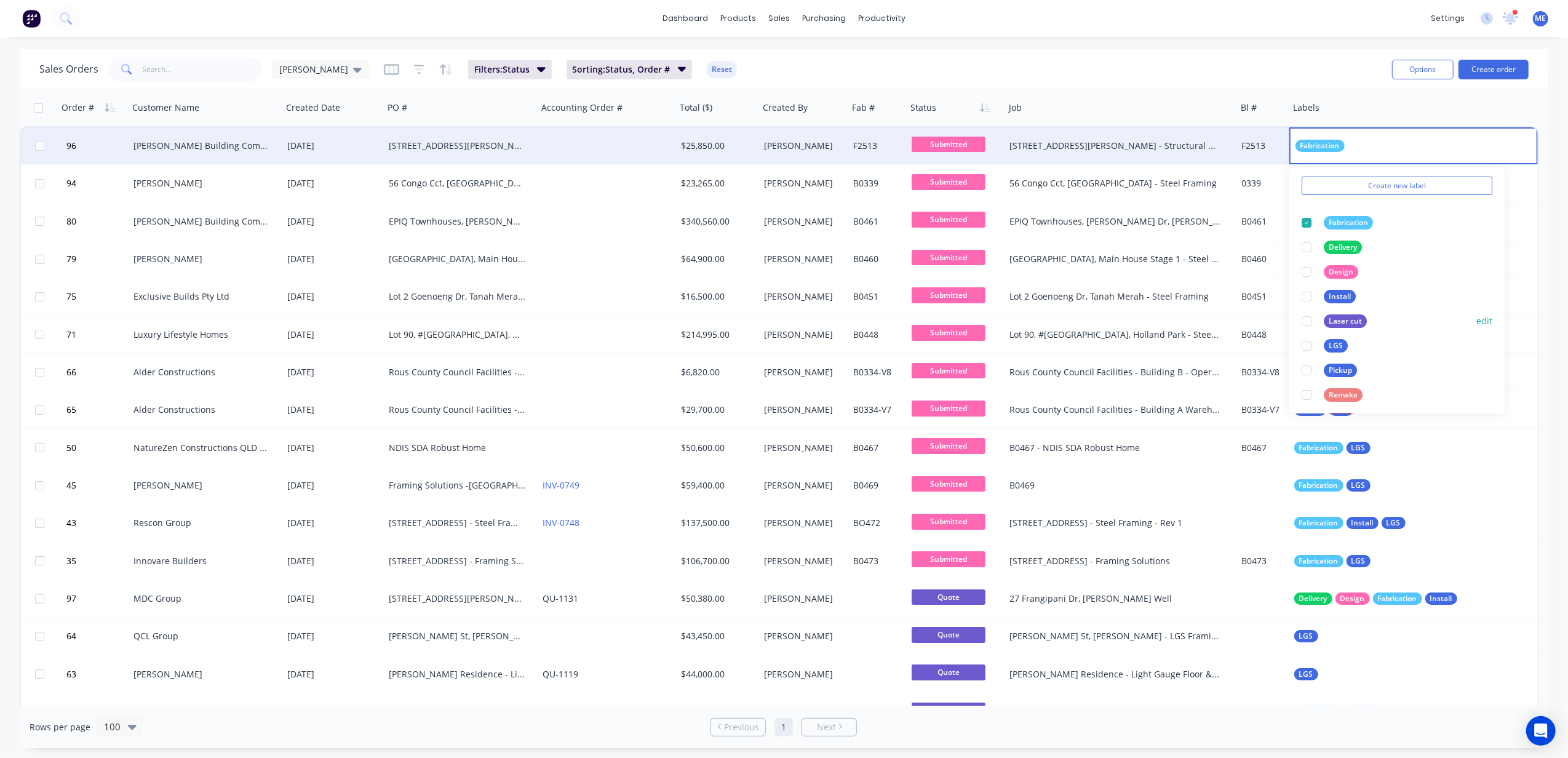
scroll to position [74, 0]
click at [1176, 318] on button "edit" at bounding box center [1484, 315] width 16 height 13
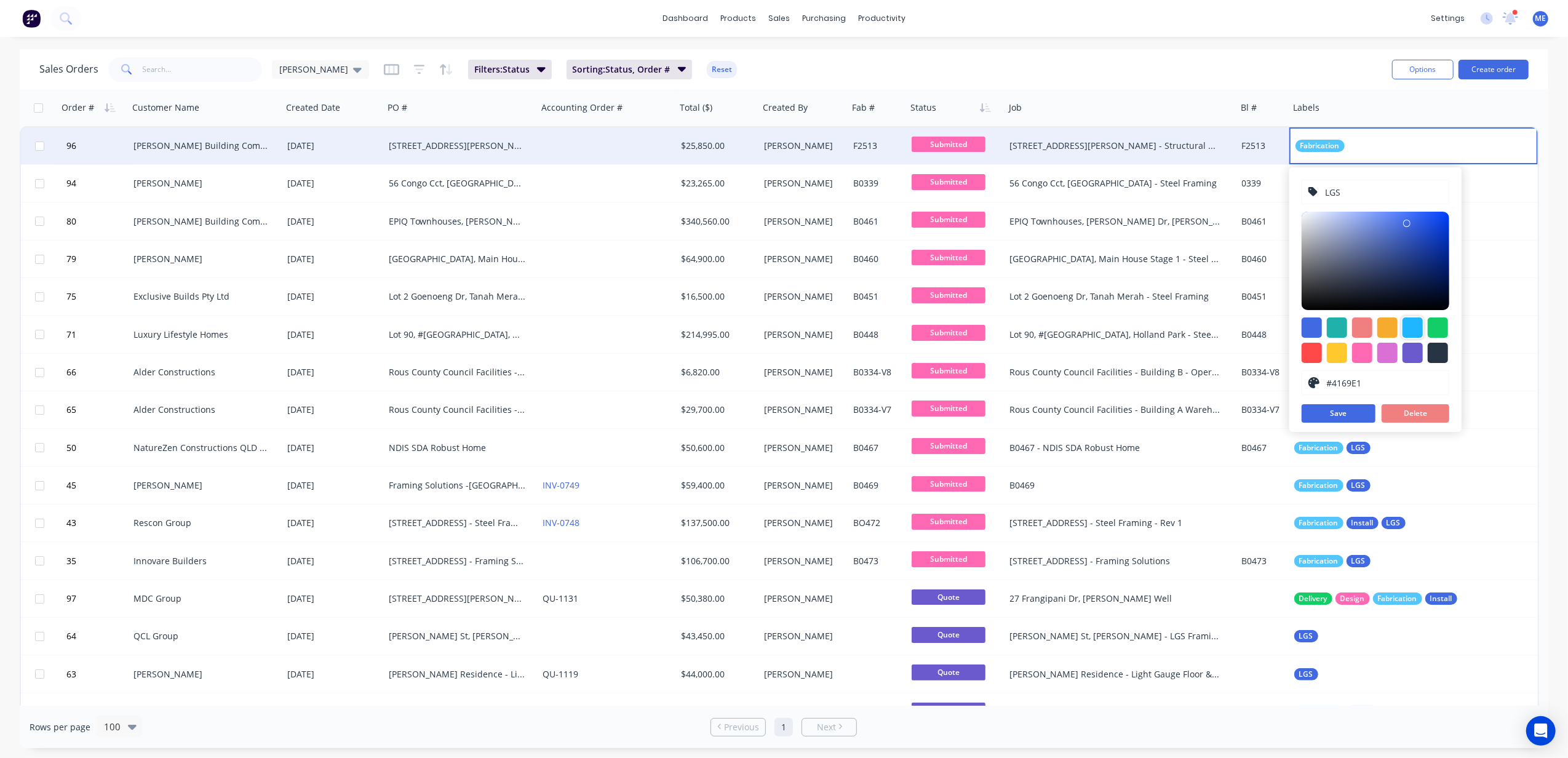
click at [1176, 331] on div at bounding box center [1413, 327] width 20 height 20
type input "#1FB6FF"
click at [1176, 409] on button "Save" at bounding box center [1338, 413] width 74 height 19
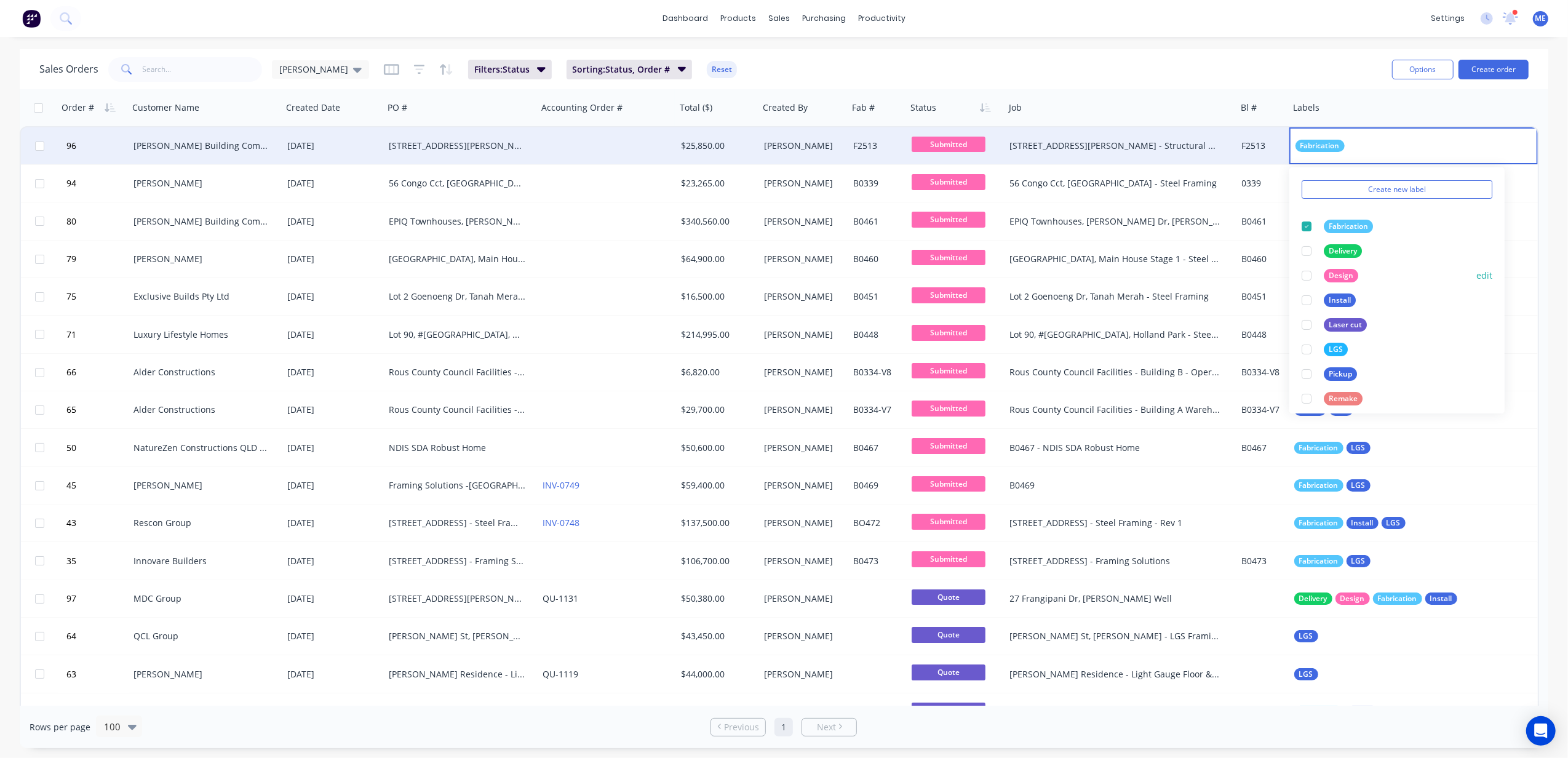
scroll to position [0, 0]
click at [1176, 265] on button "edit" at bounding box center [1484, 265] width 16 height 13
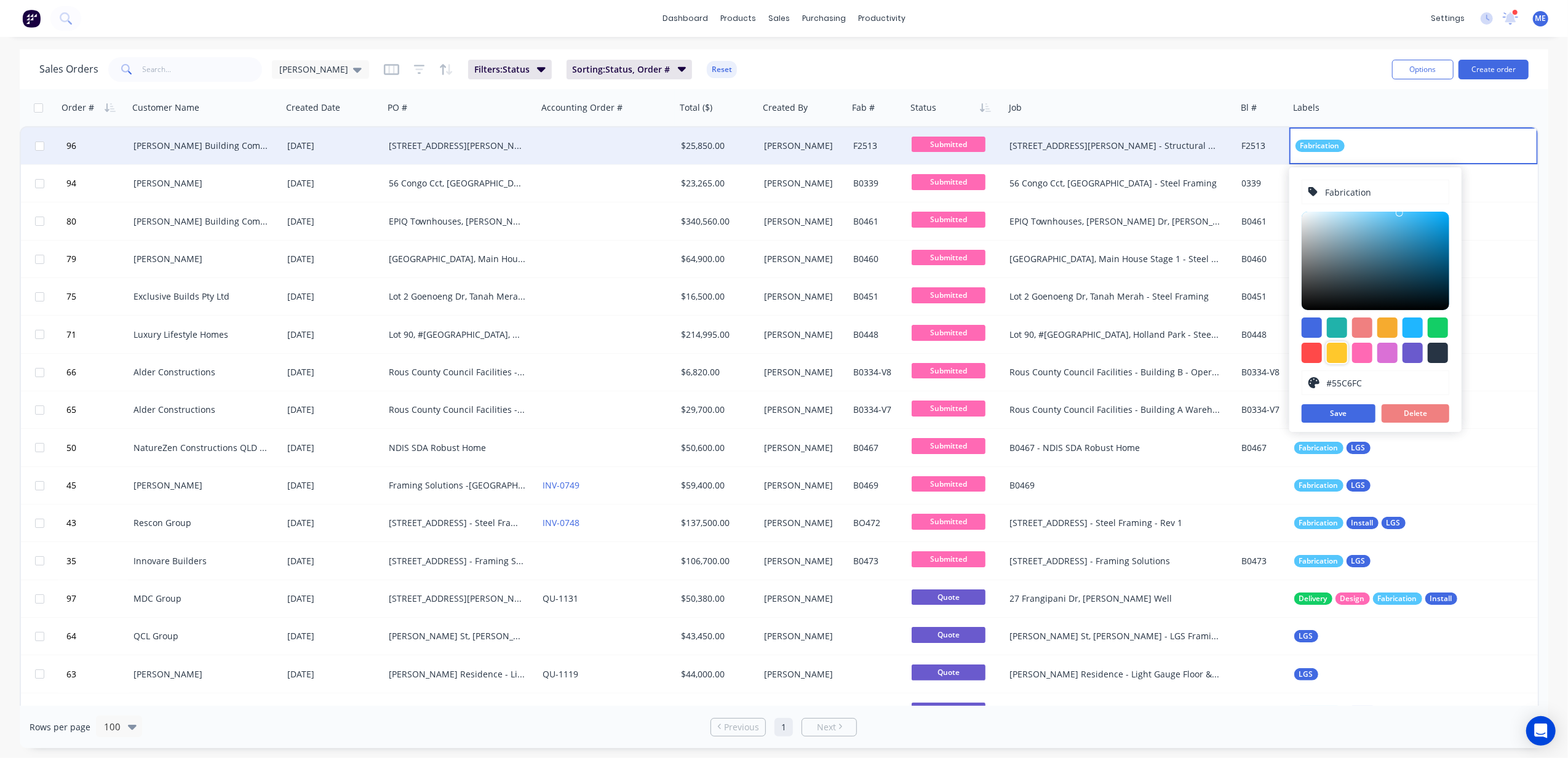
click at [1176, 353] on div at bounding box center [1337, 353] width 20 height 20
type input "#FFC82C"
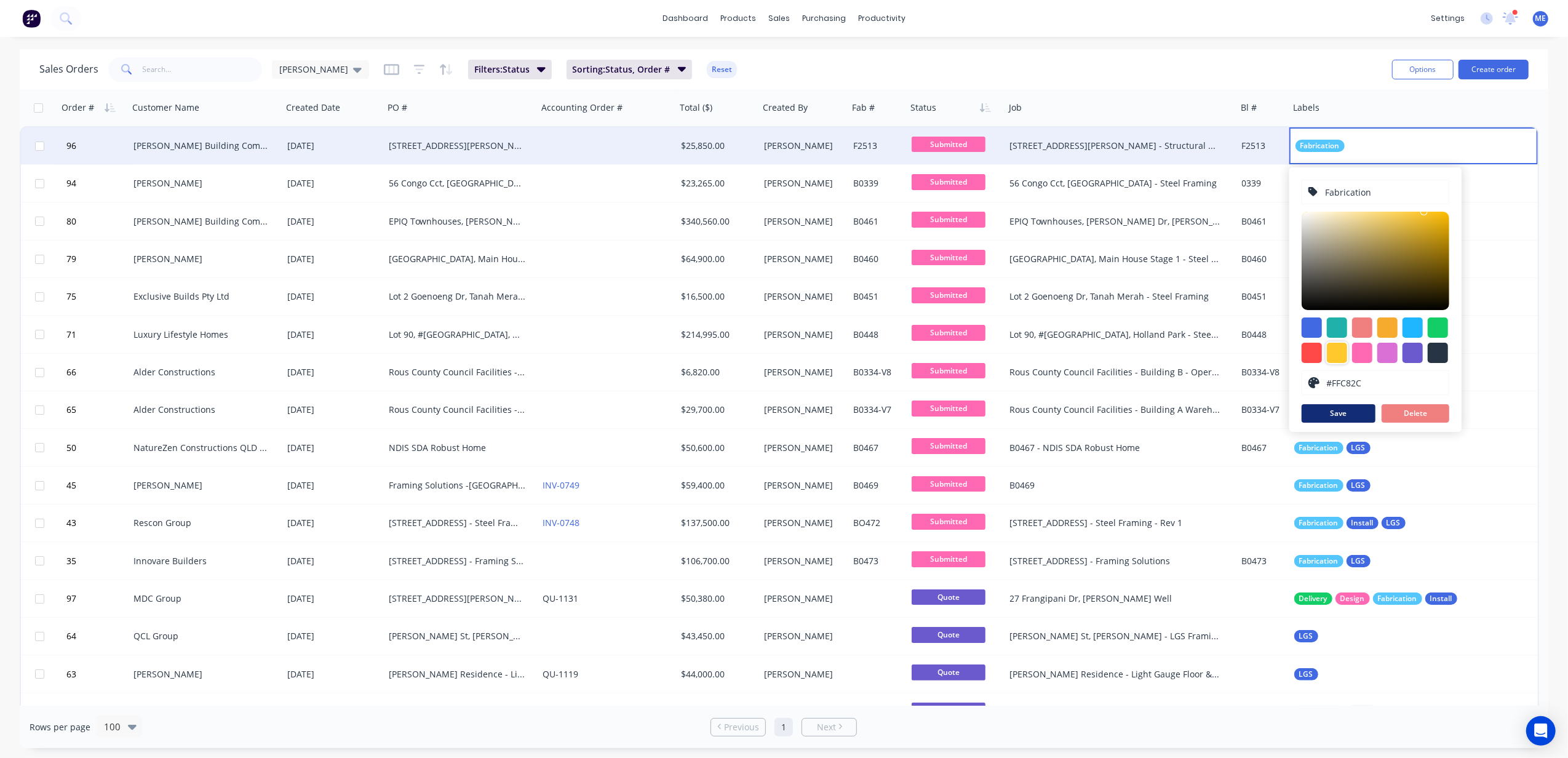
click at [1176, 410] on button "Save" at bounding box center [1338, 413] width 74 height 19
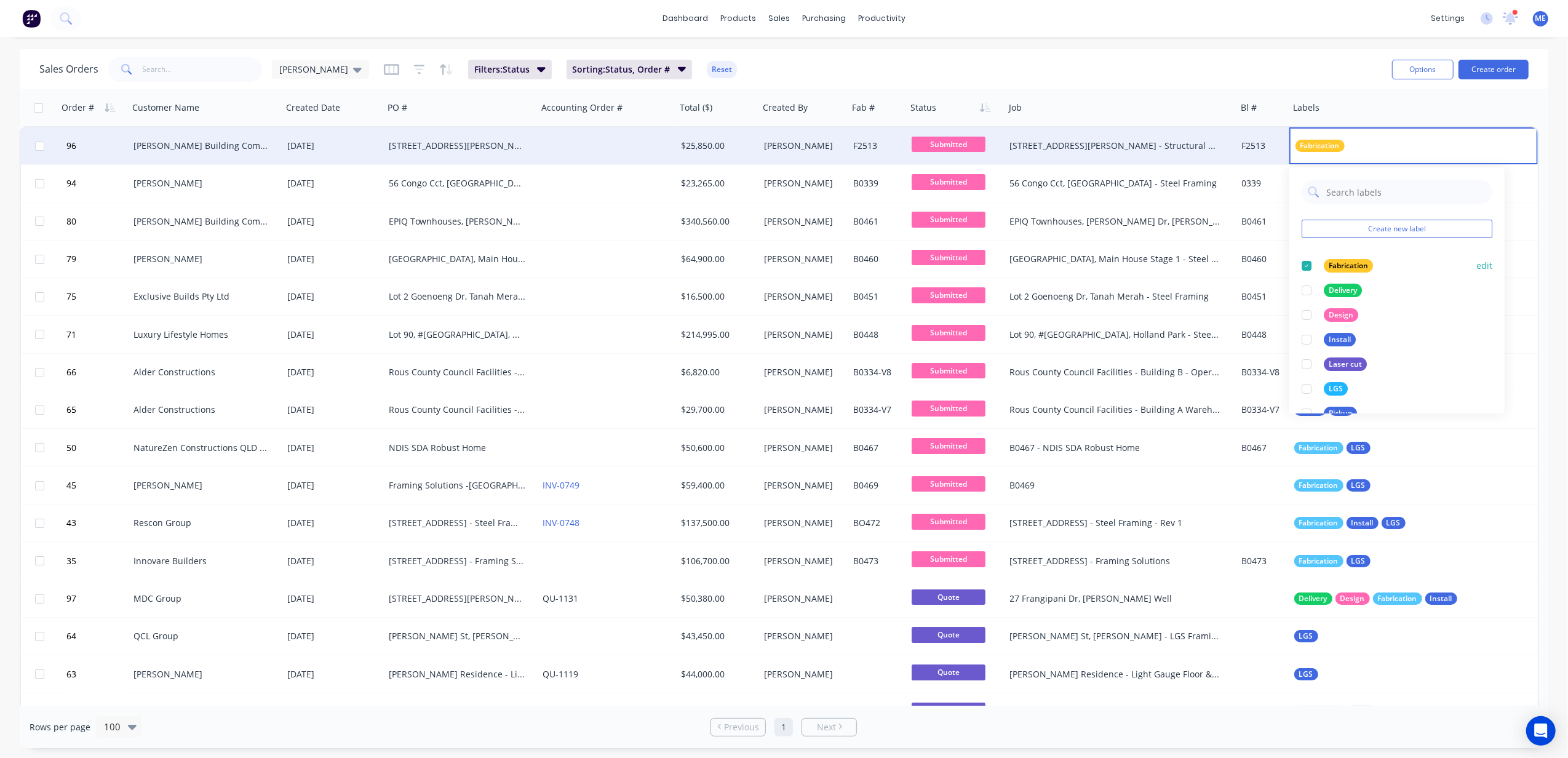
click at [1176, 265] on button "edit" at bounding box center [1484, 265] width 16 height 13
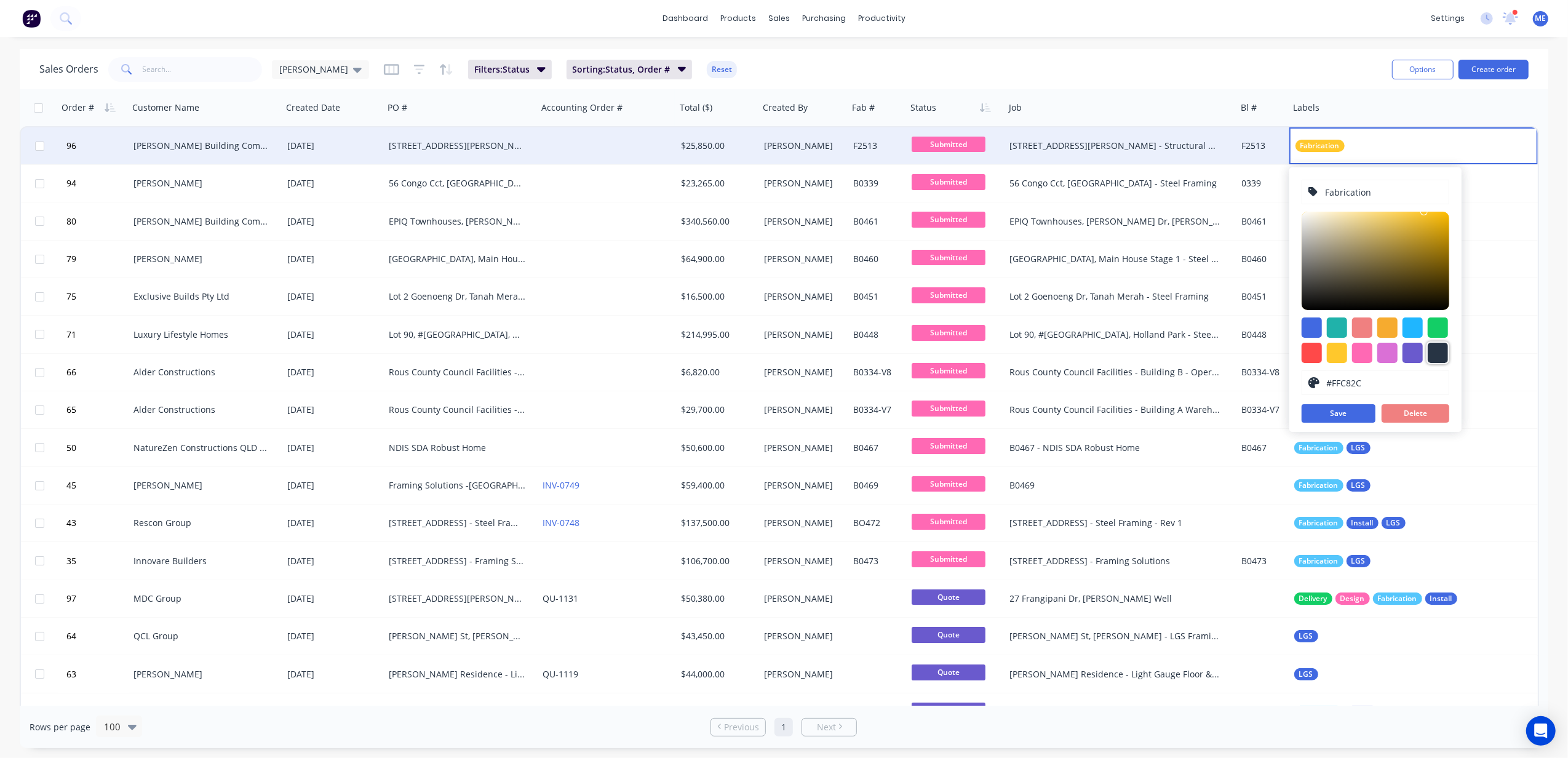
click at [1176, 351] on div at bounding box center [1438, 353] width 20 height 20
type input "#273444"
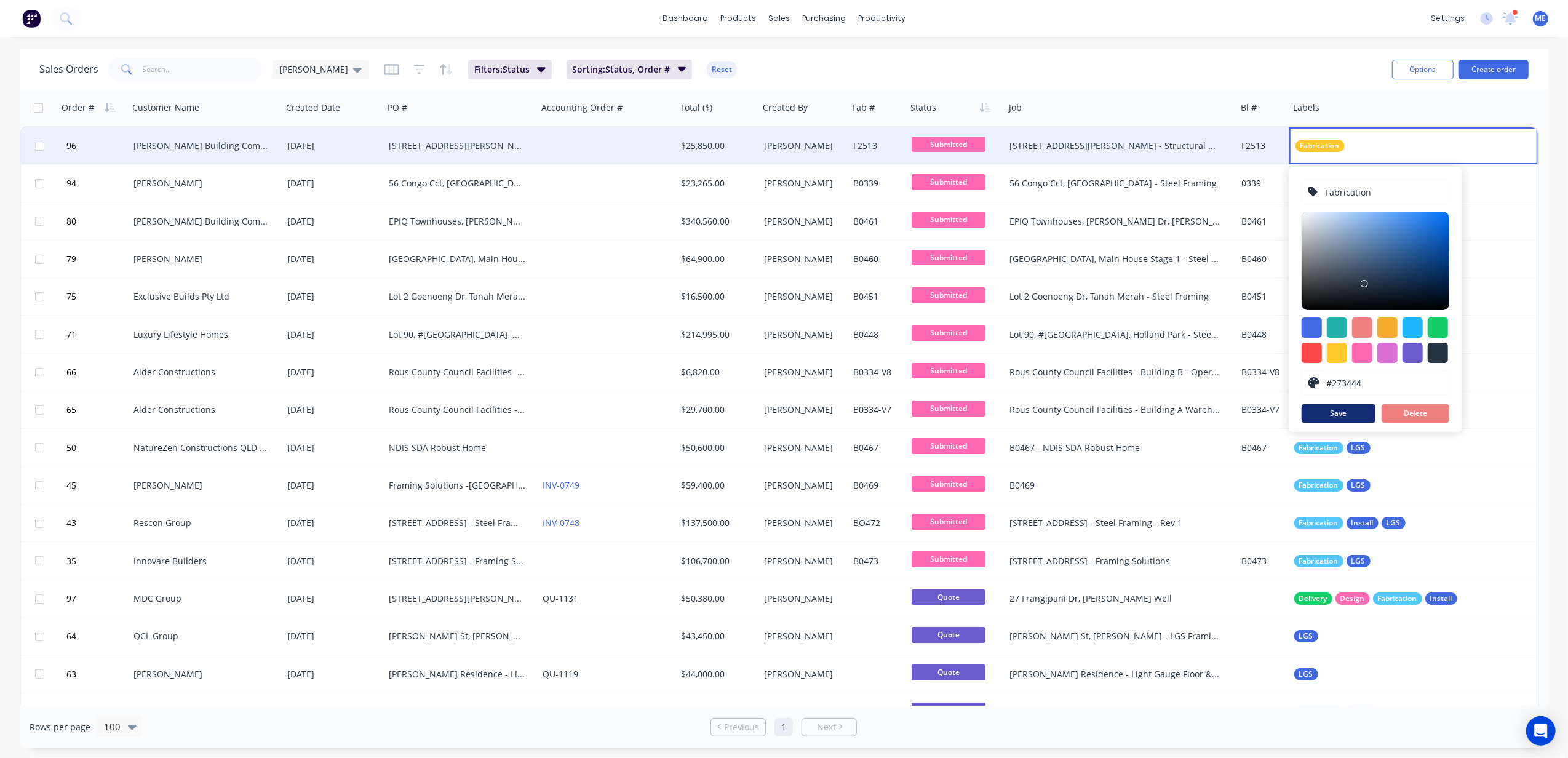
click at [1176, 412] on button "Save" at bounding box center [1338, 413] width 74 height 19
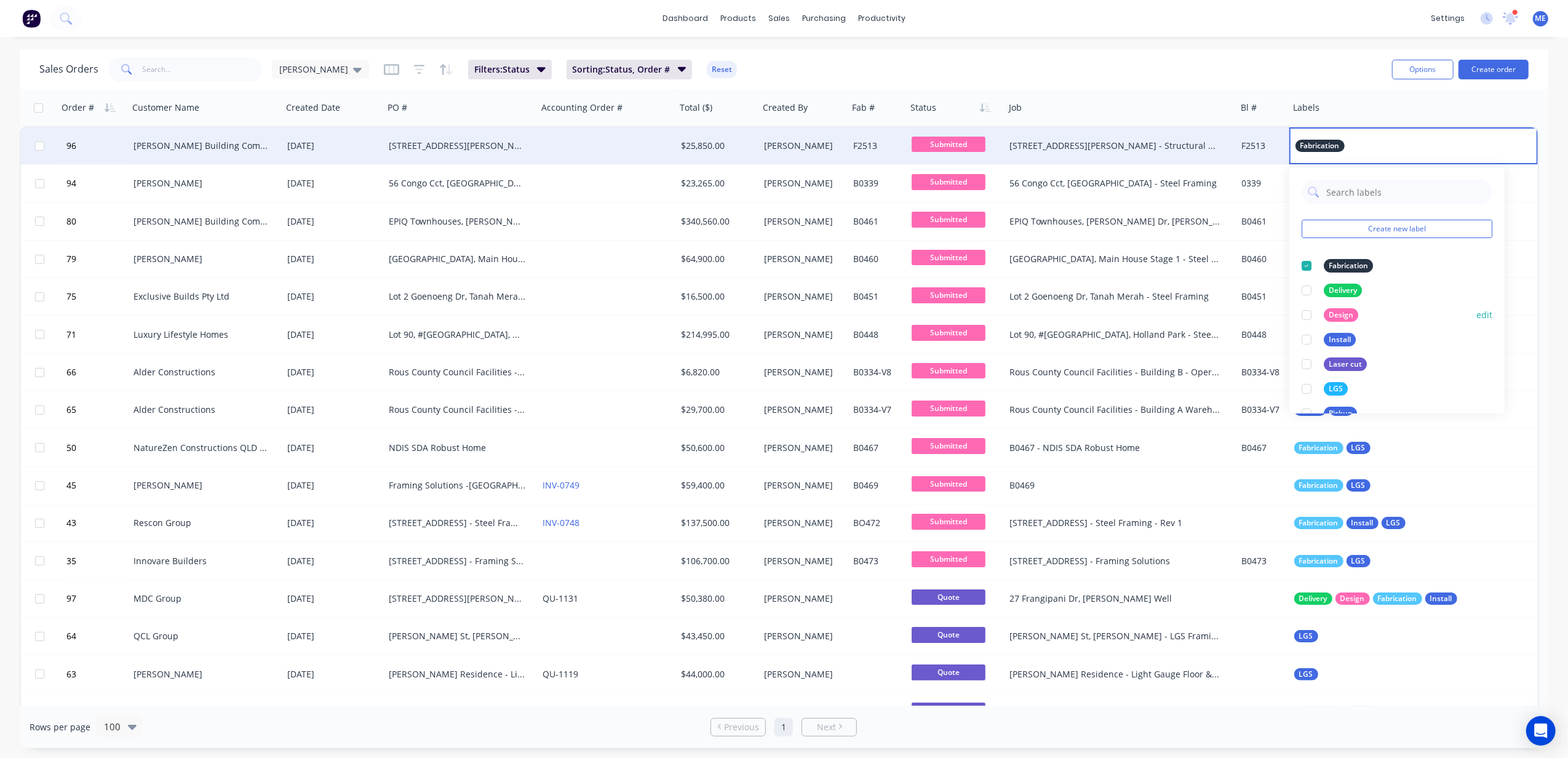
click at [1176, 311] on button "edit" at bounding box center [1484, 315] width 16 height 13
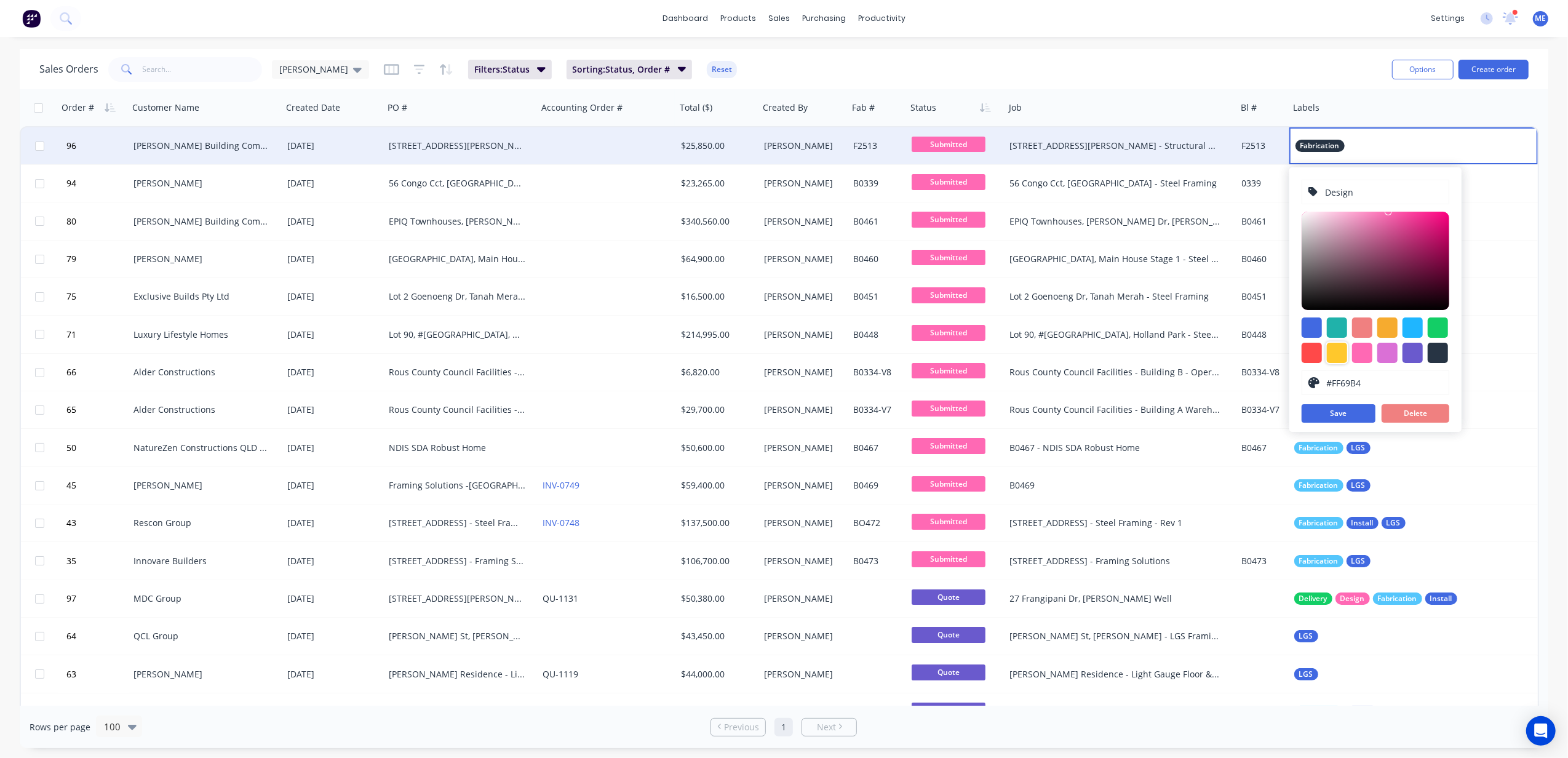
click at [1176, 357] on div at bounding box center [1337, 353] width 20 height 20
type input "#FFC82C"
click at [1176, 414] on button "Save" at bounding box center [1338, 413] width 74 height 19
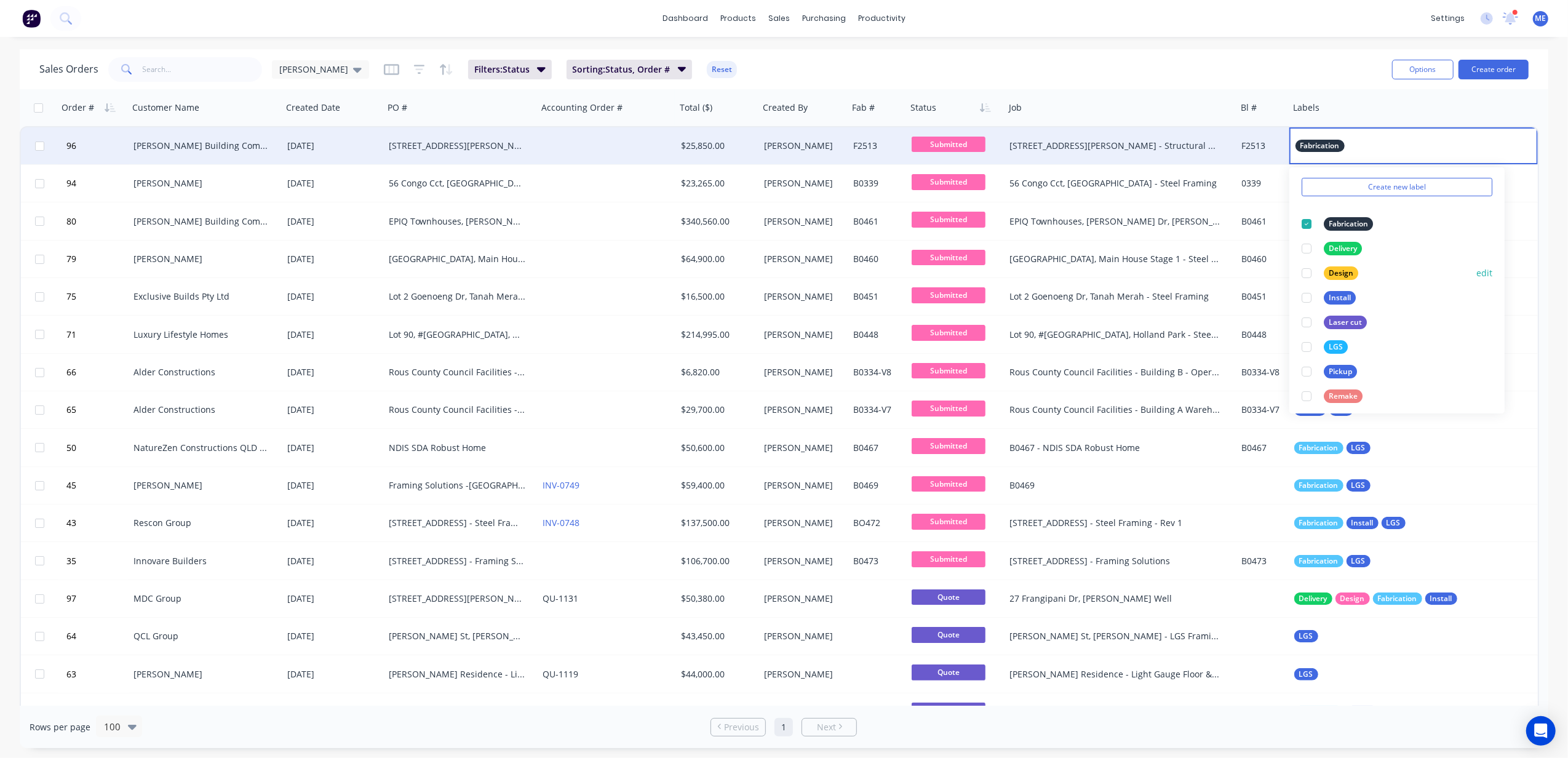
scroll to position [74, 0]
click at [1176, 286] on button "edit" at bounding box center [1484, 290] width 16 height 13
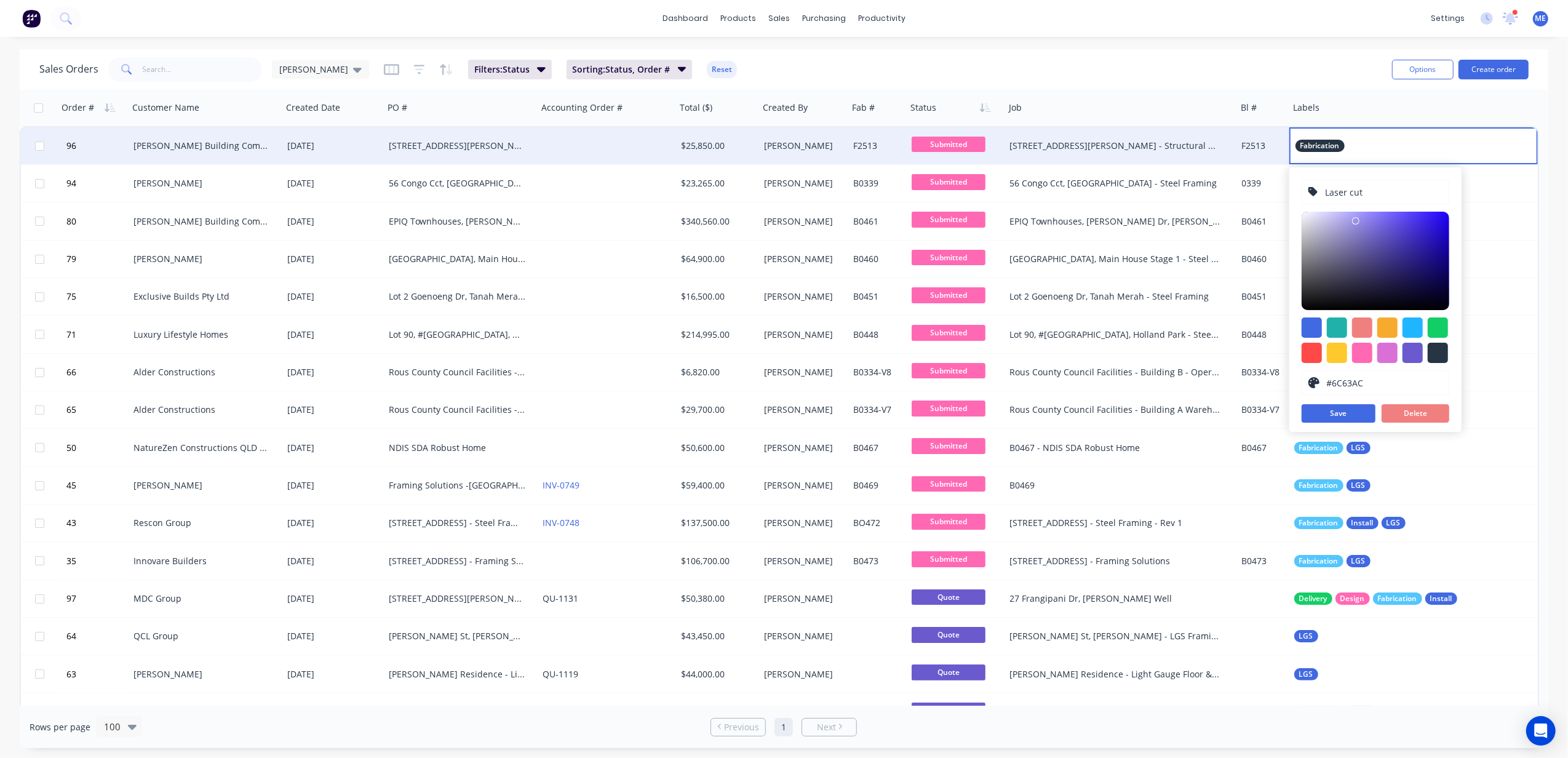
type input "#6A62A5"
drag, startPoint x: 1387, startPoint y: 270, endPoint x: 1362, endPoint y: 247, distance: 34.0
click at [1176, 247] on div at bounding box center [1375, 261] width 147 height 99
click at [1176, 409] on button "Delete" at bounding box center [1415, 413] width 68 height 19
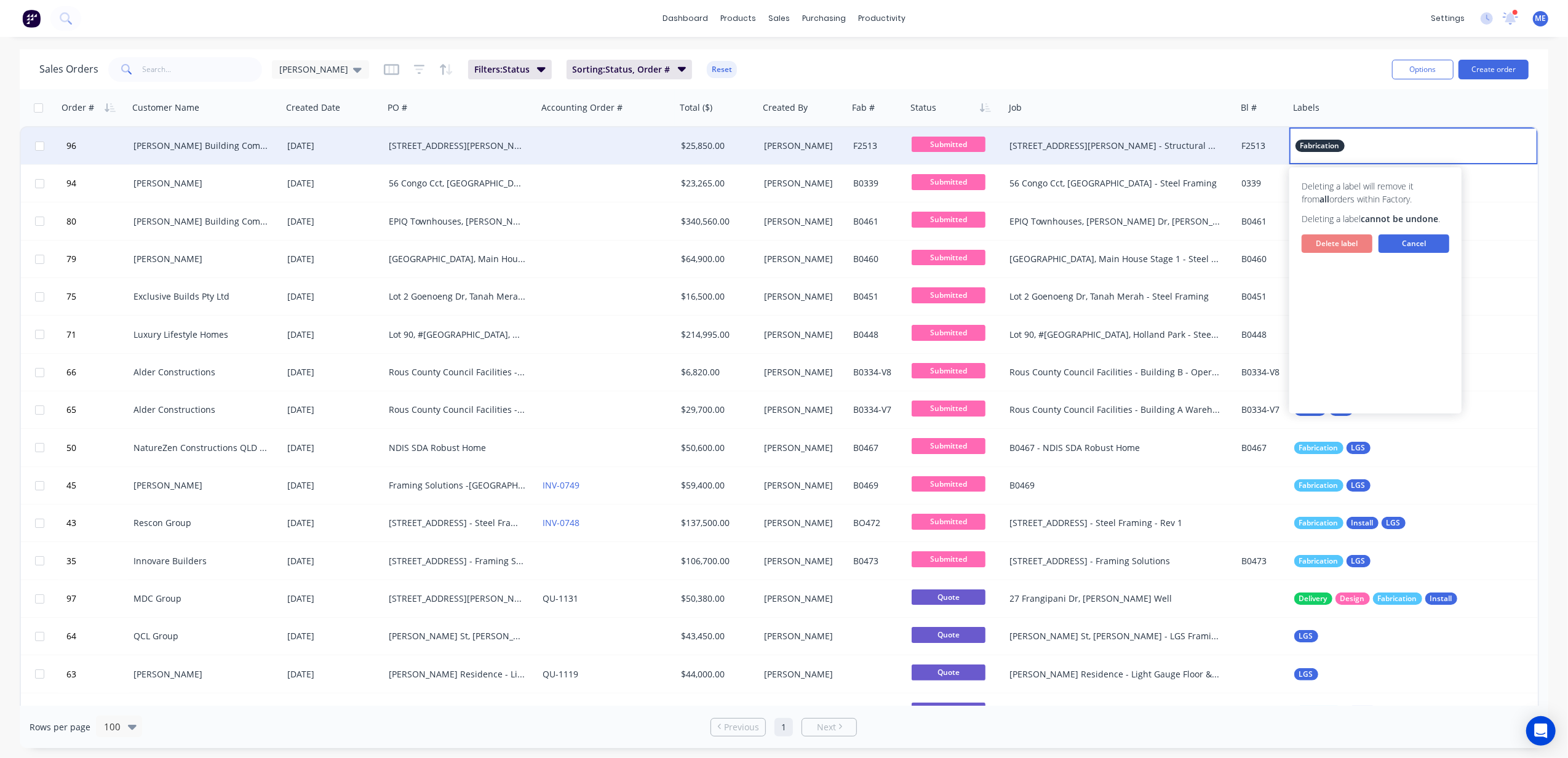
click at [1176, 242] on button "Cancel" at bounding box center [1413, 243] width 71 height 19
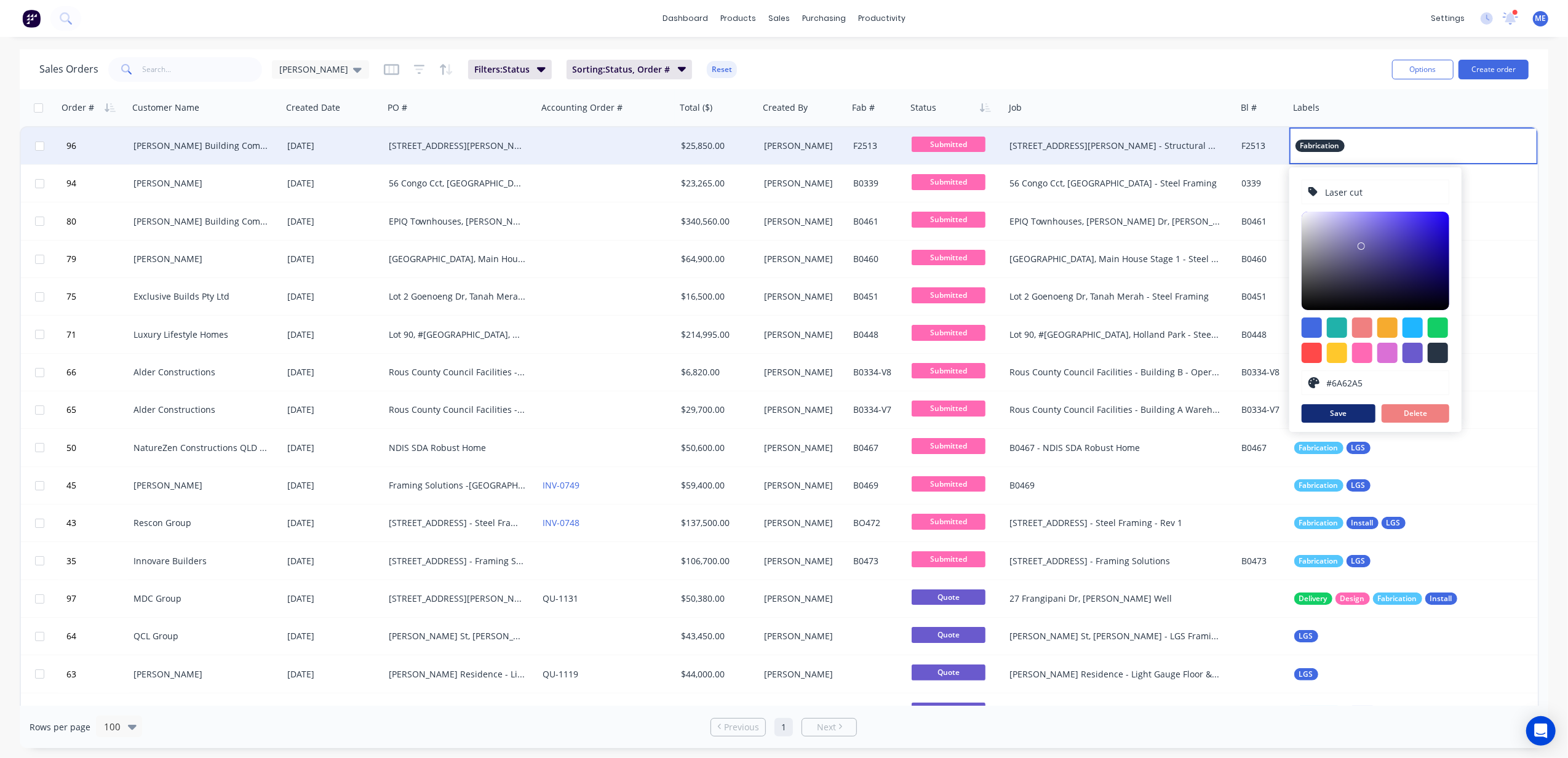
click at [1176, 411] on button "Save" at bounding box center [1338, 413] width 74 height 19
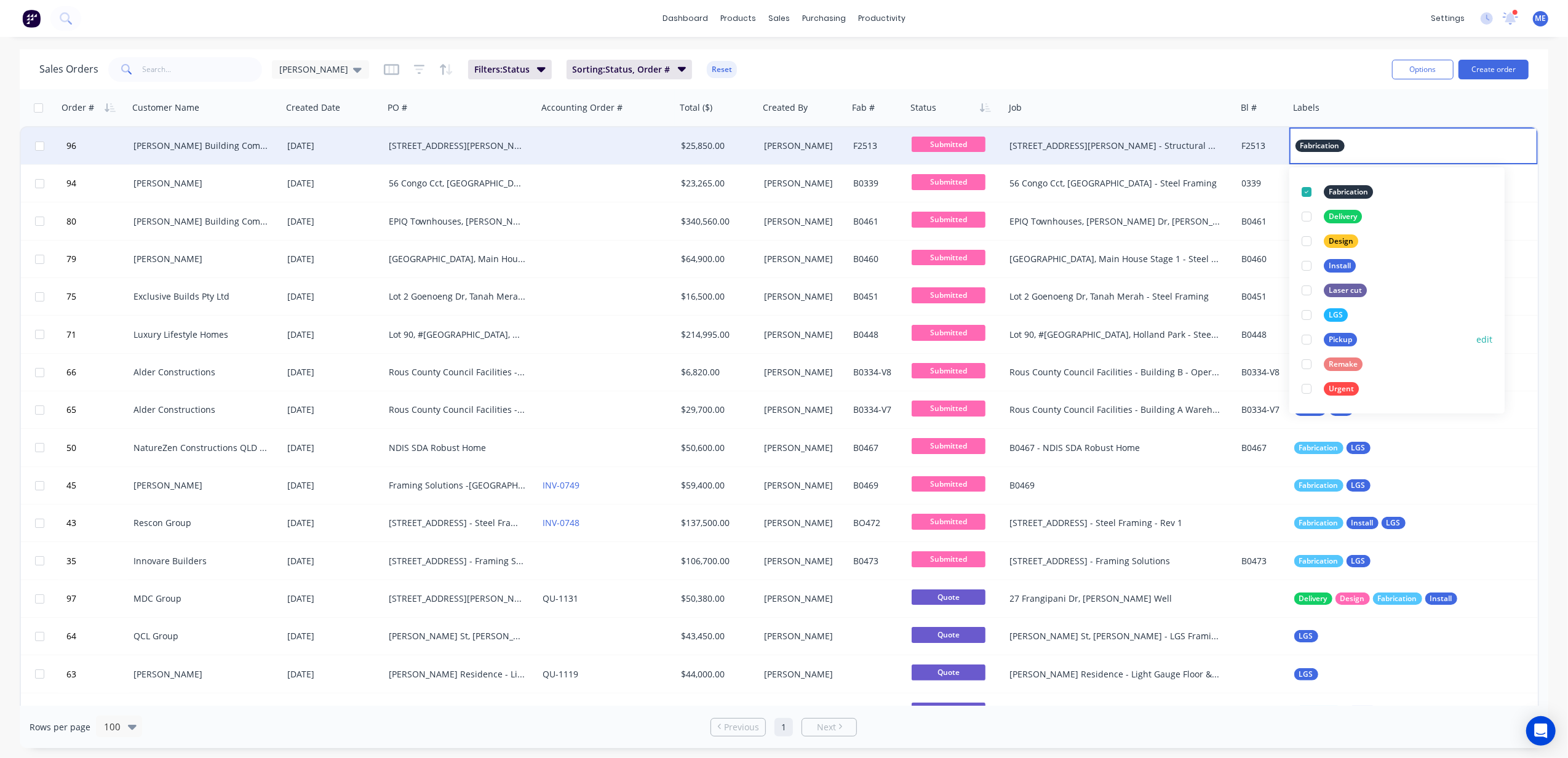
click at [1176, 338] on button "edit" at bounding box center [1484, 340] width 16 height 13
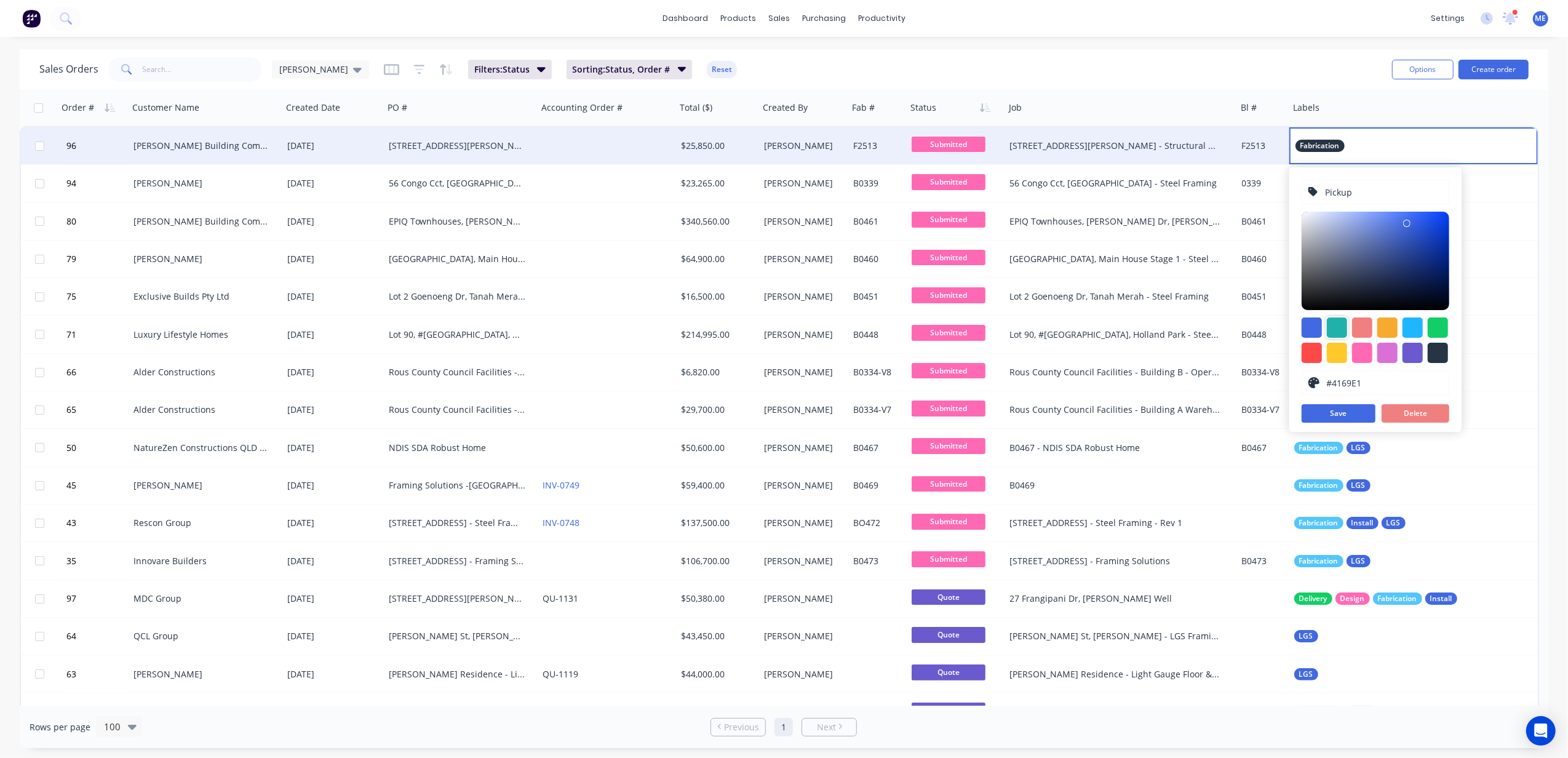
click at [1176, 323] on div at bounding box center [1337, 327] width 20 height 20
type input "#20B2AA"
click at [1176, 412] on button "Save" at bounding box center [1338, 413] width 74 height 19
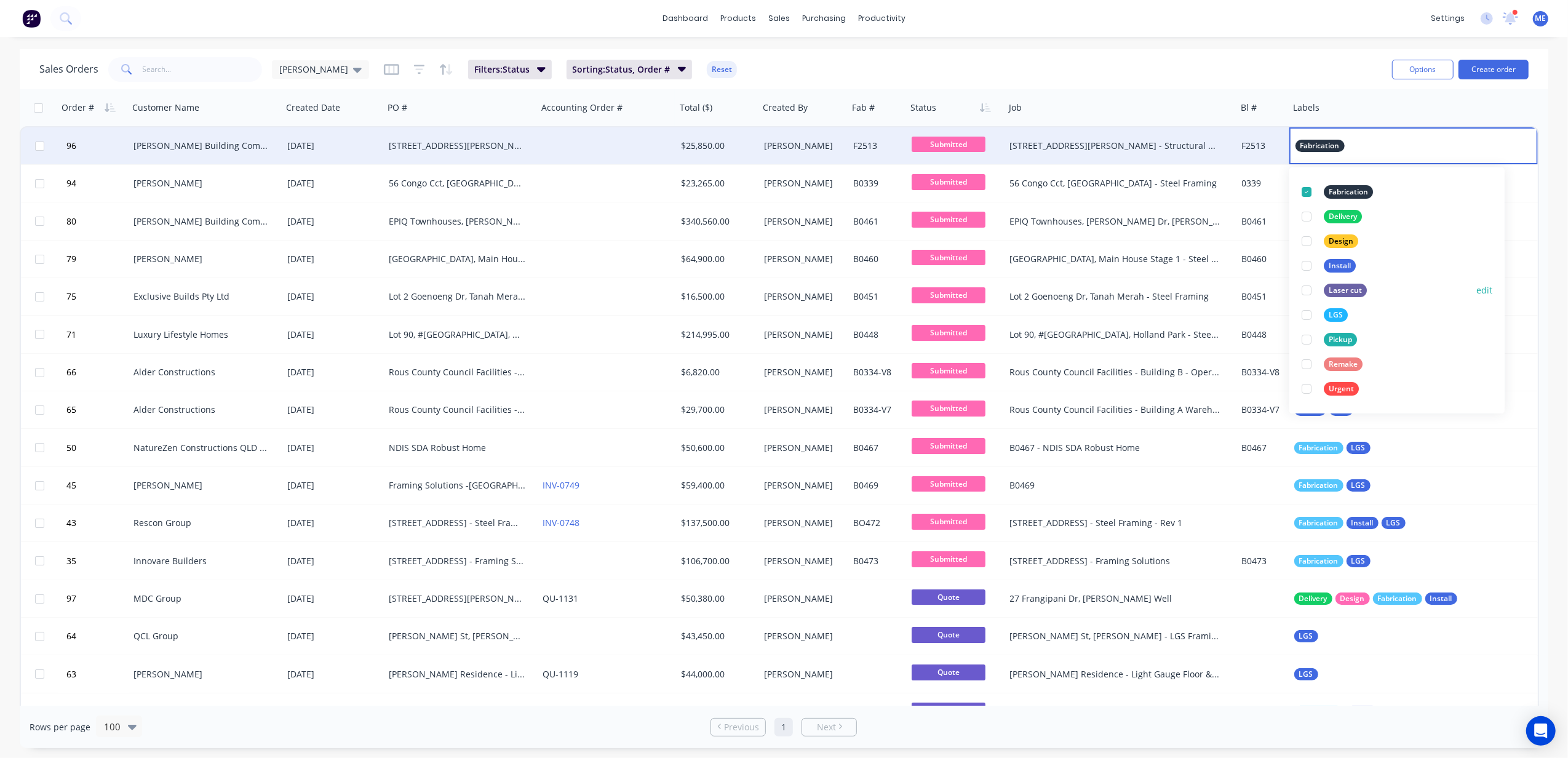
scroll to position [0, 0]
click at [1176, 269] on div at bounding box center [1307, 265] width 24 height 24
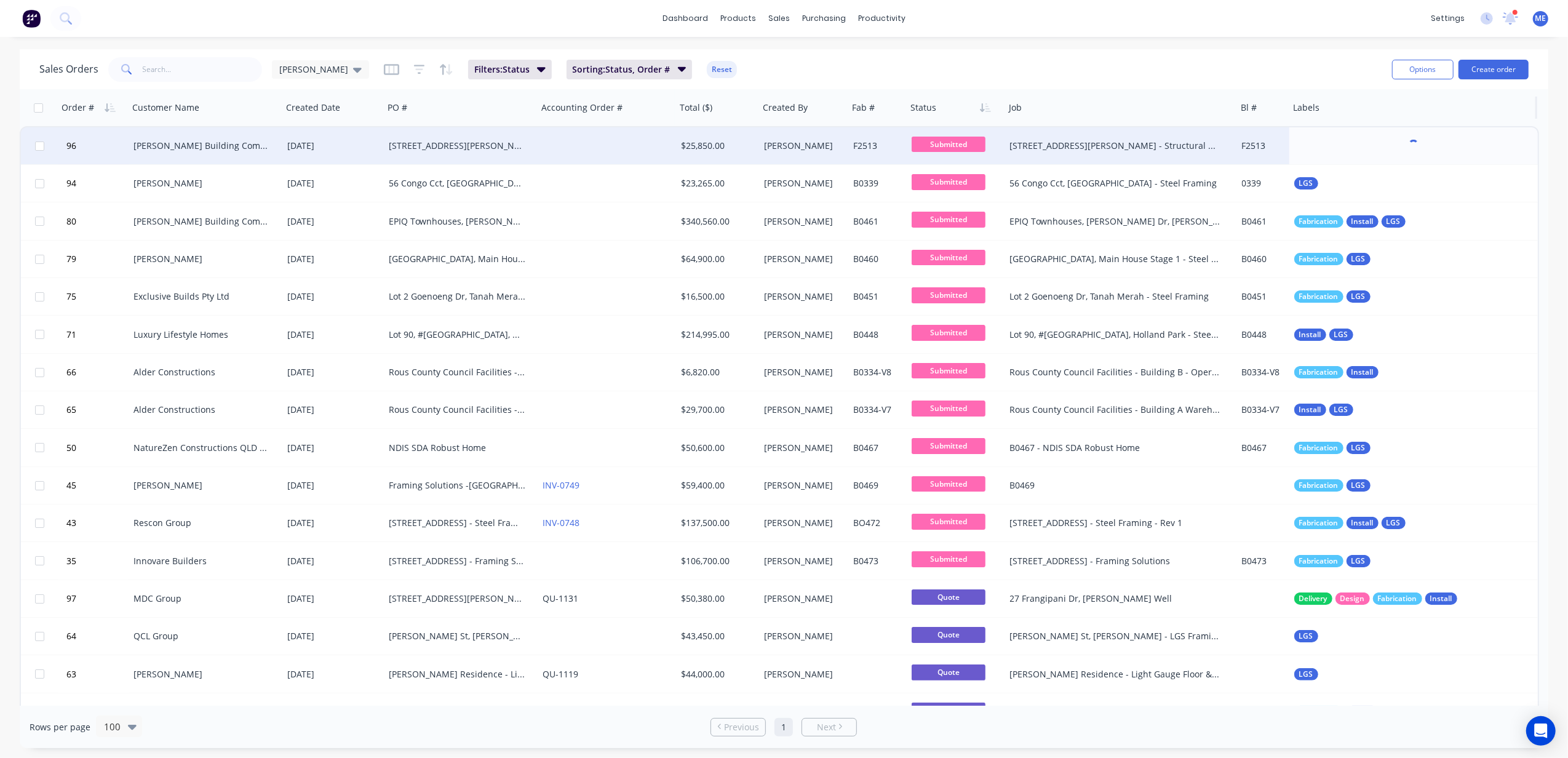
click at [1176, 91] on div "Labels" at bounding box center [1413, 107] width 249 height 37
click at [1176, 145] on div at bounding box center [1414, 145] width 249 height 37
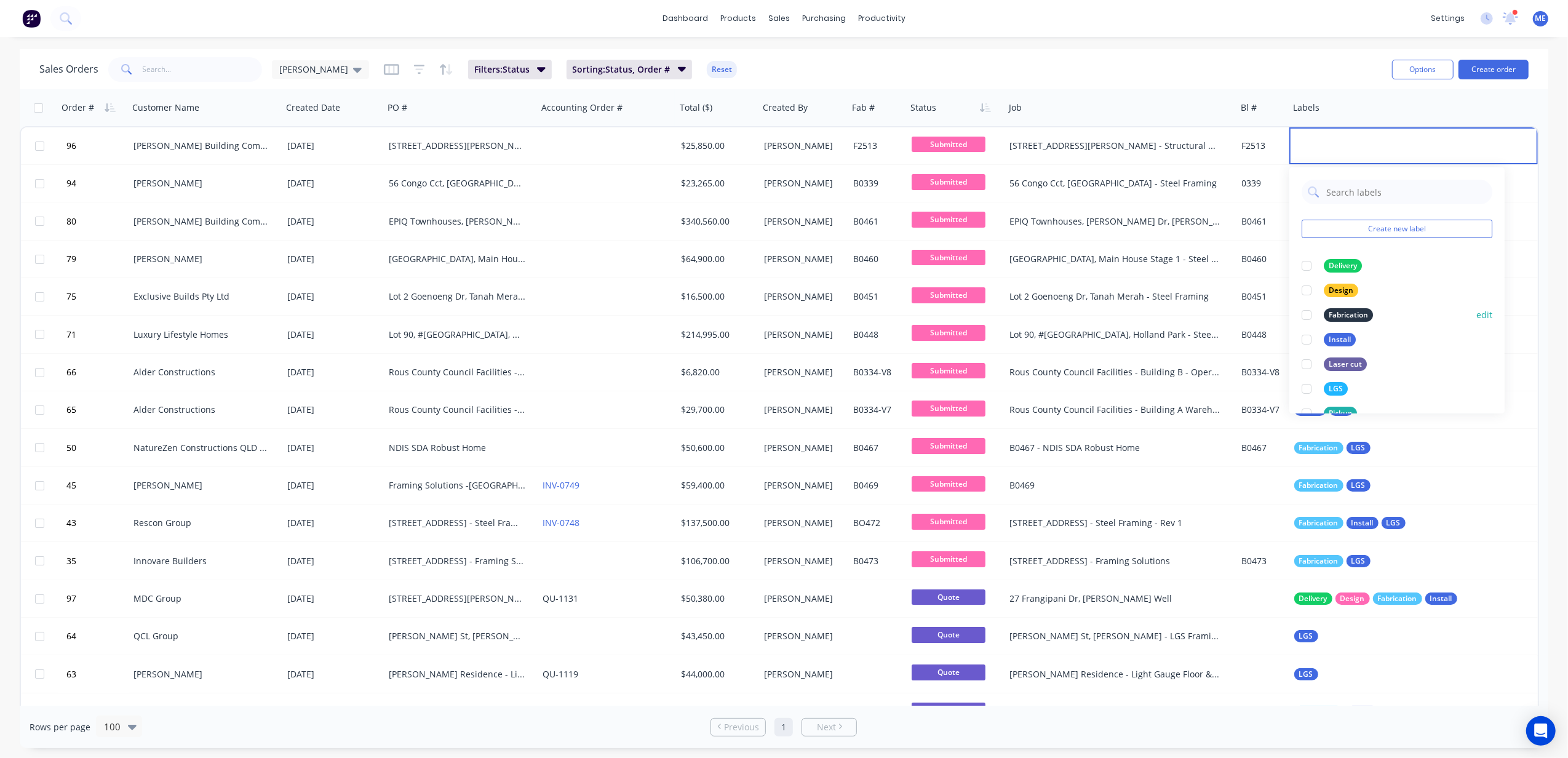
click at [1176, 316] on div at bounding box center [1307, 315] width 24 height 24
click at [1176, 291] on div at bounding box center [1307, 290] width 24 height 24
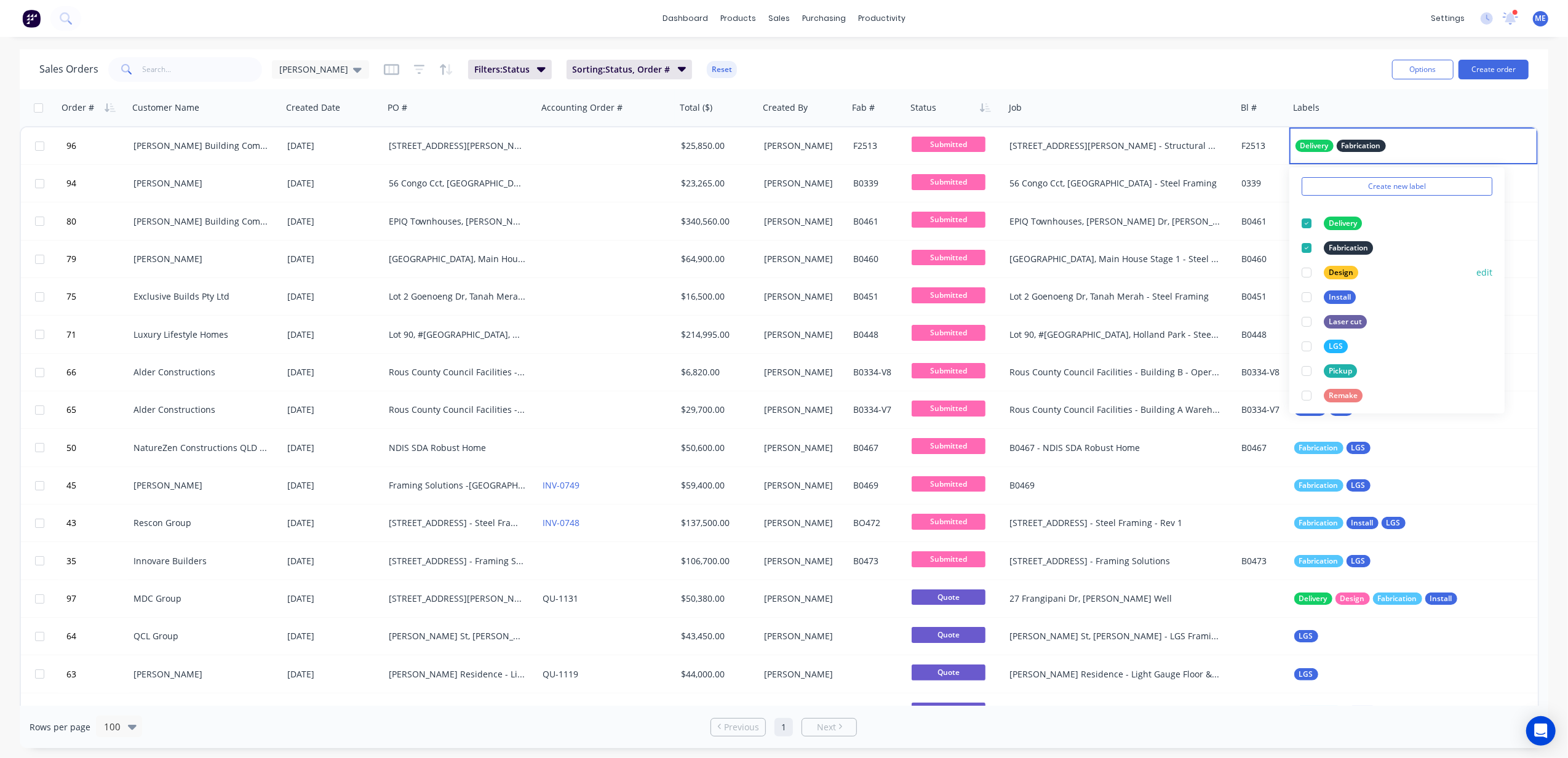
scroll to position [74, 0]
click at [1176, 79] on div "Sales Orders Mike Sales Filters: Status Sorting: Status, Order # Reset" at bounding box center [710, 68] width 1342 height 30
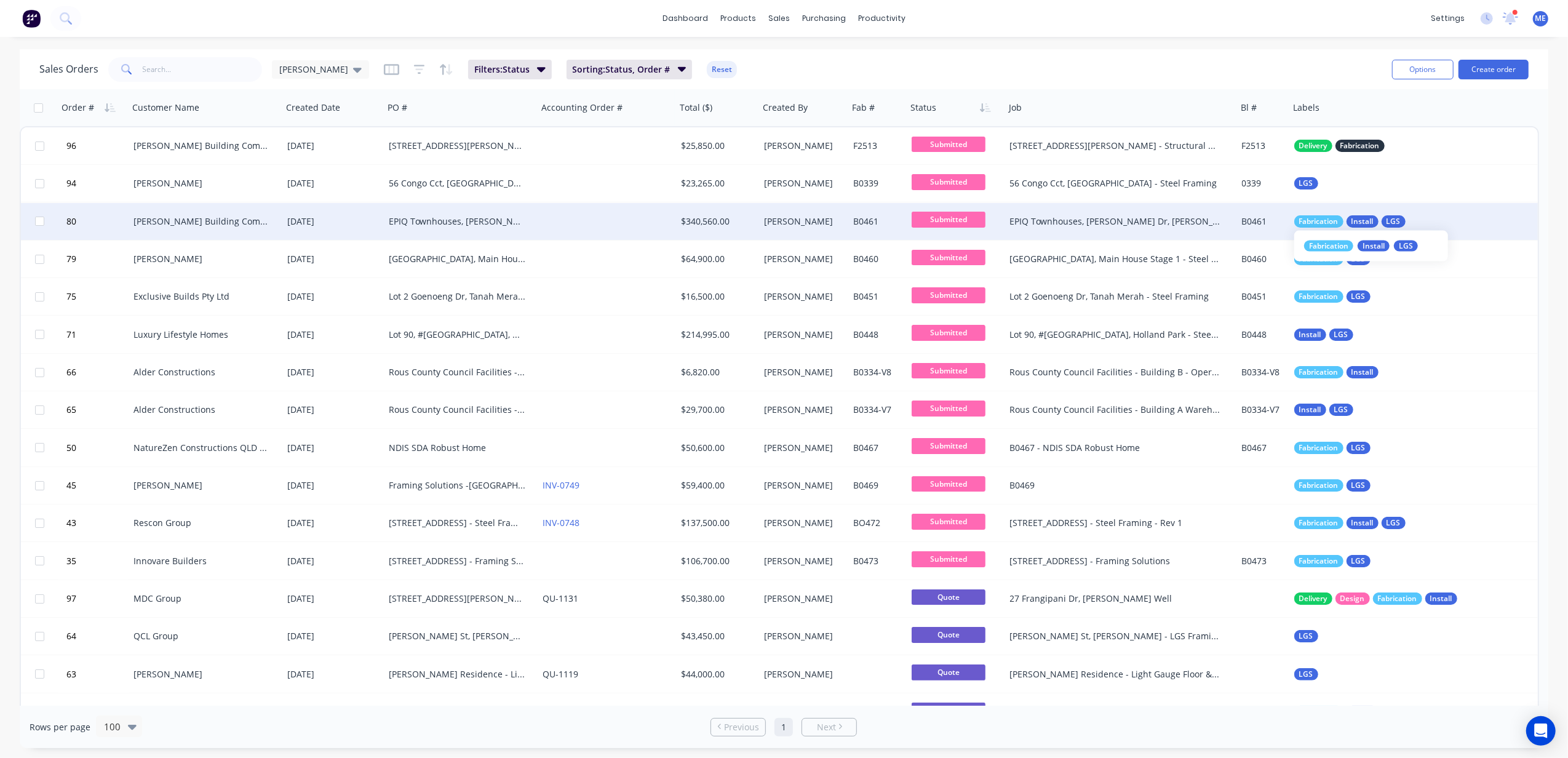
click at [1176, 217] on span "Fabrication" at bounding box center [1319, 221] width 39 height 12
click at [1176, 57] on div "Sales Orders Mike Sales Filters: Status Sorting: Status, Order # Reset" at bounding box center [710, 68] width 1342 height 30
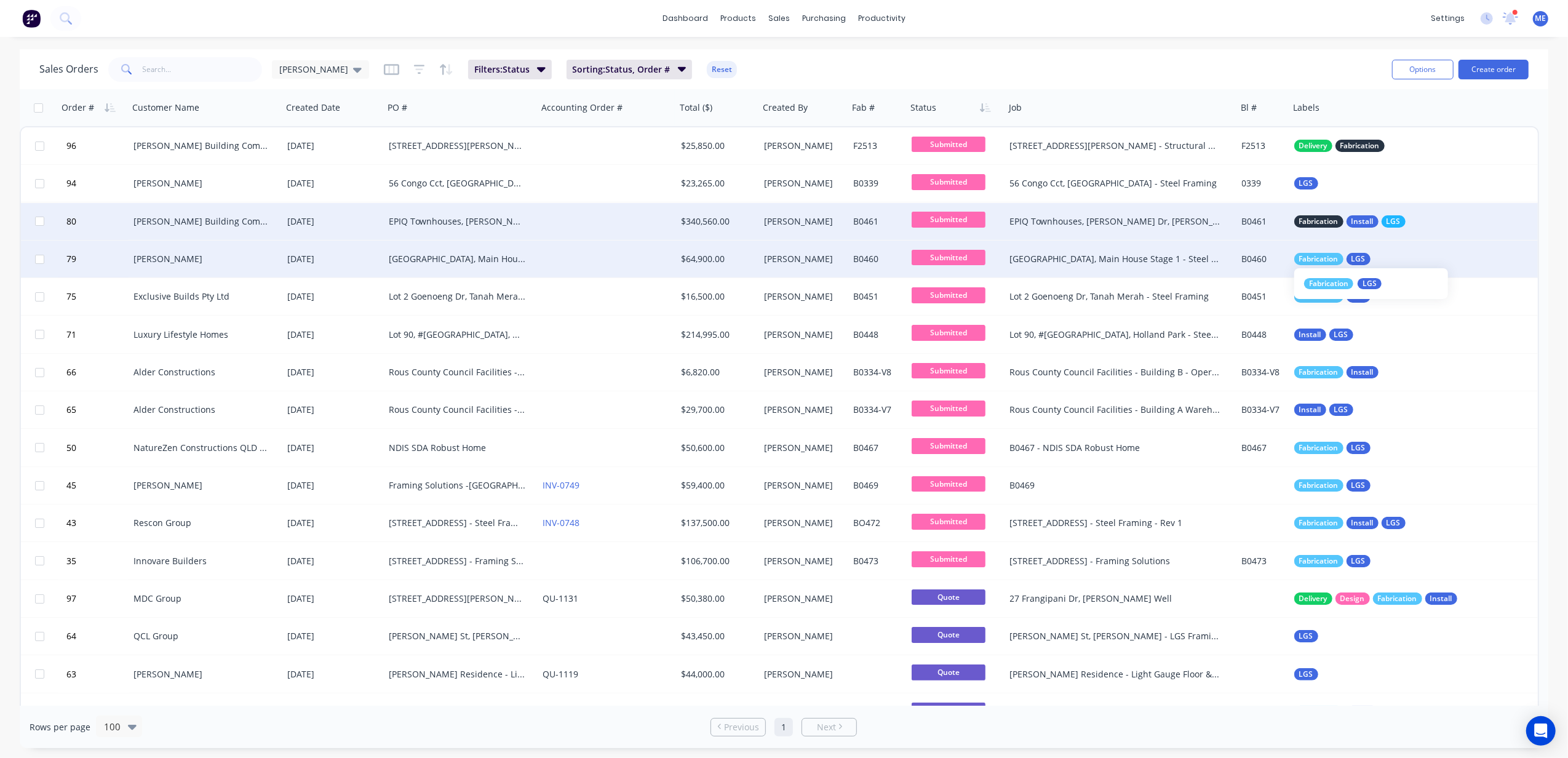
click at [1176, 253] on span "Fabrication" at bounding box center [1319, 259] width 39 height 12
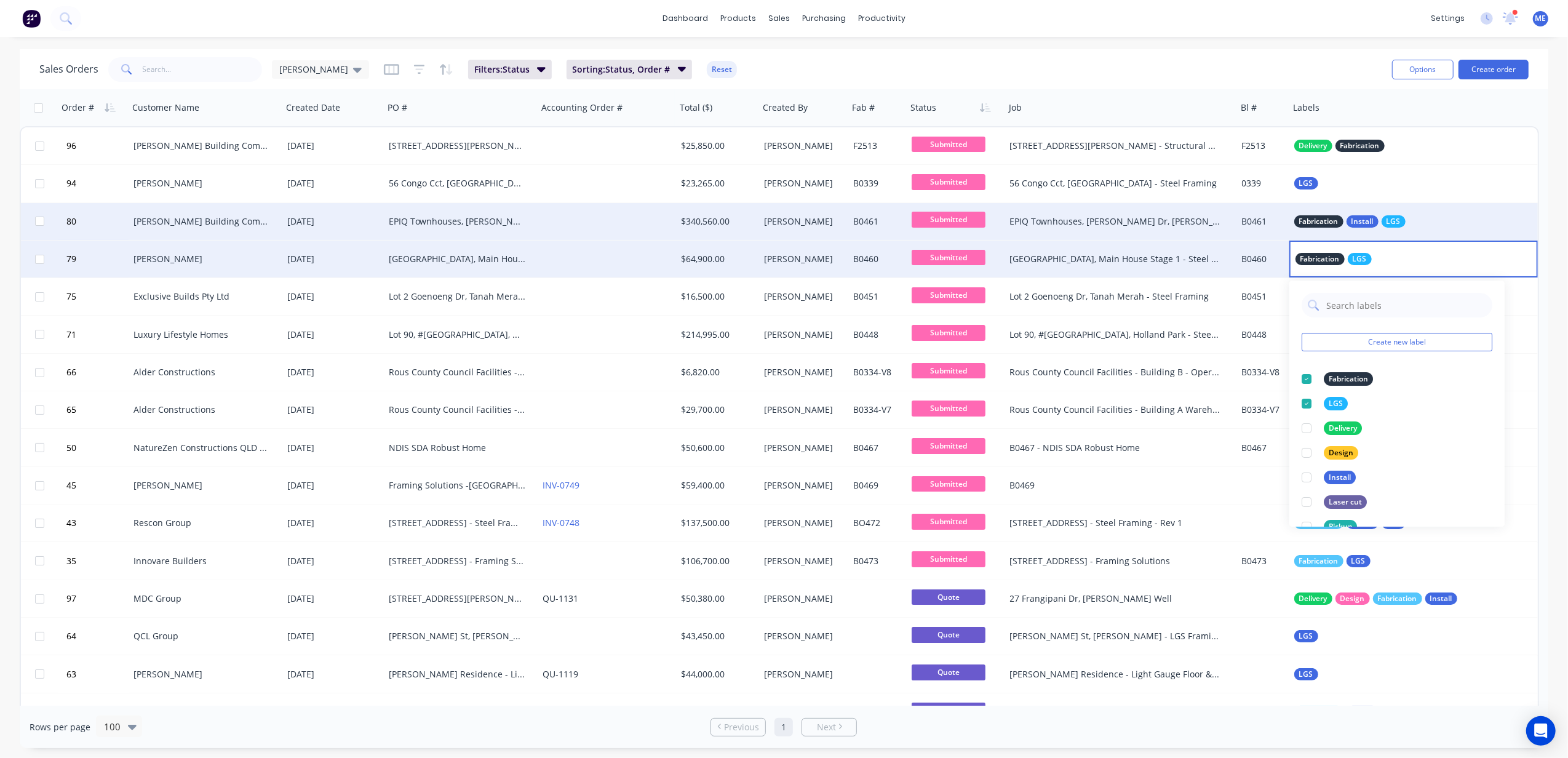
click at [1176, 57] on div "Sales Orders Mike Sales Filters: Status Sorting: Status, Order # Reset" at bounding box center [710, 68] width 1342 height 30
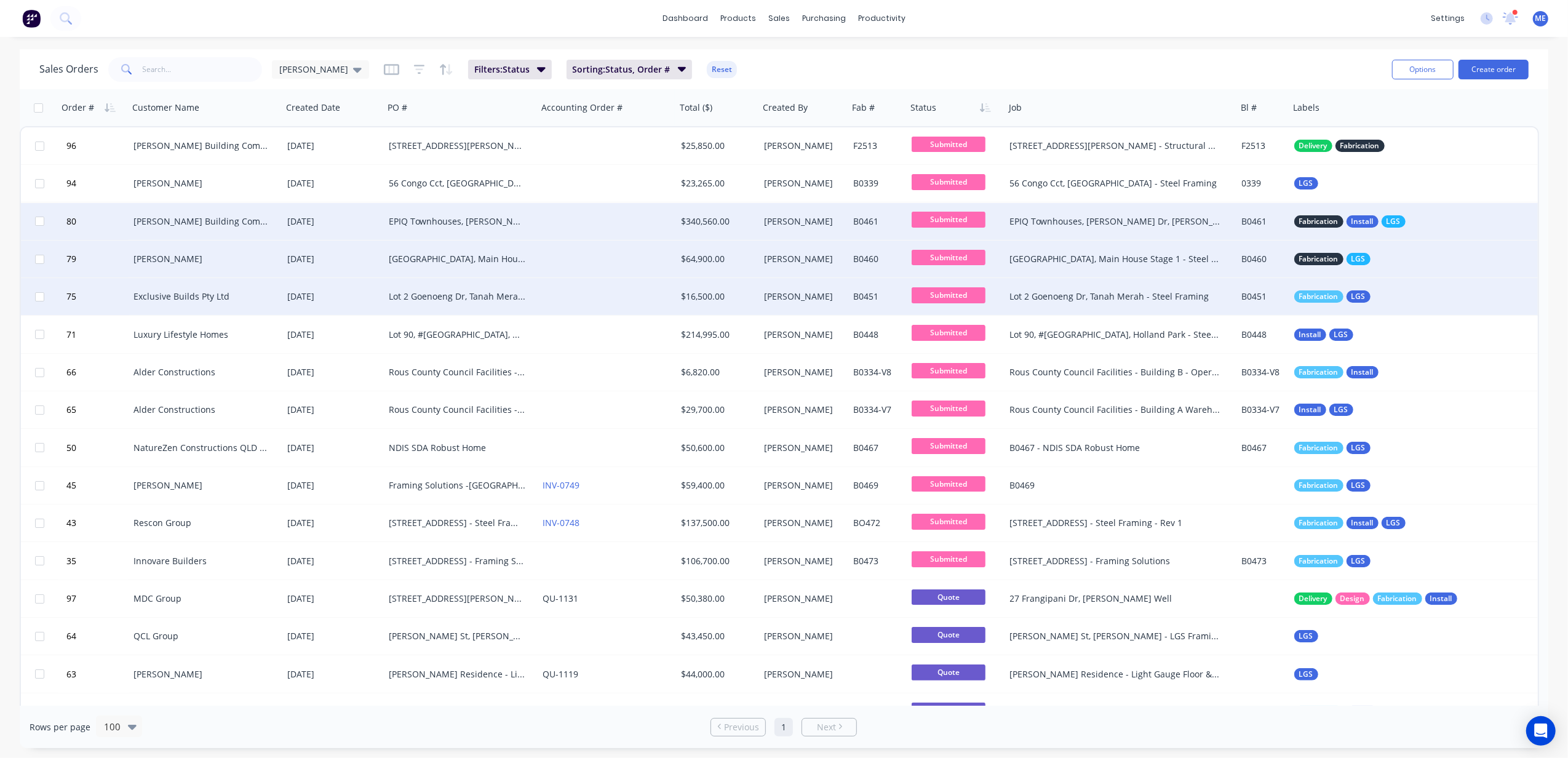
click at [1176, 300] on span "Fabrication" at bounding box center [1319, 296] width 39 height 12
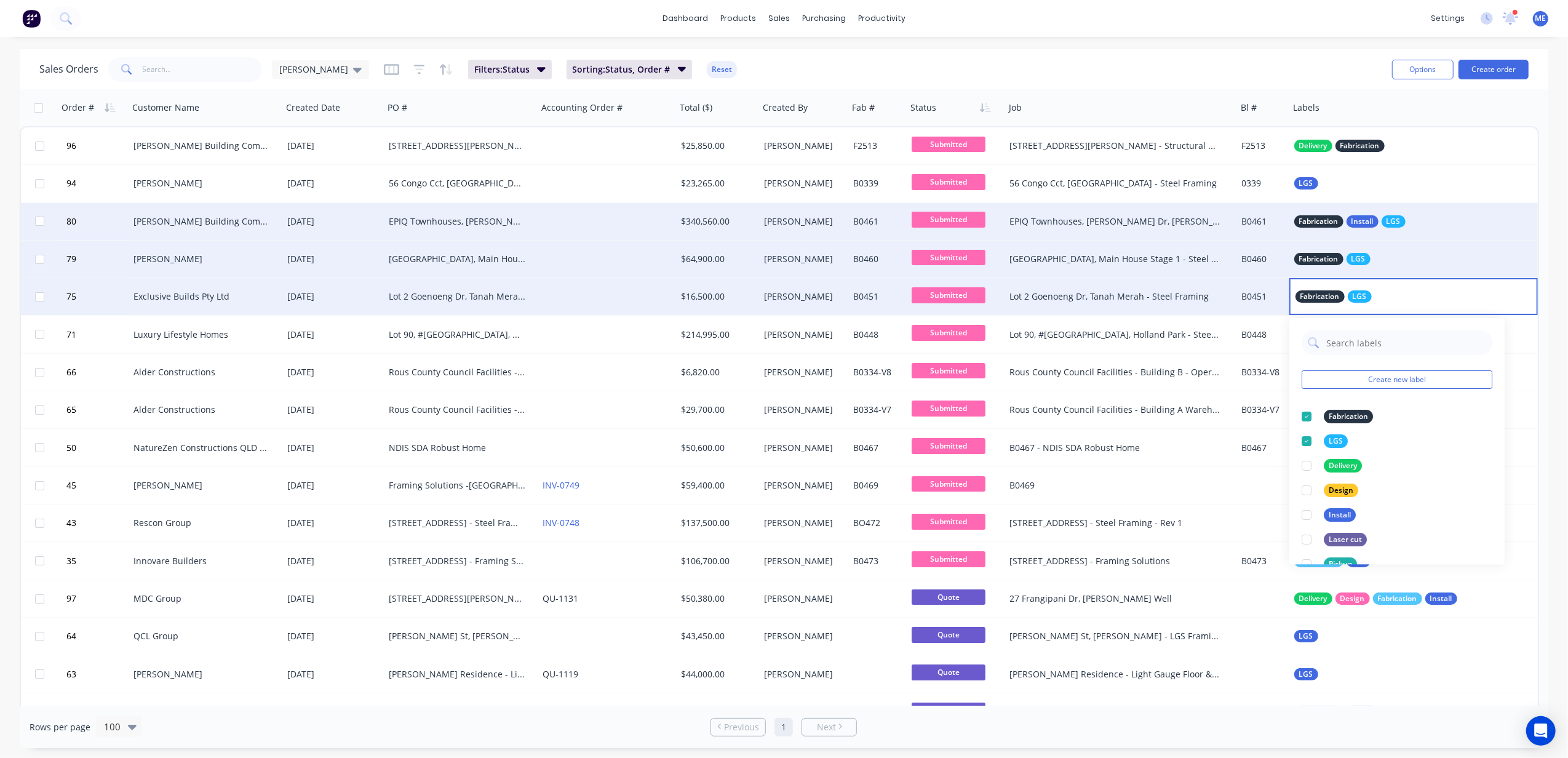
click at [1176, 46] on div "dashboard products sales purchasing productivity dashboard products Product Cat…" at bounding box center [784, 379] width 1568 height 758
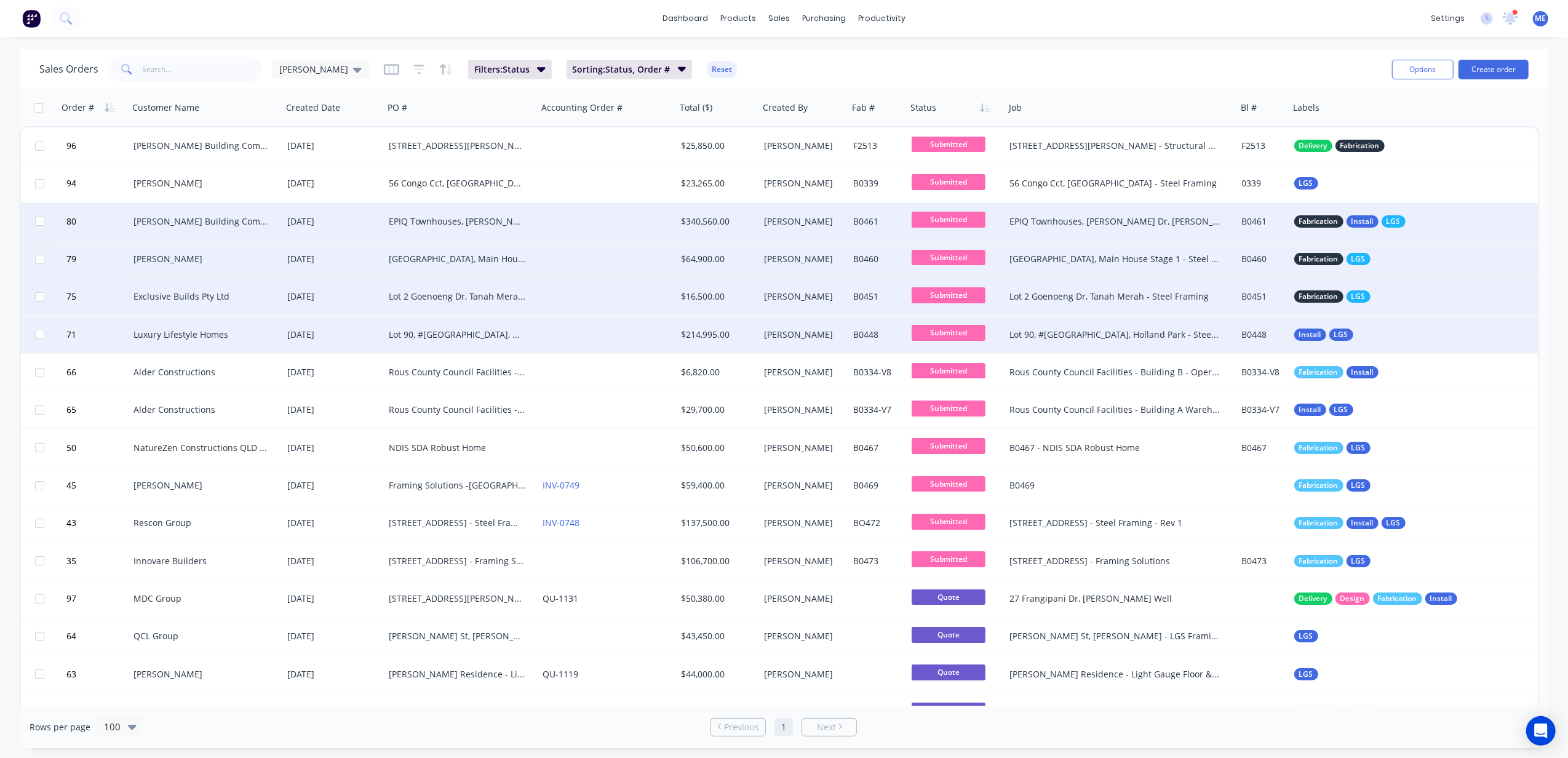
click at [1176, 323] on div "Install LGS" at bounding box center [1414, 334] width 249 height 37
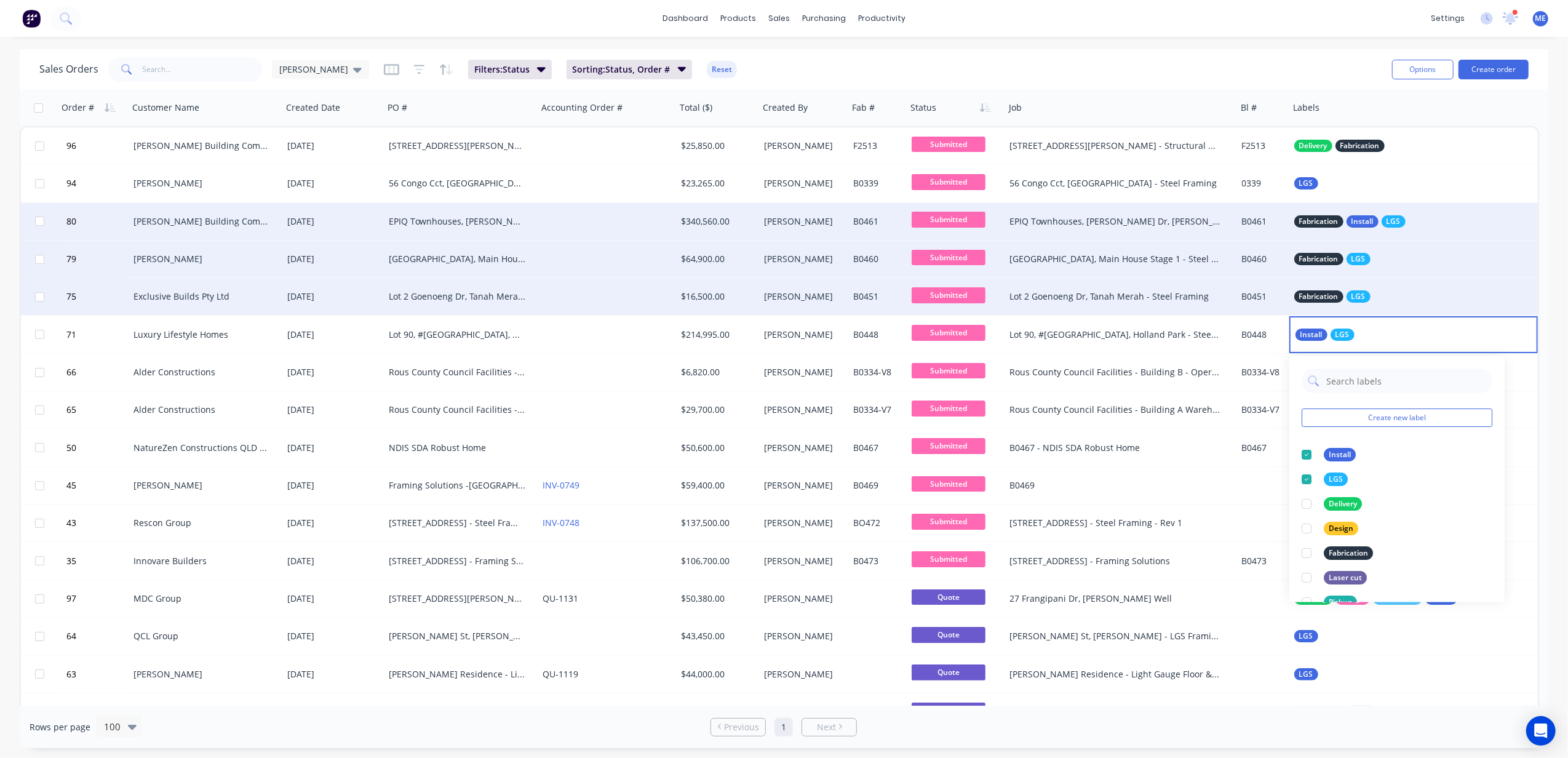
click at [1176, 31] on div "dashboard products sales purchasing productivity dashboard products Product Cat…" at bounding box center [784, 18] width 1568 height 37
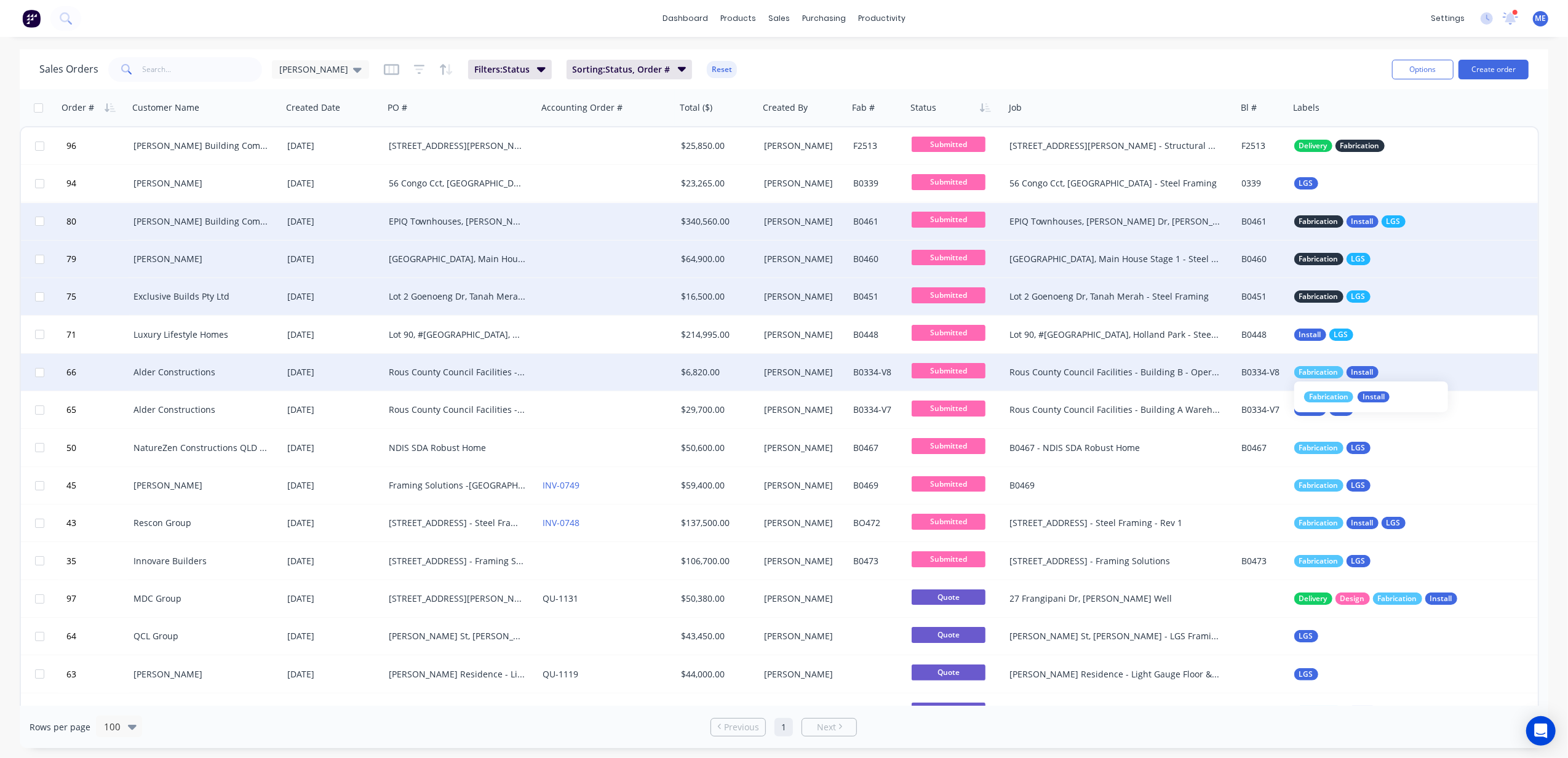
click at [1176, 368] on span "Fabrication" at bounding box center [1319, 372] width 39 height 12
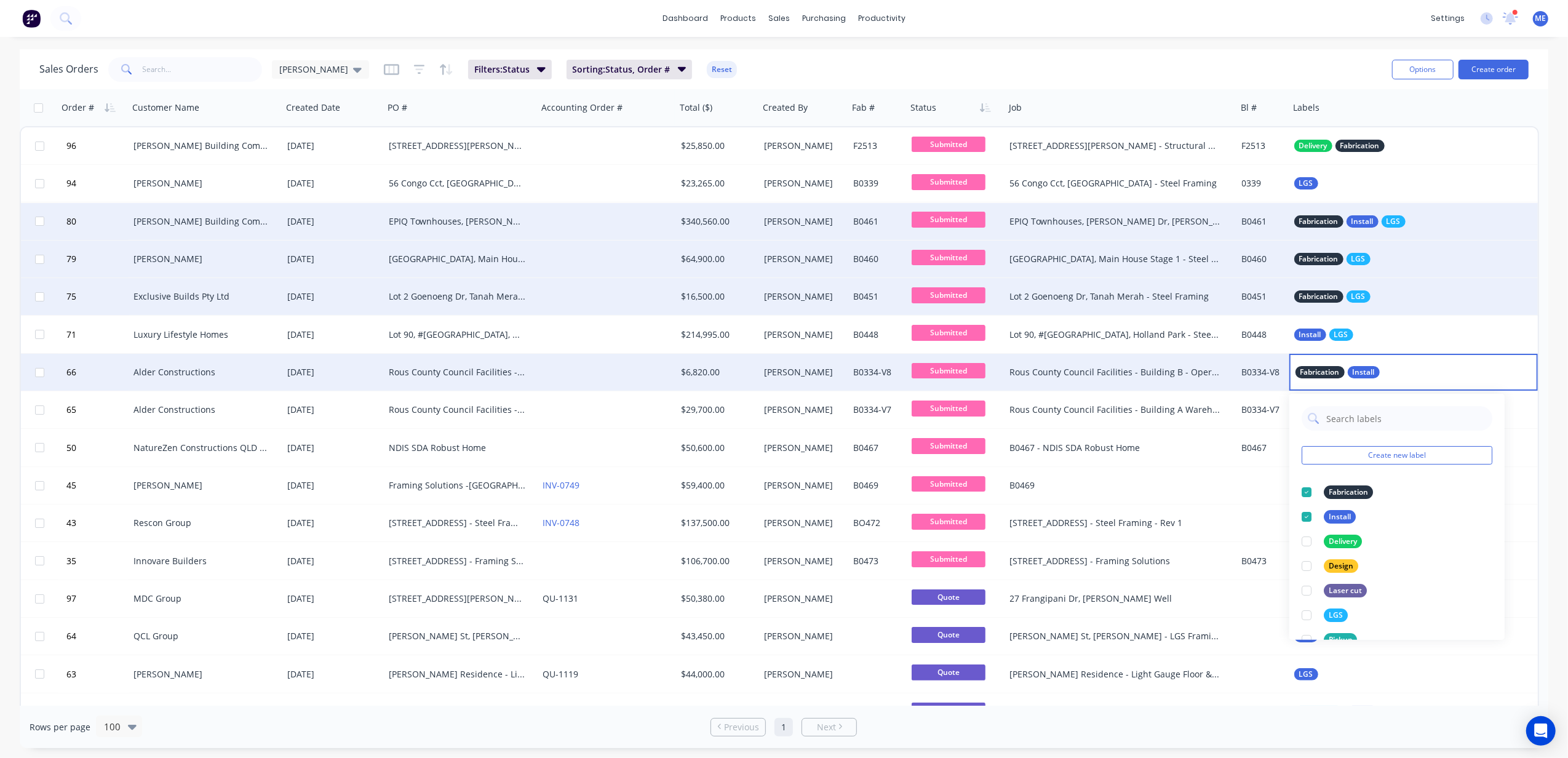
click at [1176, 8] on div "dashboard products sales purchasing productivity dashboard products Product Cat…" at bounding box center [784, 18] width 1568 height 37
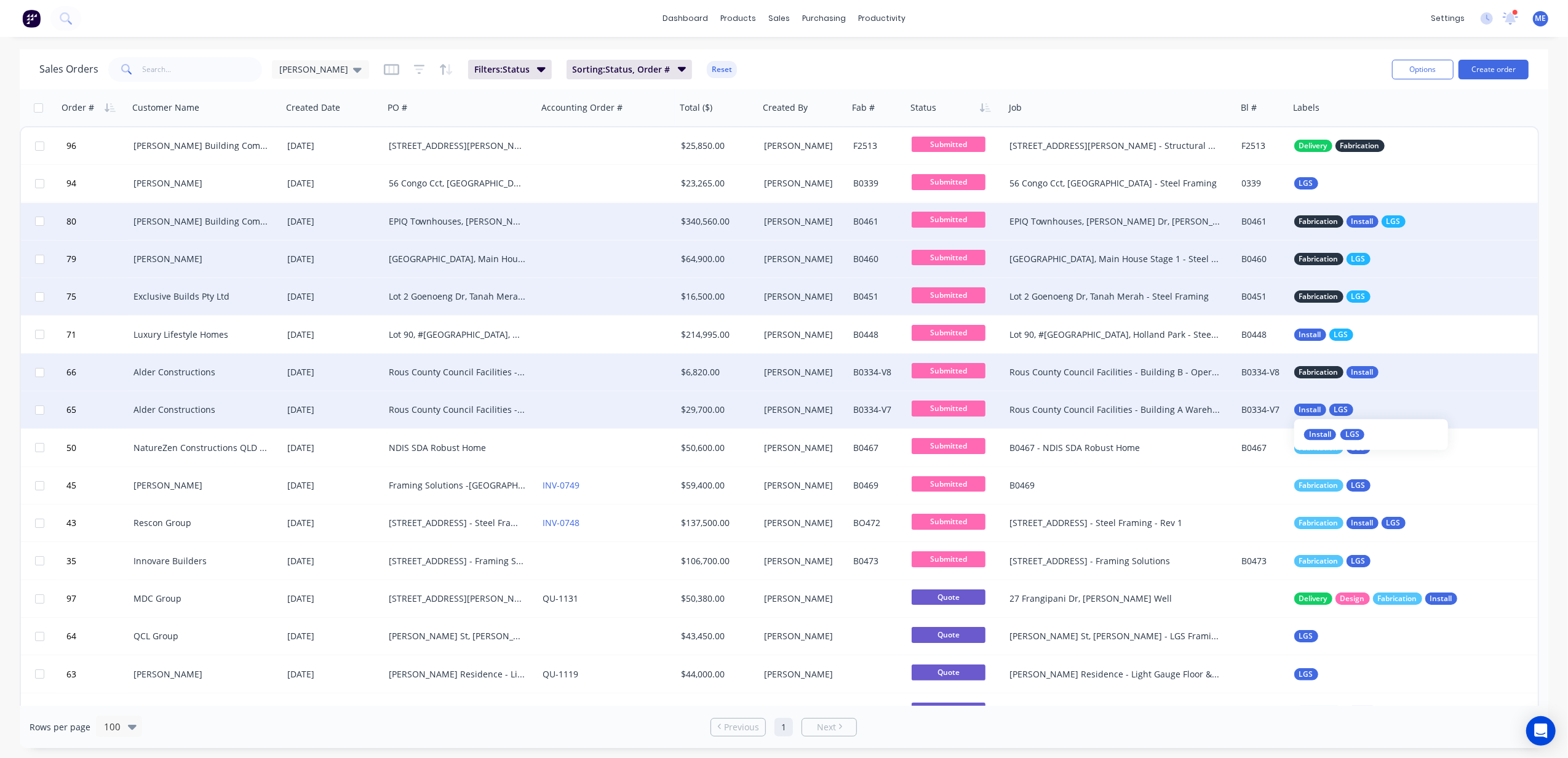
click at [1176, 411] on span "Install" at bounding box center [1310, 410] width 22 height 12
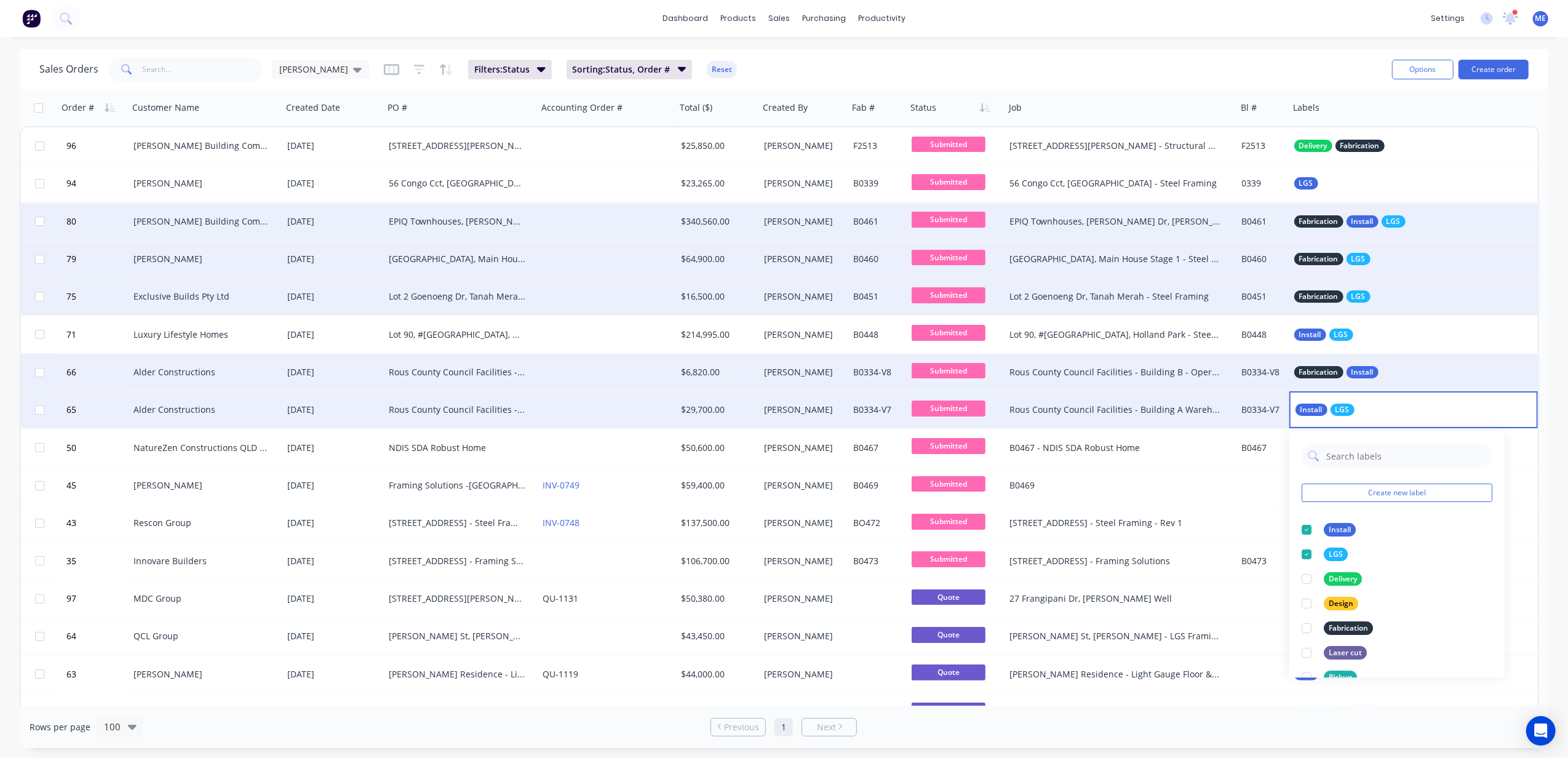
click at [1176, 11] on div "dashboard products sales purchasing productivity dashboard products Product Cat…" at bounding box center [784, 18] width 1568 height 37
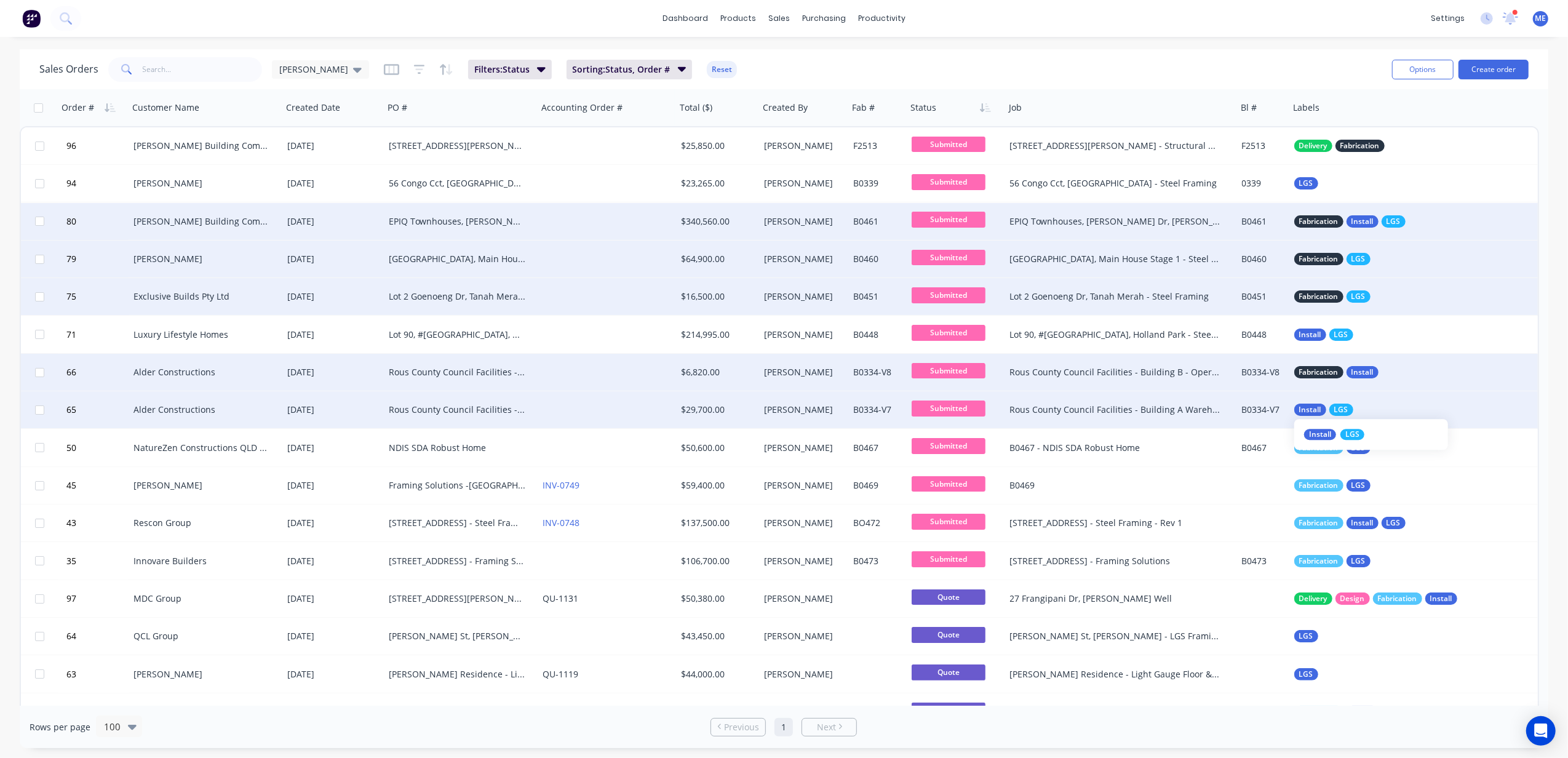
click at [1176, 436] on div "Install" at bounding box center [1320, 435] width 32 height 11
click at [1176, 41] on div "dashboard products sales purchasing productivity dashboard products Product Cat…" at bounding box center [784, 379] width 1568 height 758
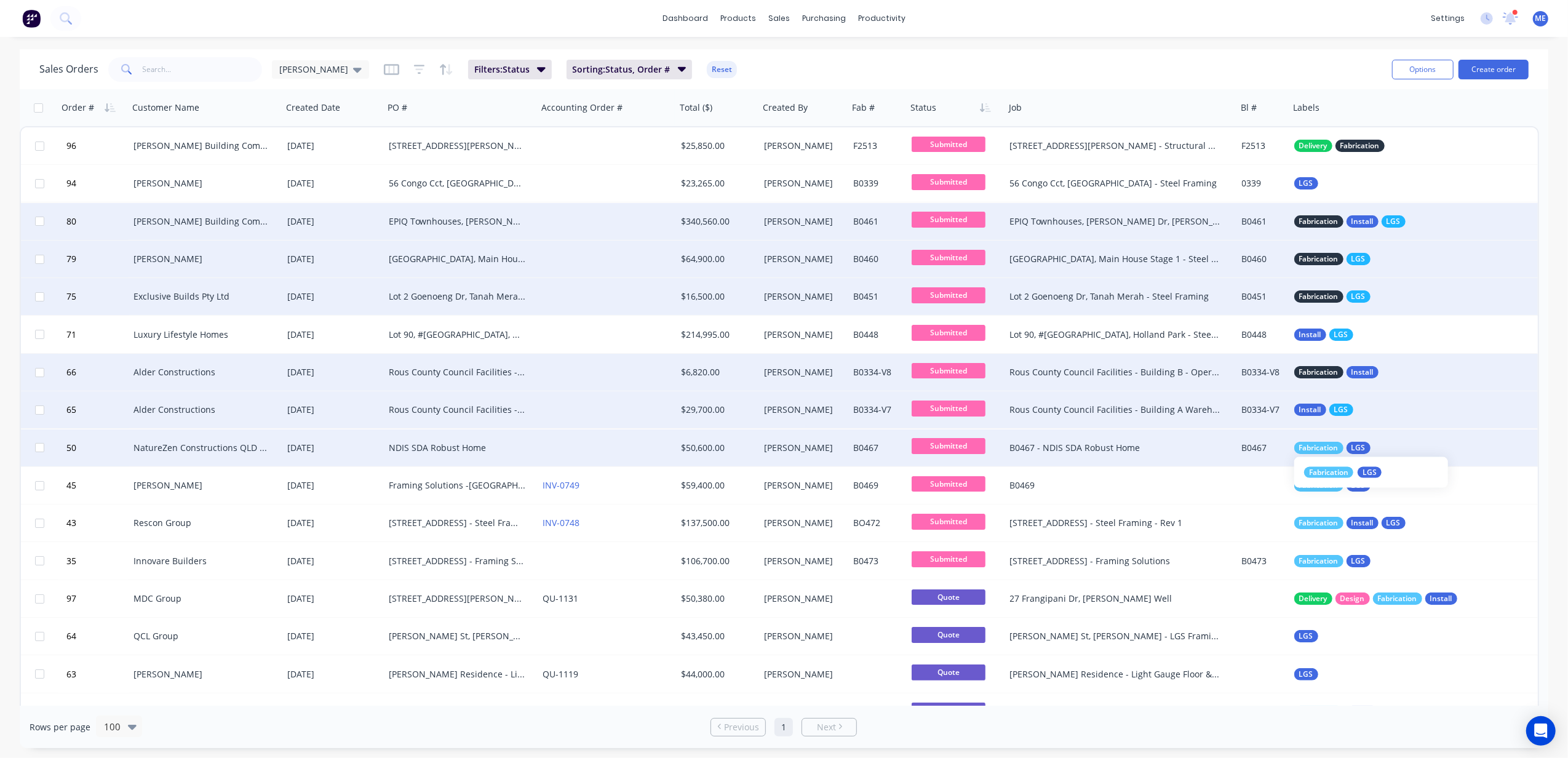
click at [1176, 453] on span "Fabrication" at bounding box center [1319, 447] width 39 height 12
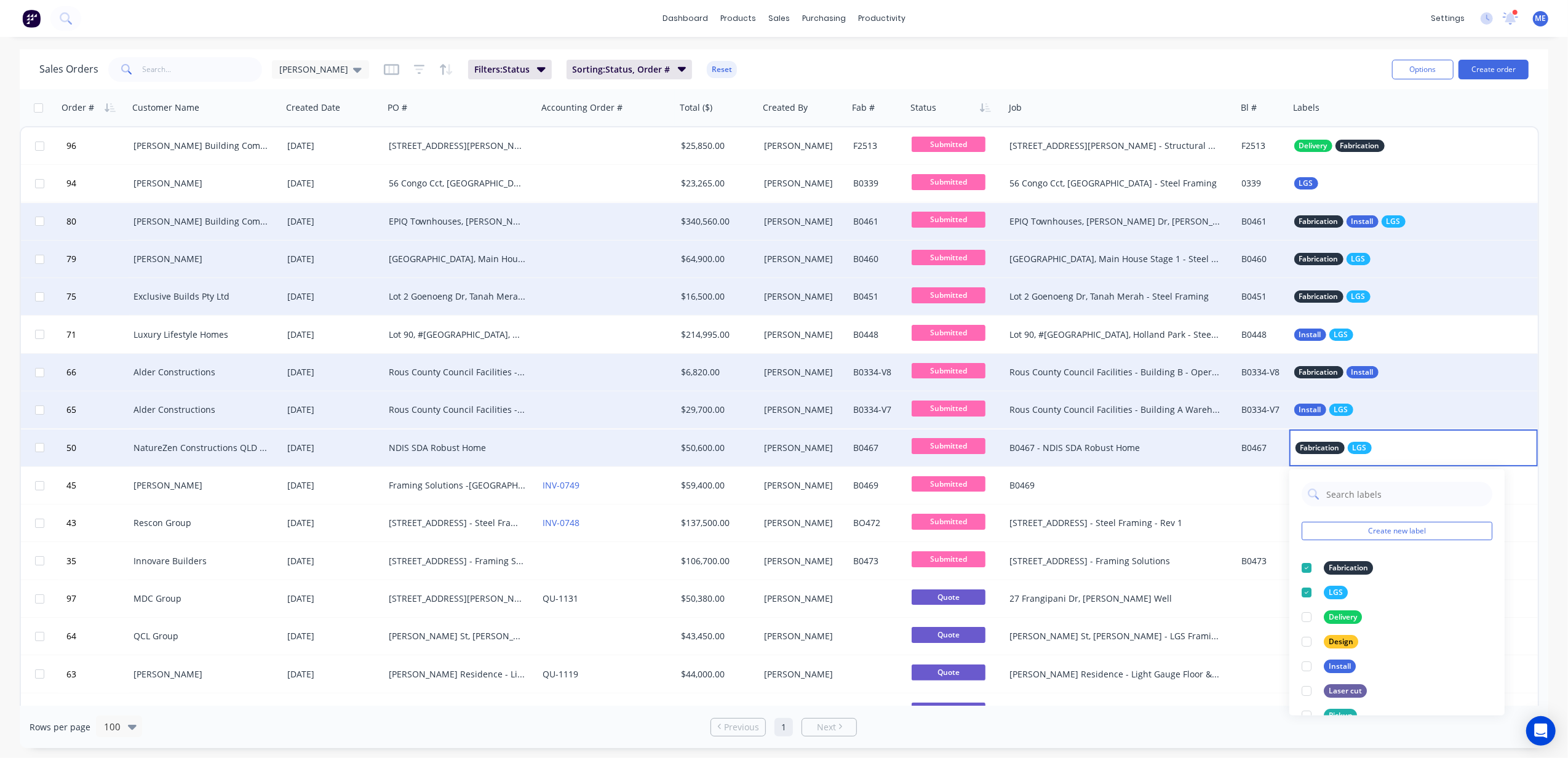
click at [1176, 64] on div "Sales Orders Mike Sales Filters: Status Sorting: Status, Order # Reset" at bounding box center [710, 68] width 1342 height 30
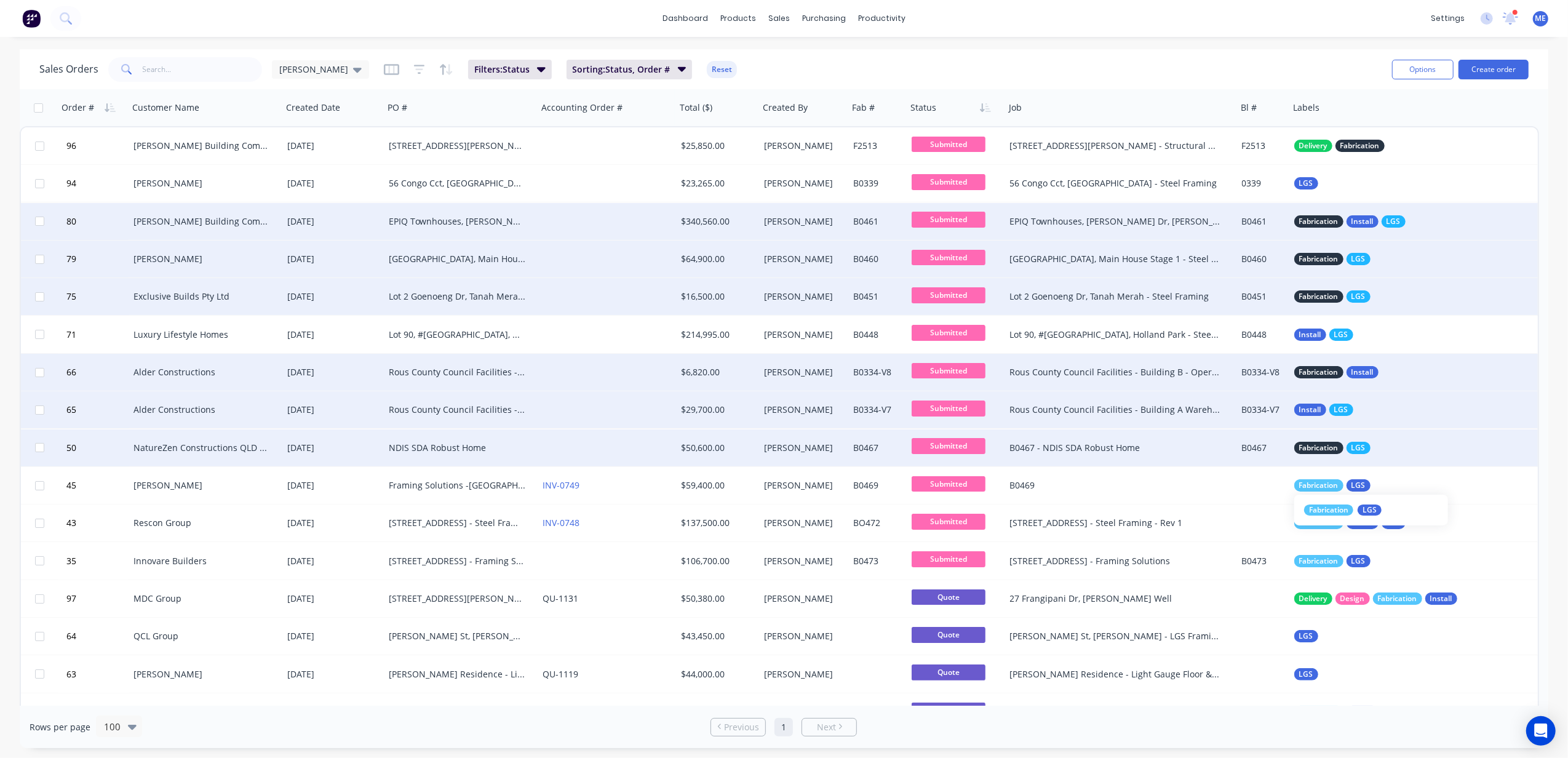
drag, startPoint x: 1303, startPoint y: 489, endPoint x: 1278, endPoint y: 444, distance: 51.5
click at [1176, 489] on span "Fabrication" at bounding box center [1319, 485] width 39 height 12
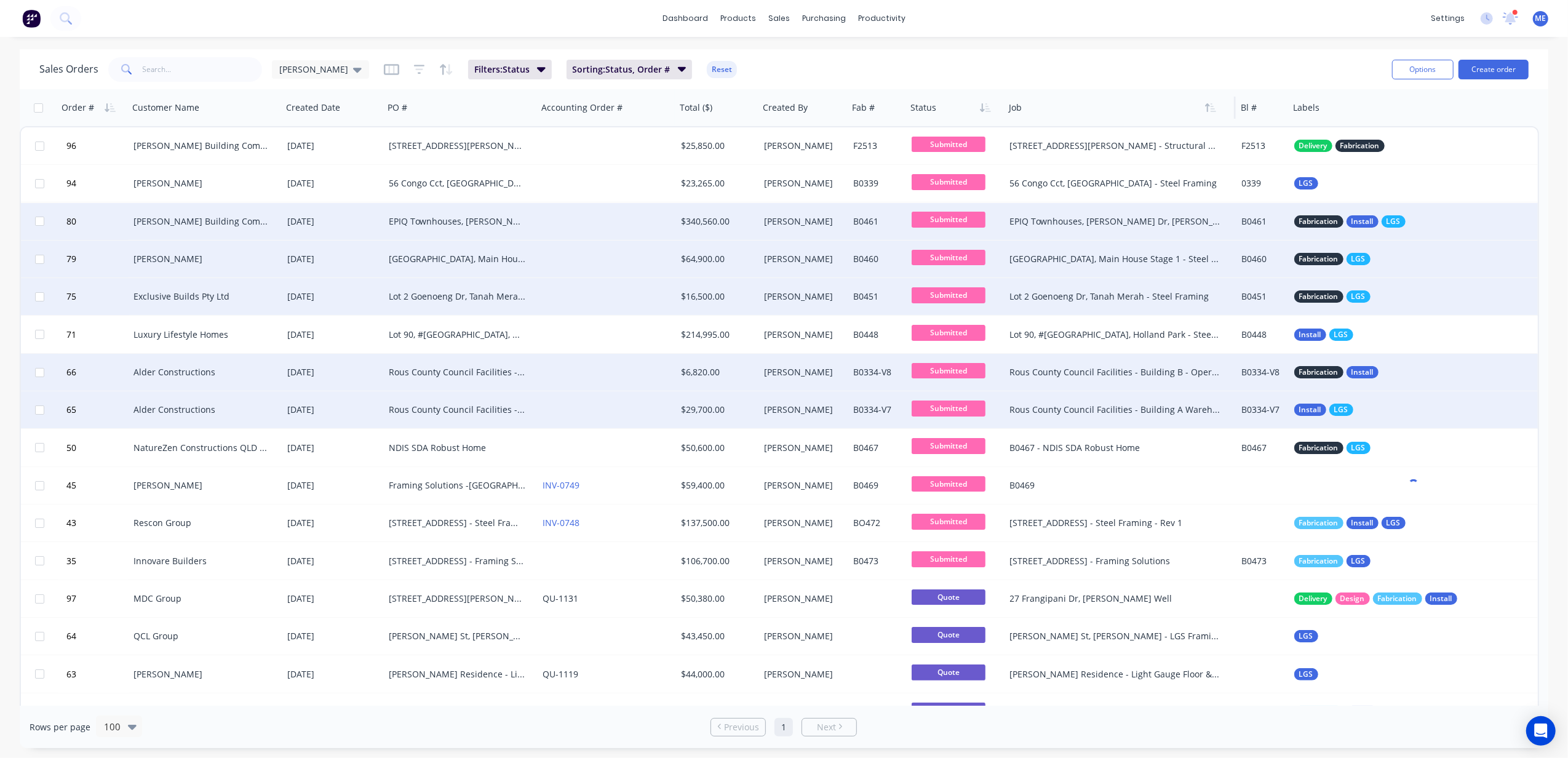
click at [1176, 104] on div at bounding box center [1114, 107] width 211 height 24
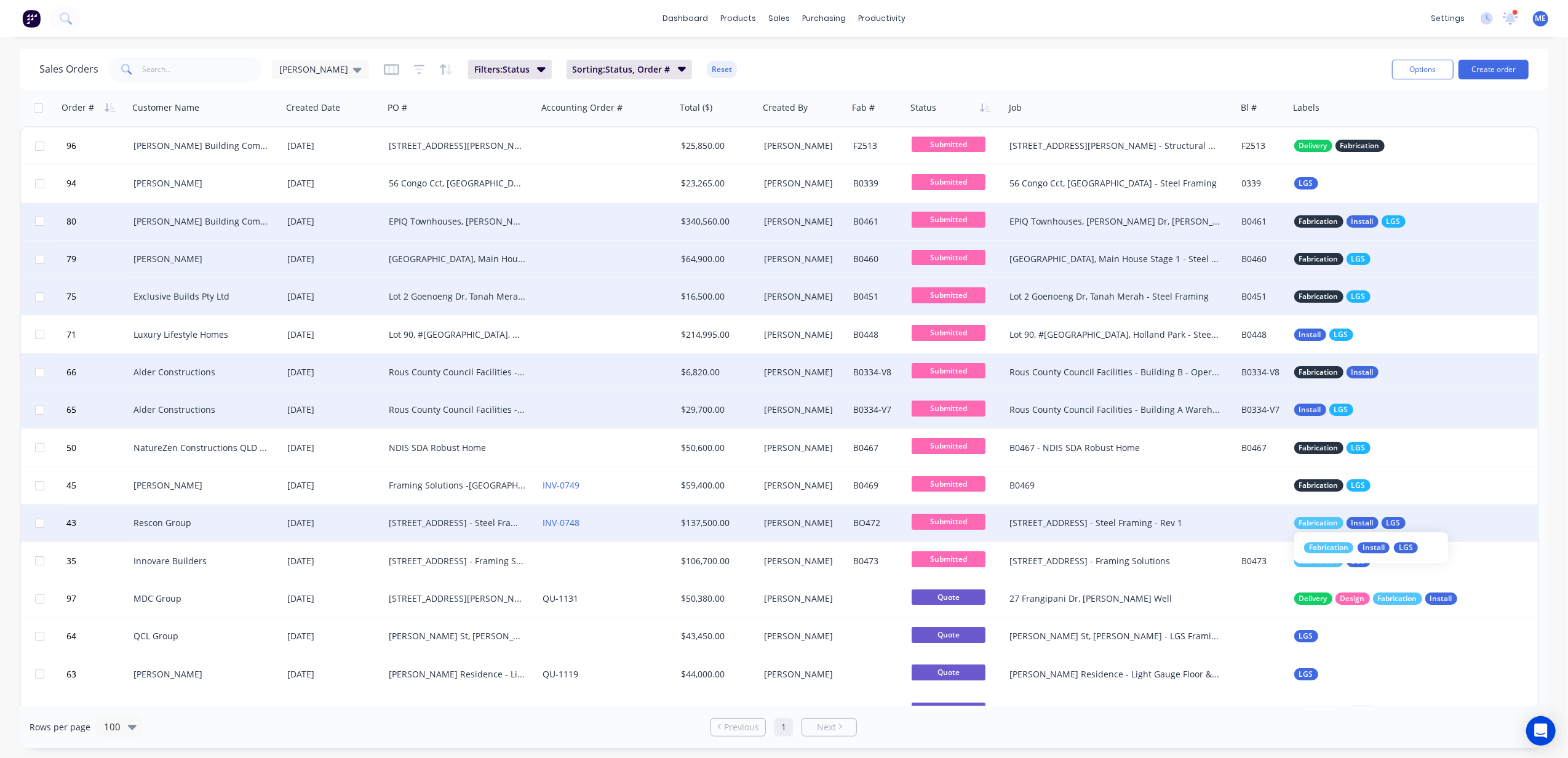
click at [1176, 529] on div "Fabrication Install LGS" at bounding box center [1414, 523] width 249 height 37
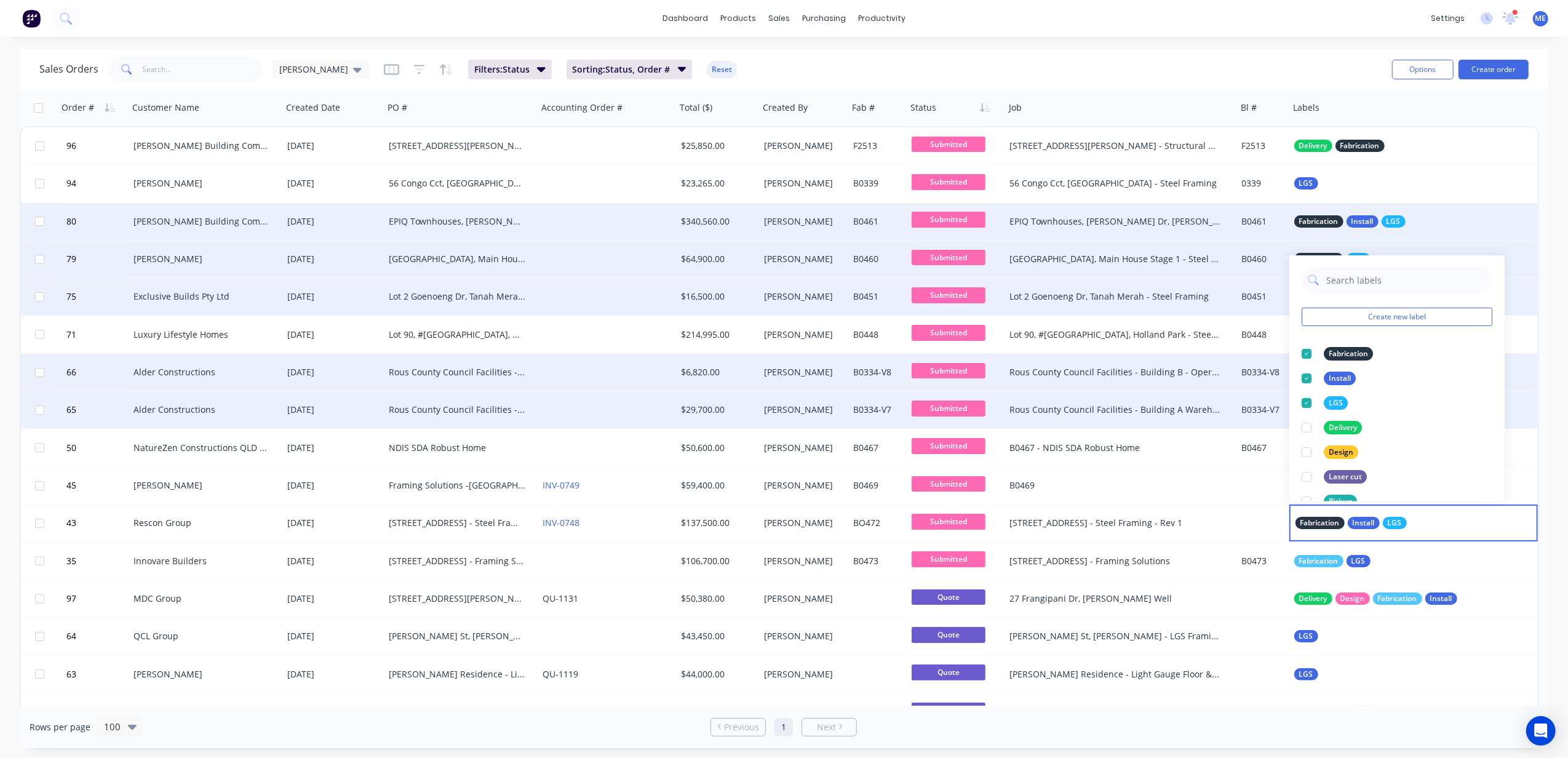
click at [1176, 81] on div "Sales Orders Mike Sales Filters: Status Sorting: Status, Order # Reset" at bounding box center [710, 68] width 1342 height 30
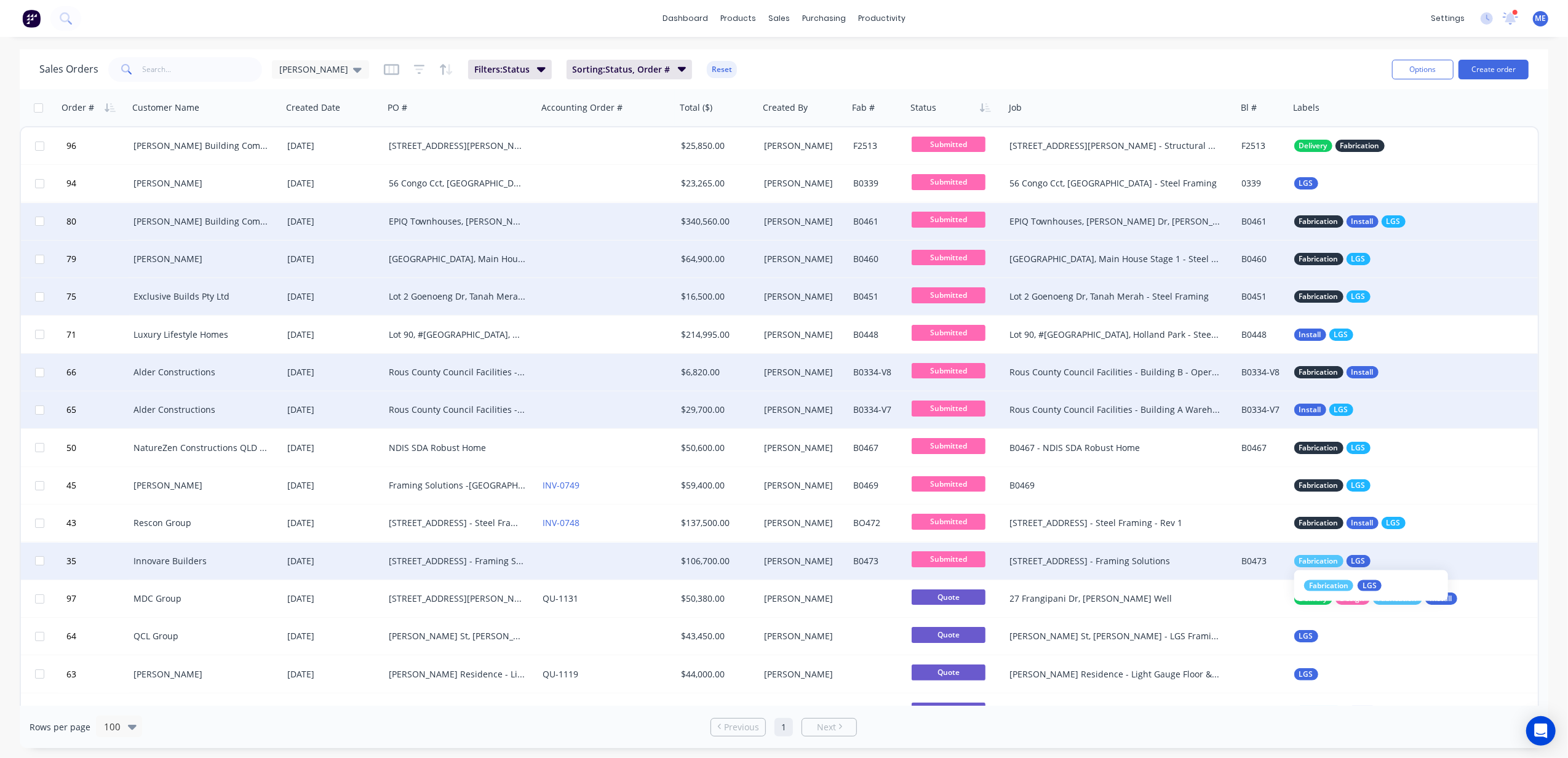
click at [1176, 566] on span "Fabrication" at bounding box center [1319, 560] width 39 height 12
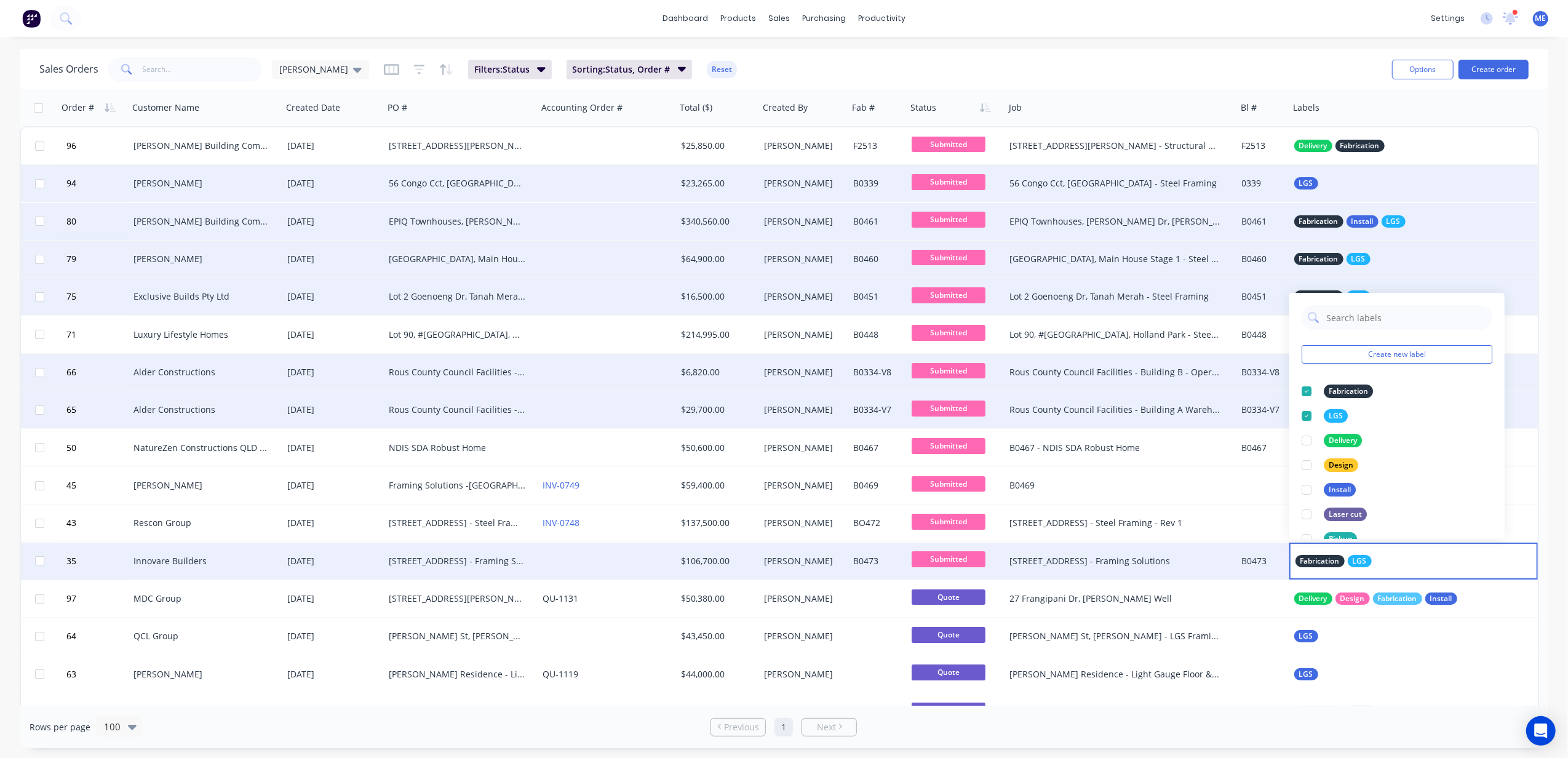
click at [1176, 166] on div "0339" at bounding box center [1263, 182] width 52 height 37
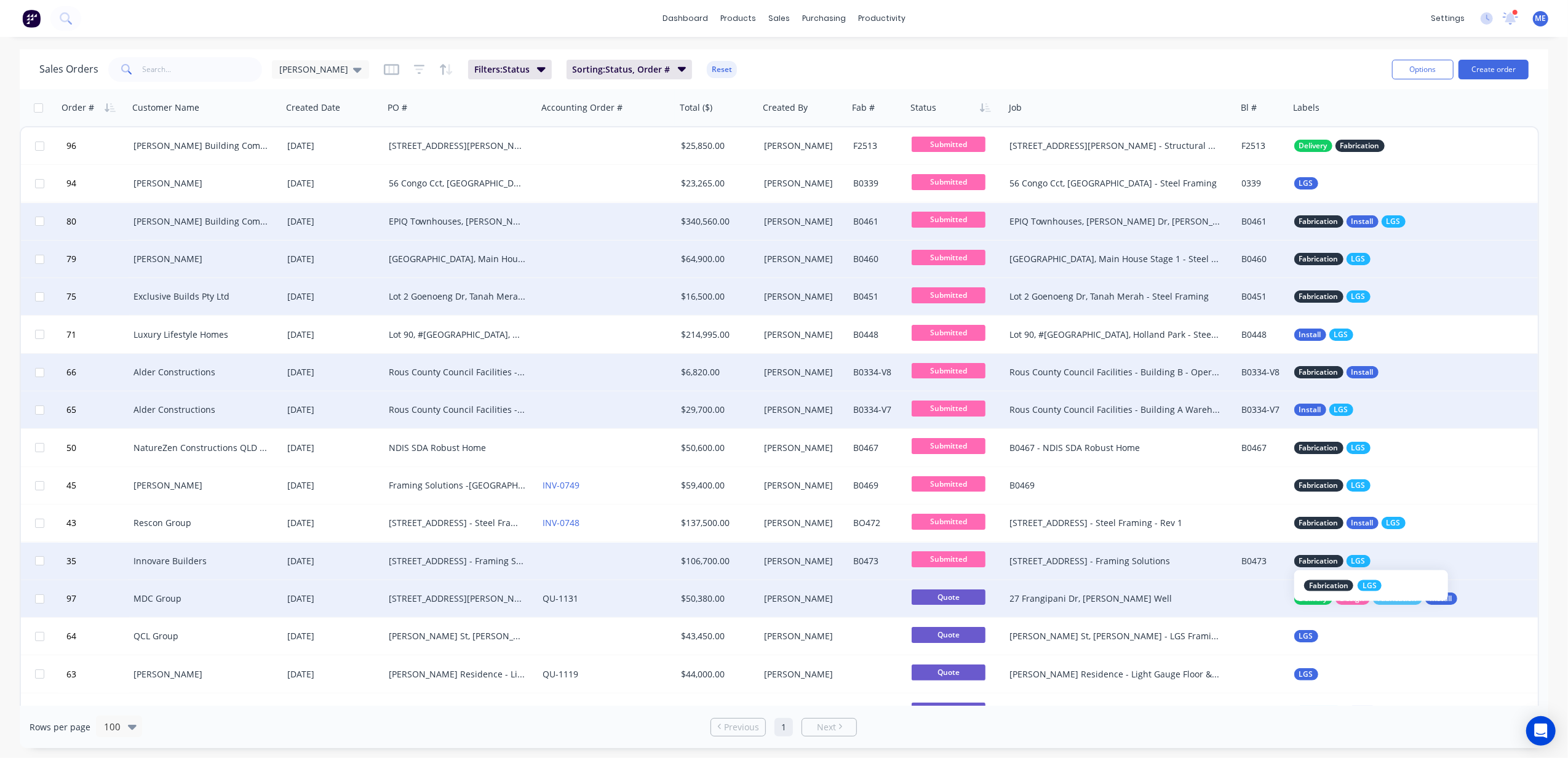
drag, startPoint x: 1315, startPoint y: 600, endPoint x: 1320, endPoint y: 580, distance: 20.6
click at [1176, 567] on div "Fabrication LGS" at bounding box center [1371, 585] width 154 height 31
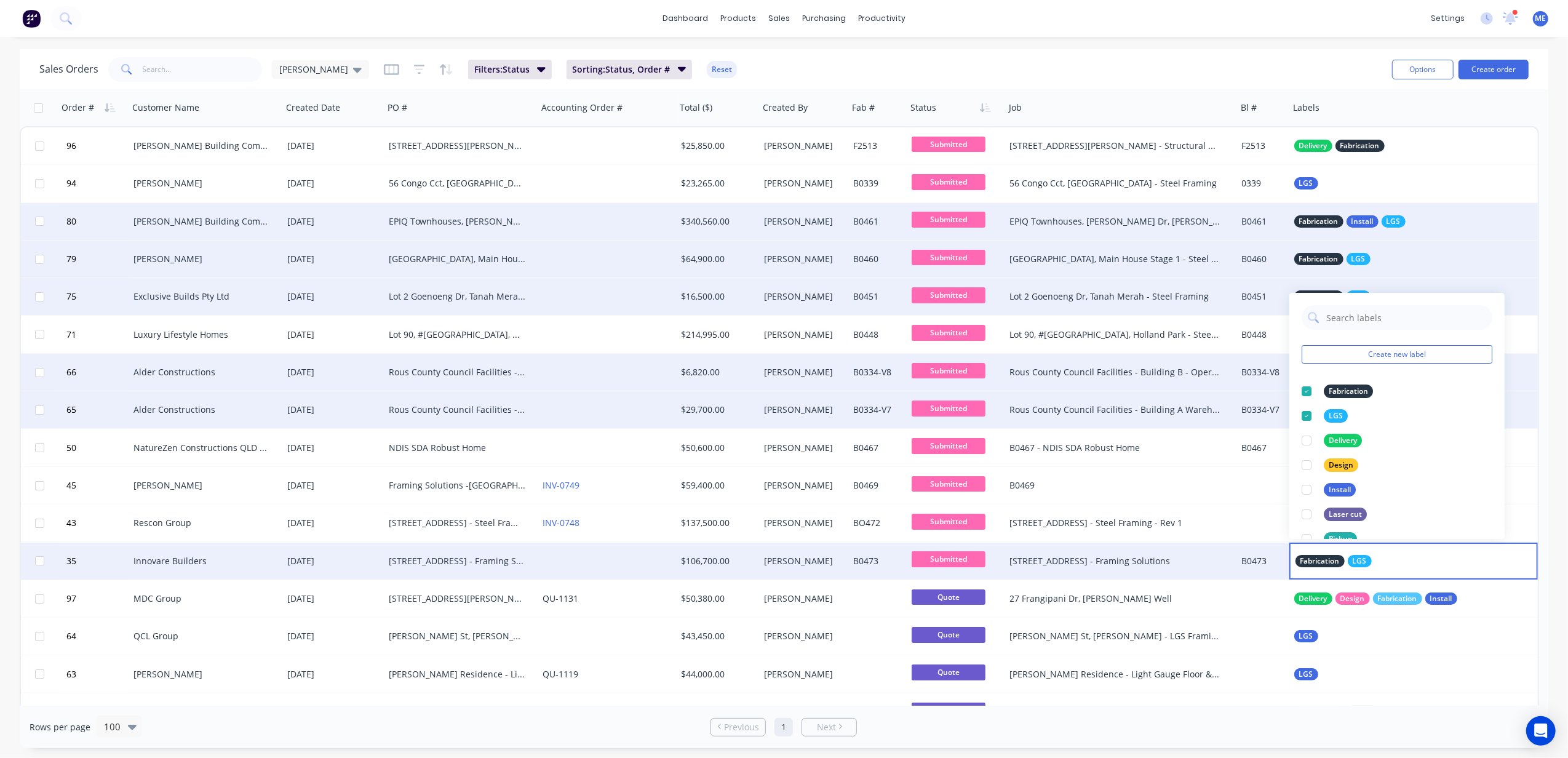
click at [1176, 43] on div "dashboard products sales purchasing productivity dashboard products Product Cat…" at bounding box center [784, 379] width 1568 height 758
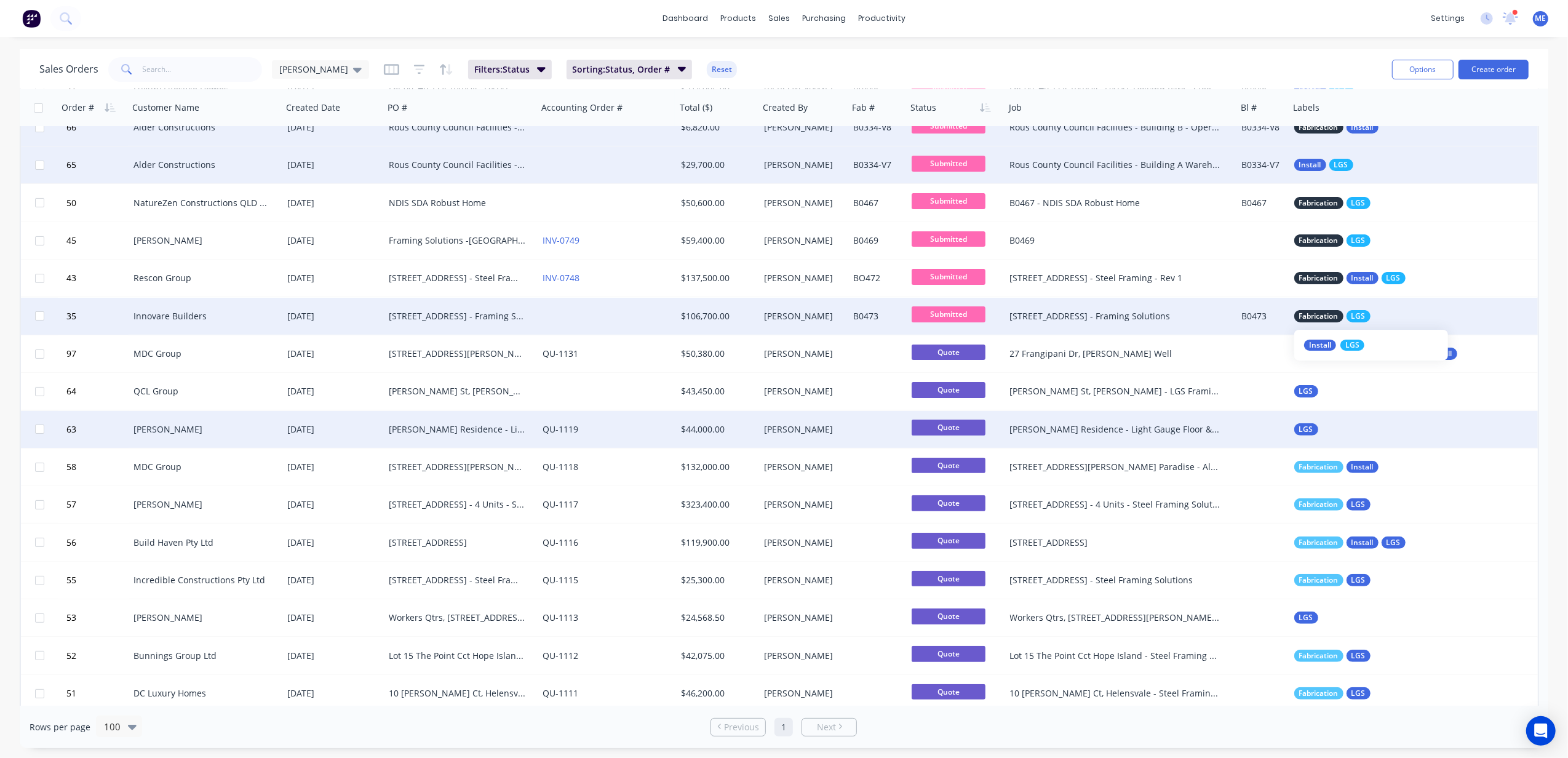
scroll to position [246, 0]
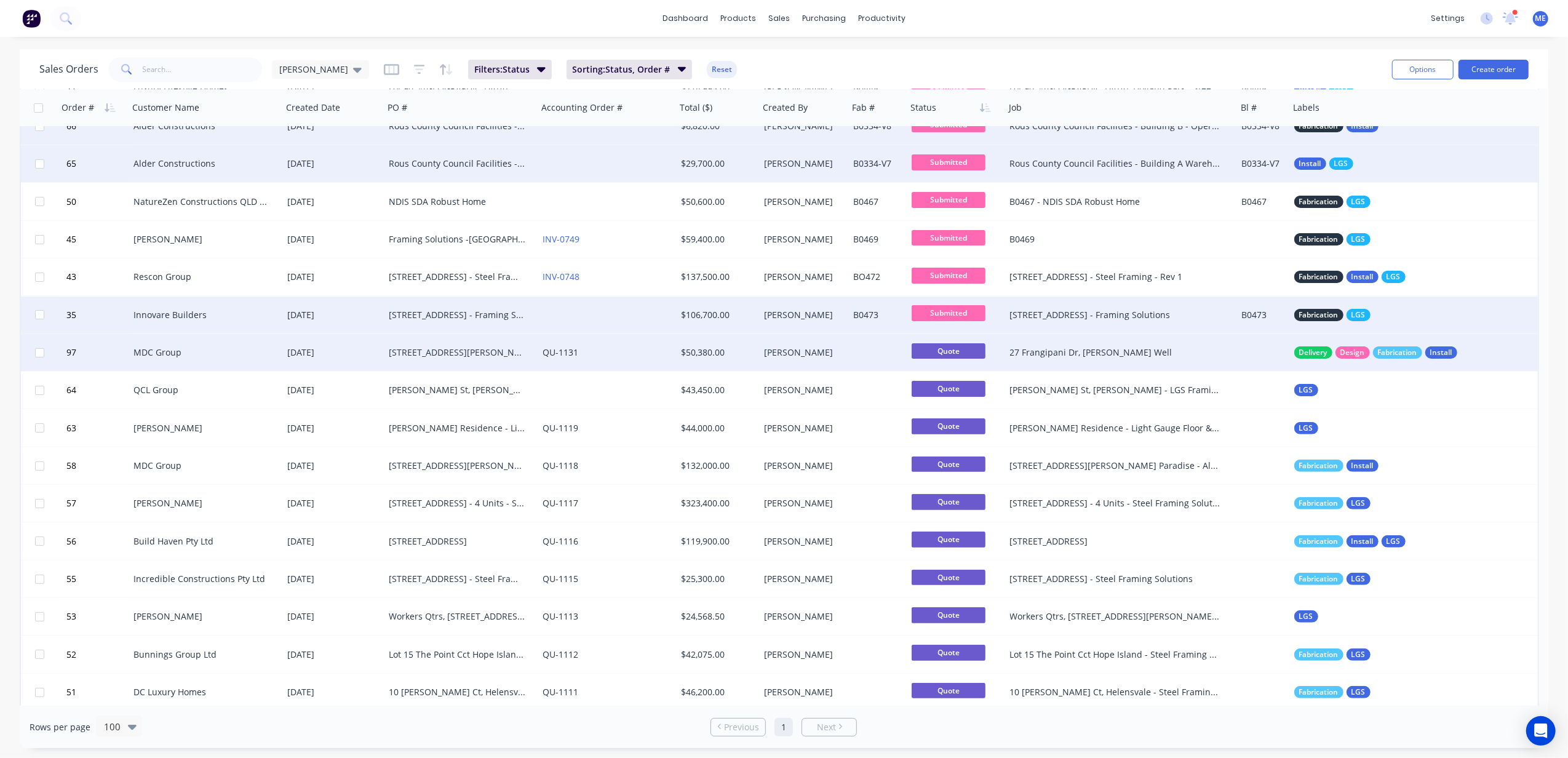
click at [1176, 360] on div "Delivery Design Fabrication Install" at bounding box center [1414, 352] width 249 height 37
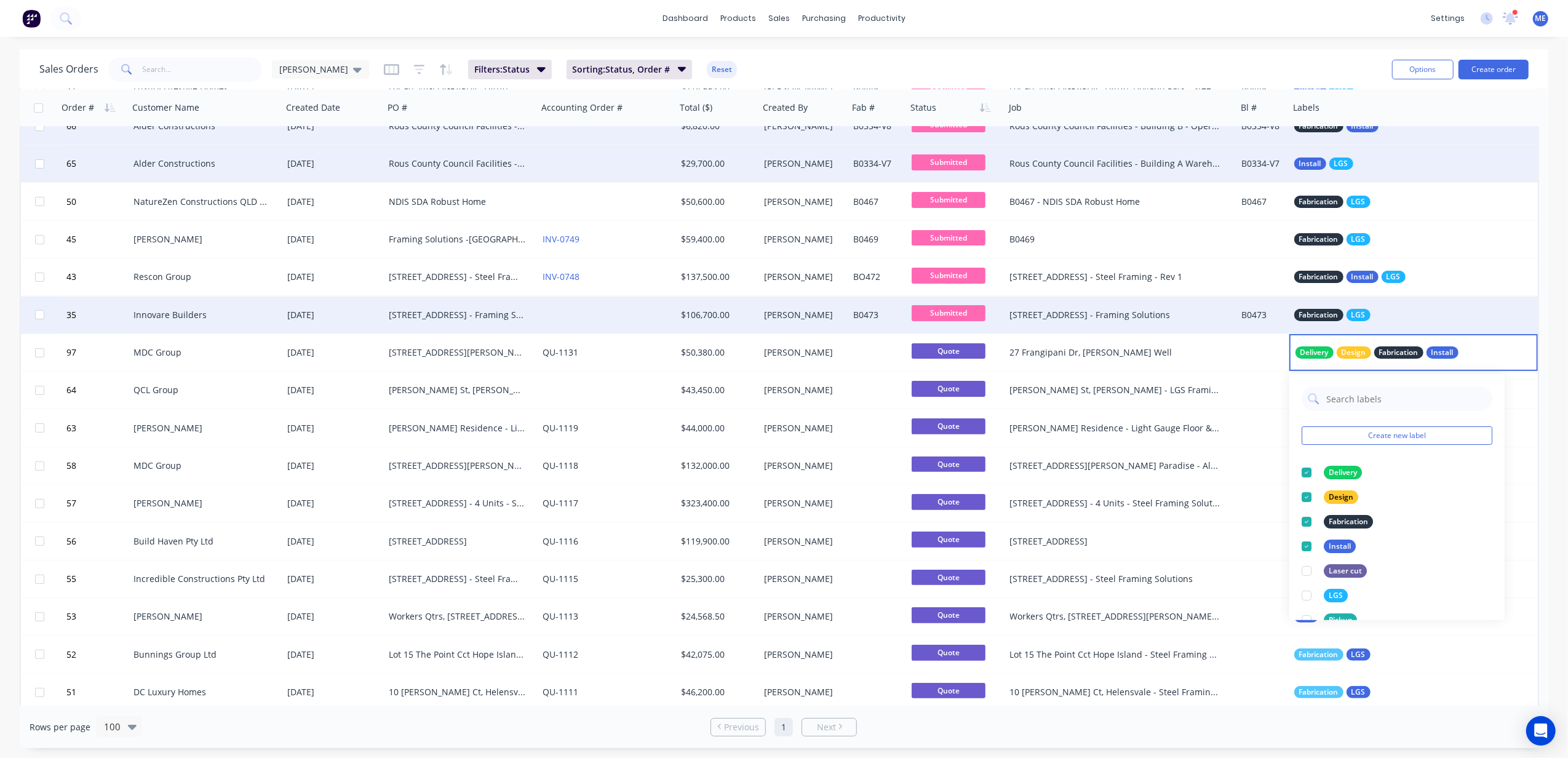
click at [1176, 69] on div "Sales Orders Mike Sales Filters: Status Sorting: Status, Order # Reset" at bounding box center [710, 68] width 1342 height 30
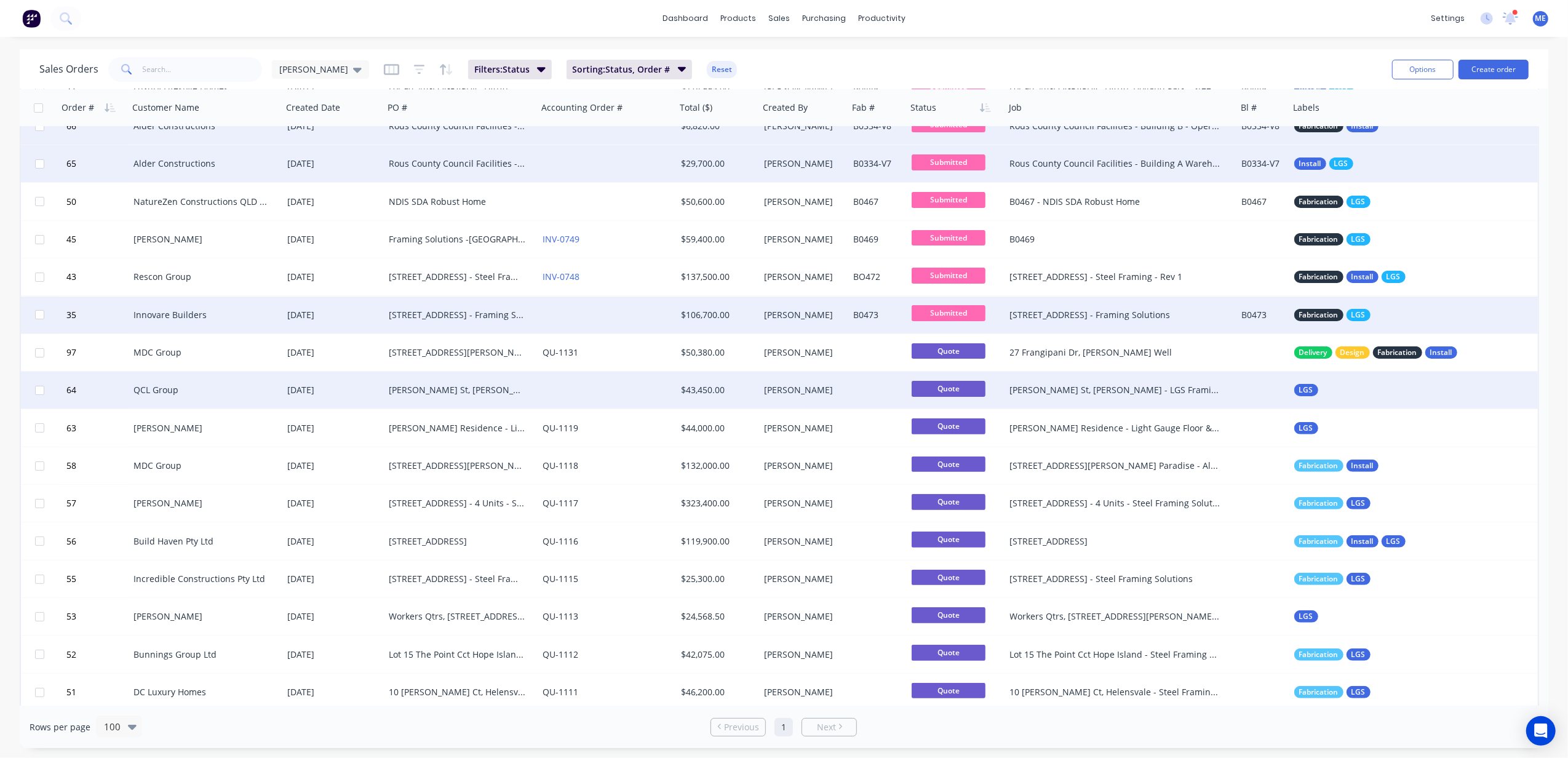
click at [1176, 392] on div "LGS" at bounding box center [1408, 389] width 227 height 12
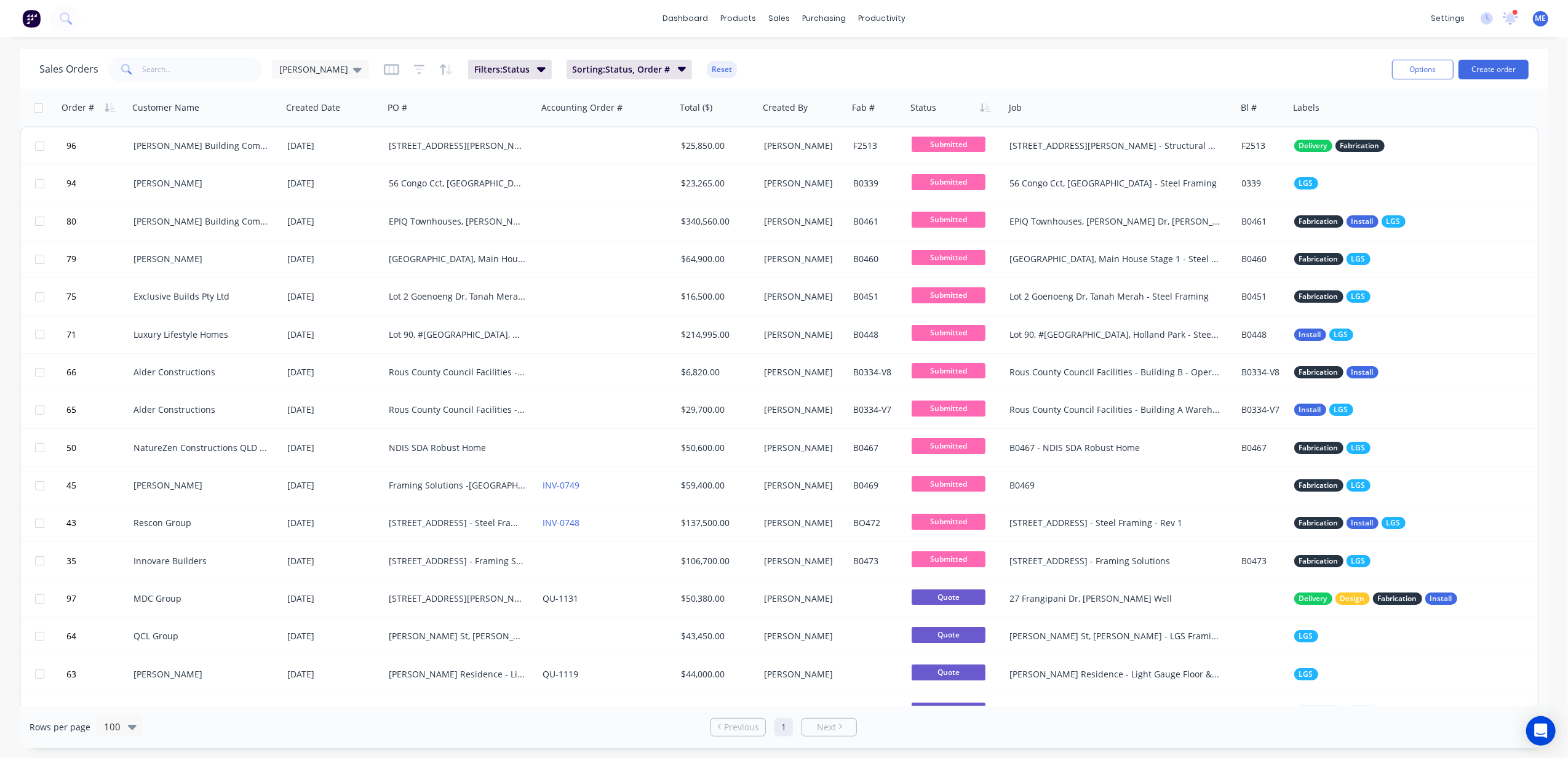
click at [1297, 62] on div "Sales Orders [PERSON_NAME] Filters: Status Sorting: Status, Order # Reset" at bounding box center [710, 68] width 1342 height 30
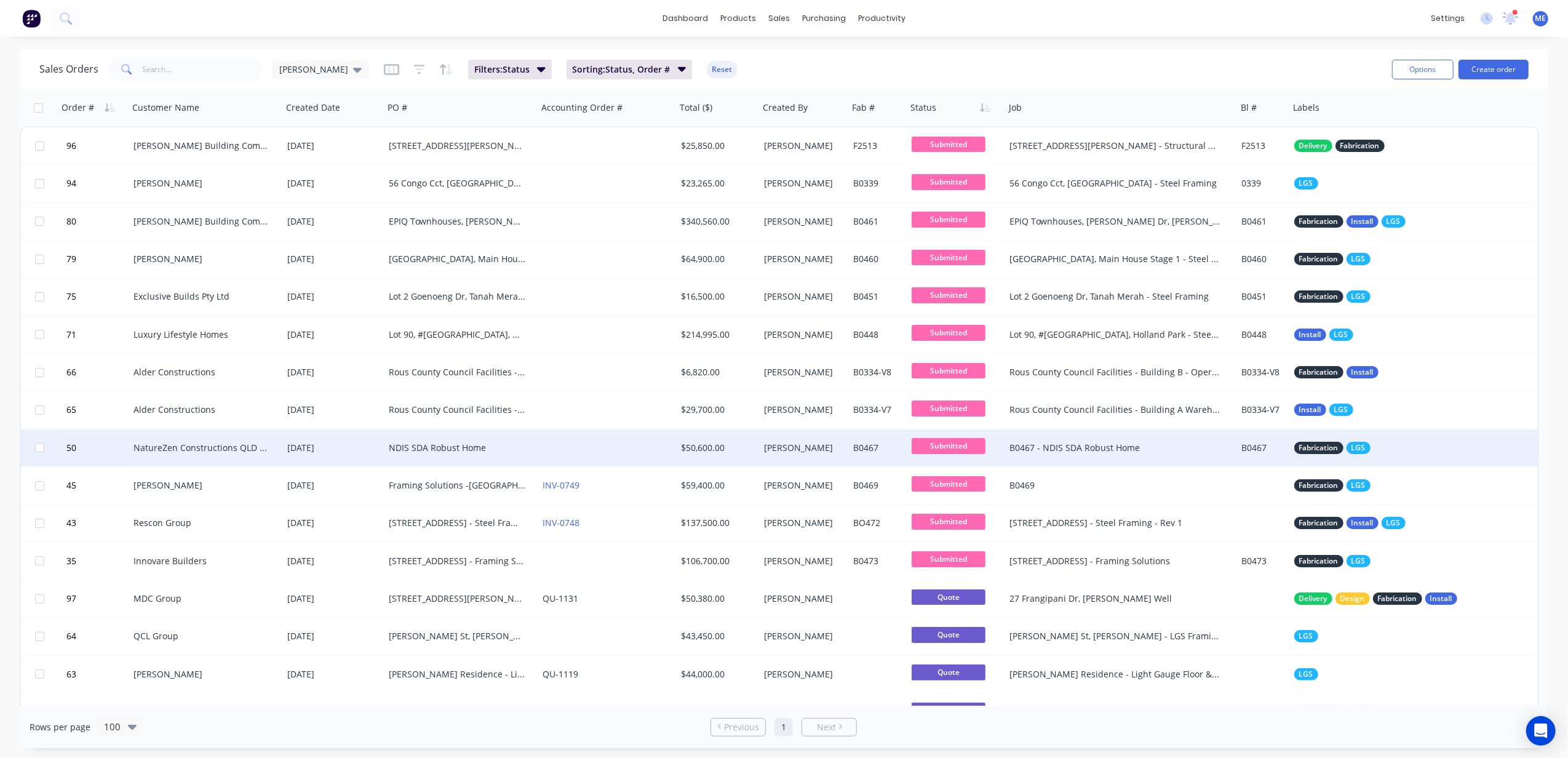
click at [1395, 449] on div "Fabrication LGS" at bounding box center [1408, 447] width 227 height 12
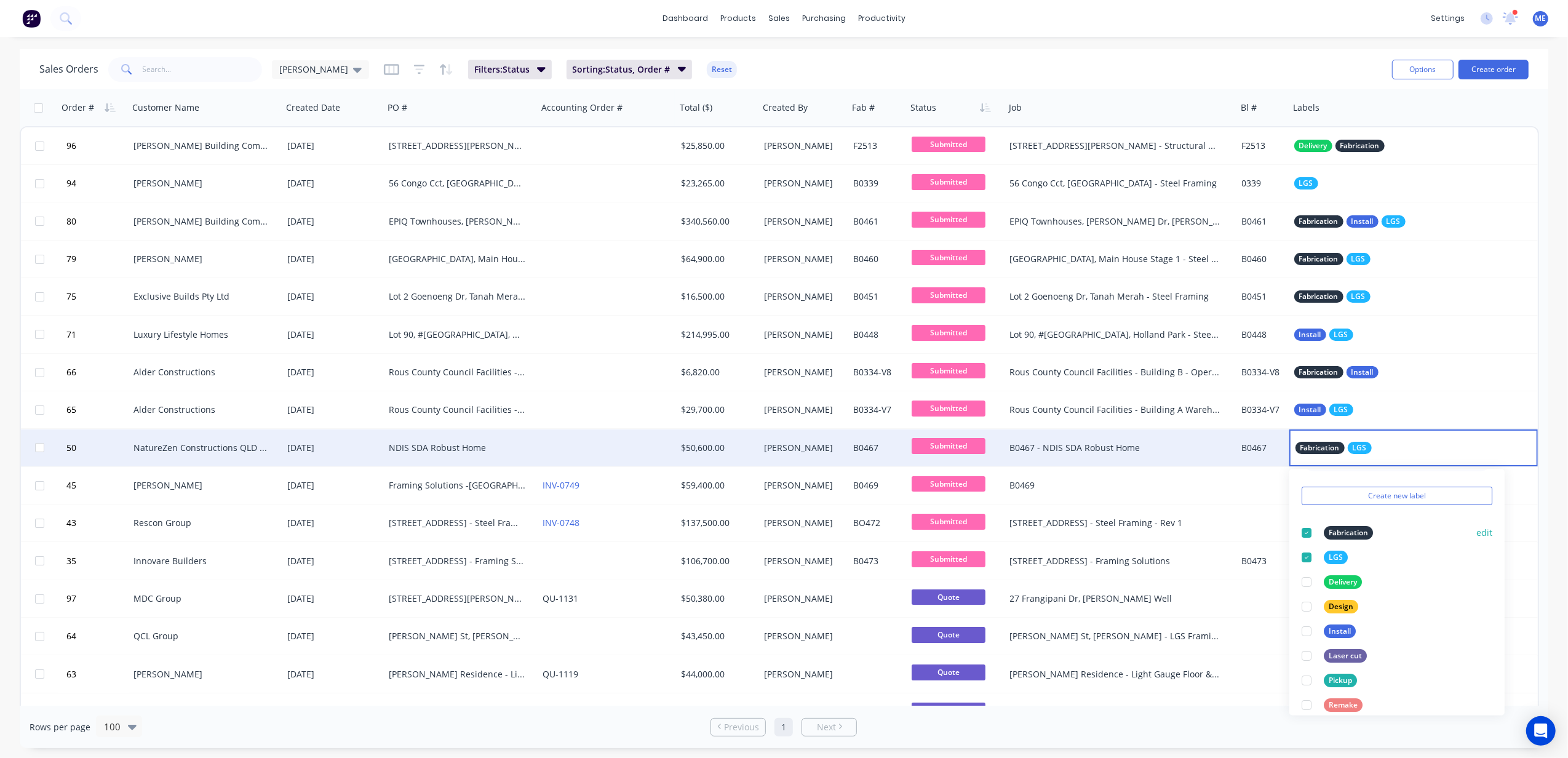
scroll to position [74, 0]
click at [1307, 643] on div at bounding box center [1307, 642] width 24 height 24
click at [1239, 737] on div "Rows per page 100 Previous 1 Next" at bounding box center [783, 727] width 1528 height 42
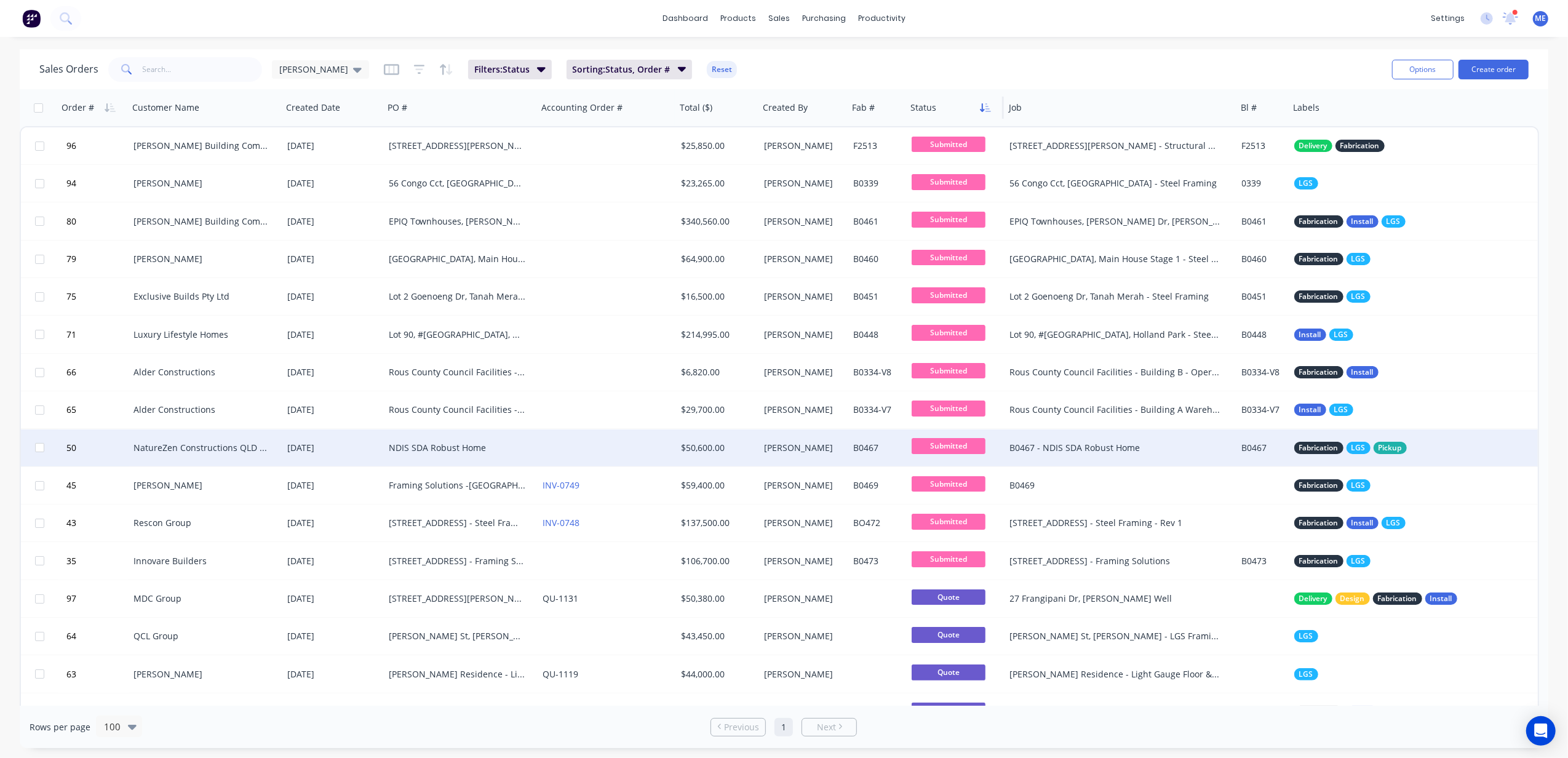
click at [983, 103] on icon "button" at bounding box center [982, 107] width 4 height 9
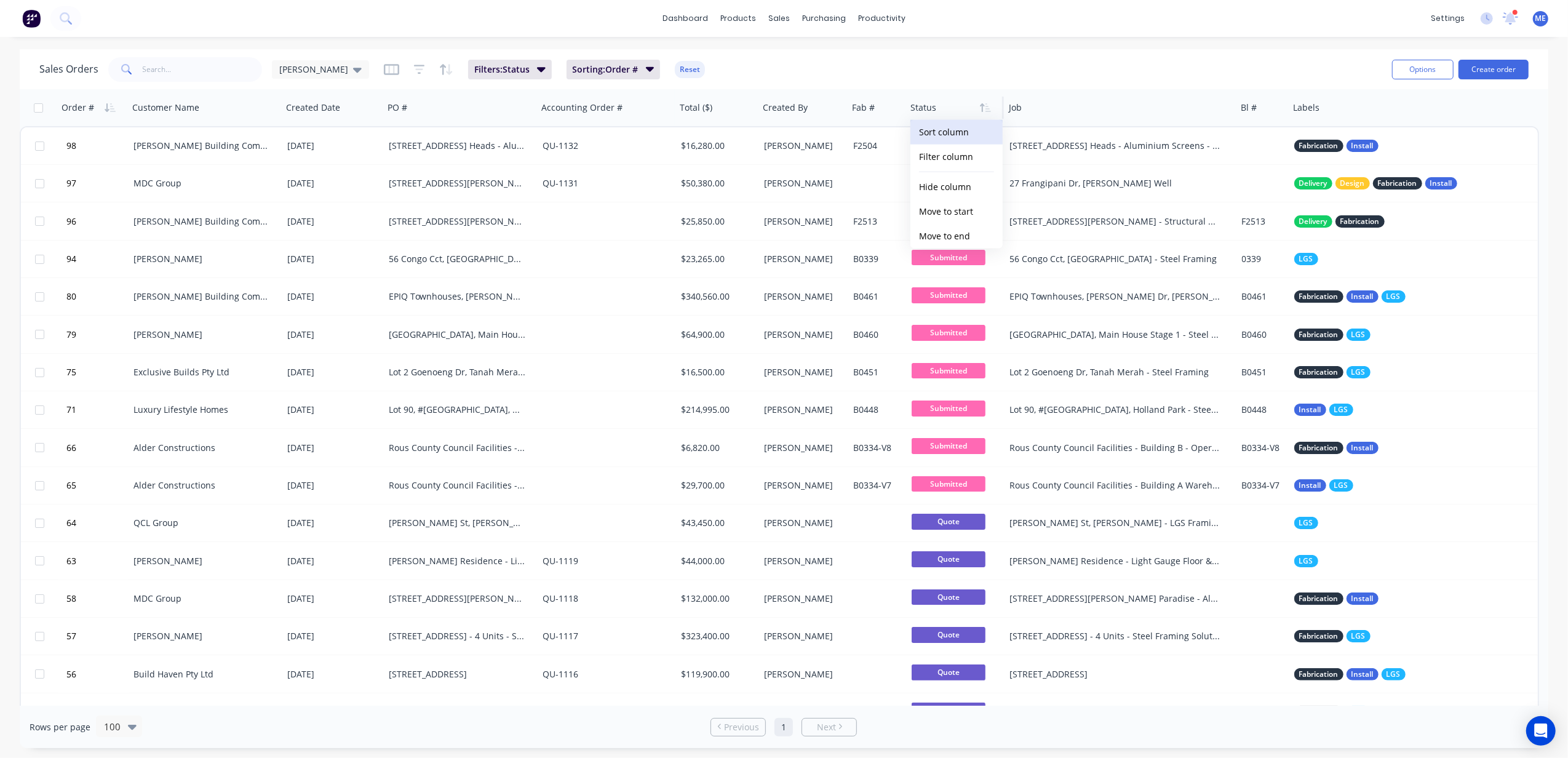
click at [970, 135] on button "Sort column" at bounding box center [956, 132] width 92 height 24
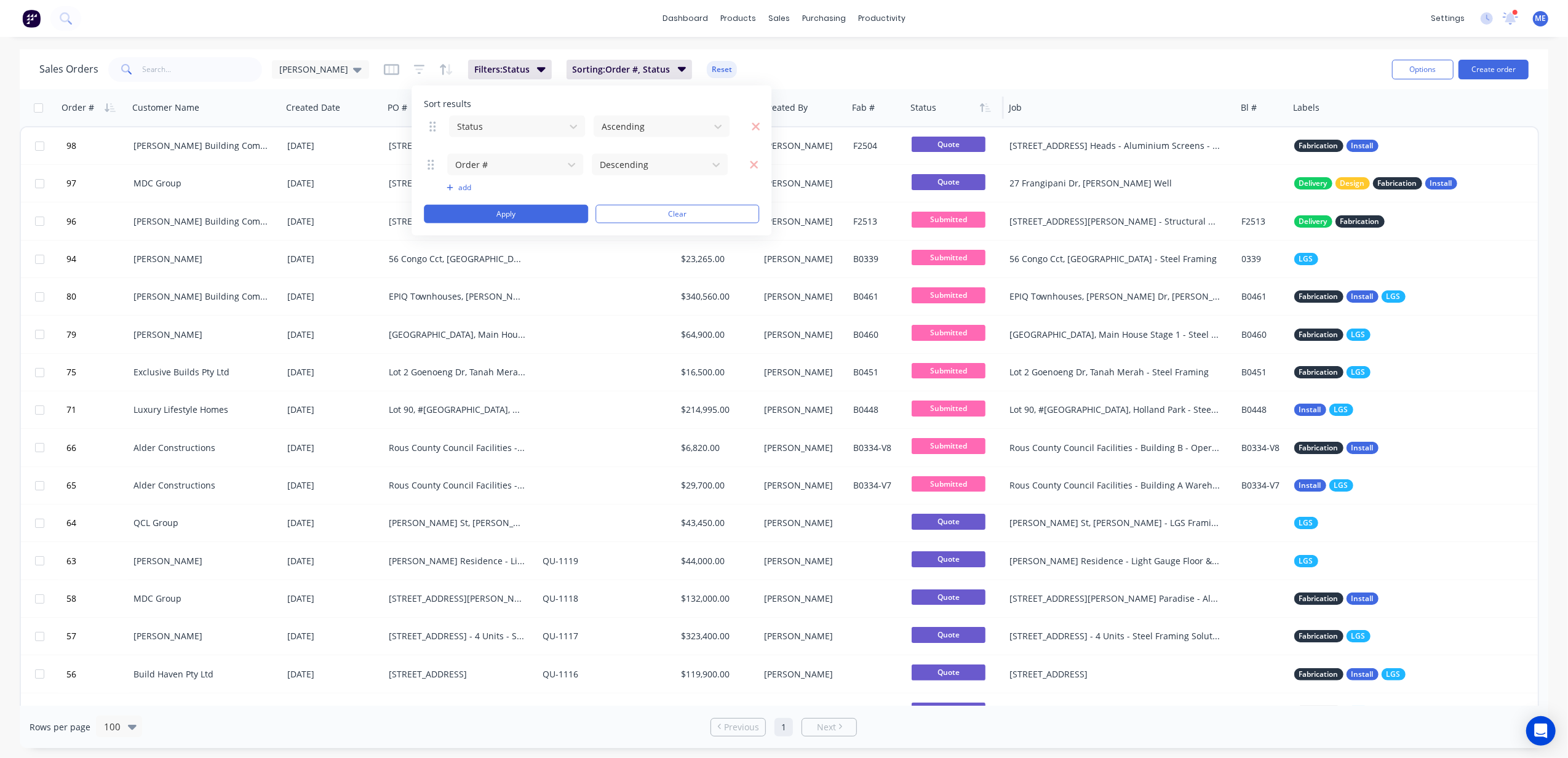
drag, startPoint x: 434, startPoint y: 156, endPoint x: 431, endPoint y: 124, distance: 32.1
click at [431, 124] on icon at bounding box center [432, 126] width 7 height 10
click at [554, 215] on button "Apply" at bounding box center [506, 214] width 164 height 19
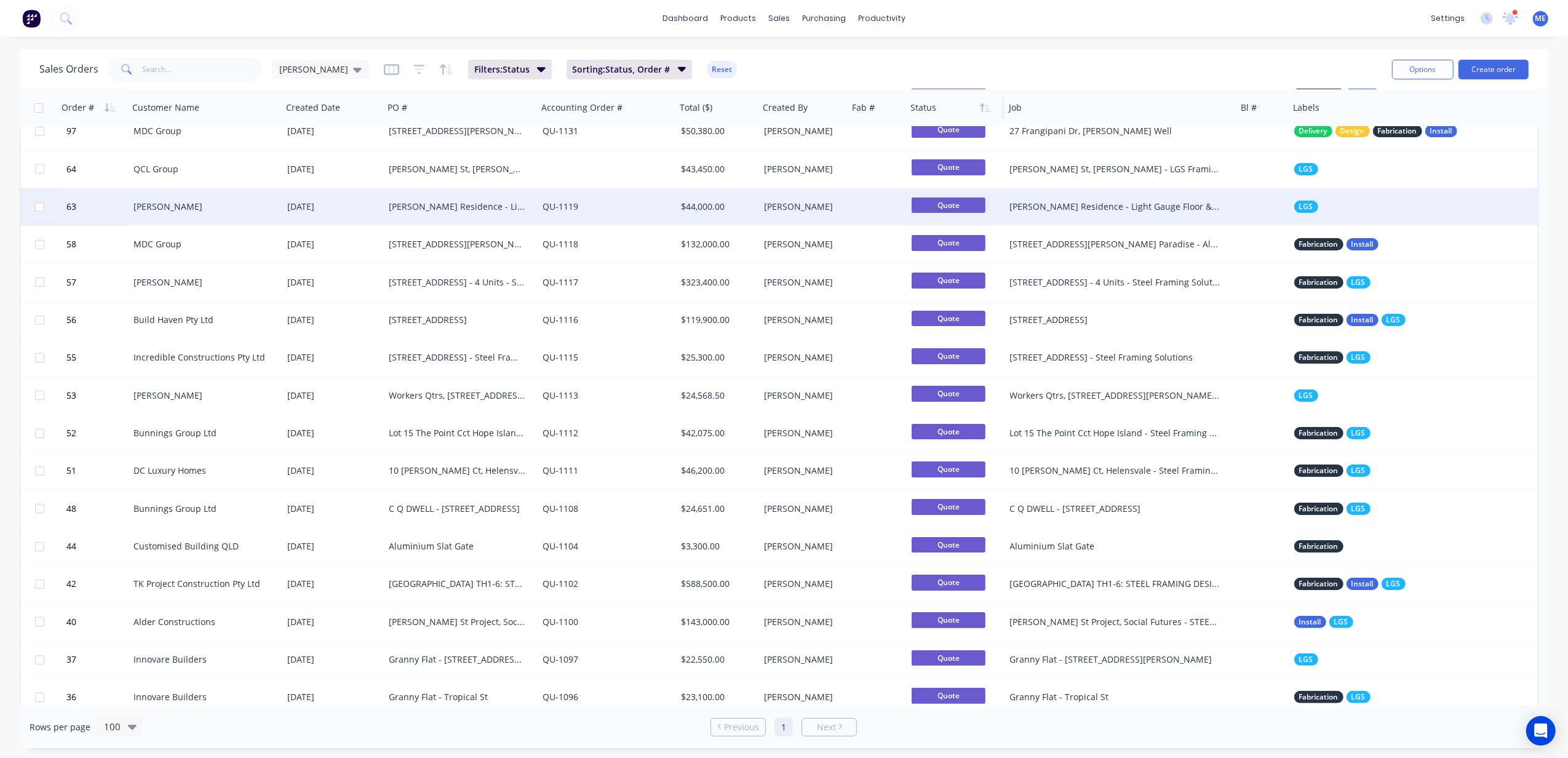
scroll to position [0, 0]
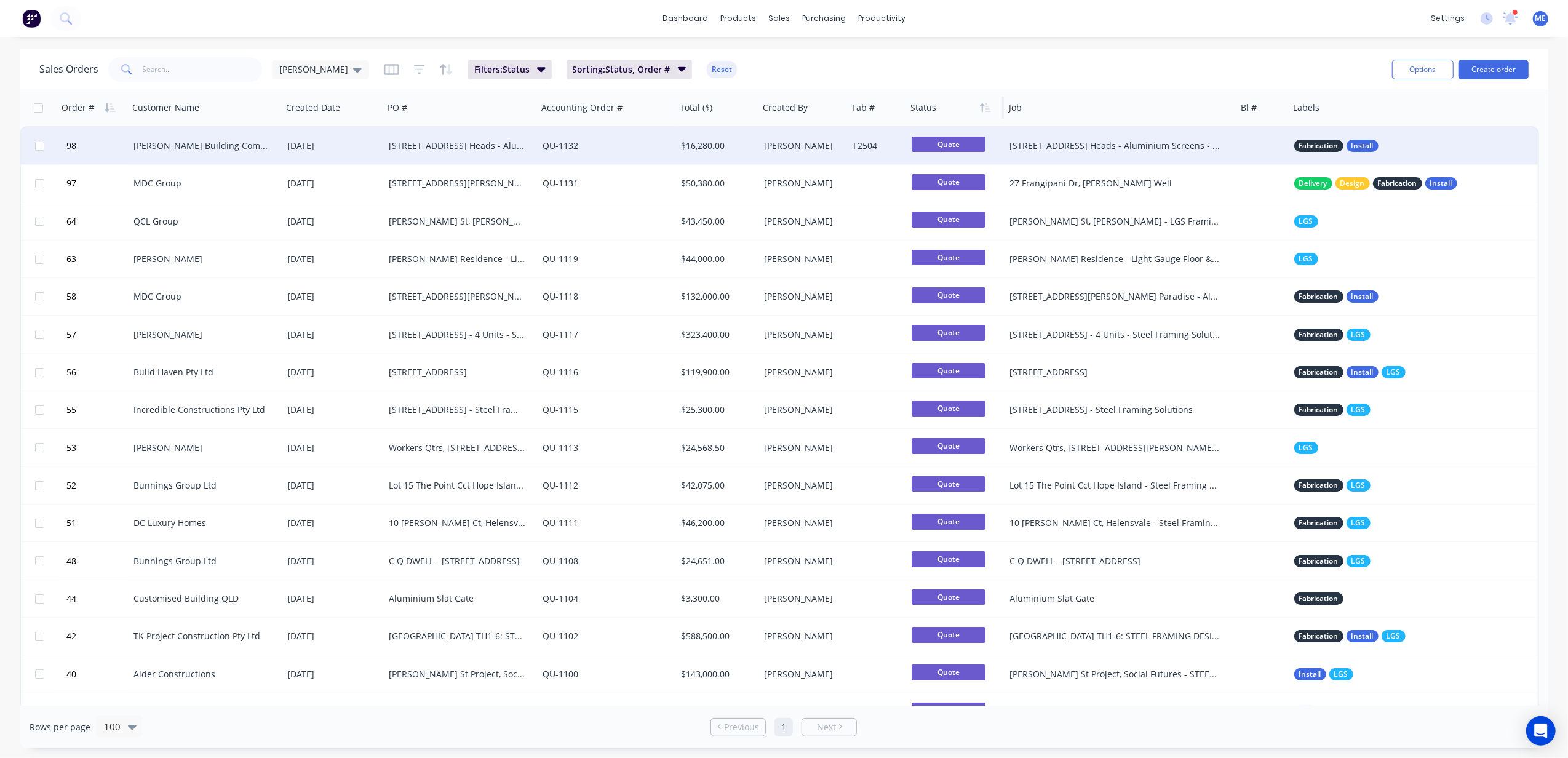
click at [221, 142] on div "[PERSON_NAME] Building Company Pty Ltd" at bounding box center [202, 145] width 137 height 12
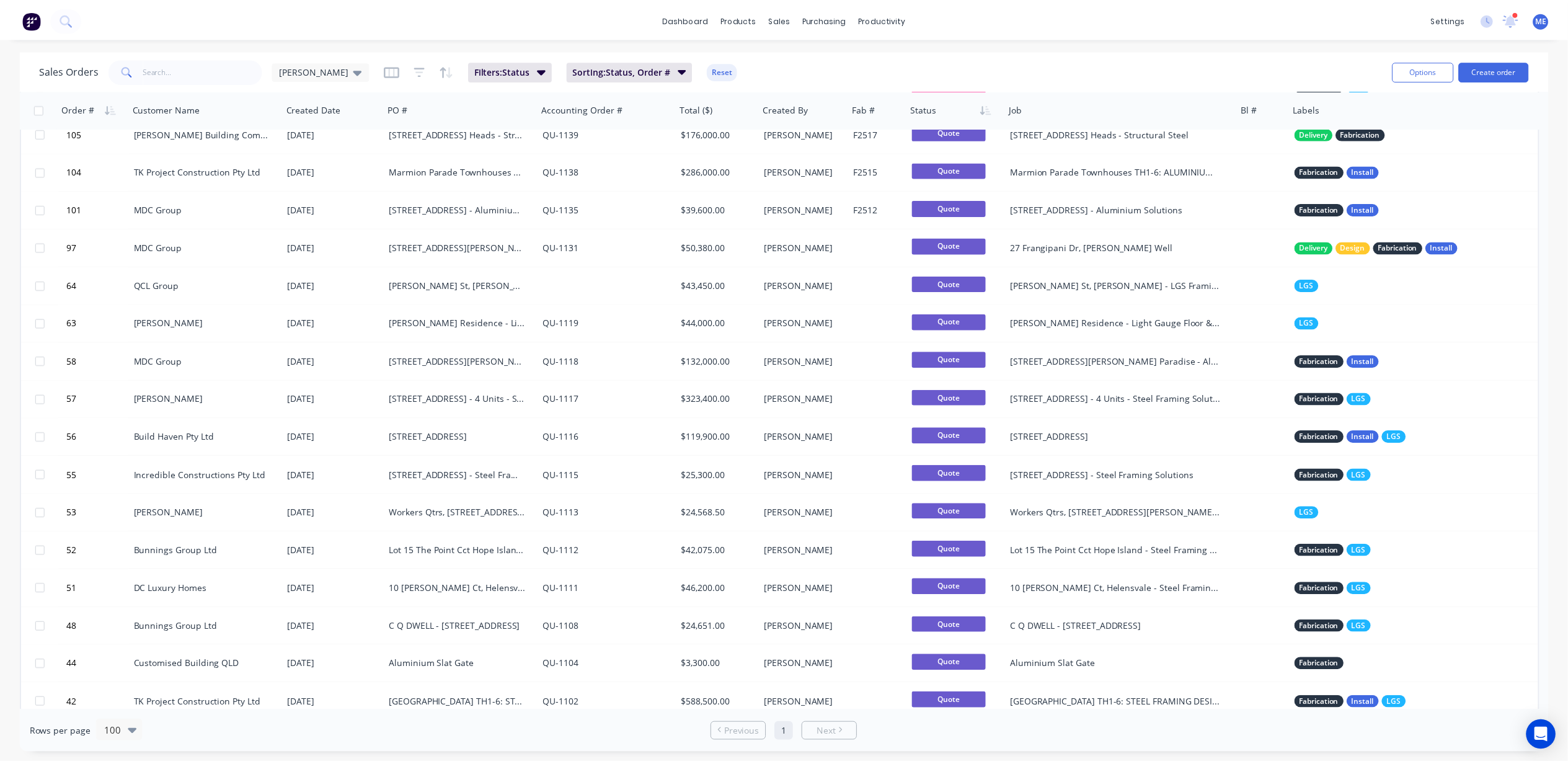
scroll to position [661, 0]
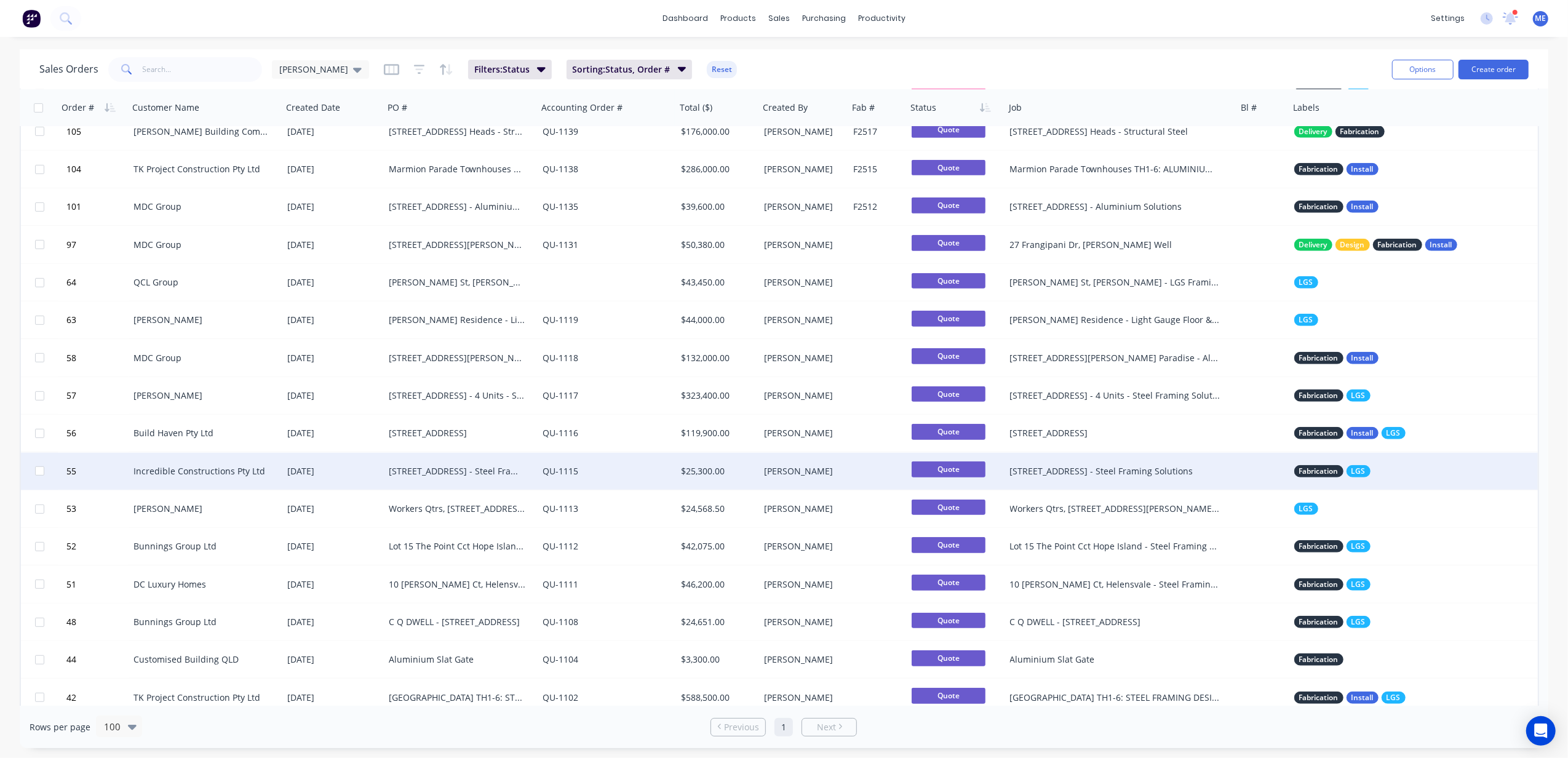
click at [462, 471] on div "292 Equestrian Drive, New Beith - Steel Framing Solutions" at bounding box center [457, 471] width 137 height 12
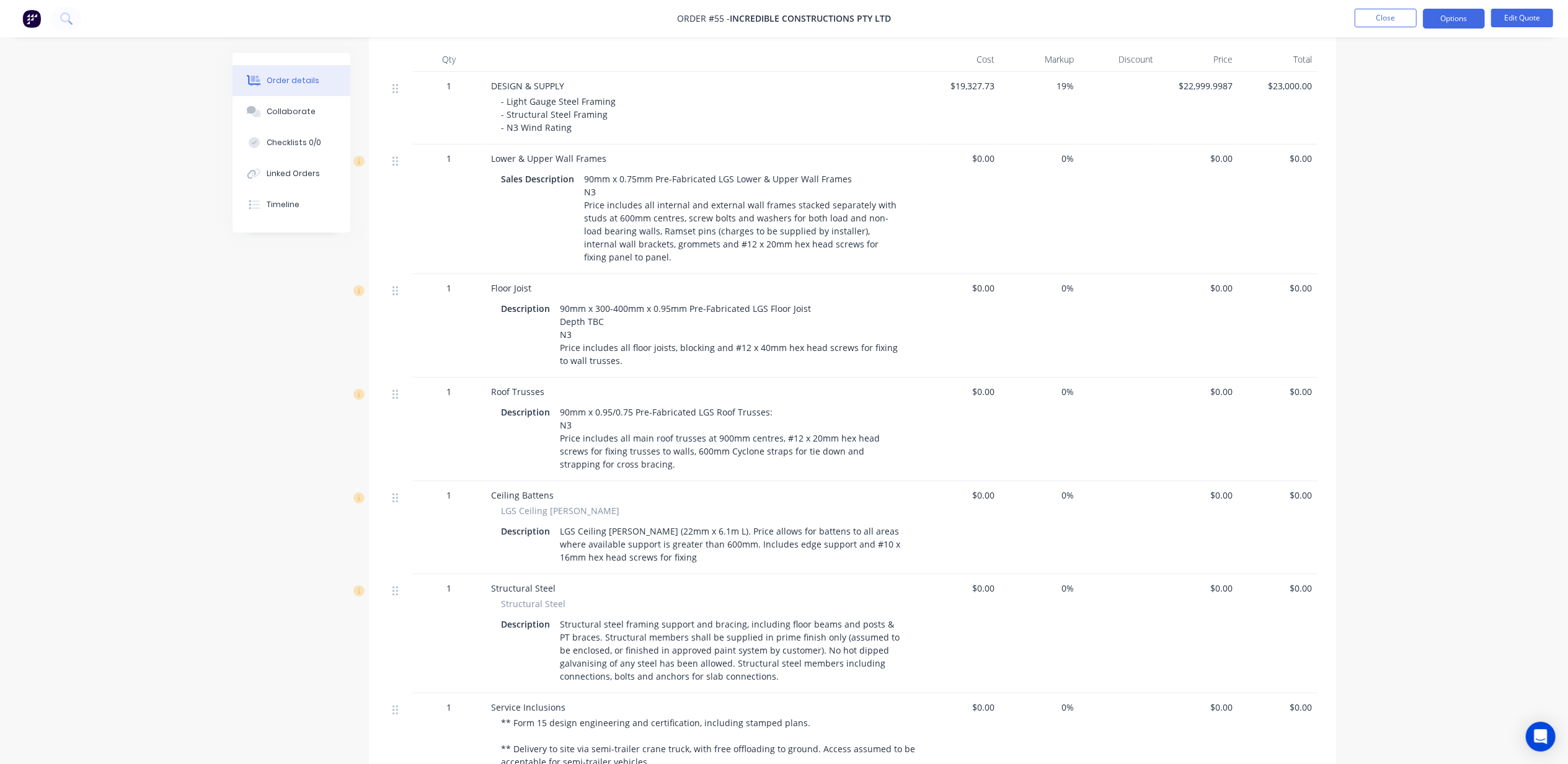
scroll to position [784, 0]
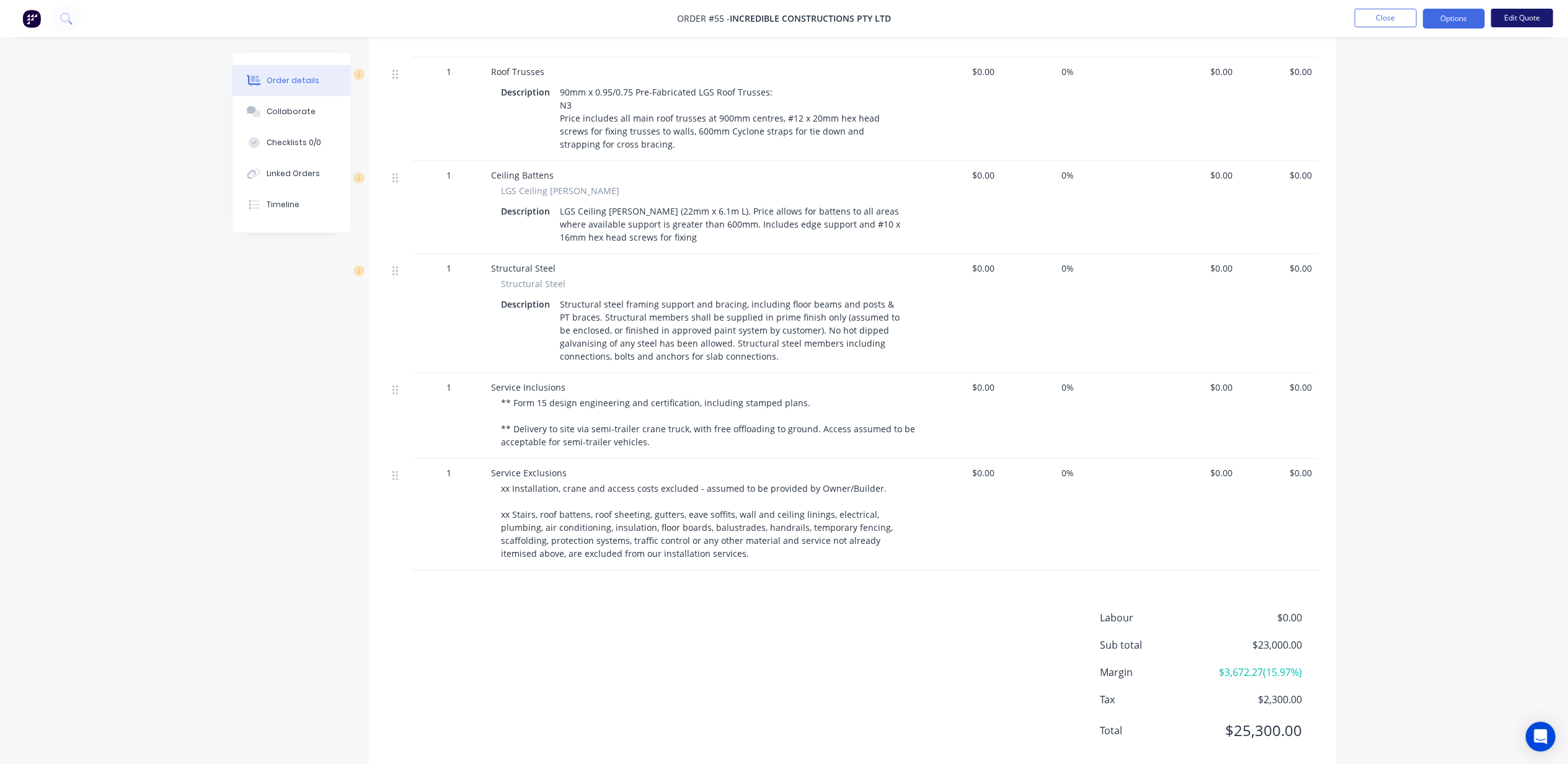
click at [1540, 20] on button "Edit Quote" at bounding box center [1522, 18] width 62 height 19
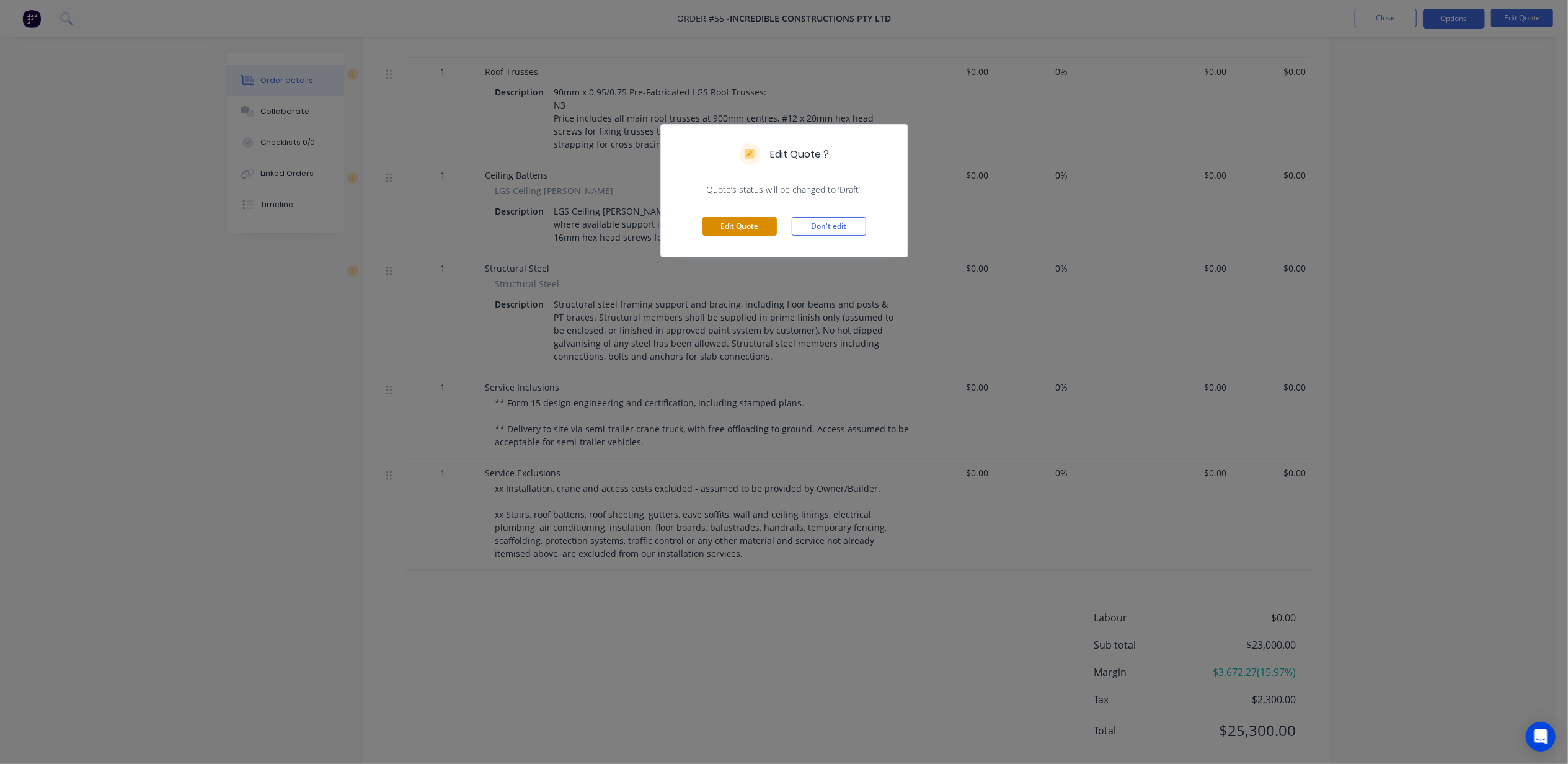
click at [729, 222] on button "Edit Quote" at bounding box center [739, 226] width 75 height 19
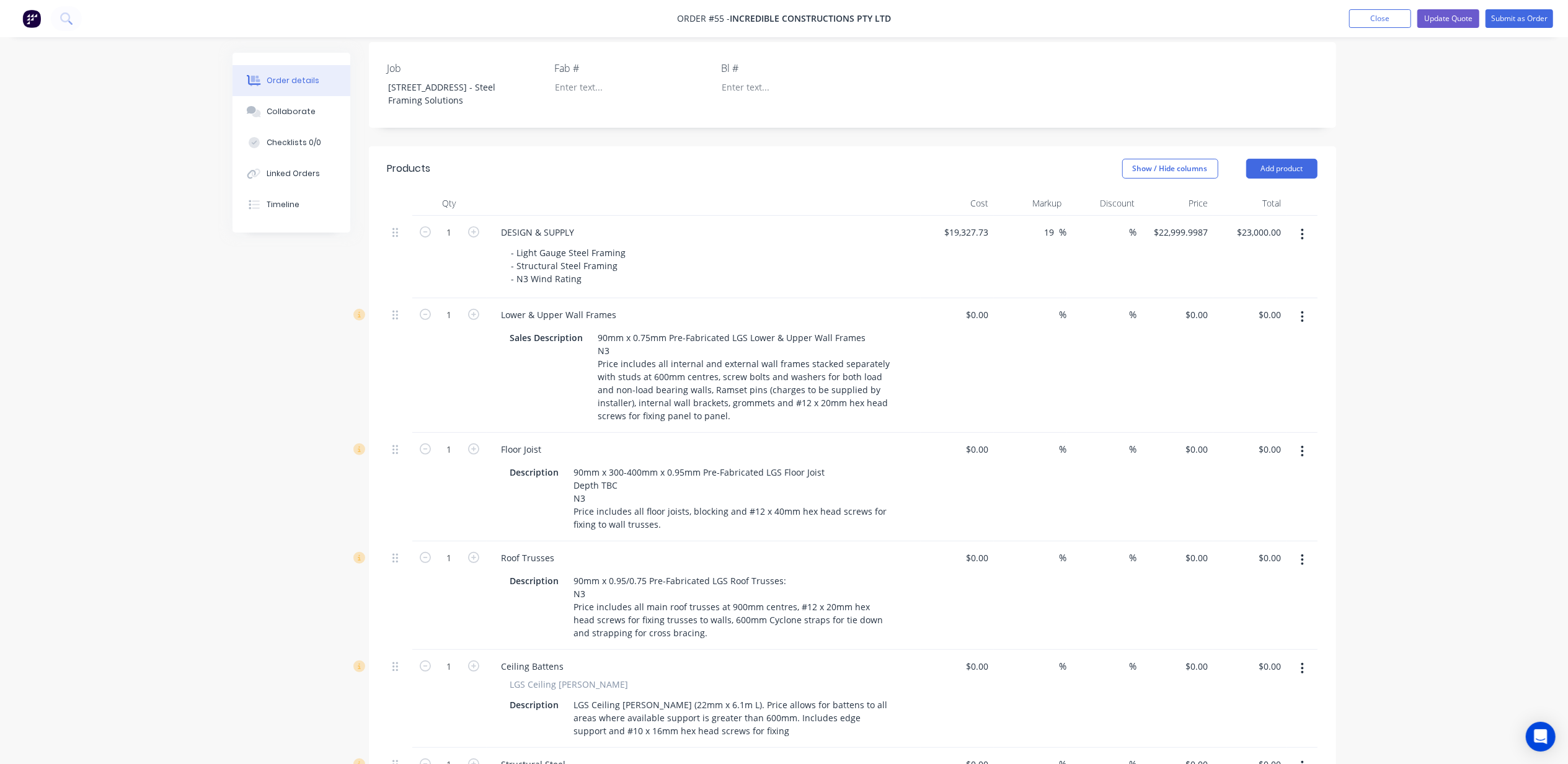
scroll to position [0, 0]
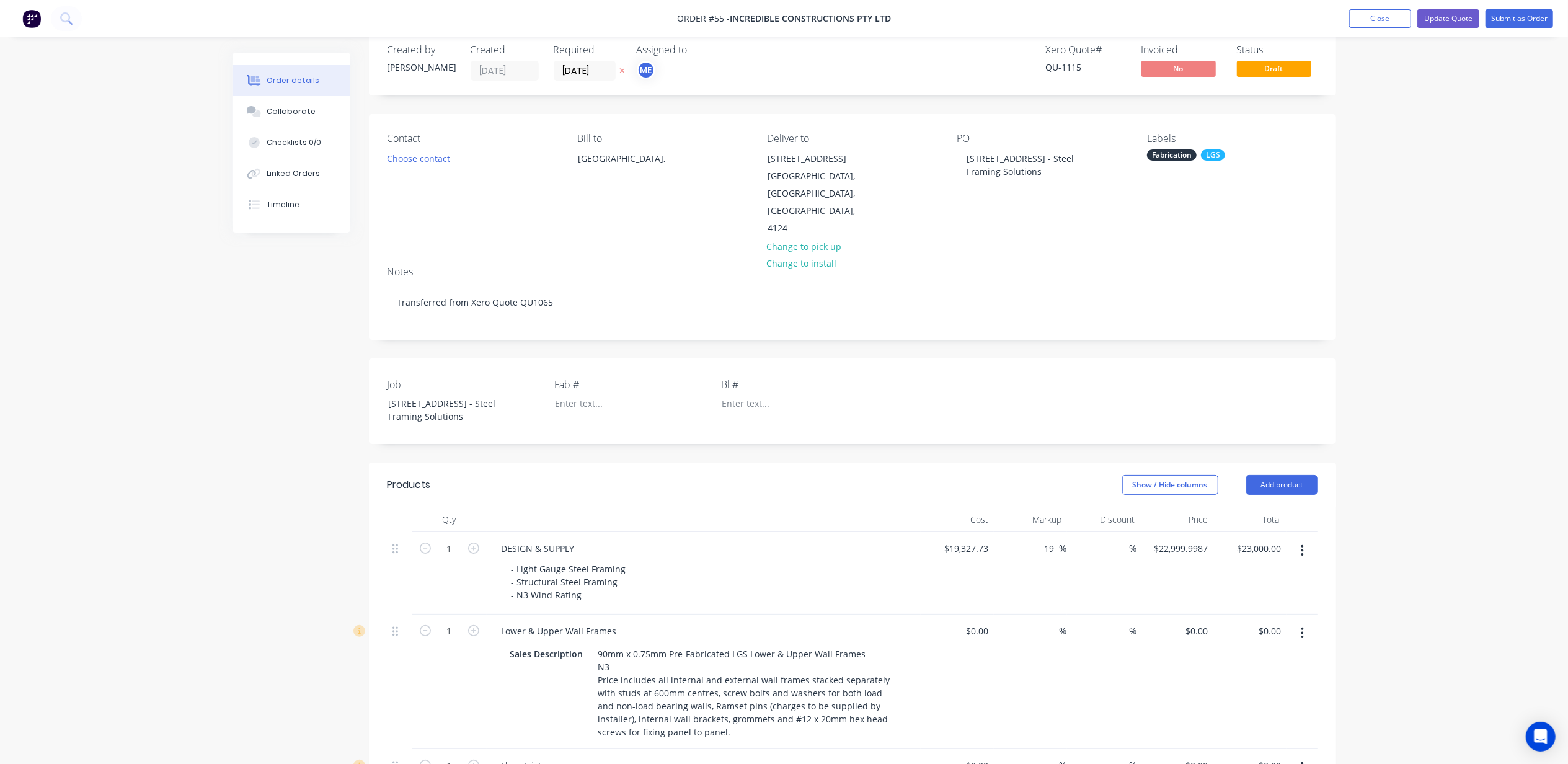
scroll to position [496, 0]
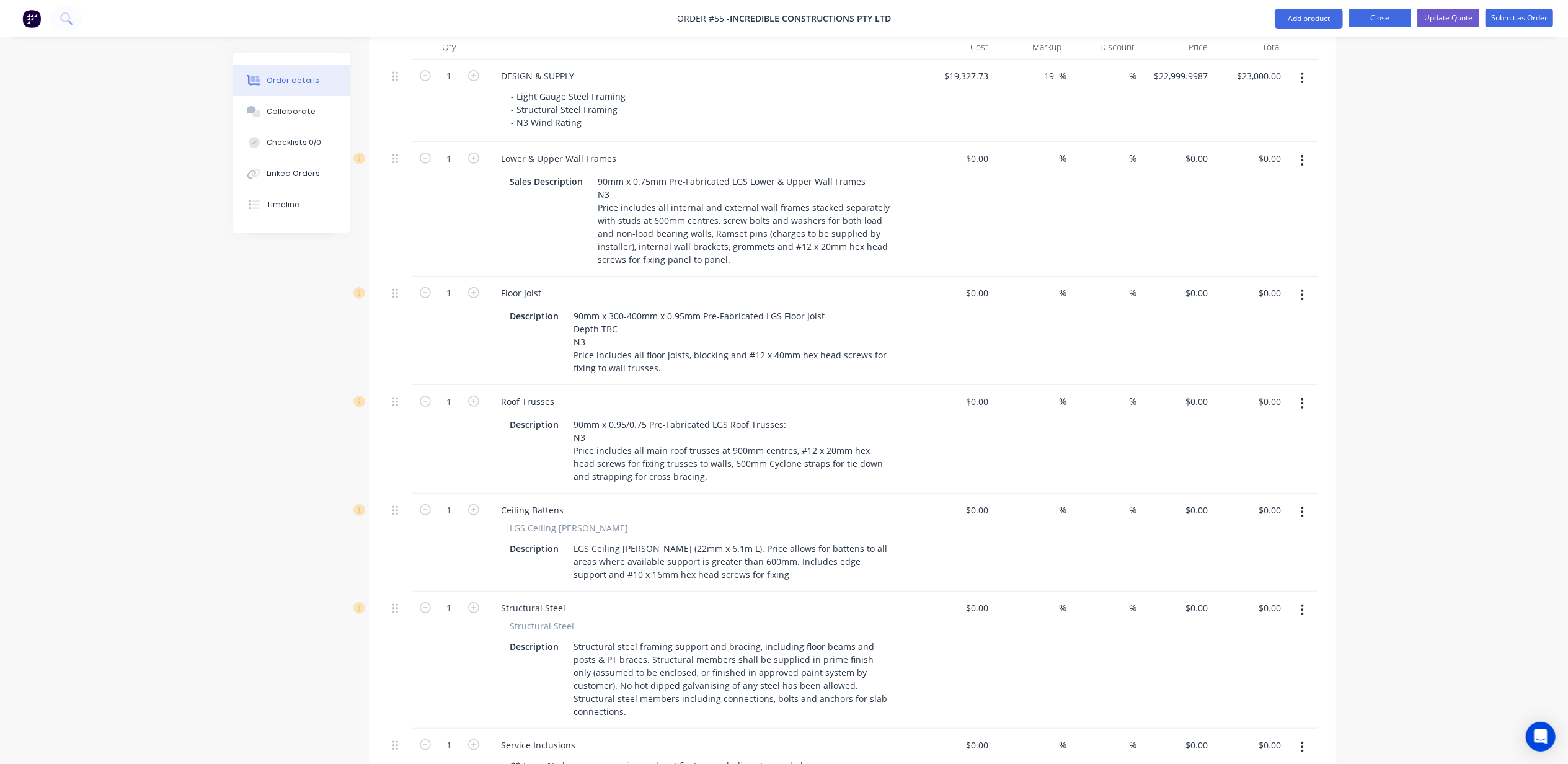
drag, startPoint x: 1389, startPoint y: 18, endPoint x: 1393, endPoint y: 23, distance: 6.4
click at [1389, 17] on button "Close" at bounding box center [1380, 18] width 62 height 19
